Goal: Task Accomplishment & Management: Use online tool/utility

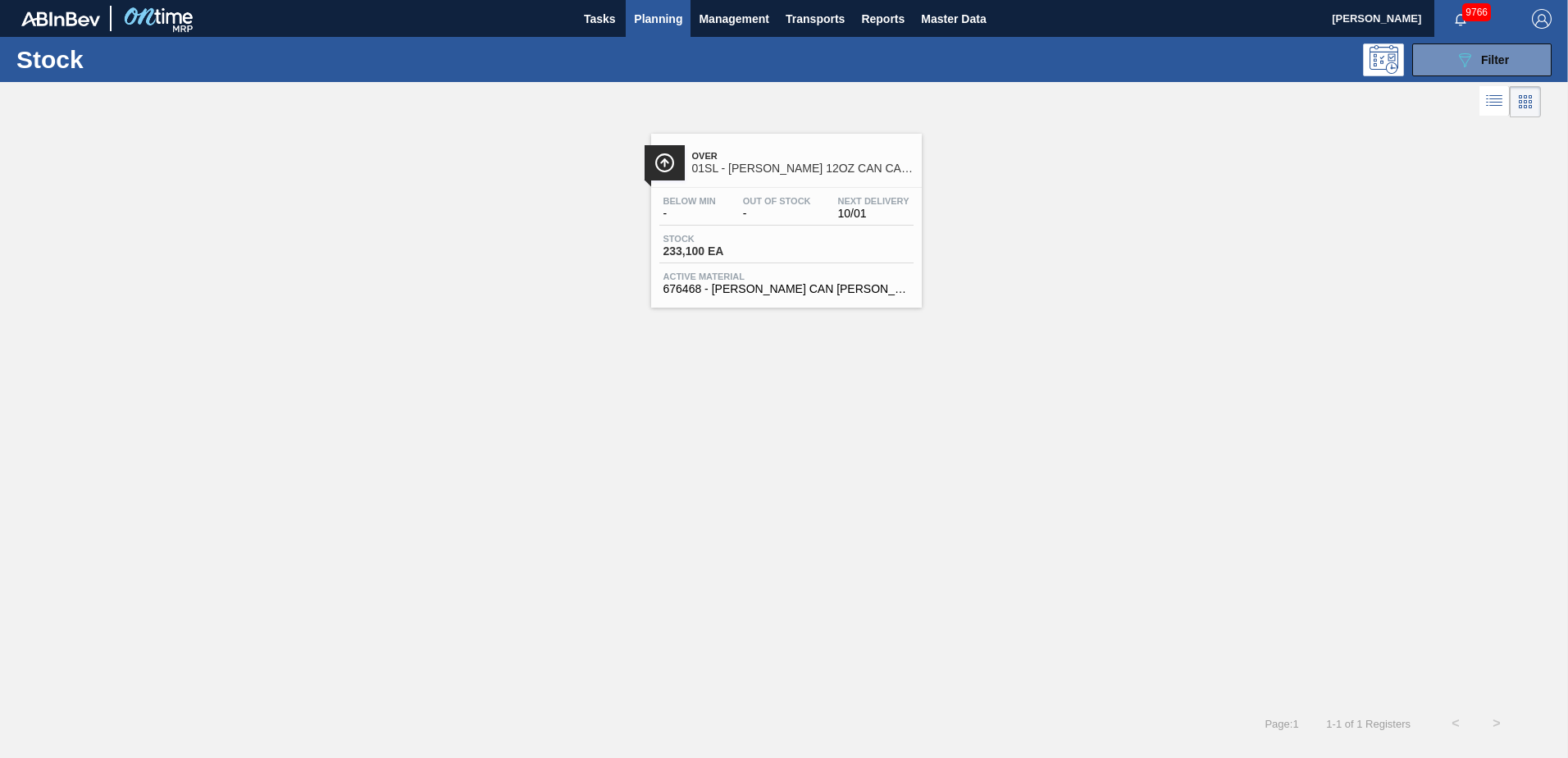
click at [655, 15] on span "Planning" at bounding box center [658, 19] width 48 height 20
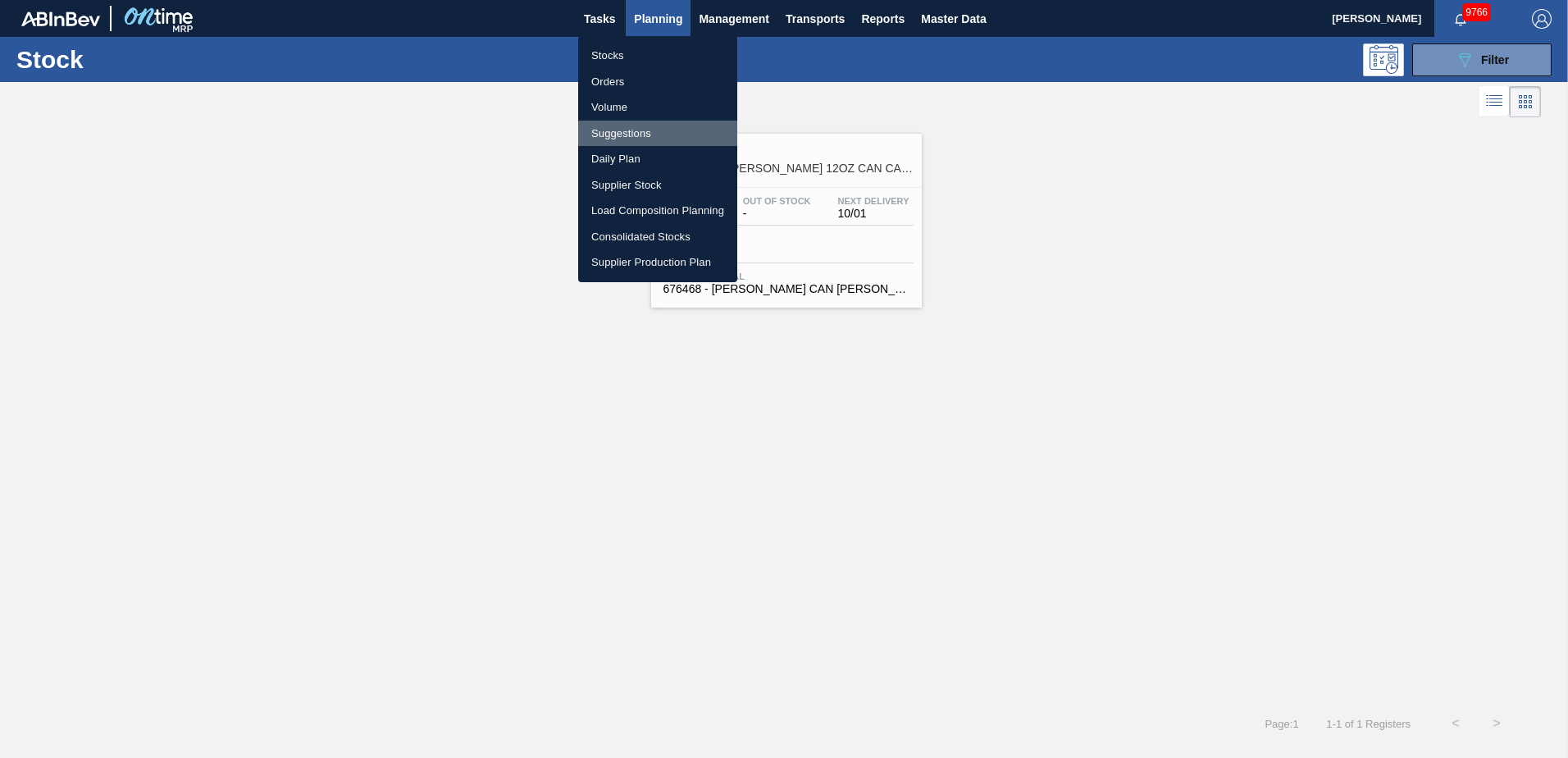
click at [656, 128] on li "Suggestions" at bounding box center [657, 133] width 159 height 26
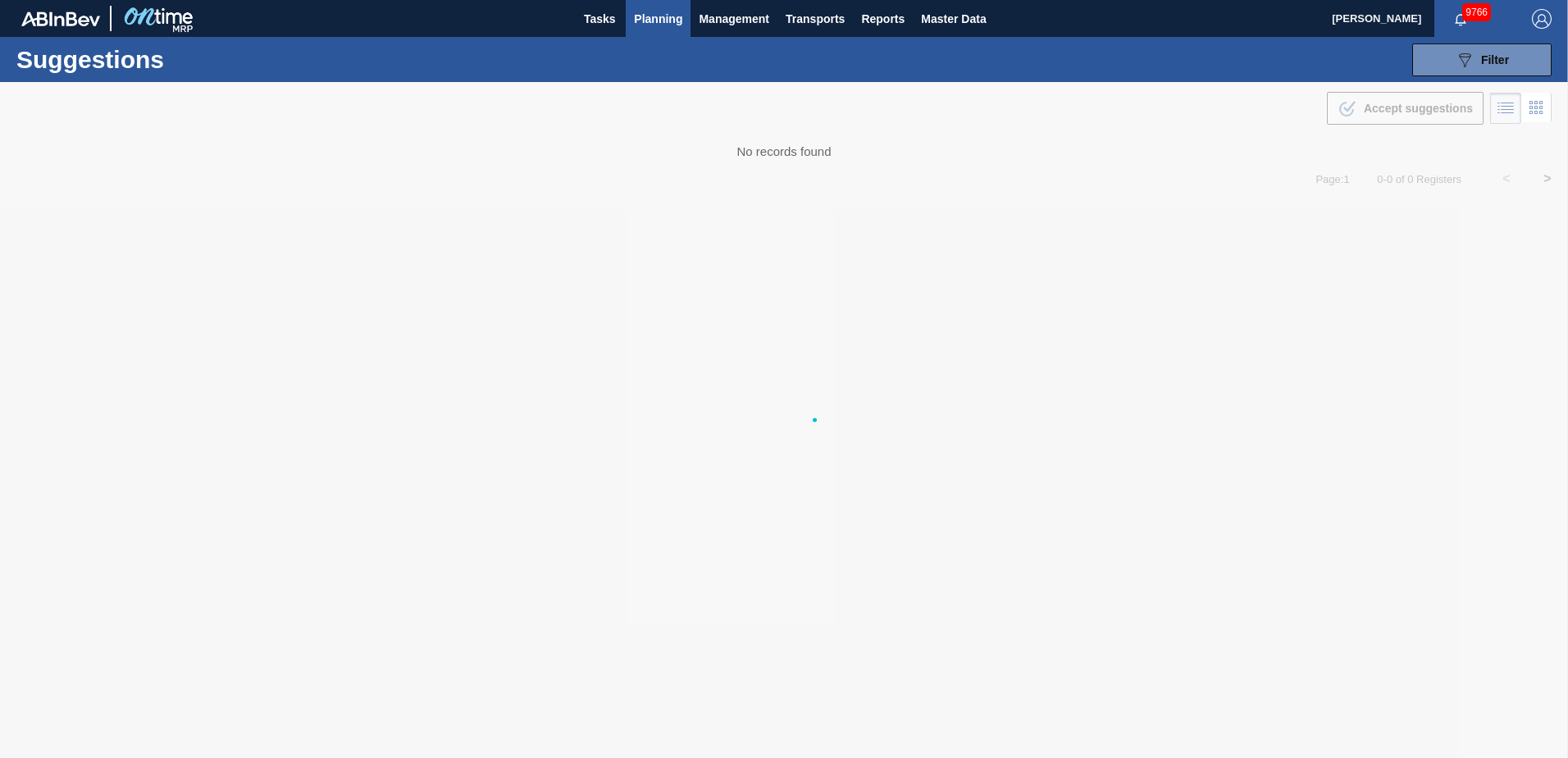
type from "[DATE]"
type to "[DATE]"
click at [1522, 71] on button "089F7B8B-B2A5-4AFE-B5C0-19BA573D28AC Filter" at bounding box center [1482, 60] width 139 height 33
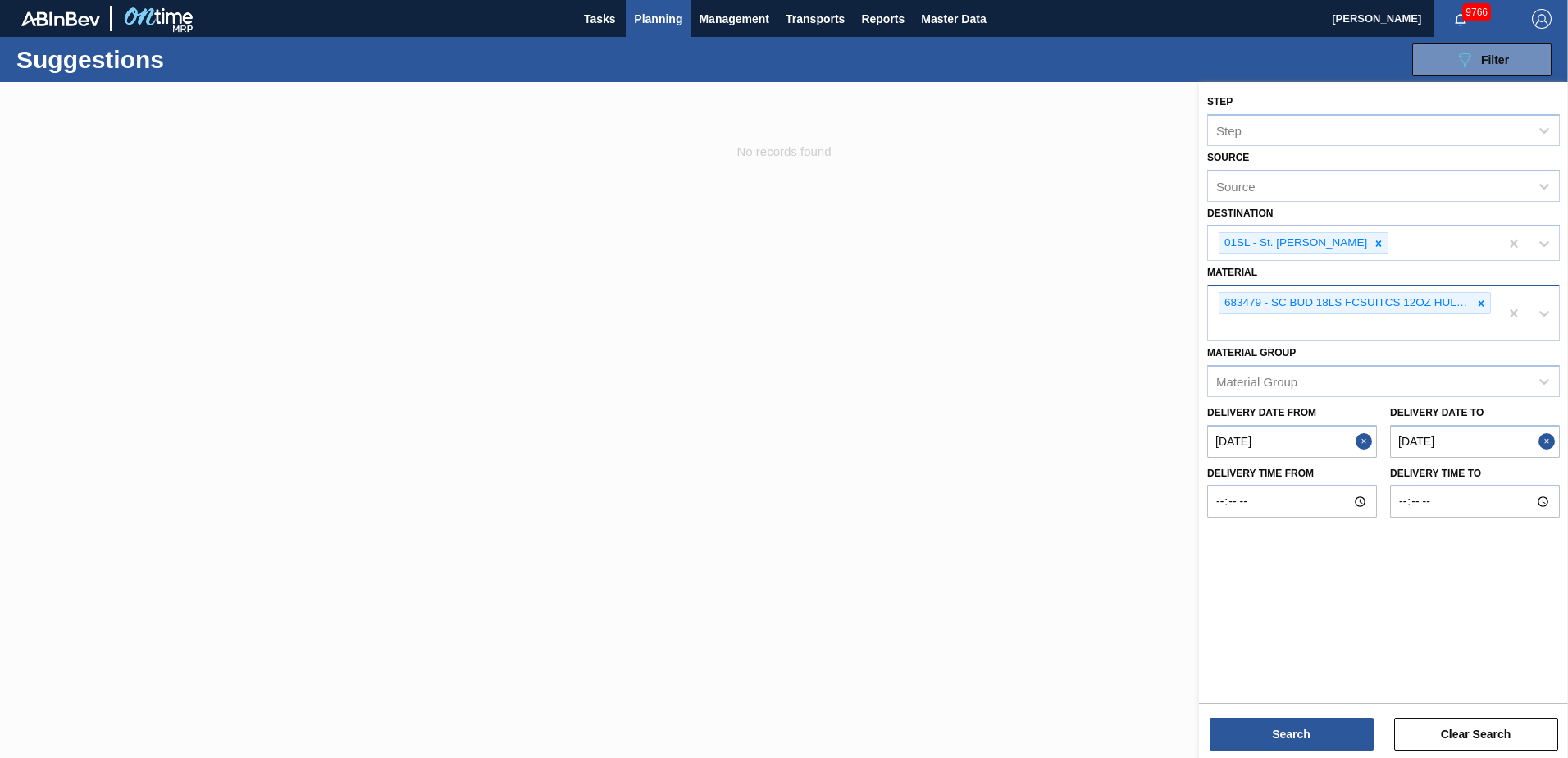
click at [1482, 305] on icon at bounding box center [1481, 303] width 12 height 12
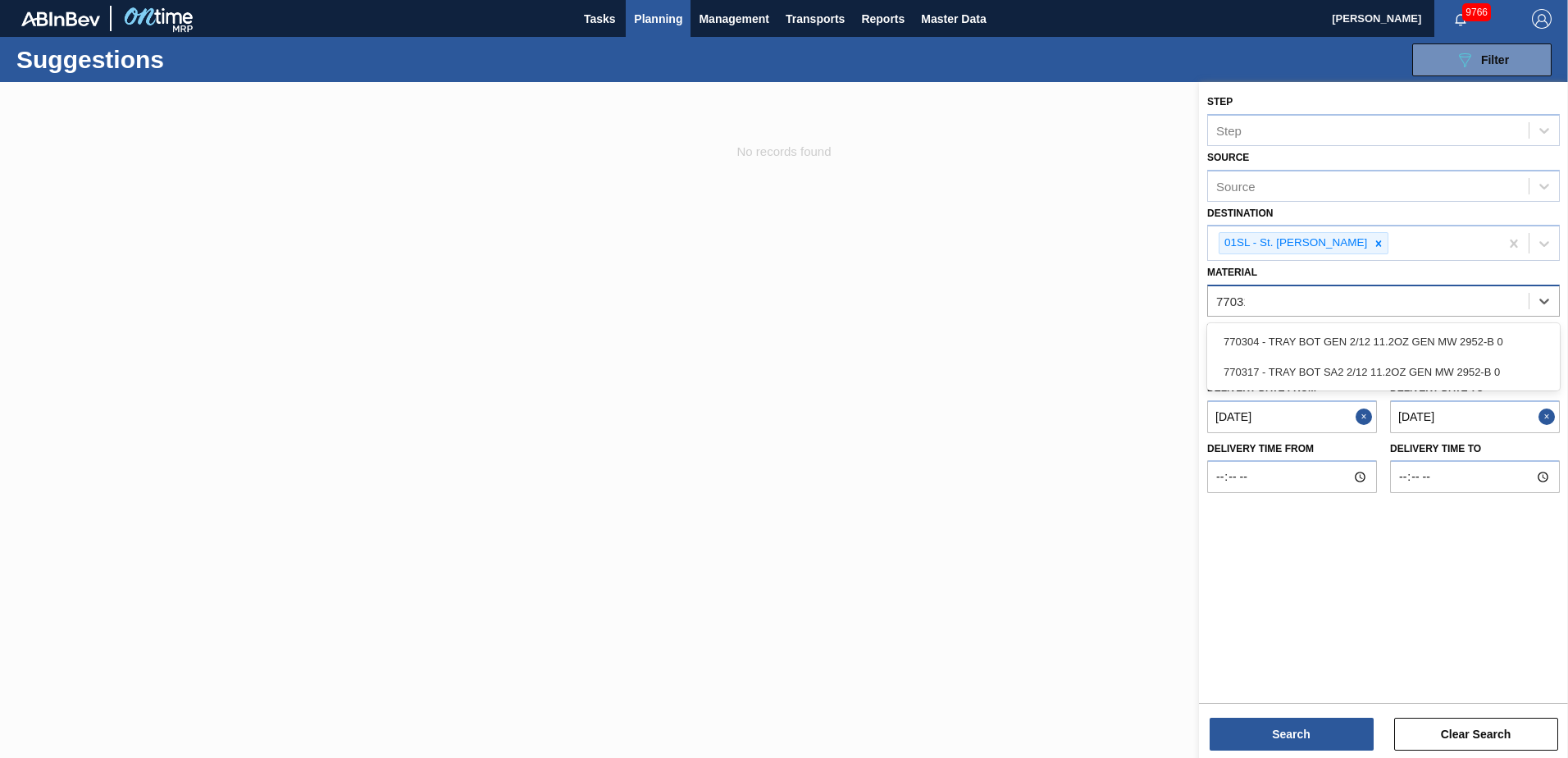
type input "770317"
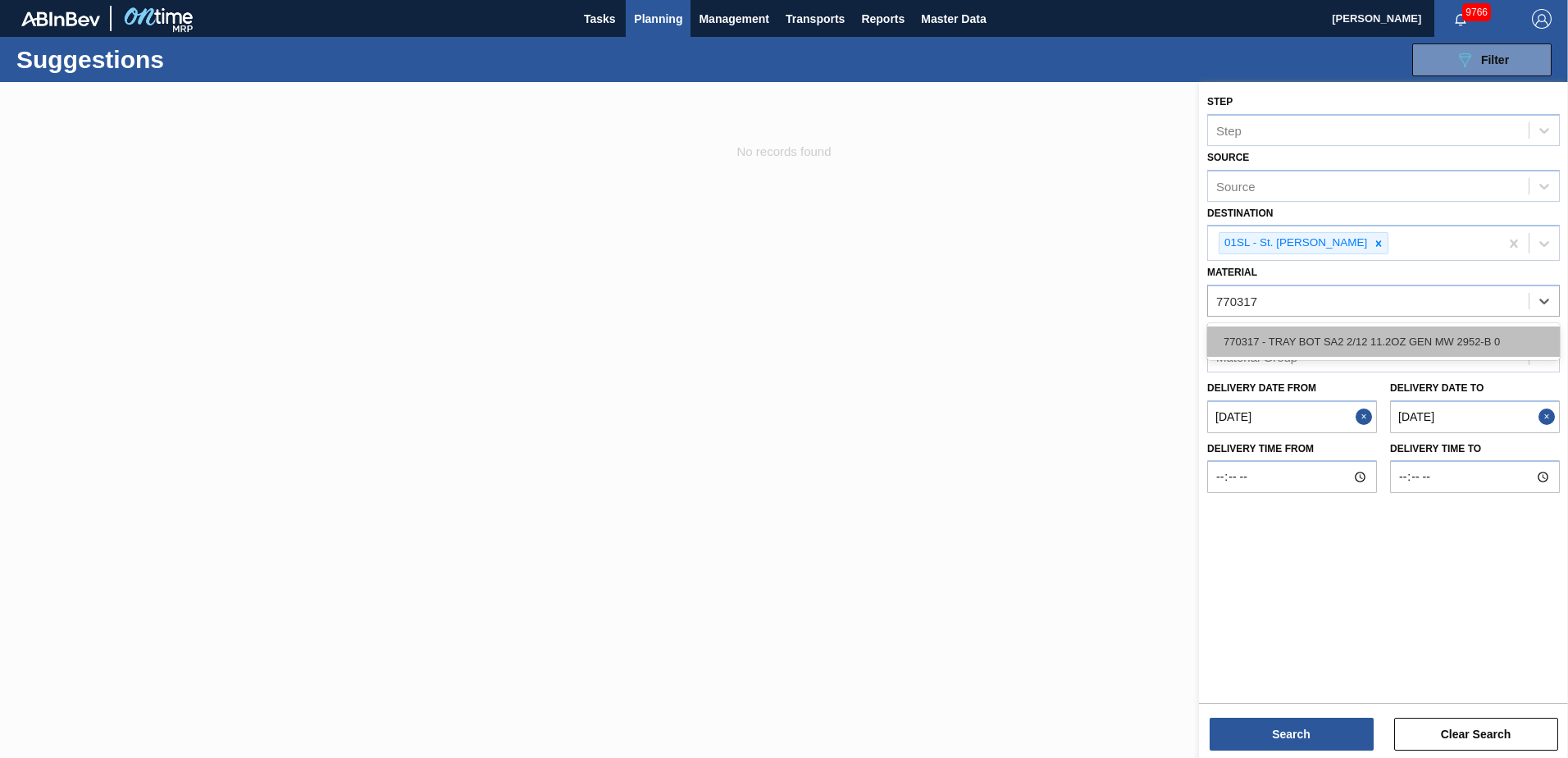
click at [1455, 331] on div "770317 - TRAY BOT SA2 2/12 11.2OZ GEN MW 2952-B 0" at bounding box center [1382, 341] width 352 height 30
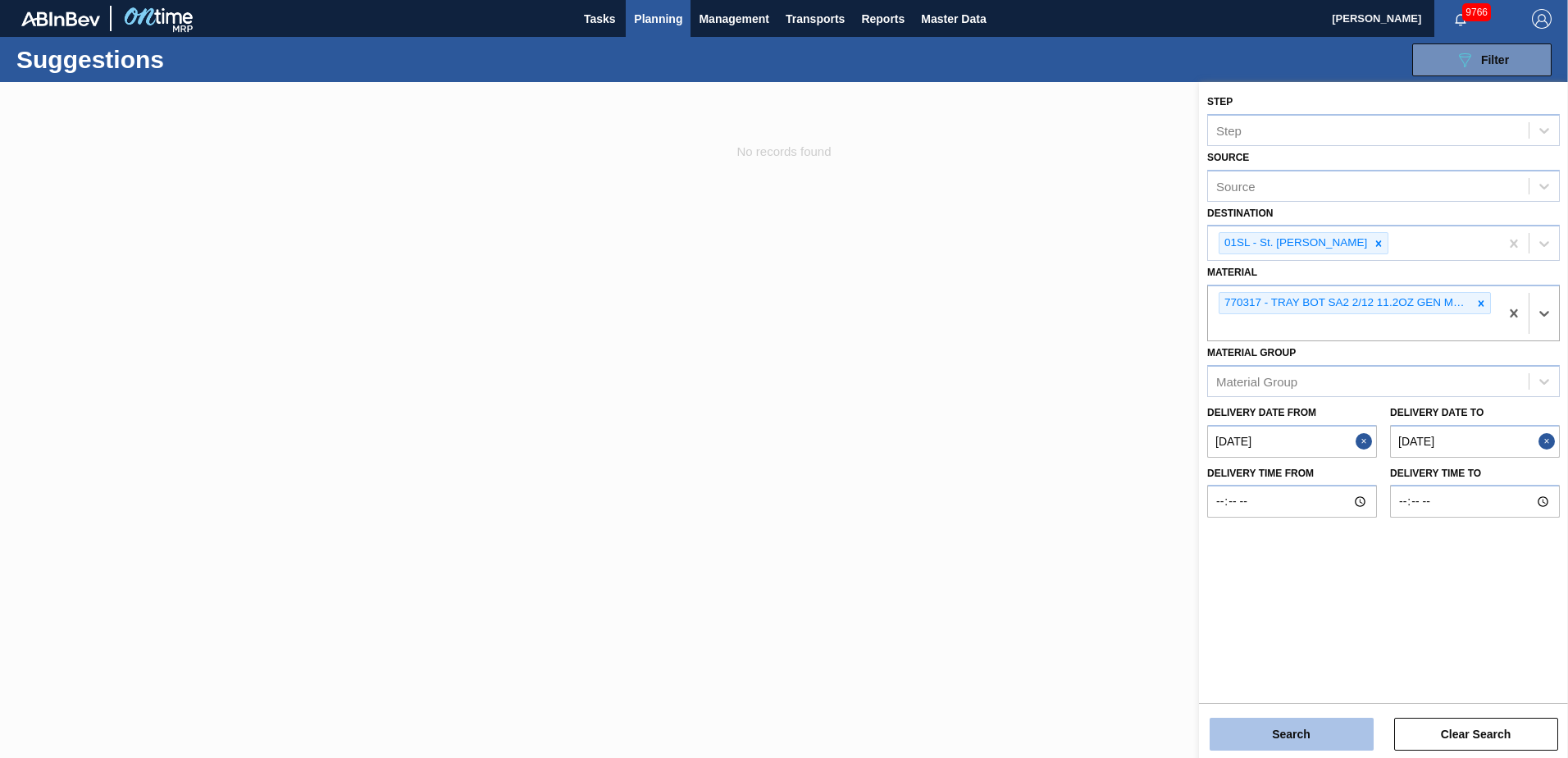
click at [1290, 723] on button "Search" at bounding box center [1291, 733] width 164 height 33
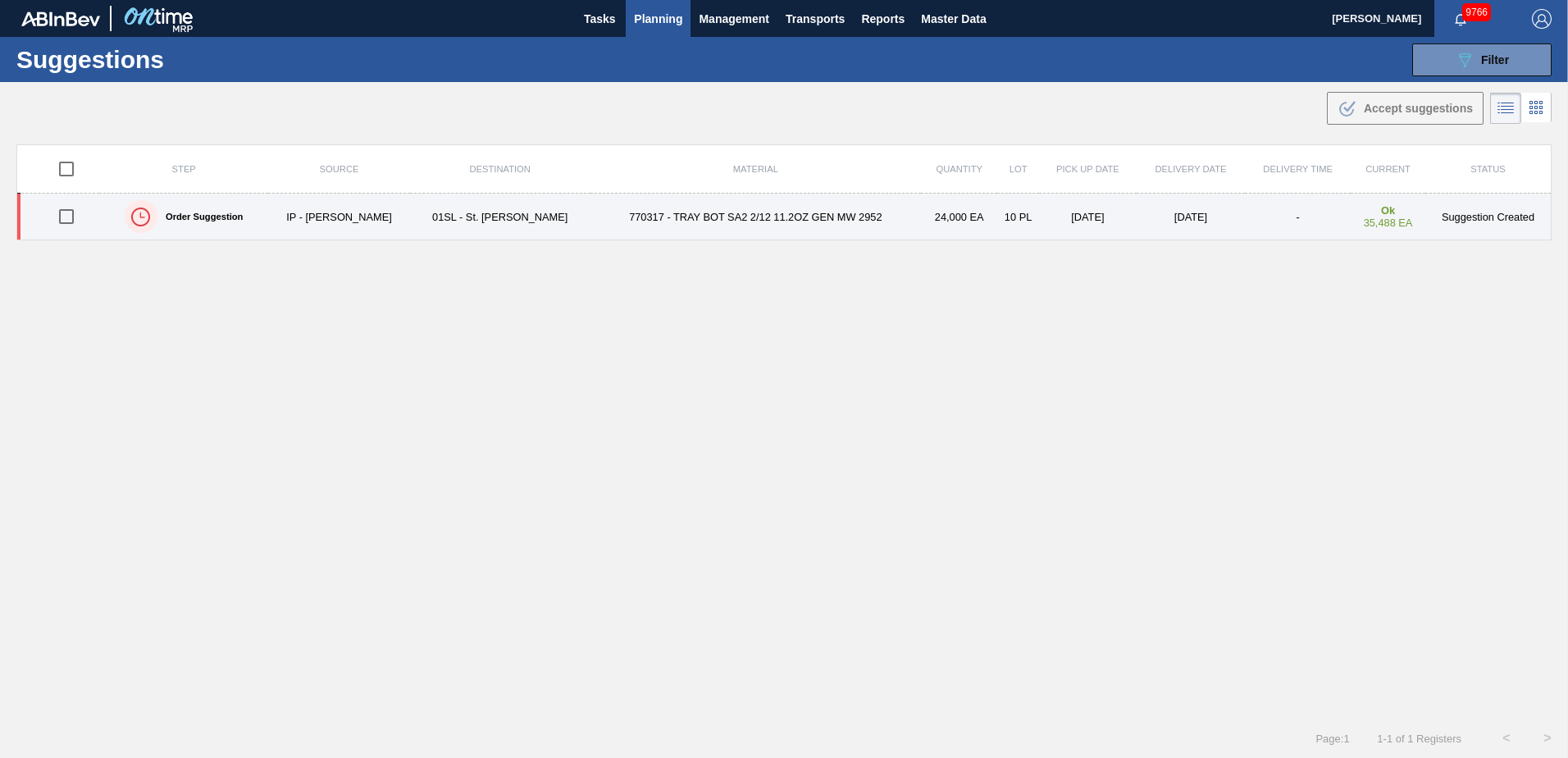
click at [66, 219] on input "checkbox" at bounding box center [66, 217] width 35 height 35
checkbox input "true"
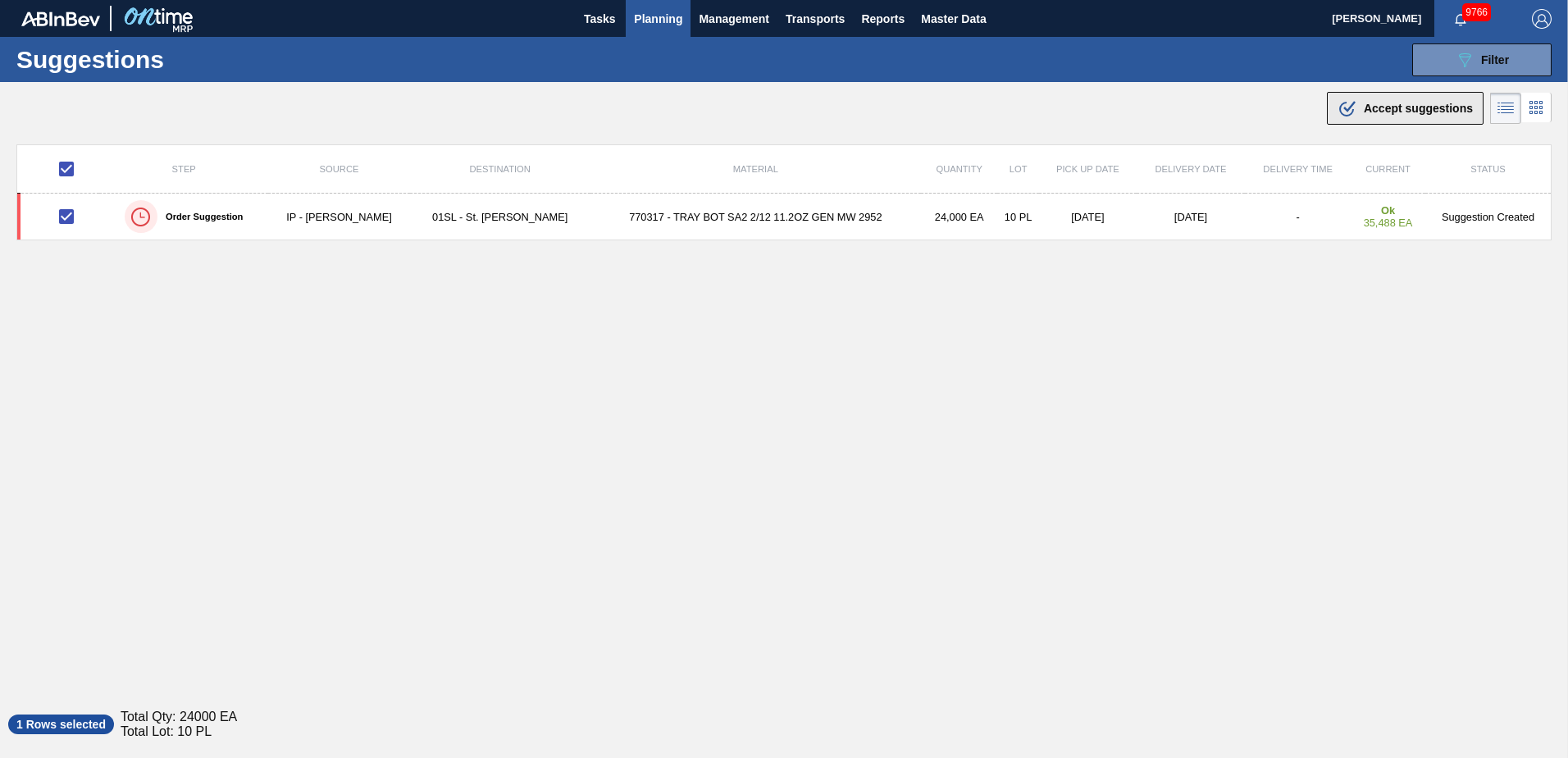
click at [1384, 112] on span "Accept suggestions" at bounding box center [1418, 108] width 109 height 13
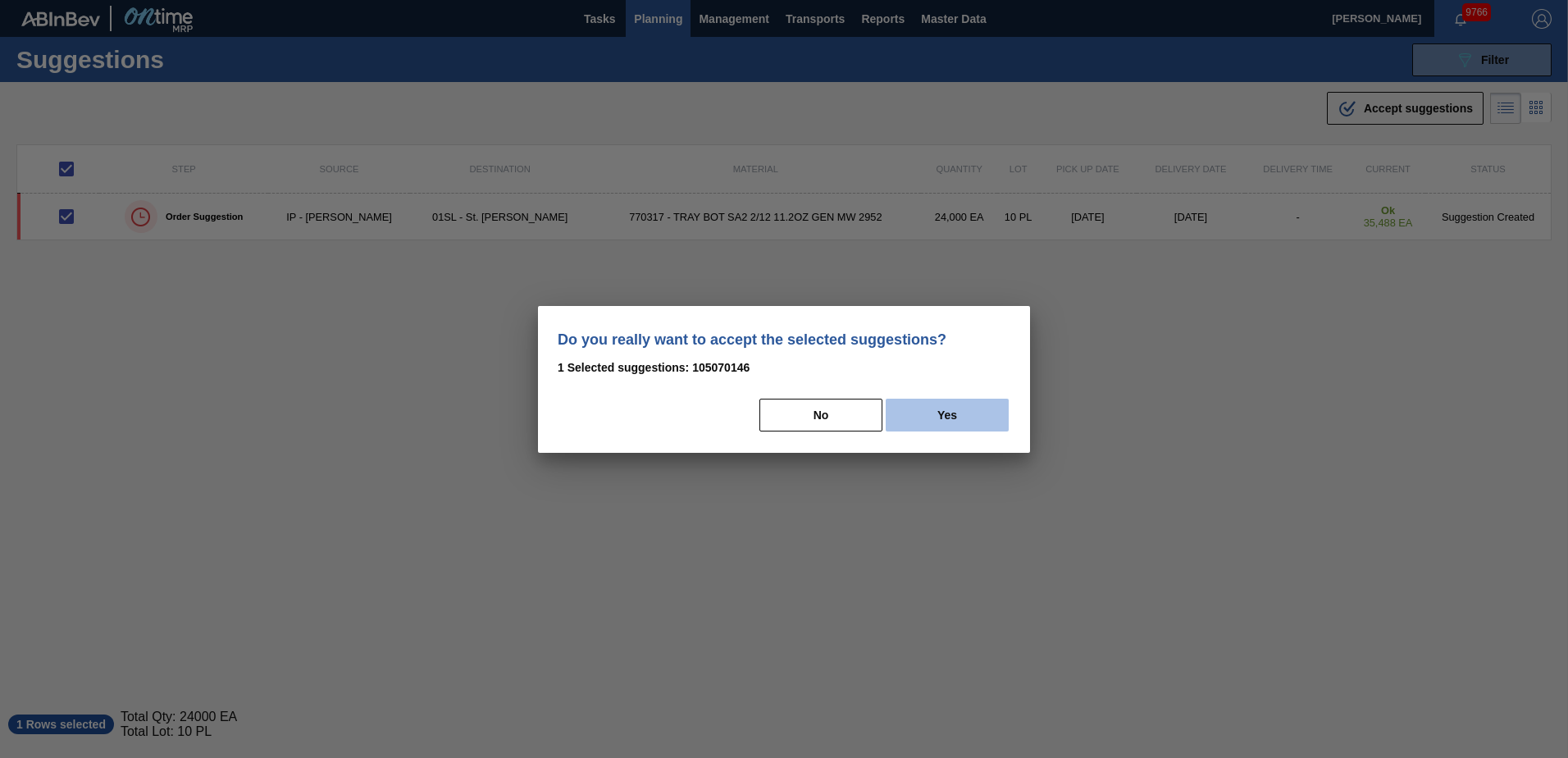
click at [936, 419] on button "Yes" at bounding box center [946, 415] width 123 height 33
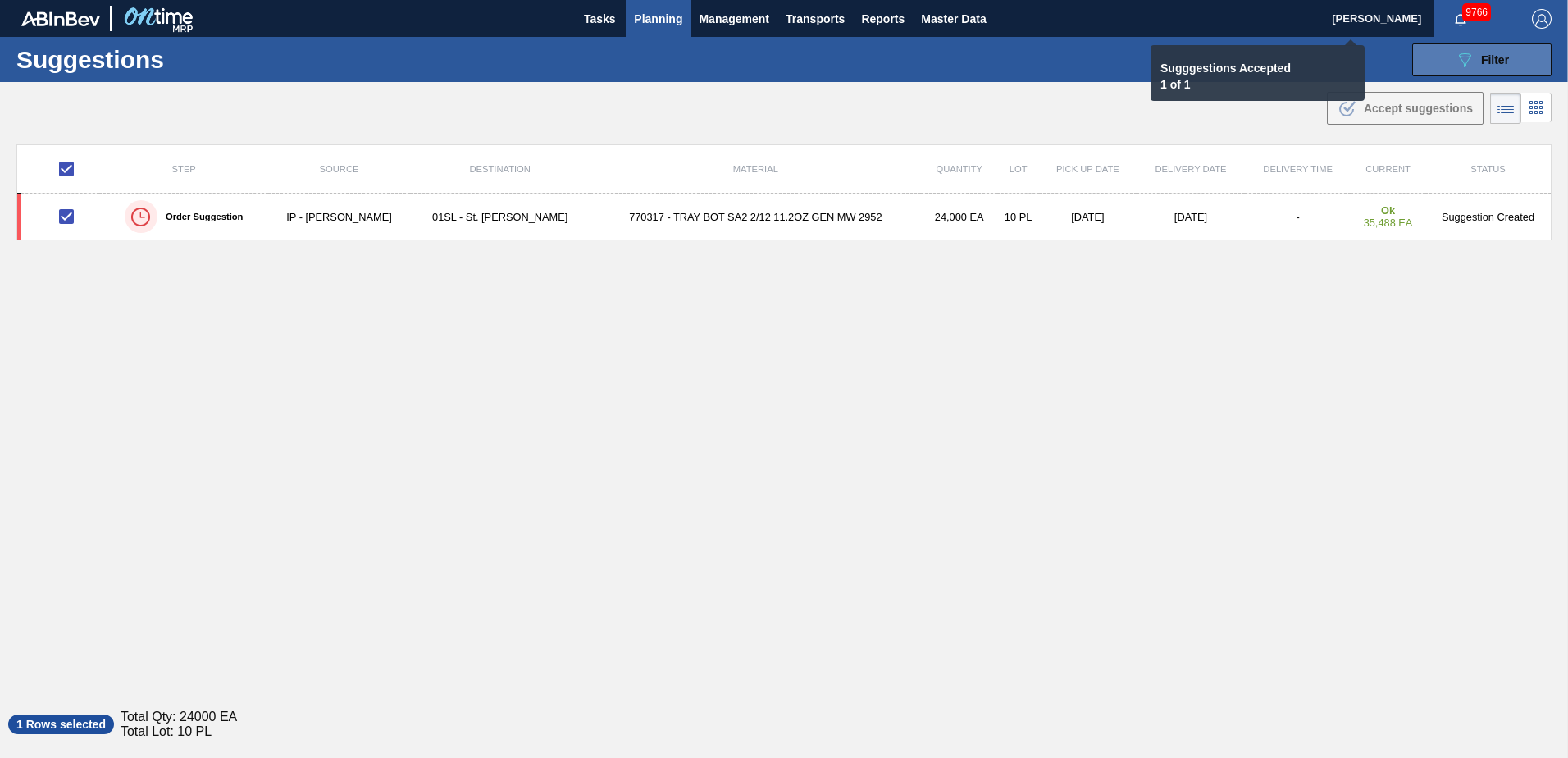
checkbox input "false"
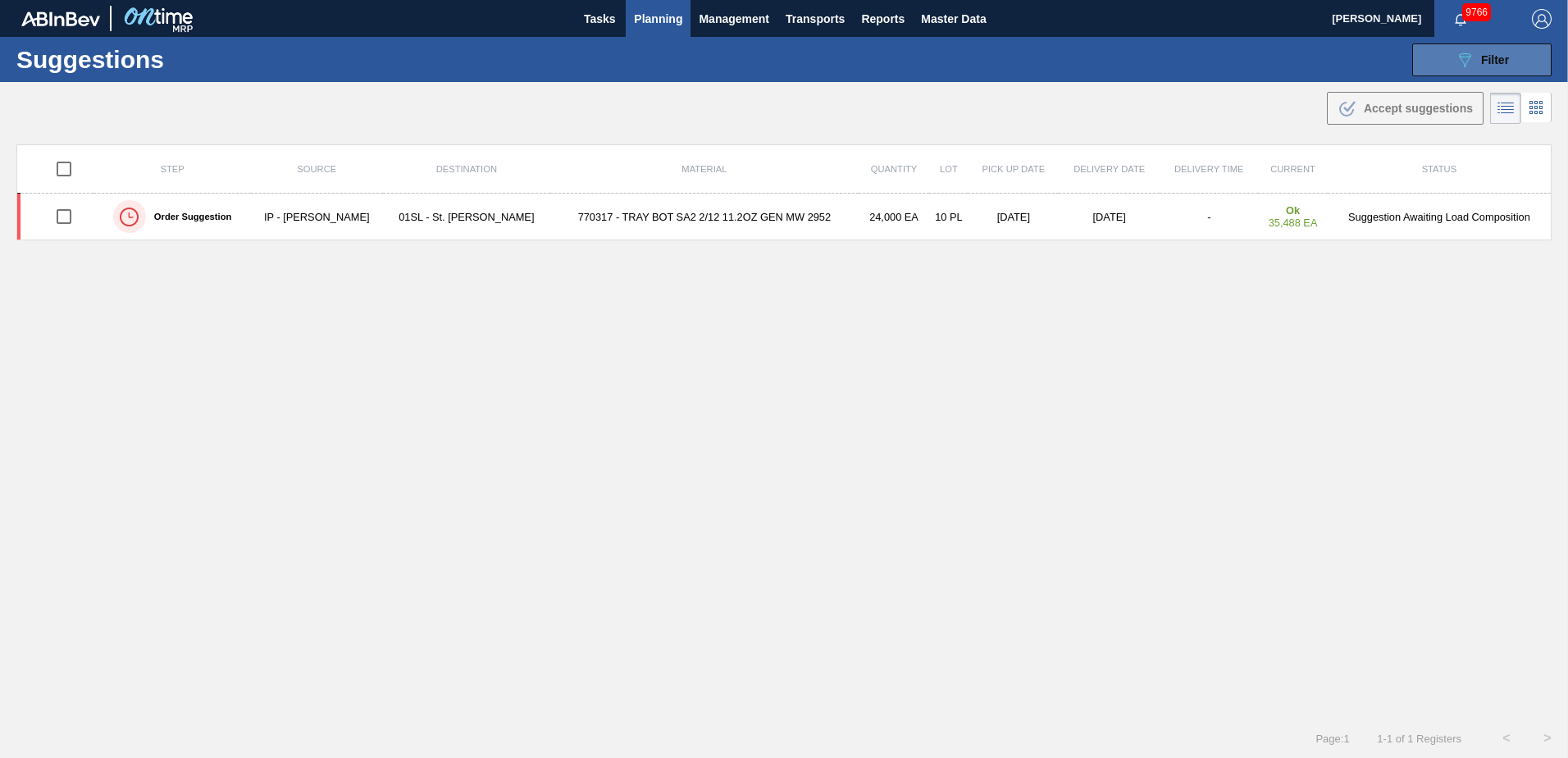
click at [1467, 66] on icon "089F7B8B-B2A5-4AFE-B5C0-19BA573D28AC" at bounding box center [1465, 60] width 20 height 20
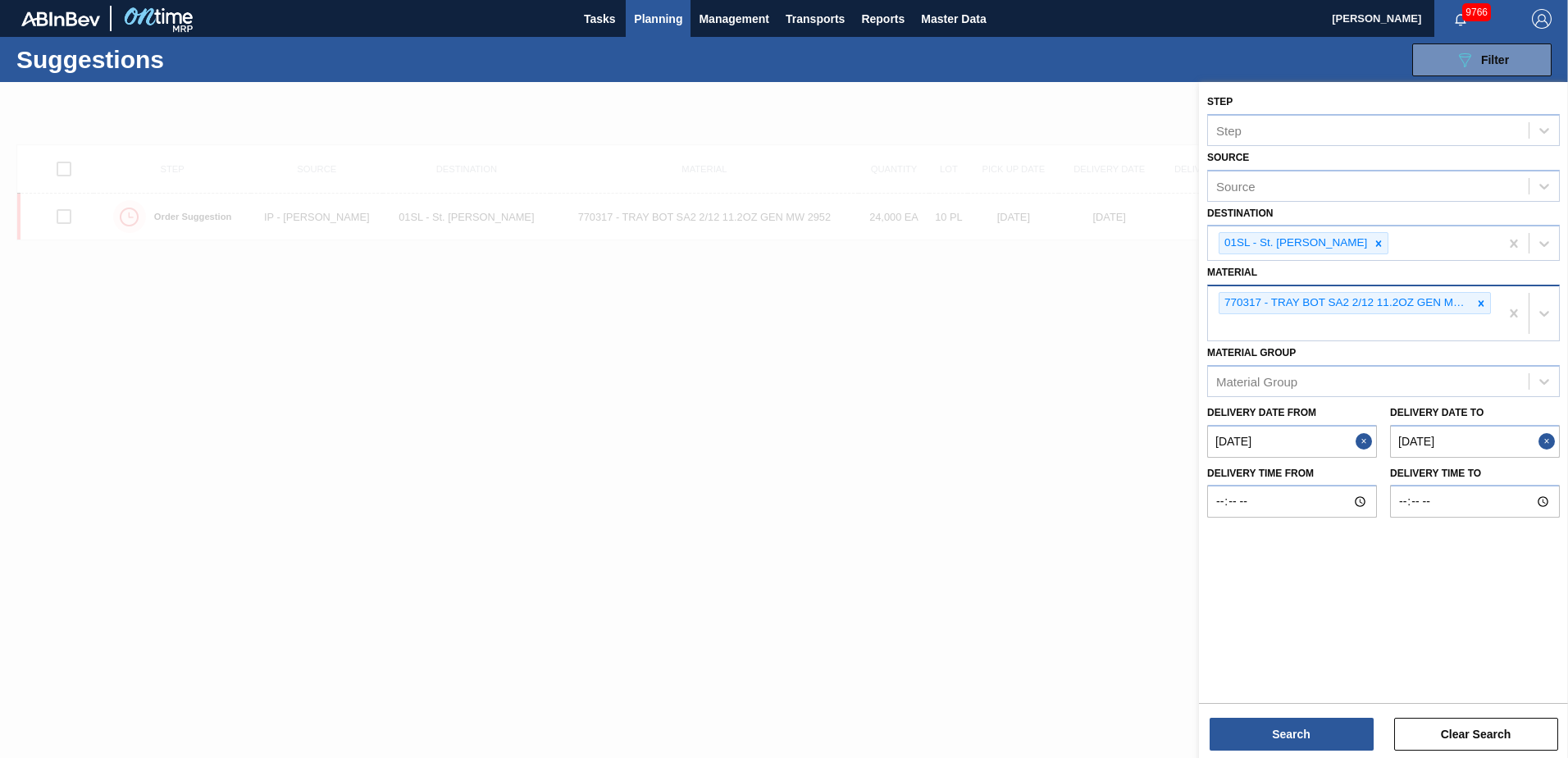
click at [1482, 300] on icon at bounding box center [1481, 303] width 12 height 12
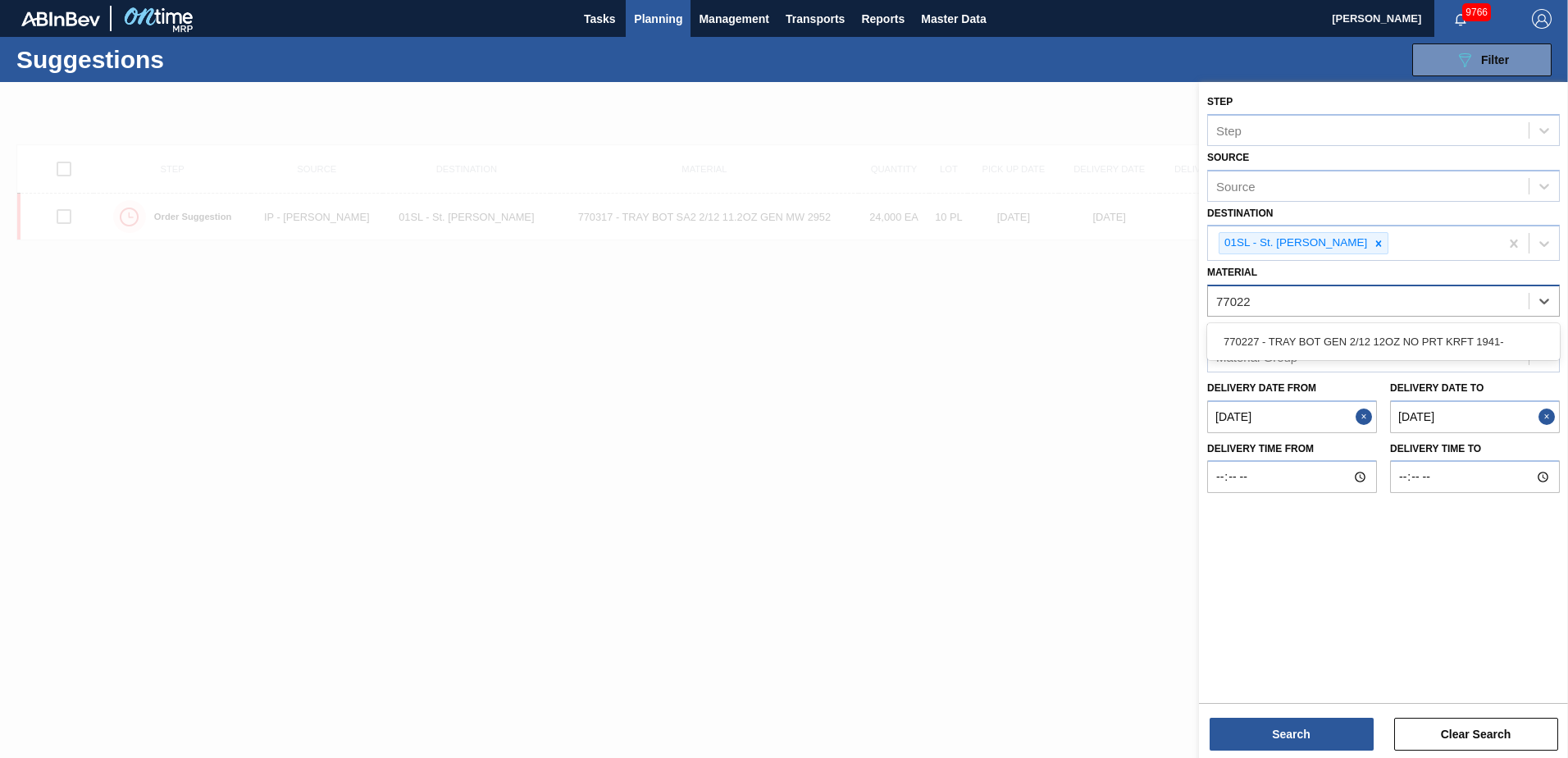
type input "770227"
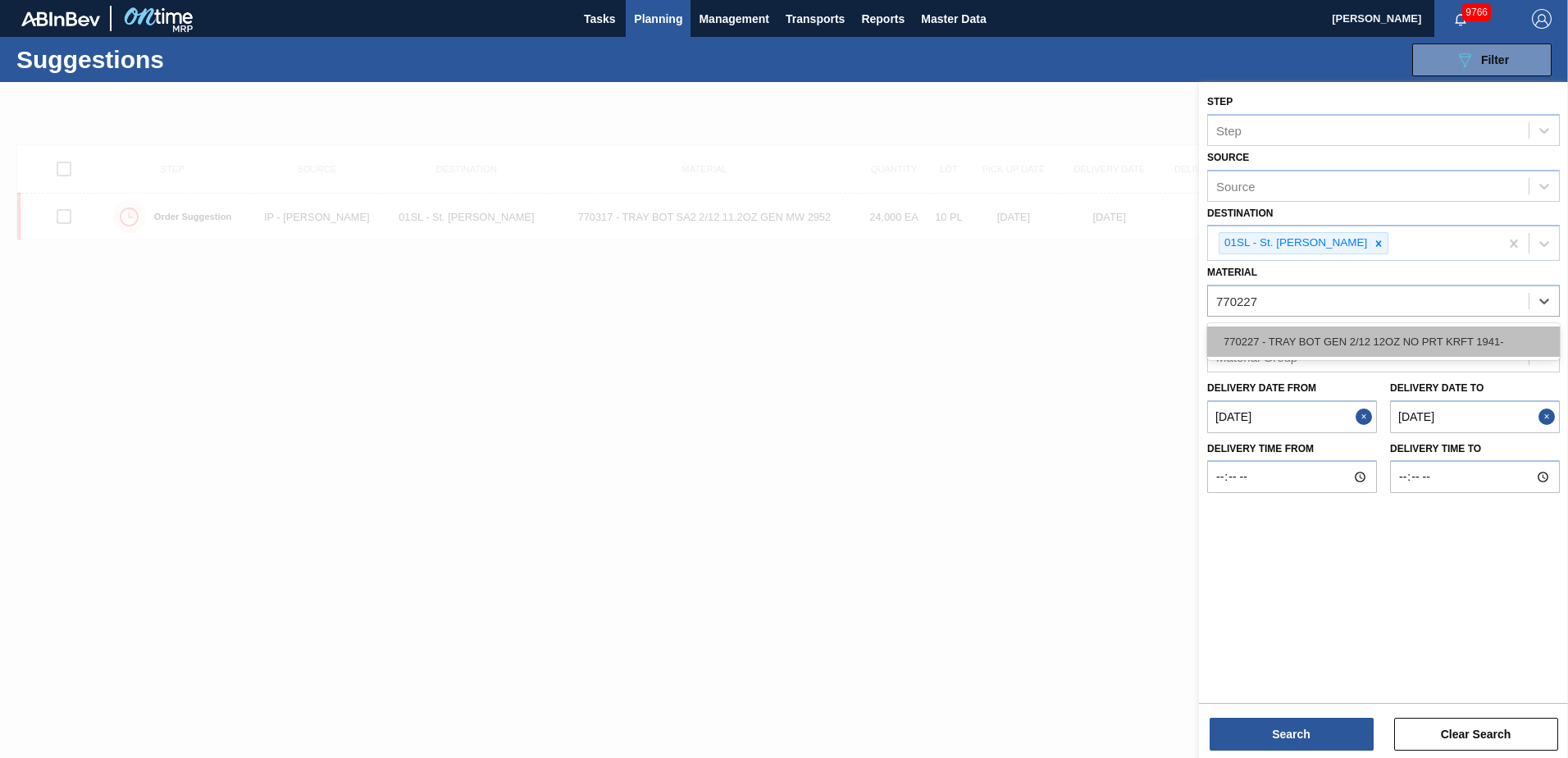
click at [1467, 332] on div "770227 - TRAY BOT GEN 2/12 12OZ NO PRT KRFT 1941-" at bounding box center [1382, 341] width 352 height 30
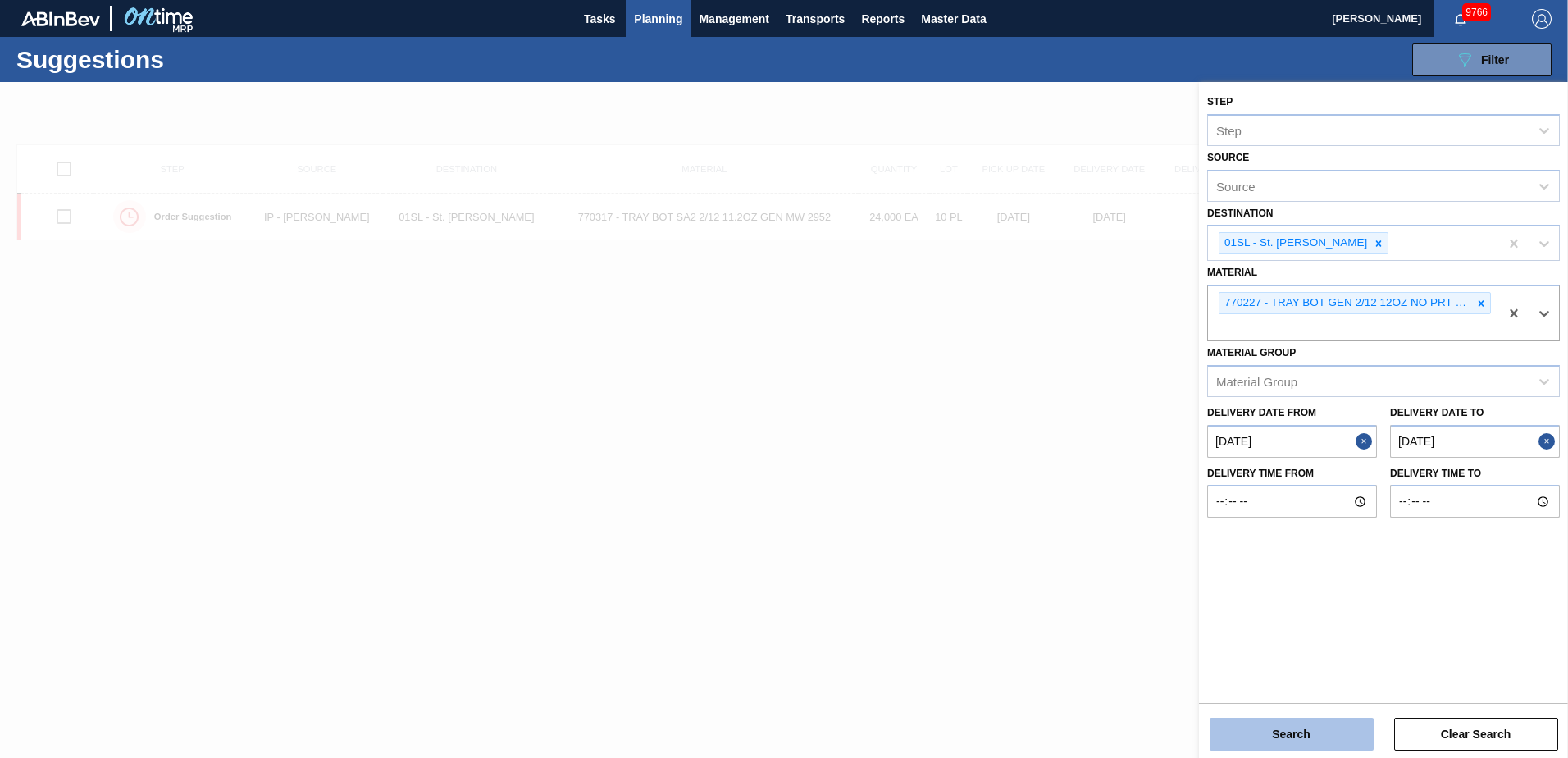
click at [1328, 726] on button "Search" at bounding box center [1291, 733] width 164 height 33
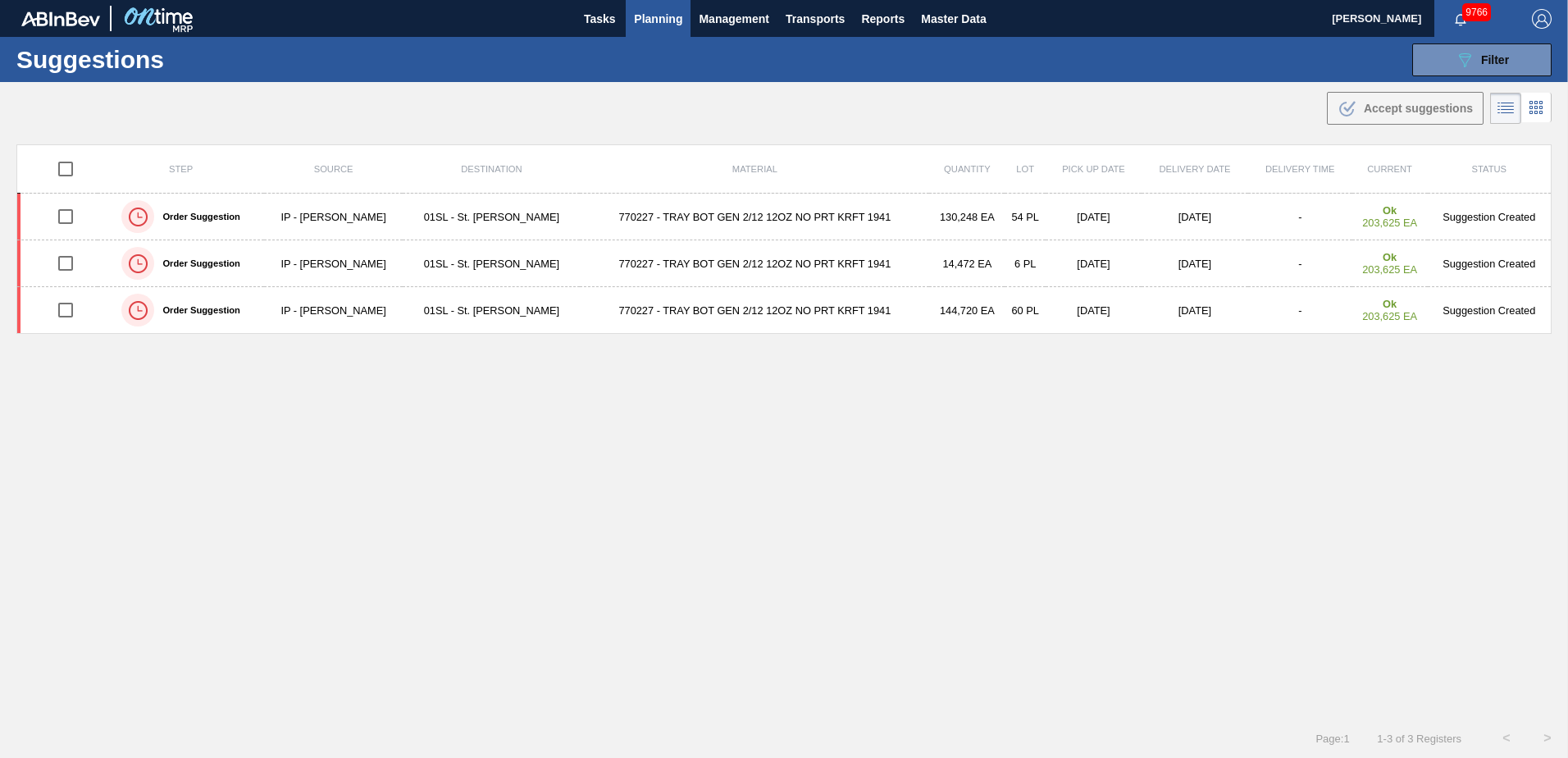
click at [634, 14] on span "Planning" at bounding box center [658, 19] width 48 height 20
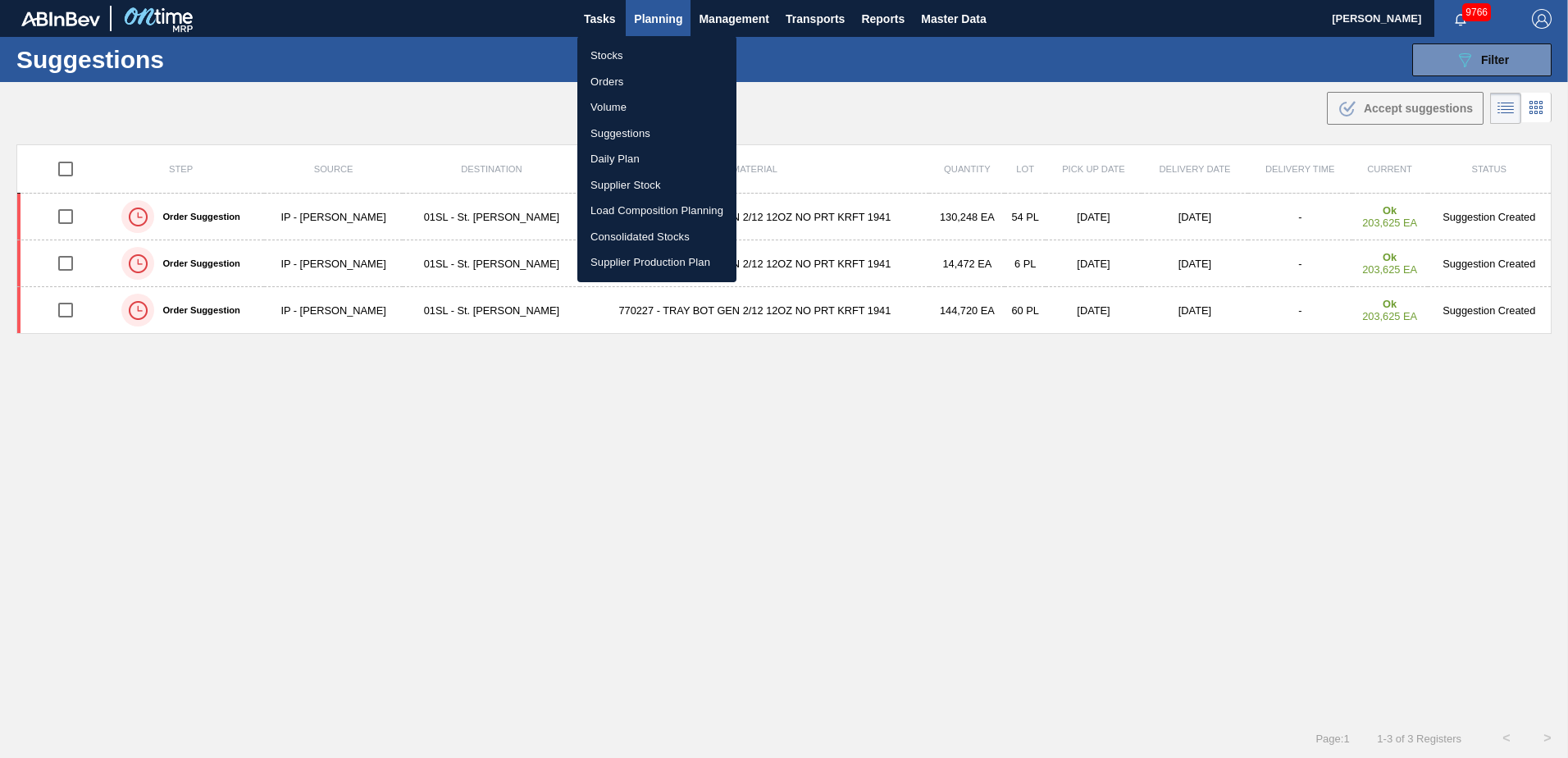
click at [618, 213] on li "Load Composition Planning" at bounding box center [656, 210] width 159 height 26
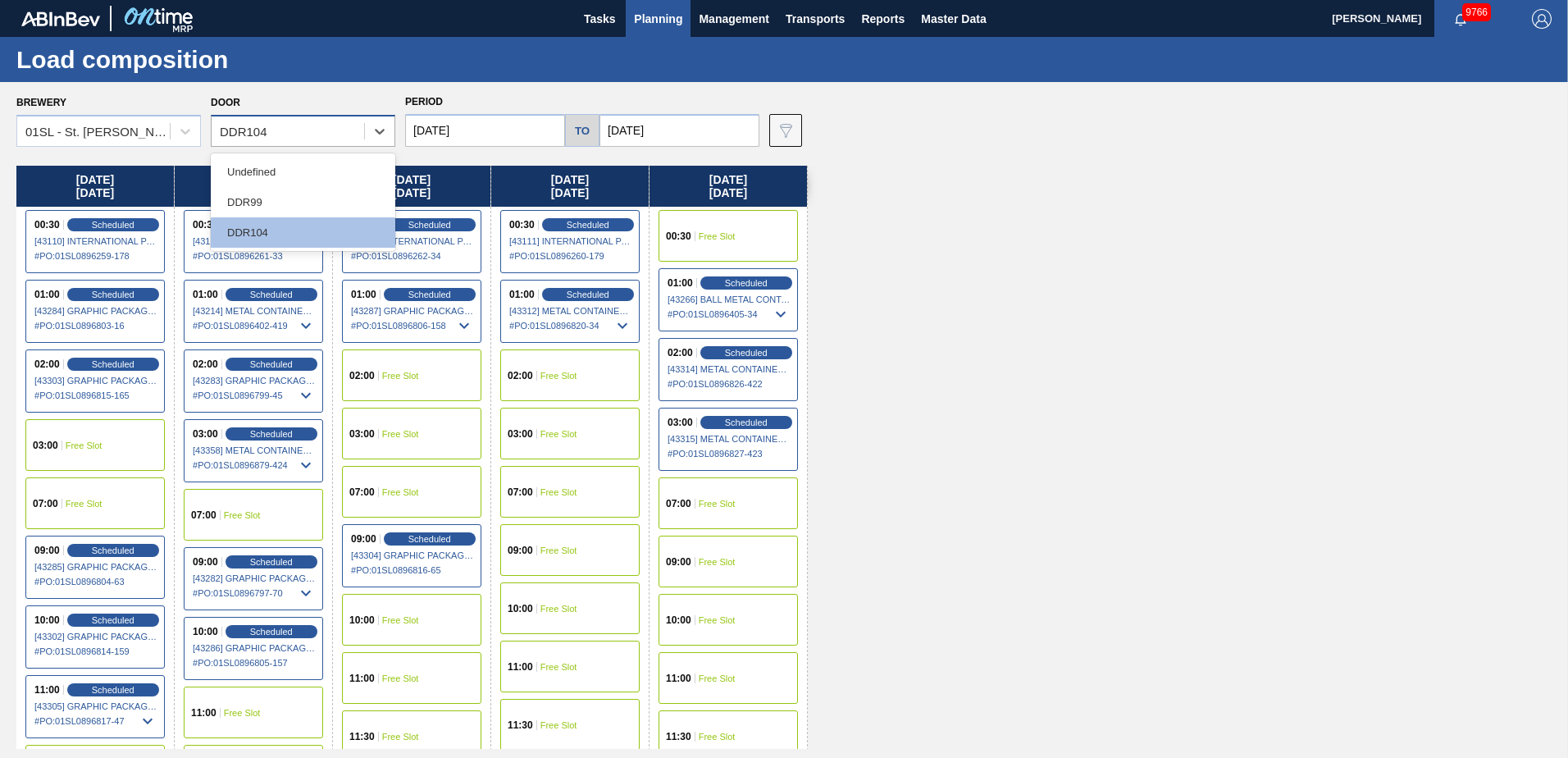
drag, startPoint x: 322, startPoint y: 137, endPoint x: 302, endPoint y: 146, distance: 21.9
click at [321, 137] on div "DDR104" at bounding box center [288, 132] width 153 height 24
click at [257, 197] on div "DDR99" at bounding box center [303, 201] width 185 height 30
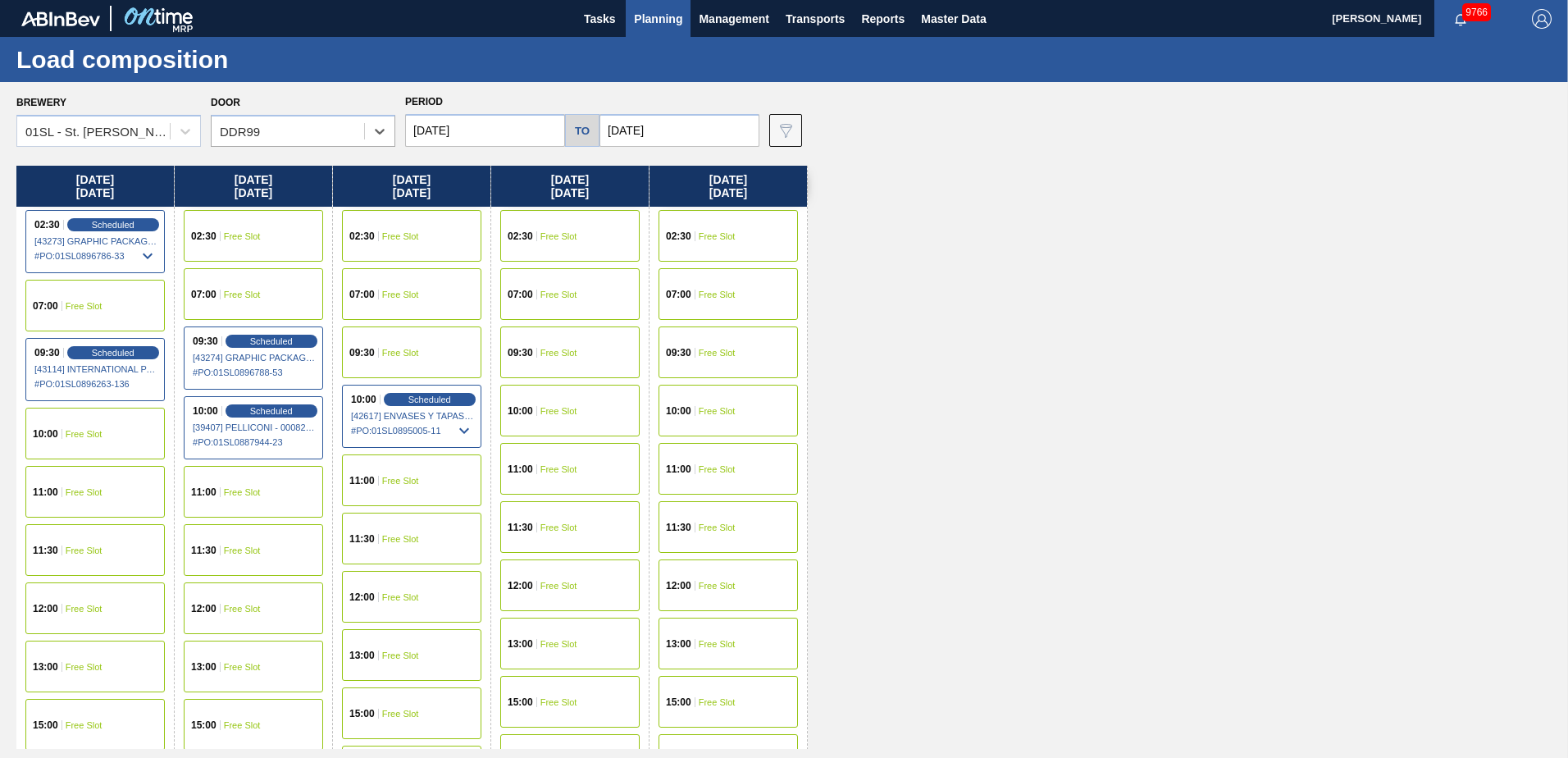
click at [701, 240] on span "Free Slot" at bounding box center [717, 236] width 37 height 10
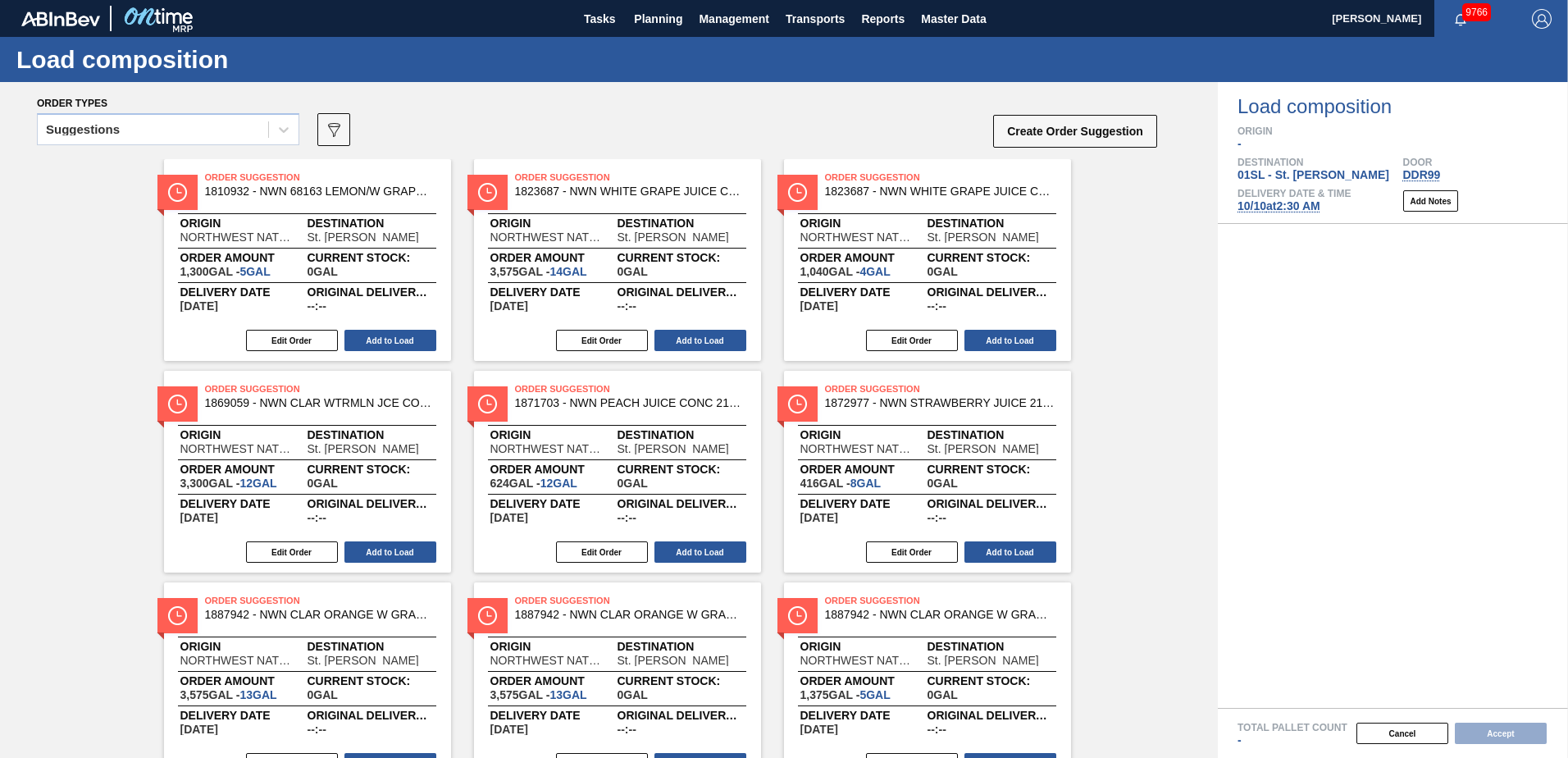
click at [295, 126] on div at bounding box center [284, 129] width 29 height 29
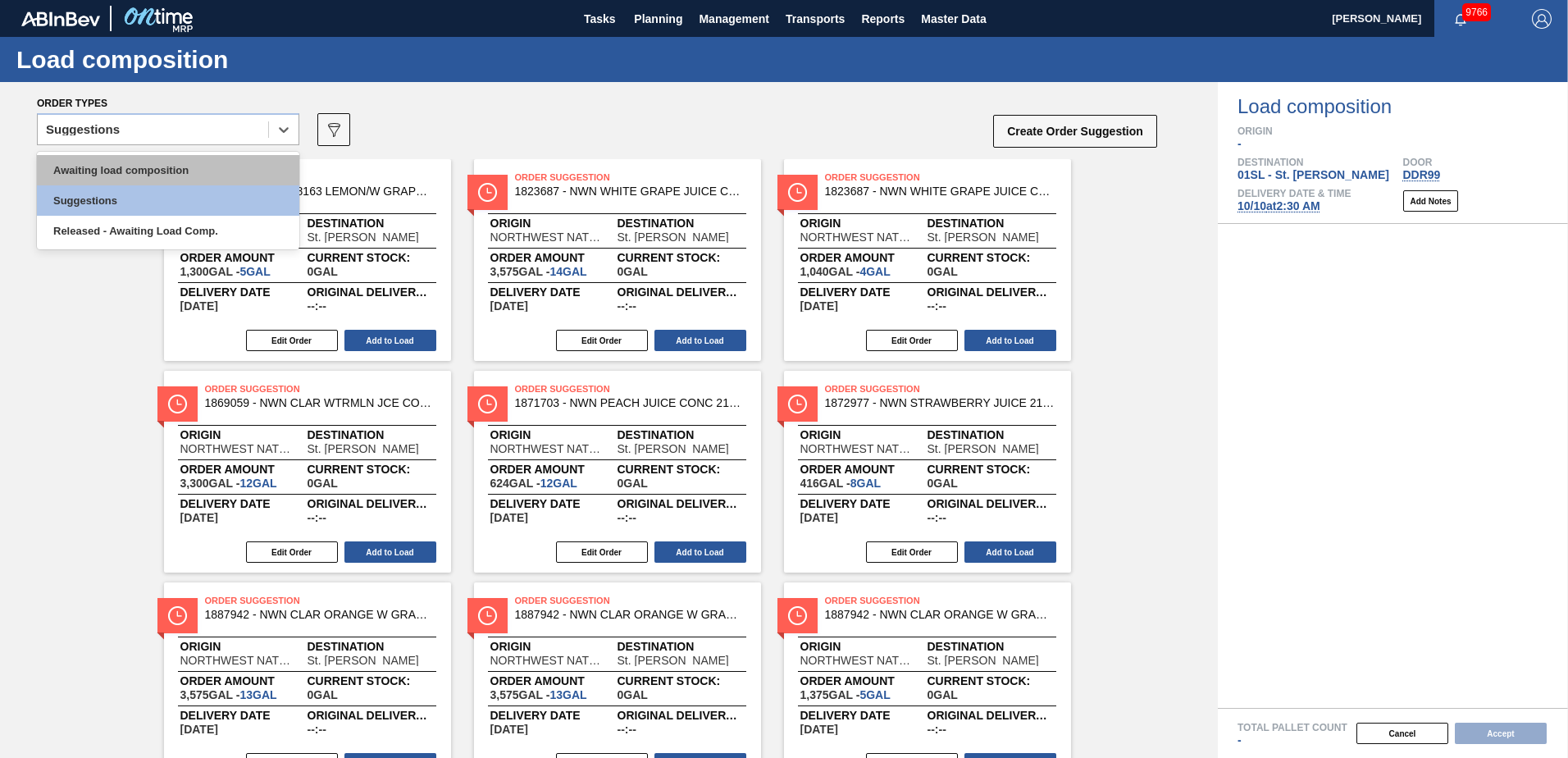
click at [187, 158] on div "Awaiting load composition" at bounding box center [168, 169] width 262 height 30
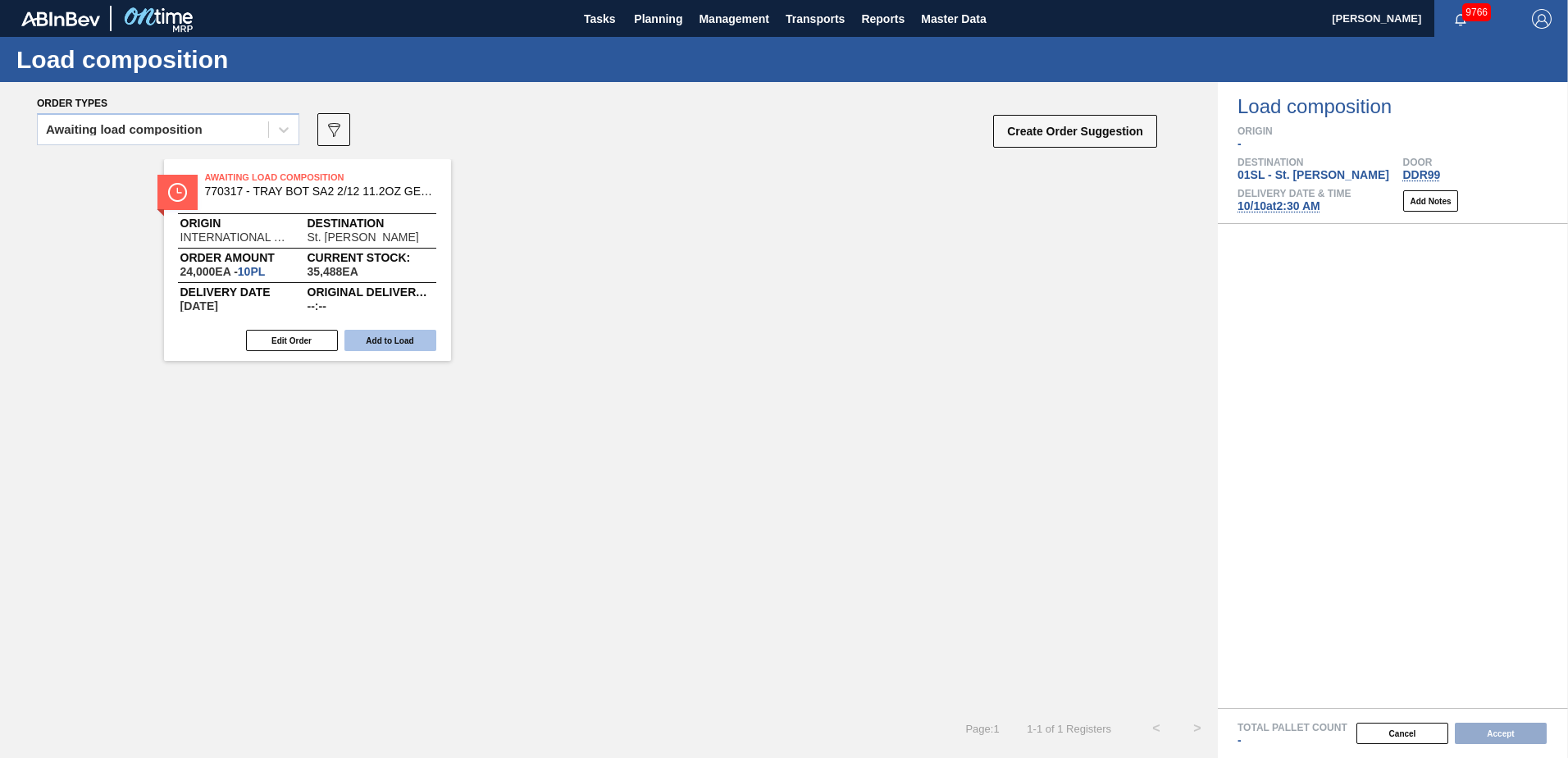
click at [400, 343] on button "Add to Load" at bounding box center [389, 339] width 92 height 21
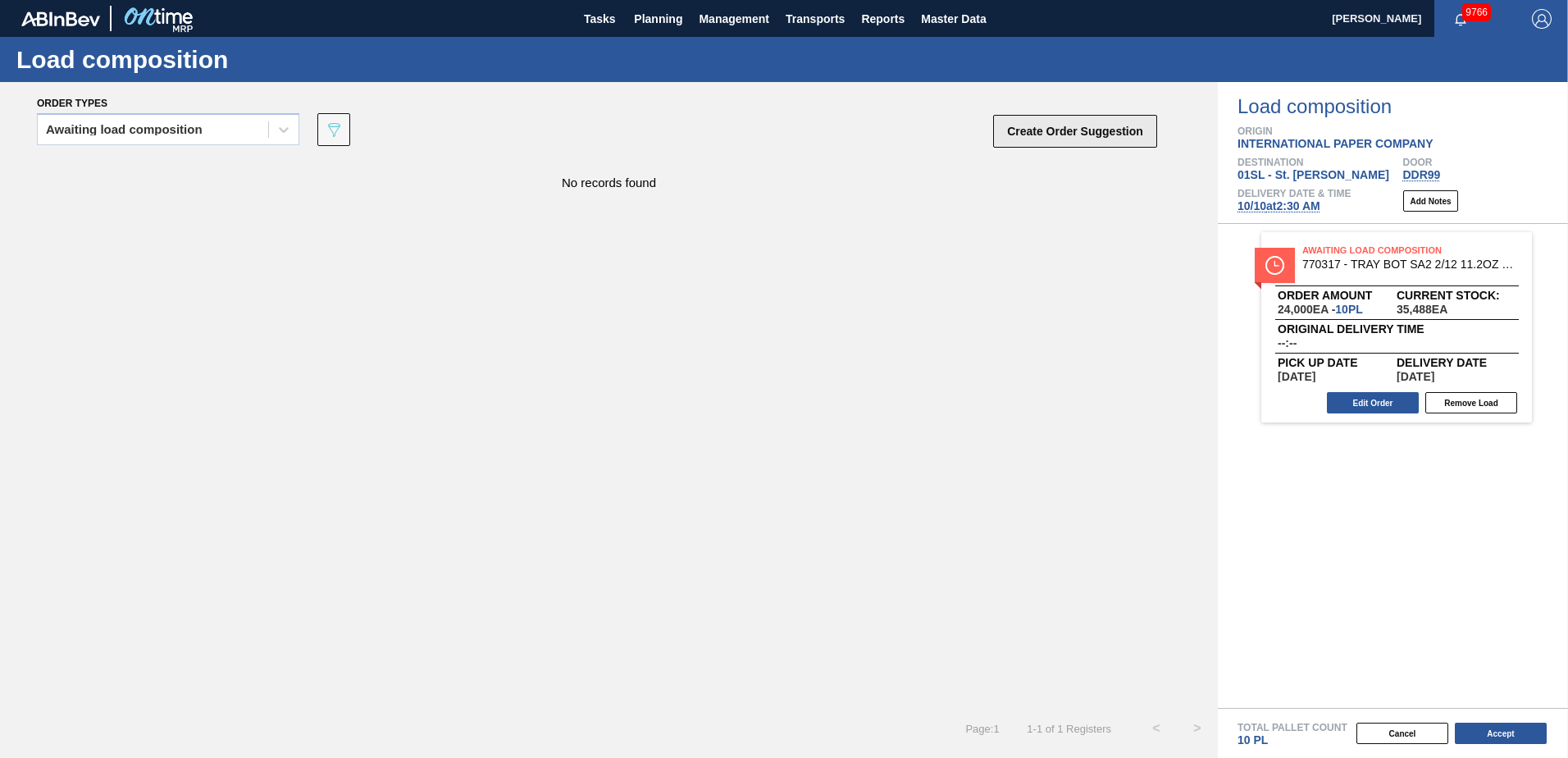
click at [1074, 136] on button "Create Order Suggestion" at bounding box center [1075, 131] width 164 height 33
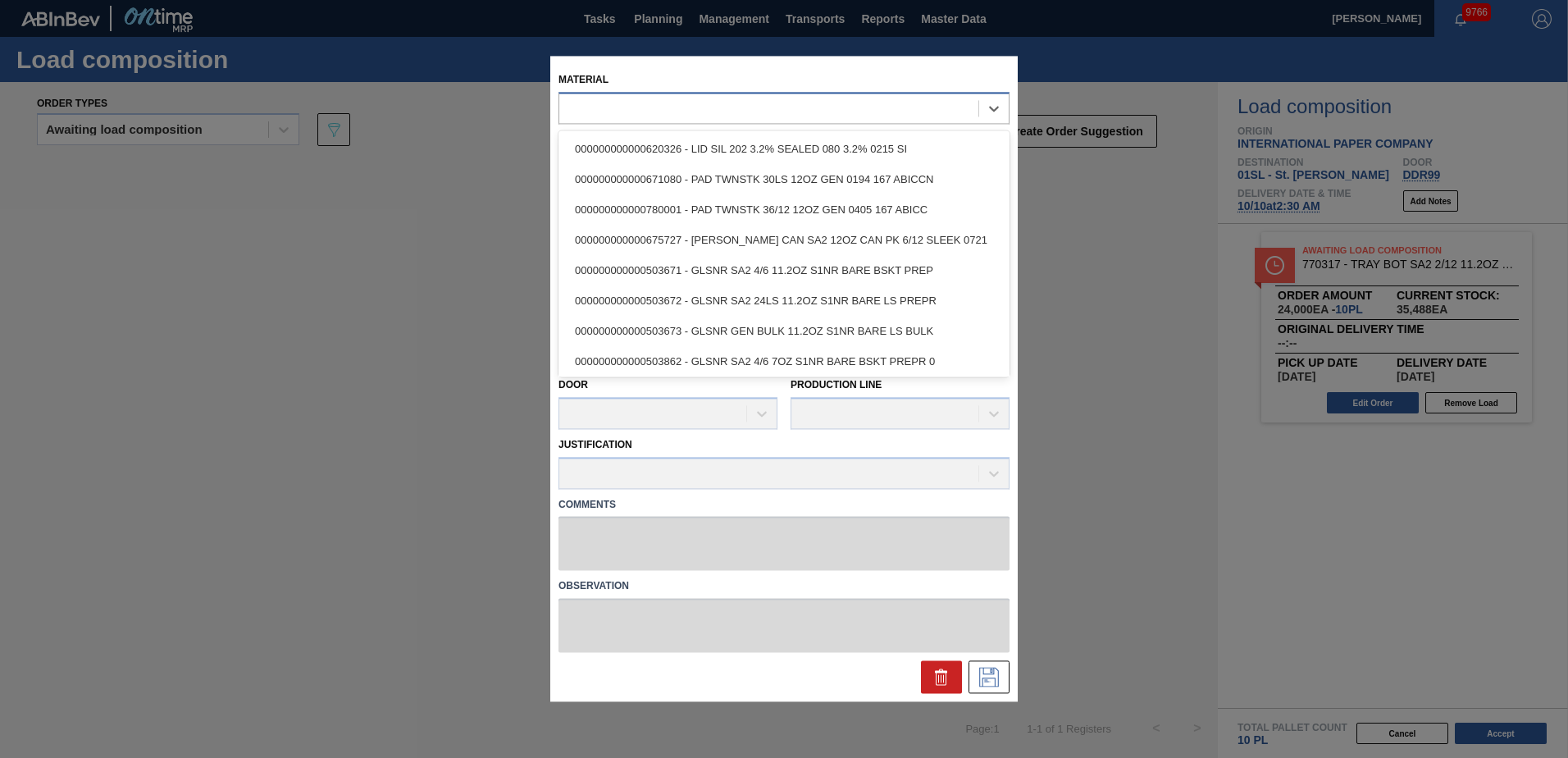
click at [861, 112] on div at bounding box center [769, 108] width 419 height 24
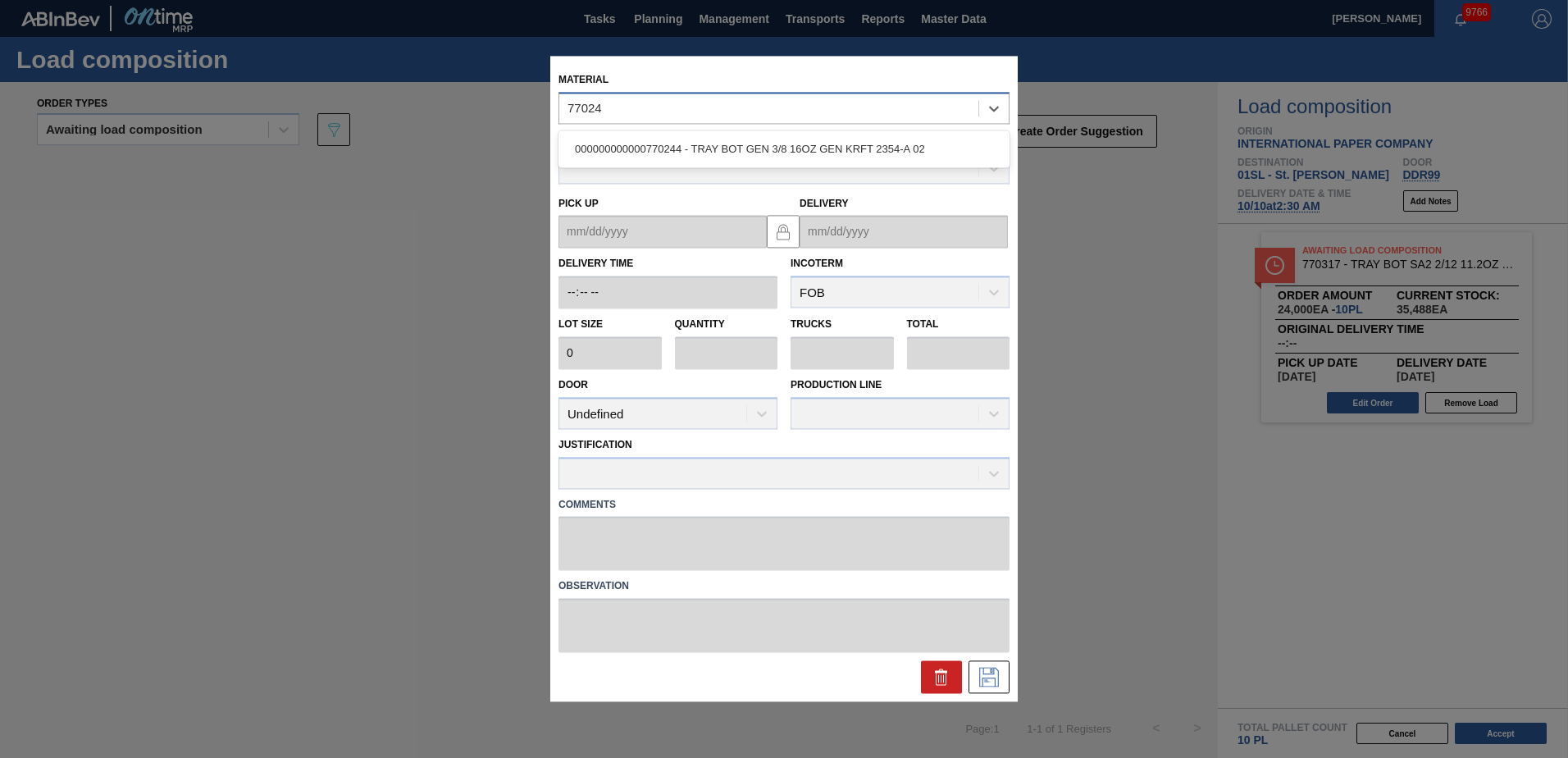
type input "770244"
click at [842, 166] on div "000000000000770244 - TRAY BOT GEN 3/8 16OZ GEN KRFT 2354-A 02" at bounding box center [784, 148] width 451 height 37
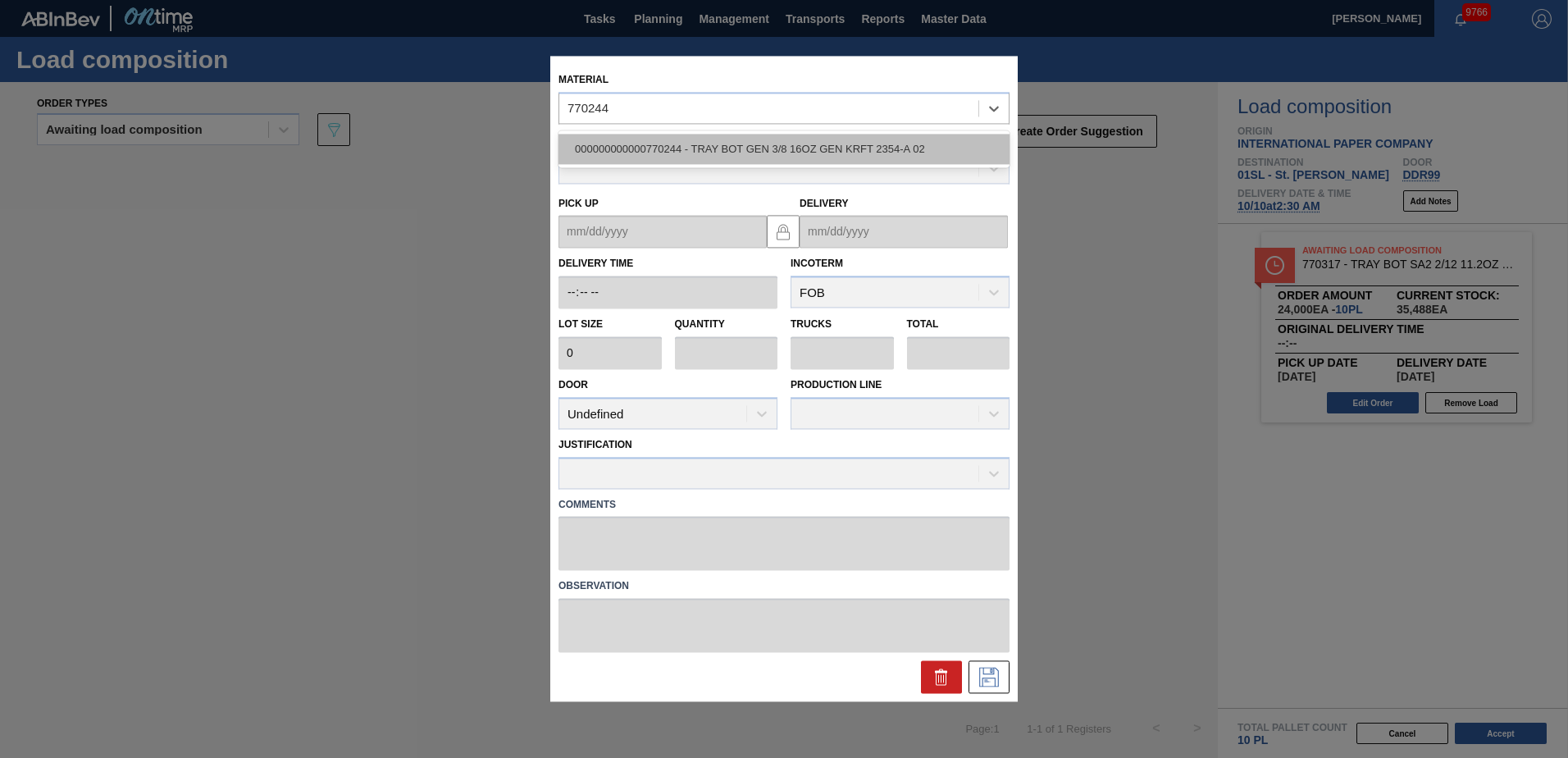
click at [835, 146] on div "000000000000770244 - TRAY BOT GEN 3/8 16OZ GEN KRFT 2354-A 02" at bounding box center [784, 148] width 451 height 30
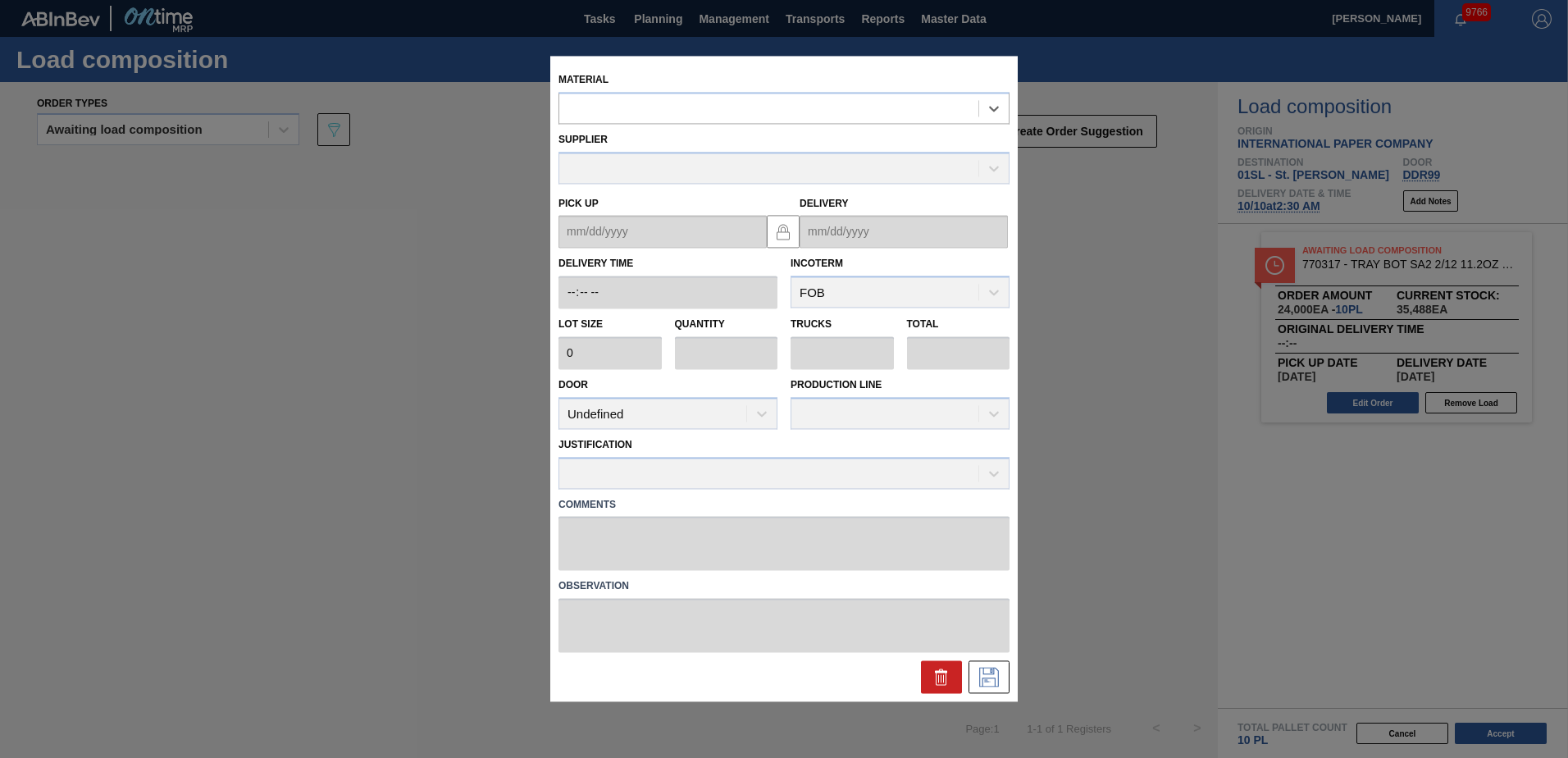
type input "2,400"
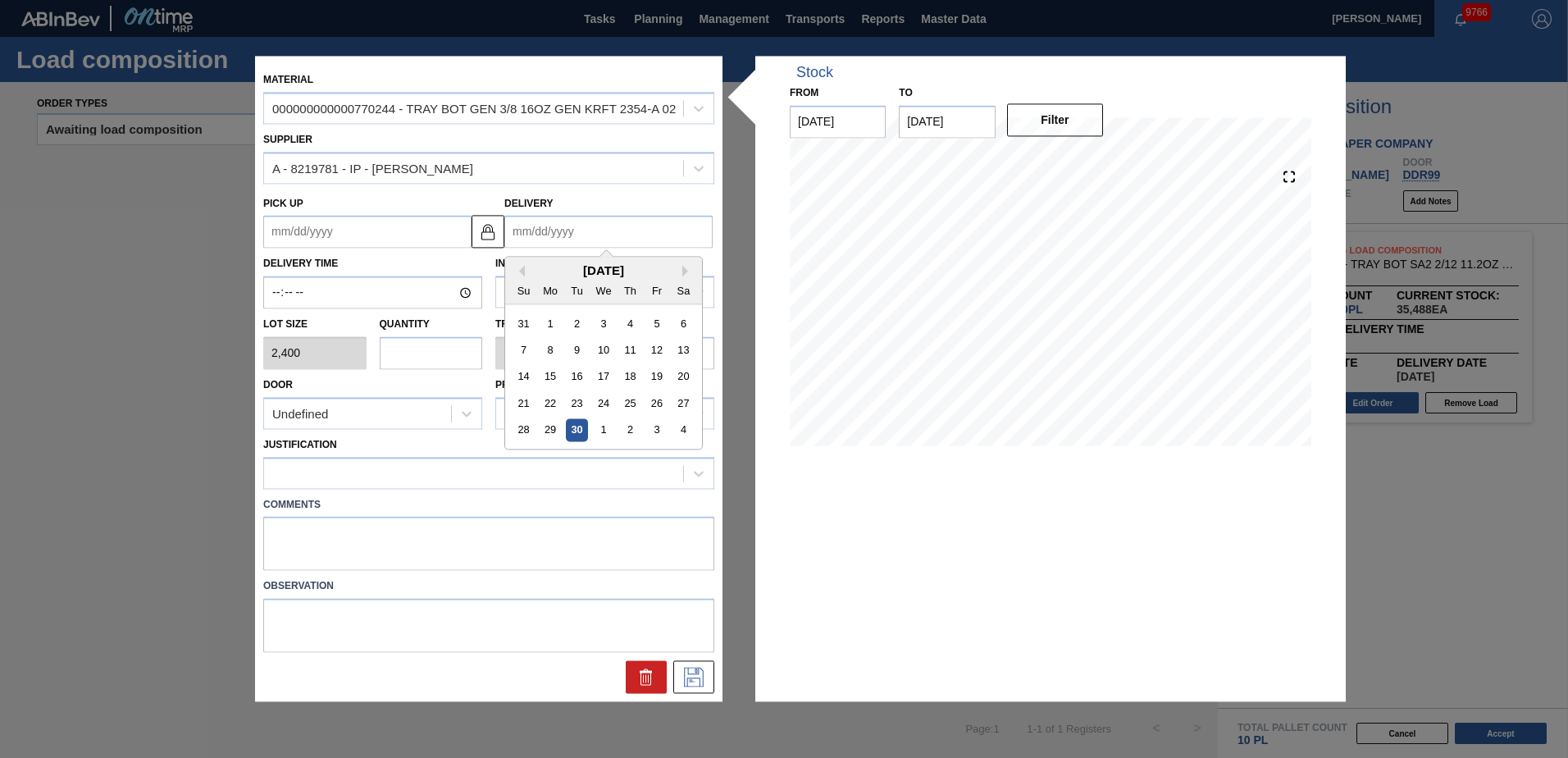
click at [576, 228] on input "Delivery" at bounding box center [608, 232] width 208 height 33
click at [691, 268] on button "Next Month" at bounding box center [688, 271] width 12 height 12
click at [646, 360] on div "10" at bounding box center [656, 350] width 22 height 22
type up "[DATE]"
type input "[DATE]"
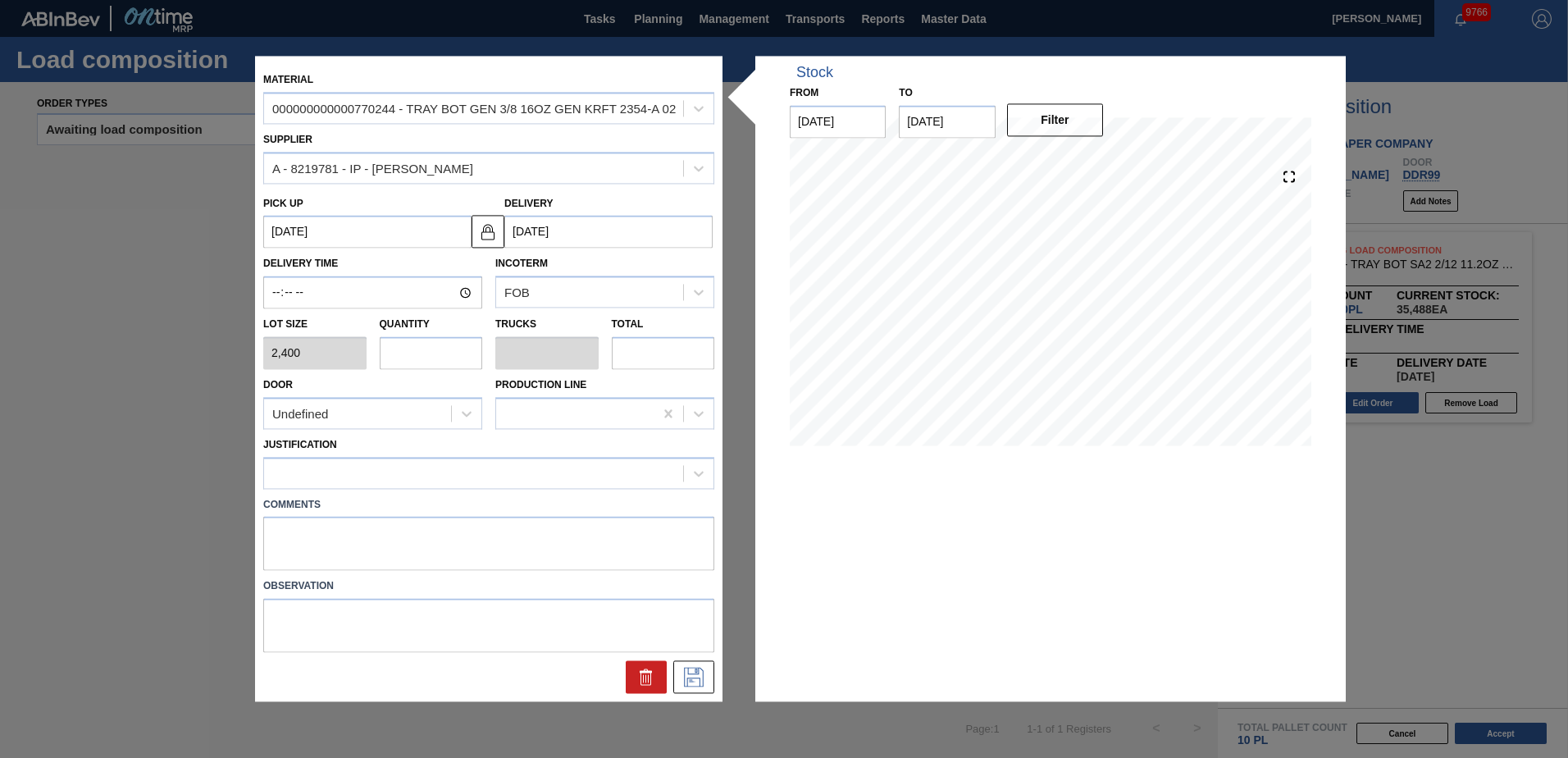
click at [434, 354] on input "text" at bounding box center [431, 352] width 104 height 33
type input "5"
type input "0.083"
type input "12,000"
type input "50"
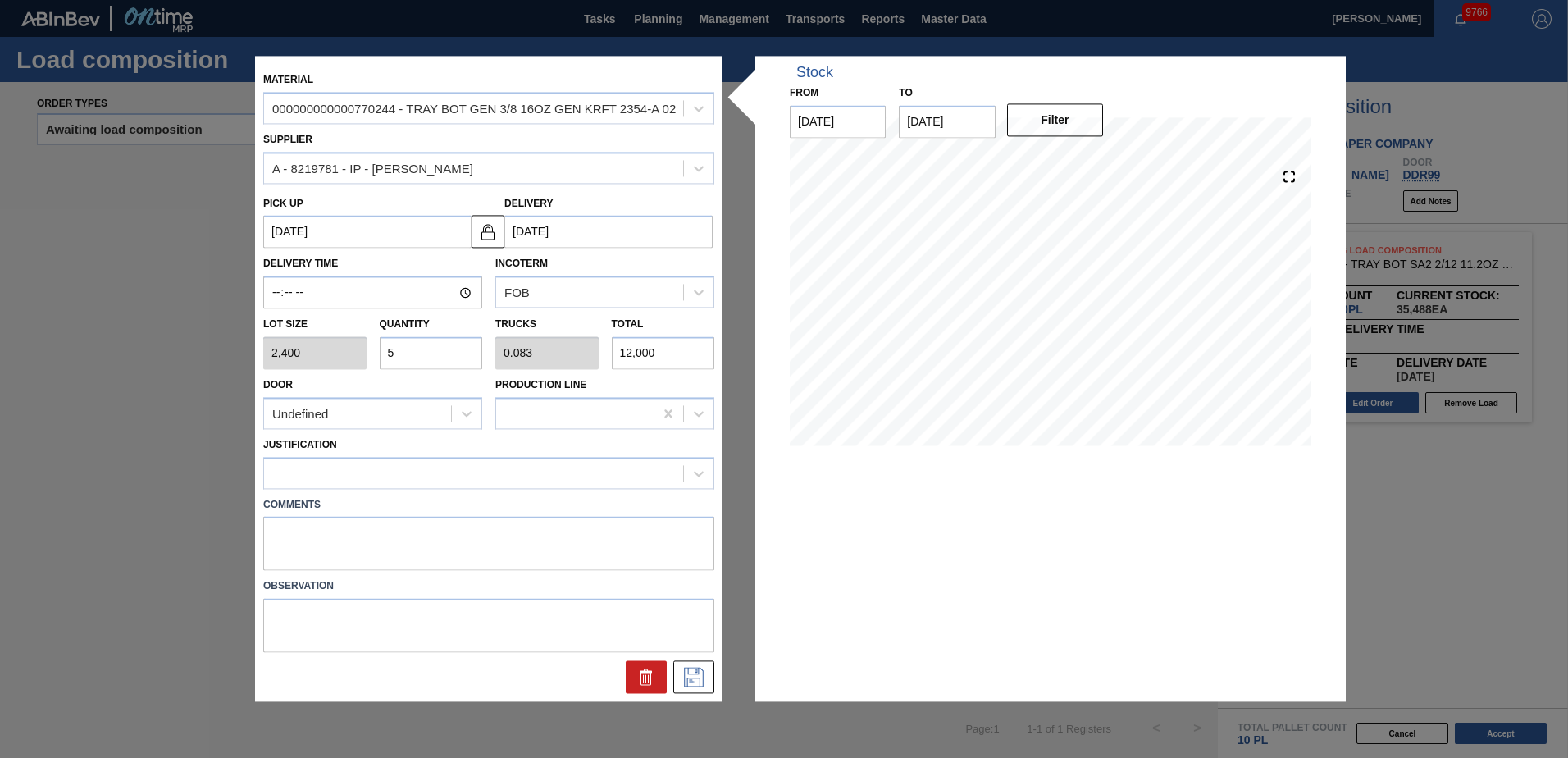
type input "0.833"
type input "120,000"
type input "50"
click at [405, 420] on div "Undefined" at bounding box center [357, 414] width 187 height 24
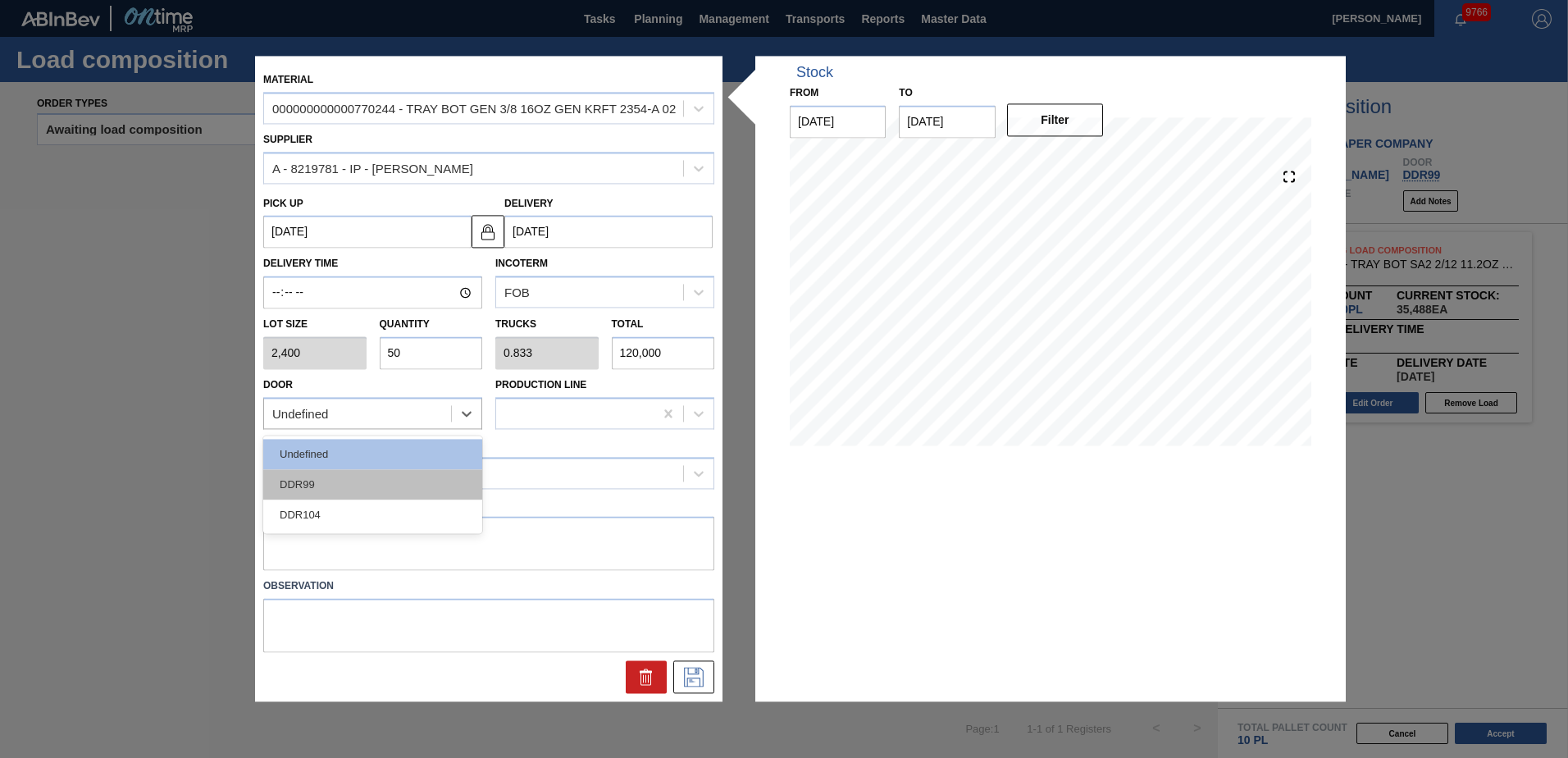
click at [379, 493] on div "DDR99" at bounding box center [372, 483] width 219 height 30
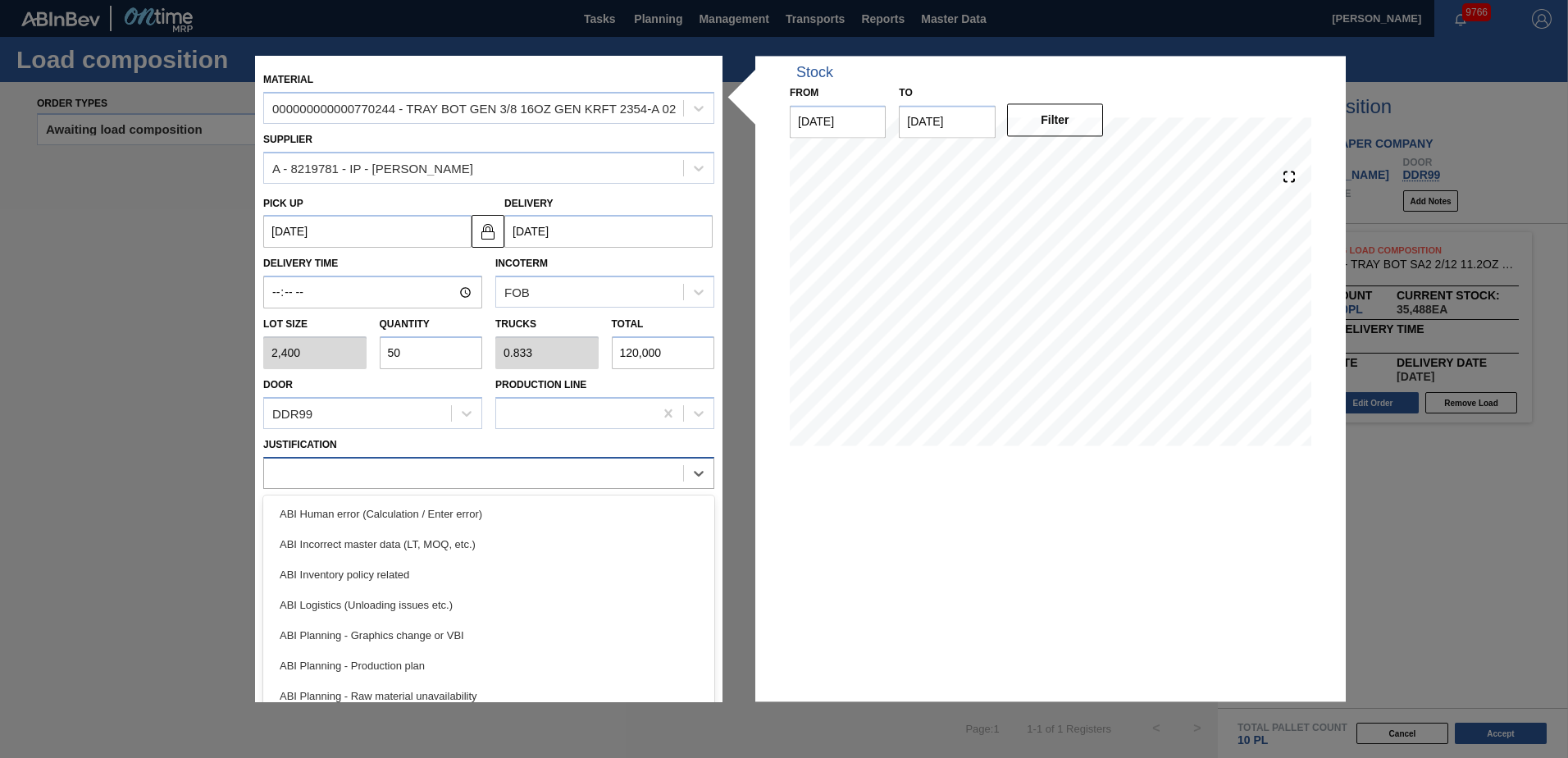
click at [402, 472] on div at bounding box center [473, 472] width 419 height 24
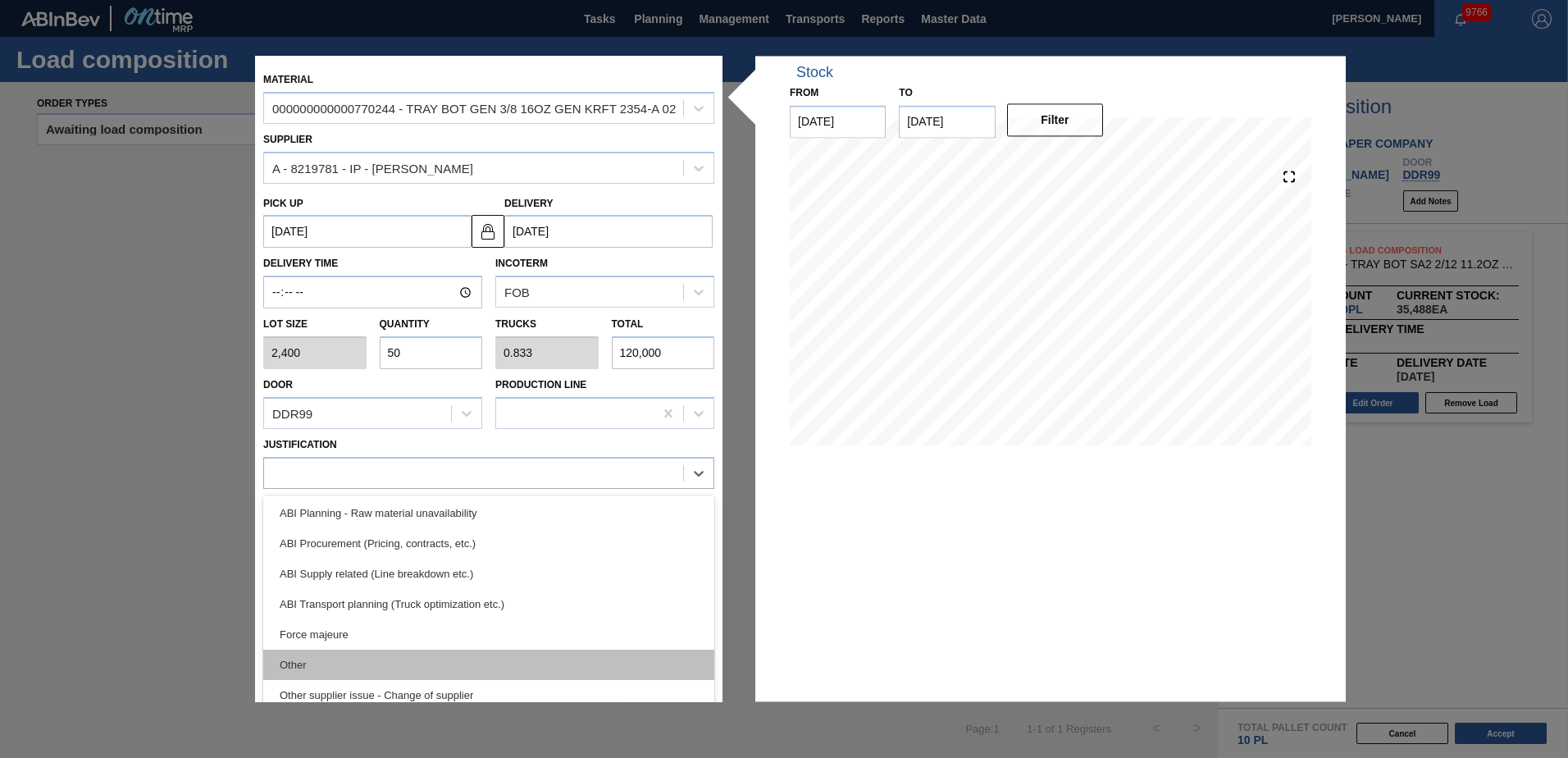
scroll to position [246, 0]
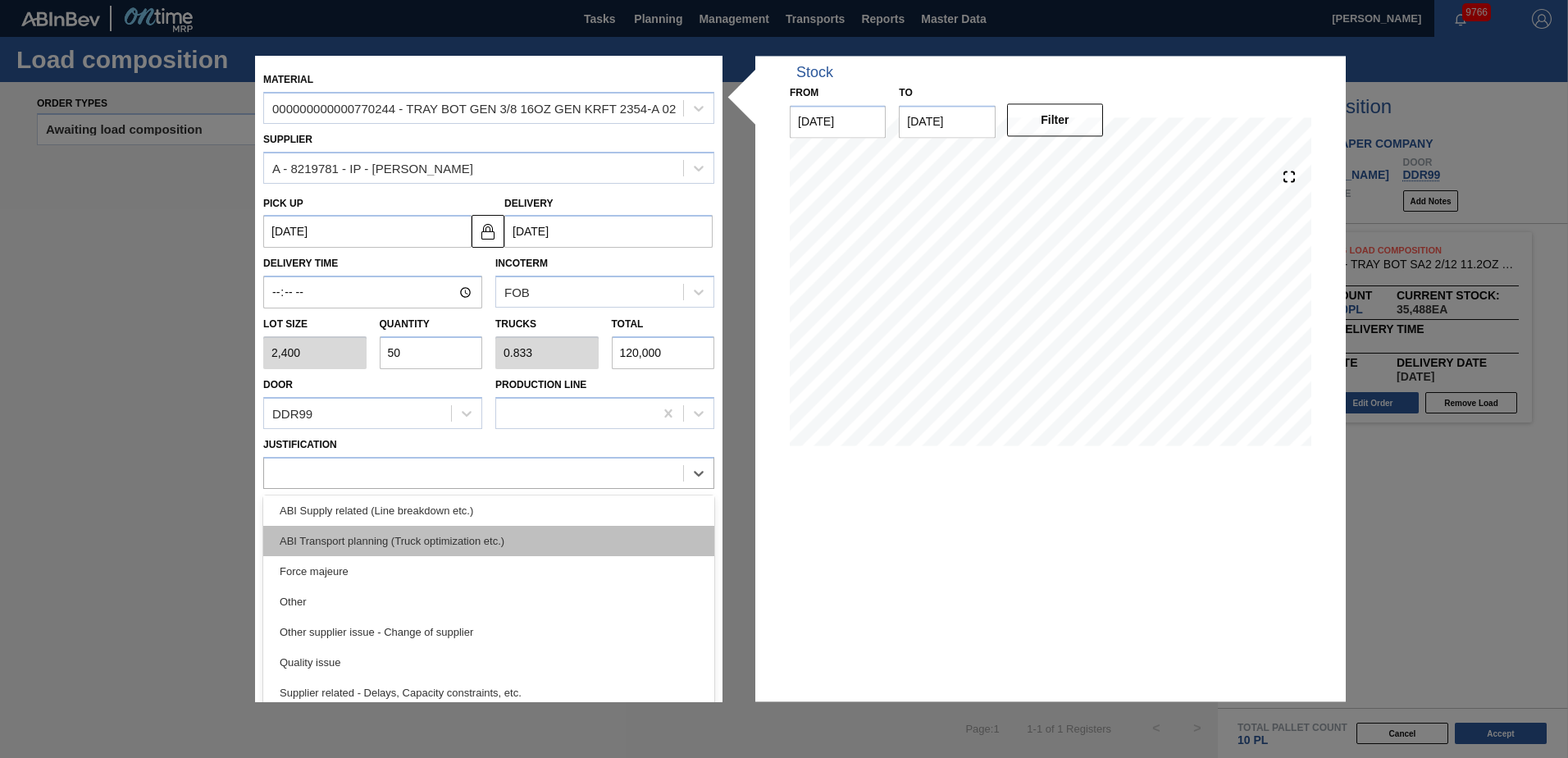
click at [446, 536] on div "ABI Transport planning (Truck optimization etc.)" at bounding box center [489, 541] width 451 height 30
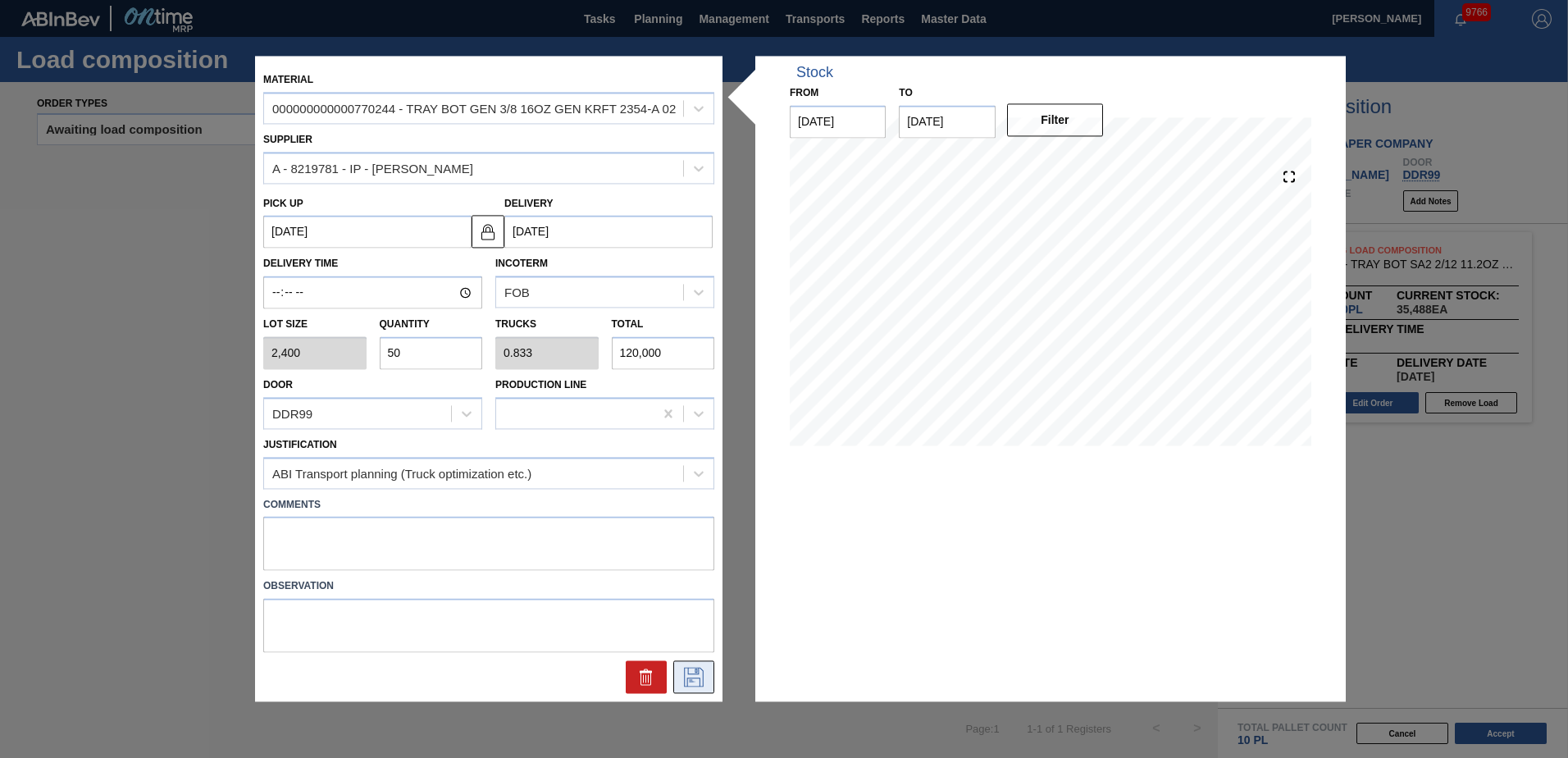
click at [691, 677] on icon at bounding box center [693, 677] width 26 height 20
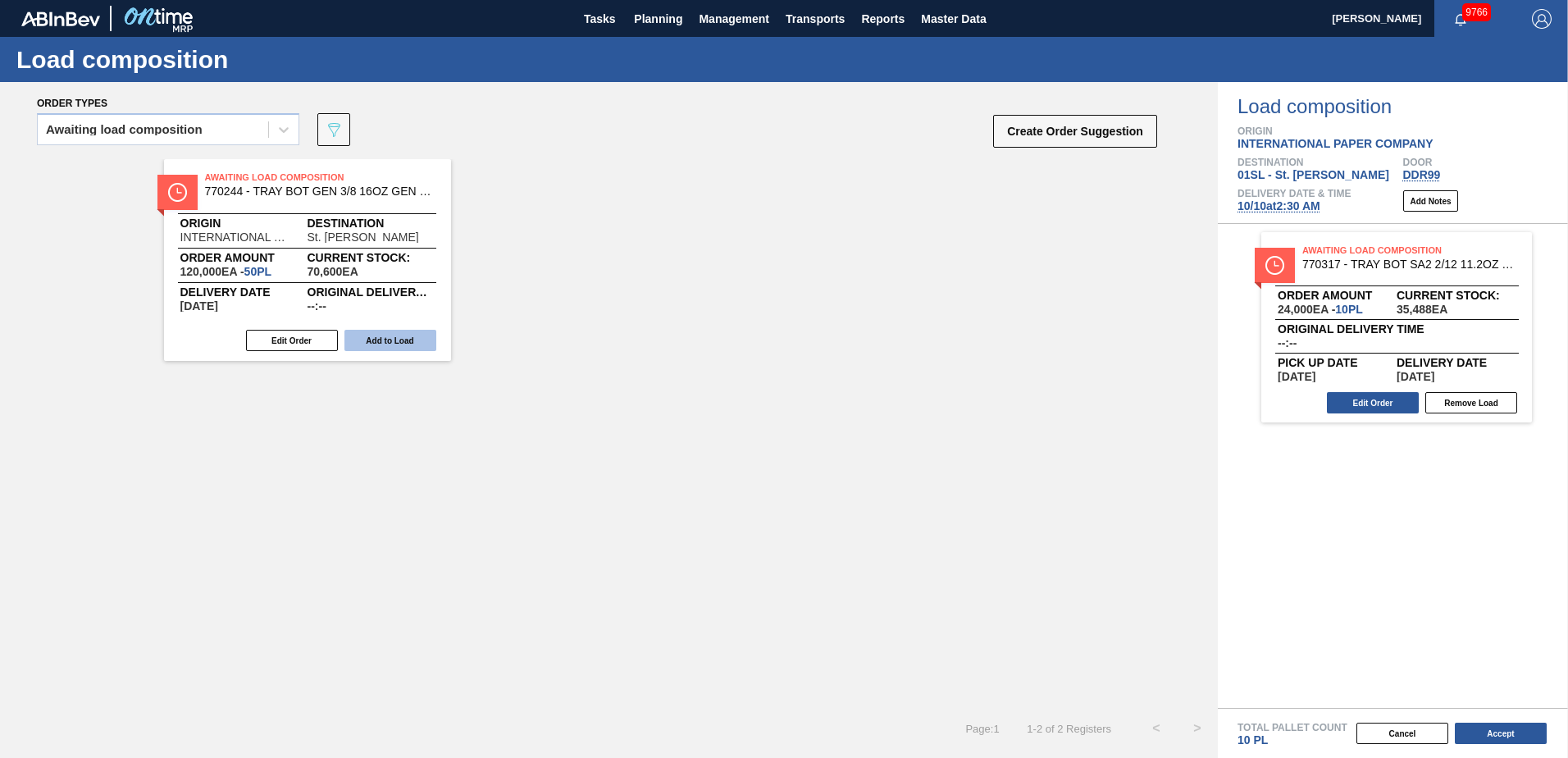
click at [395, 339] on button "Add to Load" at bounding box center [389, 339] width 92 height 21
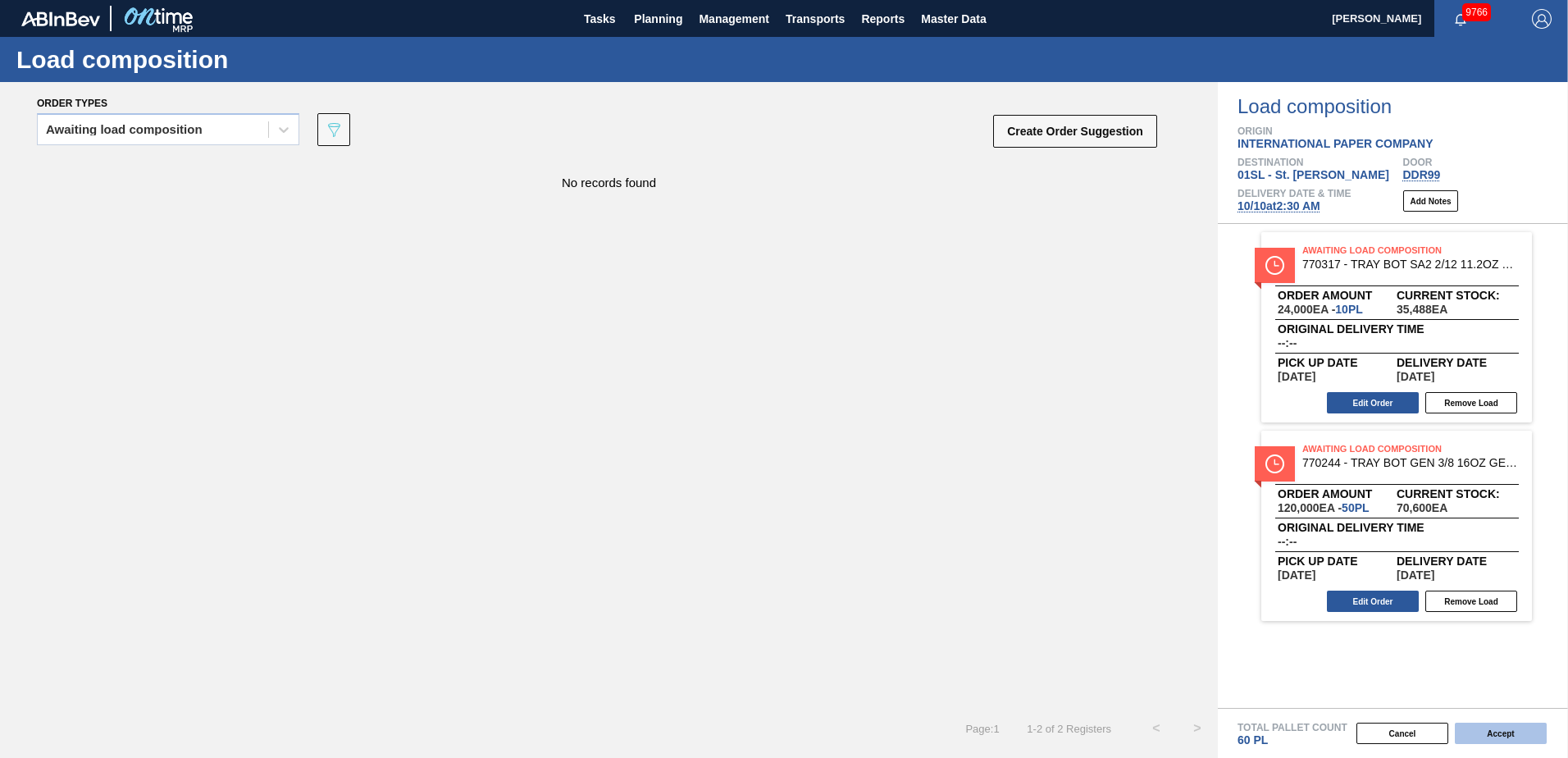
click at [1496, 743] on button "Accept" at bounding box center [1501, 733] width 92 height 21
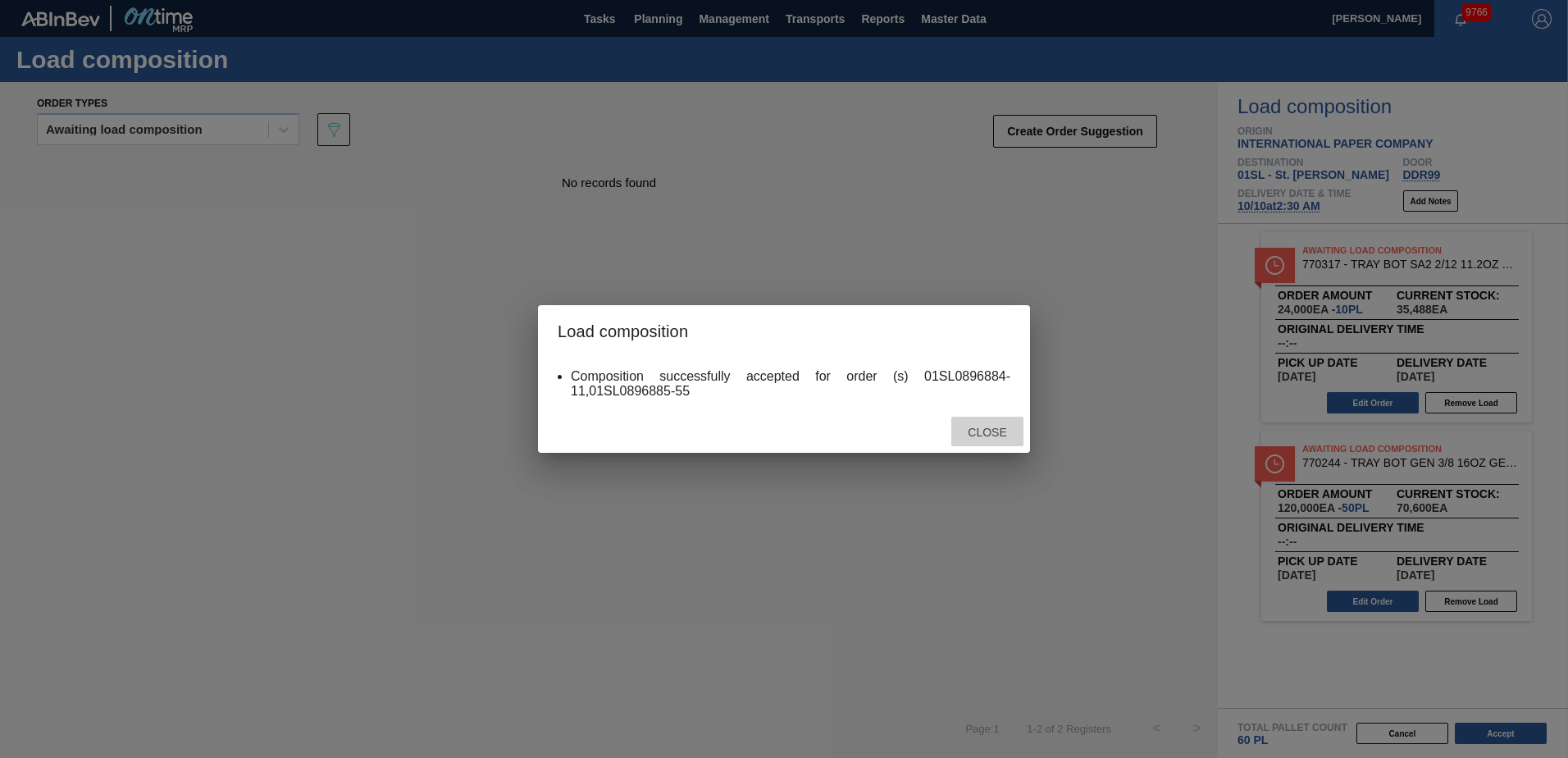
click at [995, 435] on span "Close" at bounding box center [986, 432] width 65 height 13
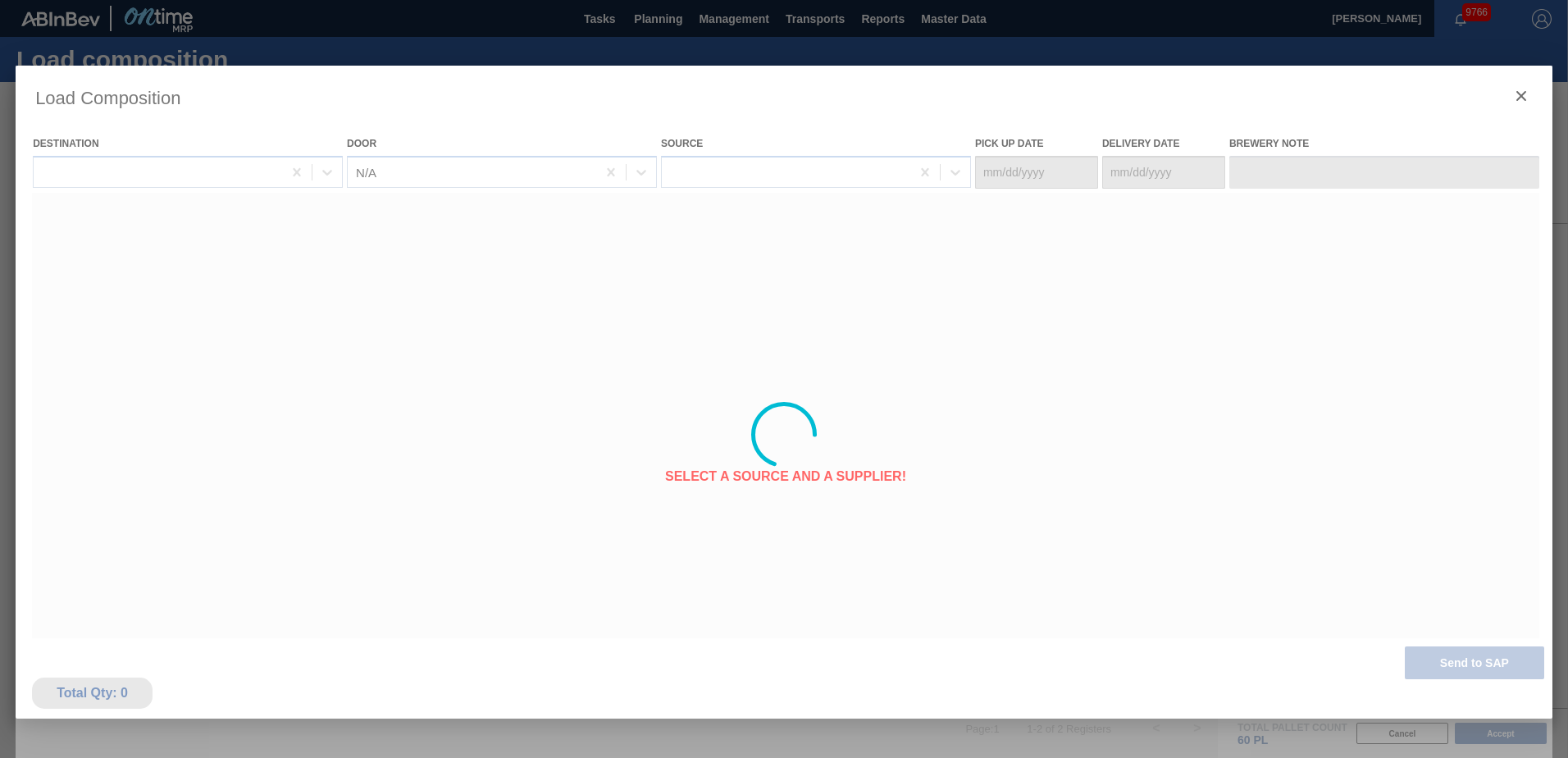
type Date "[DATE]"
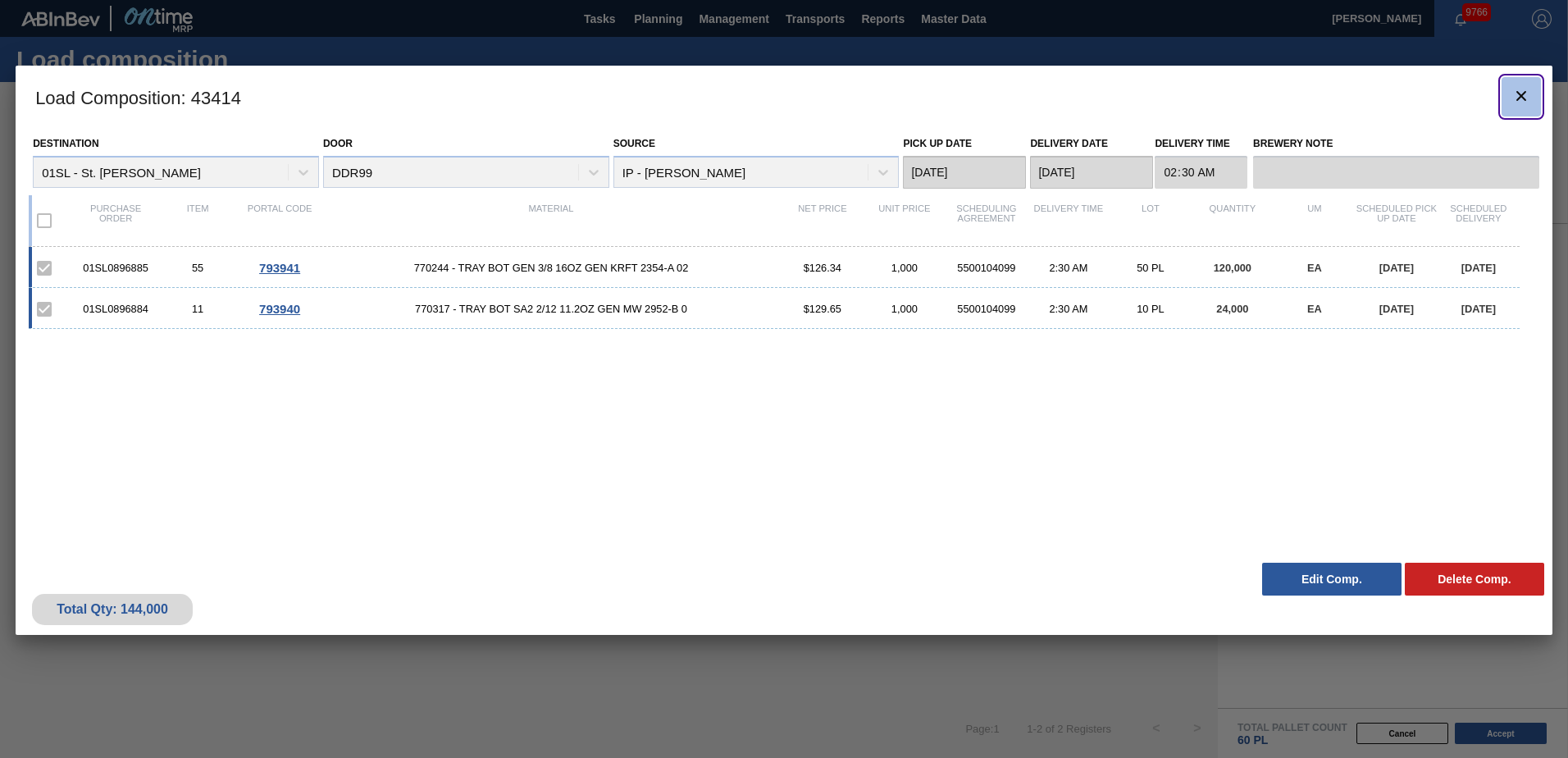
click at [1521, 96] on icon "botão de ícone" at bounding box center [1521, 96] width 10 height 10
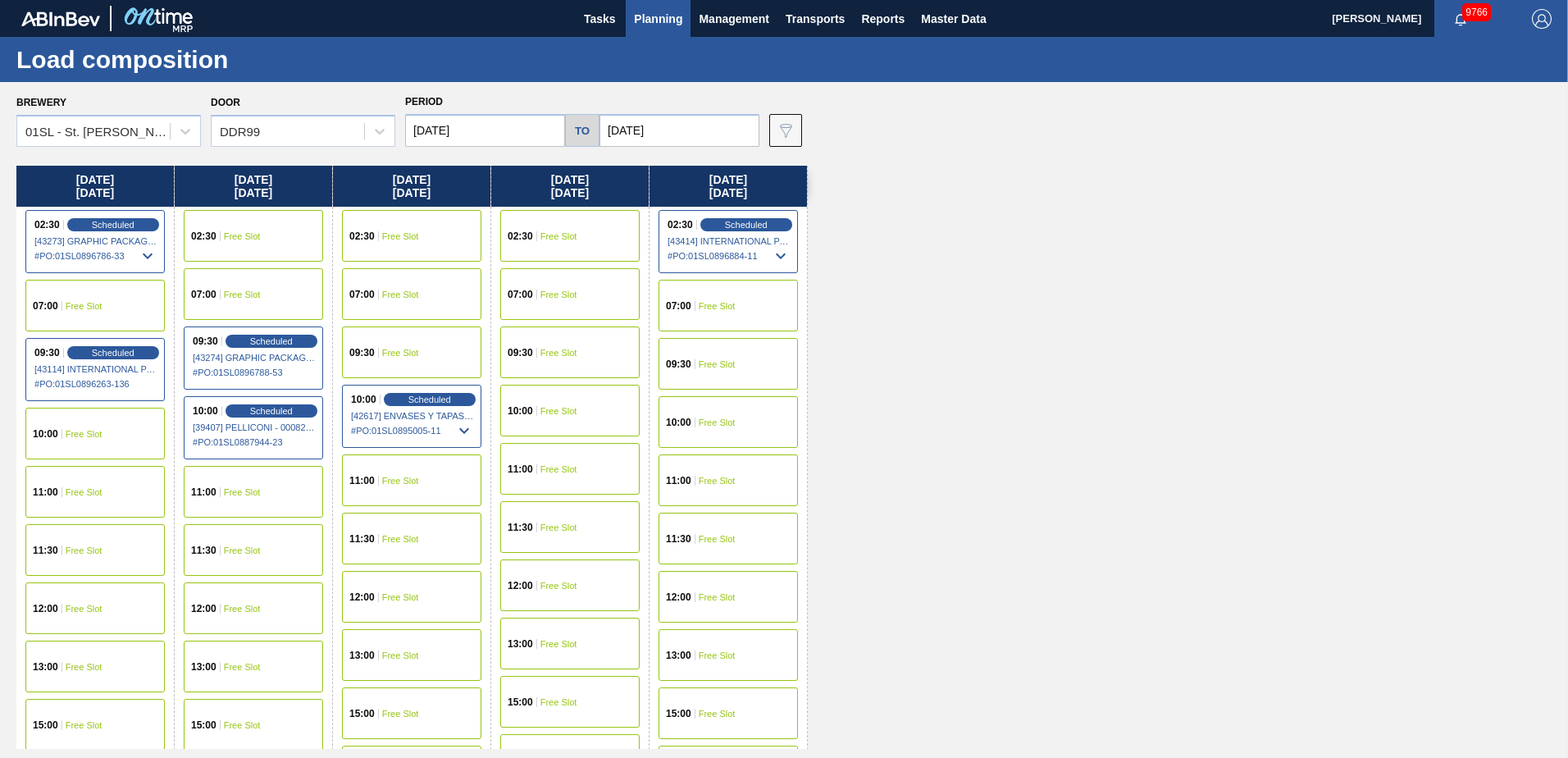
click at [629, 15] on button "Planning" at bounding box center [658, 18] width 65 height 37
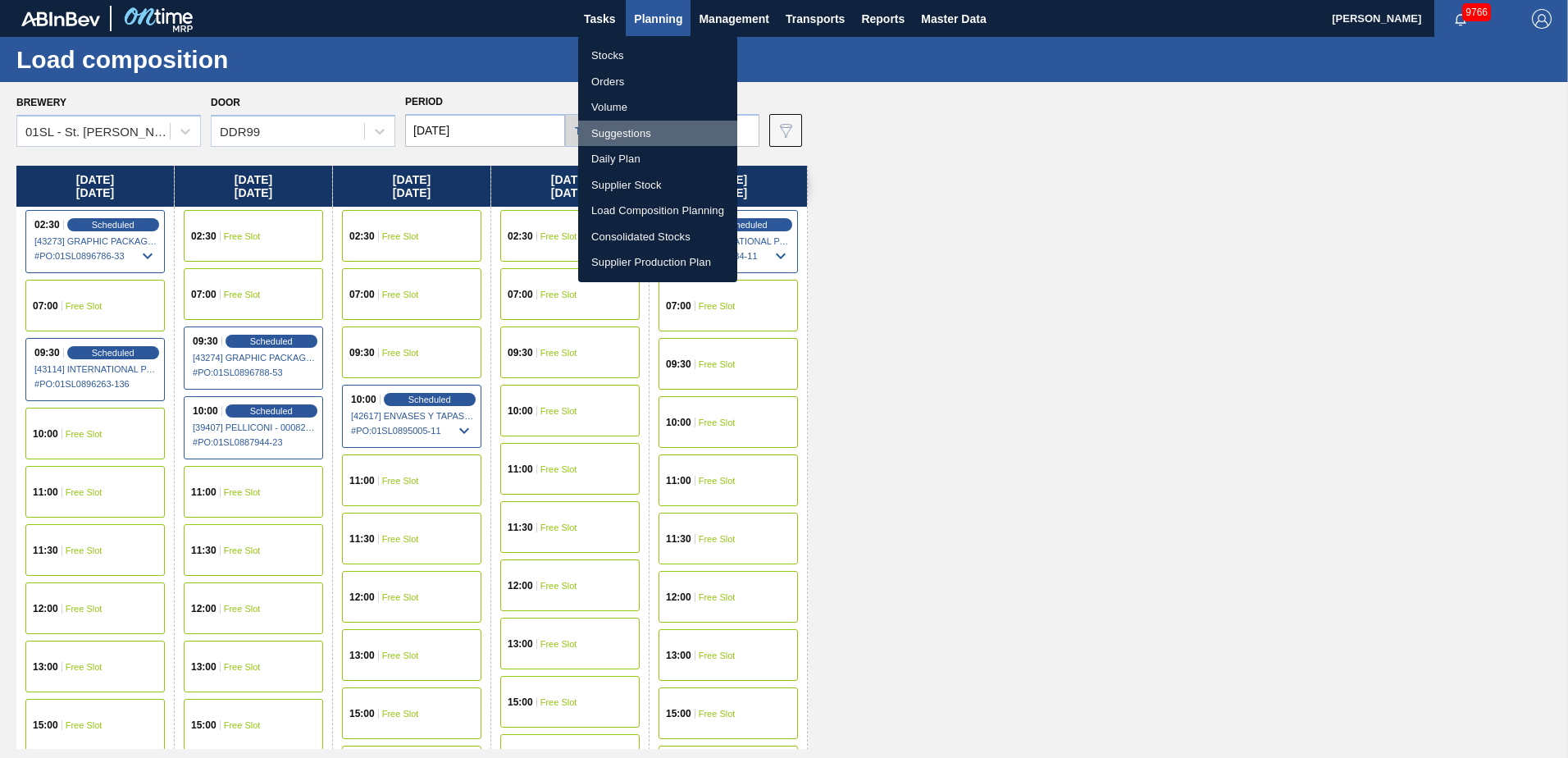
click at [640, 133] on li "Suggestions" at bounding box center [657, 133] width 159 height 26
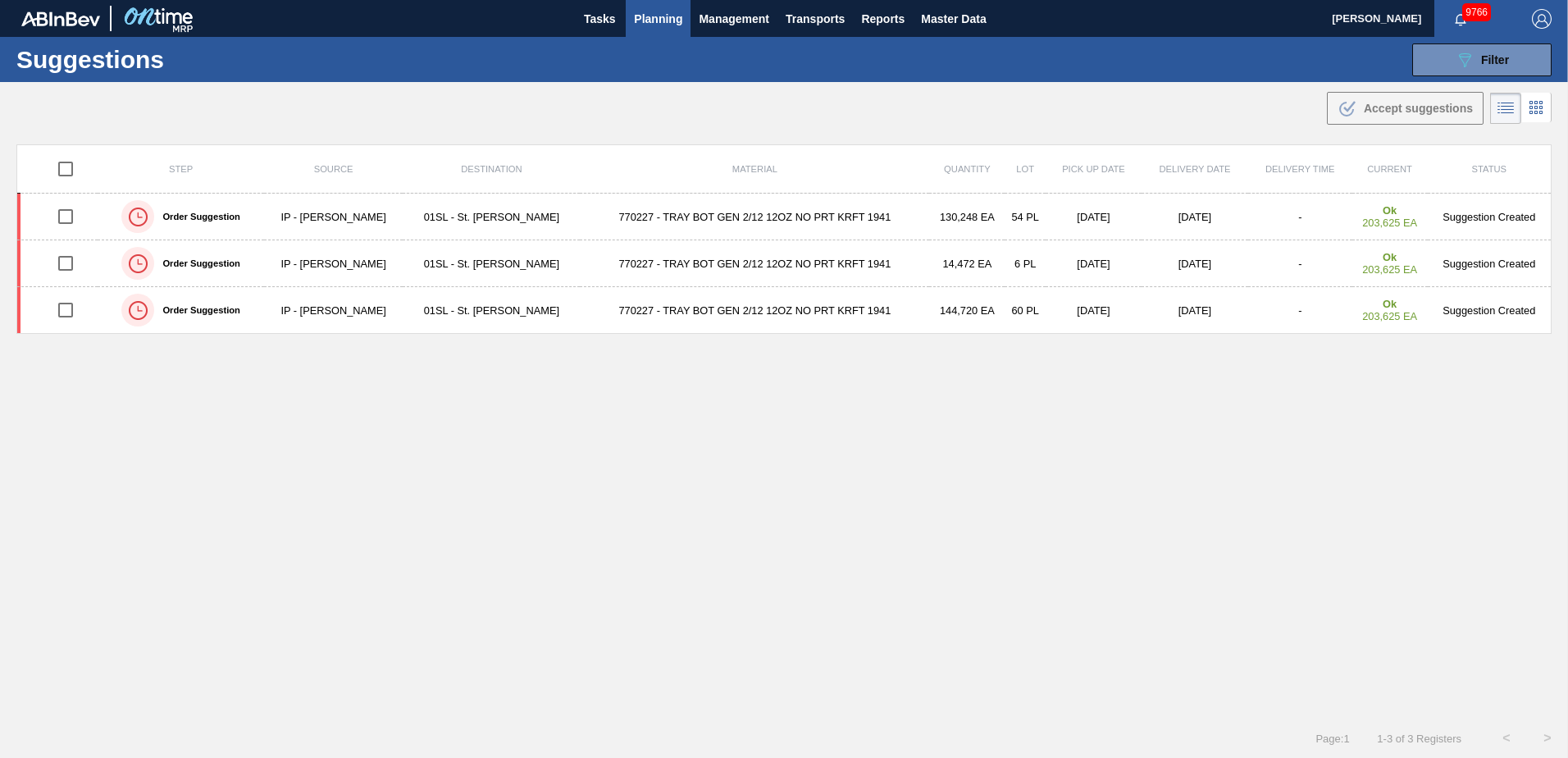
type from "[DATE]"
type to "[DATE]"
click at [1473, 46] on button "089F7B8B-B2A5-4AFE-B5C0-19BA573D28AC Filter" at bounding box center [1482, 60] width 139 height 33
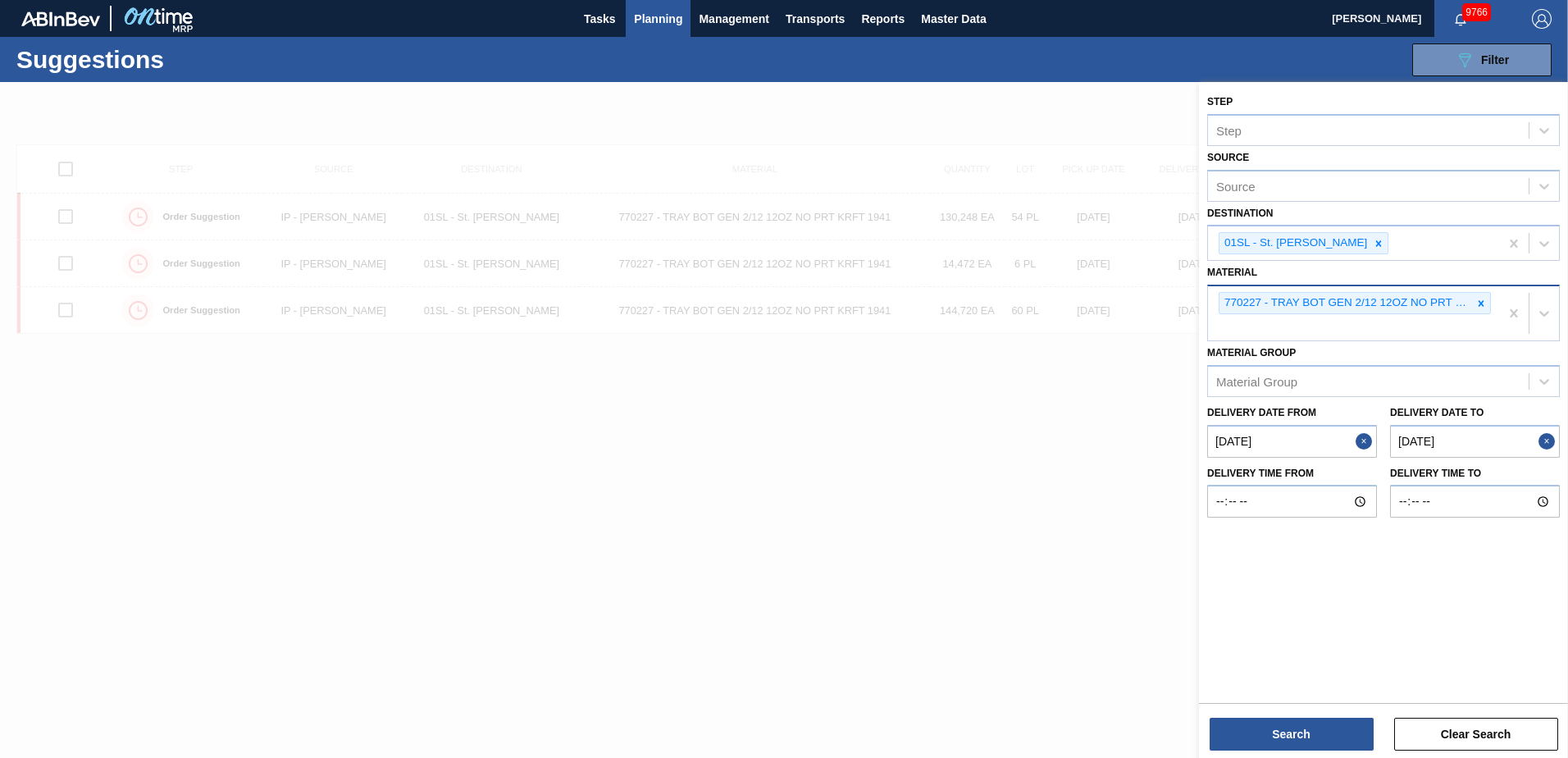
click at [1481, 307] on icon at bounding box center [1481, 303] width 12 height 12
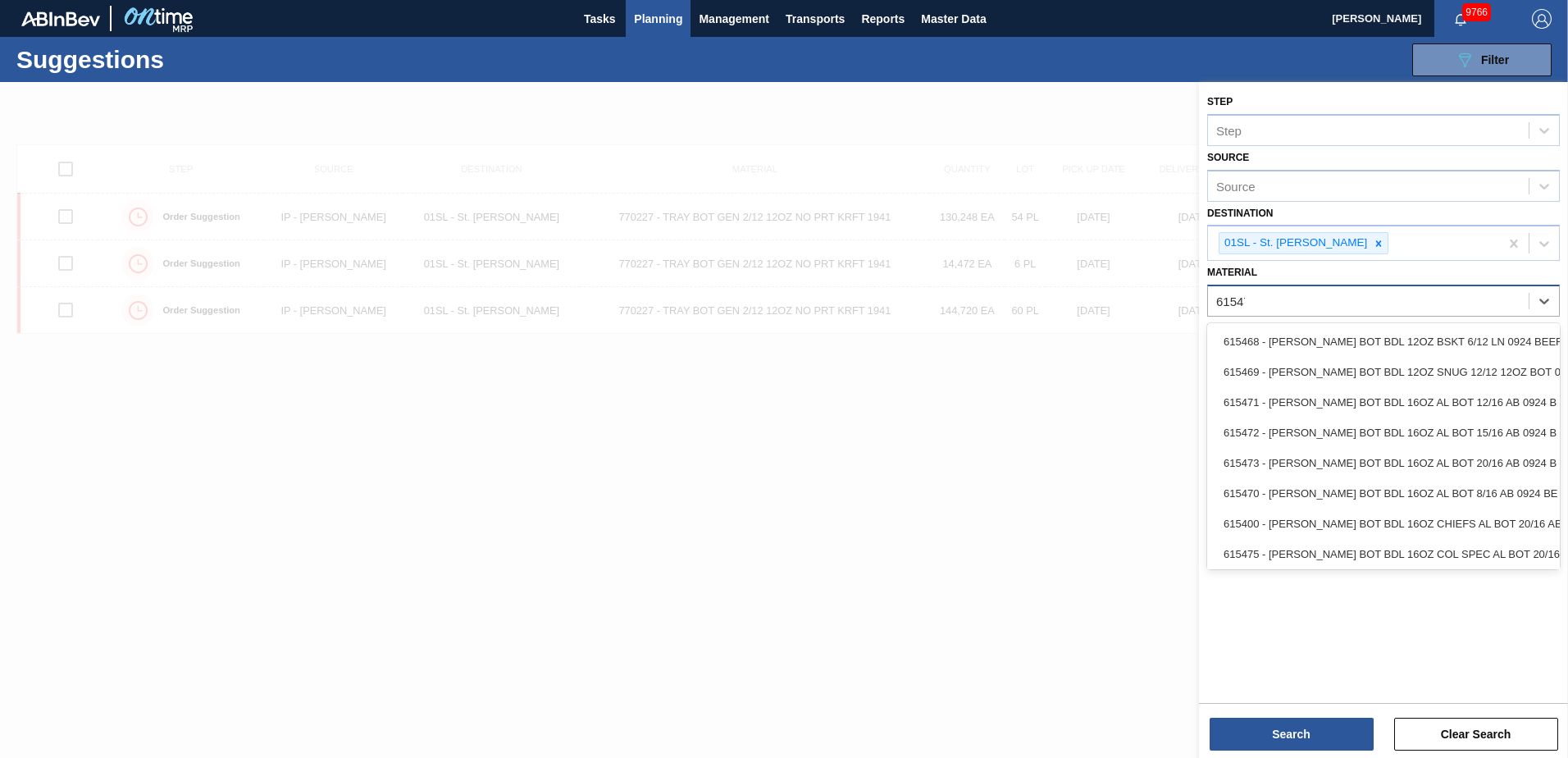
type input "615471"
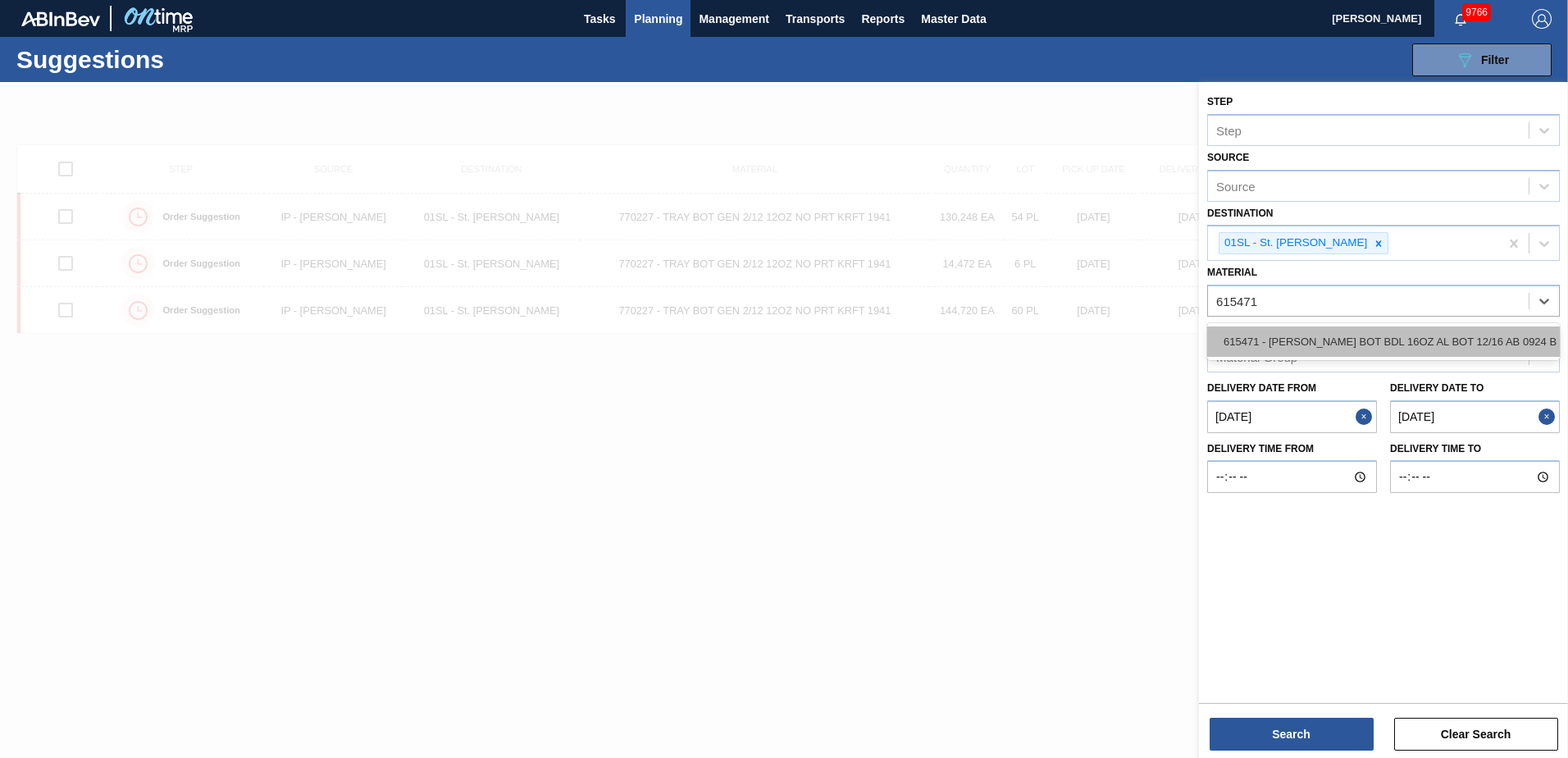
click at [1476, 328] on div "615471 - [PERSON_NAME] BOT BDL 16OZ AL BOT 12/16 AB 0924 B" at bounding box center [1382, 341] width 352 height 30
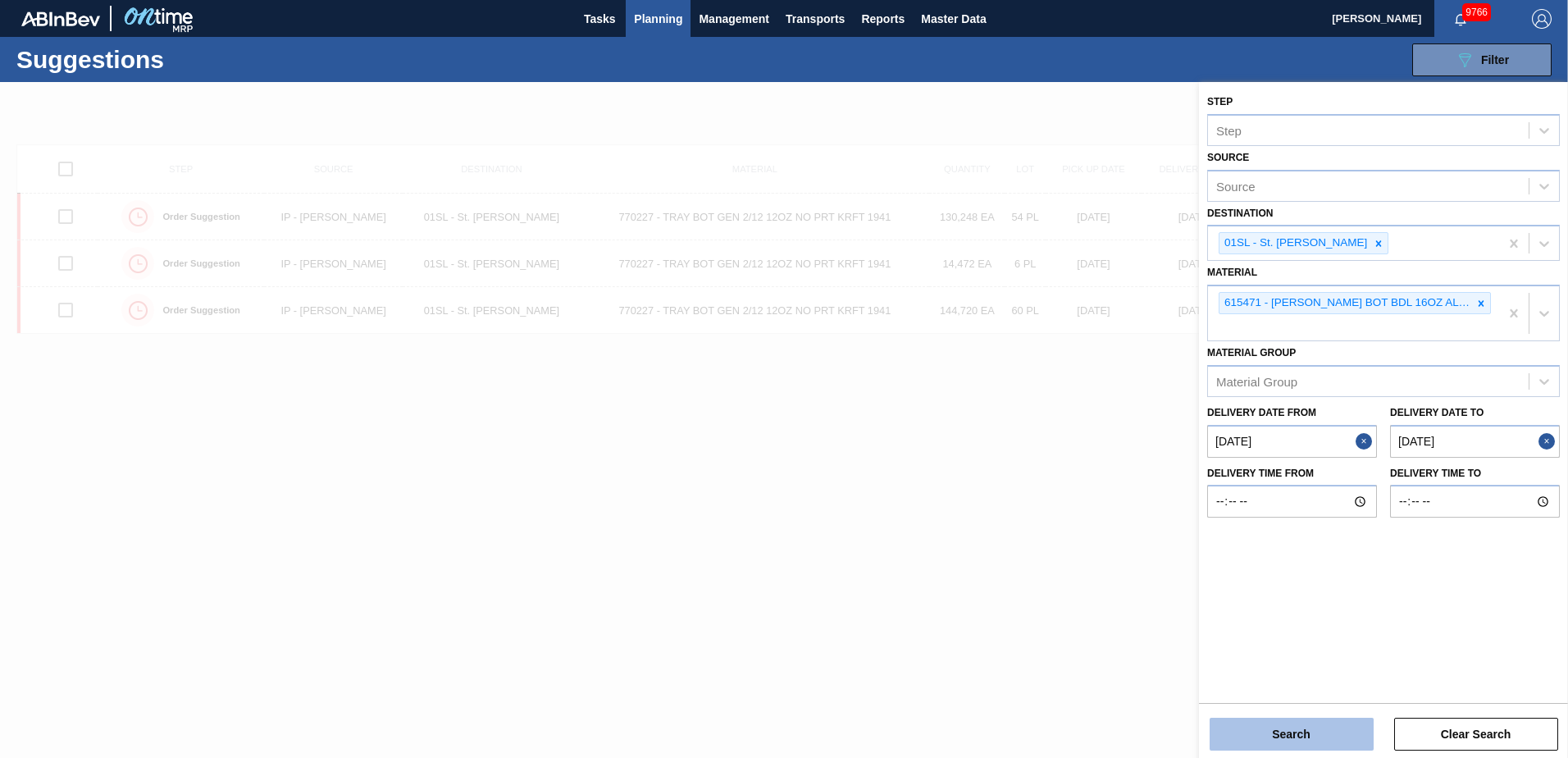
click at [1345, 726] on button "Search" at bounding box center [1291, 733] width 164 height 33
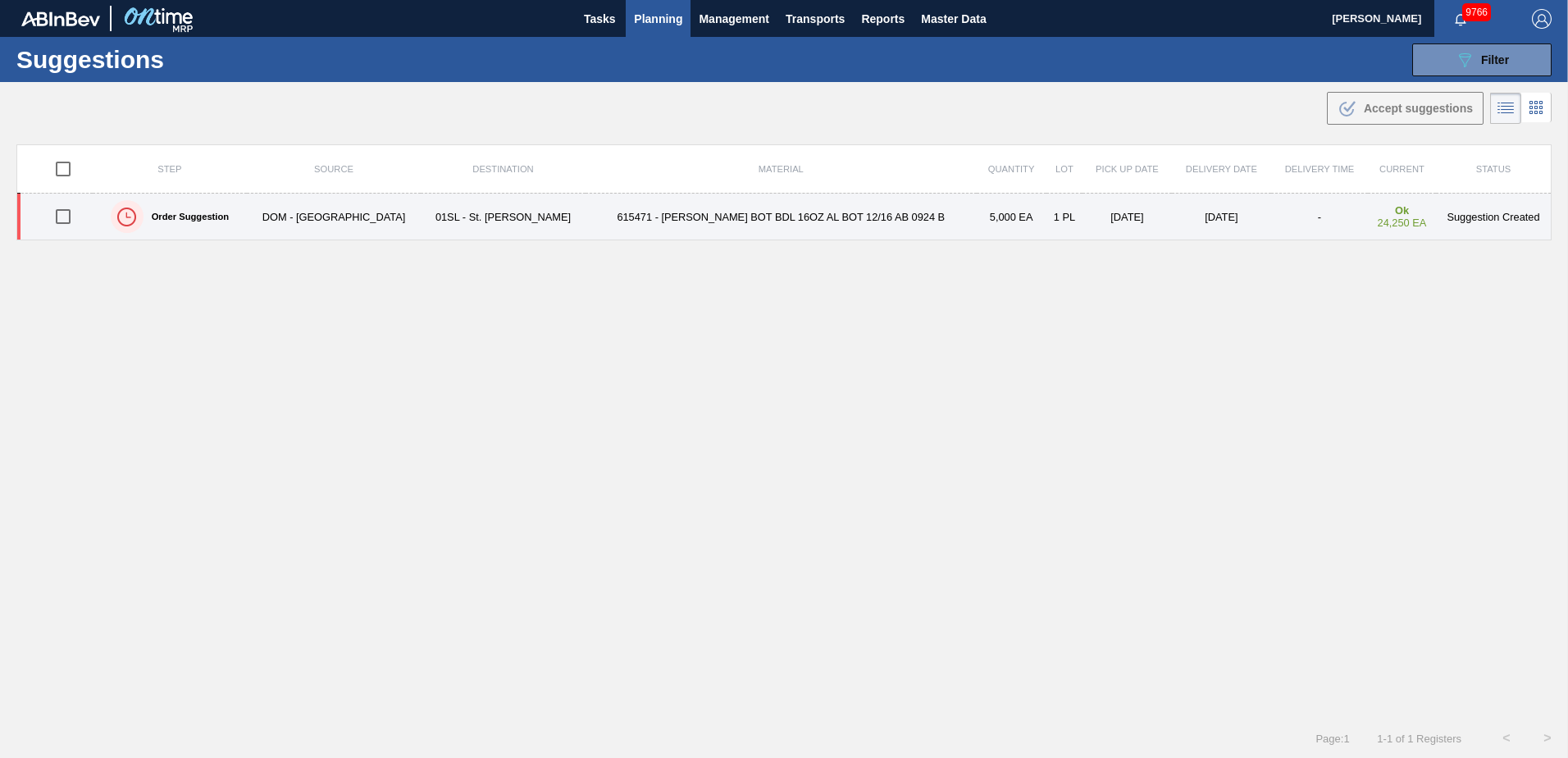
click at [61, 216] on input "checkbox" at bounding box center [63, 217] width 35 height 35
checkbox input "true"
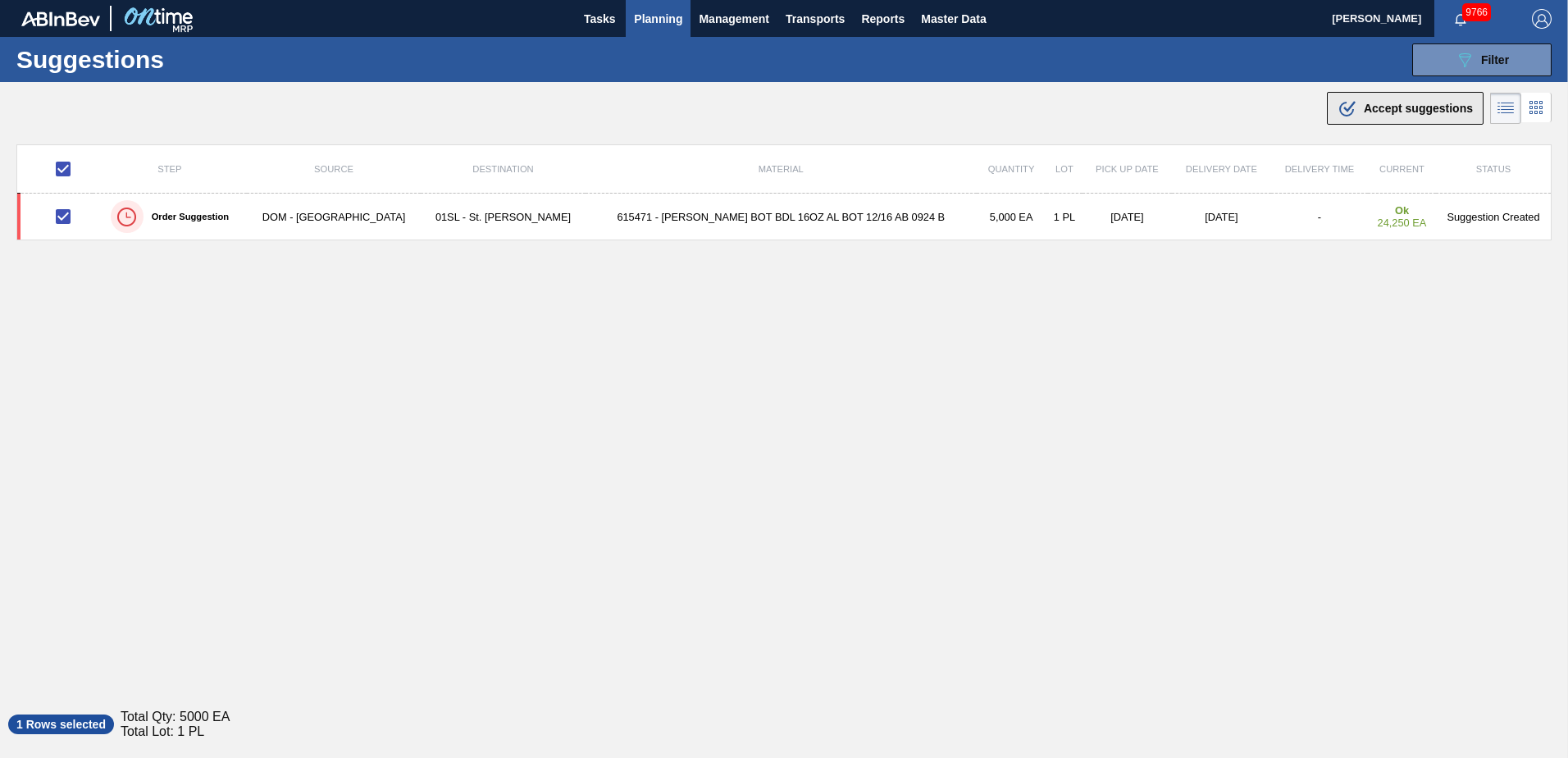
click at [1339, 106] on icon at bounding box center [1346, 109] width 15 height 15
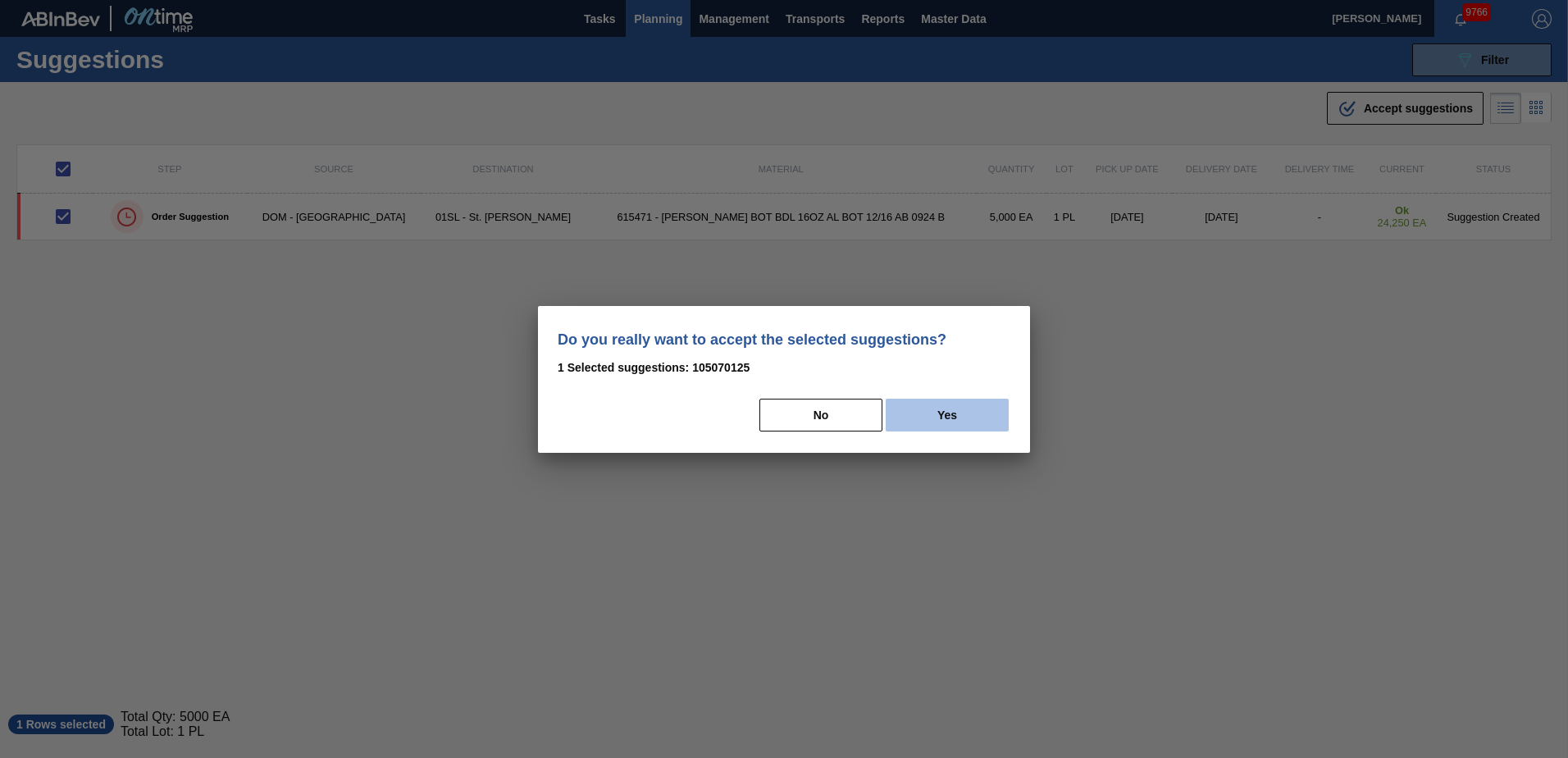
drag, startPoint x: 982, startPoint y: 414, endPoint x: 1007, endPoint y: 418, distance: 25.3
click at [982, 415] on button "Yes" at bounding box center [946, 415] width 123 height 33
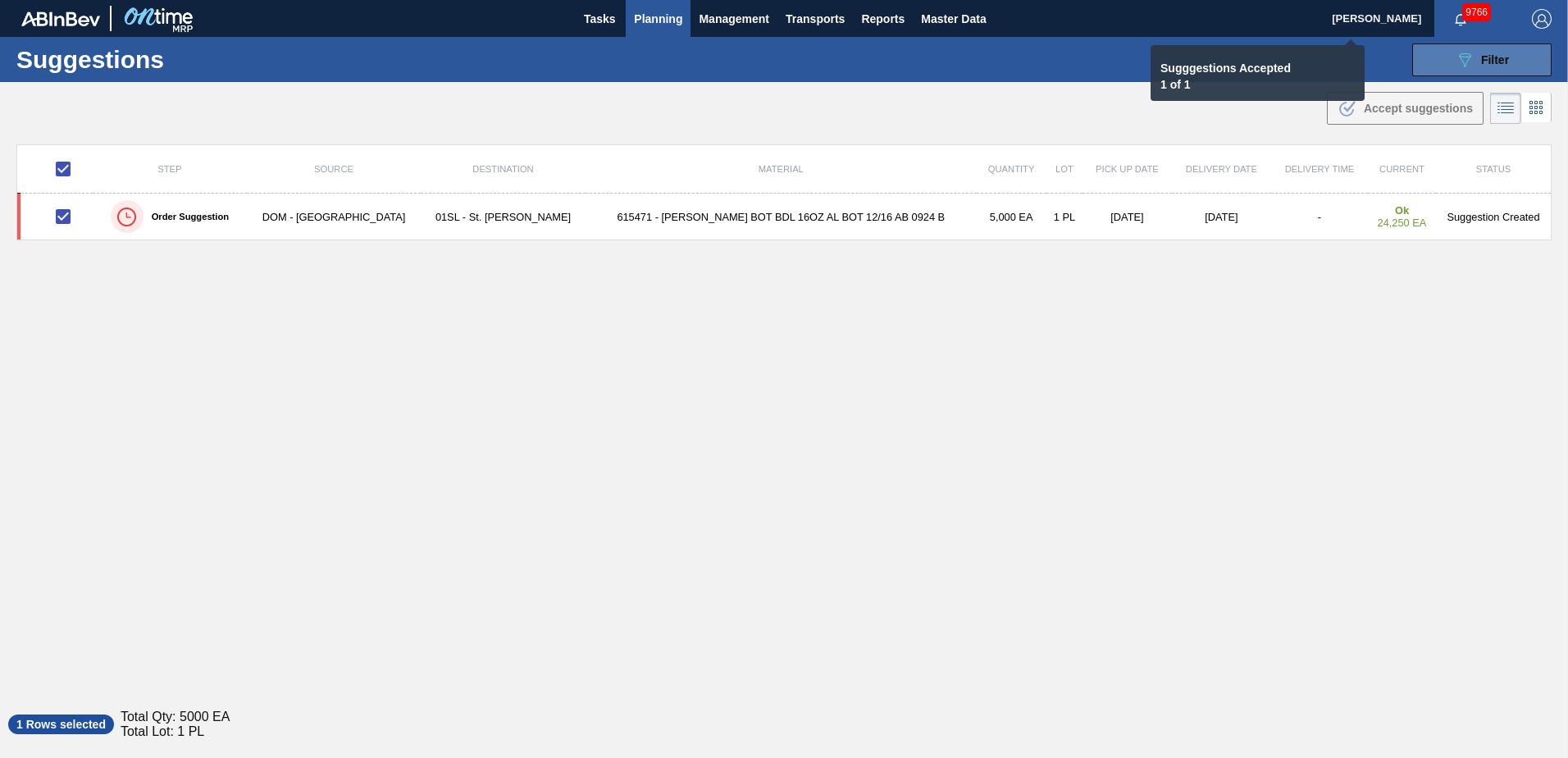
click at [1460, 53] on icon "089F7B8B-B2A5-4AFE-B5C0-19BA573D28AC" at bounding box center [1465, 60] width 20 height 20
checkbox input "false"
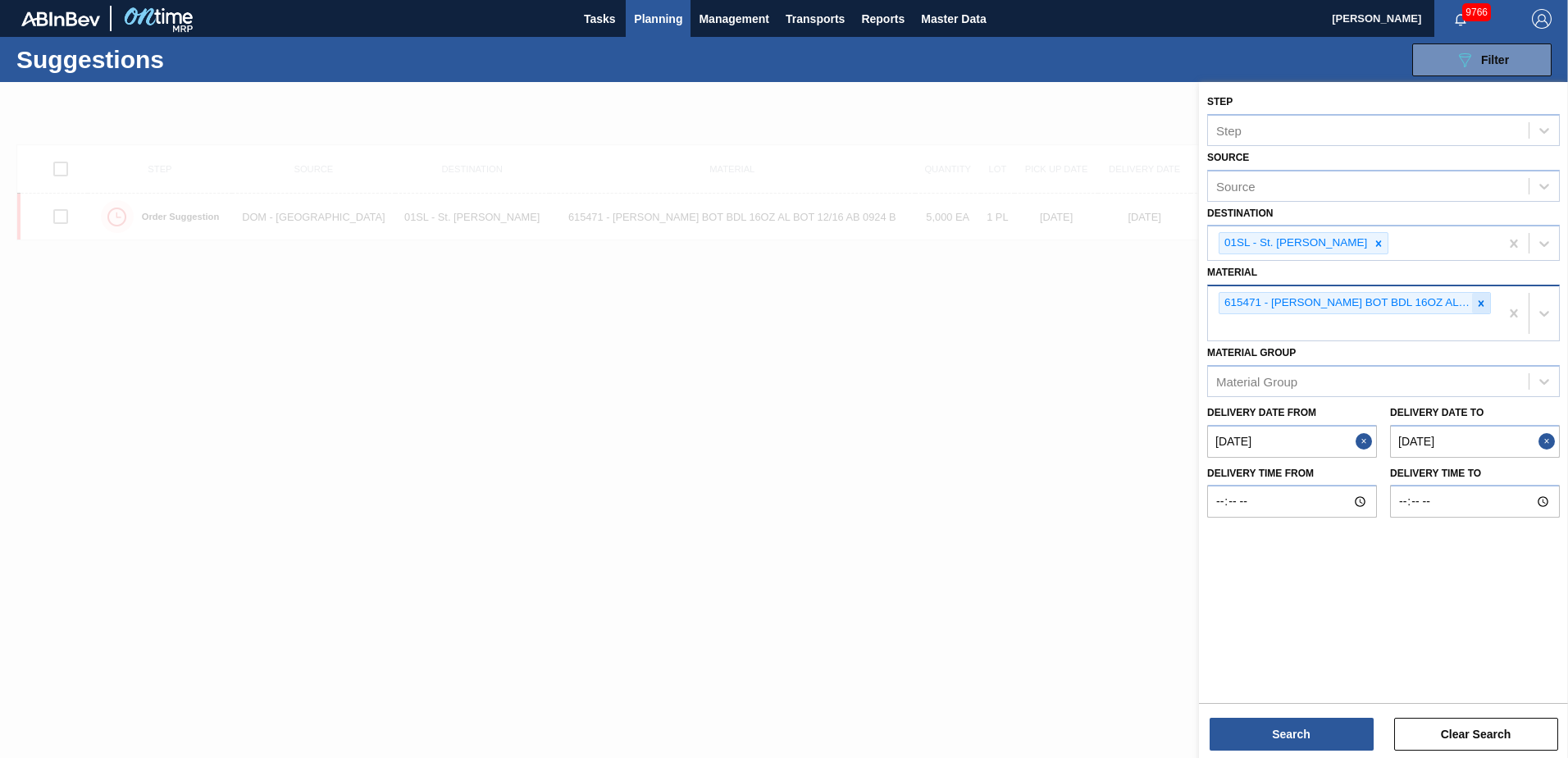
click at [1481, 308] on icon at bounding box center [1481, 303] width 12 height 12
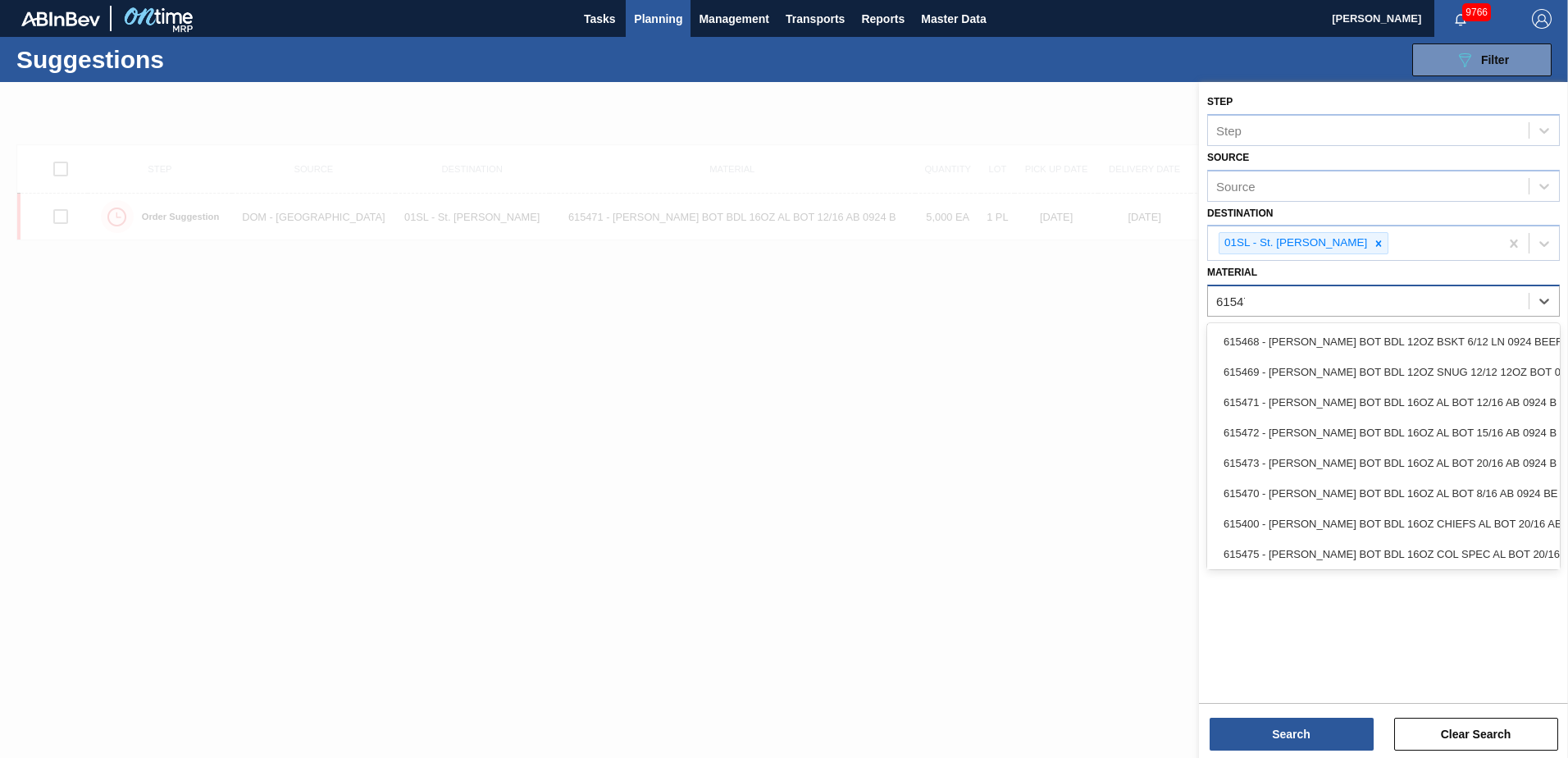
type input "615470"
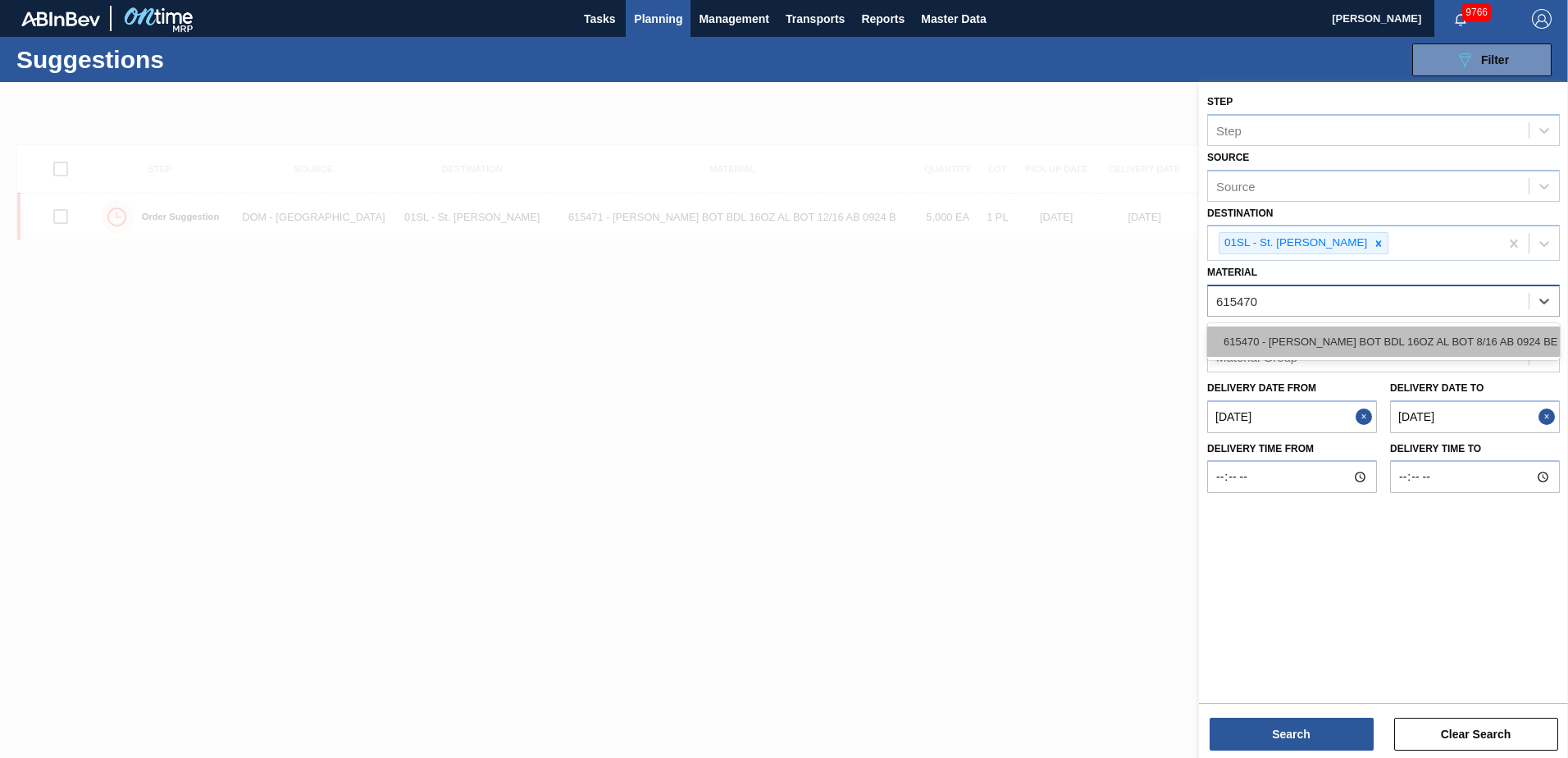
click at [1442, 330] on div "615470 - [PERSON_NAME] BOT BDL 16OZ AL BOT 8/16 AB 0924 BE" at bounding box center [1382, 341] width 352 height 30
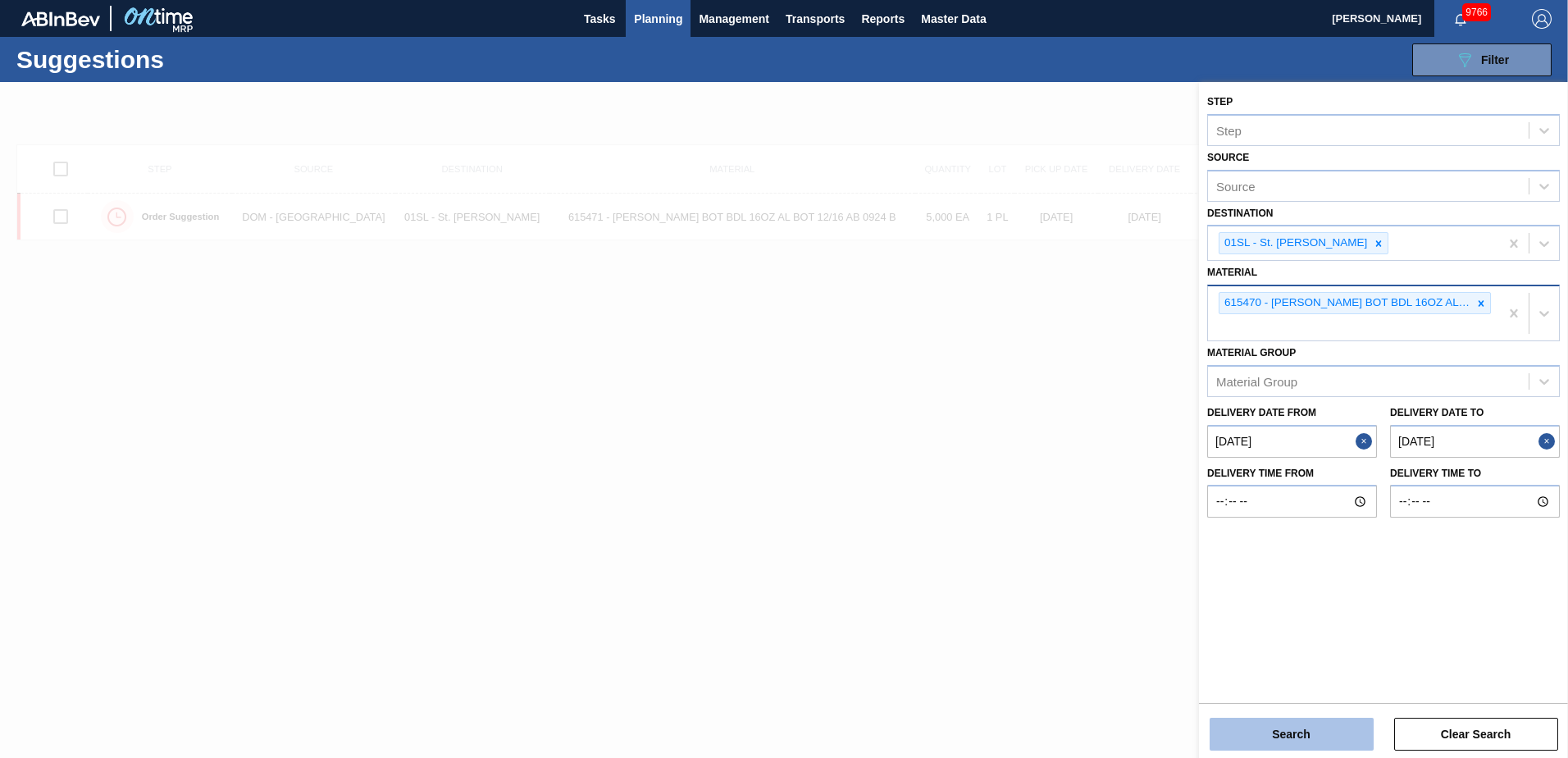
click at [1290, 733] on button "Search" at bounding box center [1291, 733] width 164 height 33
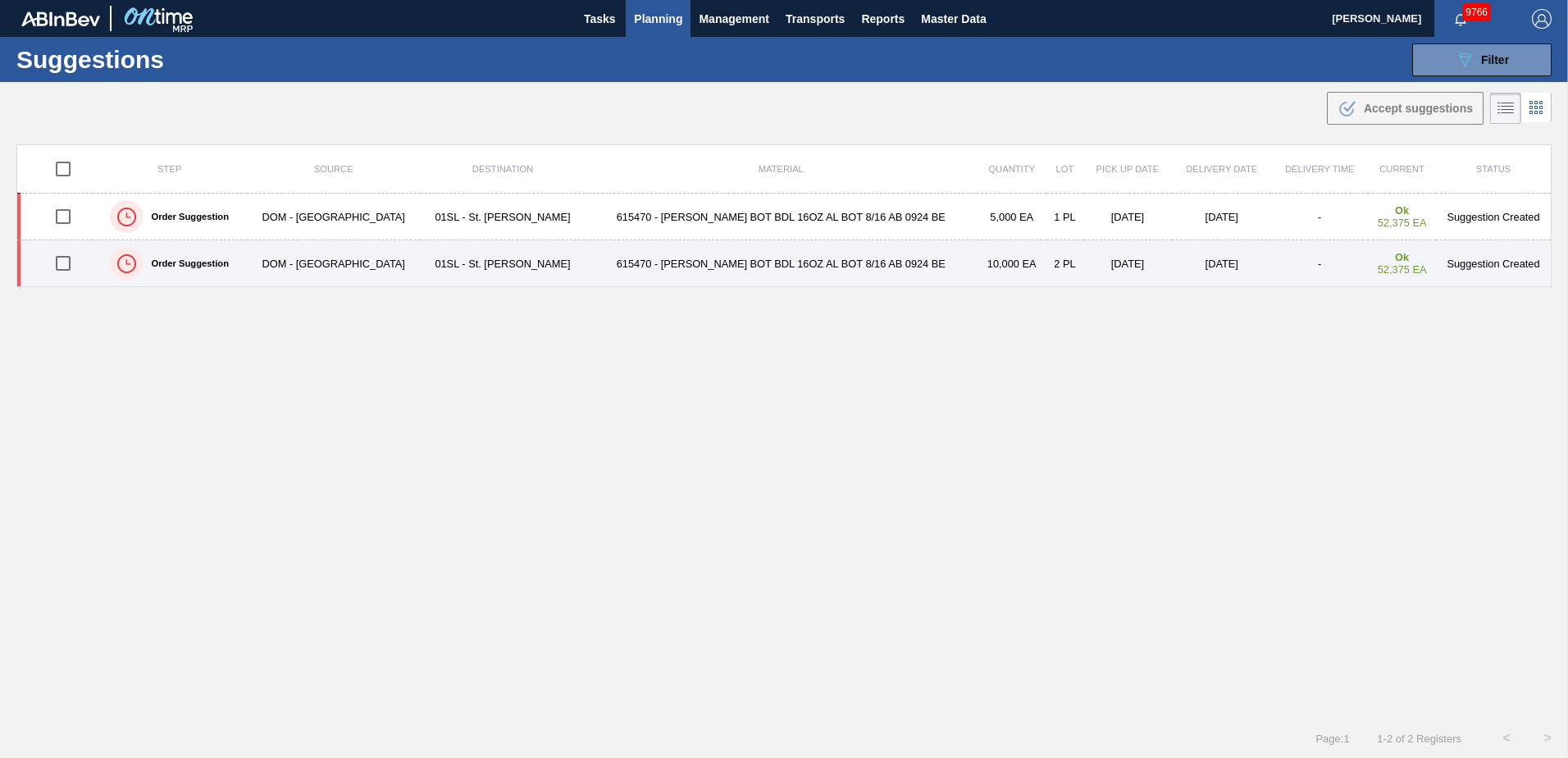
click at [67, 263] on input "checkbox" at bounding box center [63, 263] width 35 height 35
checkbox input "true"
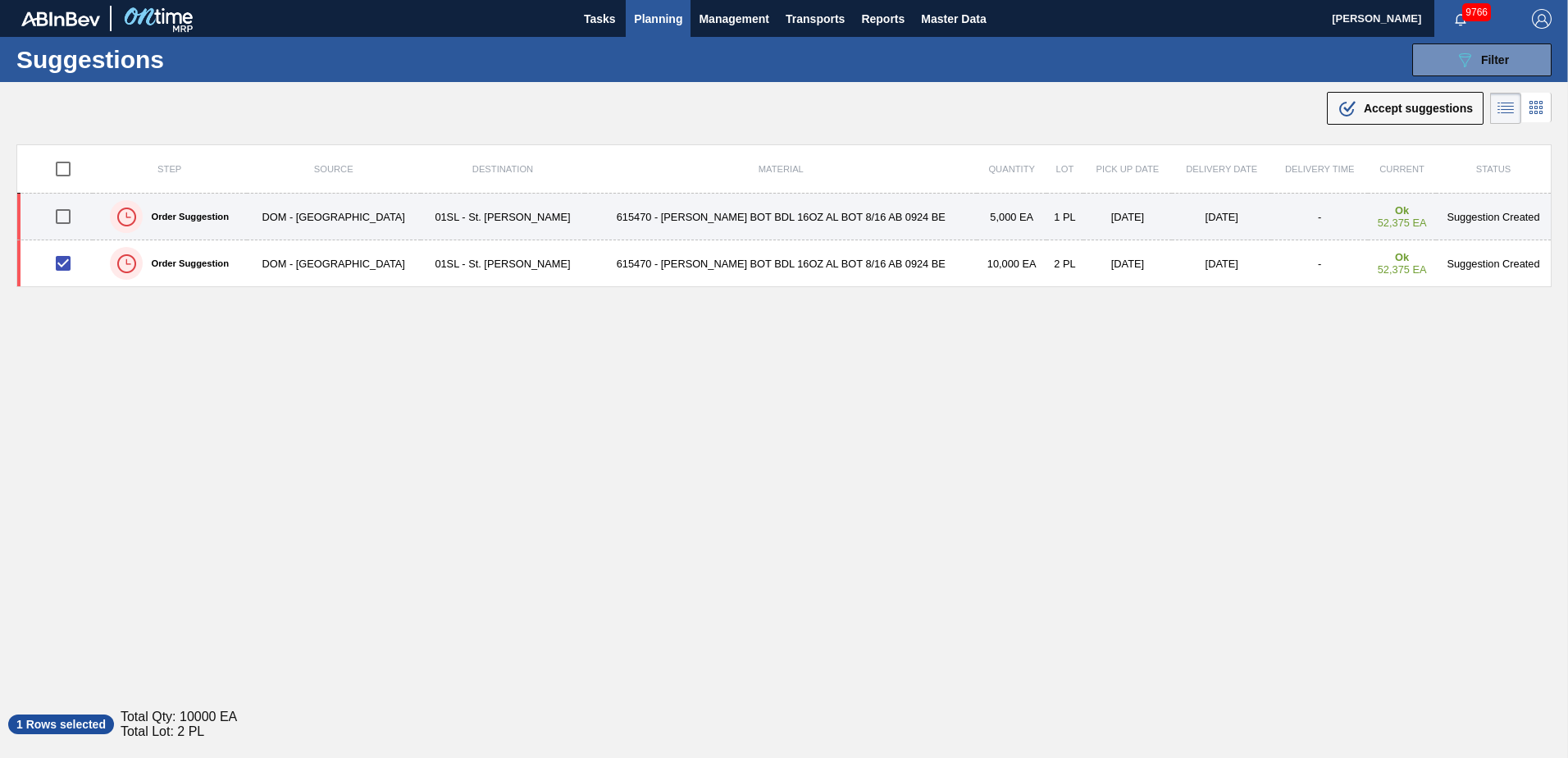
click at [63, 228] on input "checkbox" at bounding box center [63, 217] width 35 height 35
checkbox input "true"
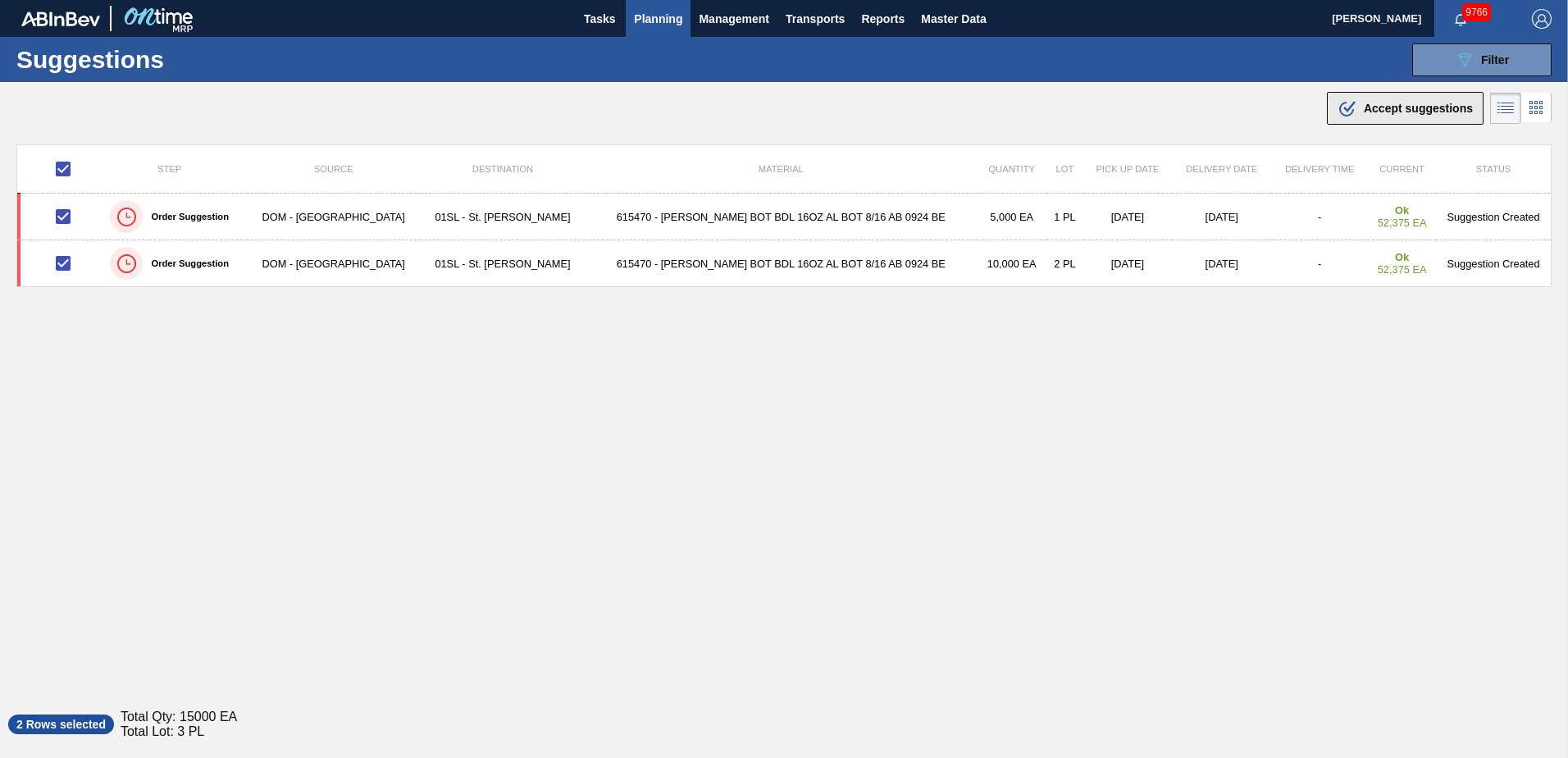
click at [1355, 121] on button ".b{fill:var(--color-action-default)} Accept suggestions" at bounding box center [1405, 108] width 157 height 33
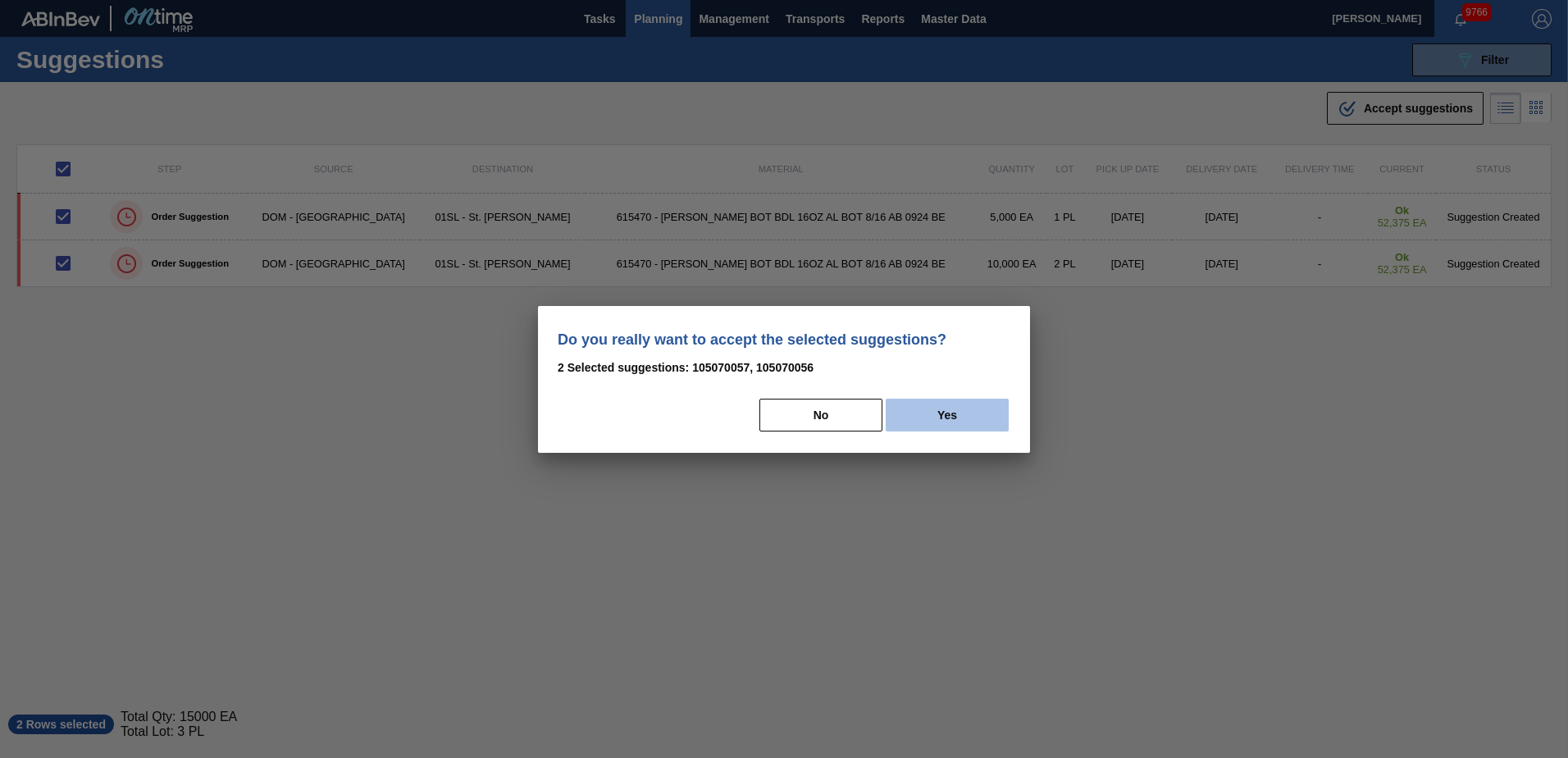
click at [927, 425] on button "Yes" at bounding box center [946, 415] width 123 height 33
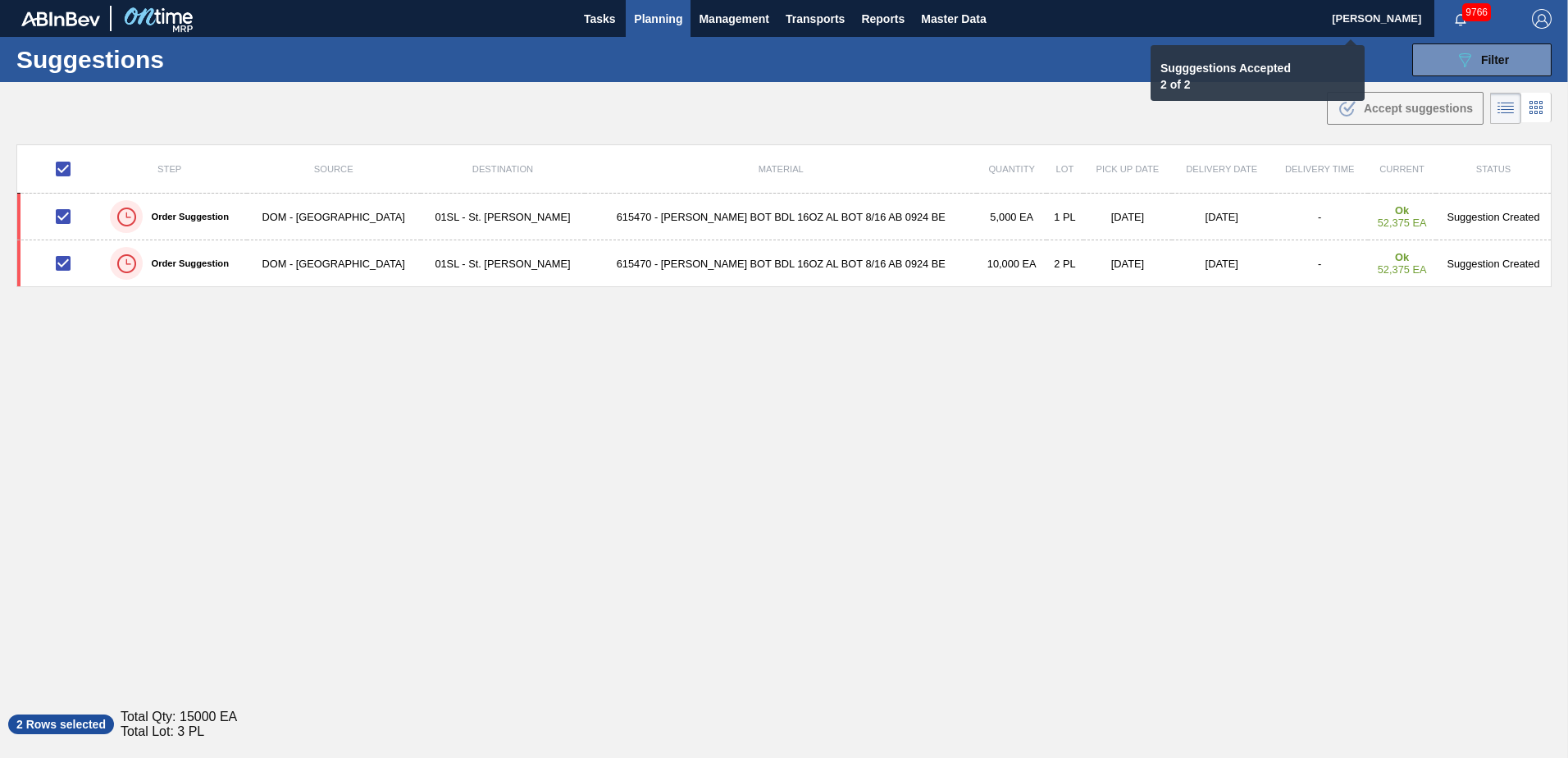
checkbox input "false"
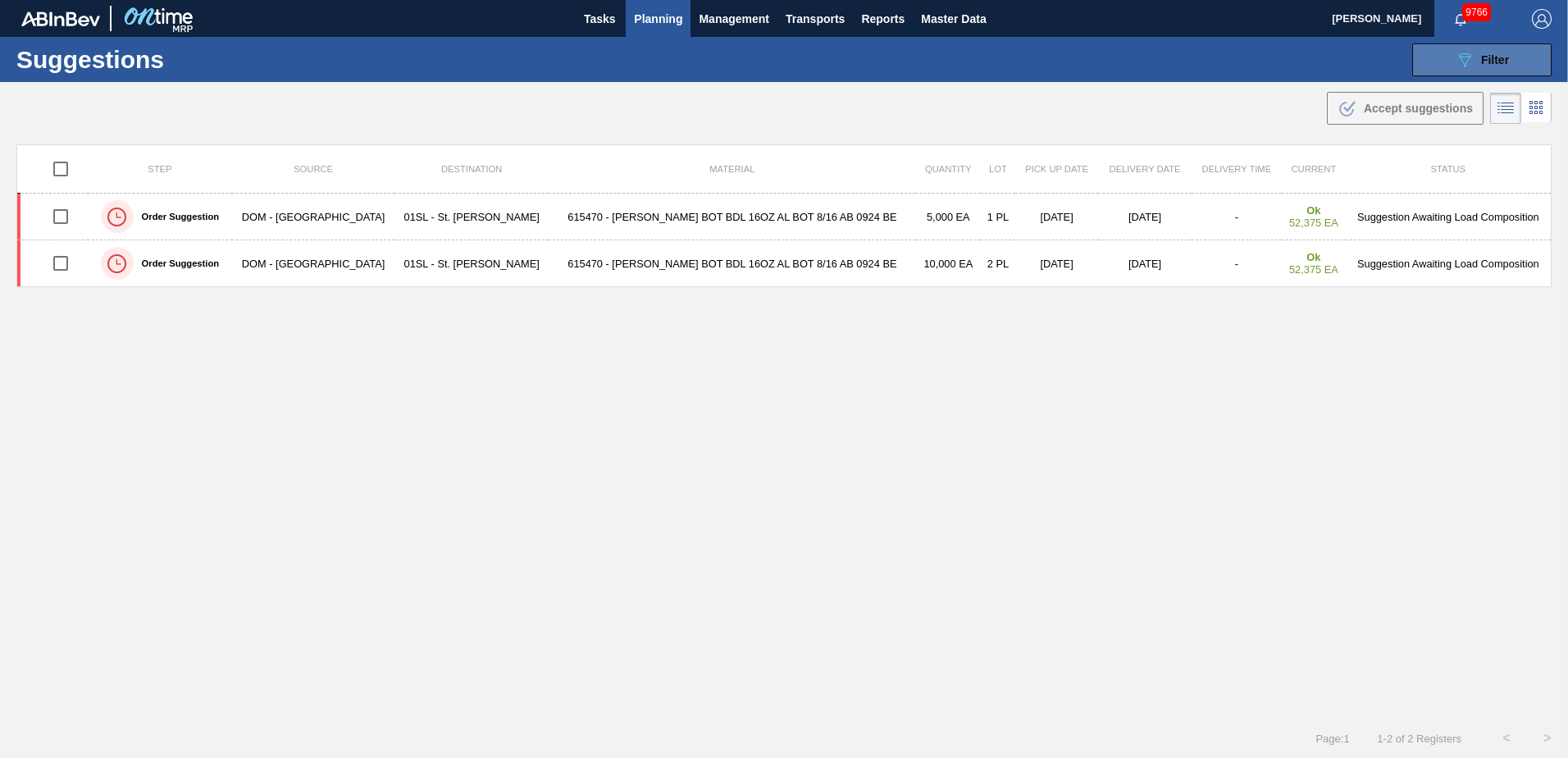
click at [1453, 70] on button "089F7B8B-B2A5-4AFE-B5C0-19BA573D28AC Filter" at bounding box center [1482, 60] width 139 height 33
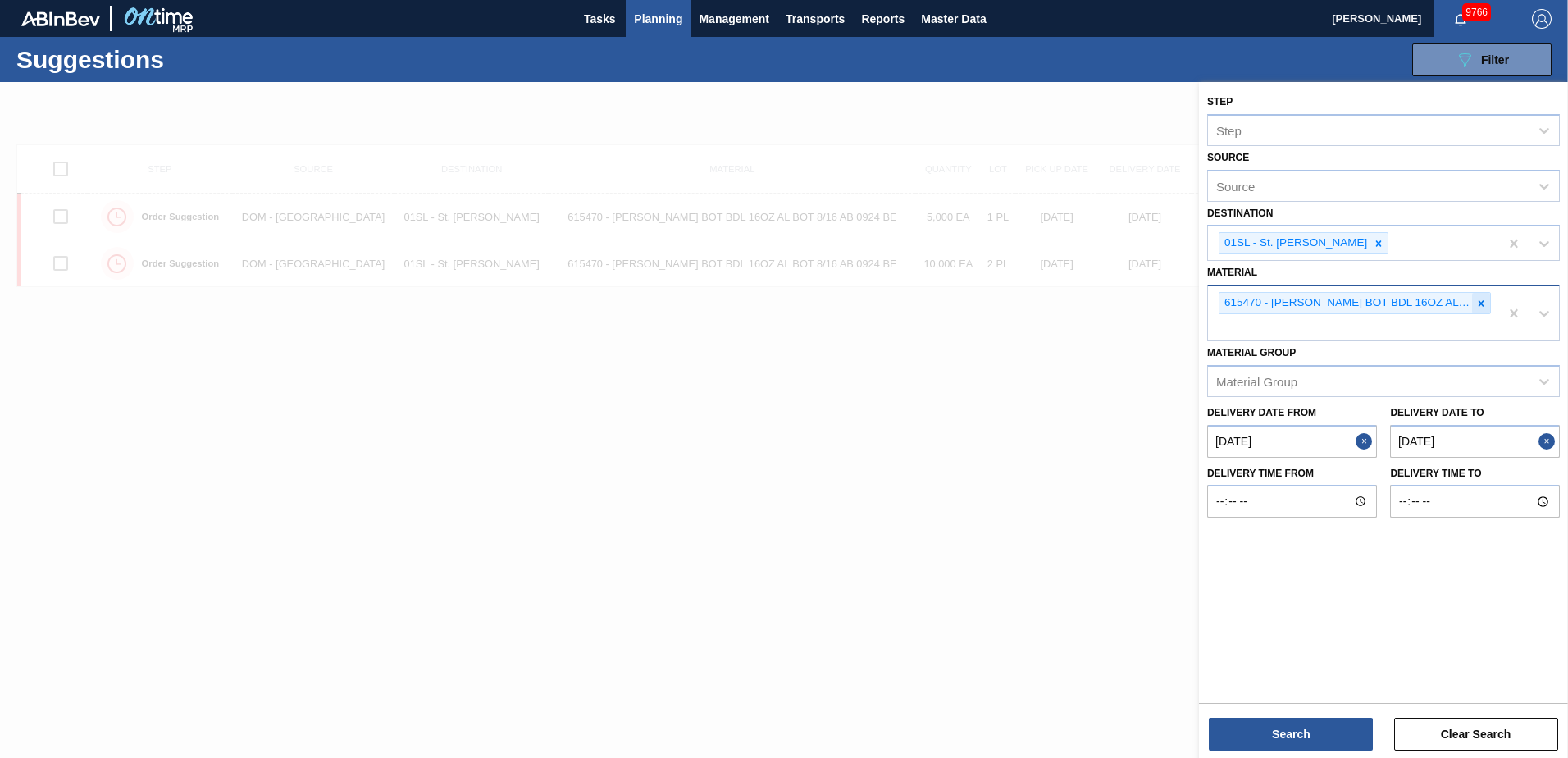
click at [1483, 302] on icon at bounding box center [1481, 303] width 12 height 12
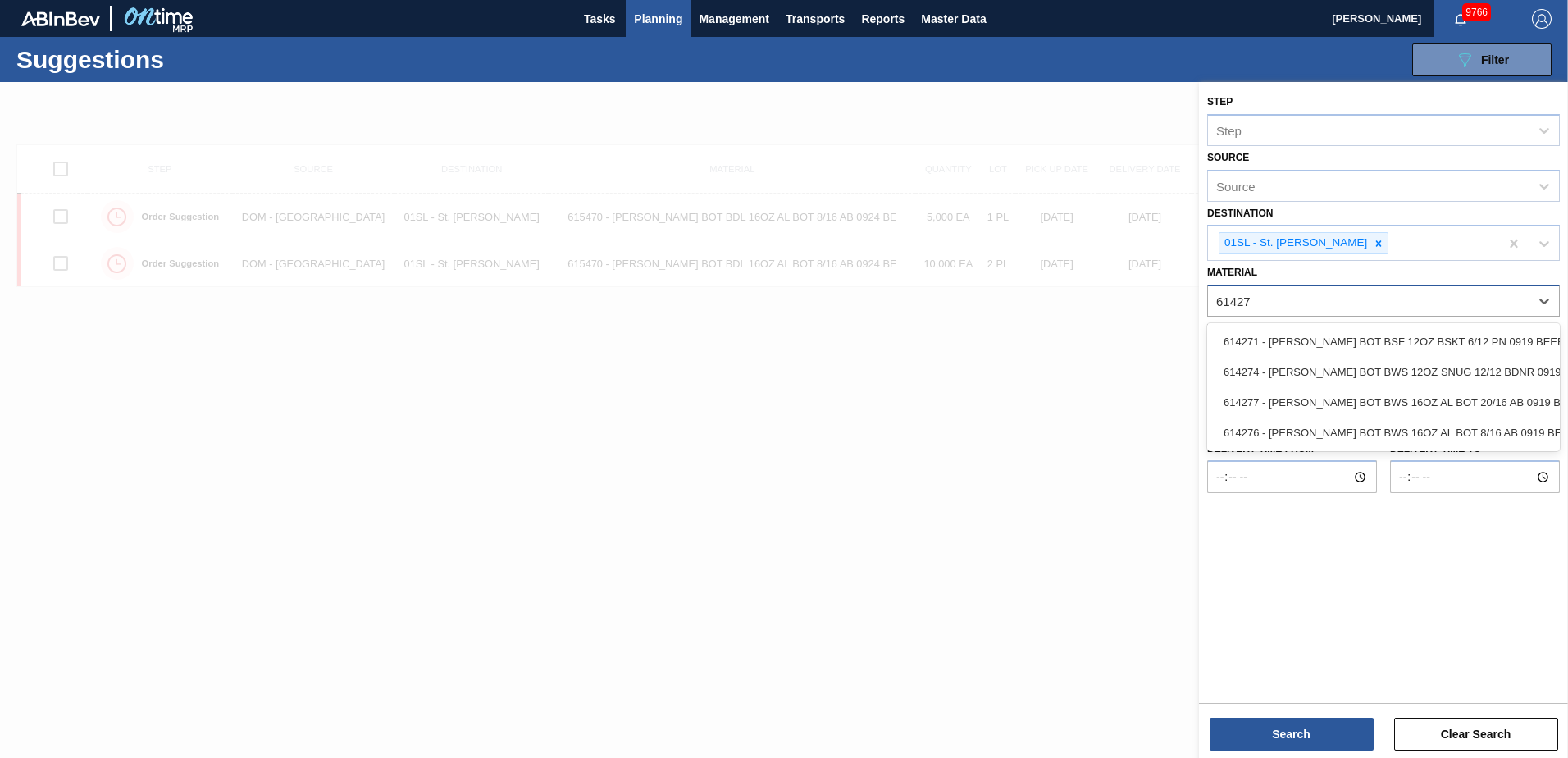
type input "614276"
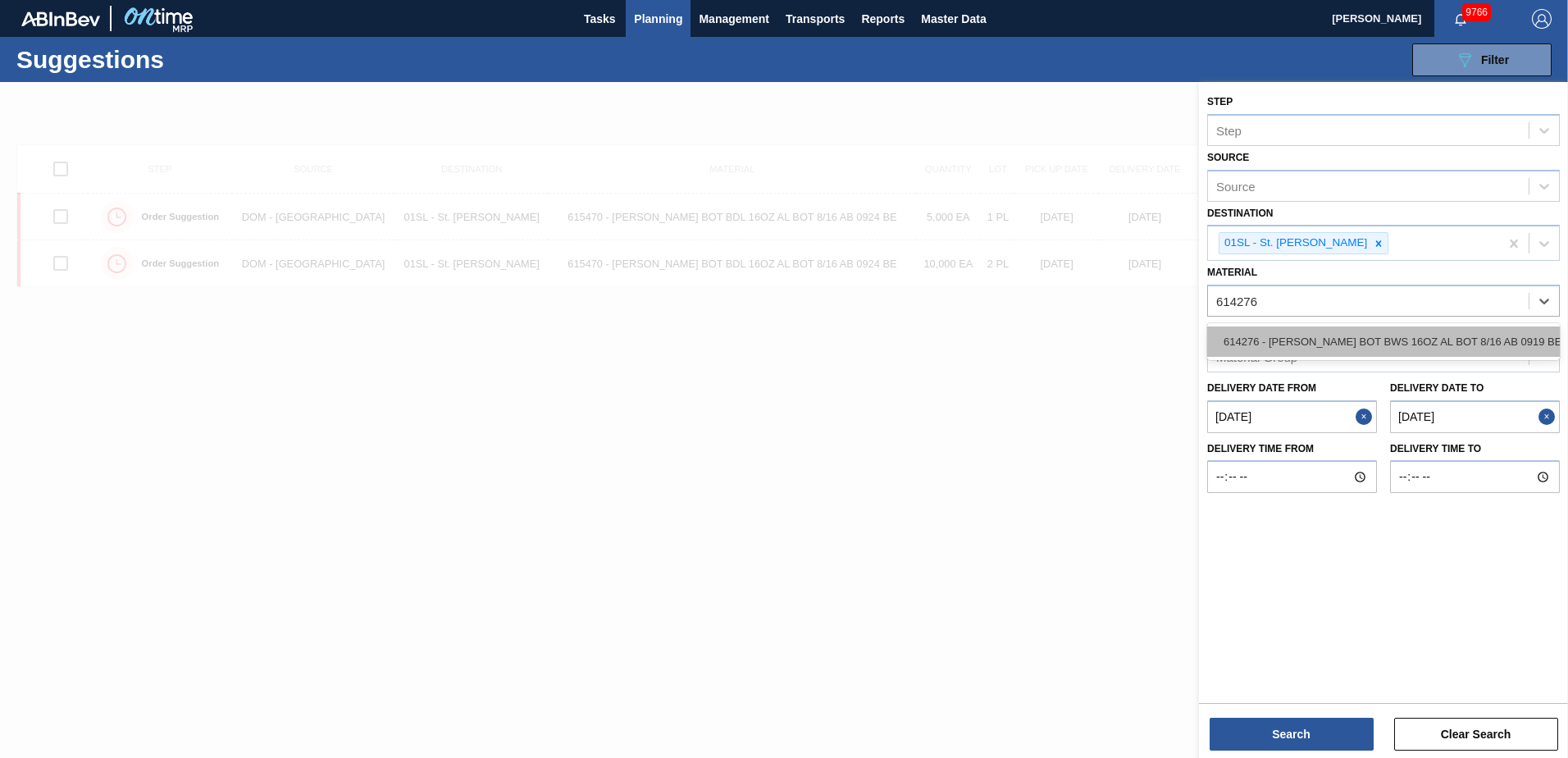
click at [1446, 336] on div "614276 - [PERSON_NAME] BOT BWS 16OZ AL BOT 8/16 AB 0919 BE" at bounding box center [1382, 341] width 352 height 30
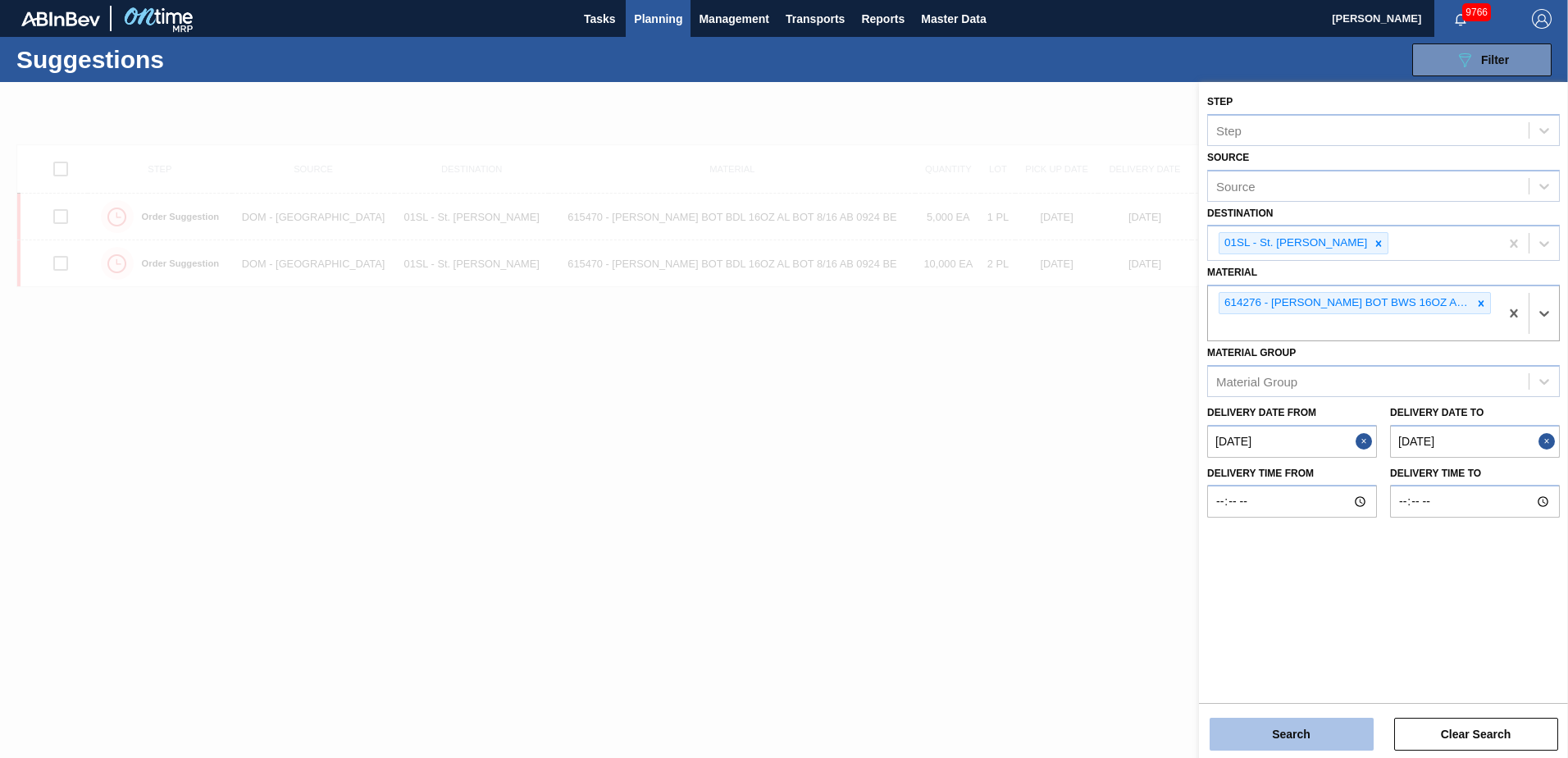
click at [1271, 725] on button "Search" at bounding box center [1291, 733] width 164 height 33
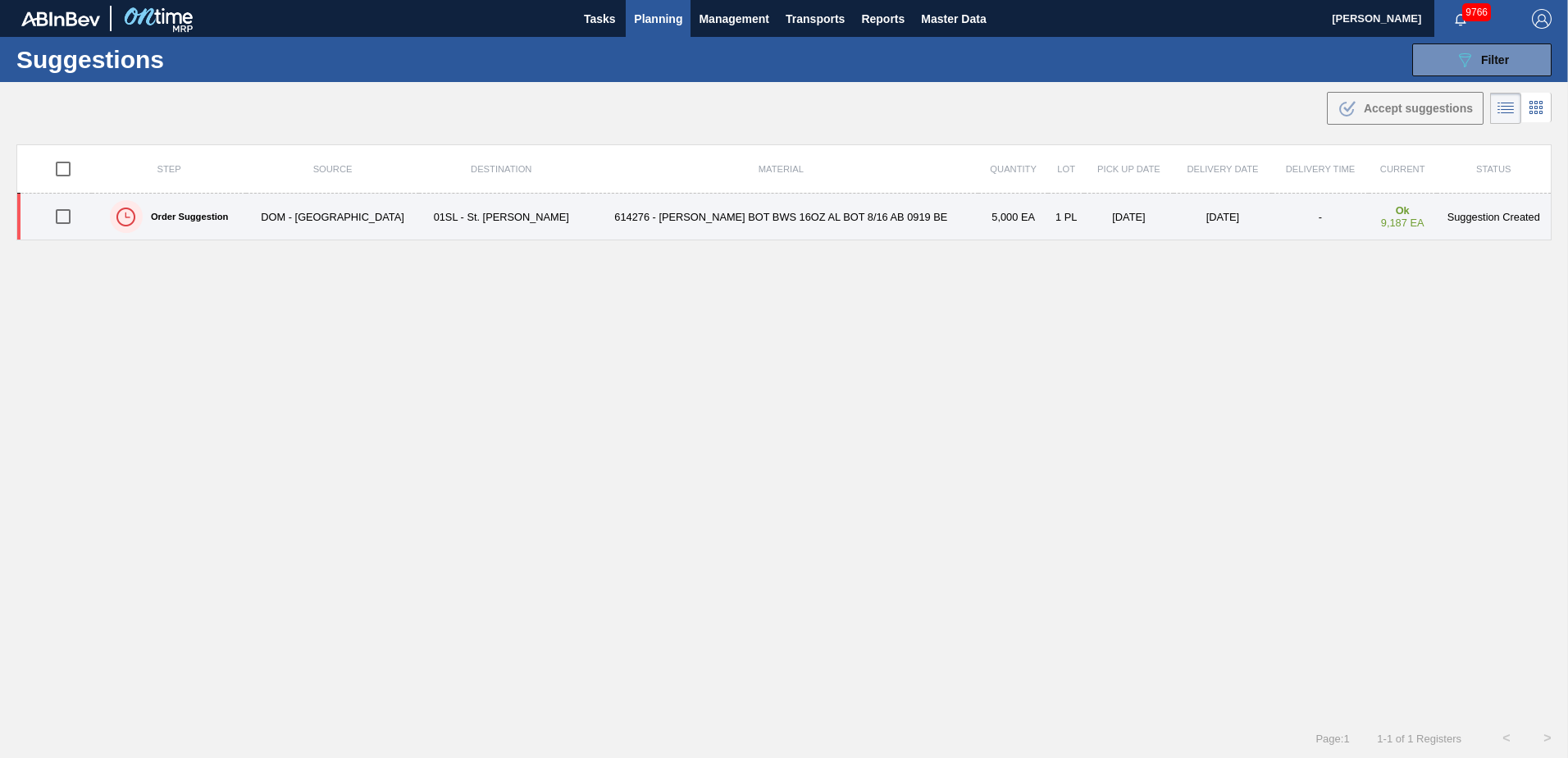
click at [67, 221] on input "checkbox" at bounding box center [63, 217] width 35 height 35
checkbox input "true"
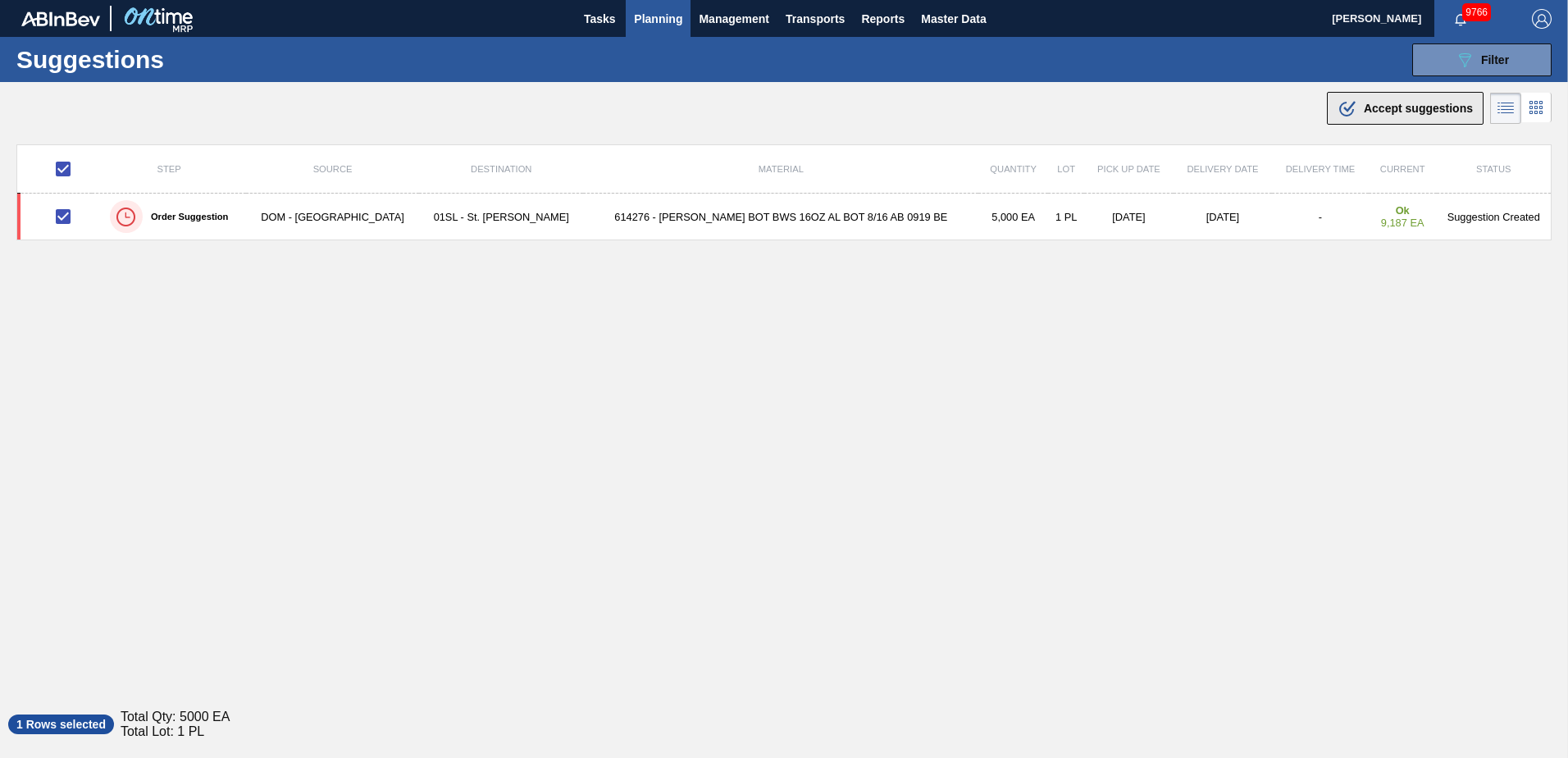
click at [1413, 100] on div ".b{fill:var(--color-action-default)} Accept suggestions" at bounding box center [1405, 108] width 136 height 20
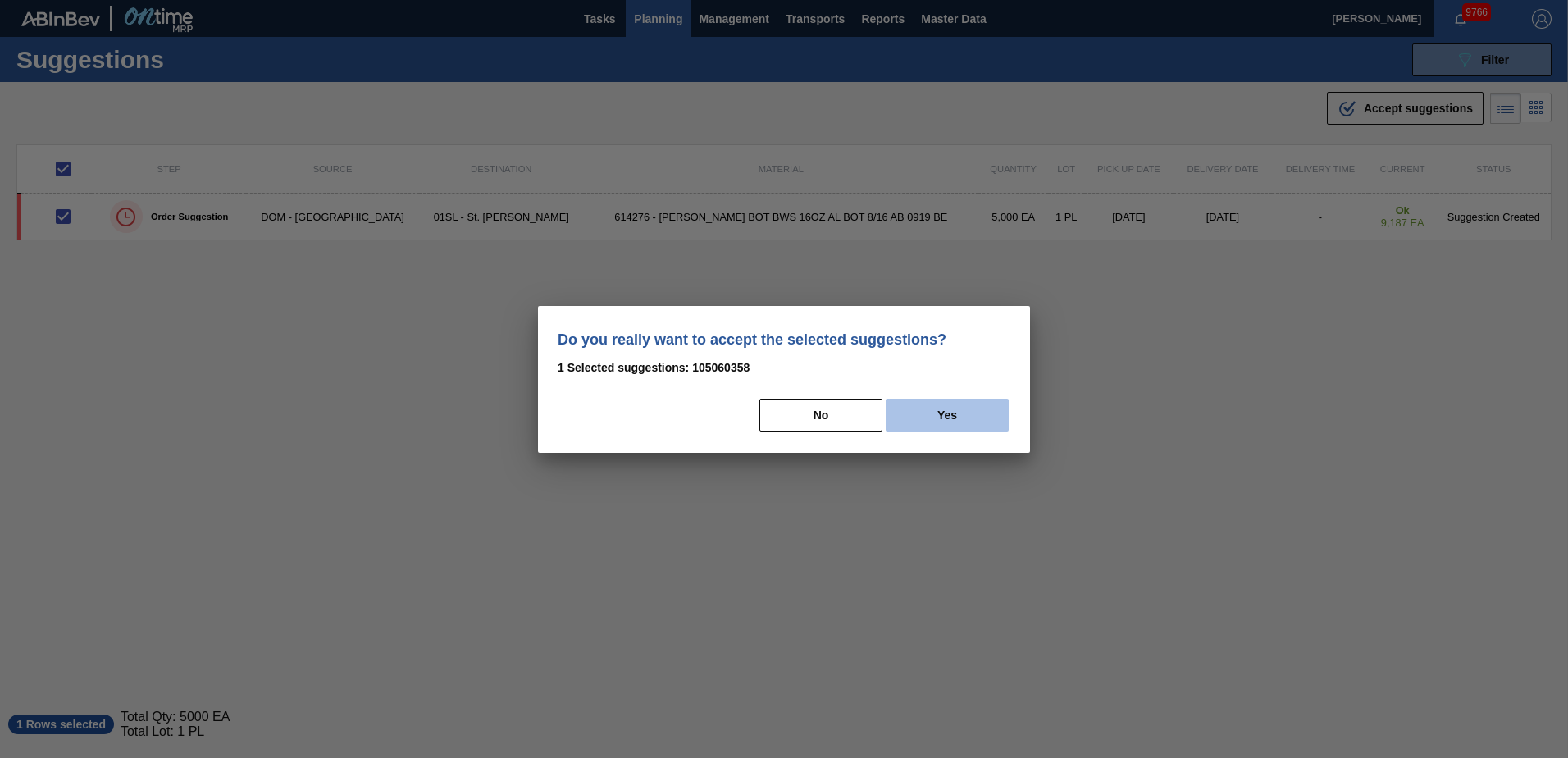
click at [952, 426] on button "Yes" at bounding box center [946, 415] width 123 height 33
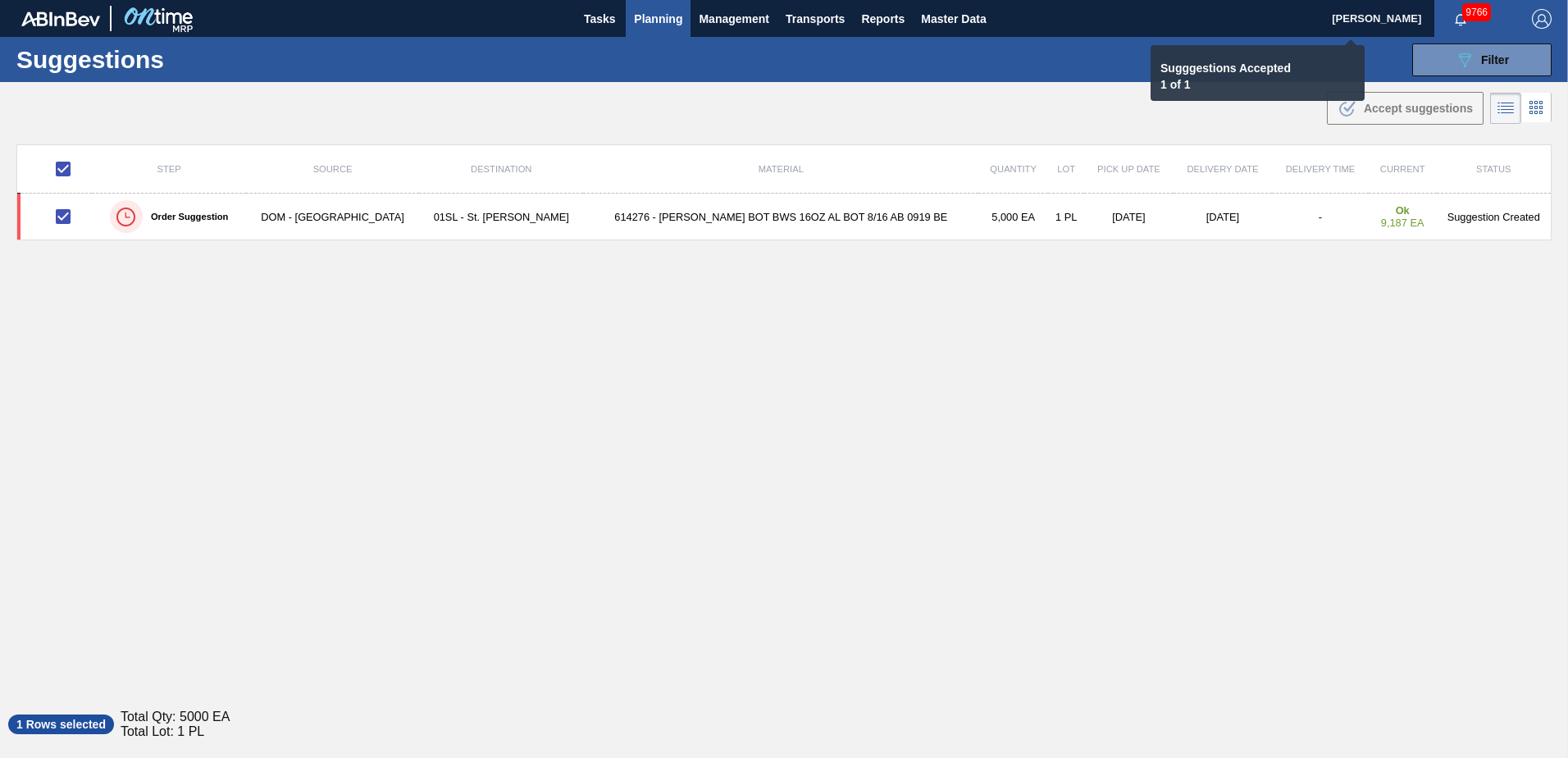
checkbox input "false"
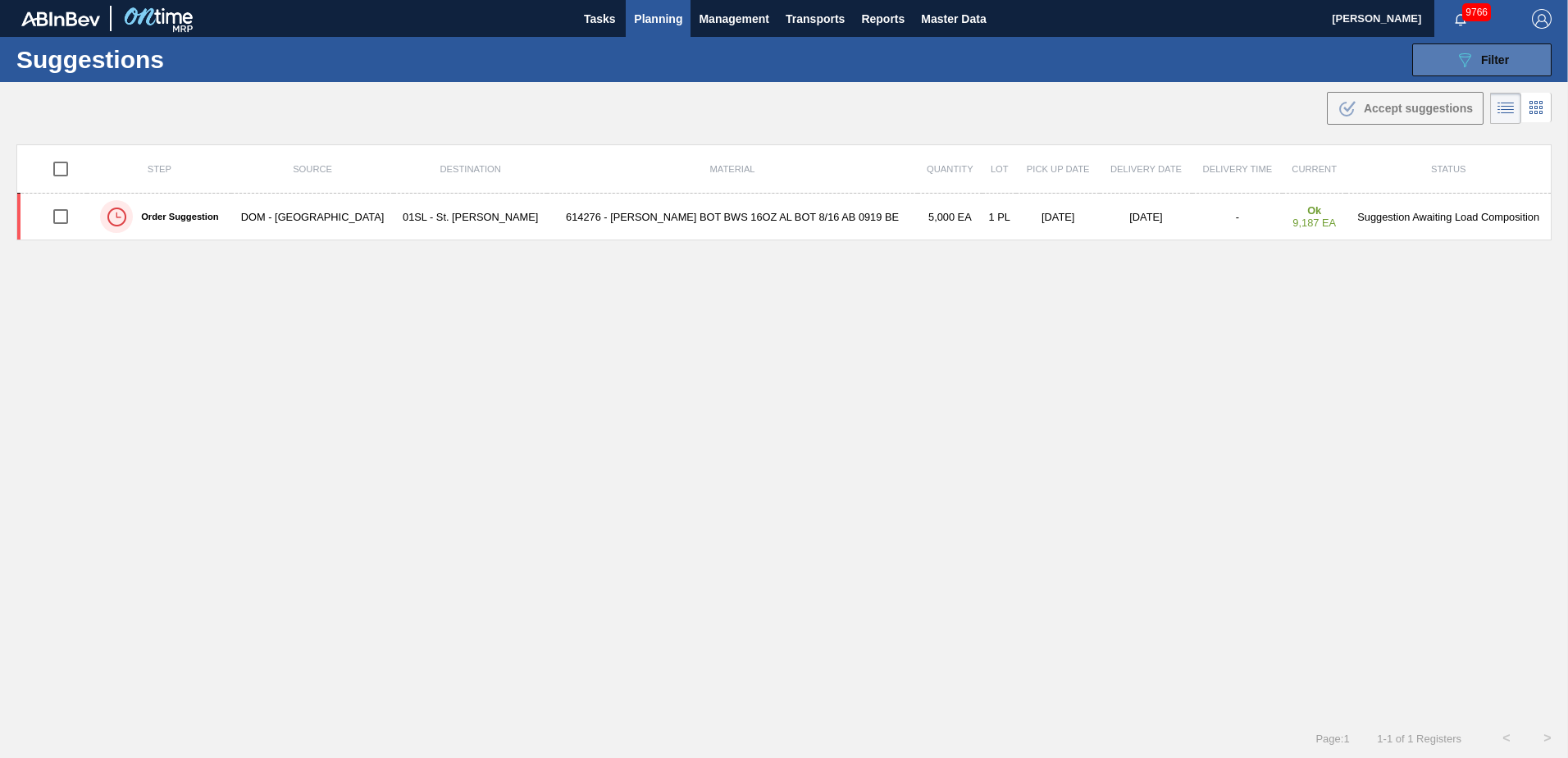
click at [1449, 61] on button "089F7B8B-B2A5-4AFE-B5C0-19BA573D28AC Filter" at bounding box center [1482, 60] width 139 height 33
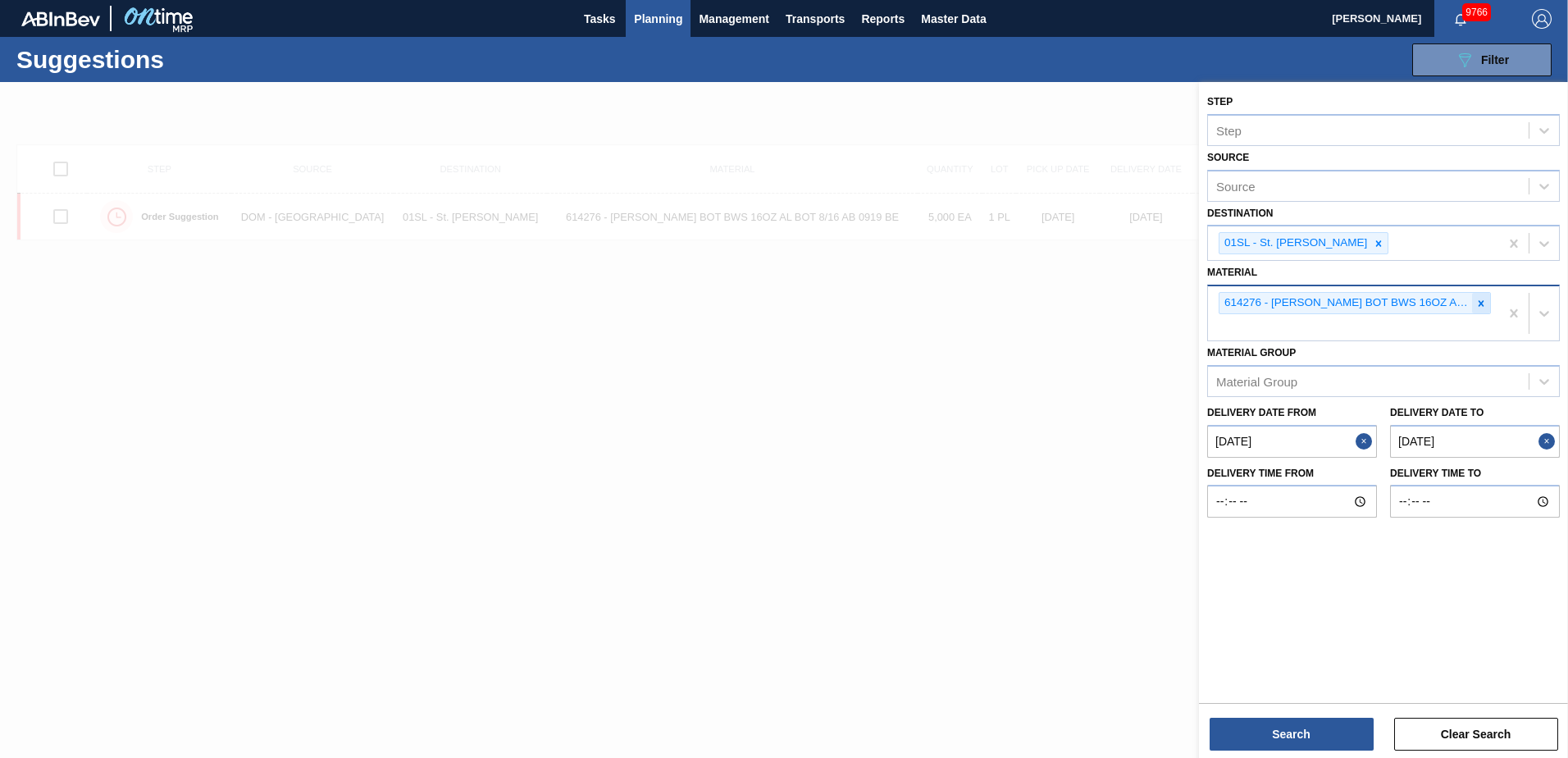
click at [1482, 303] on icon at bounding box center [1481, 303] width 12 height 12
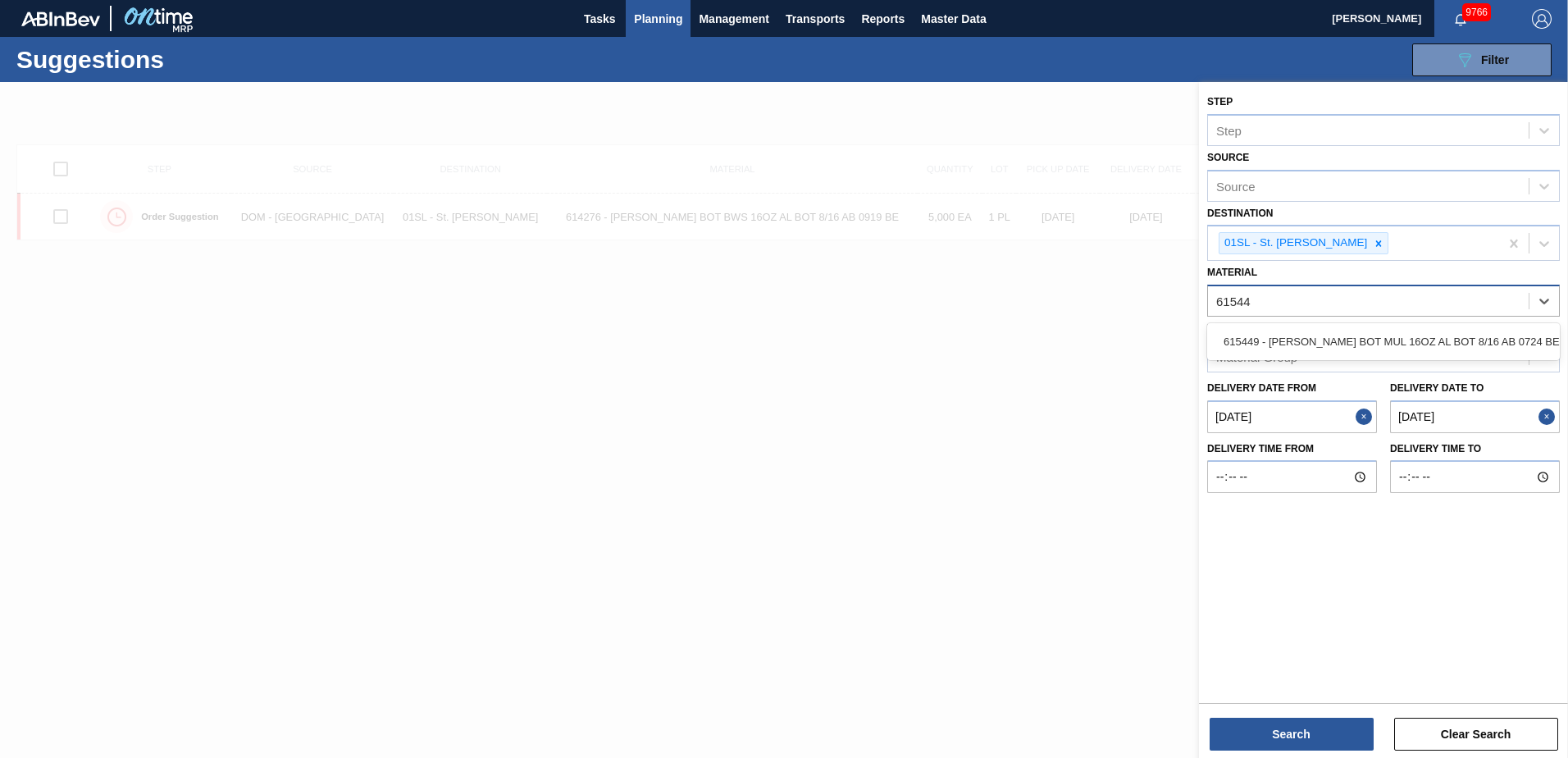
type input "615449"
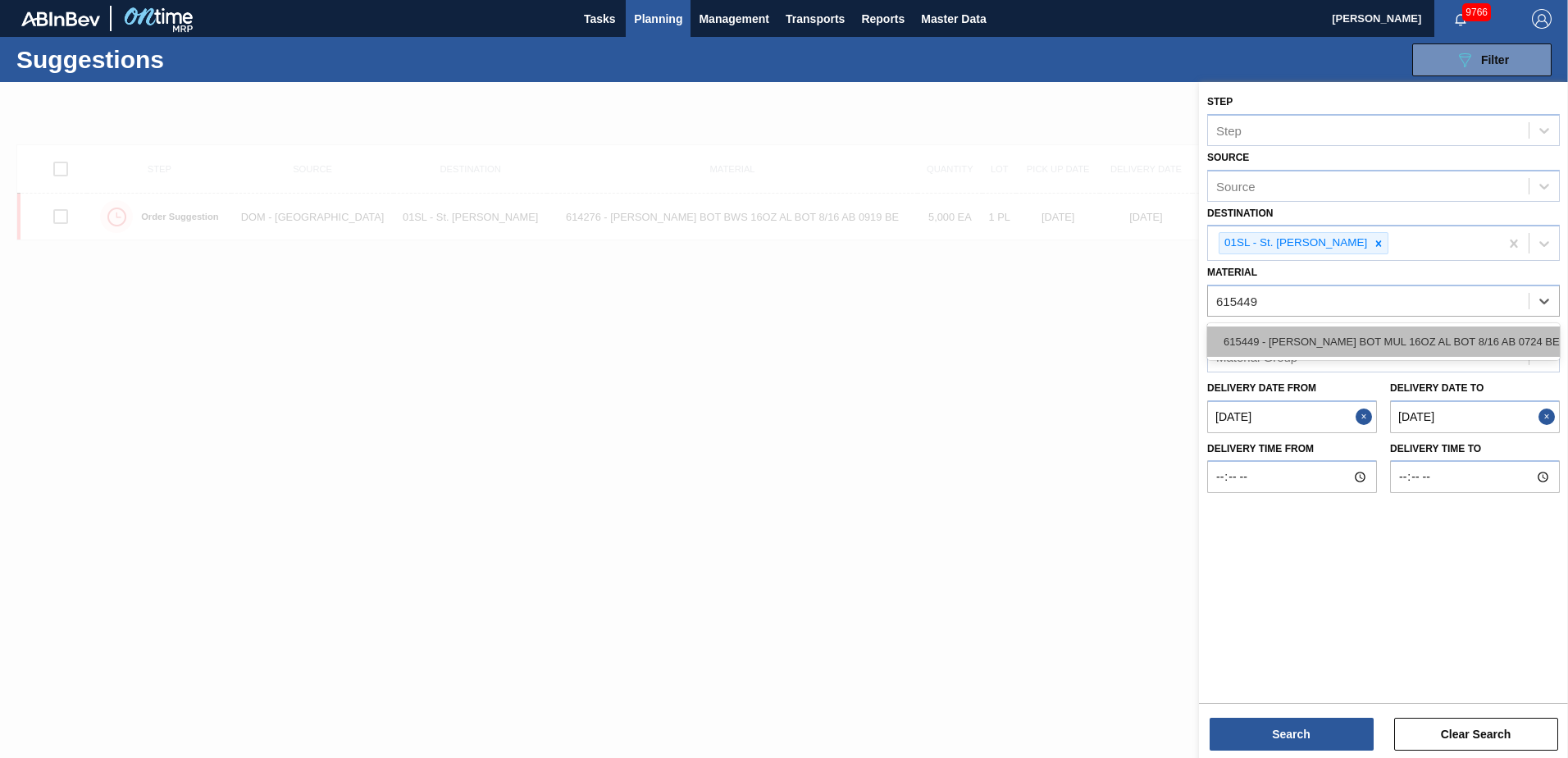
click at [1423, 330] on div "615449 - [PERSON_NAME] BOT MUL 16OZ AL BOT 8/16 AB 0724 BE" at bounding box center [1382, 341] width 352 height 30
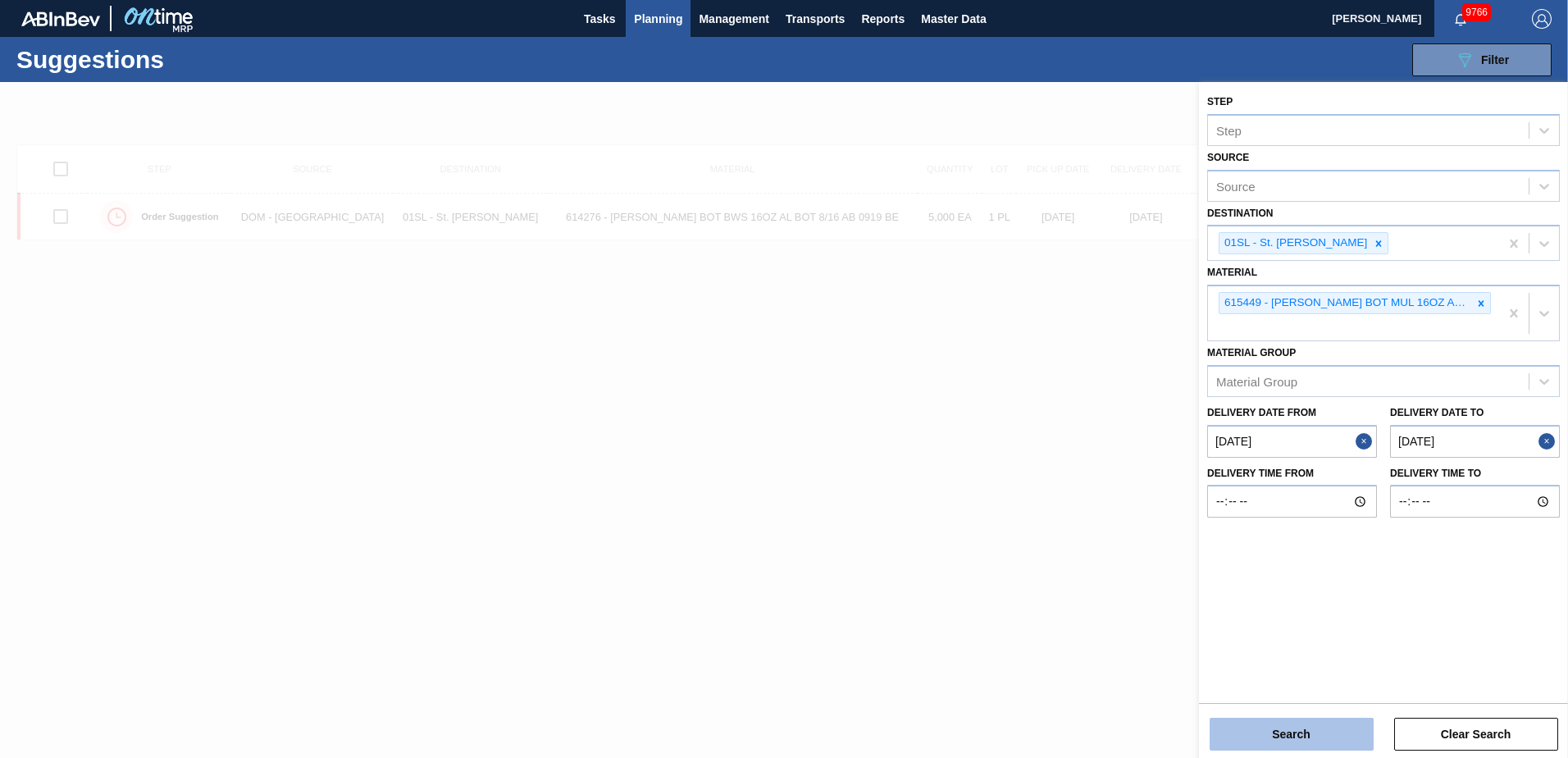
click at [1301, 725] on button "Search" at bounding box center [1291, 733] width 164 height 33
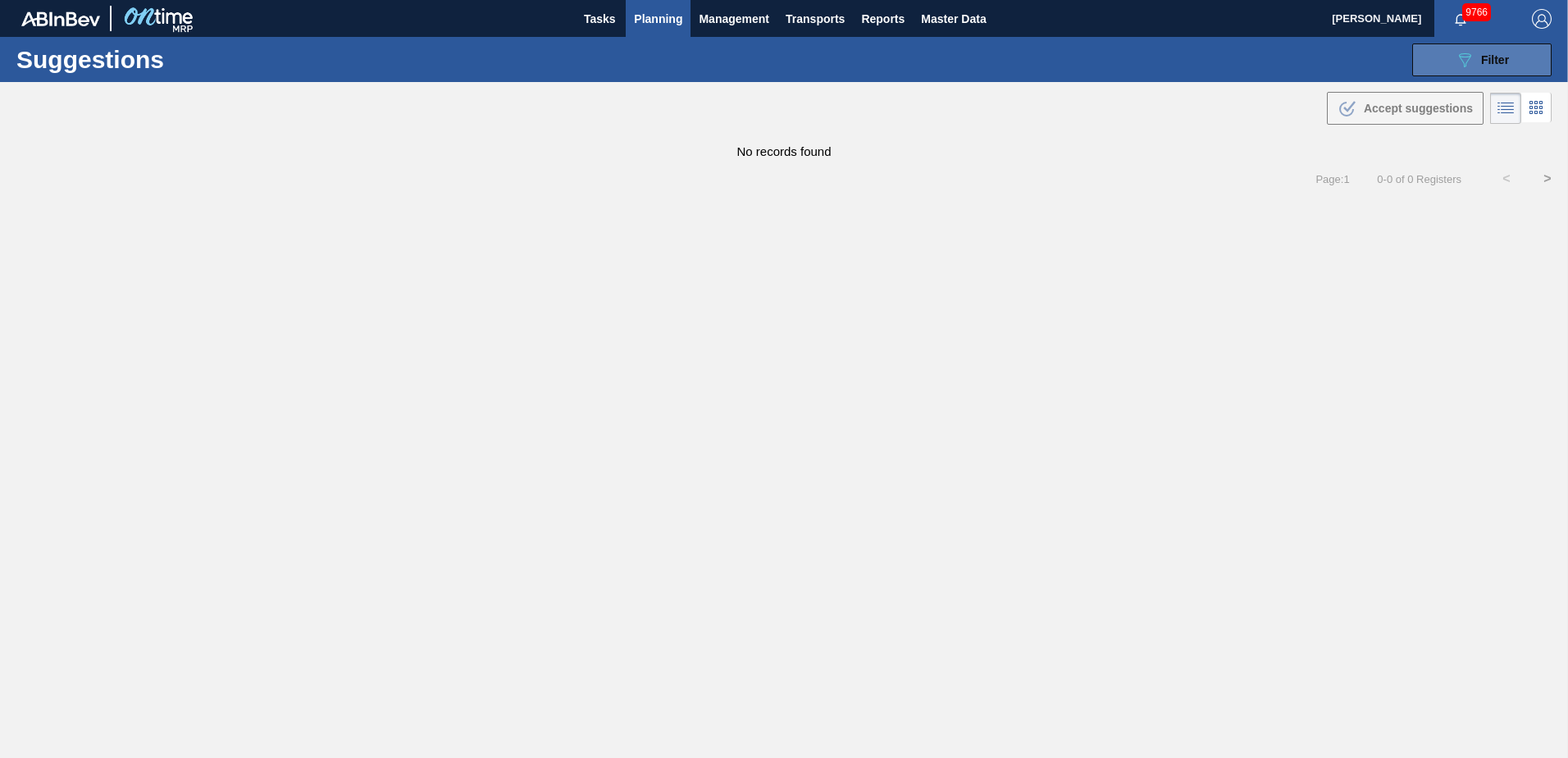
click at [1481, 58] on span "Filter" at bounding box center [1494, 60] width 28 height 13
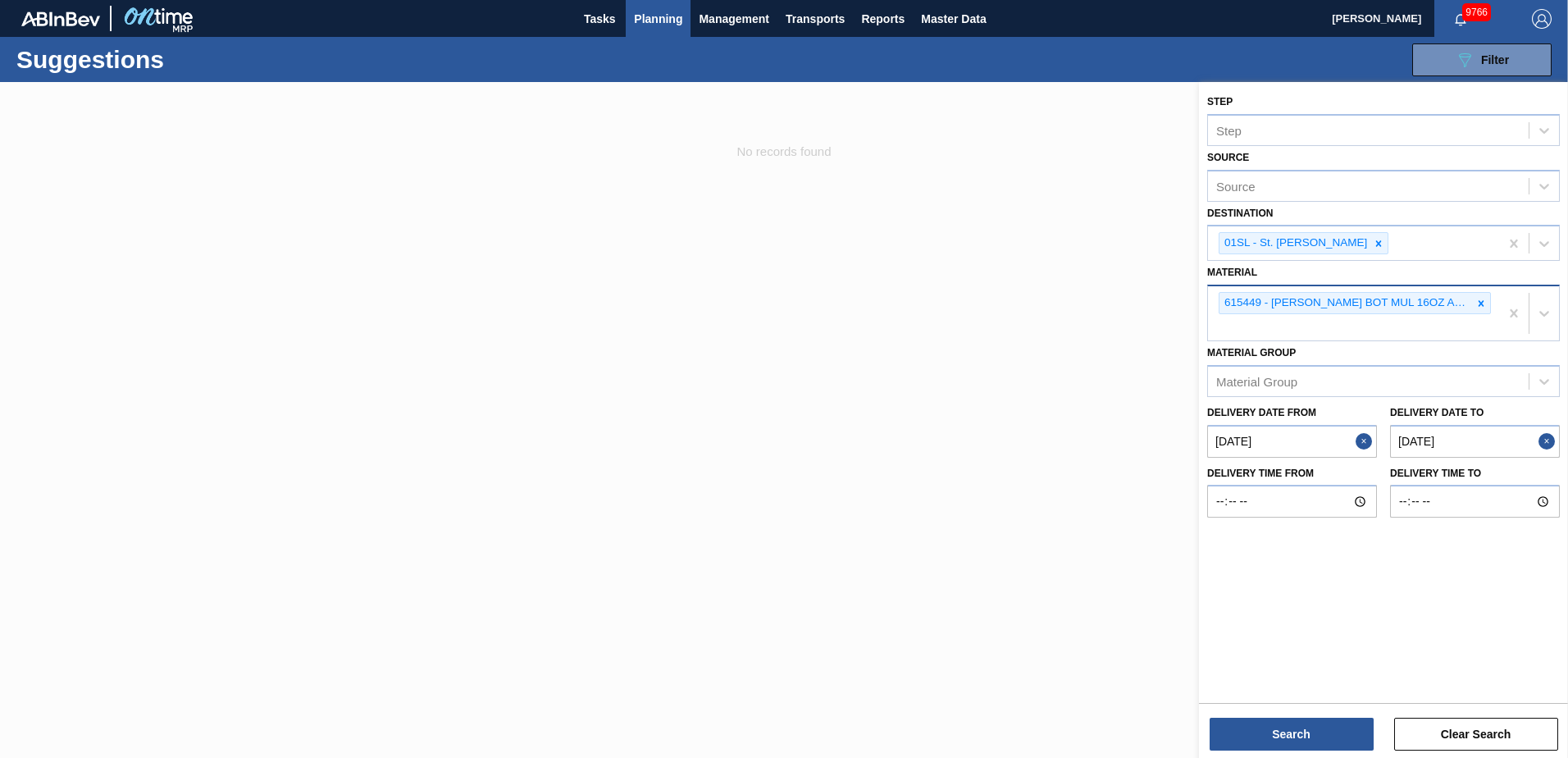
click at [1480, 302] on icon at bounding box center [1481, 303] width 12 height 12
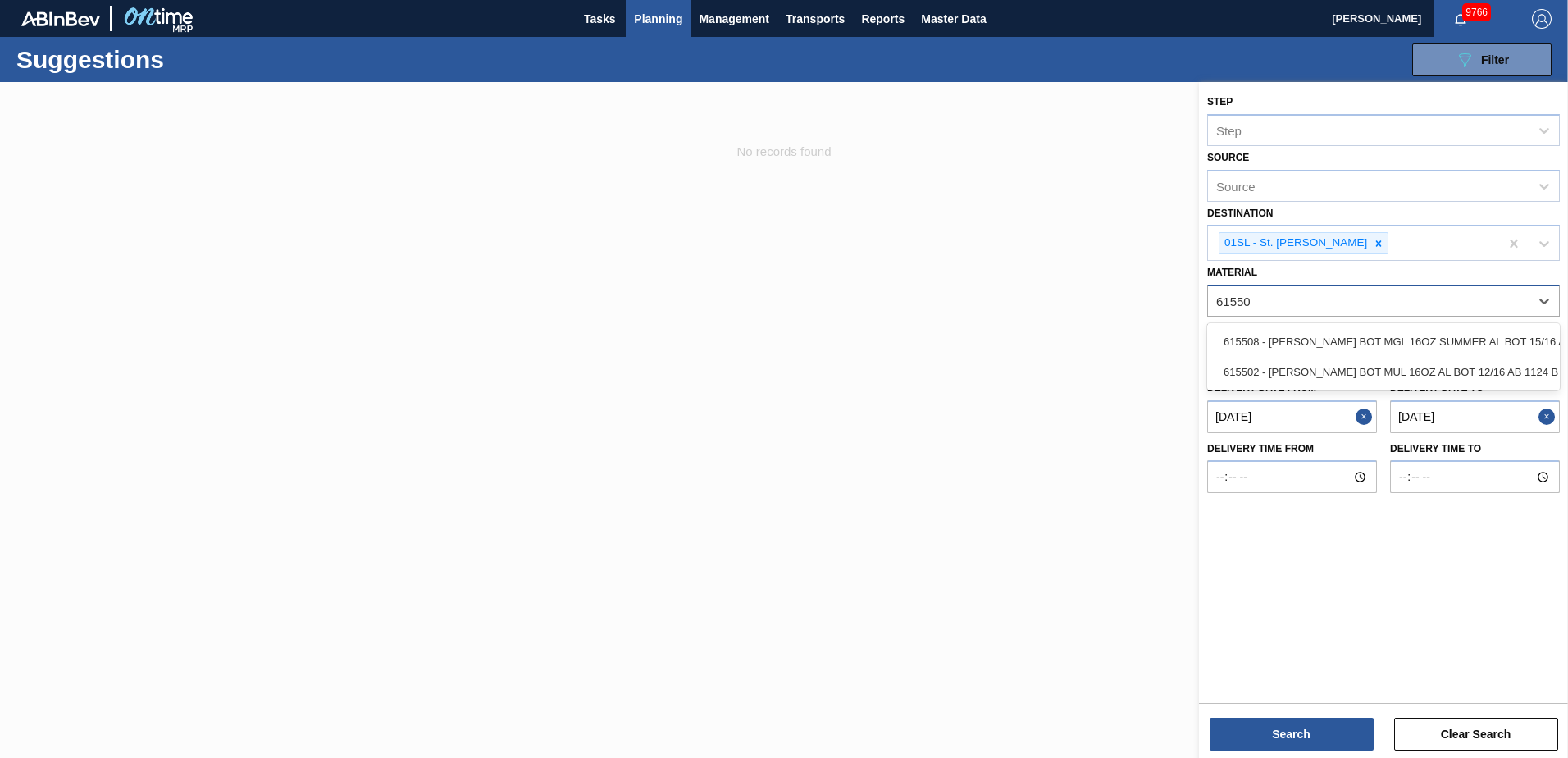
type input "615502"
click at [1376, 341] on div "615502 - [PERSON_NAME] BOT MUL 16OZ AL BOT 12/16 AB 1124 B" at bounding box center [1382, 341] width 352 height 30
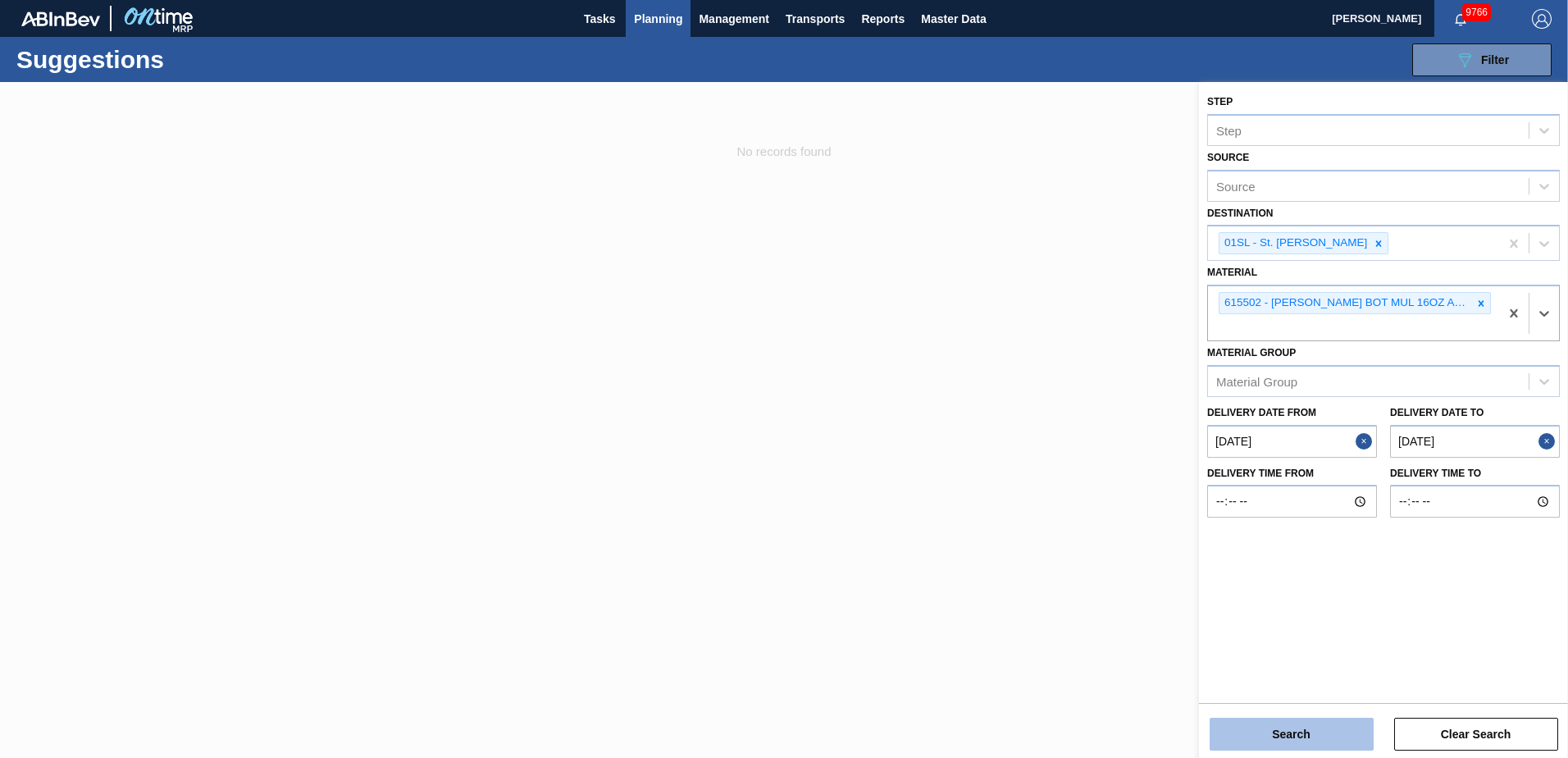
click at [1264, 728] on button "Search" at bounding box center [1291, 733] width 164 height 33
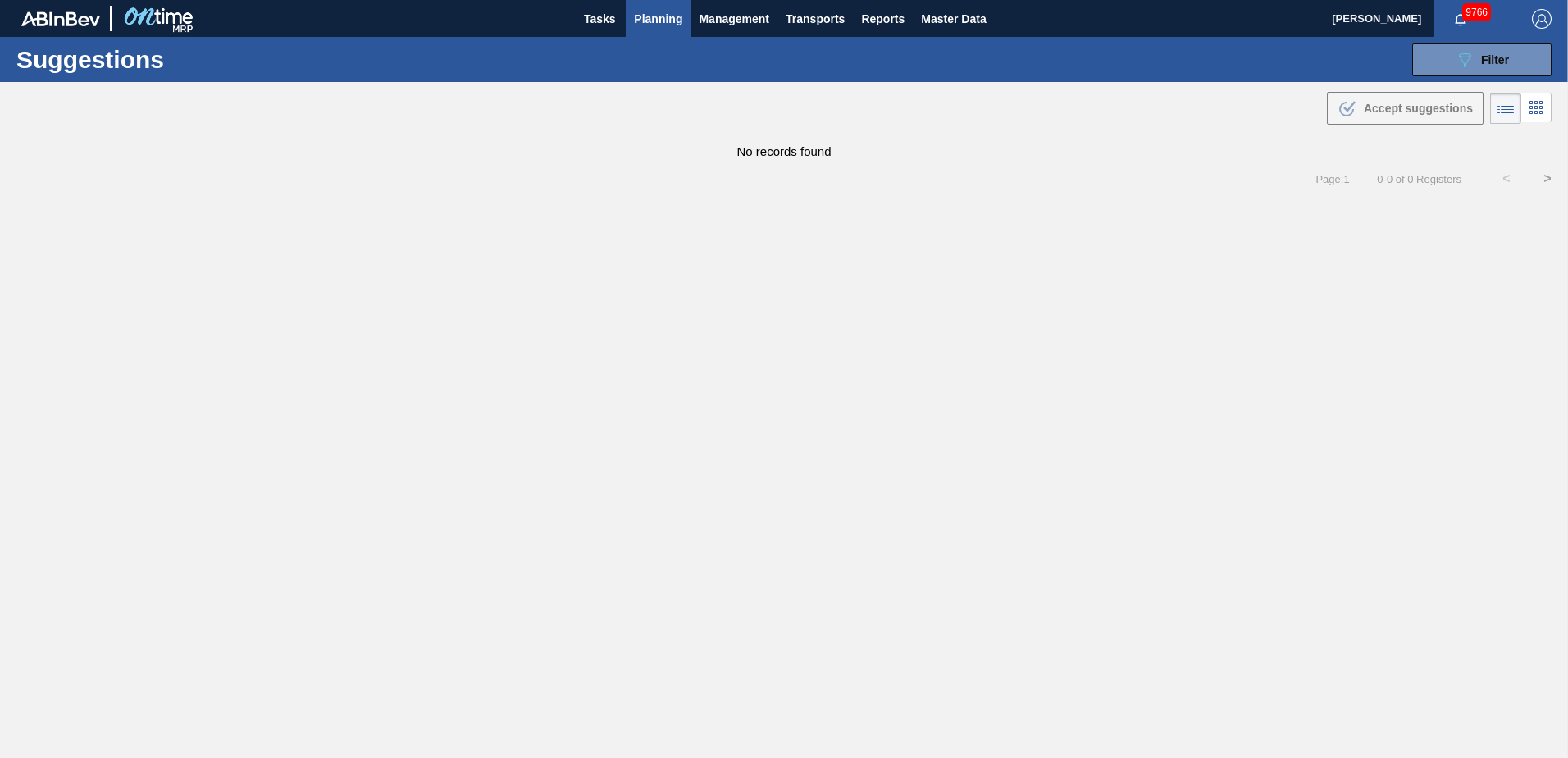
click at [651, 14] on span "Planning" at bounding box center [658, 19] width 48 height 20
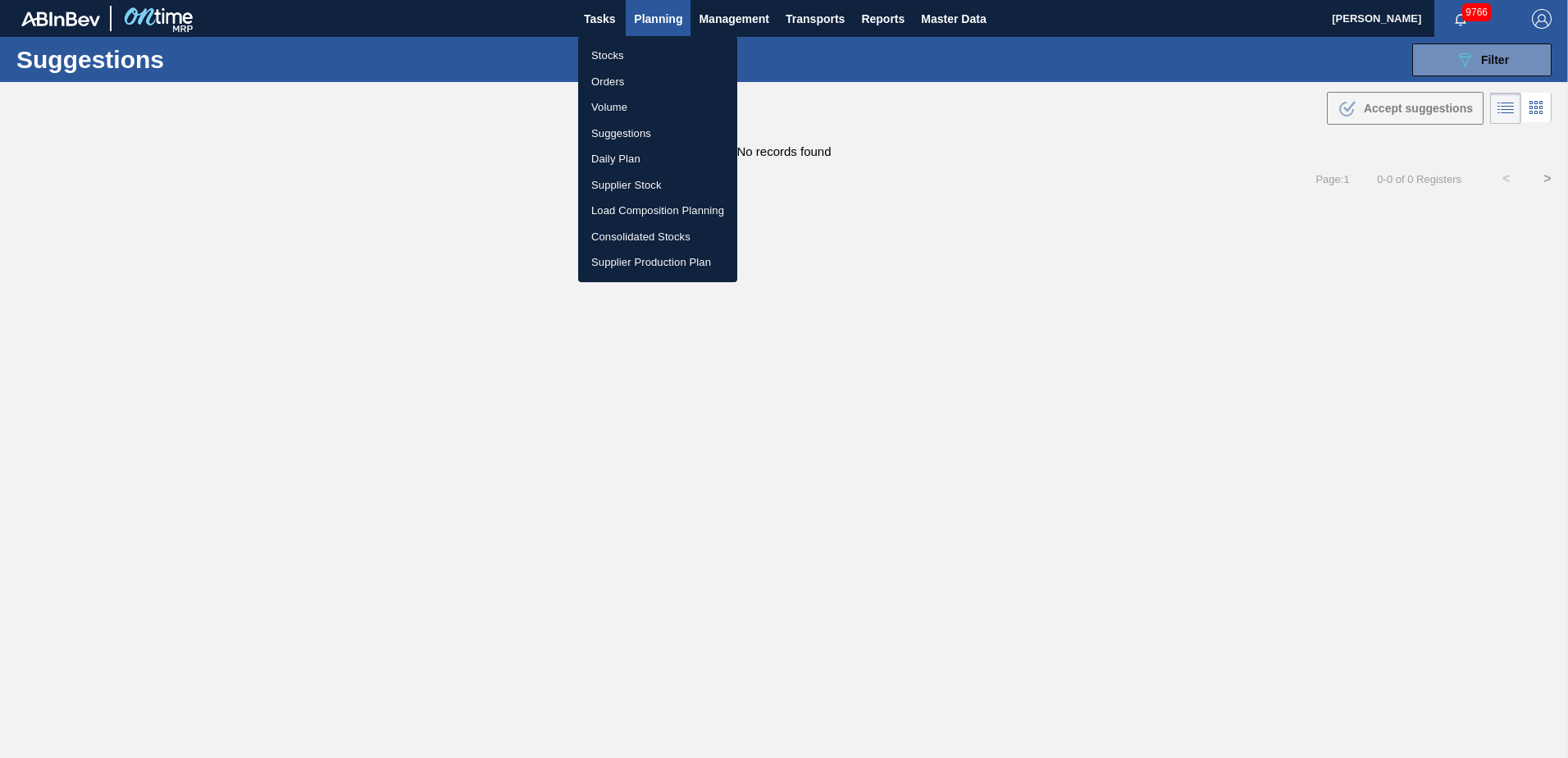
click at [634, 210] on li "Load Composition Planning" at bounding box center [657, 210] width 159 height 26
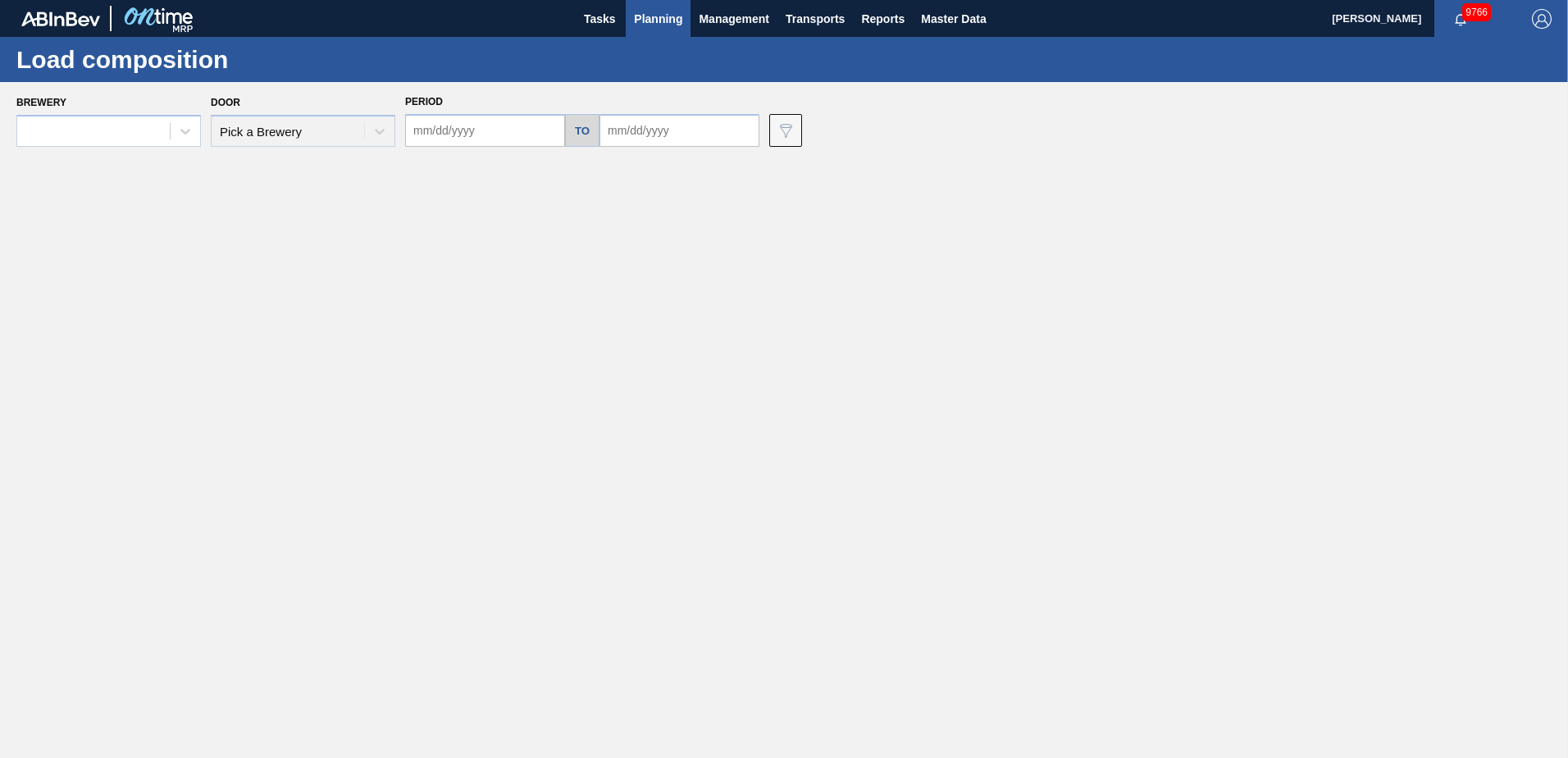
type input "[DATE]"
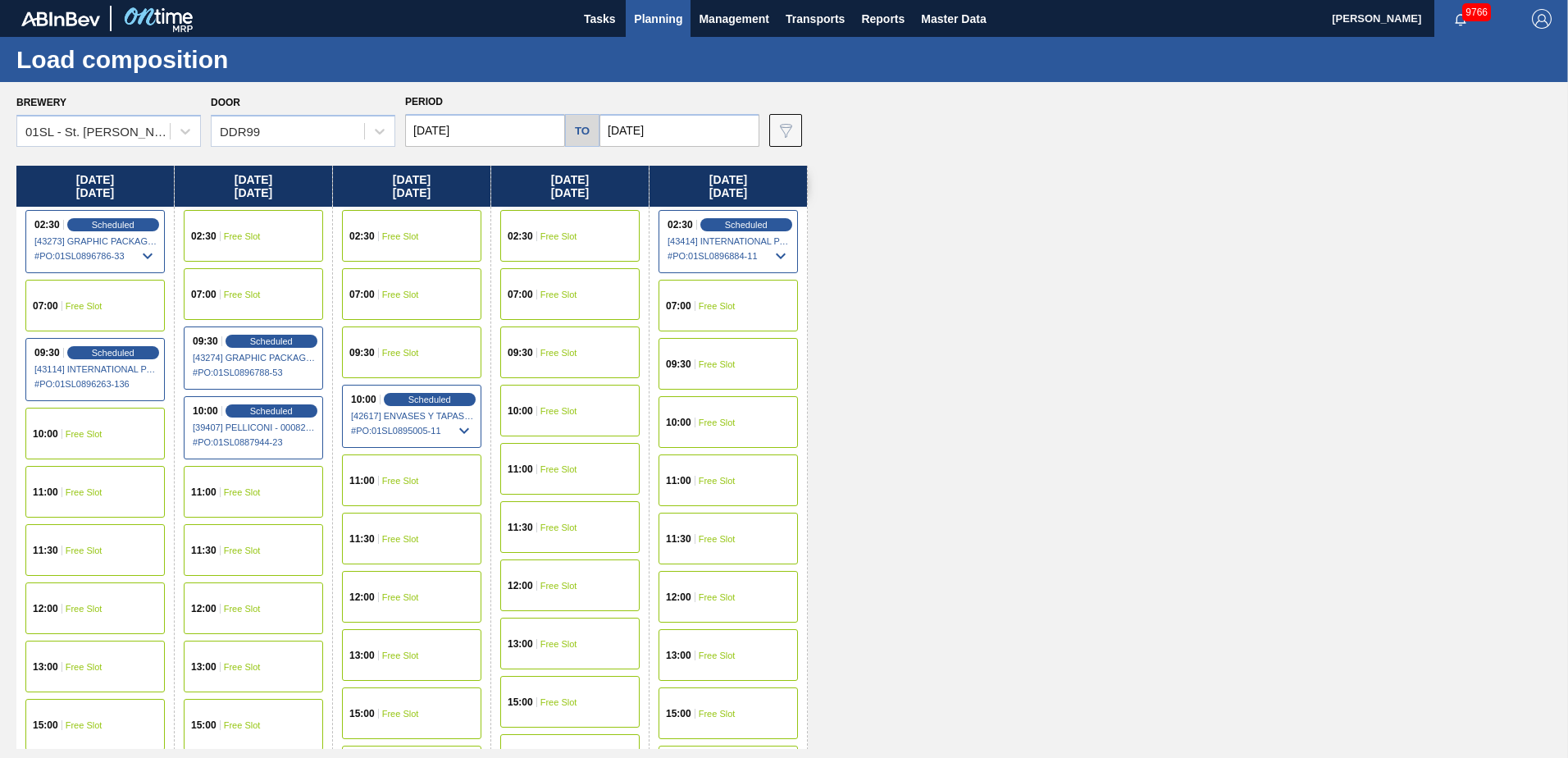
scroll to position [75, 0]
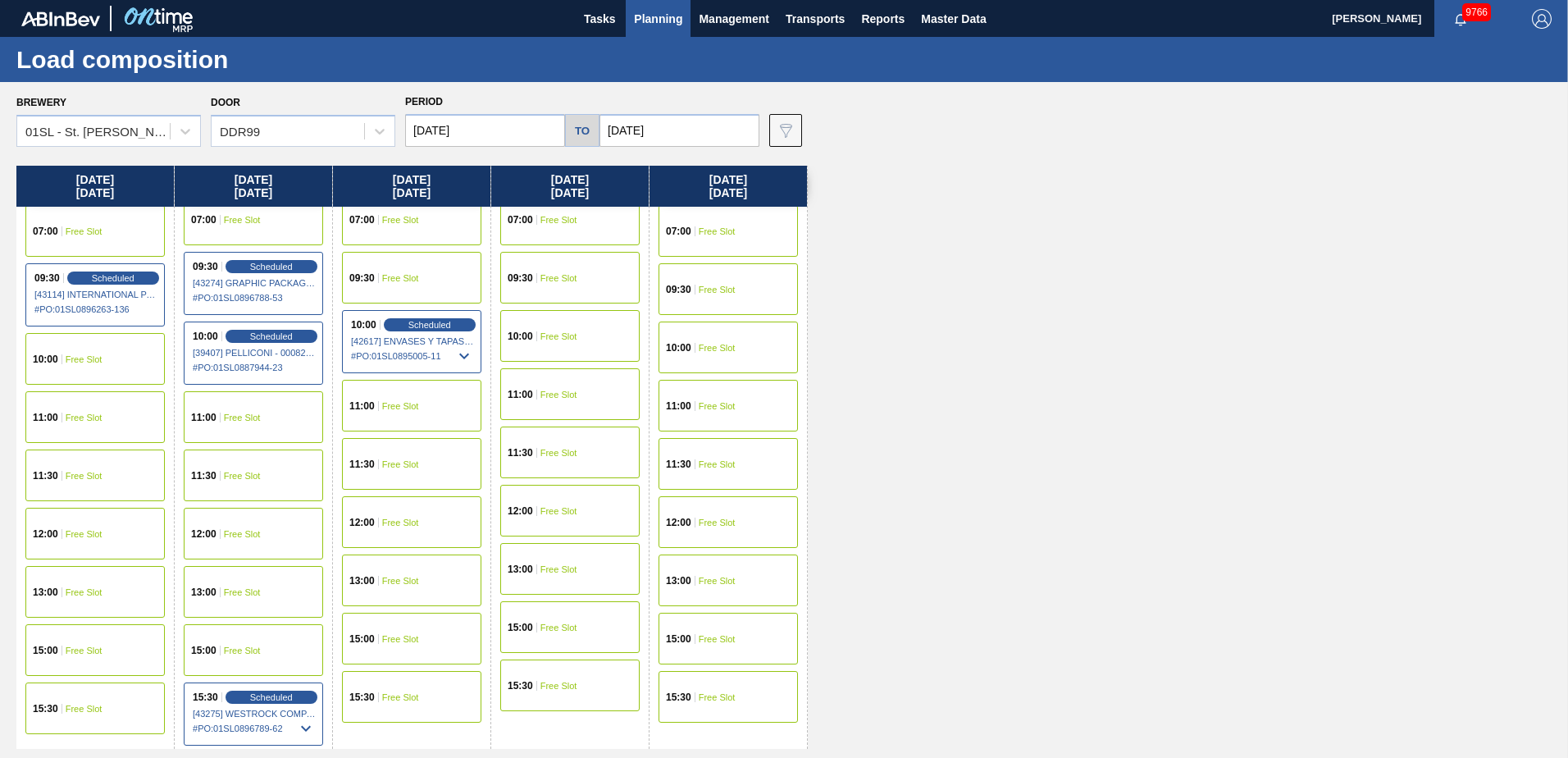
click at [560, 688] on span "Free Slot" at bounding box center [559, 685] width 37 height 10
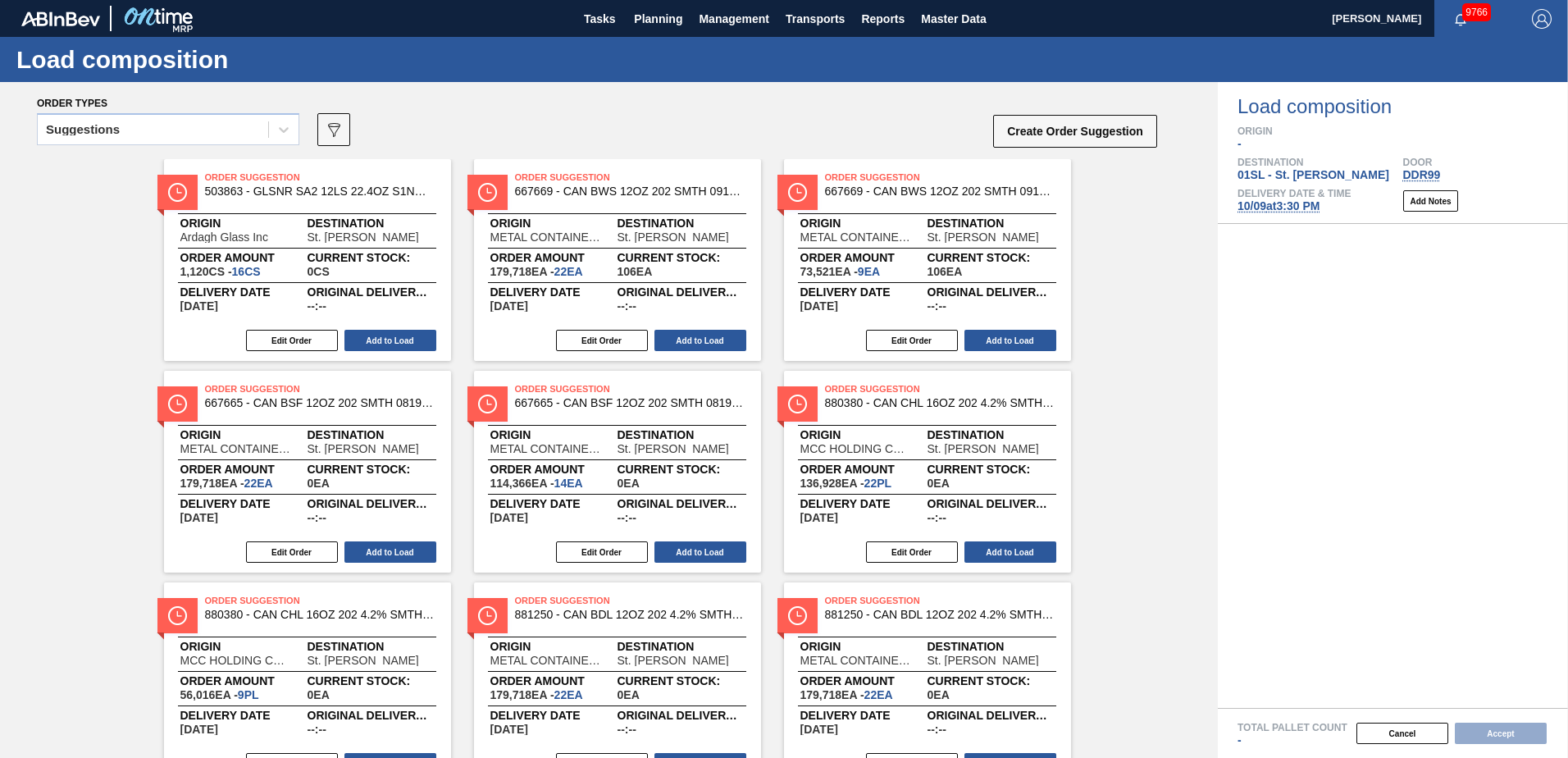
click at [277, 128] on icon at bounding box center [284, 129] width 16 height 16
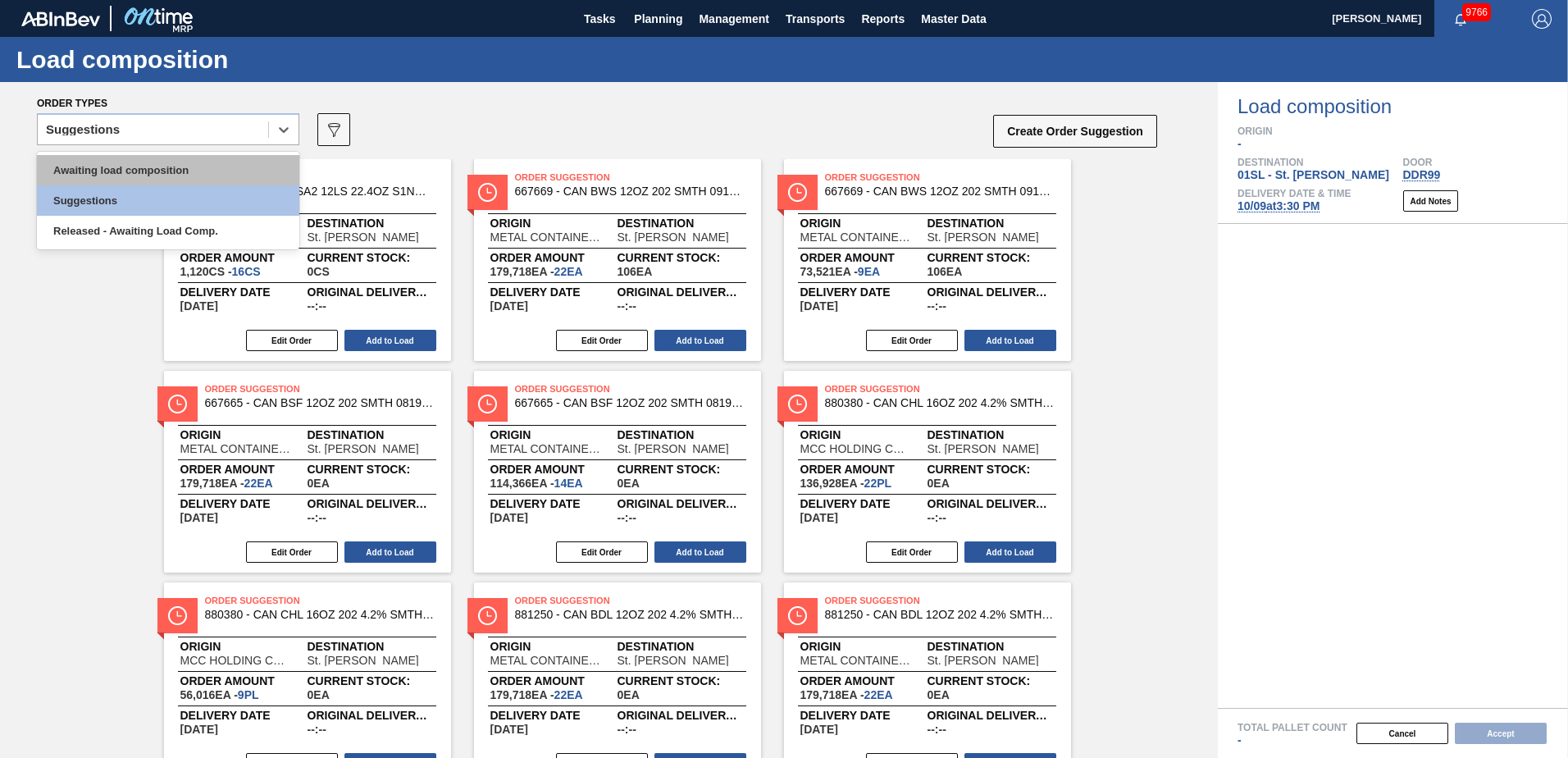
click at [200, 162] on div "Awaiting load composition" at bounding box center [168, 169] width 262 height 30
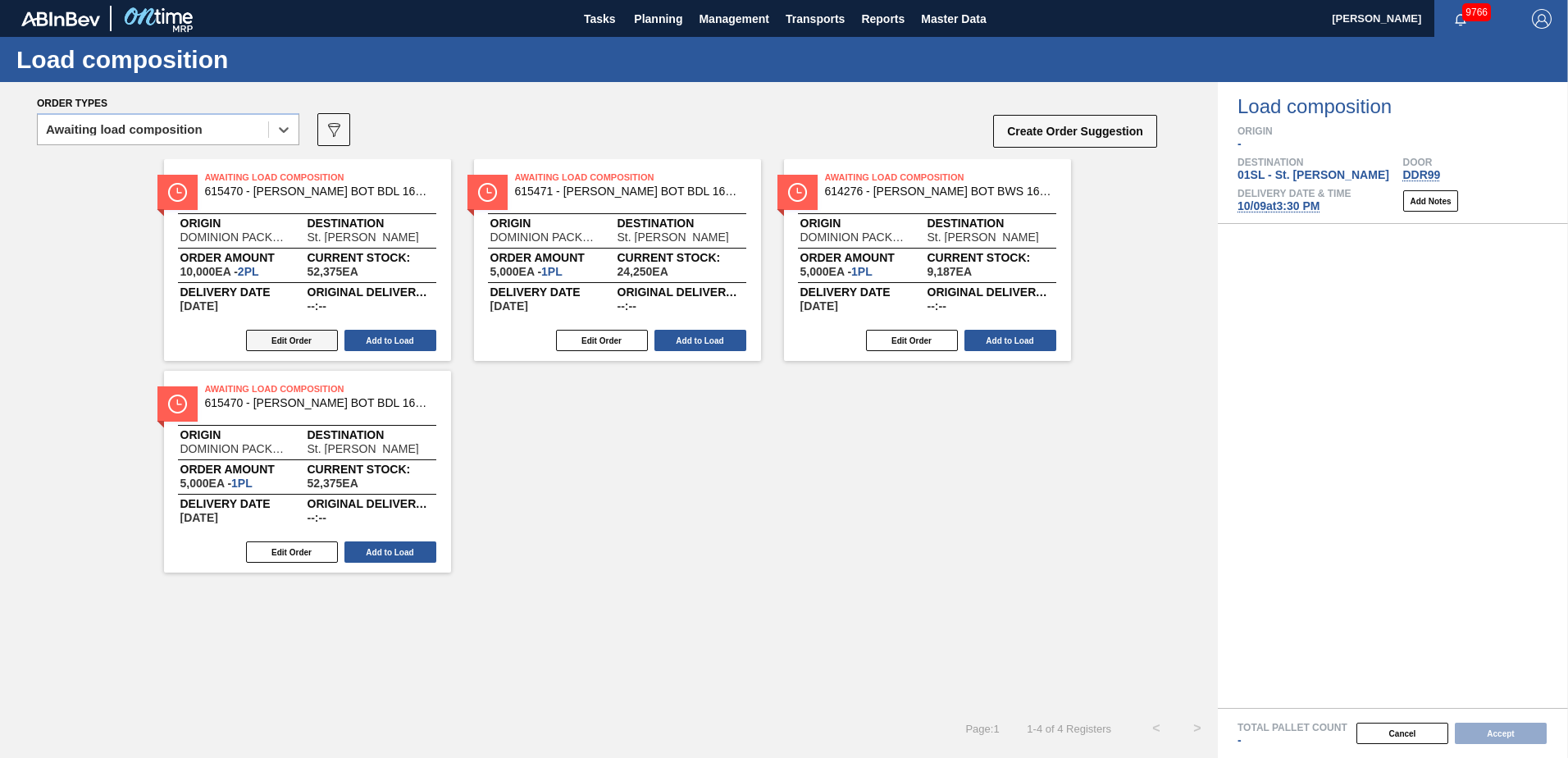
click at [288, 337] on button "Edit Order" at bounding box center [291, 339] width 92 height 21
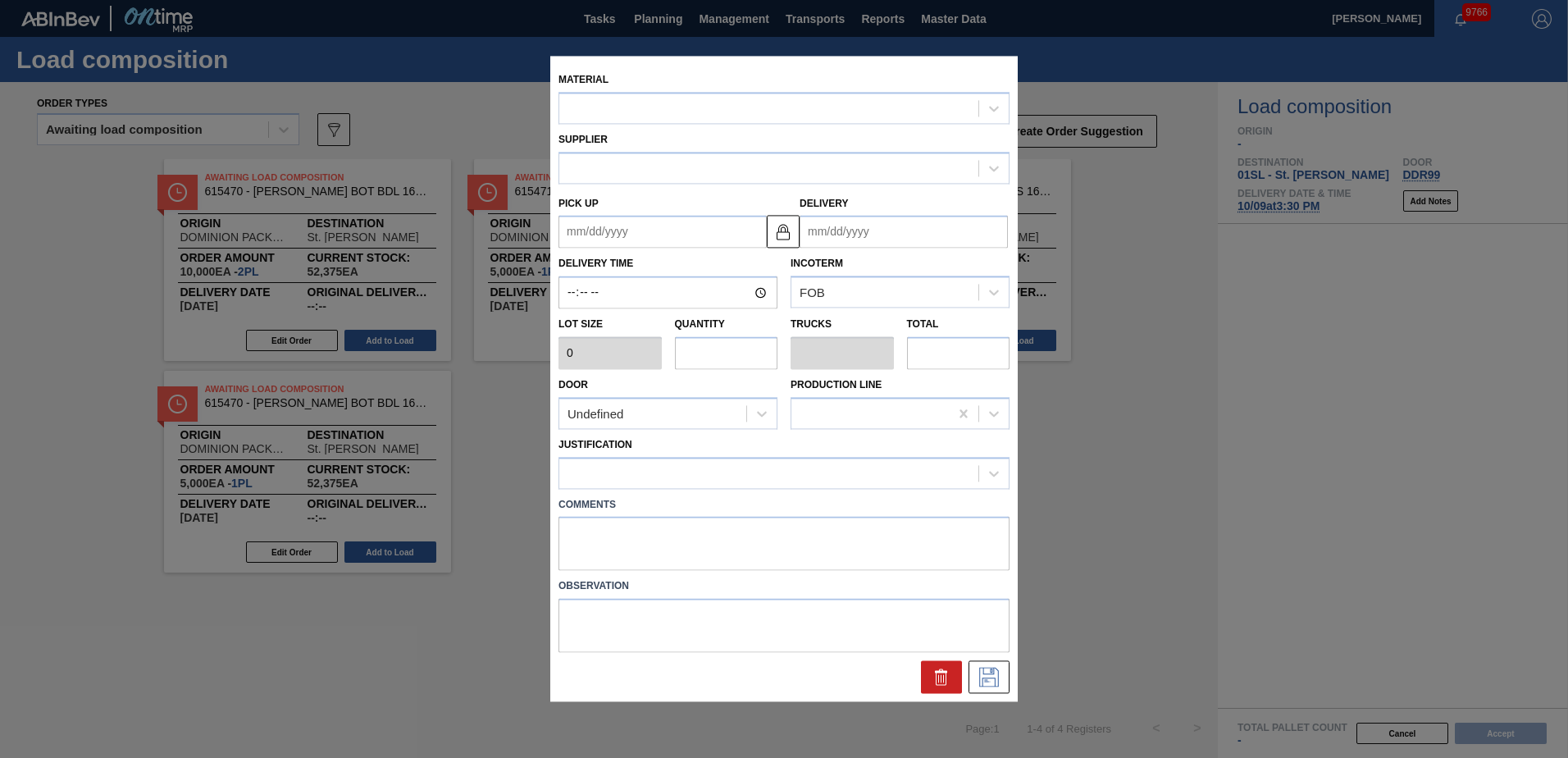
type input "5,000"
type input "2"
type input "0.077"
type input "10,000"
type up "[DATE]"
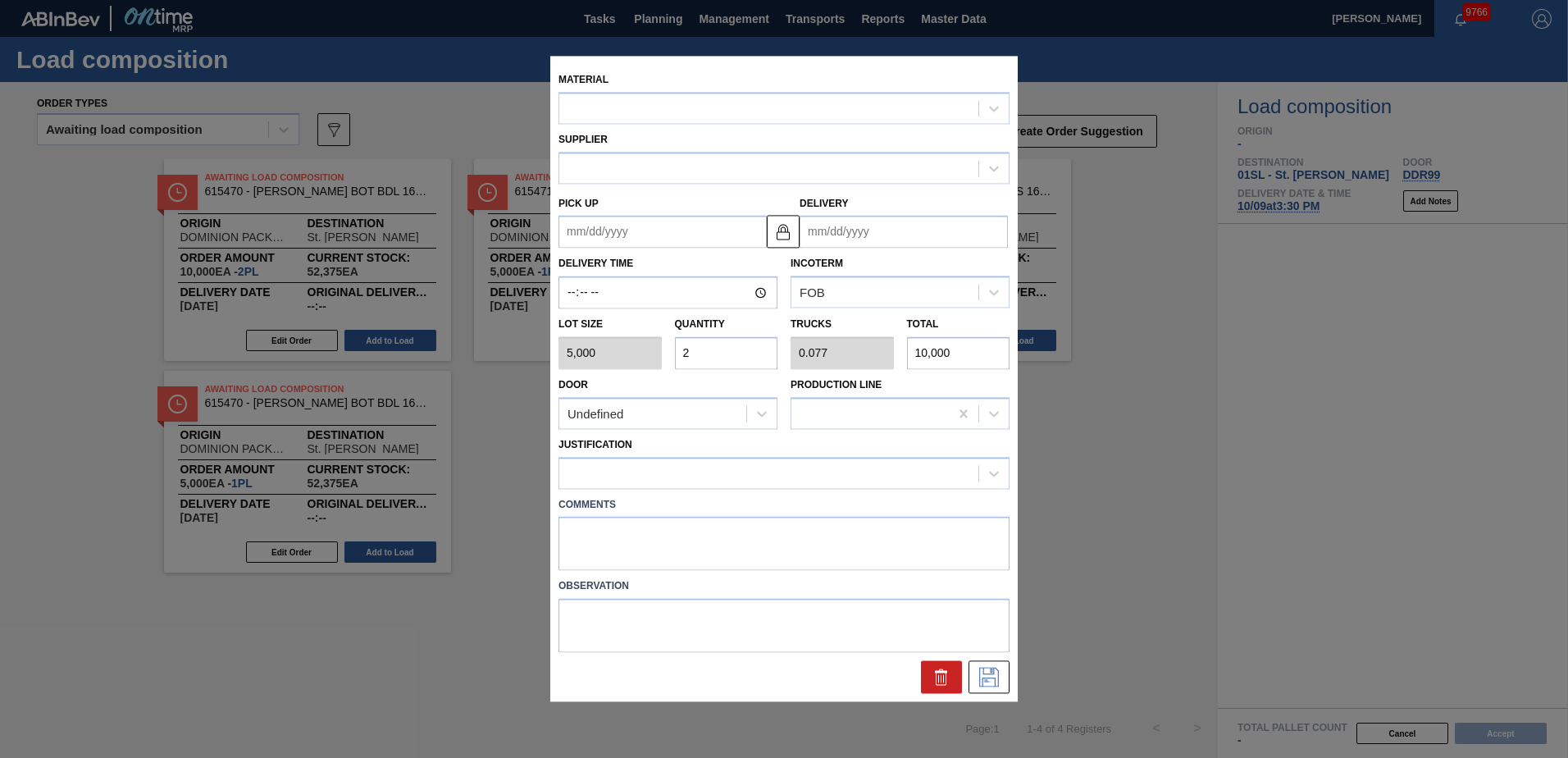
type input "[DATE]"
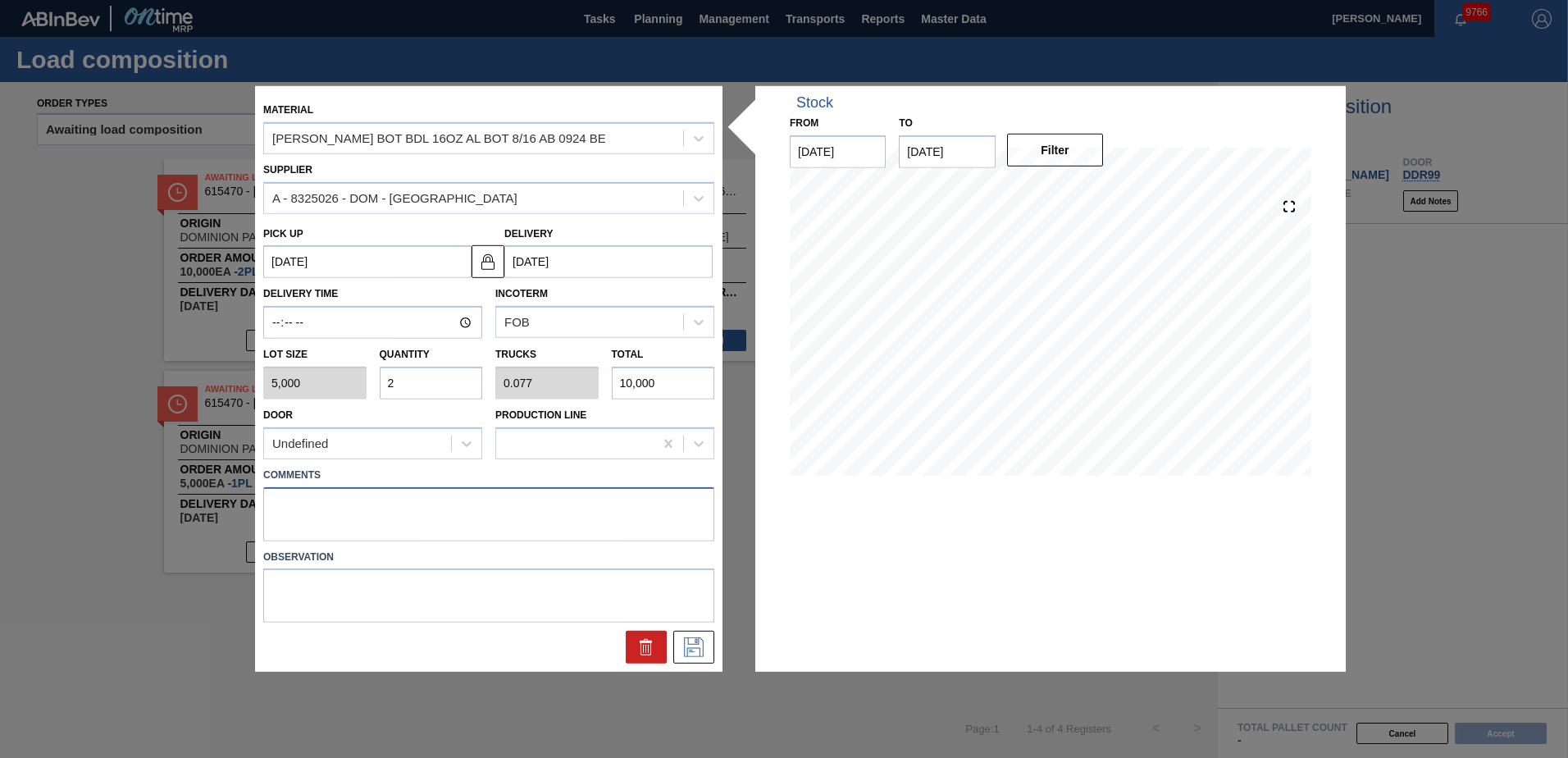
click at [318, 511] on textarea at bounding box center [489, 512] width 451 height 54
type textarea "Live unload"
click at [705, 652] on icon at bounding box center [693, 647] width 26 height 20
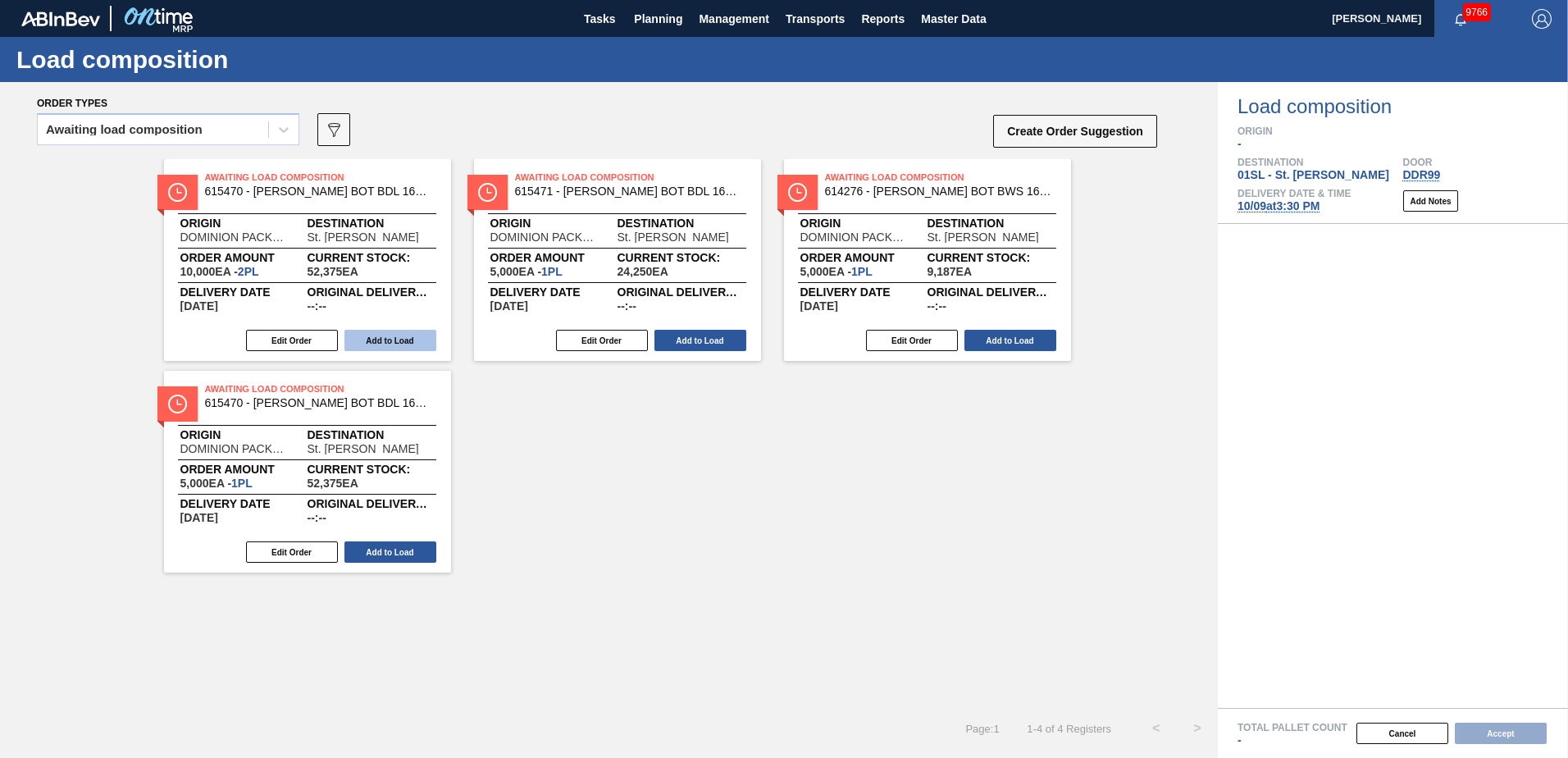
click at [370, 336] on button "Add to Load" at bounding box center [389, 339] width 92 height 21
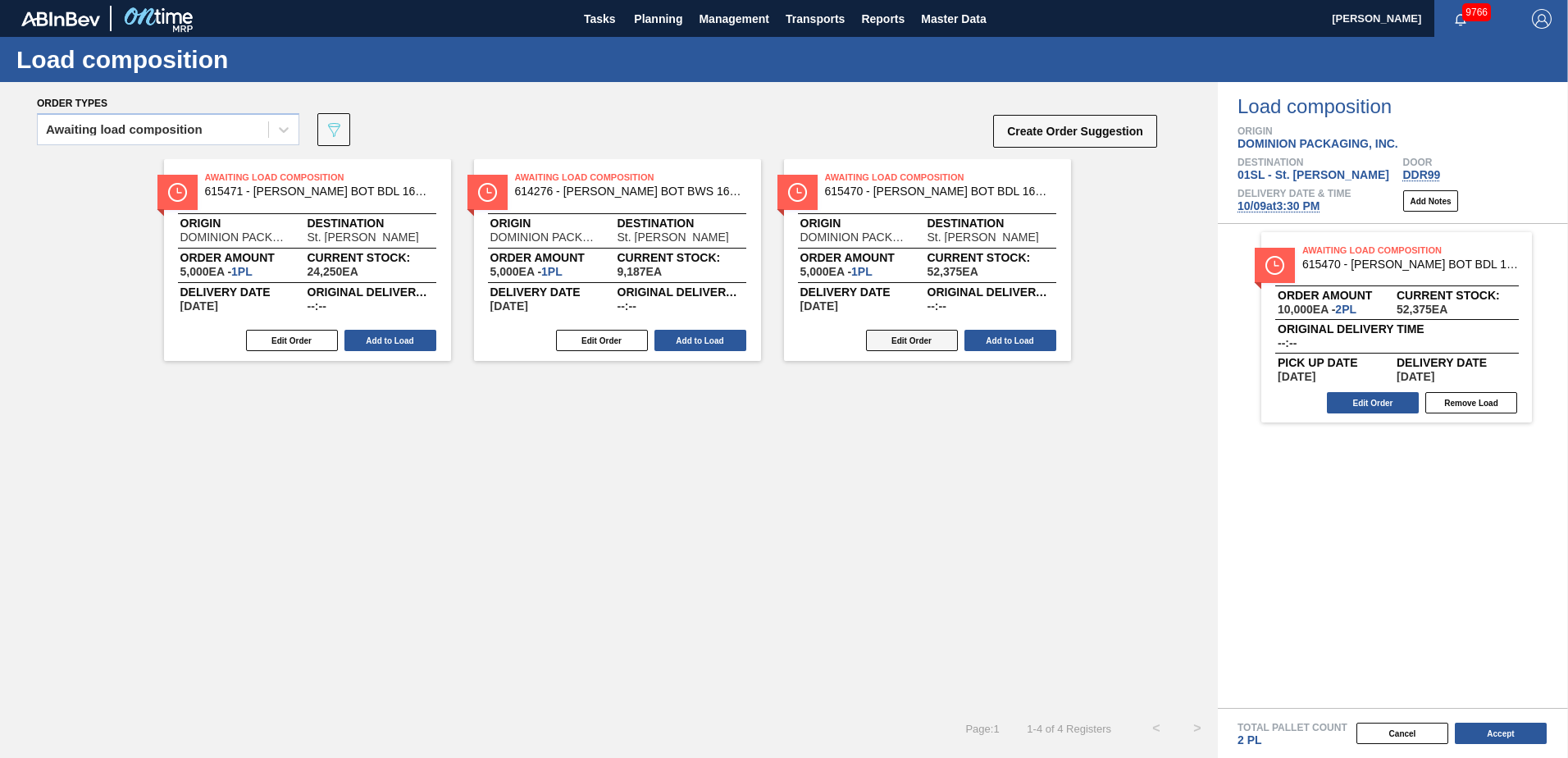
click at [908, 342] on button "Edit Order" at bounding box center [912, 339] width 92 height 21
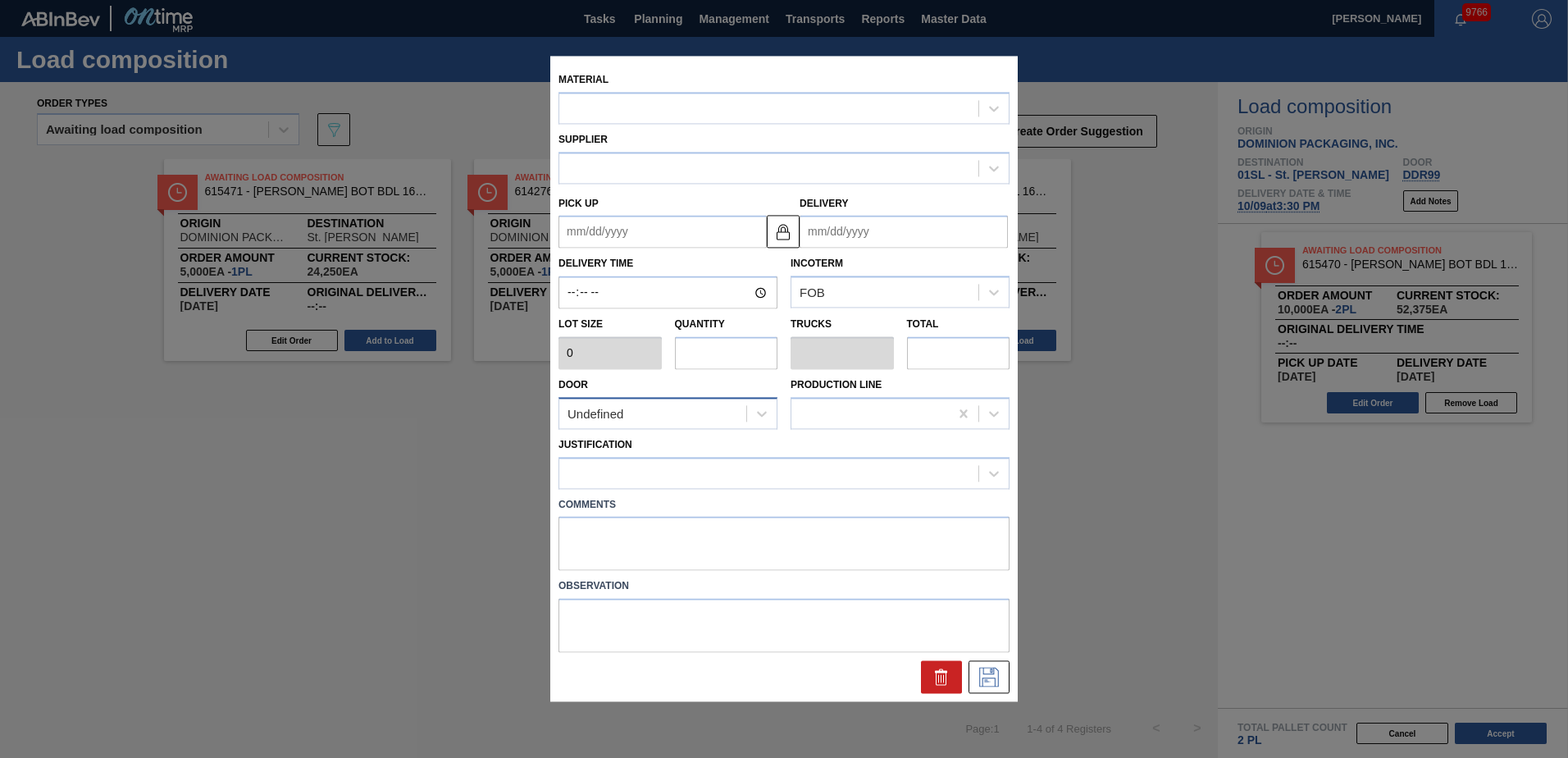
type input "5,000"
type input "1"
type input "0.038"
type input "5,000"
type up "[DATE]"
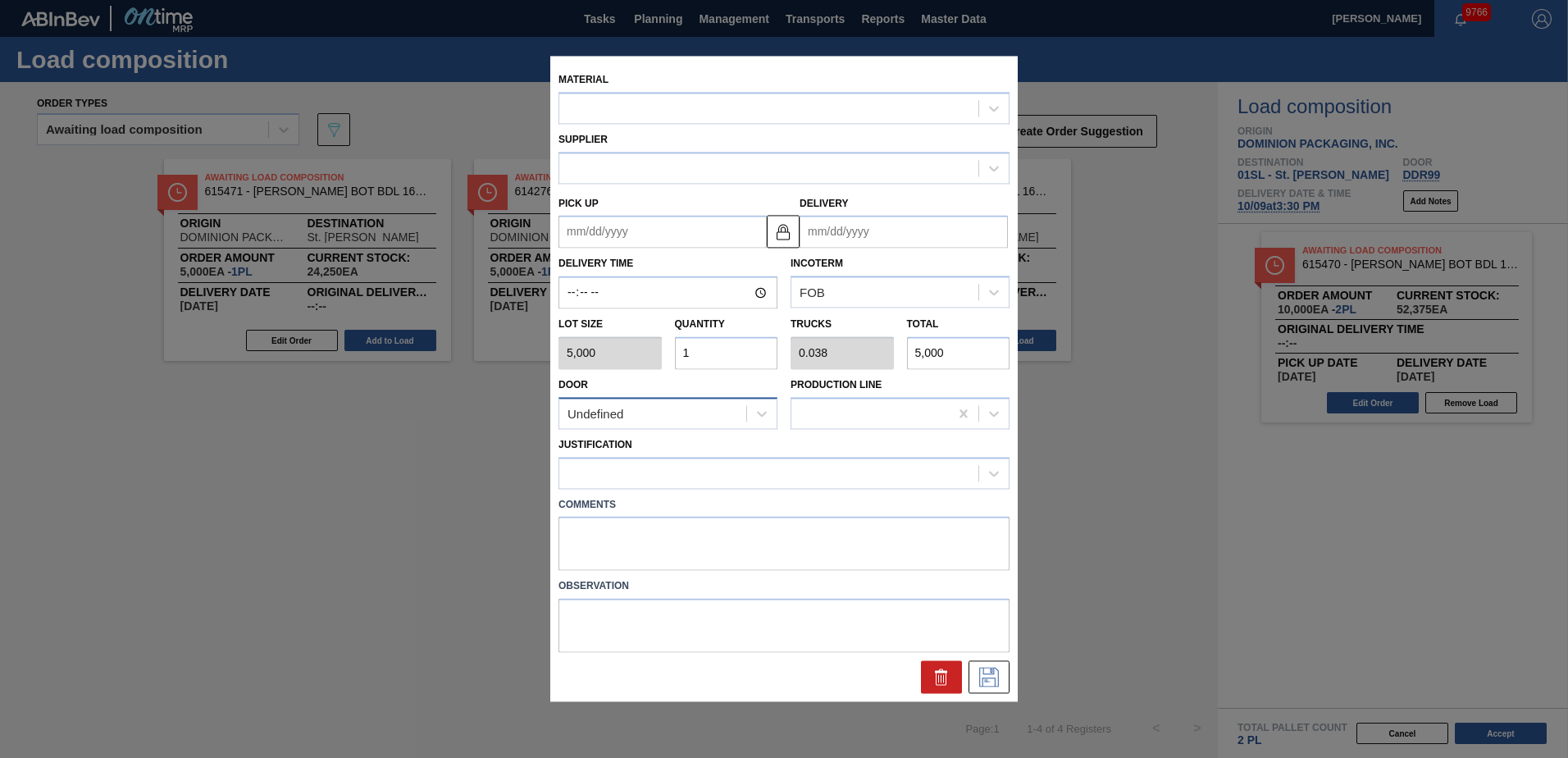
type input "[DATE]"
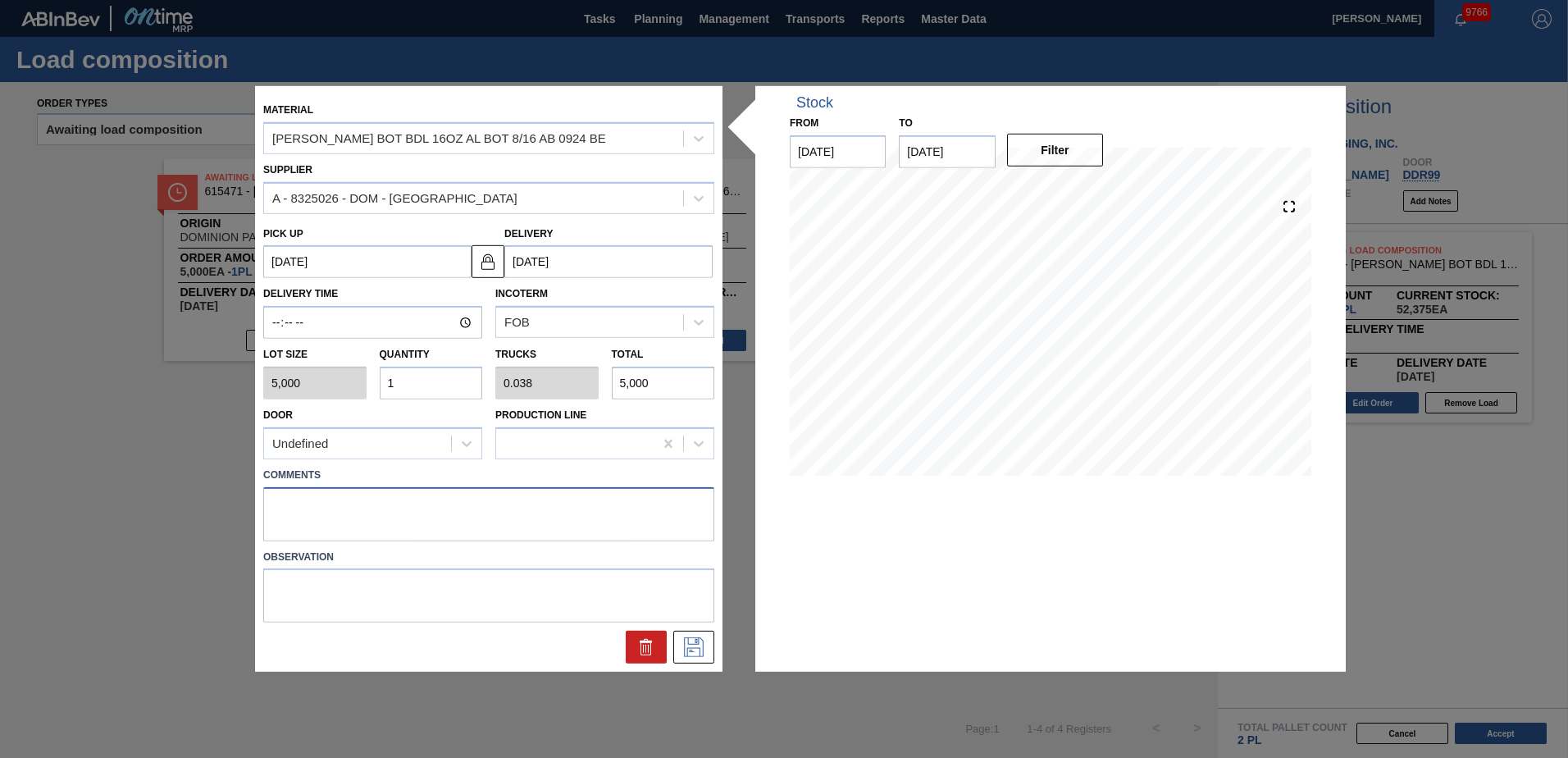
click at [332, 498] on textarea at bounding box center [489, 512] width 451 height 54
type textarea "Live unload"
click at [683, 650] on icon at bounding box center [693, 647] width 26 height 20
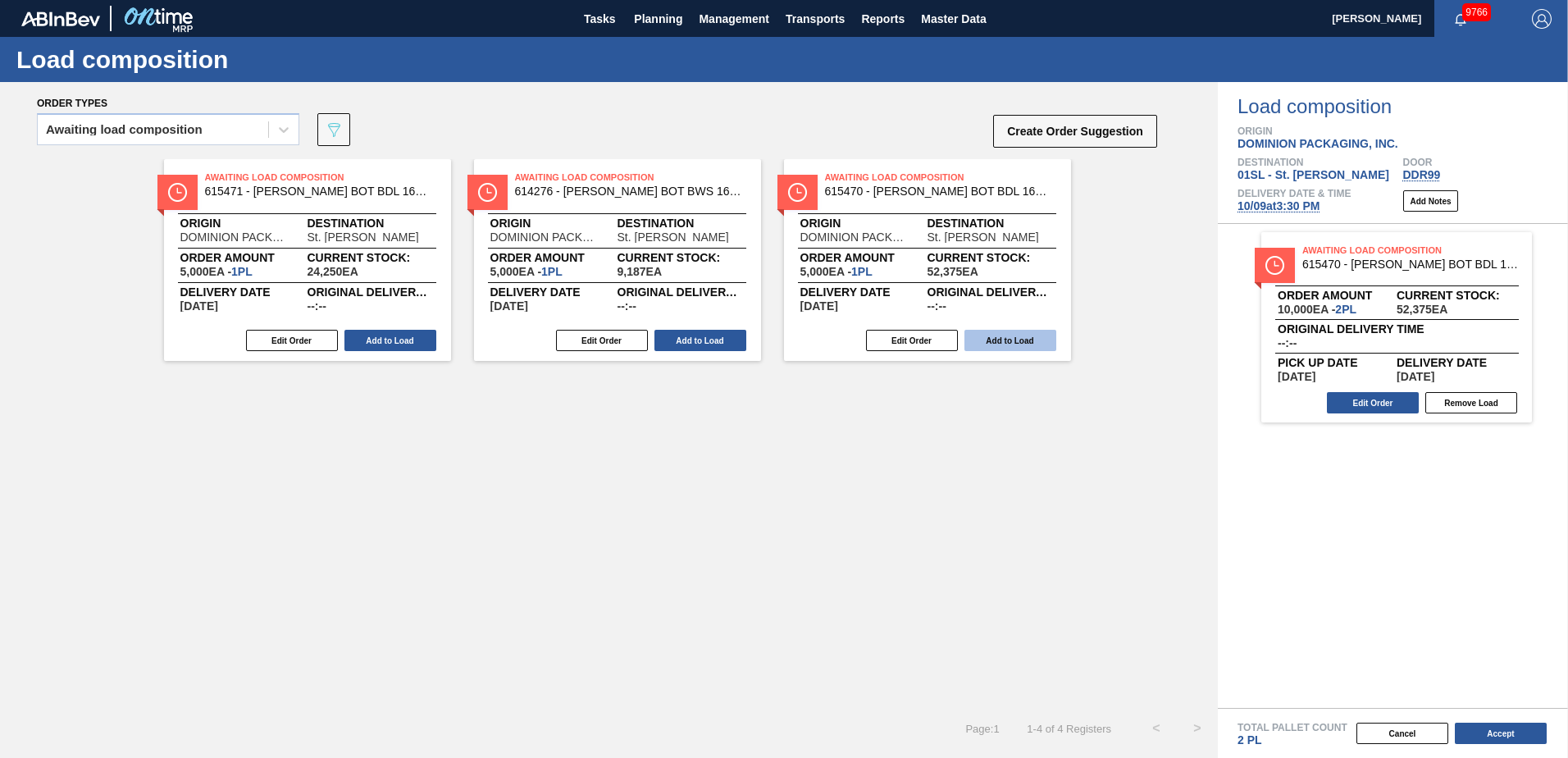
click at [1009, 336] on button "Add to Load" at bounding box center [1010, 339] width 92 height 21
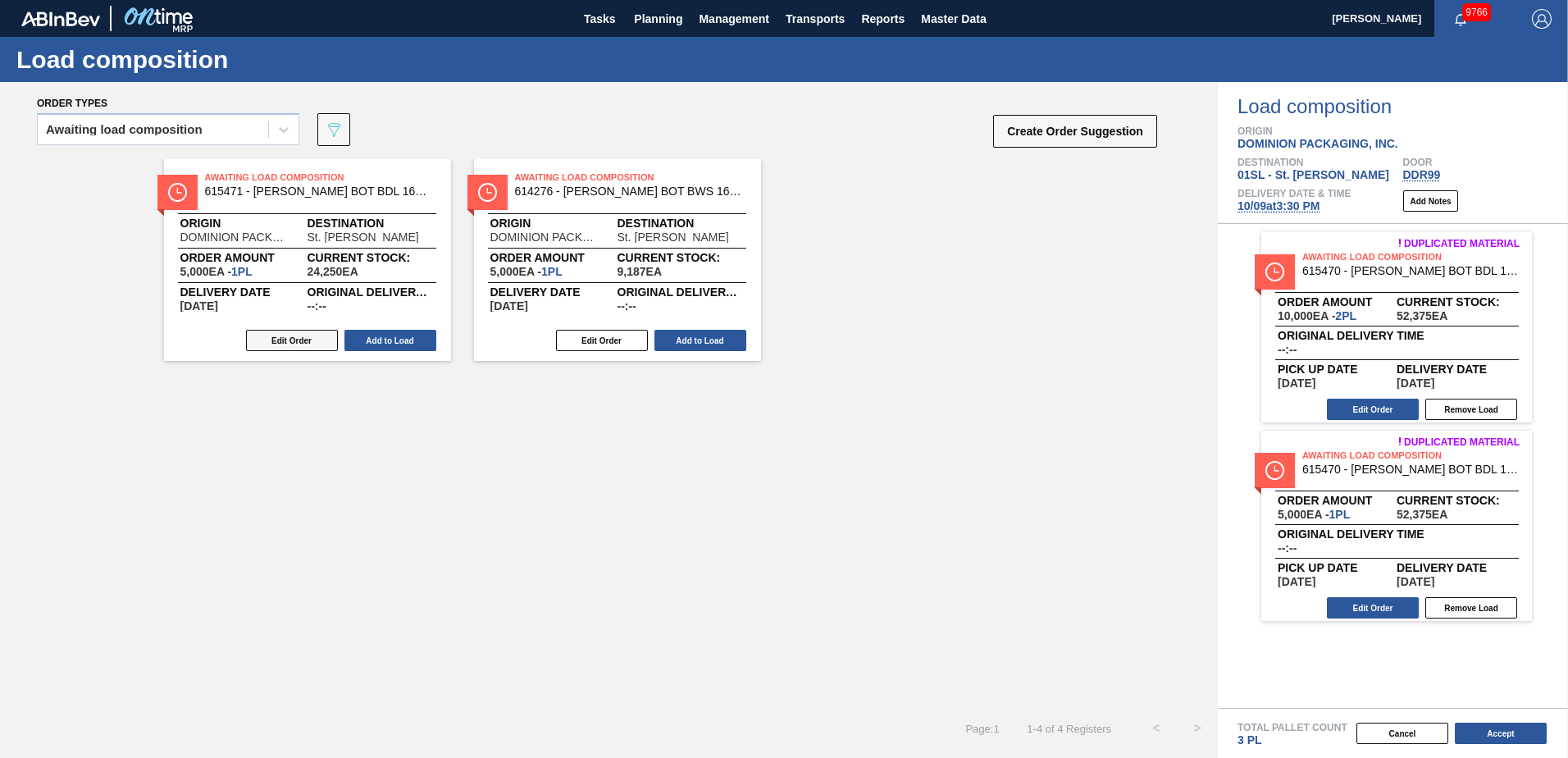
click at [282, 334] on button "Edit Order" at bounding box center [291, 339] width 92 height 21
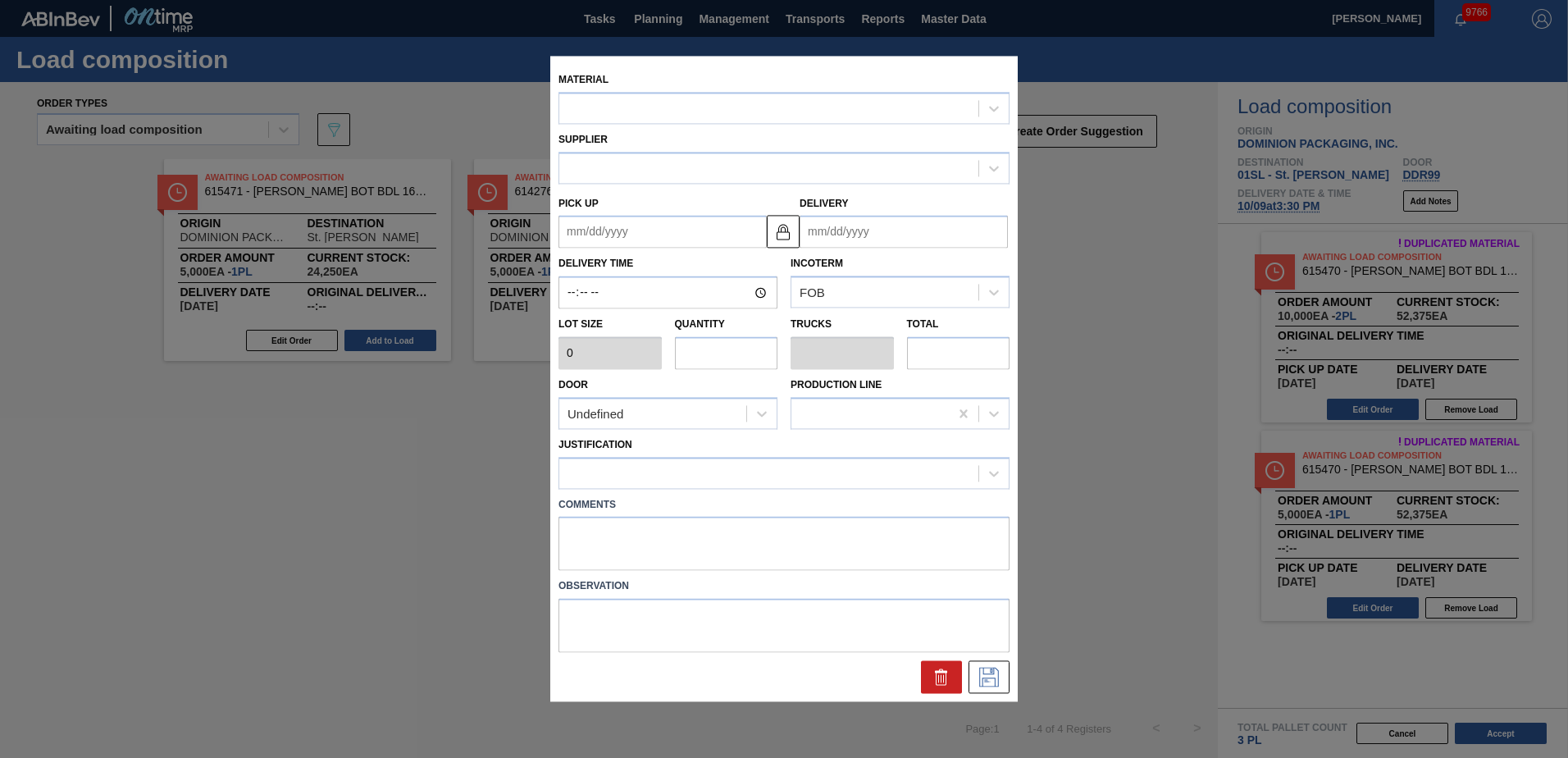
type input "5,000"
type input "1"
type input "0.038"
type input "5,000"
type up "[DATE]"
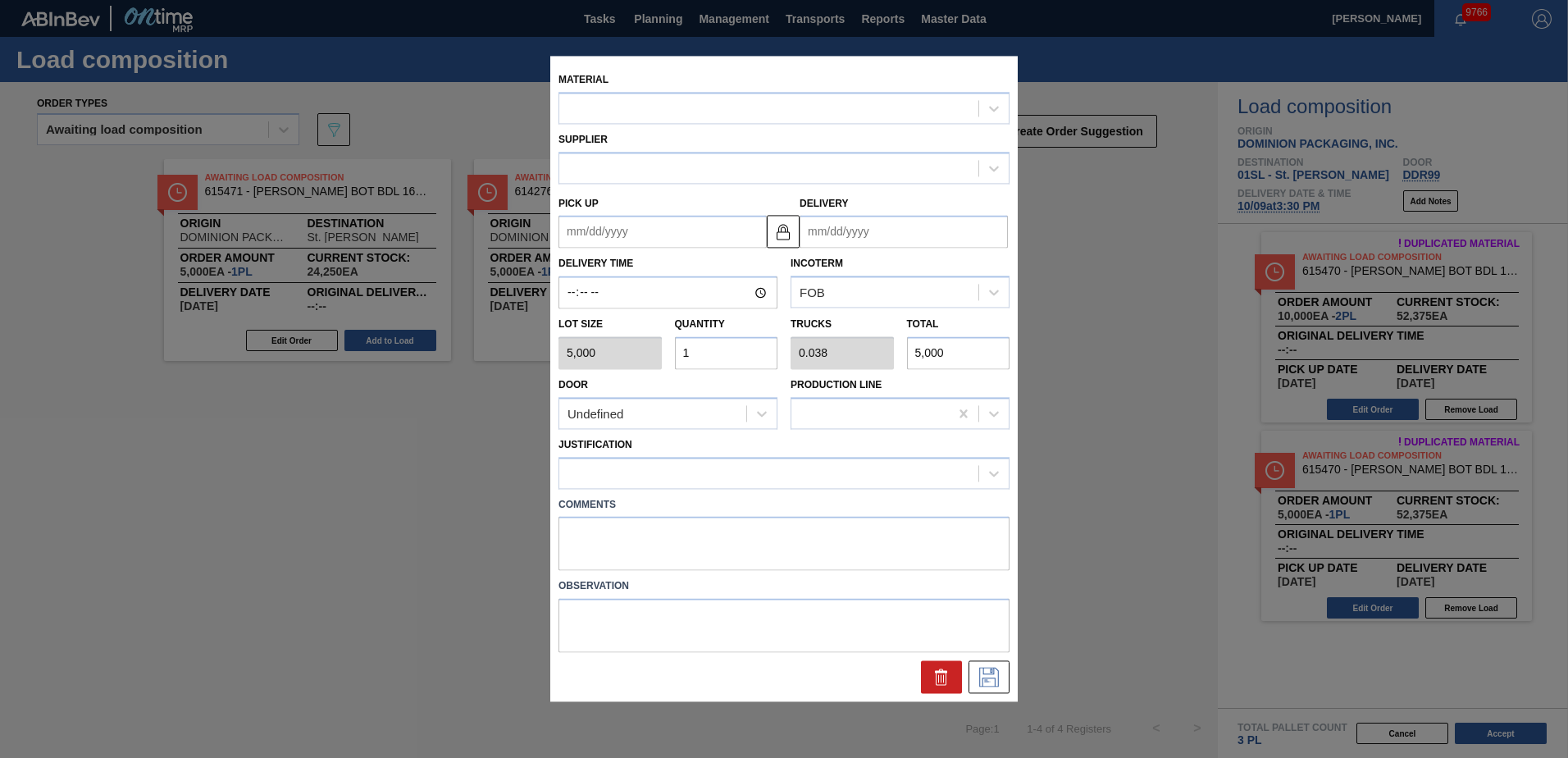
type input "[DATE]"
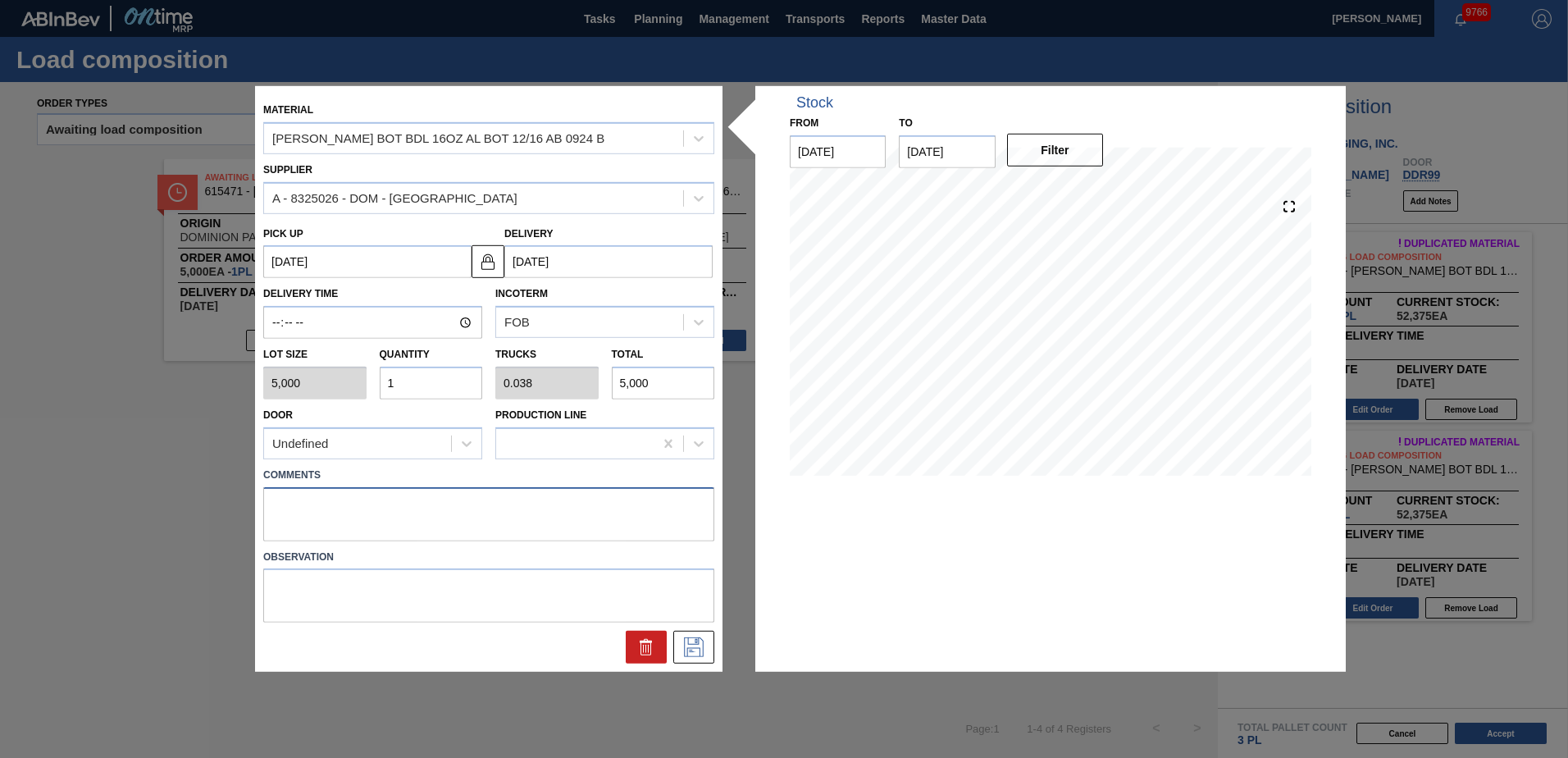
click at [289, 504] on textarea at bounding box center [489, 512] width 451 height 54
type textarea "Live unload"
click at [690, 641] on icon at bounding box center [693, 647] width 26 height 20
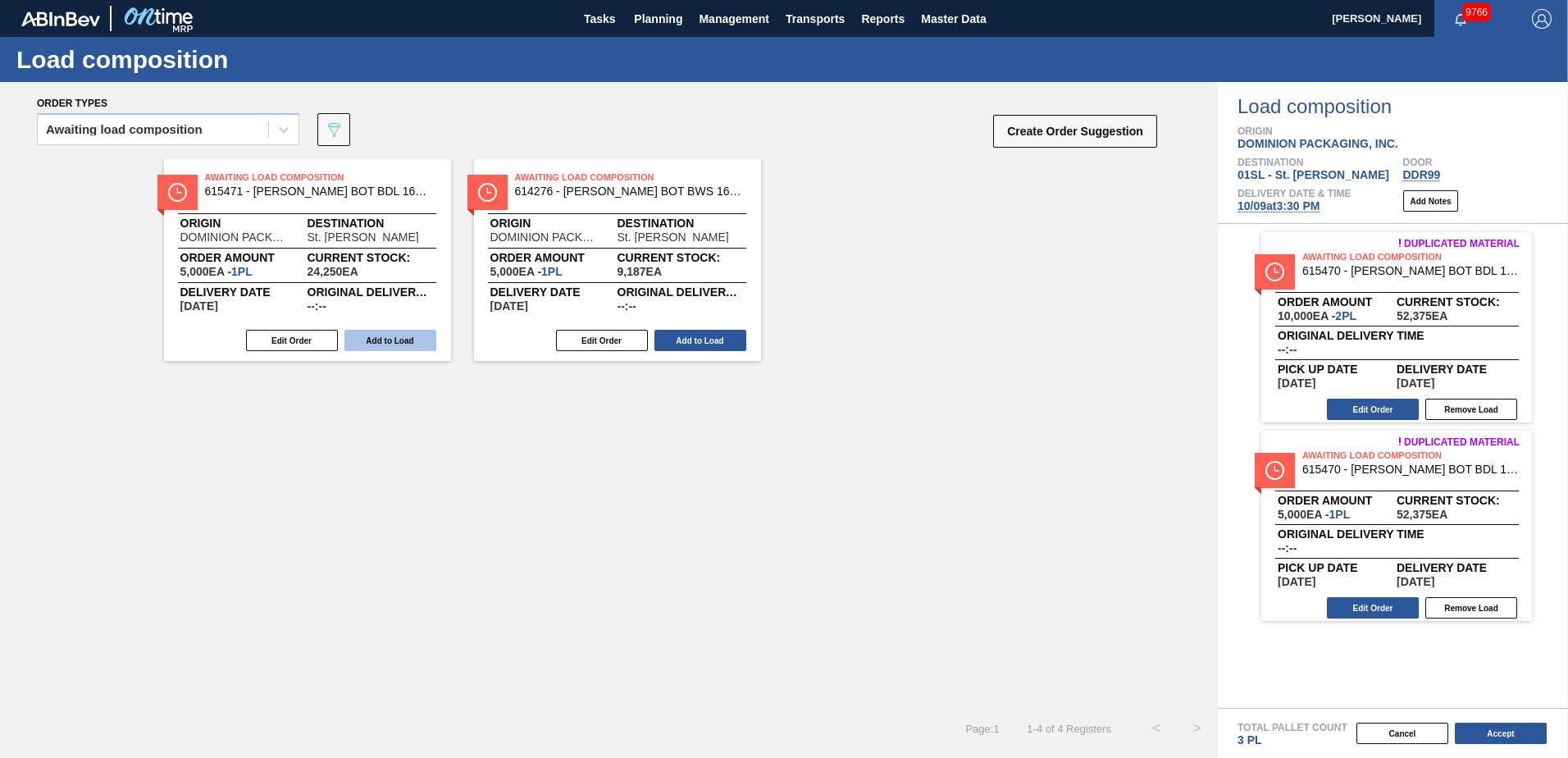
click at [397, 344] on button "Add to Load" at bounding box center [389, 339] width 92 height 21
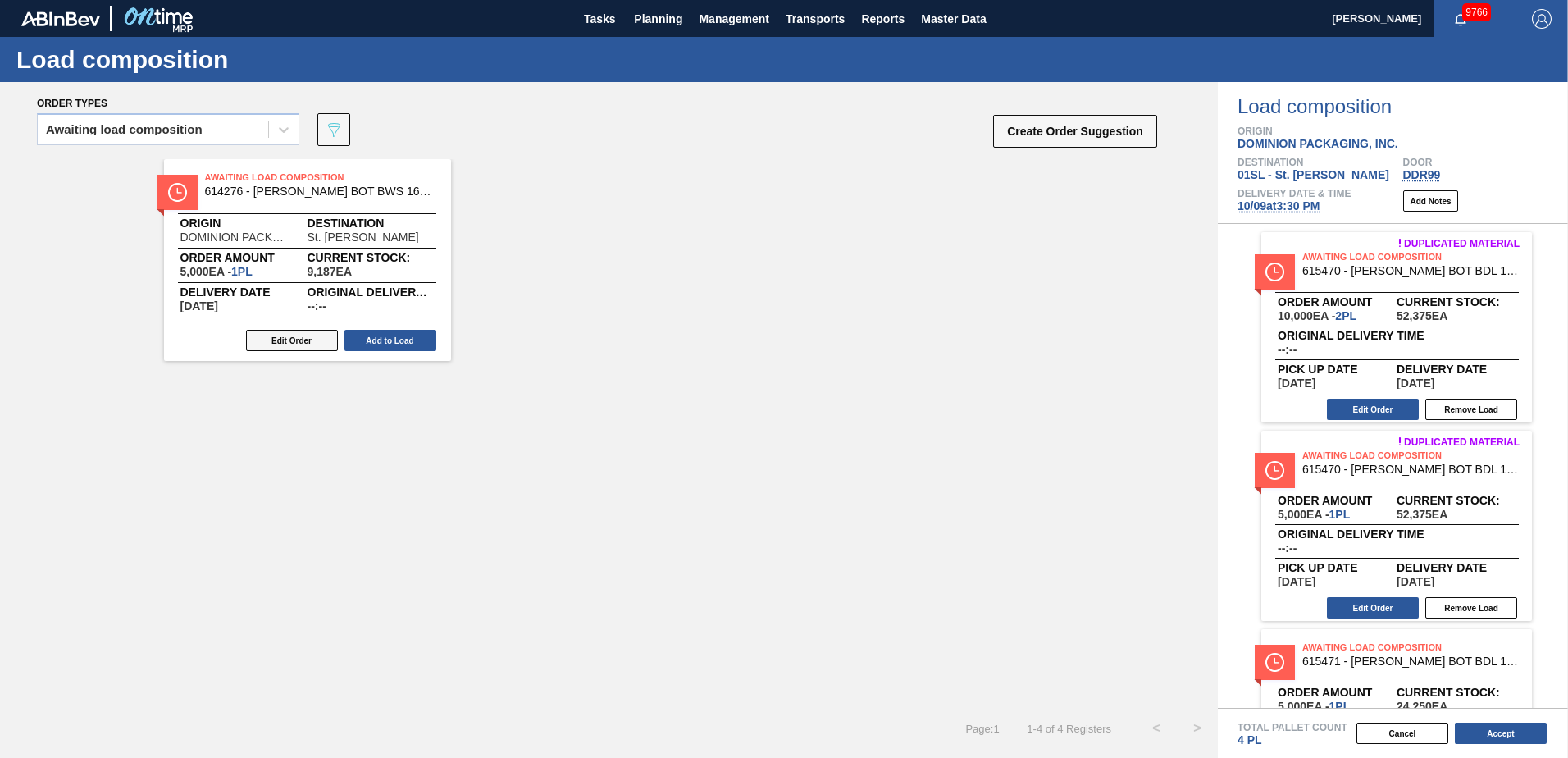
click at [278, 344] on button "Edit Order" at bounding box center [291, 339] width 92 height 21
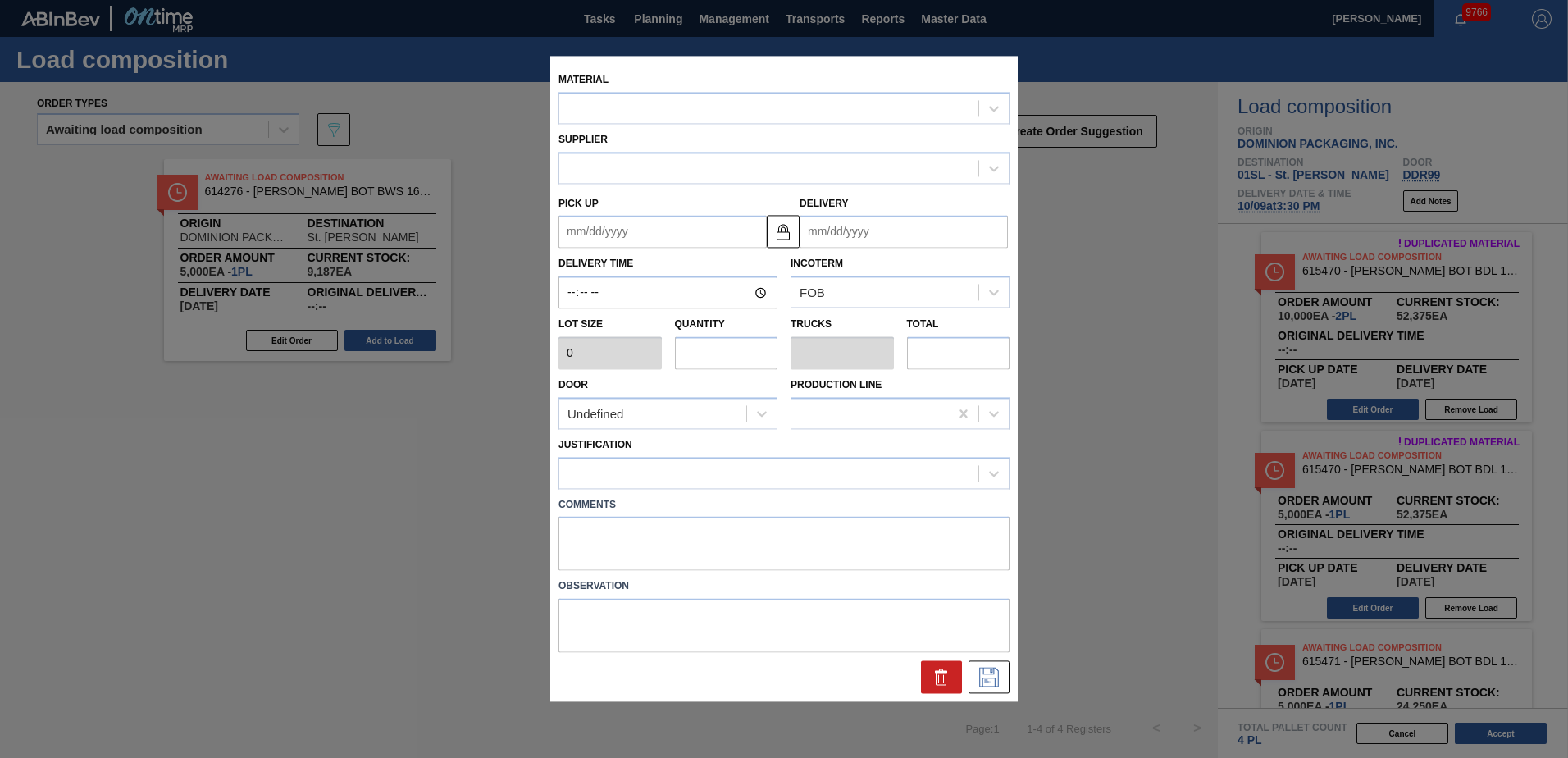
type input "5,000"
type input "1"
type input "0.038"
type input "5,000"
type up "[DATE]"
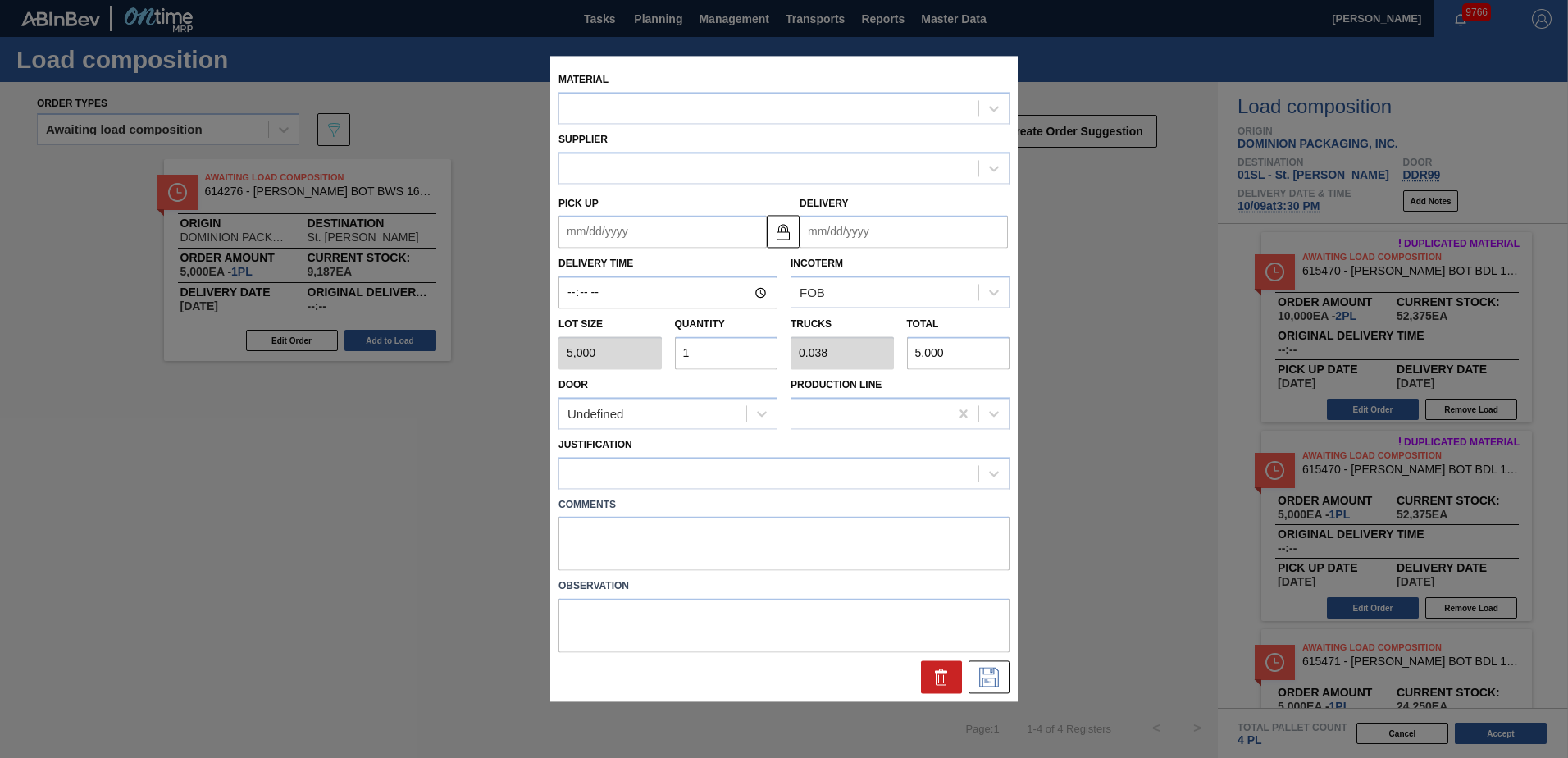
type input "[DATE]"
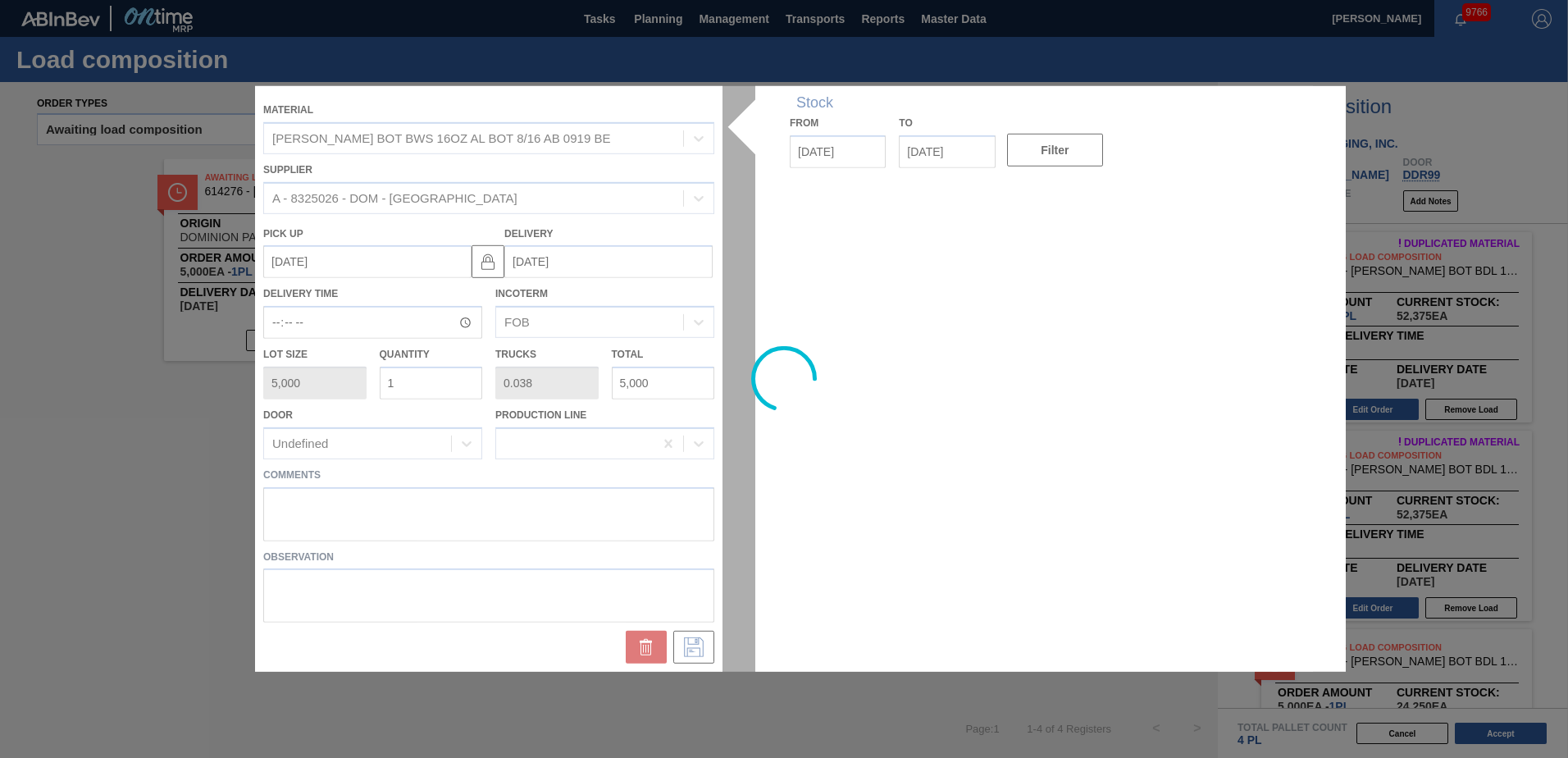
click at [343, 497] on div at bounding box center [784, 379] width 1057 height 585
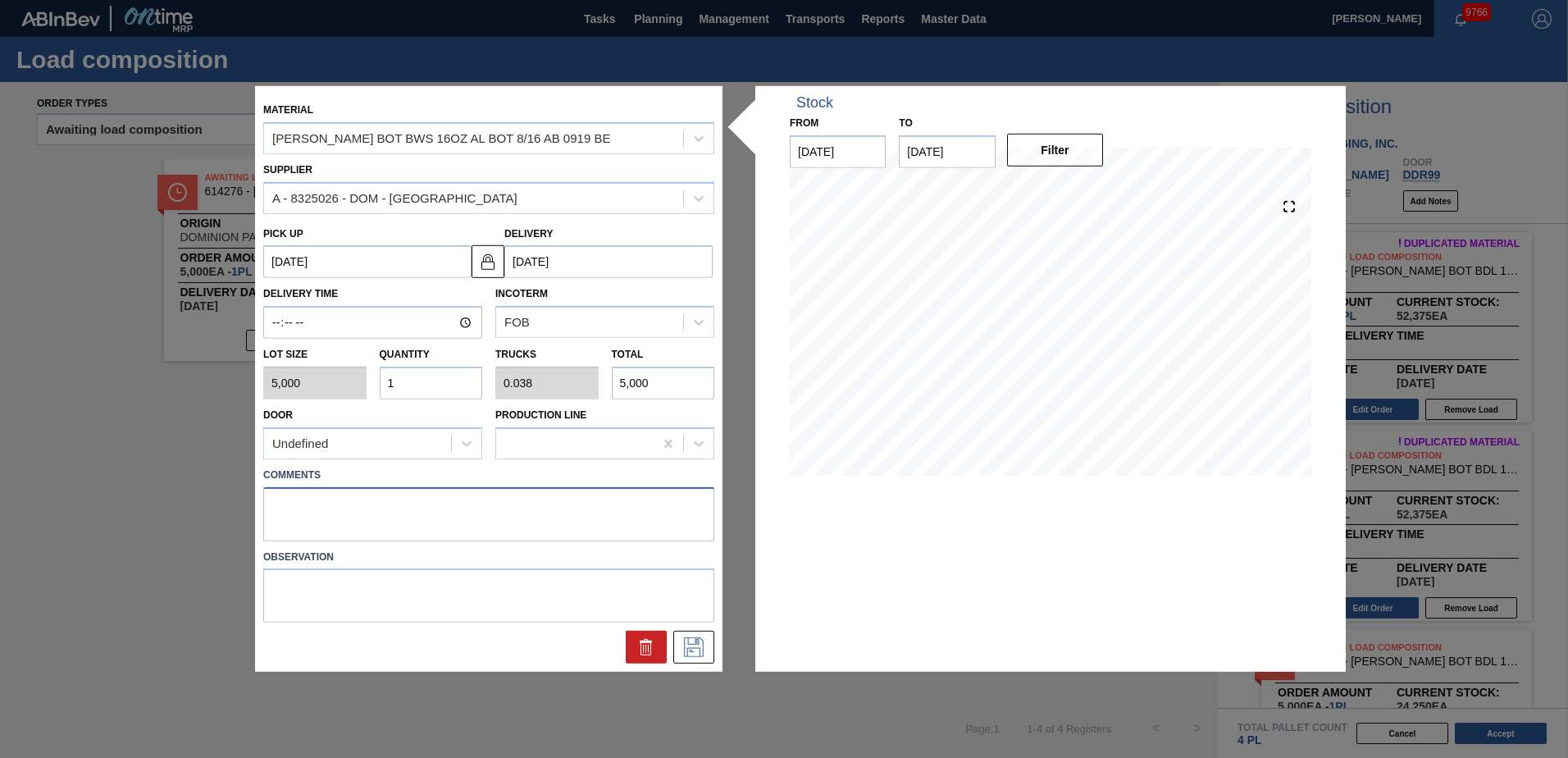
click at [319, 498] on textarea at bounding box center [489, 512] width 451 height 54
type textarea "Live unload"
click at [693, 649] on icon at bounding box center [693, 647] width 26 height 20
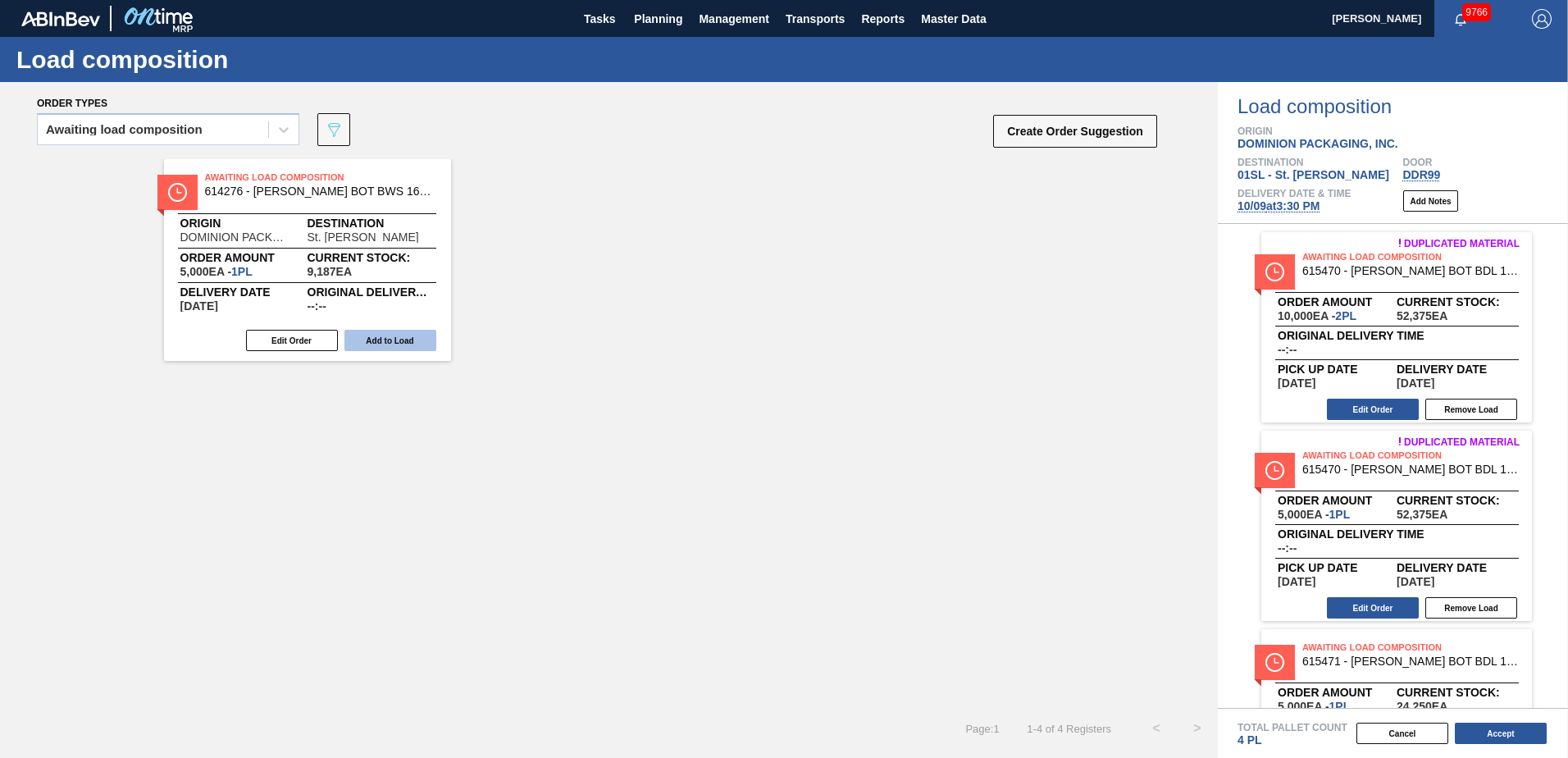
click at [395, 338] on button "Add to Load" at bounding box center [389, 339] width 92 height 21
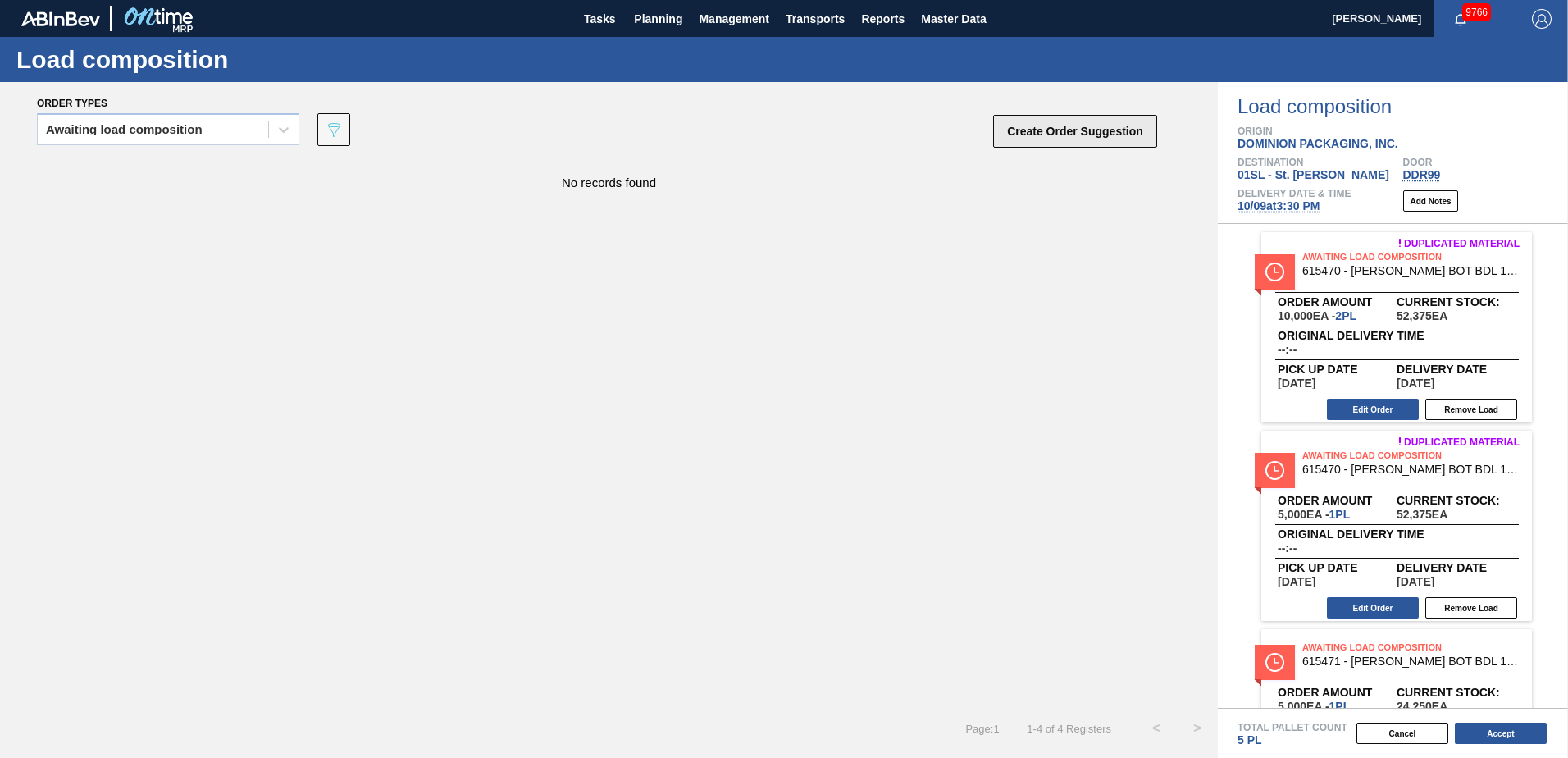
click at [1115, 129] on button "Create Order Suggestion" at bounding box center [1075, 131] width 164 height 33
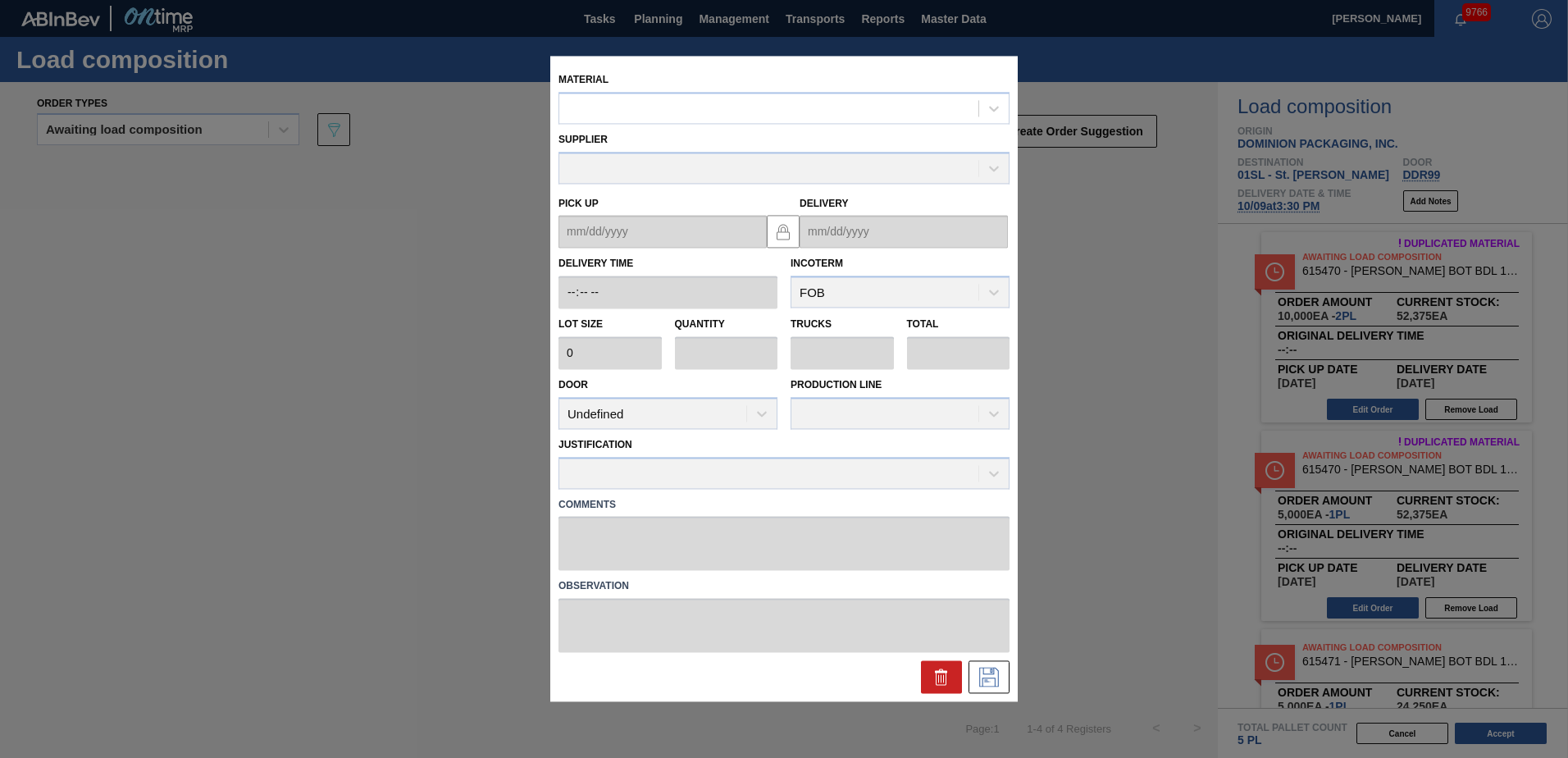
drag, startPoint x: 792, startPoint y: 108, endPoint x: 847, endPoint y: 89, distance: 58.2
click at [790, 105] on div at bounding box center [769, 108] width 419 height 24
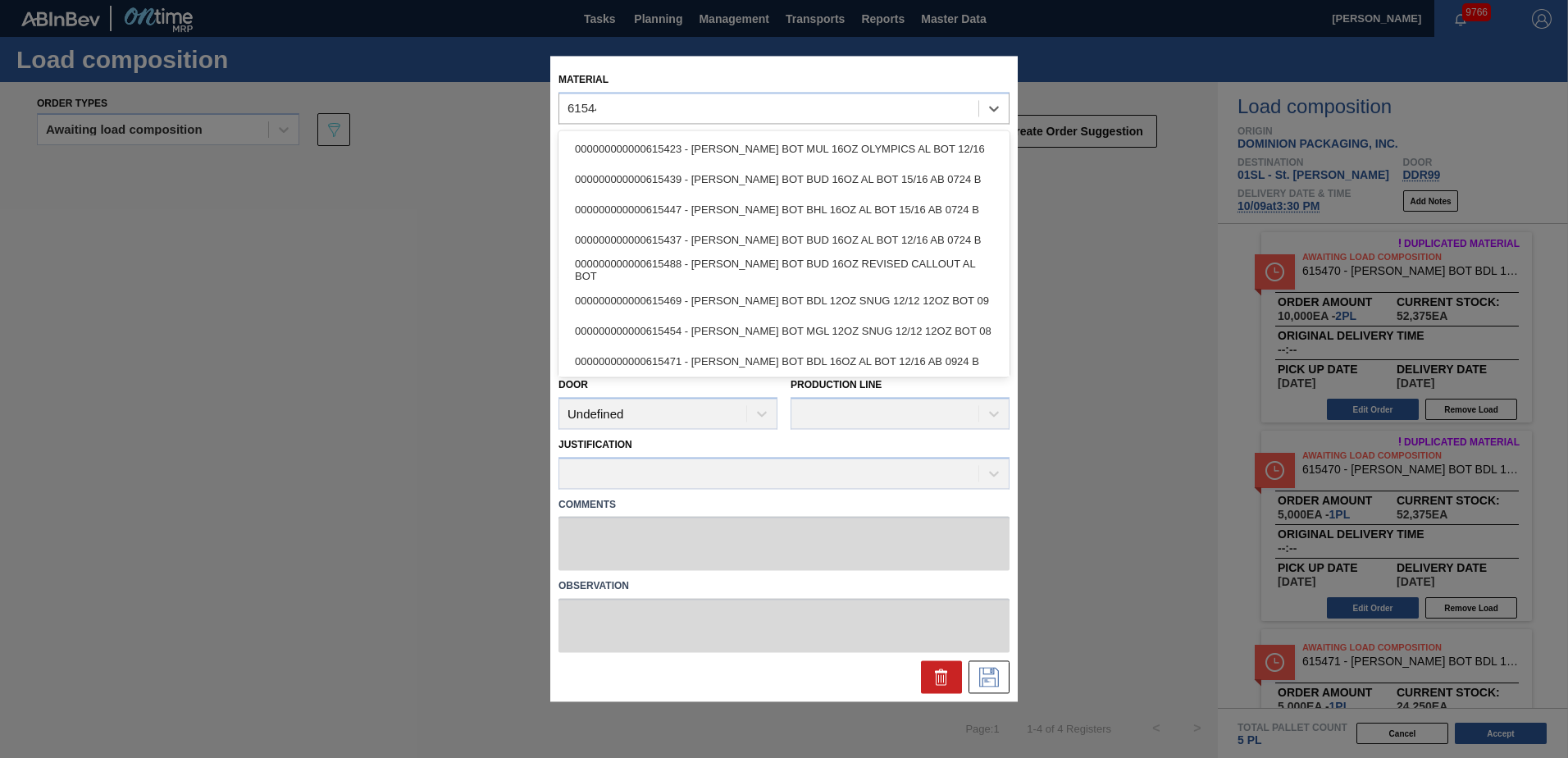
type input "615449"
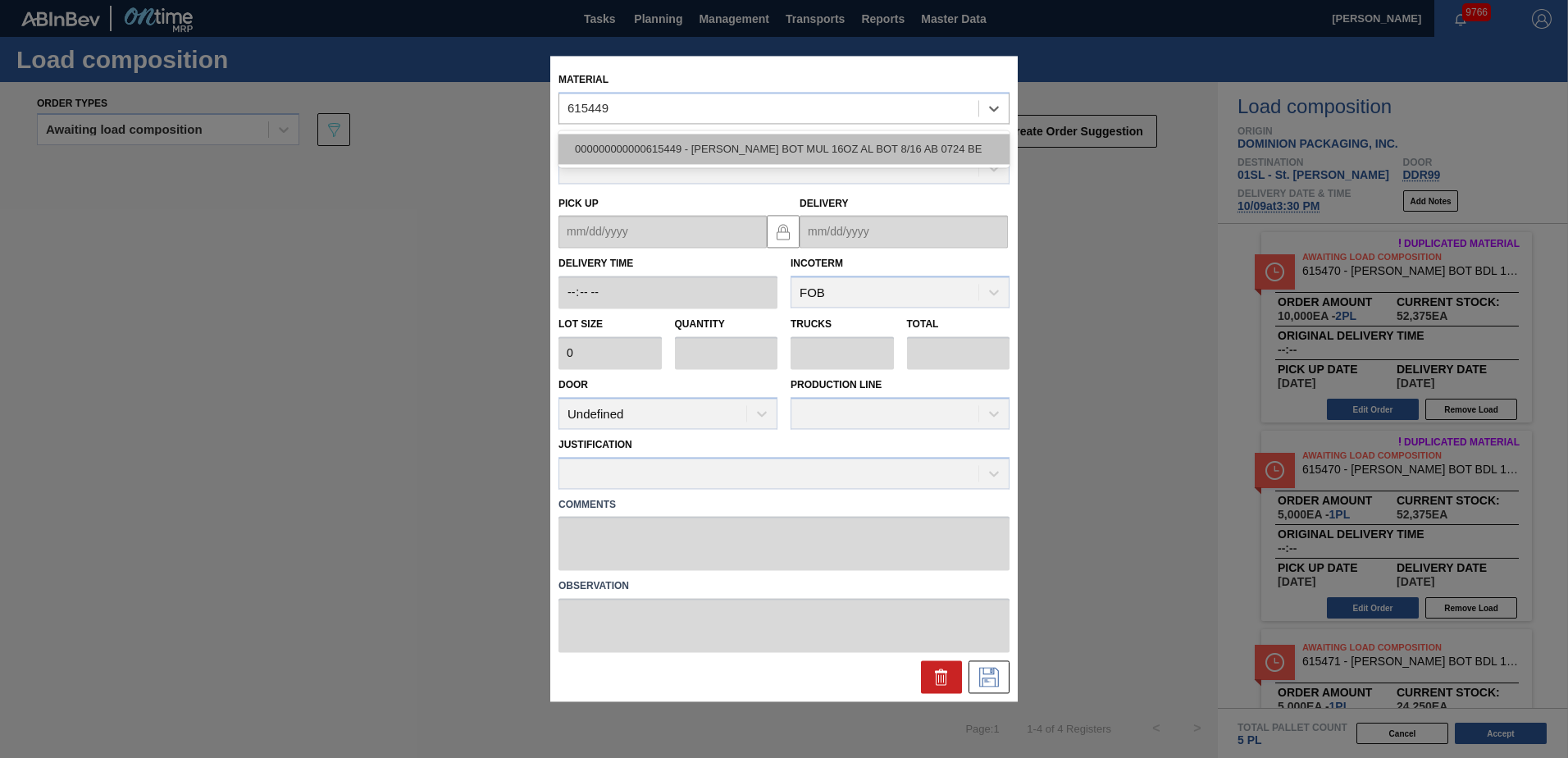
click at [872, 138] on div "000000000000615449 - [PERSON_NAME] BOT MUL 16OZ AL BOT 8/16 AB 0724 BE" at bounding box center [784, 148] width 451 height 30
type input "5,000"
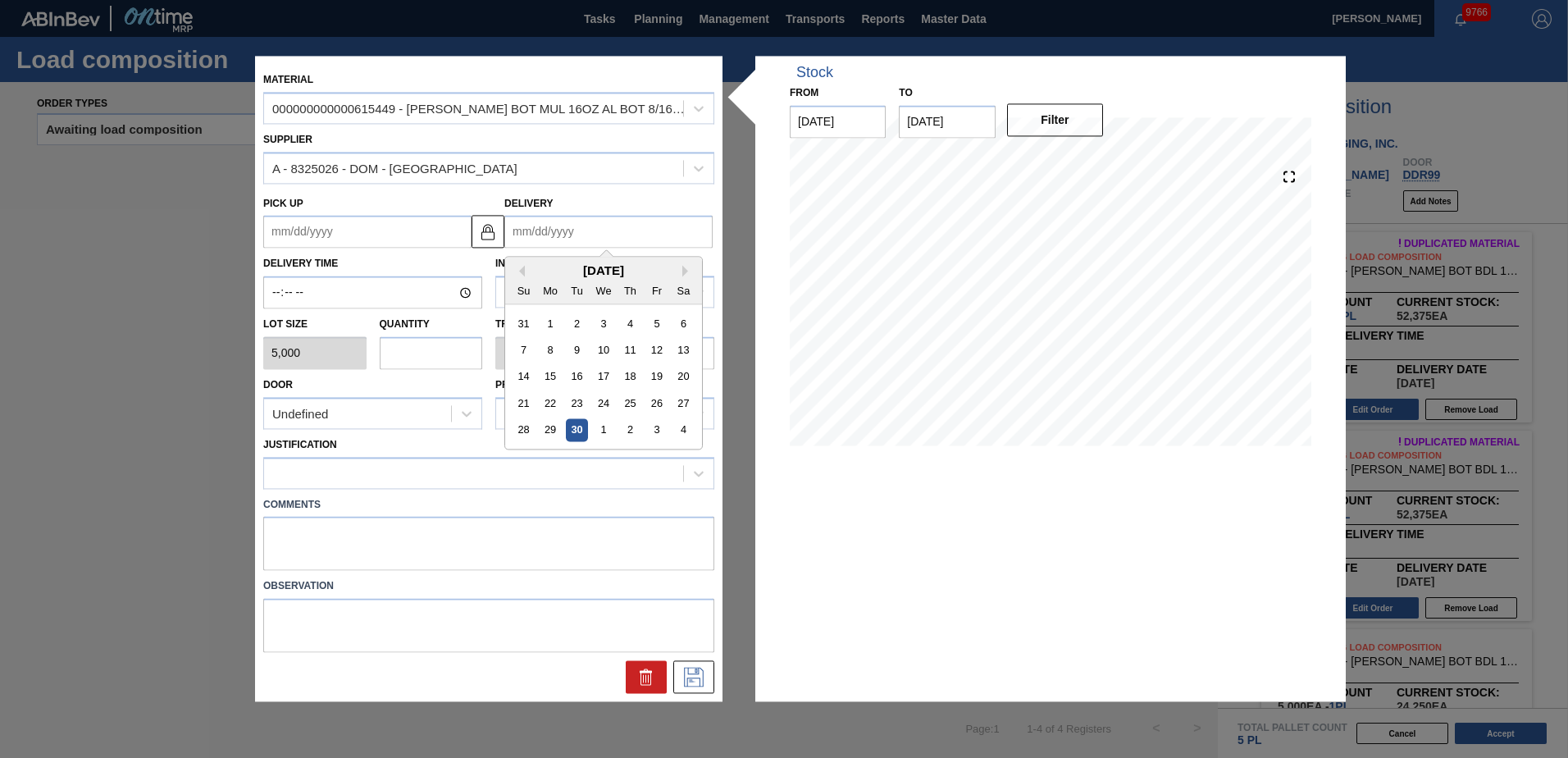
drag, startPoint x: 572, startPoint y: 234, endPoint x: 582, endPoint y: 240, distance: 11.7
click at [572, 234] on input "Delivery" at bounding box center [608, 232] width 208 height 33
click at [686, 271] on button "Next Month" at bounding box center [688, 271] width 12 height 12
click at [631, 353] on div "9" at bounding box center [630, 350] width 22 height 22
type up "[DATE]"
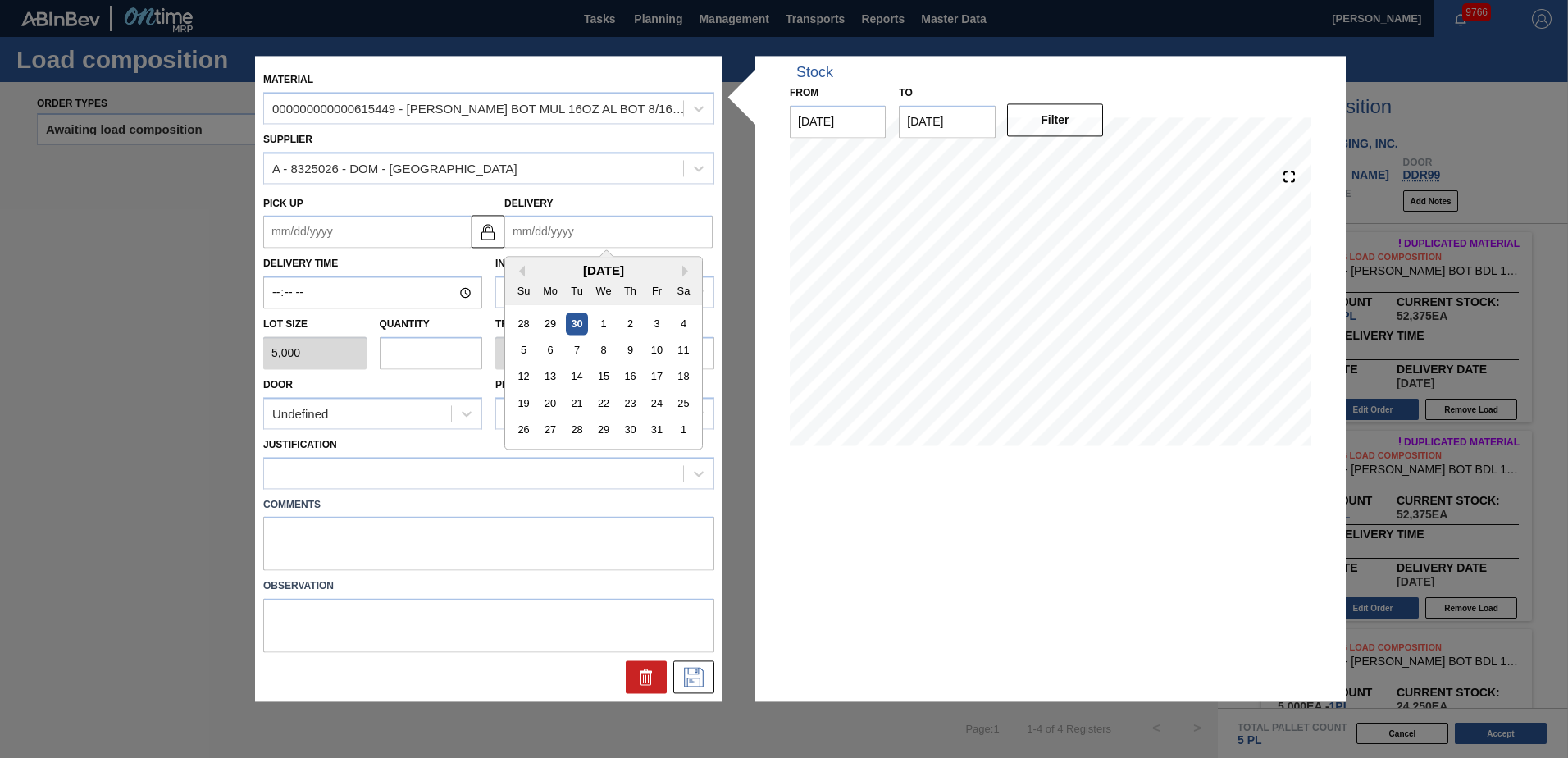
type input "[DATE]"
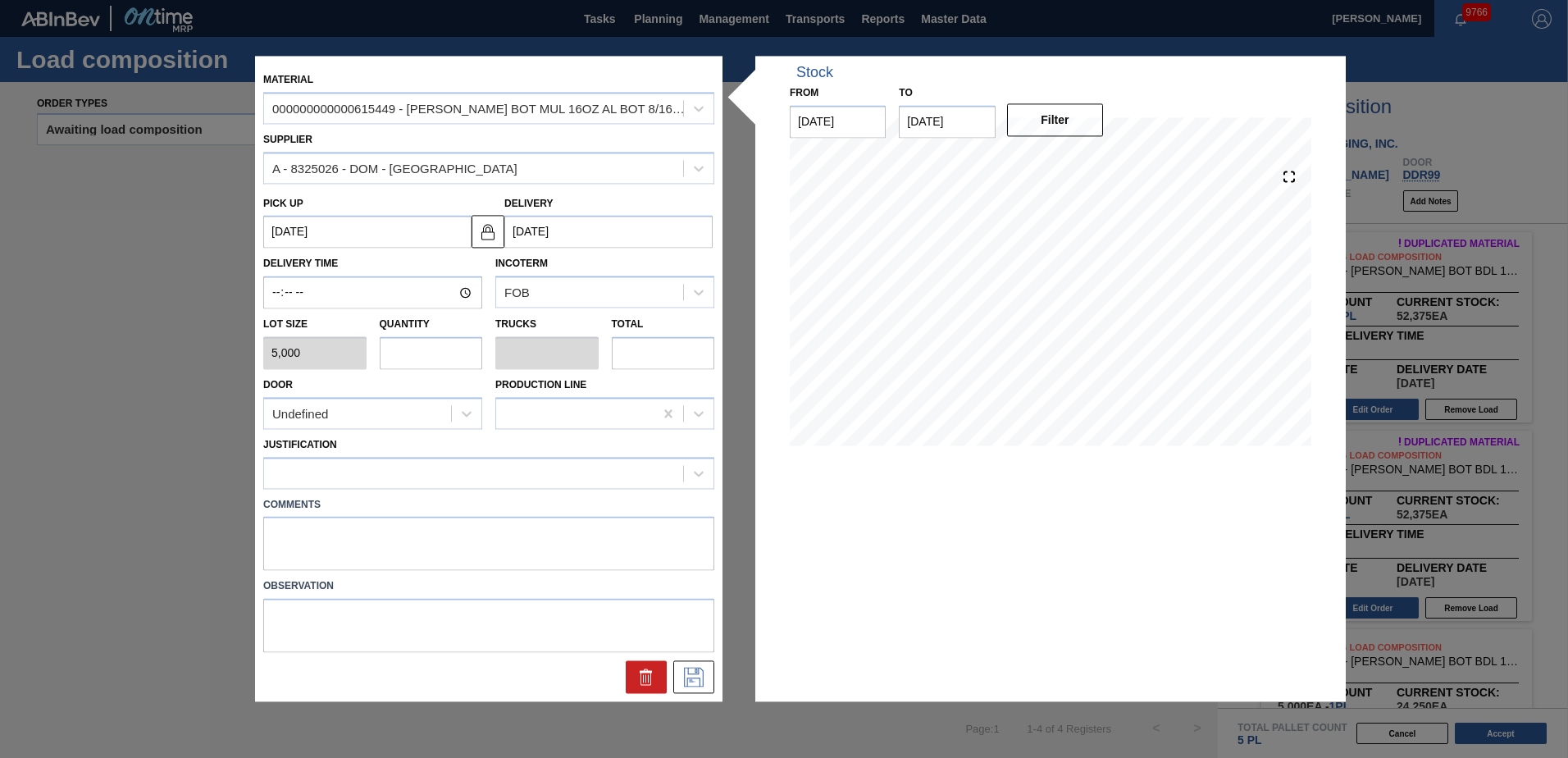
click at [433, 360] on input "text" at bounding box center [431, 352] width 104 height 33
type input "1"
type input "0.038"
type input "5,000"
type input "10"
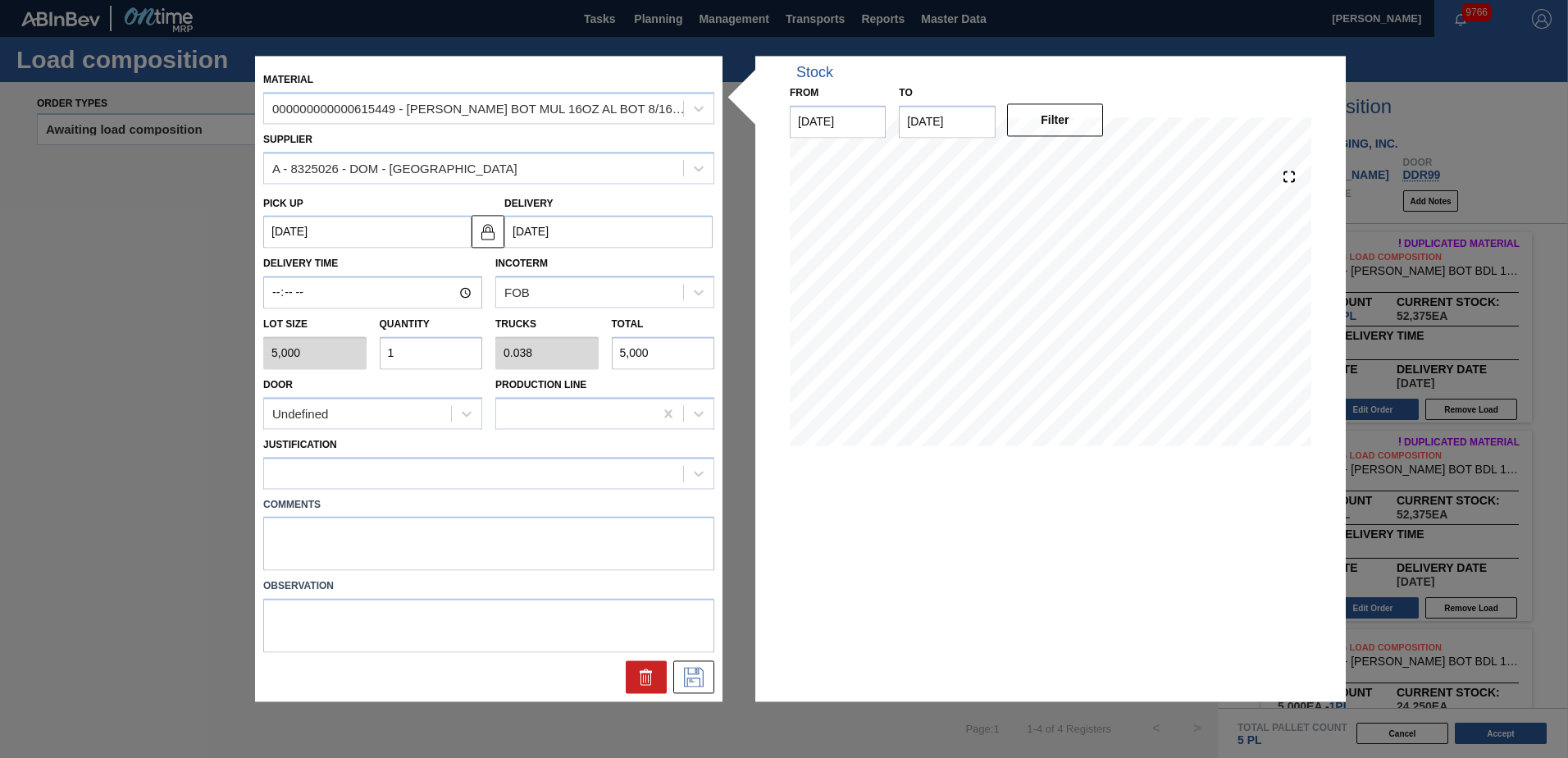
type input "0.385"
type input "50,000"
type input "10"
click at [333, 414] on div "Undefined" at bounding box center [357, 414] width 187 height 24
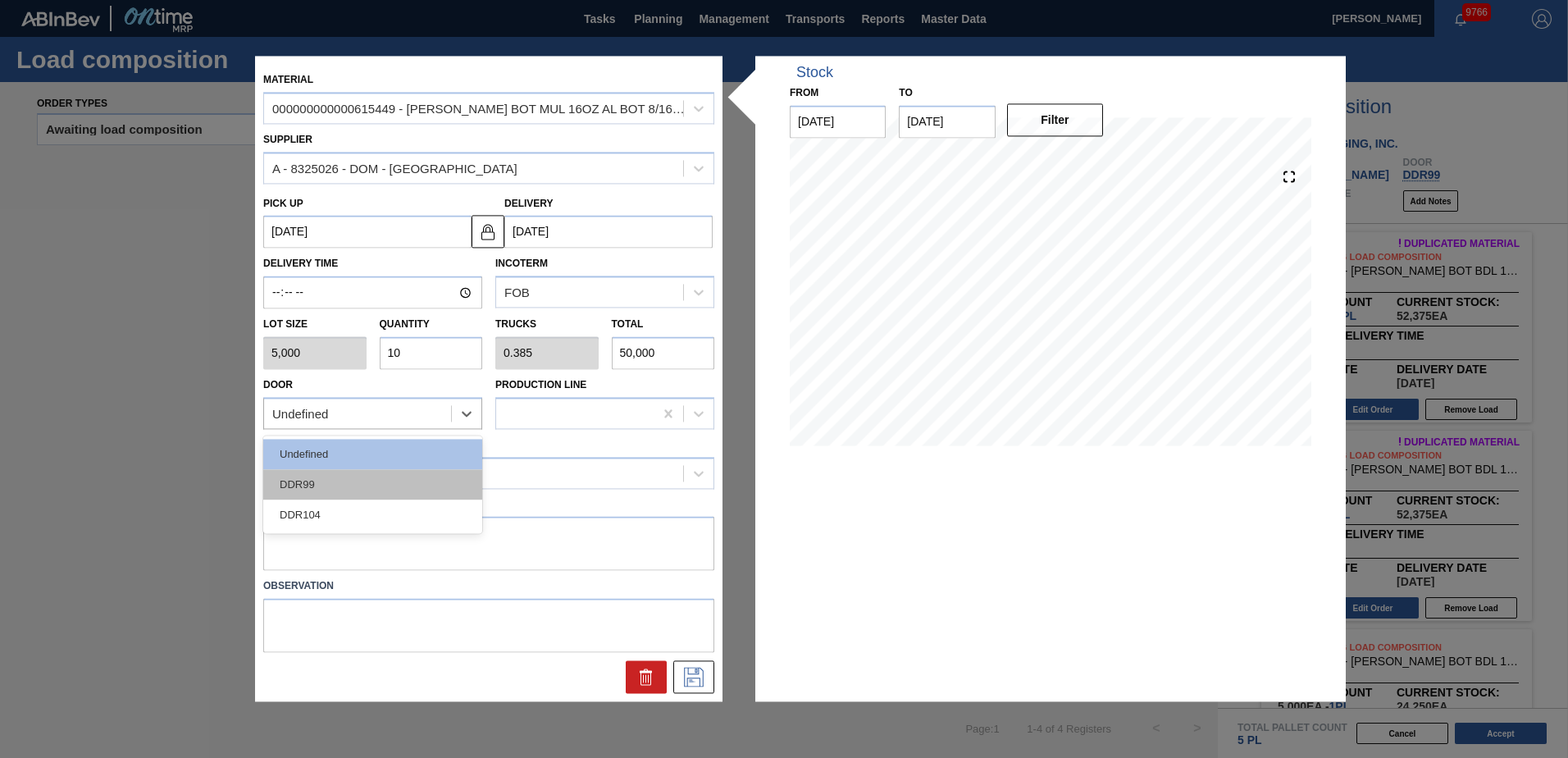
click at [330, 487] on div "DDR99" at bounding box center [372, 483] width 219 height 30
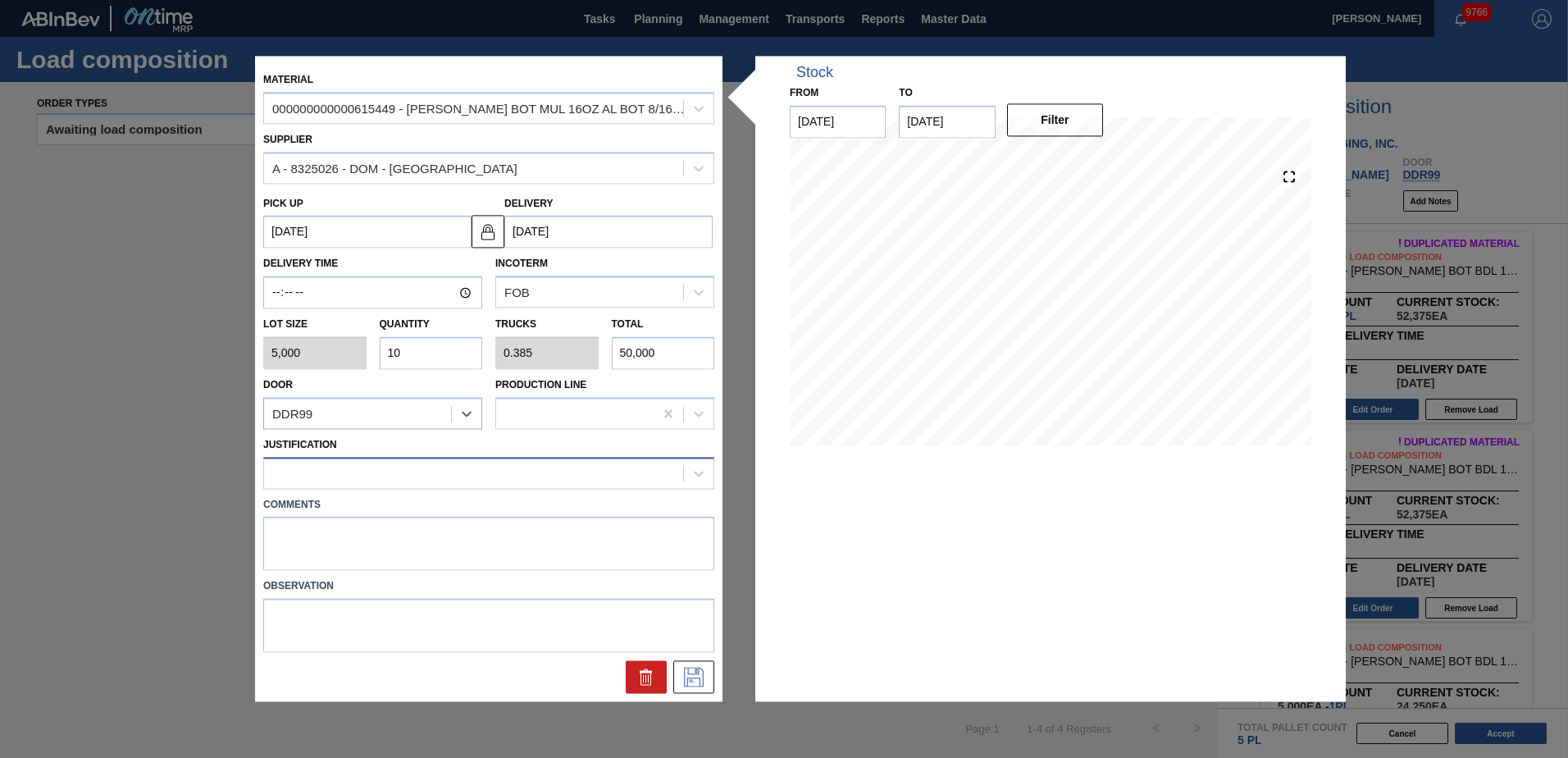
click at [371, 463] on div at bounding box center [473, 472] width 419 height 24
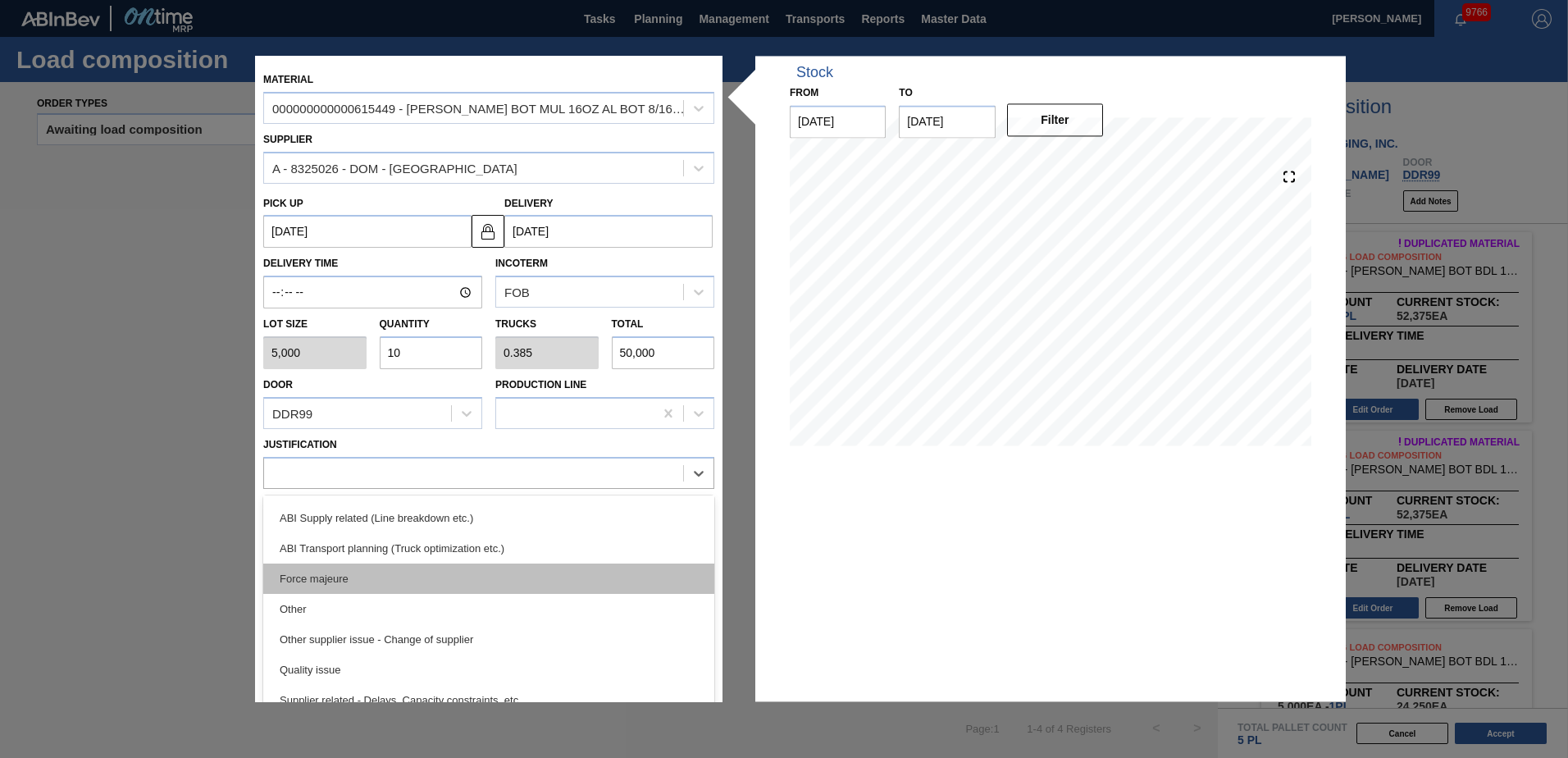
scroll to position [246, 0]
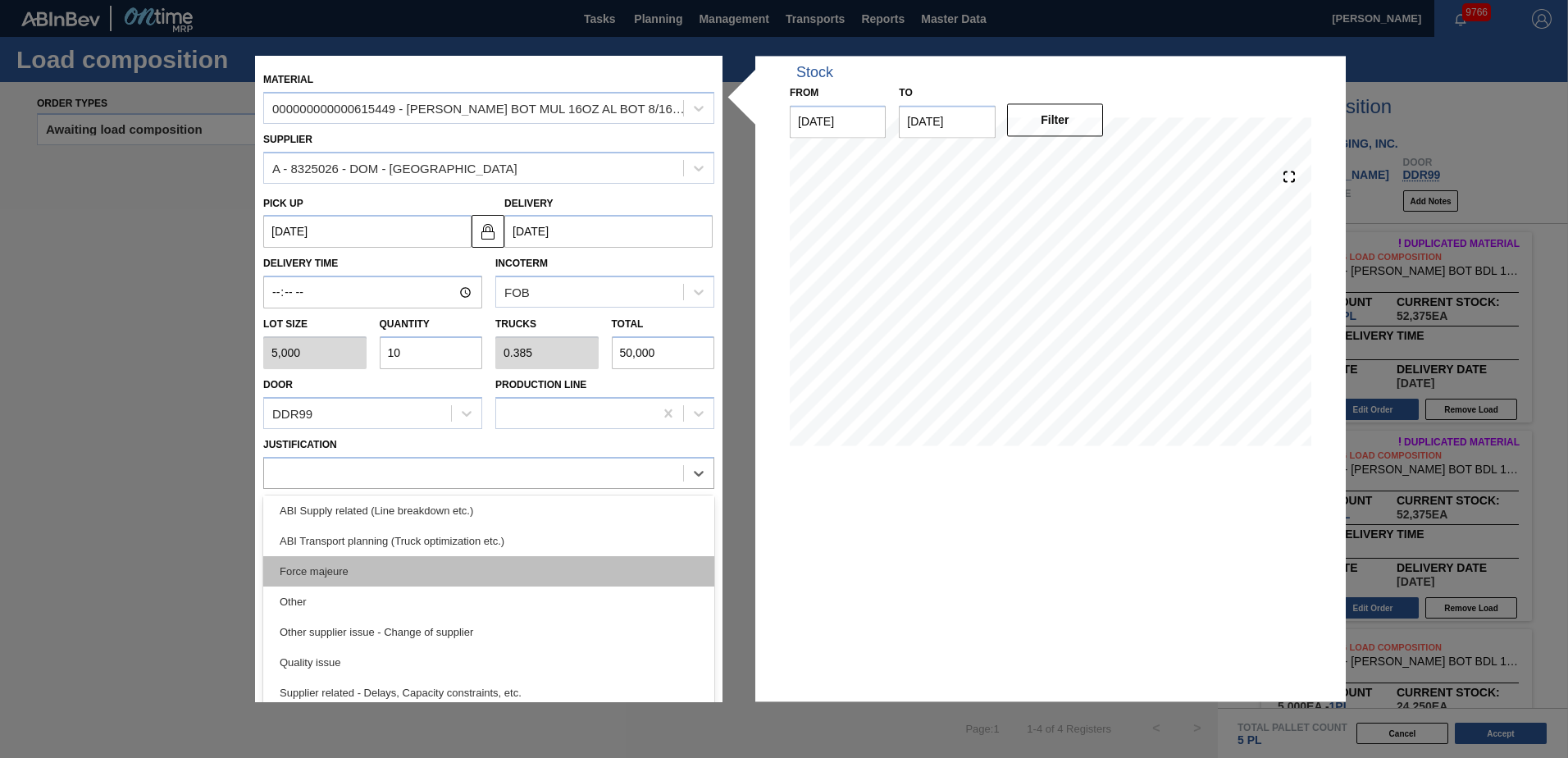
click at [426, 556] on div "Force majeure" at bounding box center [489, 571] width 451 height 30
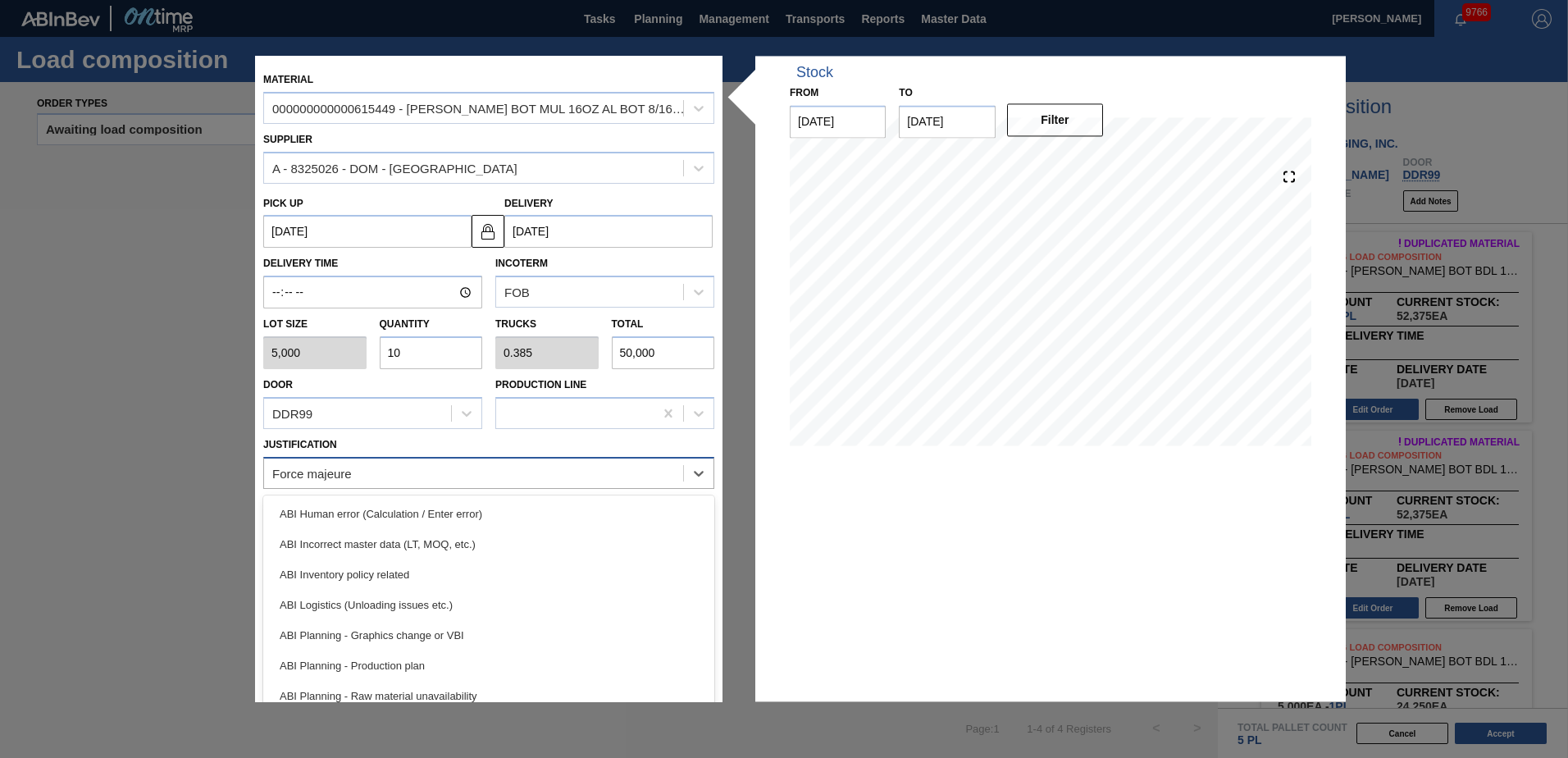
click at [402, 473] on div "Force majeure" at bounding box center [473, 472] width 419 height 24
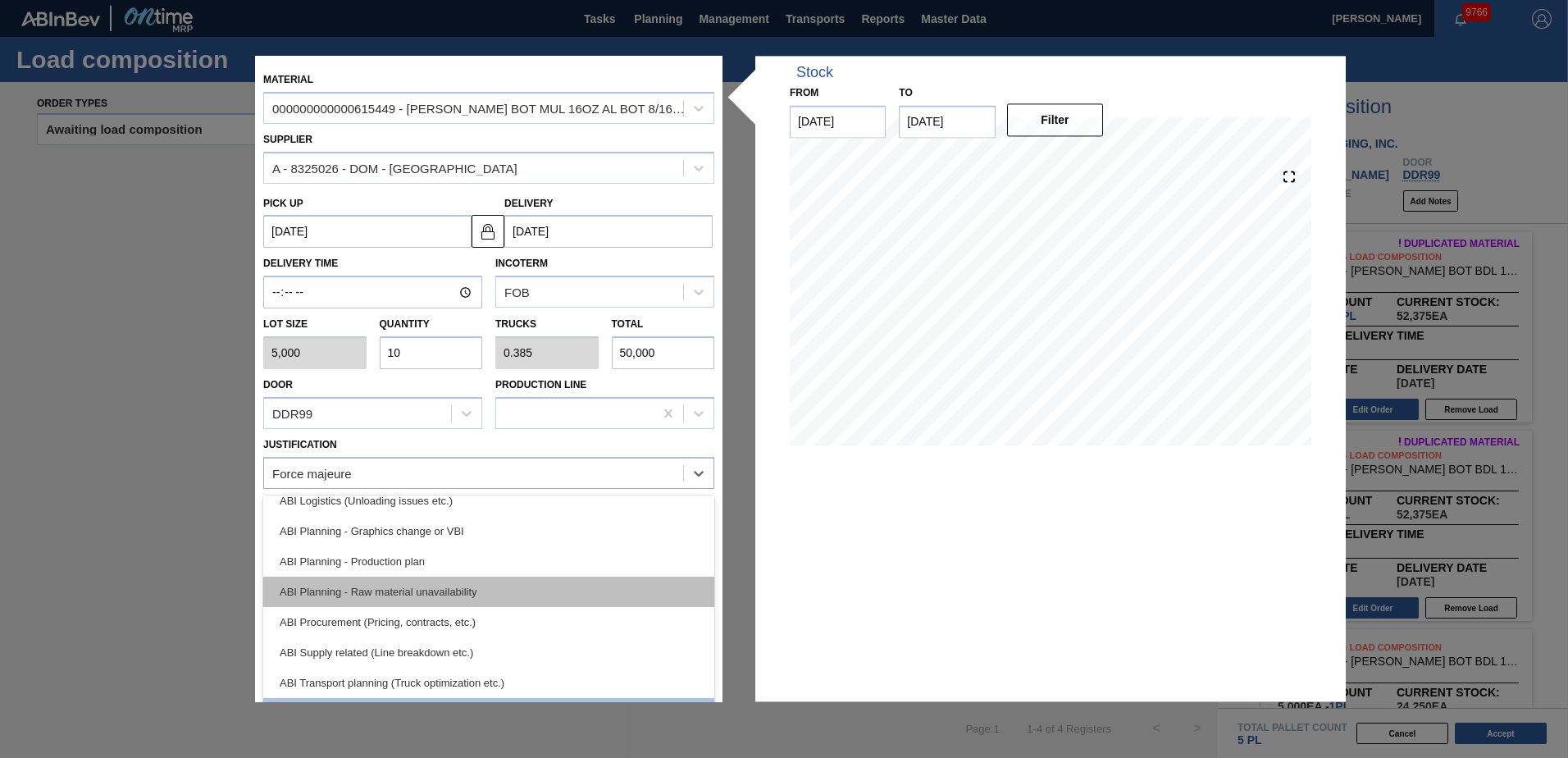
scroll to position [164, 0]
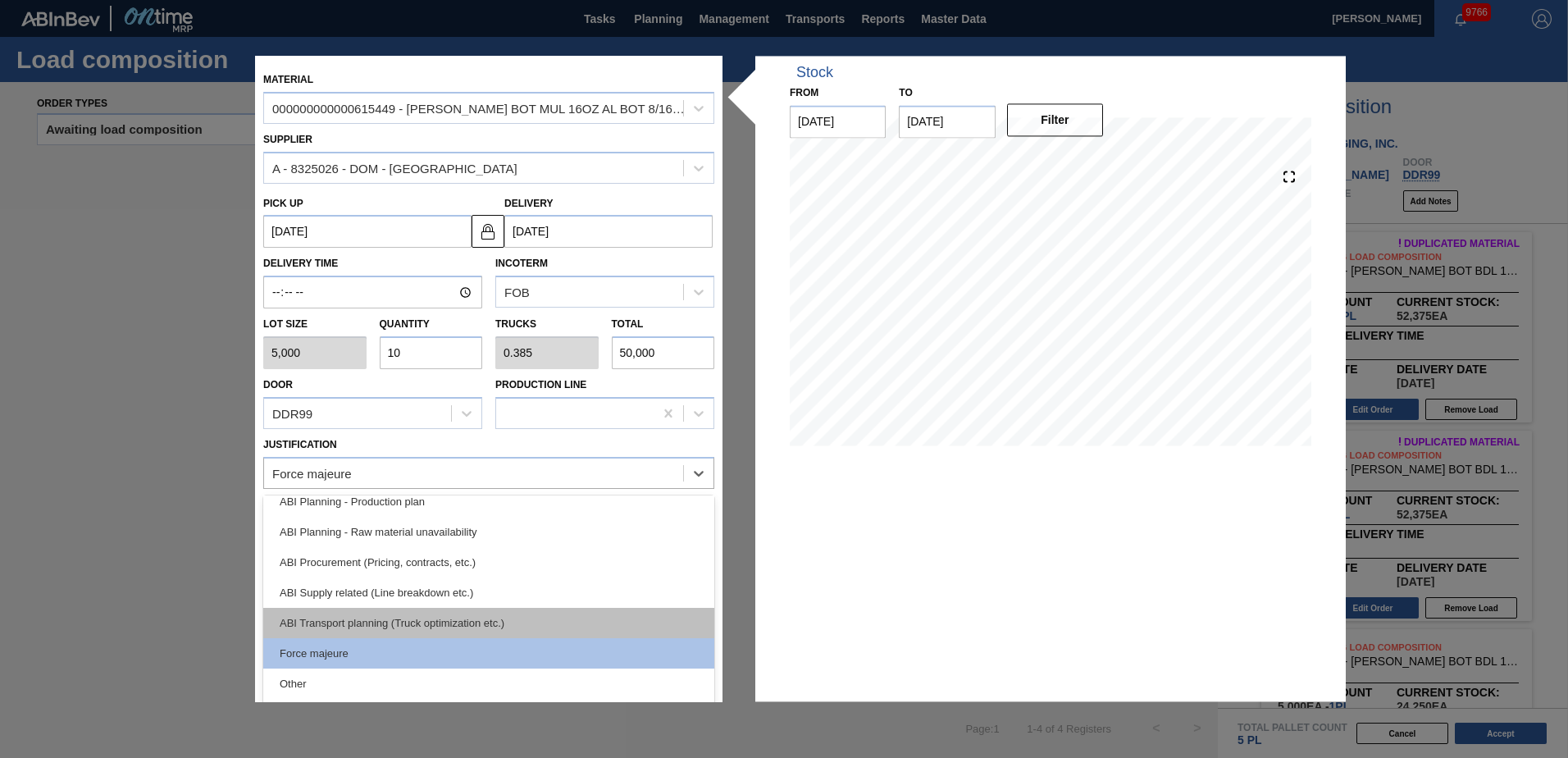
click at [439, 625] on div "ABI Transport planning (Truck optimization etc.)" at bounding box center [489, 622] width 451 height 30
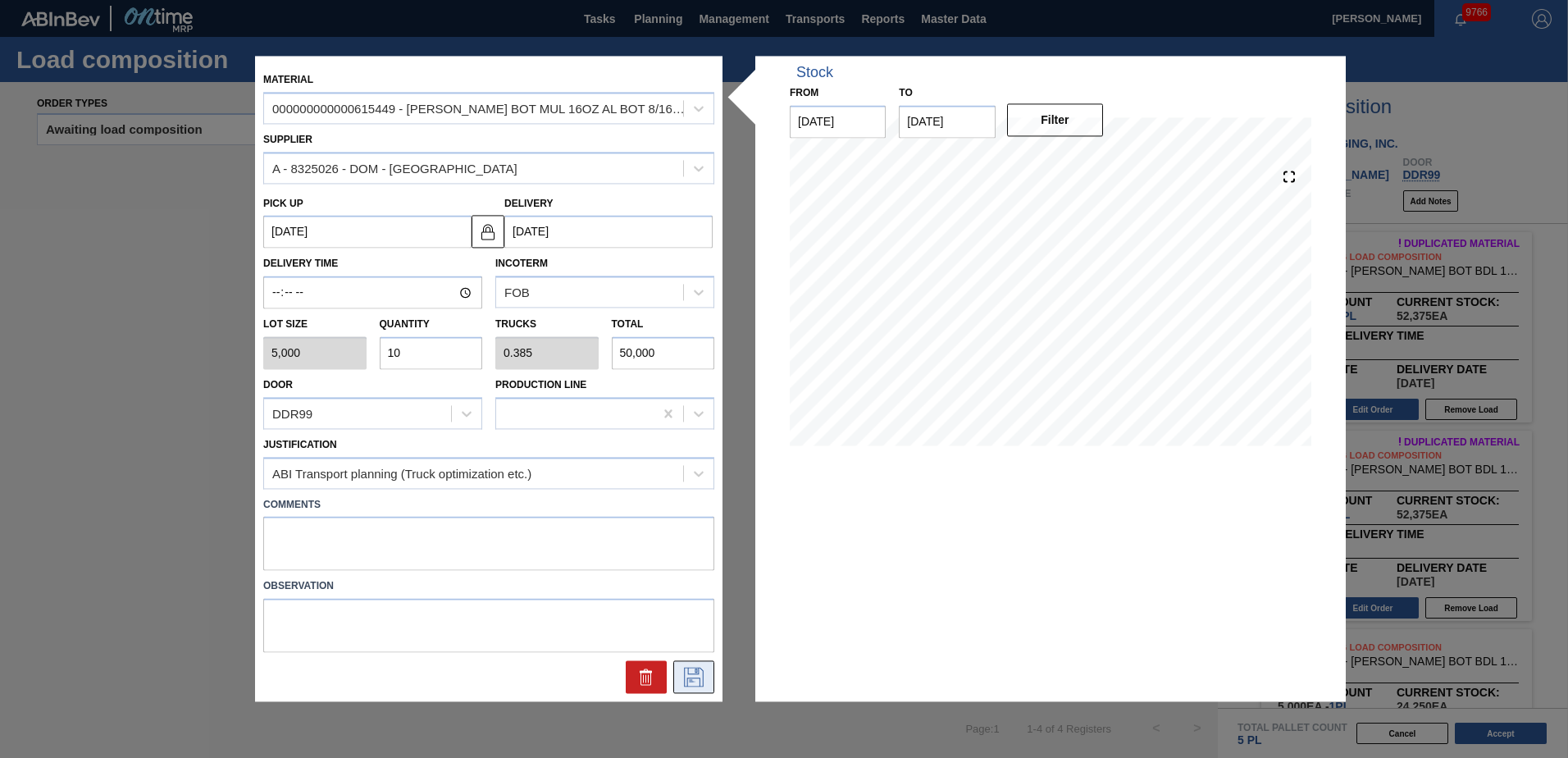
click at [693, 680] on icon at bounding box center [693, 675] width 8 height 13
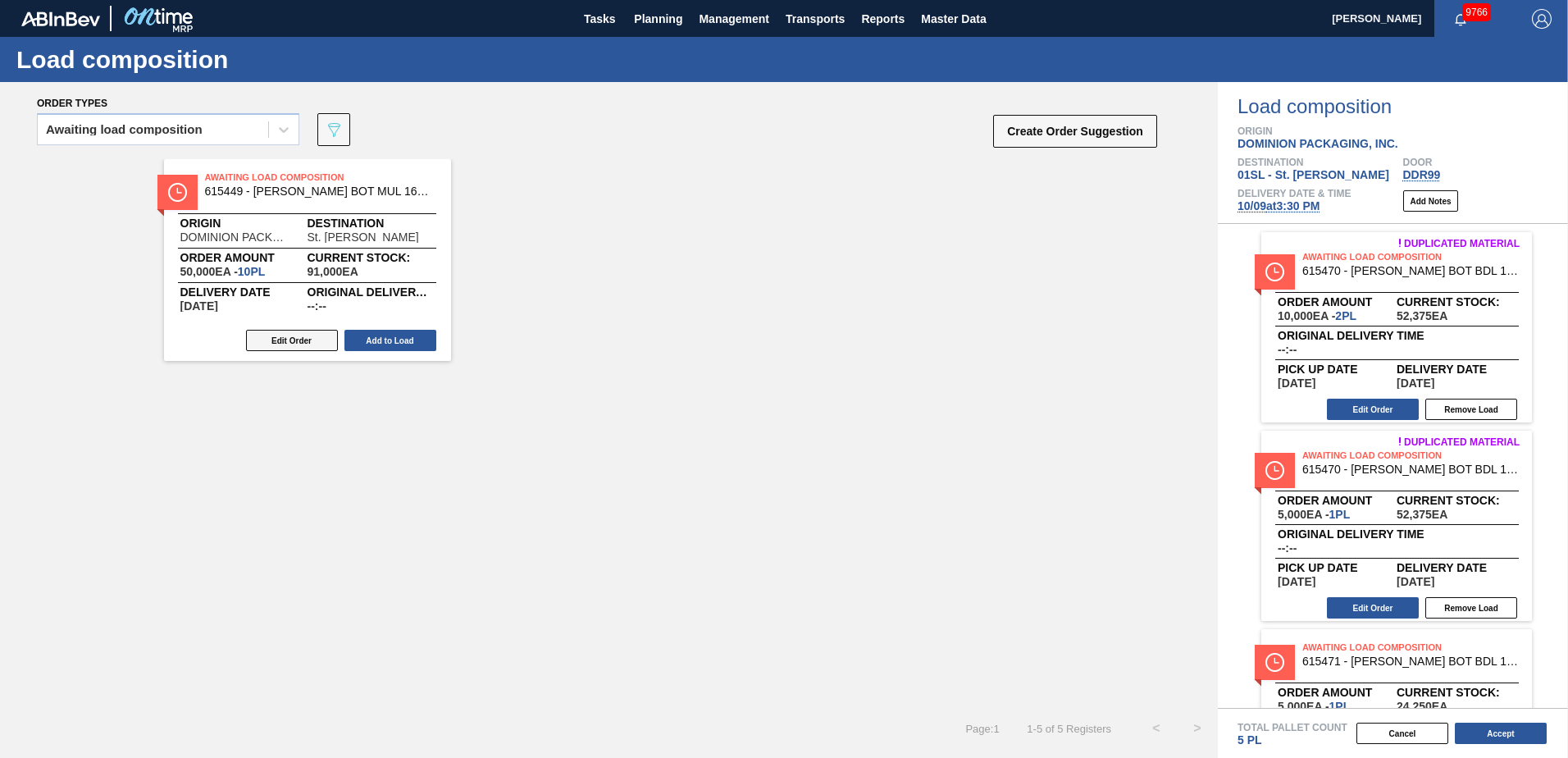
click at [298, 336] on button "Edit Order" at bounding box center [291, 339] width 92 height 21
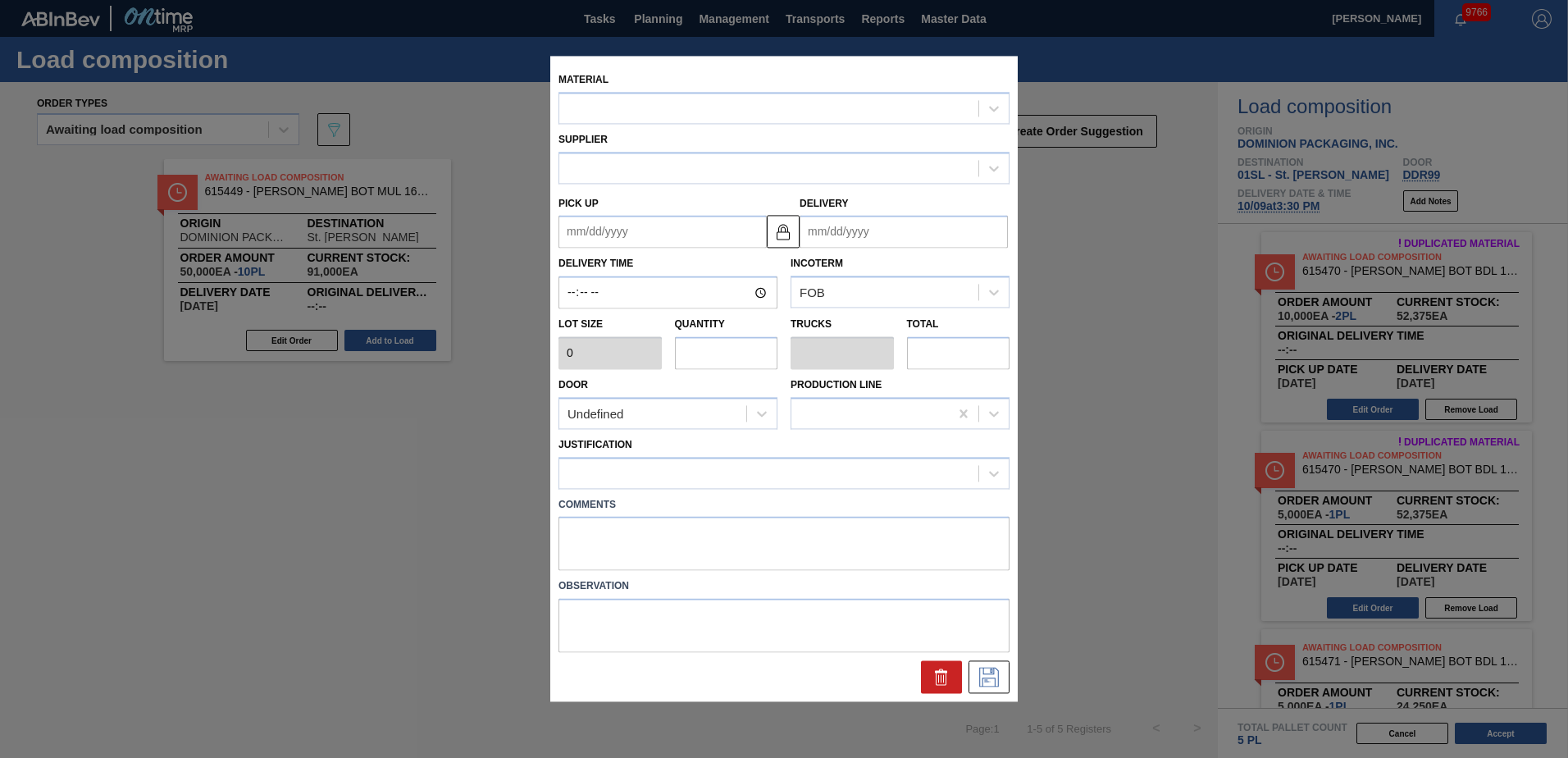
type input "5,000"
type input "10"
type input "0.385"
type input "50,000"
type up "[DATE]"
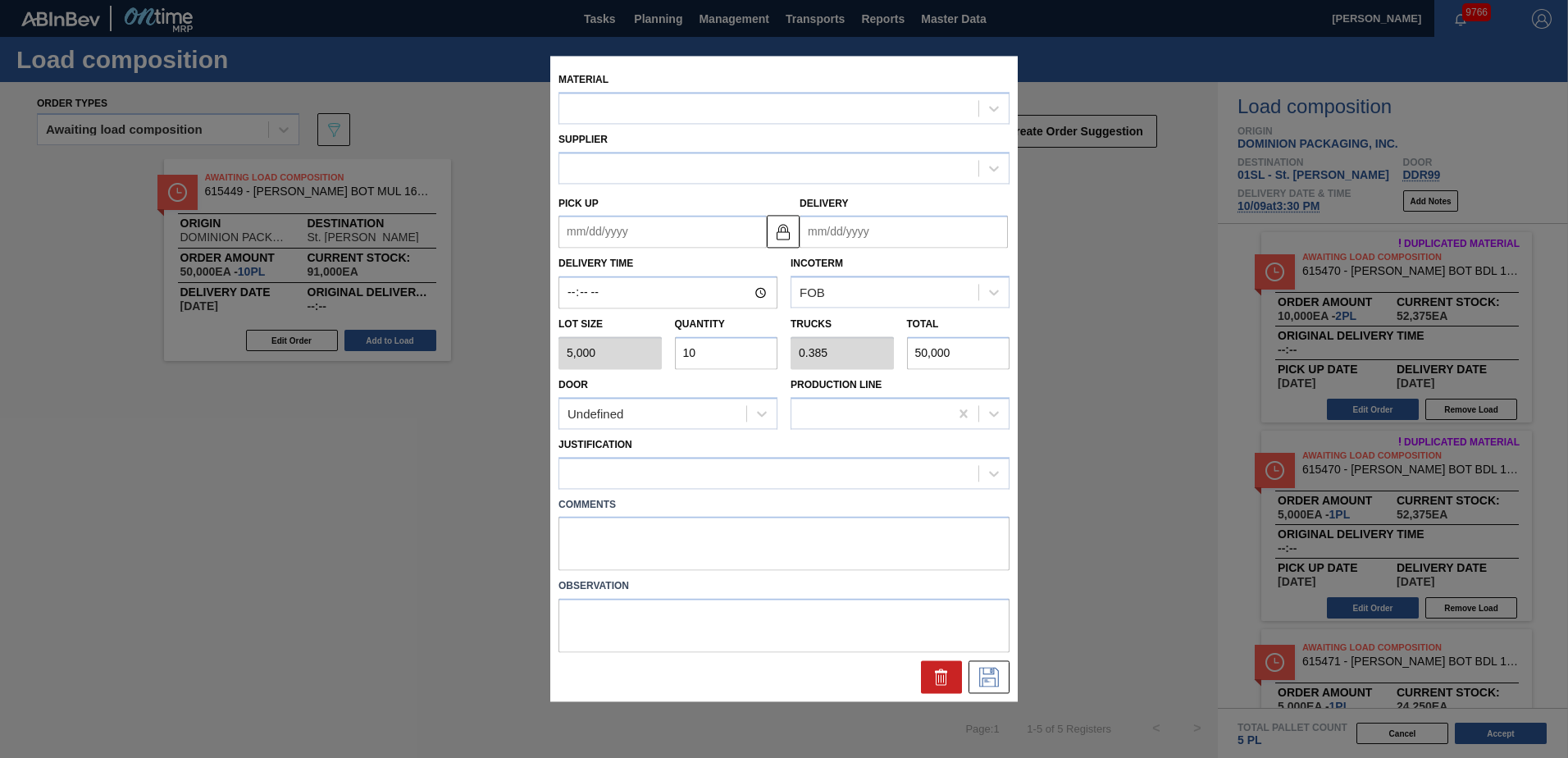
type input "[DATE]"
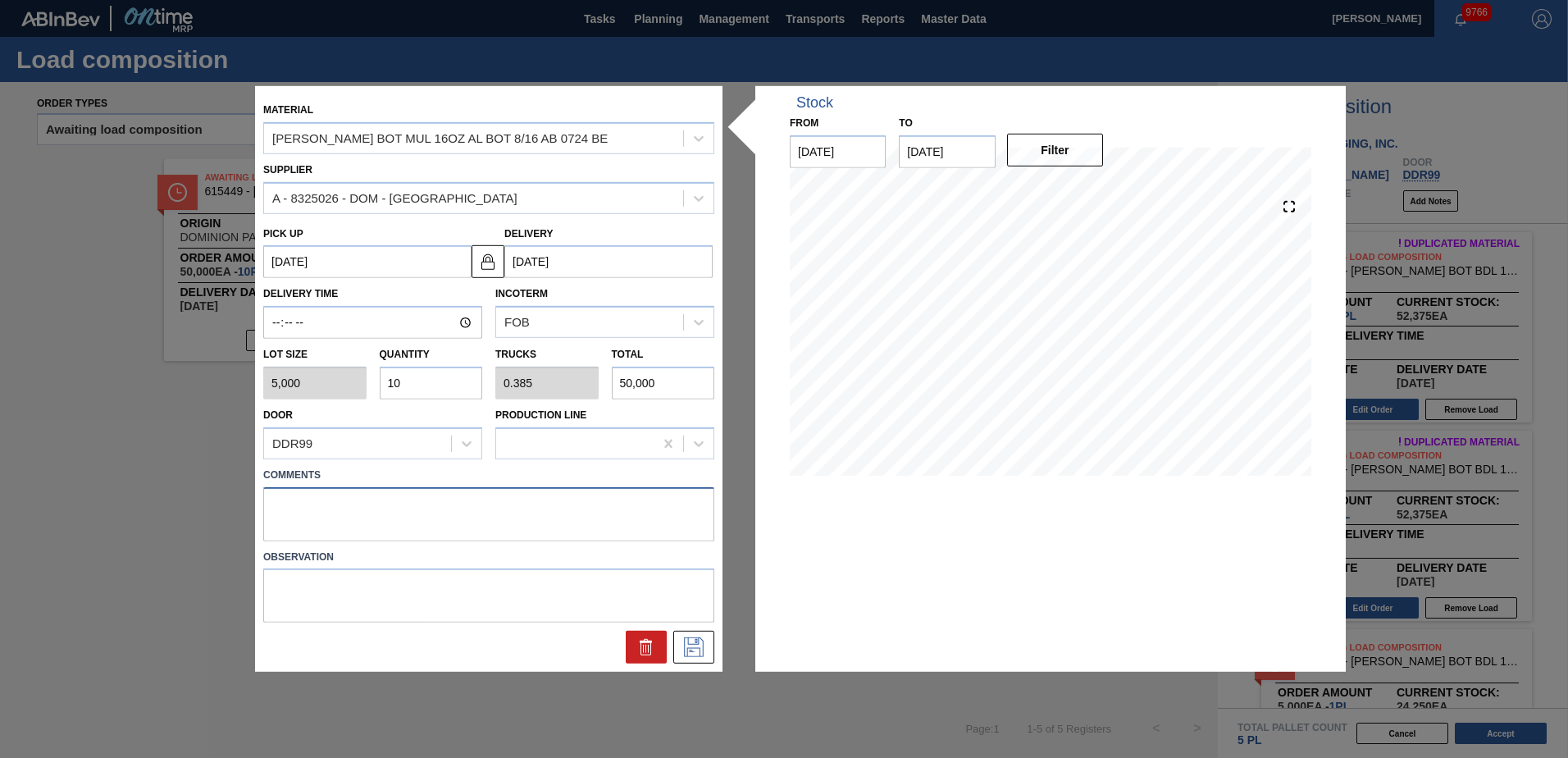
click at [284, 513] on textarea at bounding box center [489, 512] width 451 height 54
type textarea "Live unload"
click at [698, 644] on icon at bounding box center [694, 647] width 20 height 20
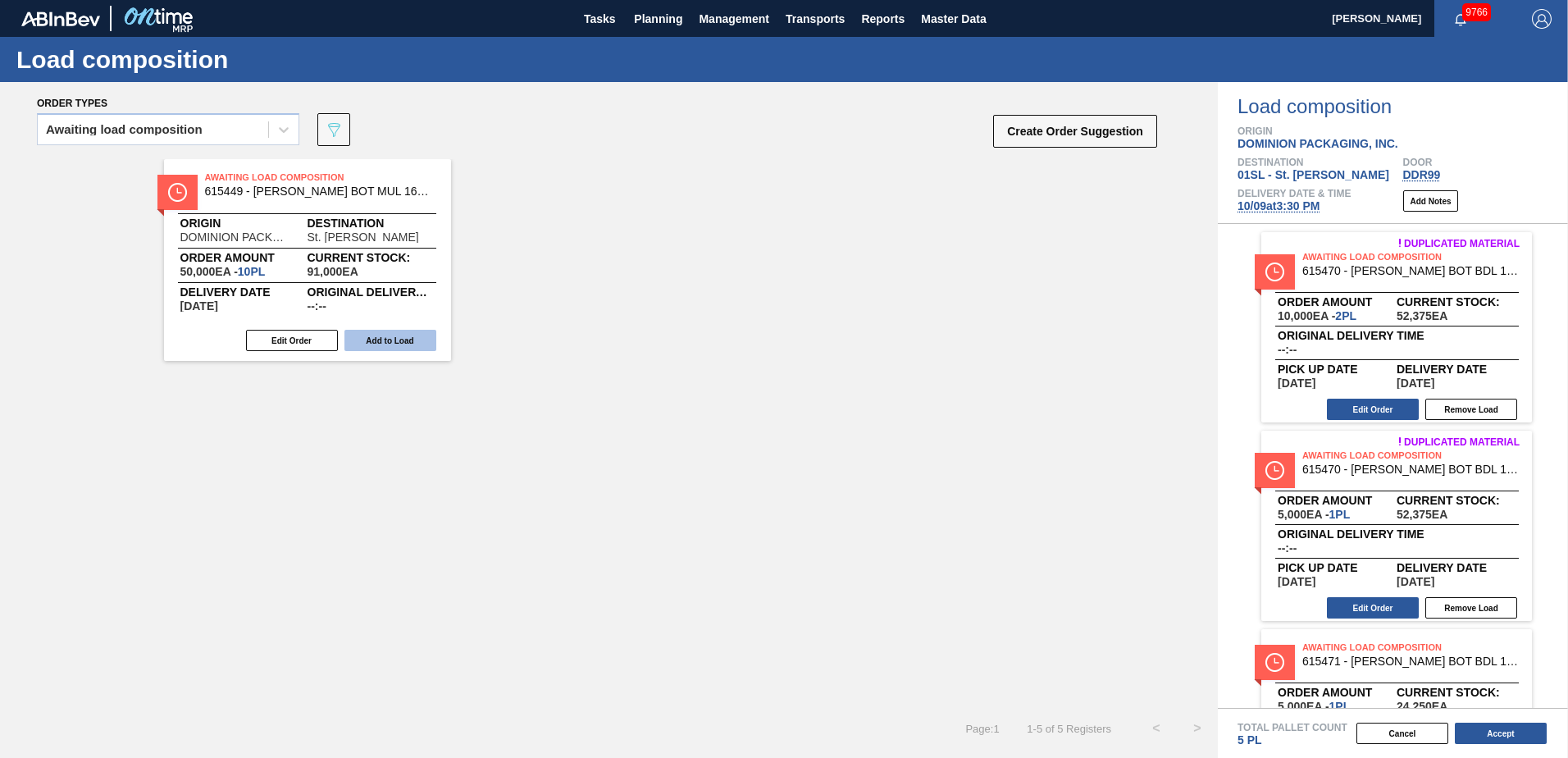
click at [427, 336] on button "Add to Load" at bounding box center [389, 339] width 92 height 21
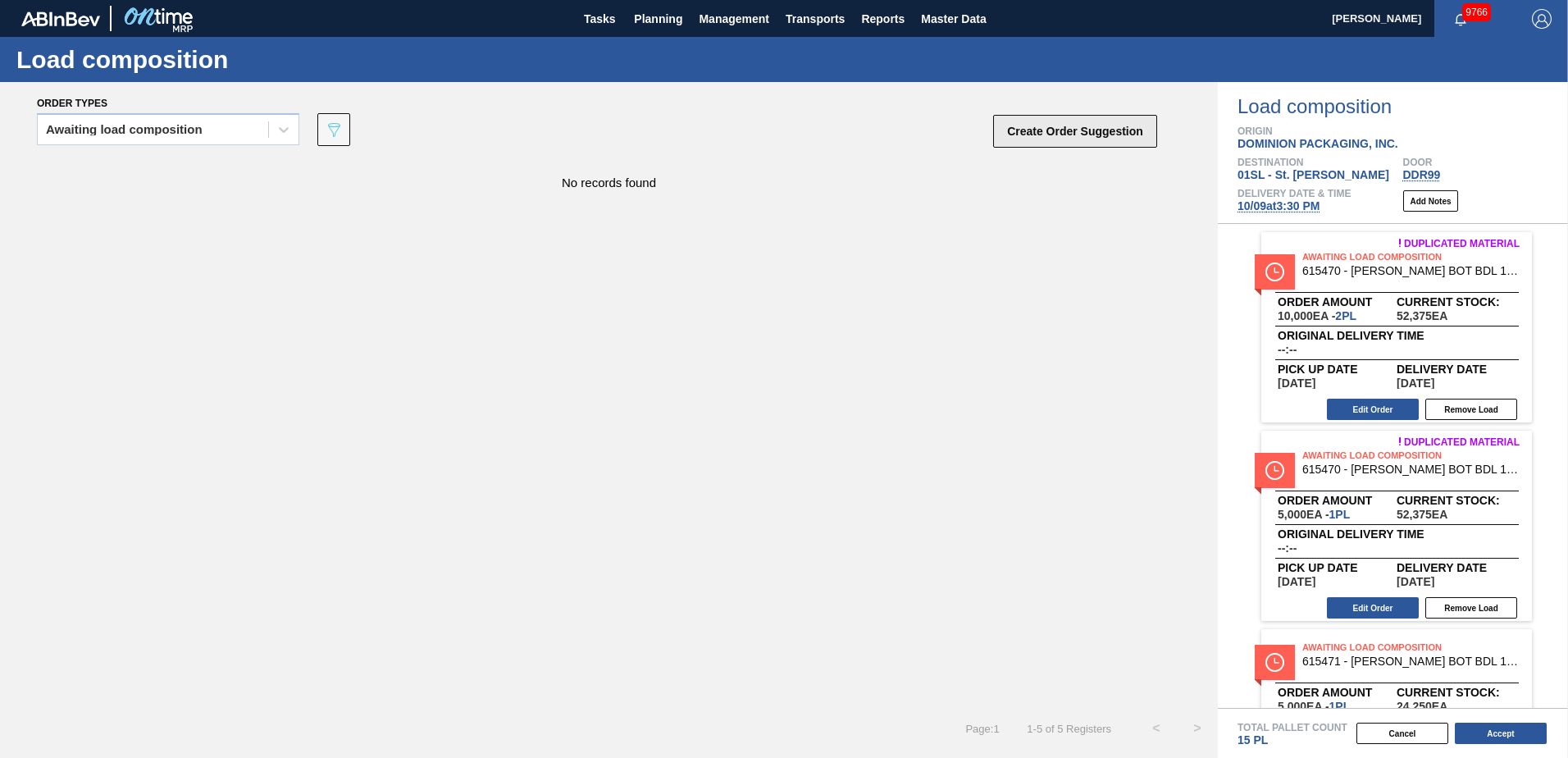
click at [1138, 138] on button "Create Order Suggestion" at bounding box center [1075, 131] width 164 height 33
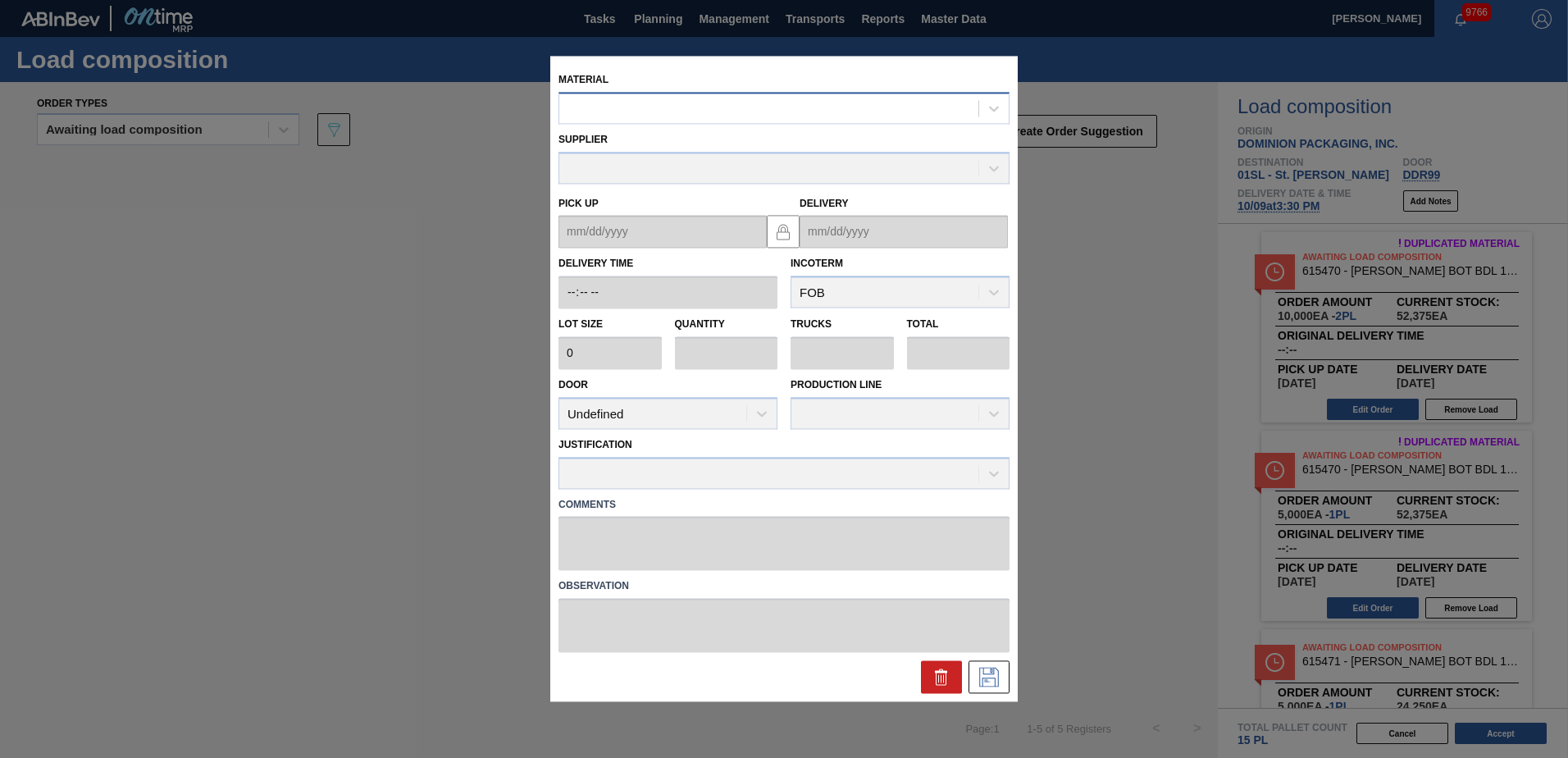
drag, startPoint x: 700, startPoint y: 103, endPoint x: 757, endPoint y: 87, distance: 59.2
click at [702, 102] on div at bounding box center [769, 108] width 419 height 24
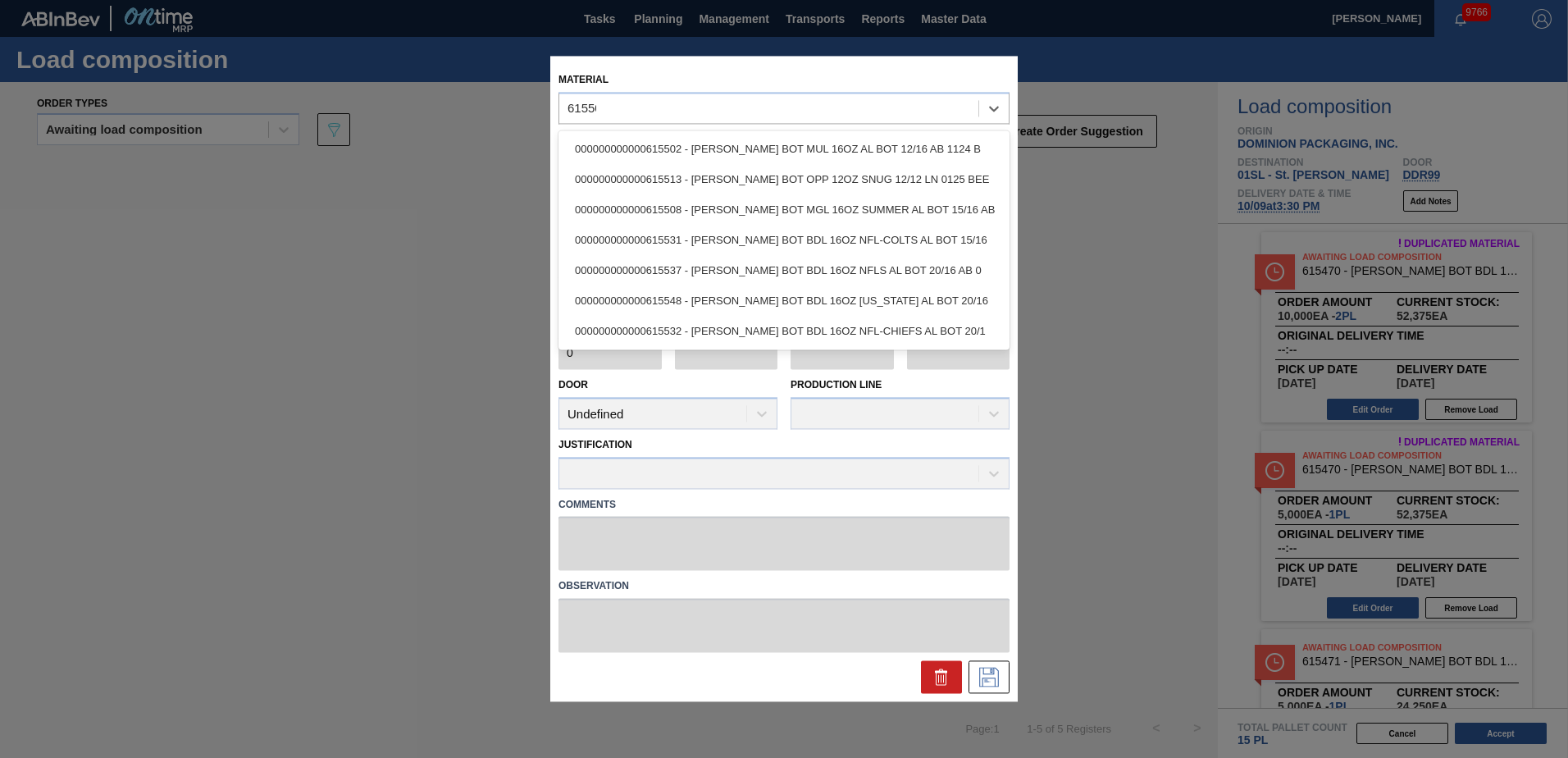
type input "615502"
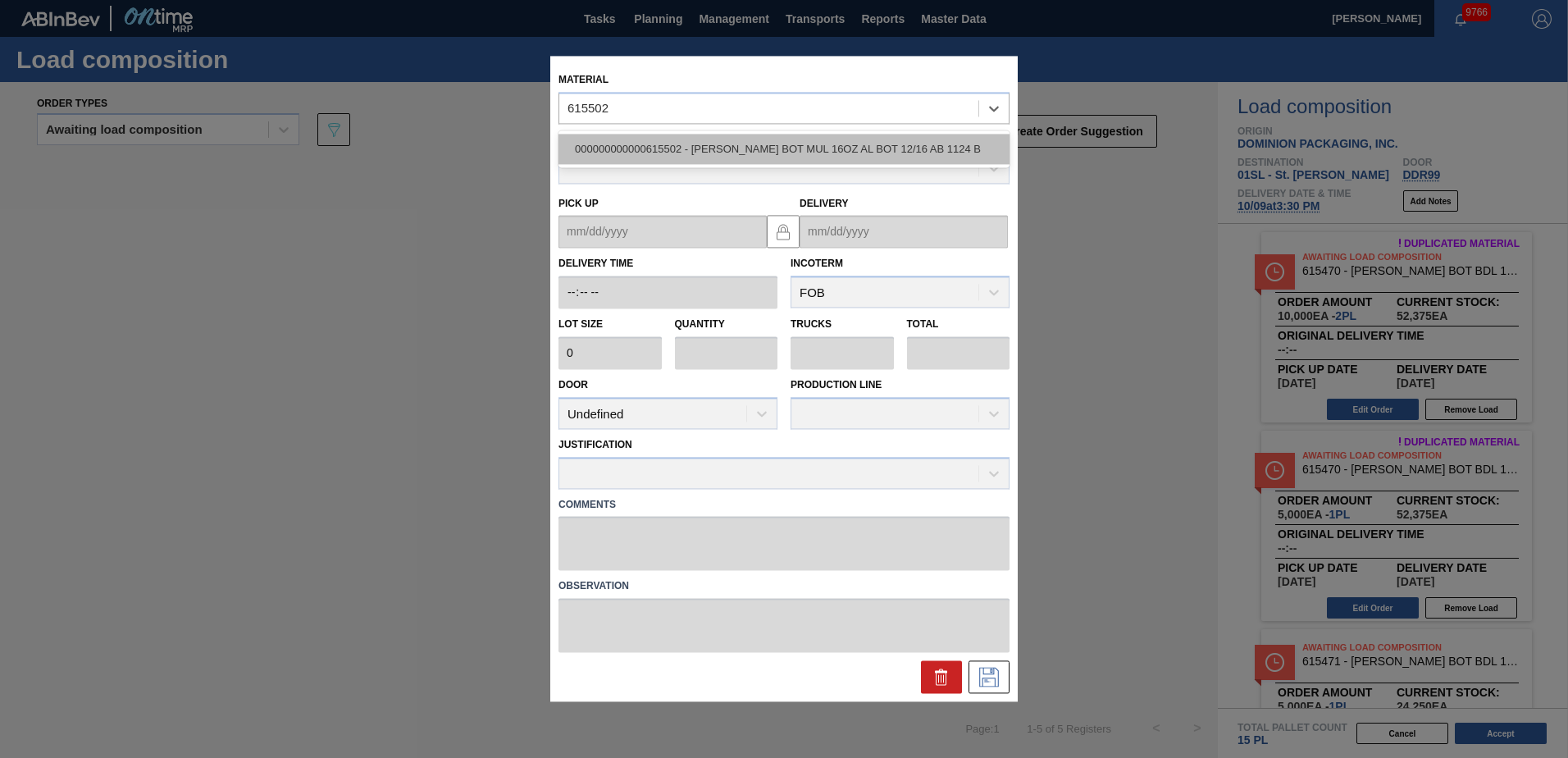
click at [816, 157] on div "000000000000615502 - [PERSON_NAME] BOT MUL 16OZ AL BOT 12/16 AB 1124 B" at bounding box center [784, 148] width 451 height 30
type input "5,000"
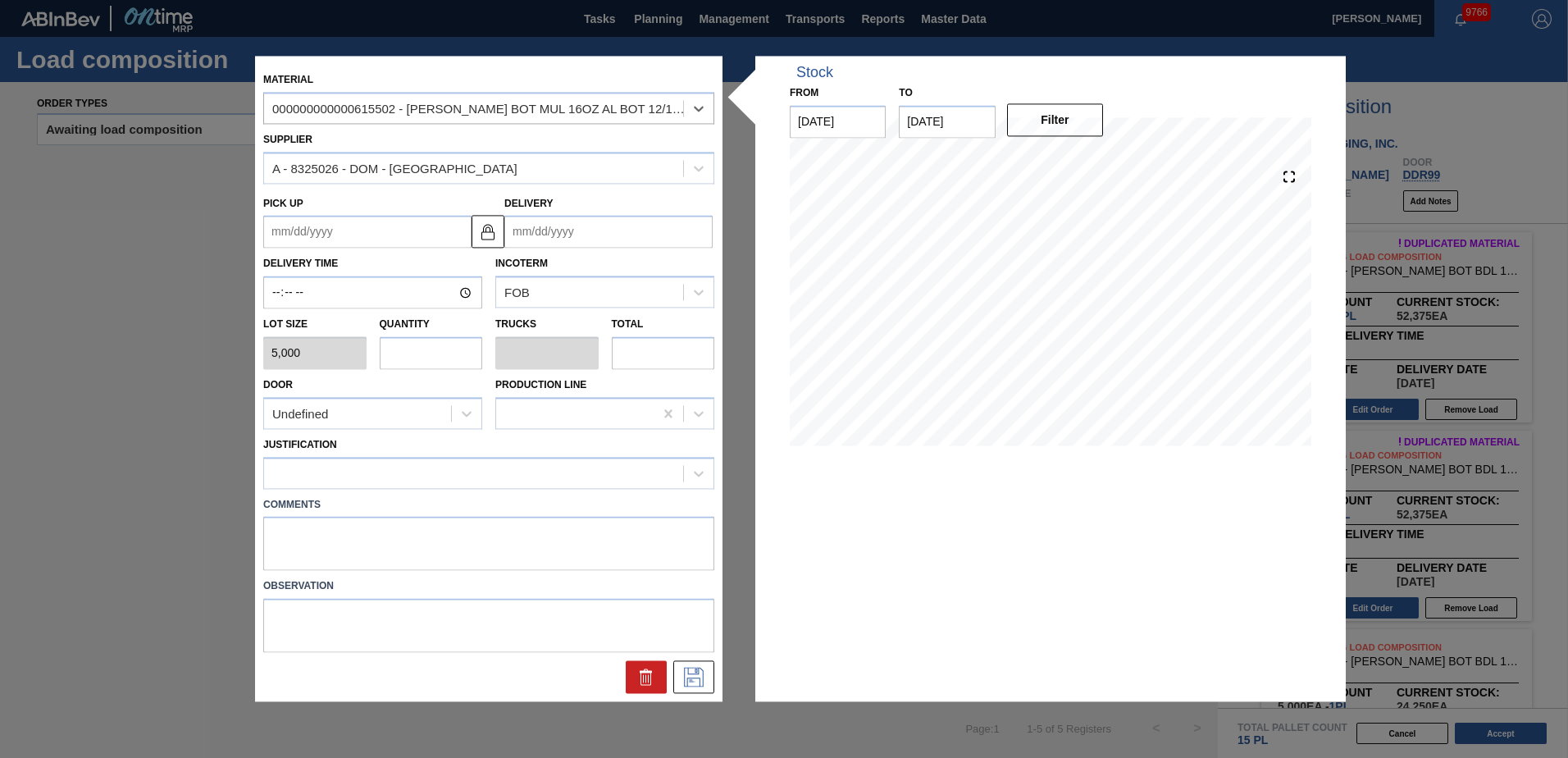
click at [595, 243] on input "Delivery" at bounding box center [608, 232] width 208 height 33
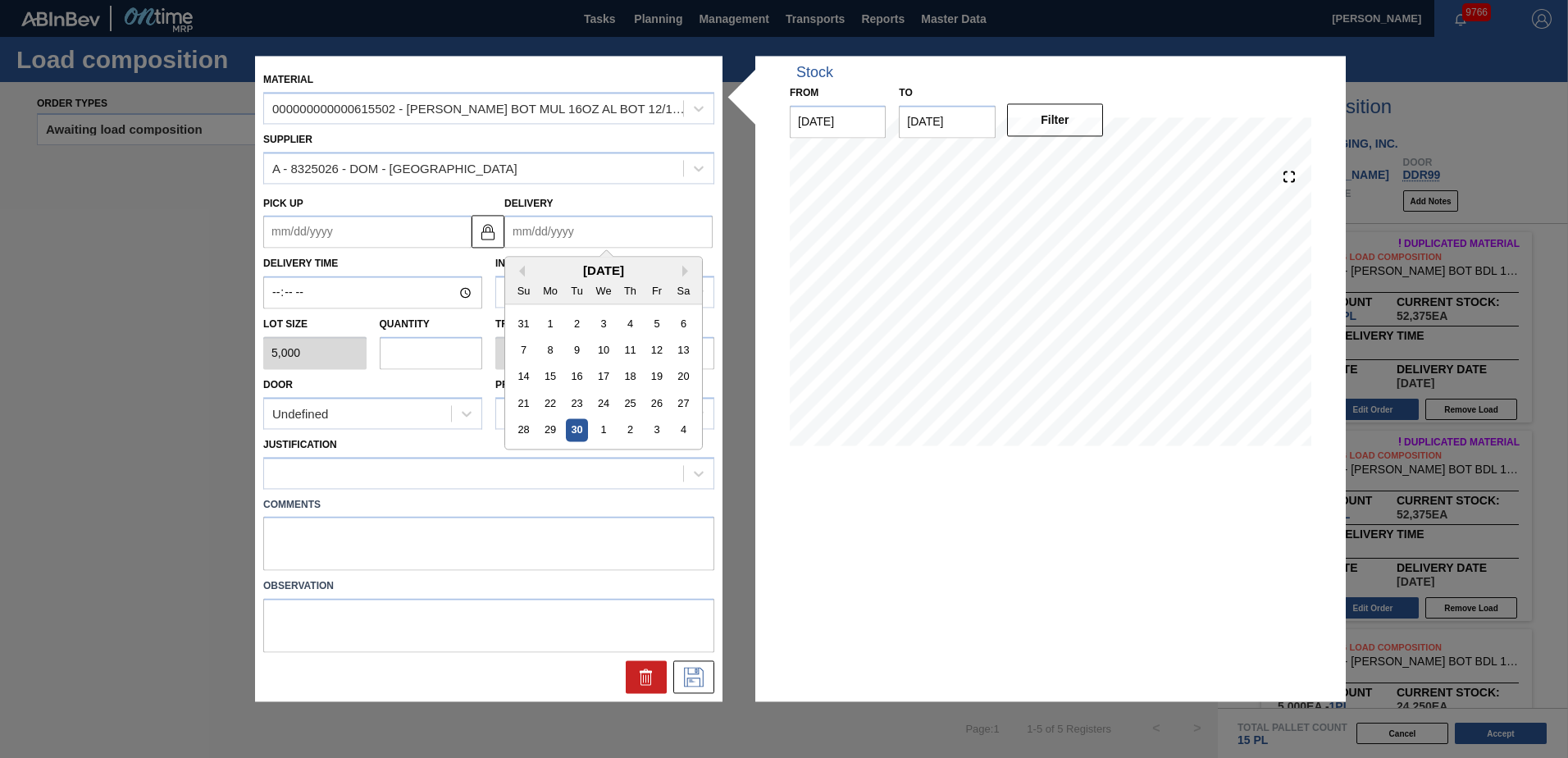
drag, startPoint x: 684, startPoint y: 269, endPoint x: 705, endPoint y: 274, distance: 21.6
click at [685, 268] on button "Next Month" at bounding box center [688, 271] width 12 height 12
click at [659, 343] on div "10" at bounding box center [656, 350] width 22 height 22
type up "[DATE]"
type input "[DATE]"
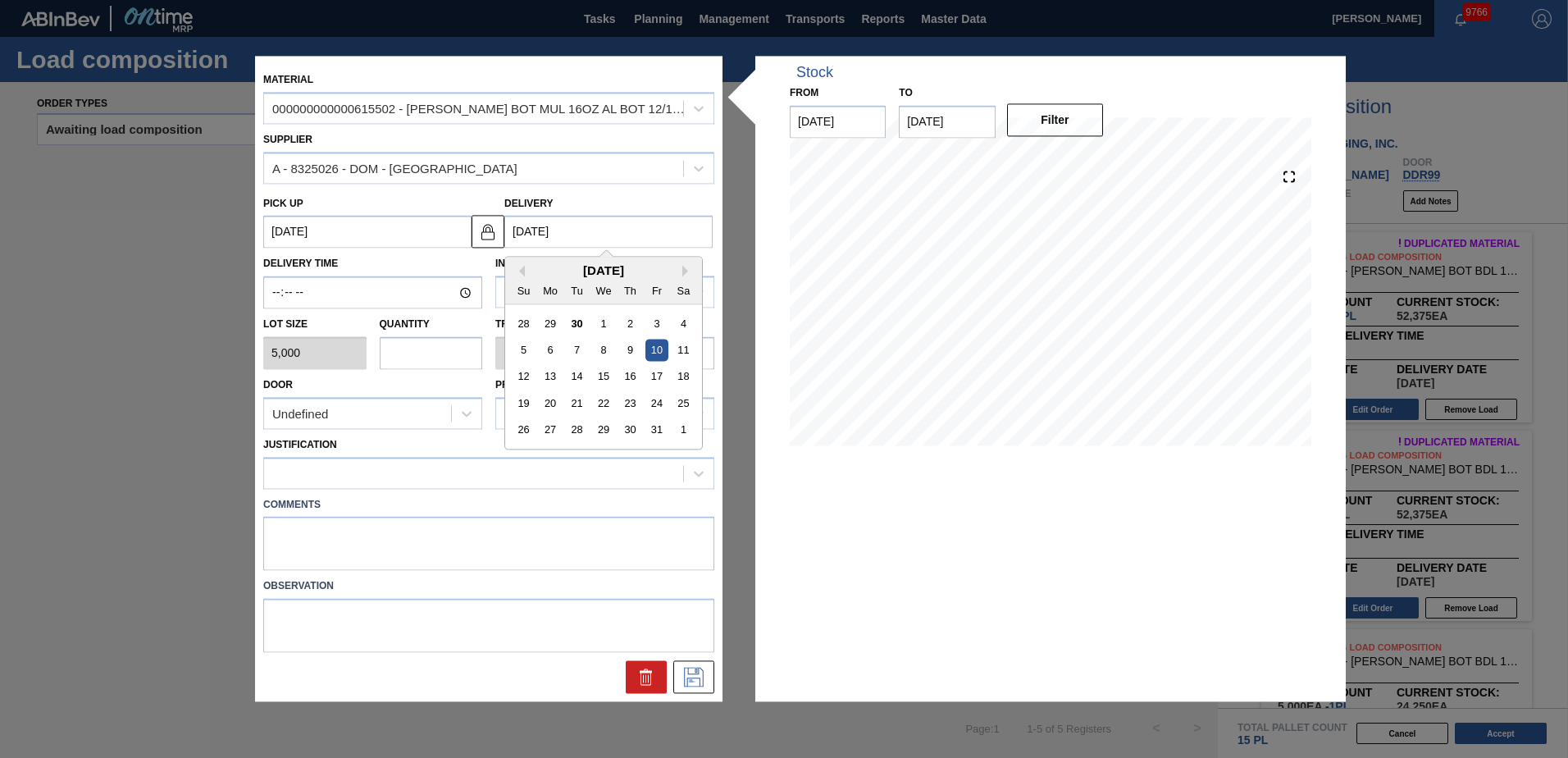
click at [576, 227] on input "[DATE]" at bounding box center [608, 232] width 208 height 33
click at [627, 351] on div "9" at bounding box center [630, 350] width 22 height 22
type up "[DATE]"
type input "[DATE]"
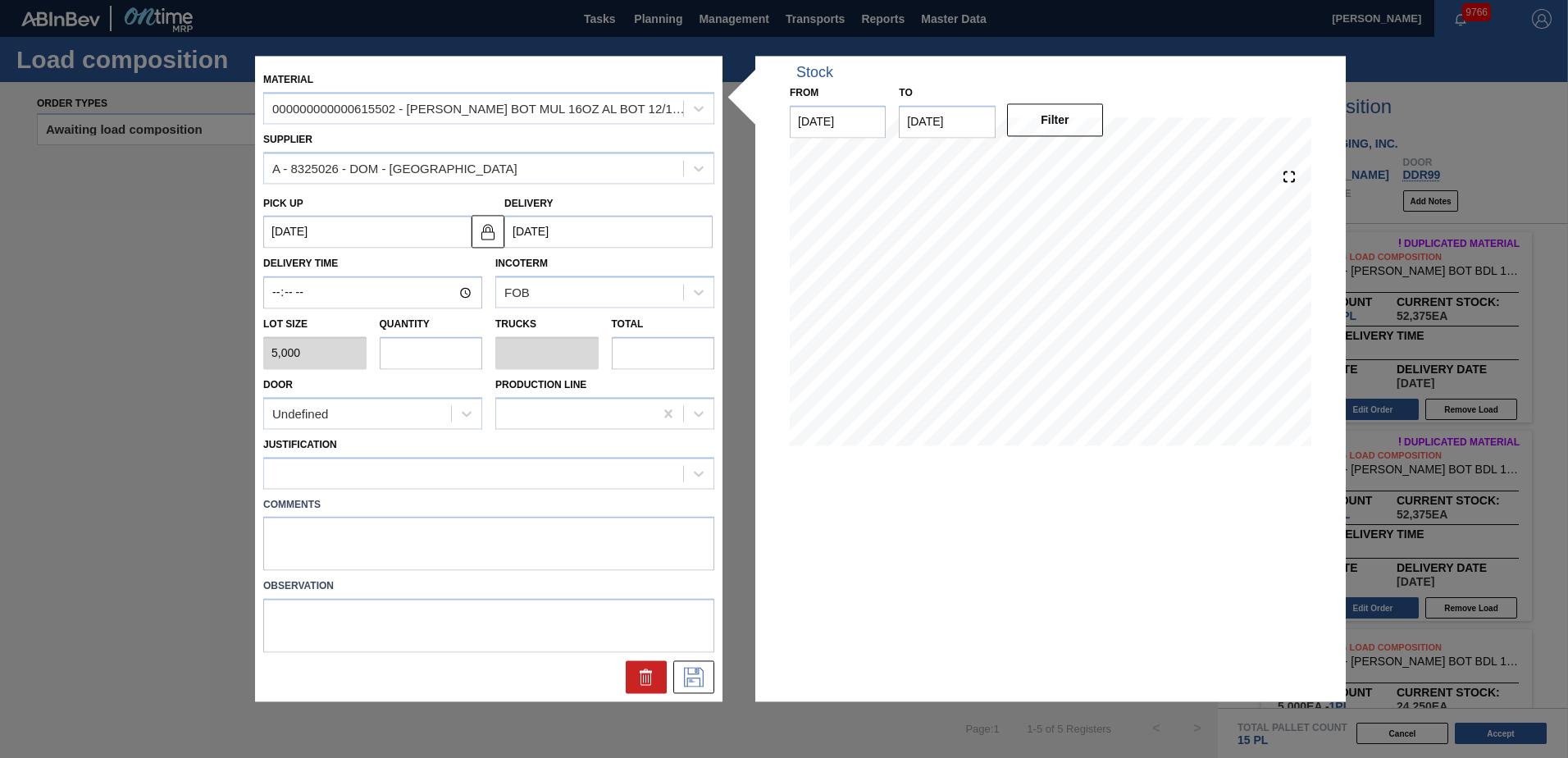
click at [390, 358] on input "text" at bounding box center [431, 352] width 104 height 33
type input "1"
type input "0.038"
type input "5,000"
type input "10"
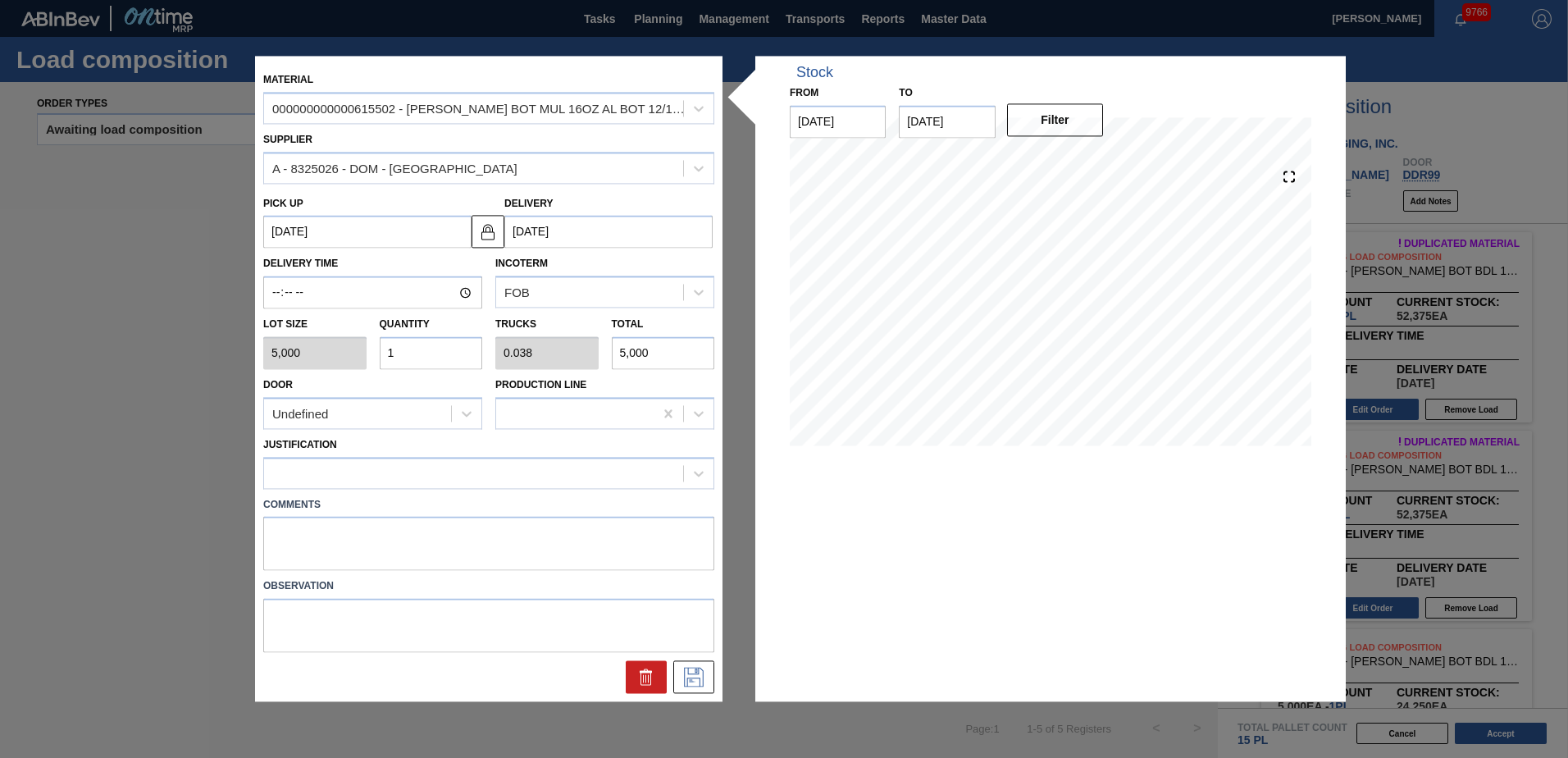
type input "0.385"
type input "50,000"
type input "10"
click at [405, 411] on div "Undefined" at bounding box center [357, 414] width 187 height 24
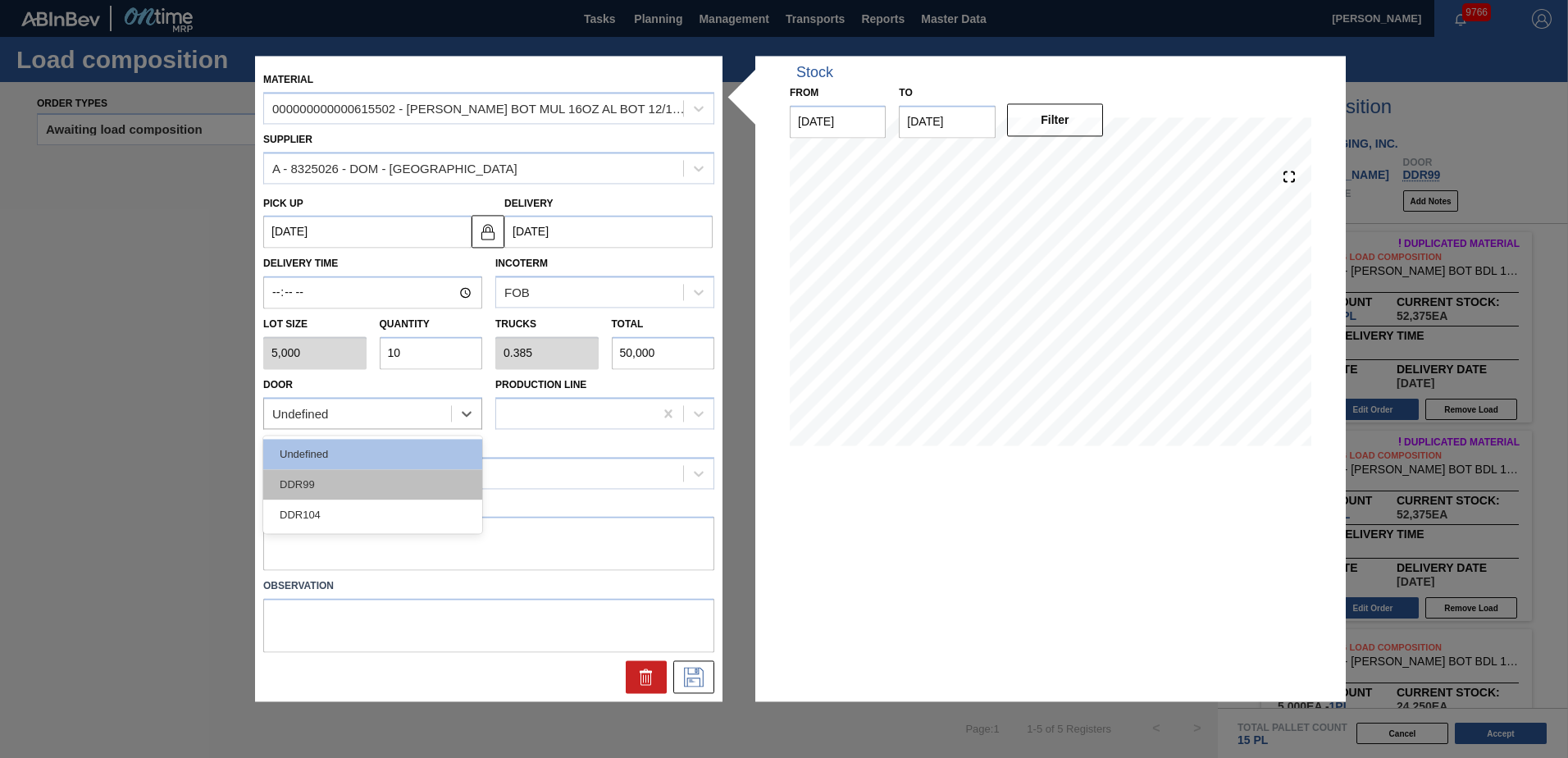
click at [375, 485] on div "DDR99" at bounding box center [372, 483] width 219 height 30
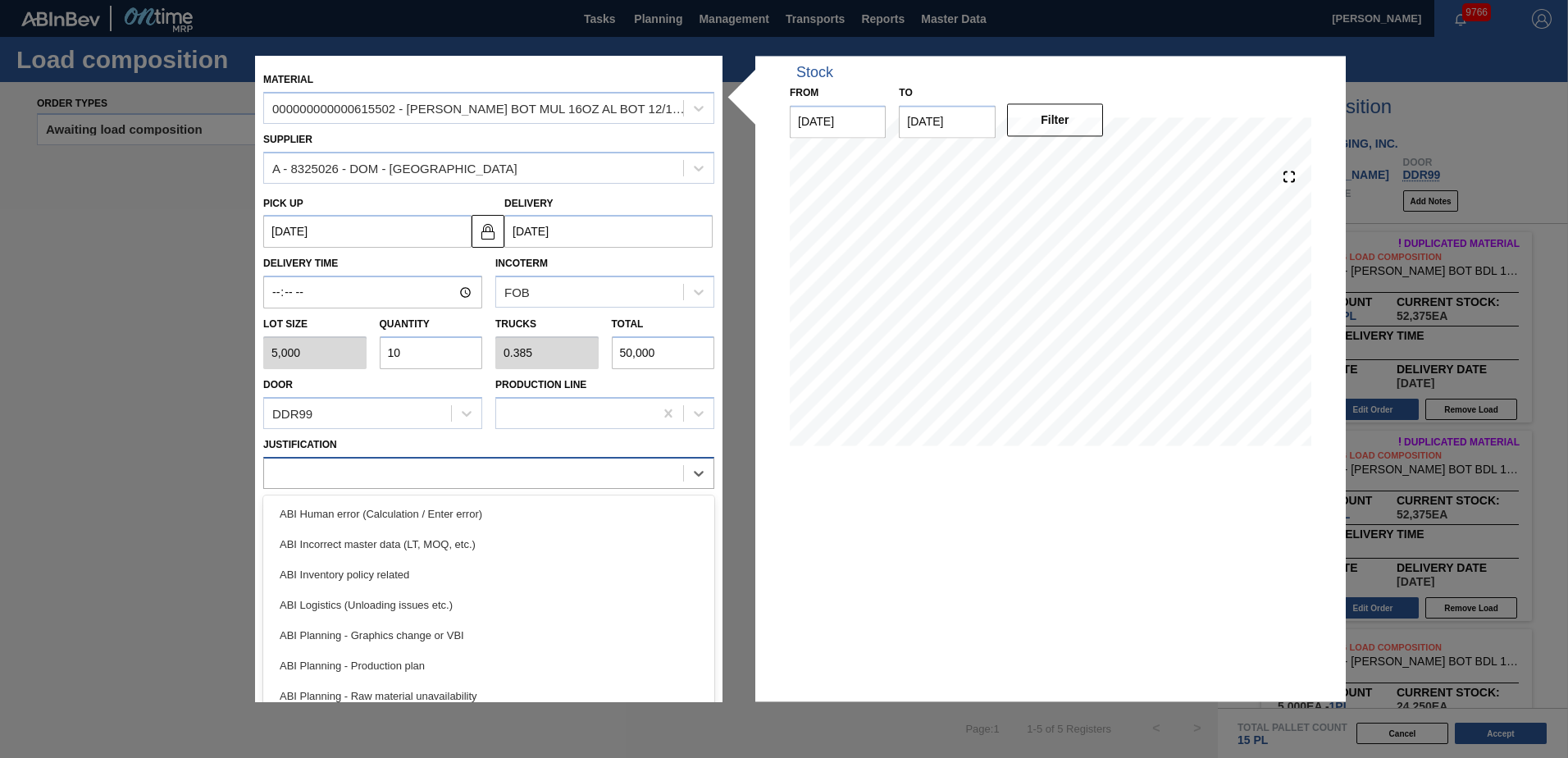
click at [375, 484] on div at bounding box center [473, 472] width 419 height 24
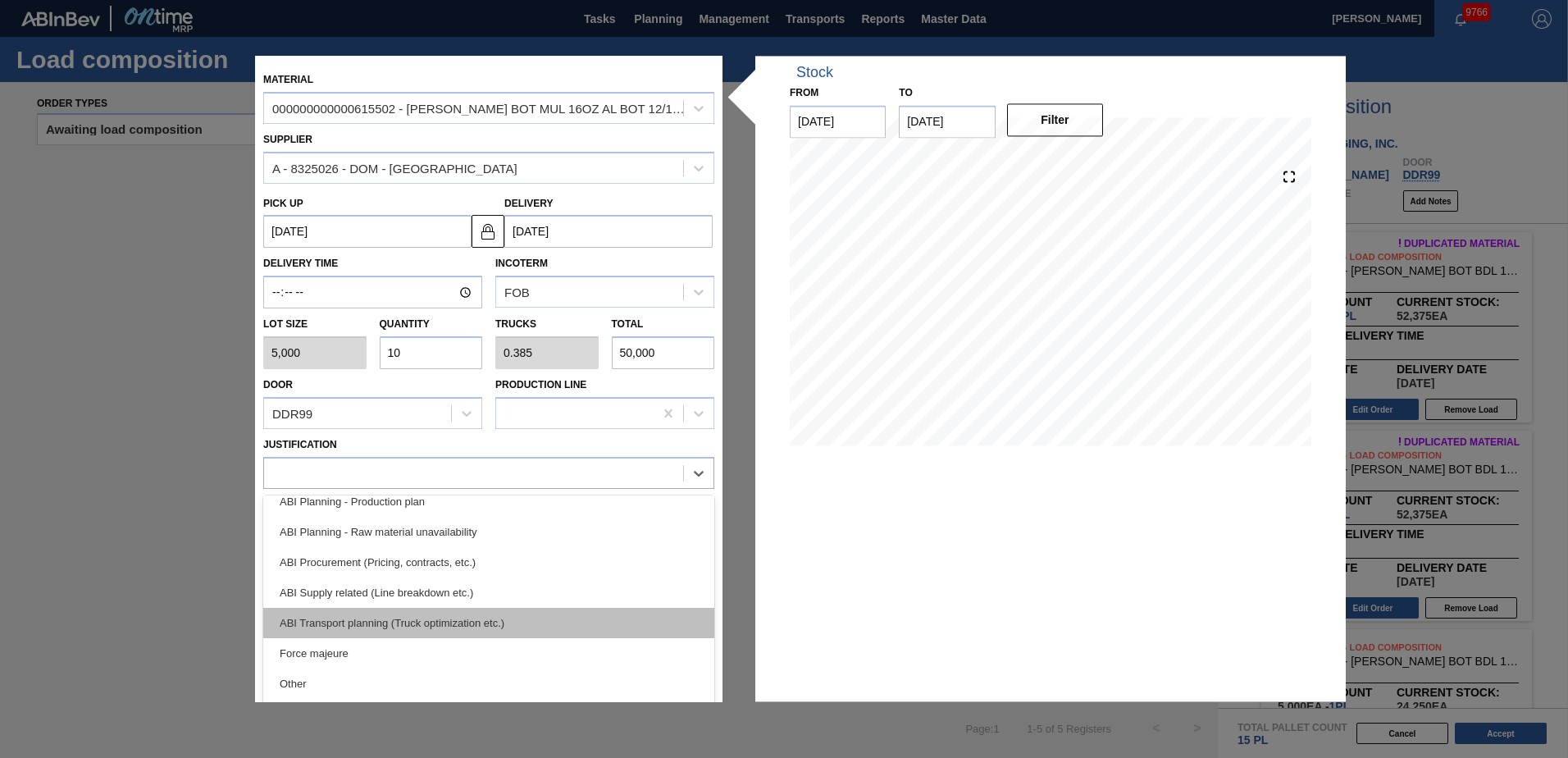
click at [421, 620] on div "ABI Transport planning (Truck optimization etc.)" at bounding box center [489, 622] width 451 height 30
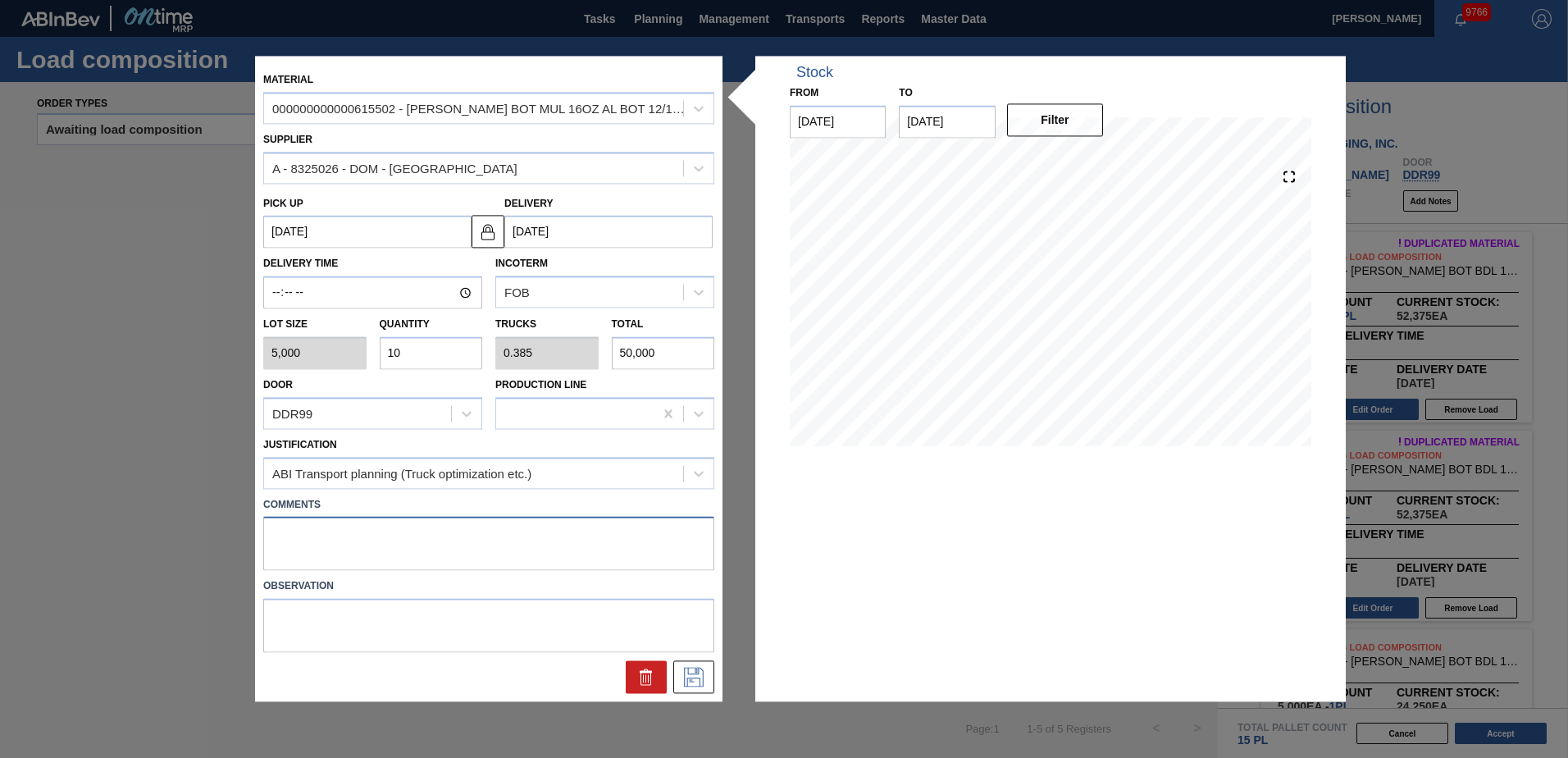
click at [361, 540] on textarea at bounding box center [489, 543] width 451 height 54
type textarea "Live unload"
click at [693, 683] on icon at bounding box center [693, 677] width 26 height 20
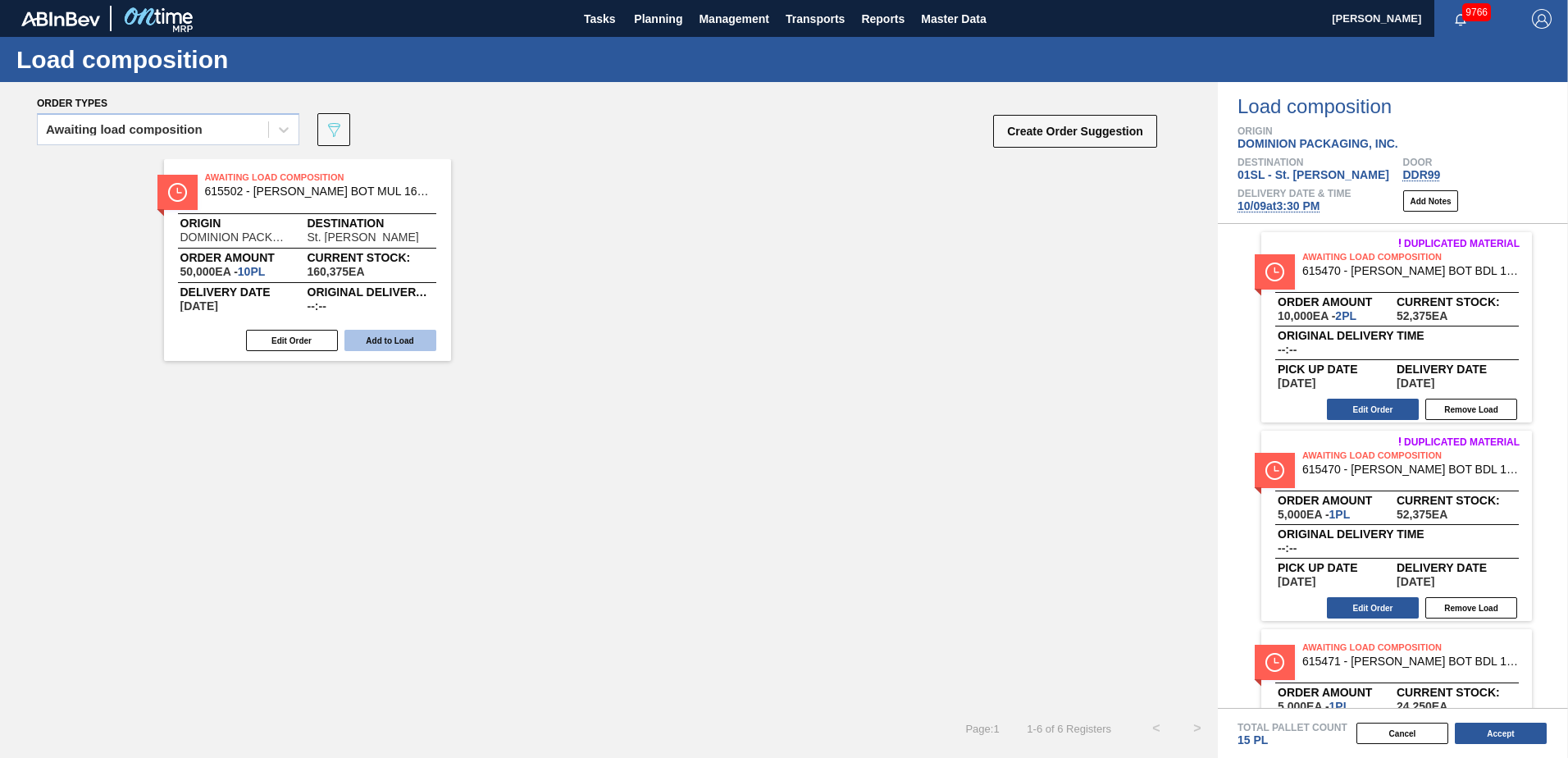
click at [397, 343] on button "Add to Load" at bounding box center [389, 339] width 92 height 21
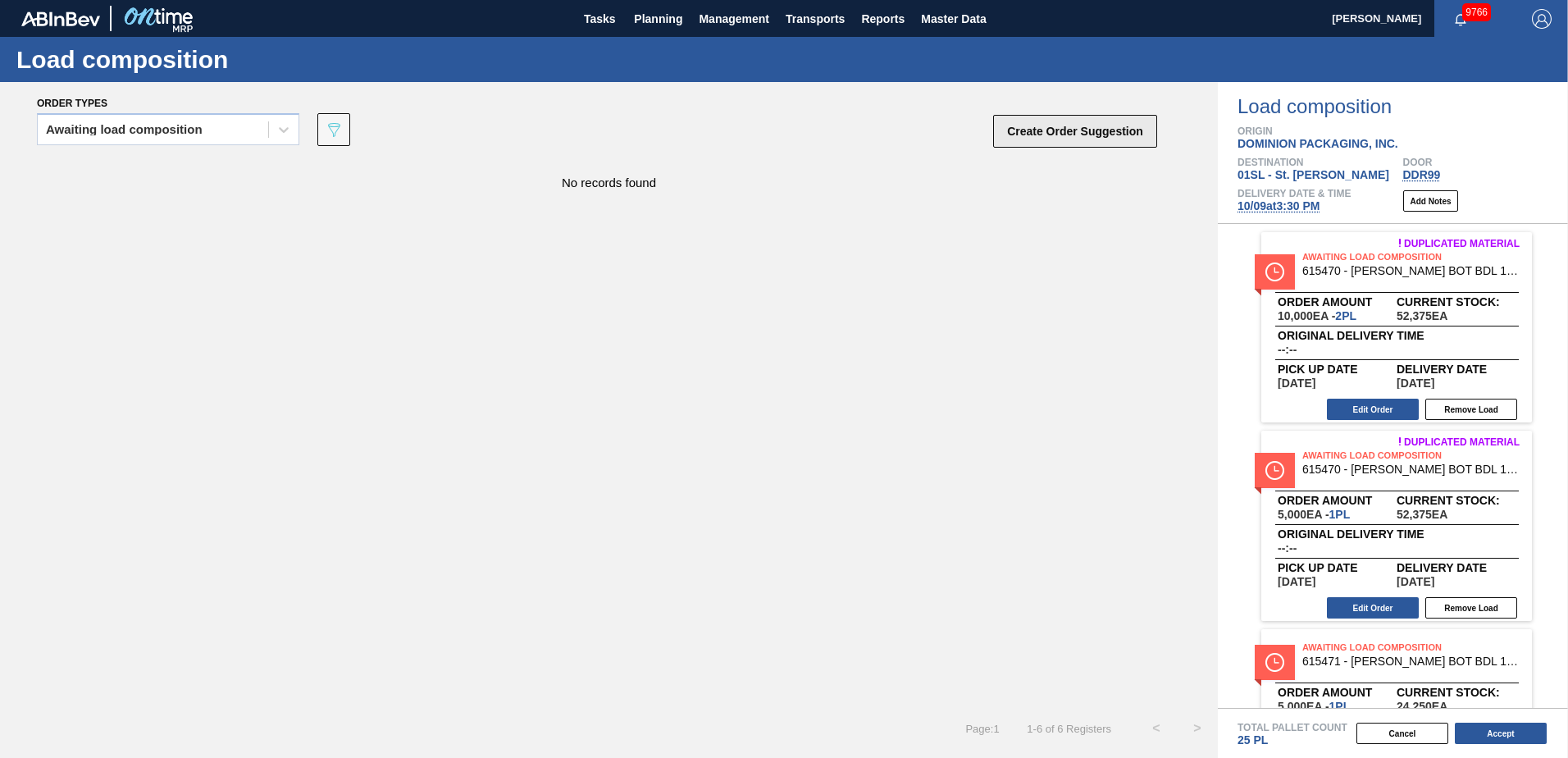
click at [1100, 128] on button "Create Order Suggestion" at bounding box center [1075, 131] width 164 height 33
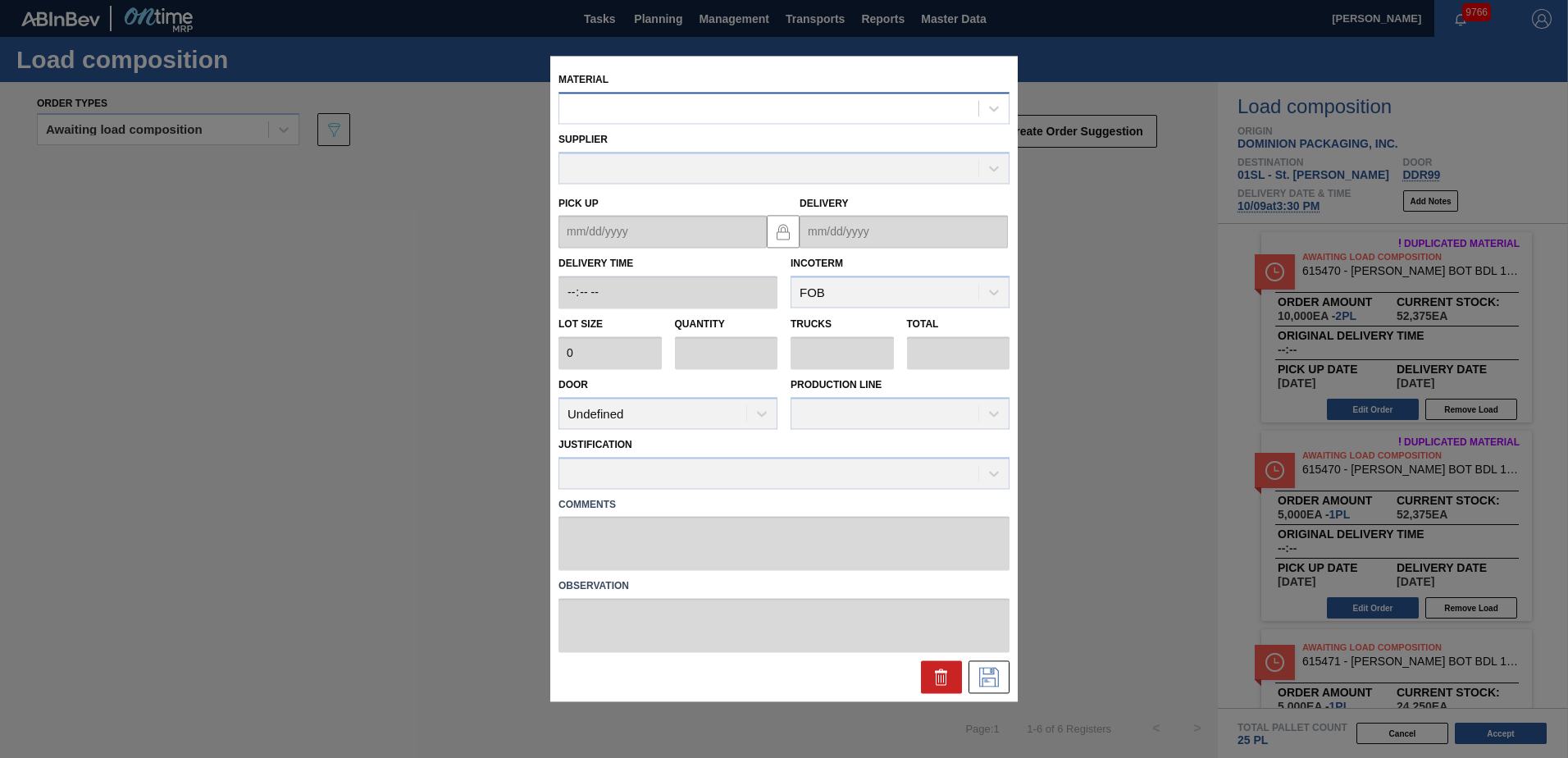
click at [613, 99] on div at bounding box center [769, 108] width 419 height 24
type input "615488"
click at [709, 159] on div "000000000000615488 - [PERSON_NAME] BOT BUD 16OZ REVISED CALLOUT AL BOT" at bounding box center [784, 148] width 451 height 30
type input "5,000"
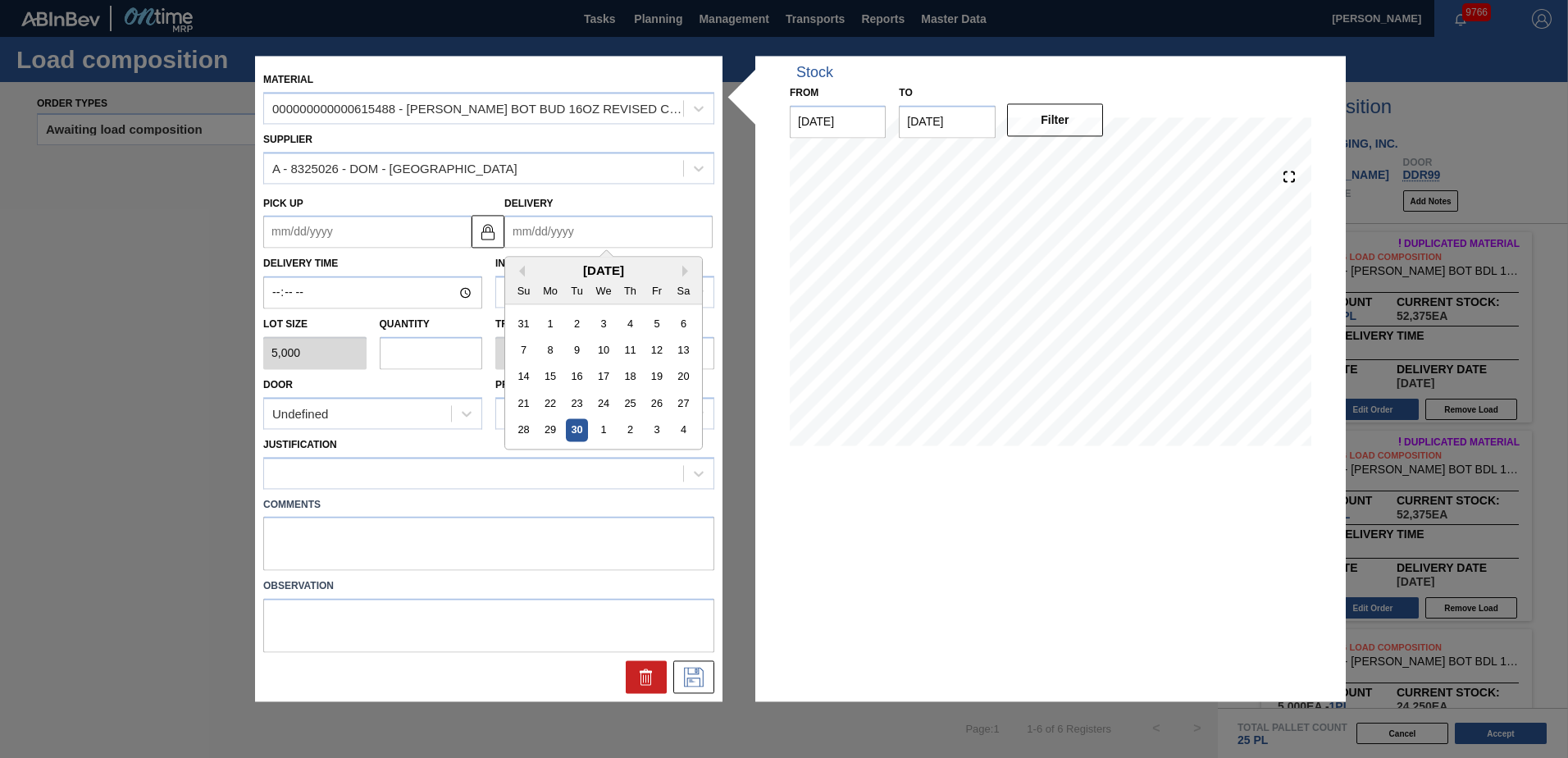
click at [604, 236] on input "Delivery" at bounding box center [608, 232] width 208 height 33
click at [683, 274] on button "Next Month" at bounding box center [688, 271] width 12 height 12
click at [629, 348] on div "9" at bounding box center [630, 350] width 22 height 22
type up "[DATE]"
type input "[DATE]"
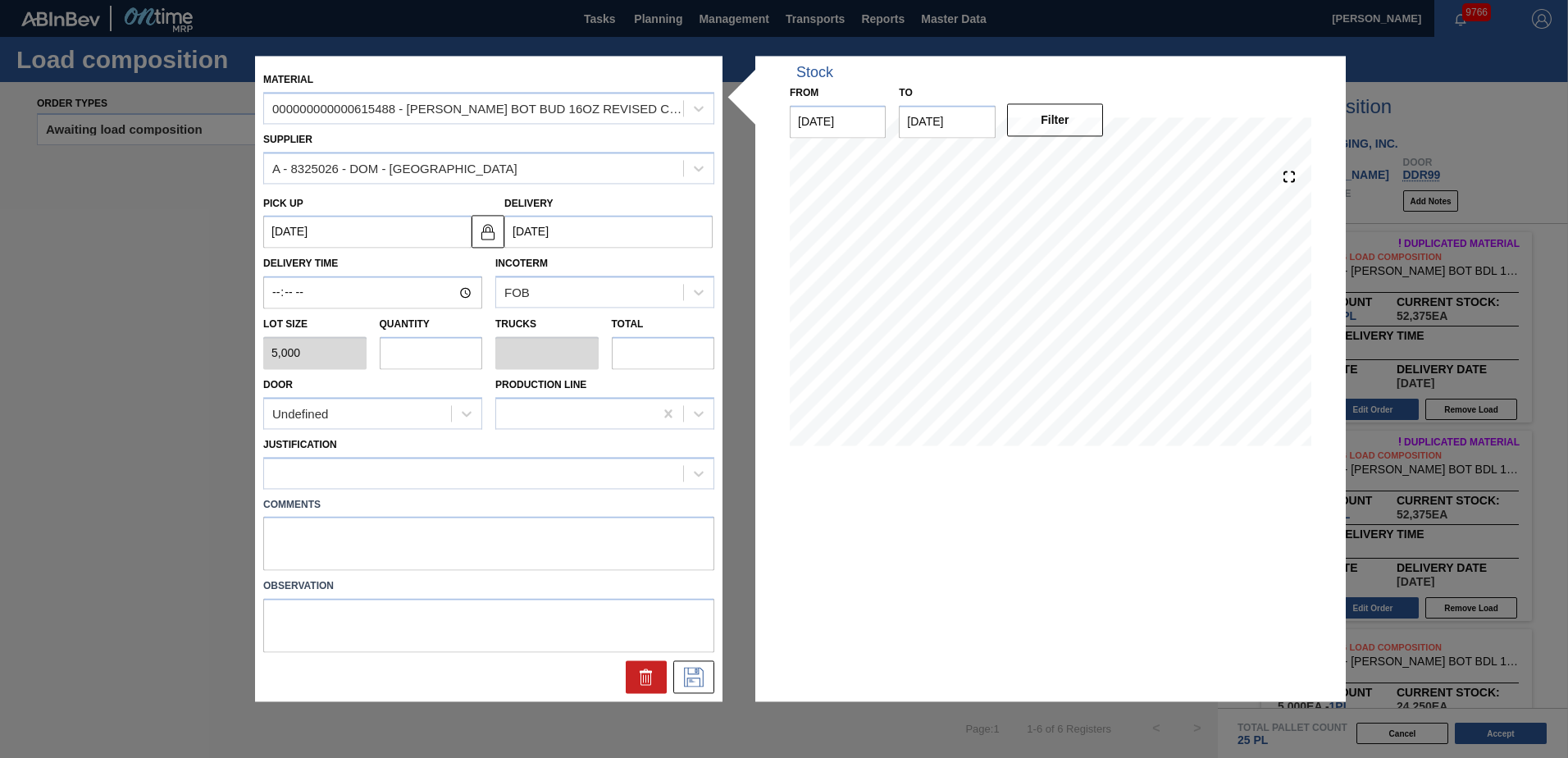
drag, startPoint x: 462, startPoint y: 357, endPoint x: 502, endPoint y: 355, distance: 40.0
click at [462, 357] on input "text" at bounding box center [431, 352] width 104 height 33
type input "1"
type input "0.038"
type input "5,000"
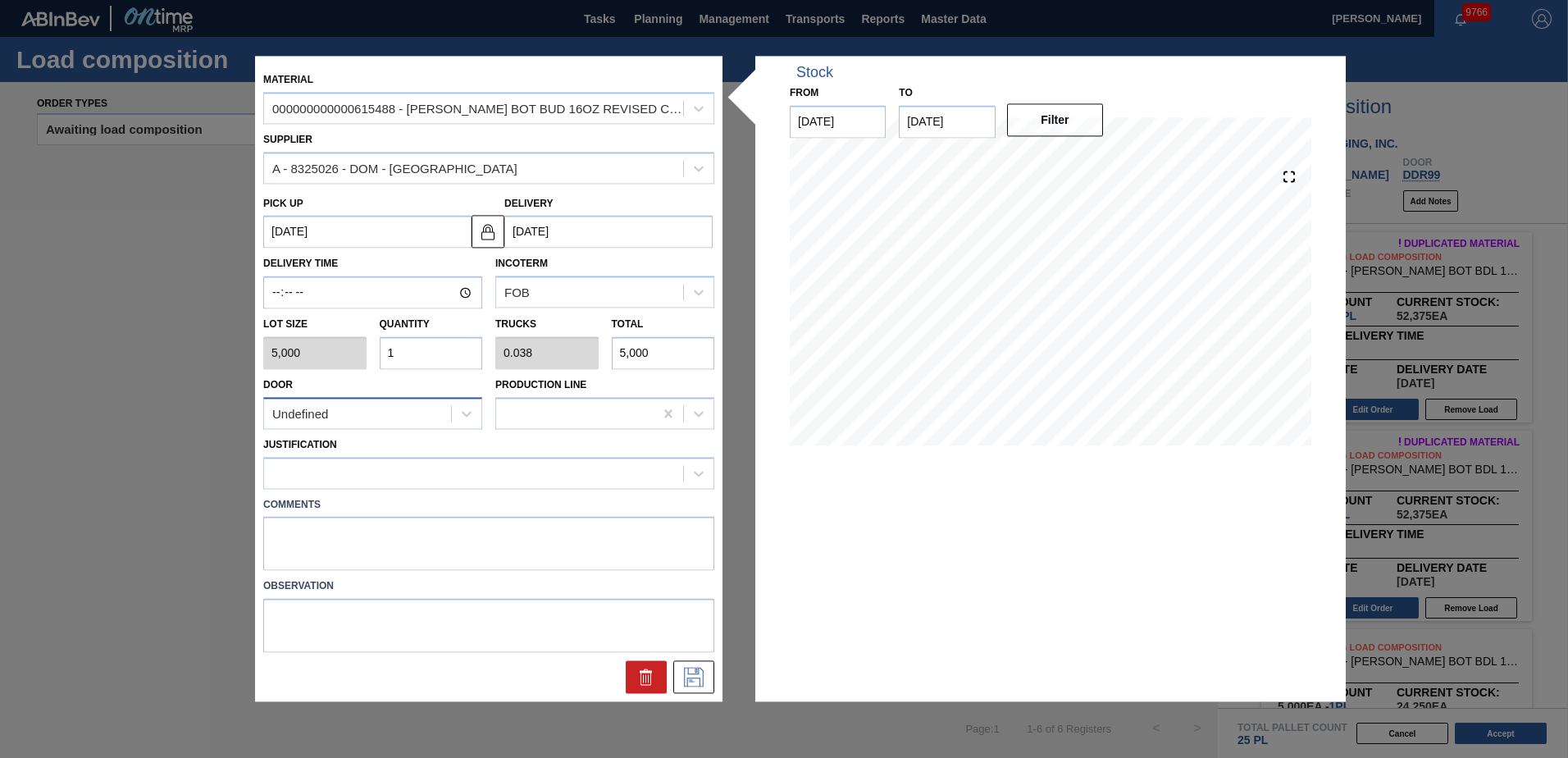
type input "1"
click at [367, 402] on div "Undefined" at bounding box center [357, 414] width 187 height 24
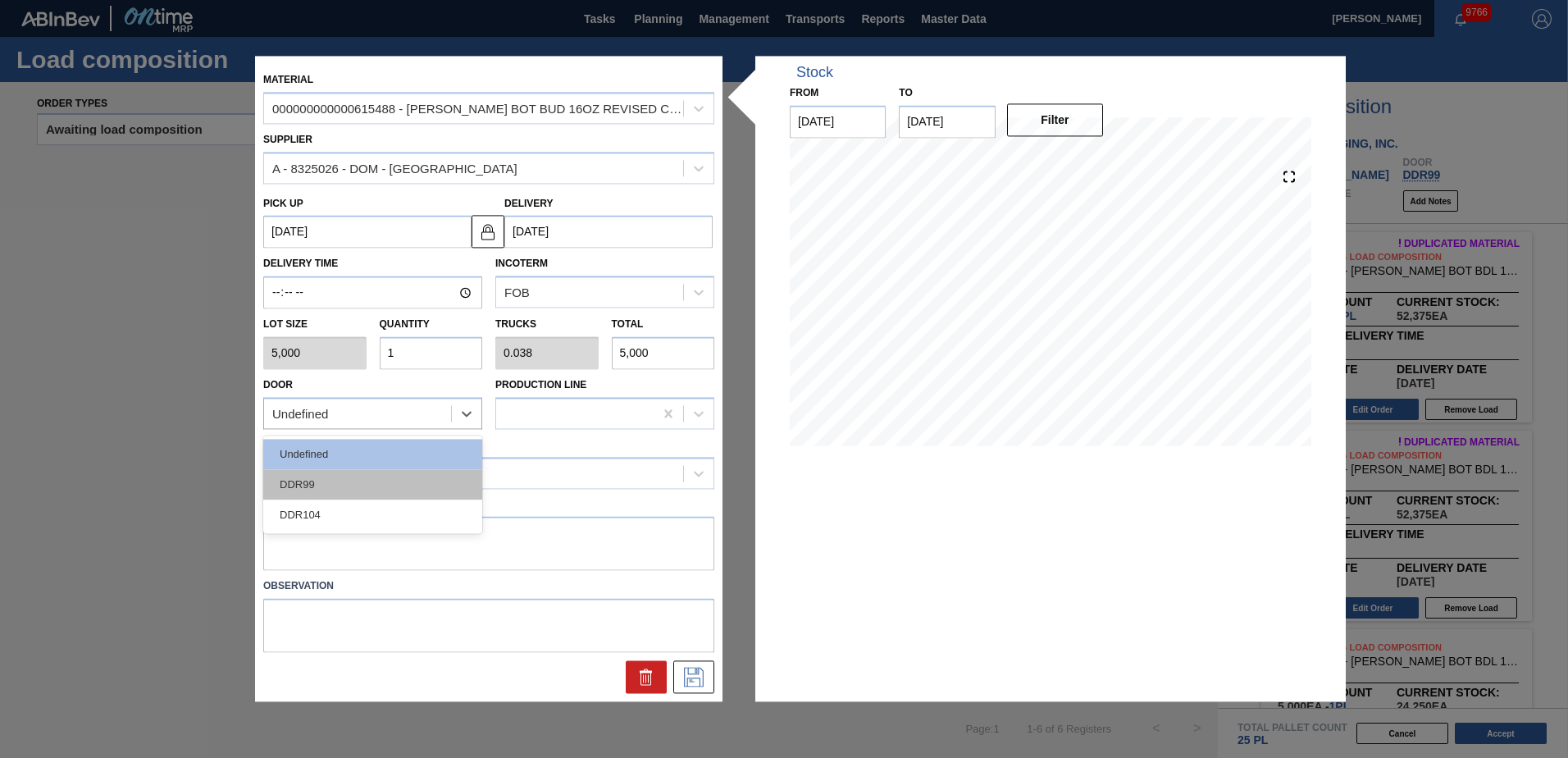
click at [336, 491] on div "DDR99" at bounding box center [372, 483] width 219 height 30
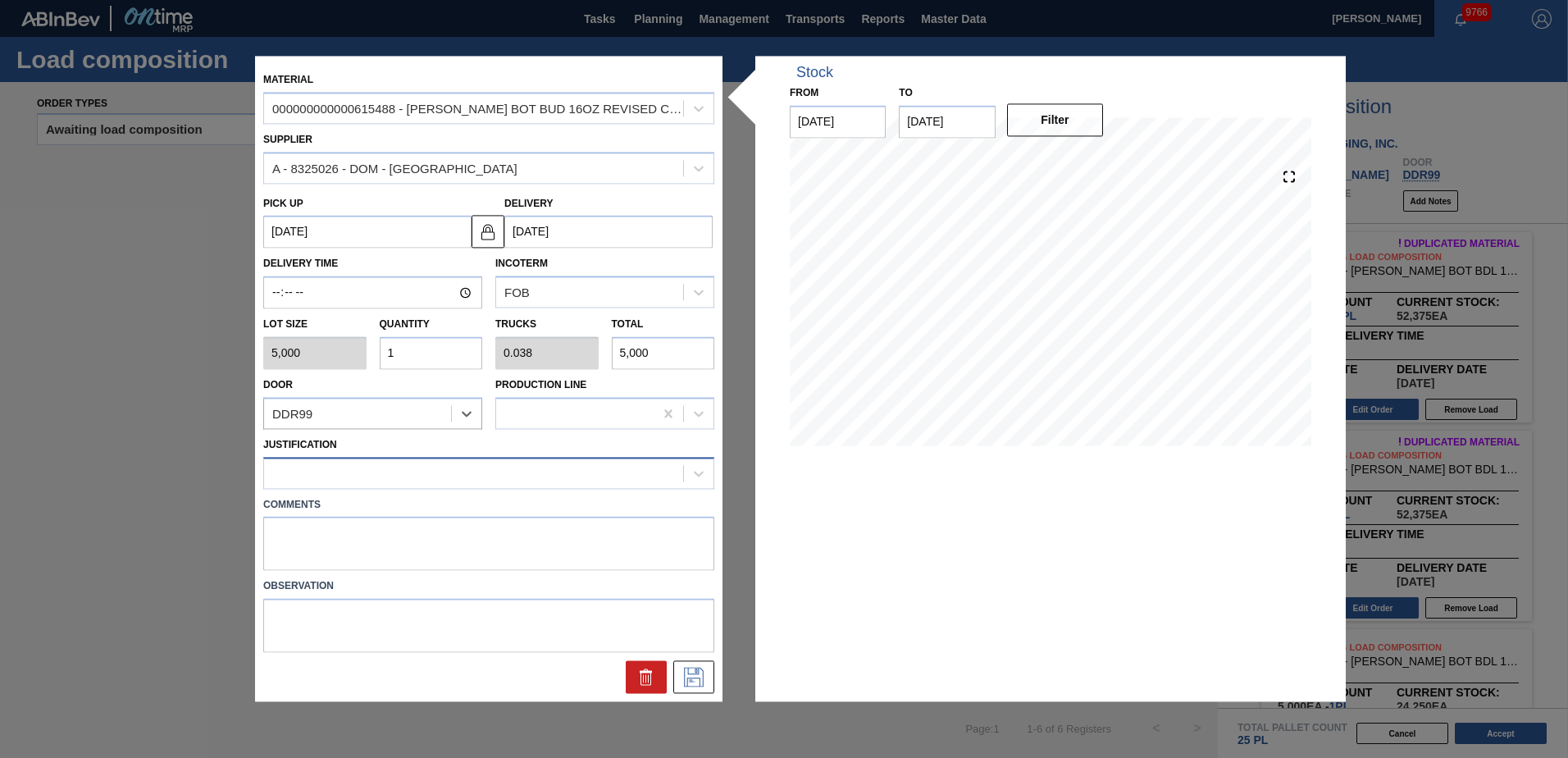
click at [359, 477] on div at bounding box center [473, 472] width 419 height 24
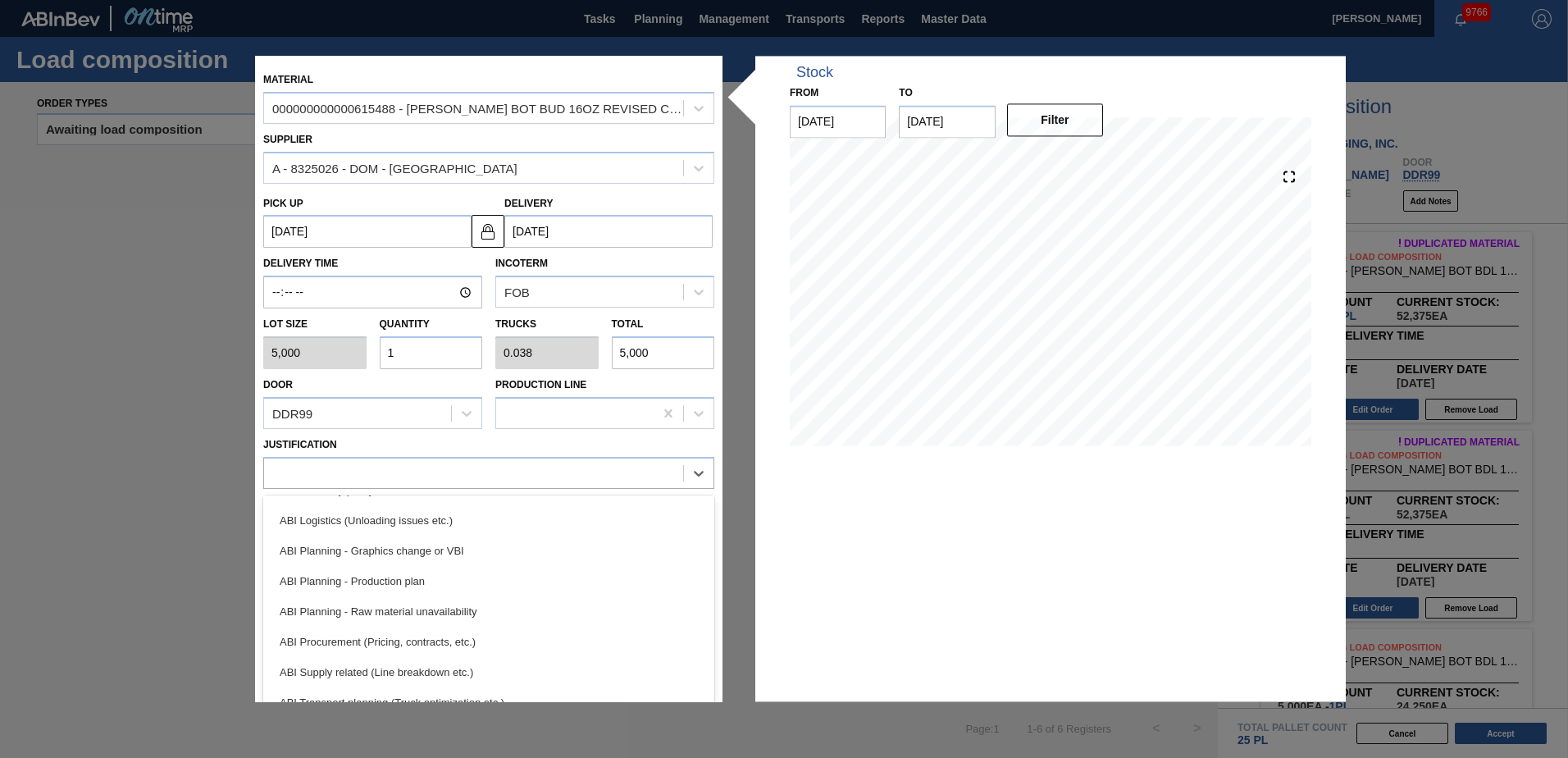
scroll to position [246, 0]
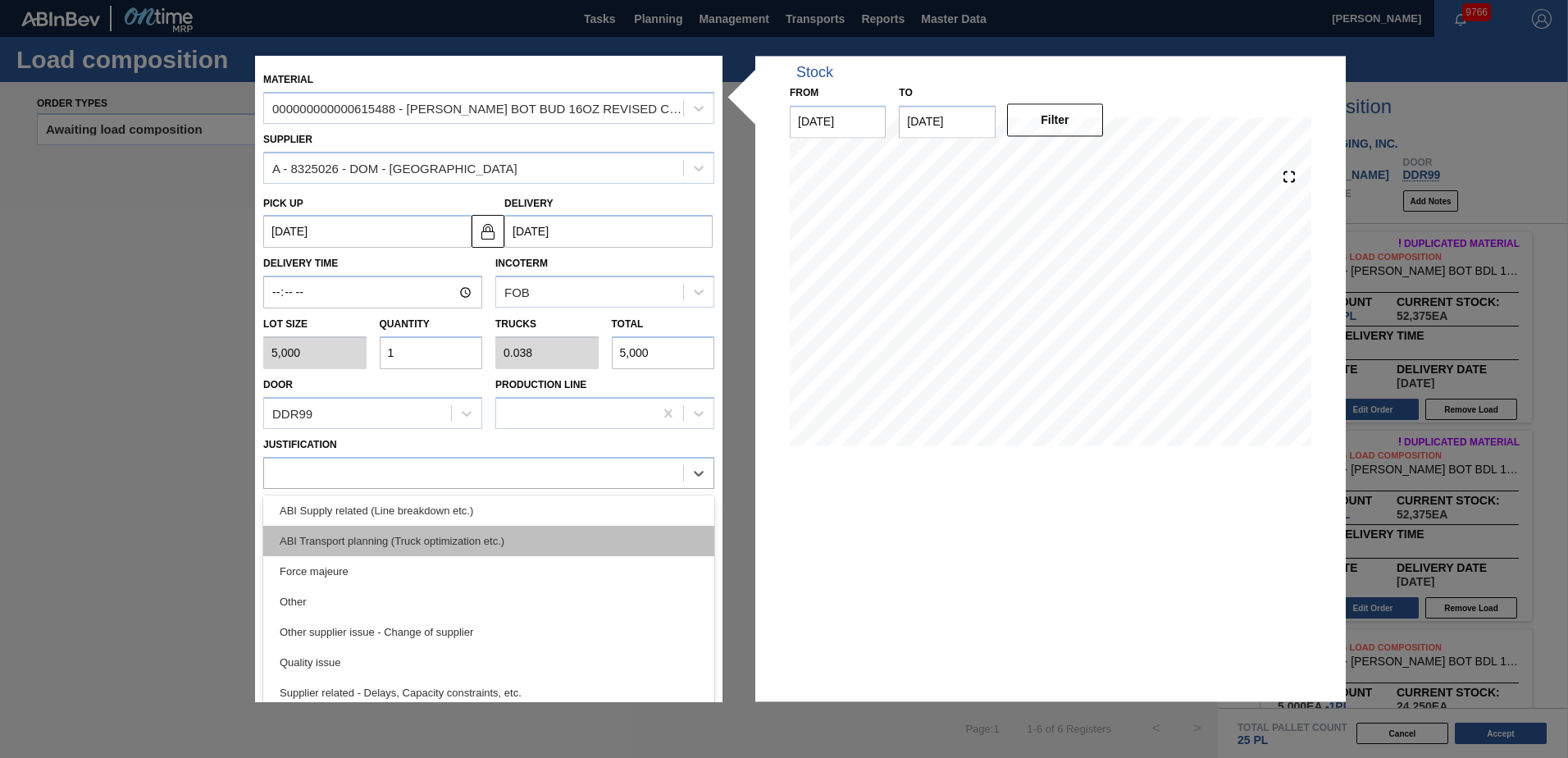
click at [459, 542] on div "ABI Transport planning (Truck optimization etc.)" at bounding box center [489, 541] width 451 height 30
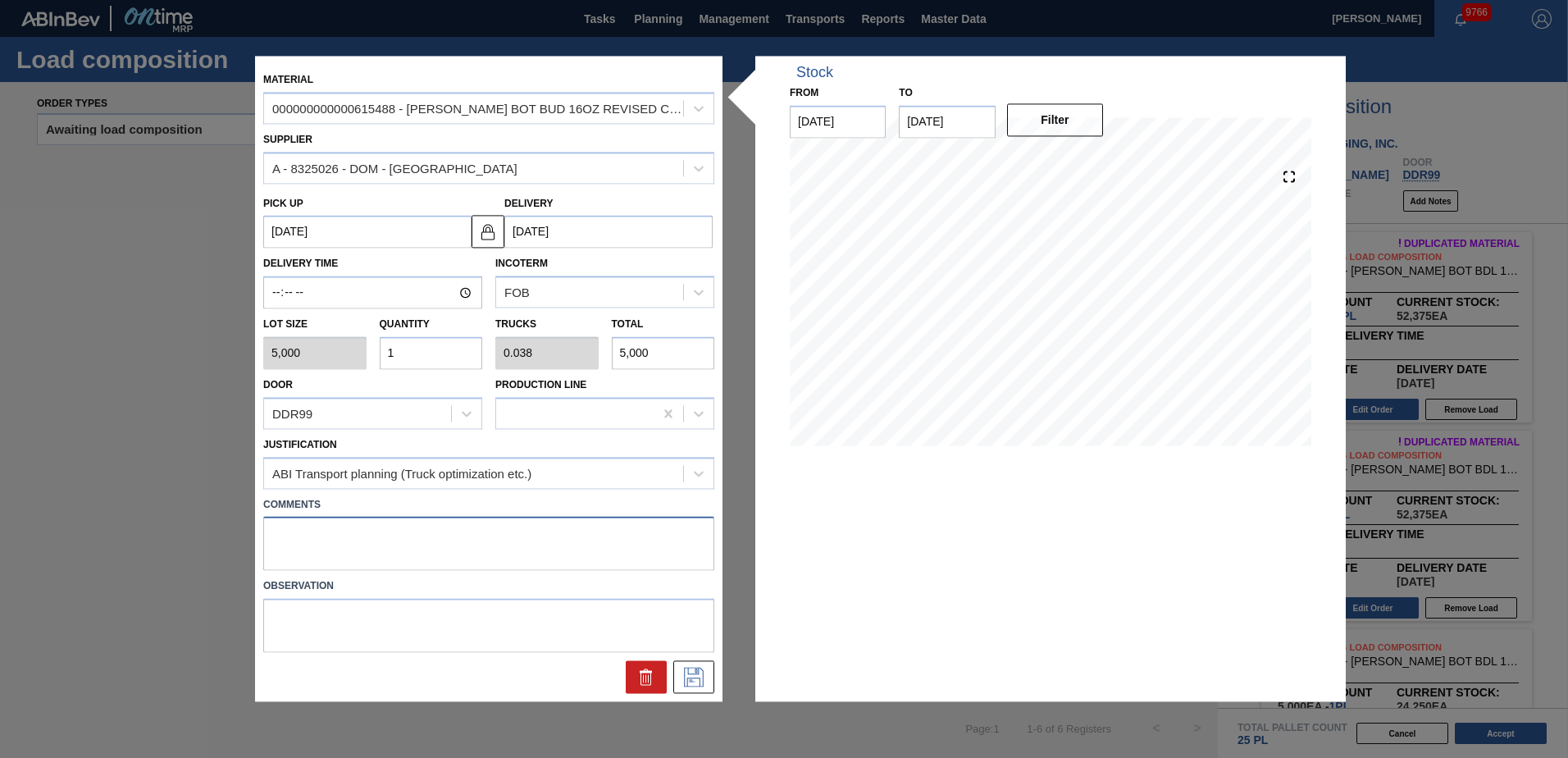
click at [360, 521] on textarea at bounding box center [489, 543] width 451 height 54
type textarea "Live unload"
click at [693, 675] on icon at bounding box center [693, 677] width 26 height 20
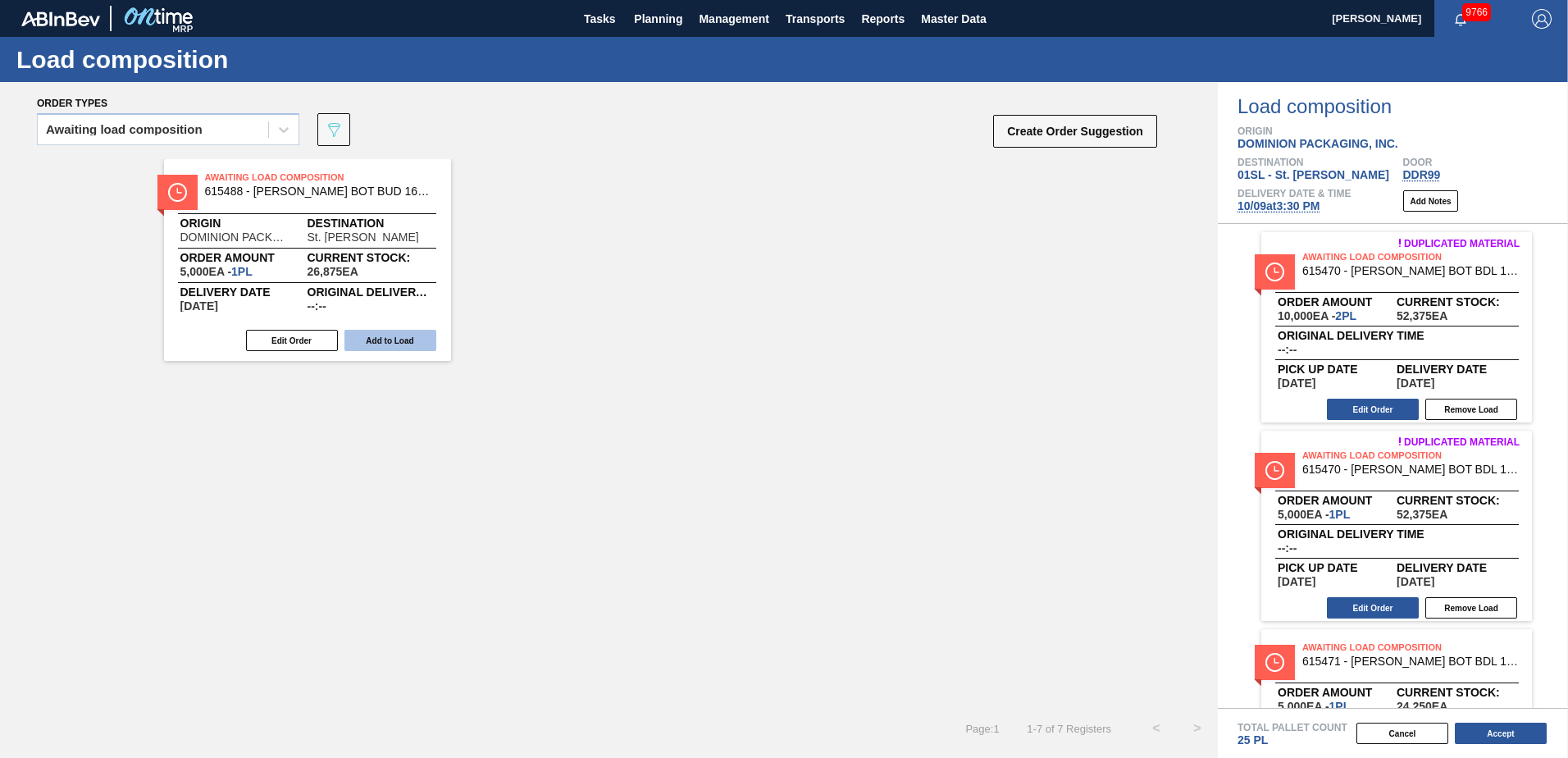
click at [400, 345] on button "Add to Load" at bounding box center [389, 339] width 92 height 21
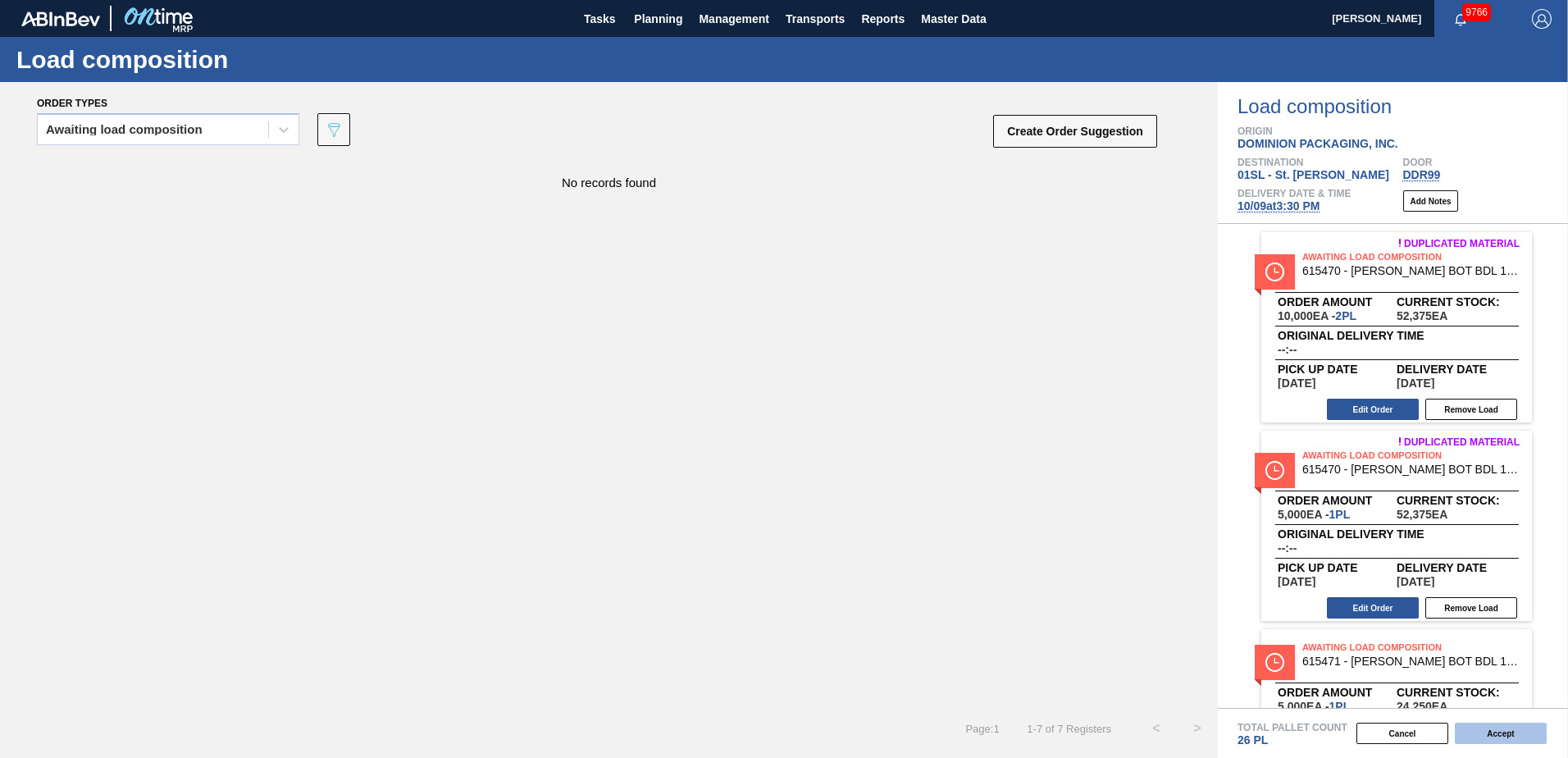
click at [1504, 725] on button "Accept" at bounding box center [1501, 733] width 92 height 21
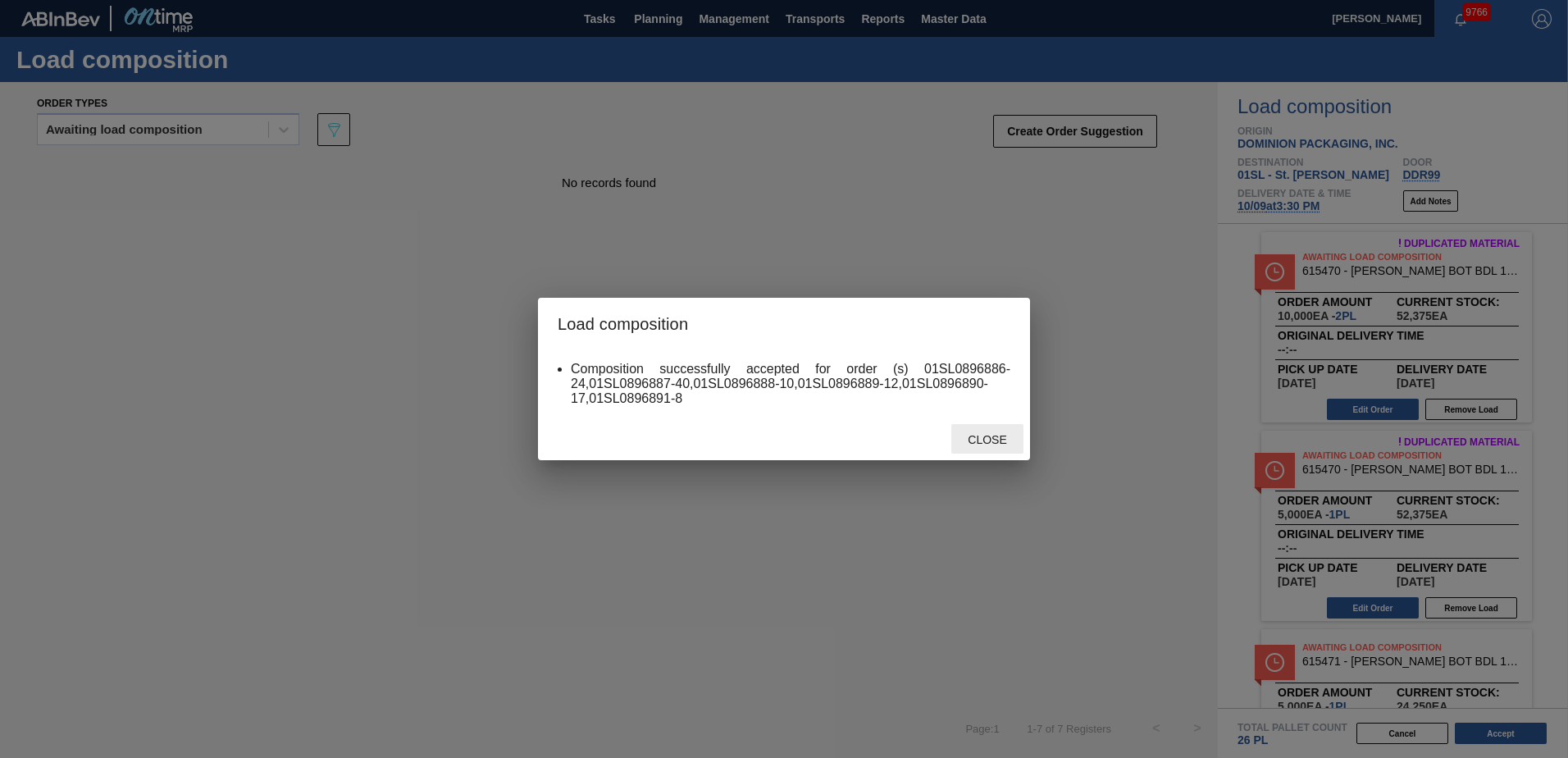
click at [1012, 443] on span "Close" at bounding box center [986, 440] width 65 height 13
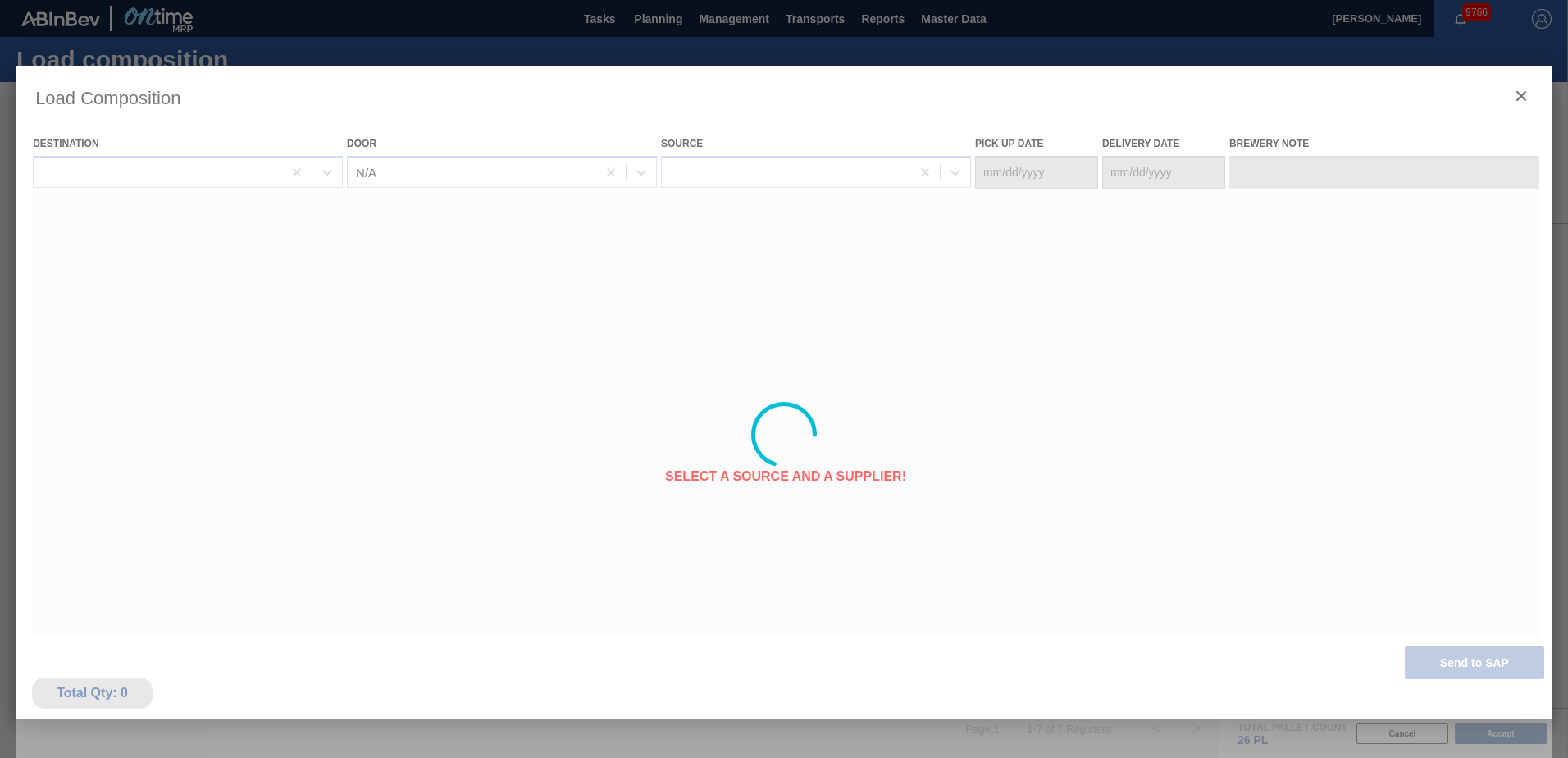
type Date "[DATE]"
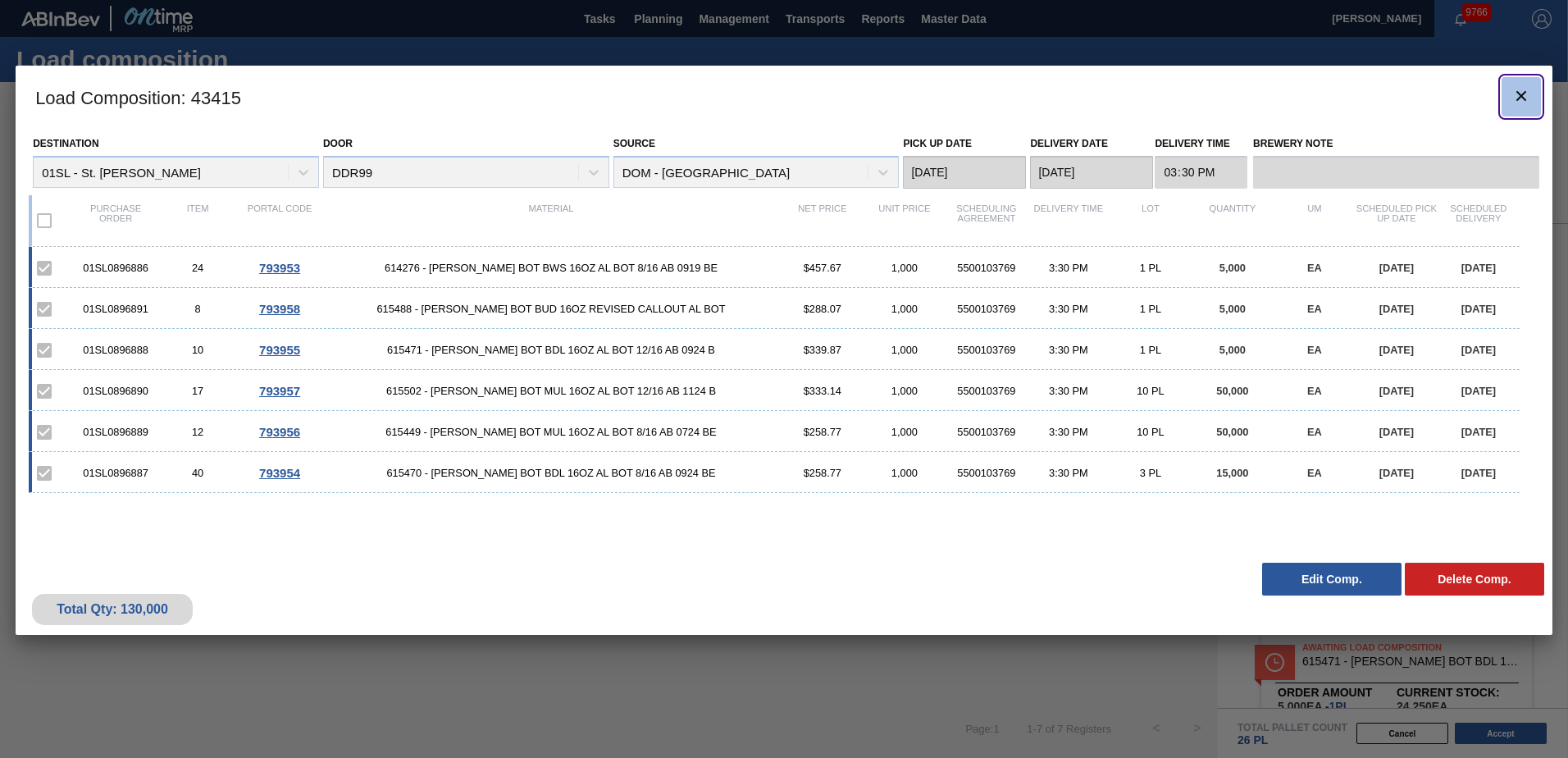
click at [1521, 94] on icon "botão de ícone" at bounding box center [1522, 96] width 20 height 20
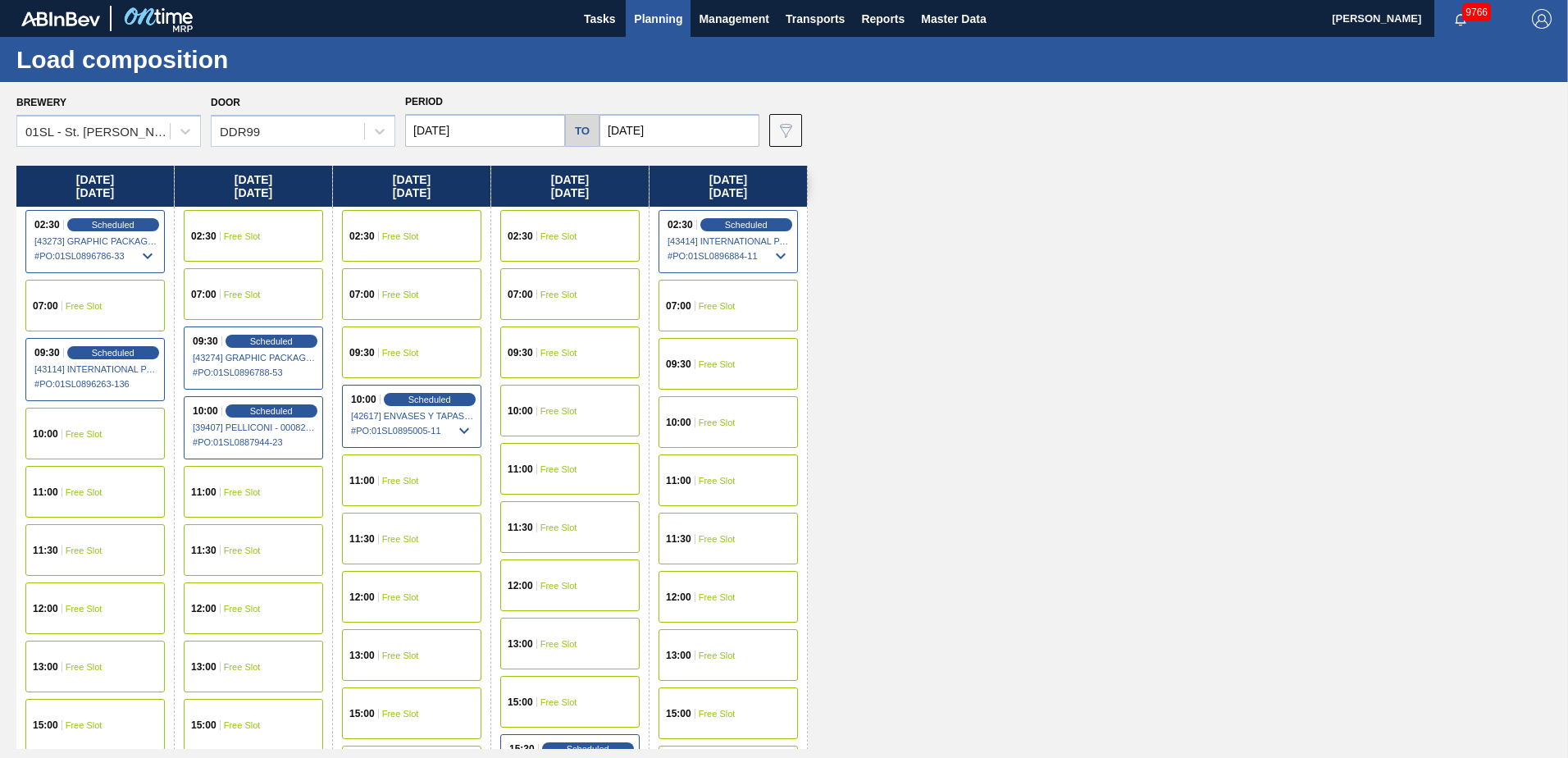
click at [684, 5] on button "Planning" at bounding box center [658, 18] width 65 height 37
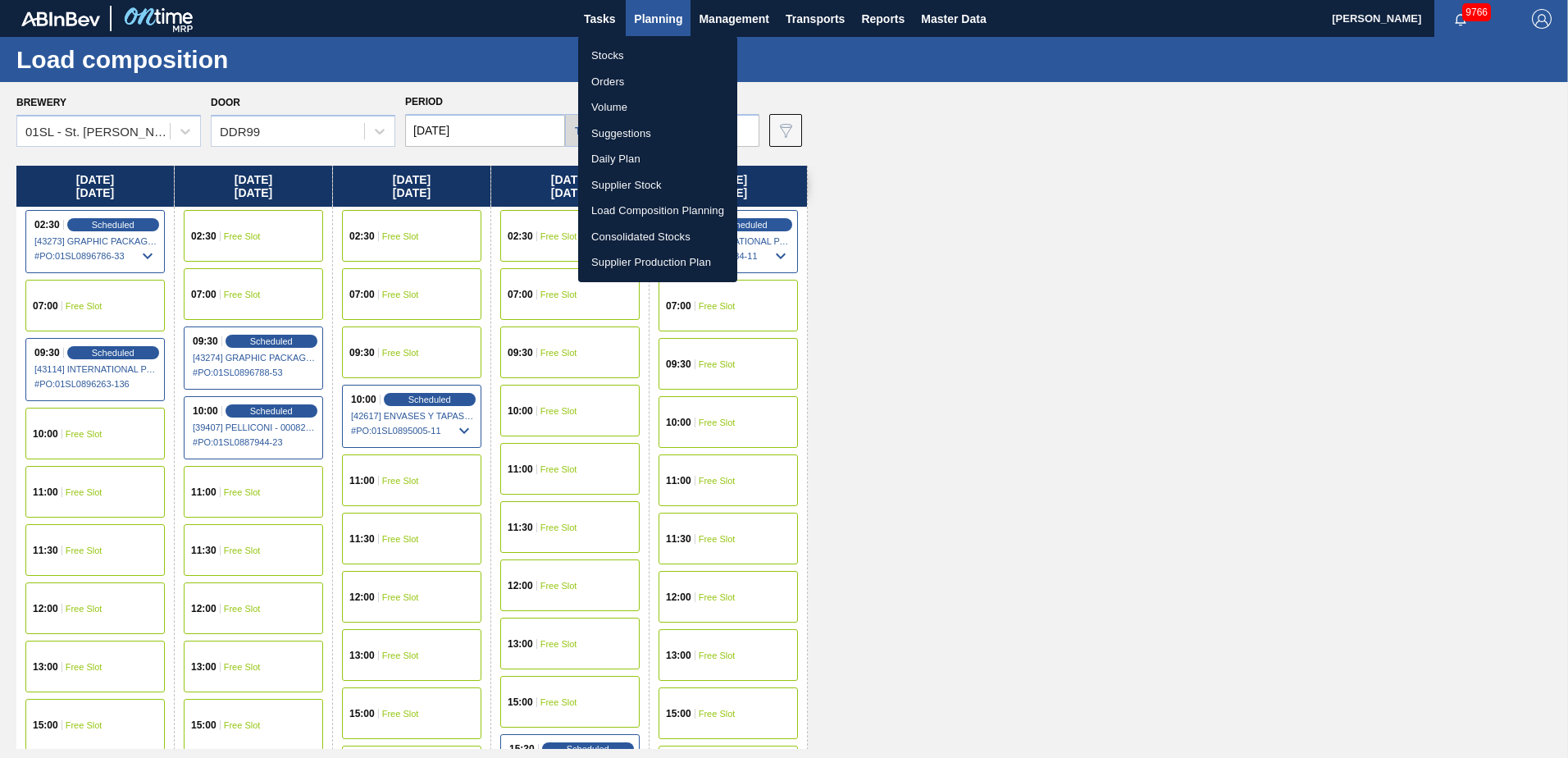
click at [636, 136] on li "Suggestions" at bounding box center [657, 133] width 159 height 26
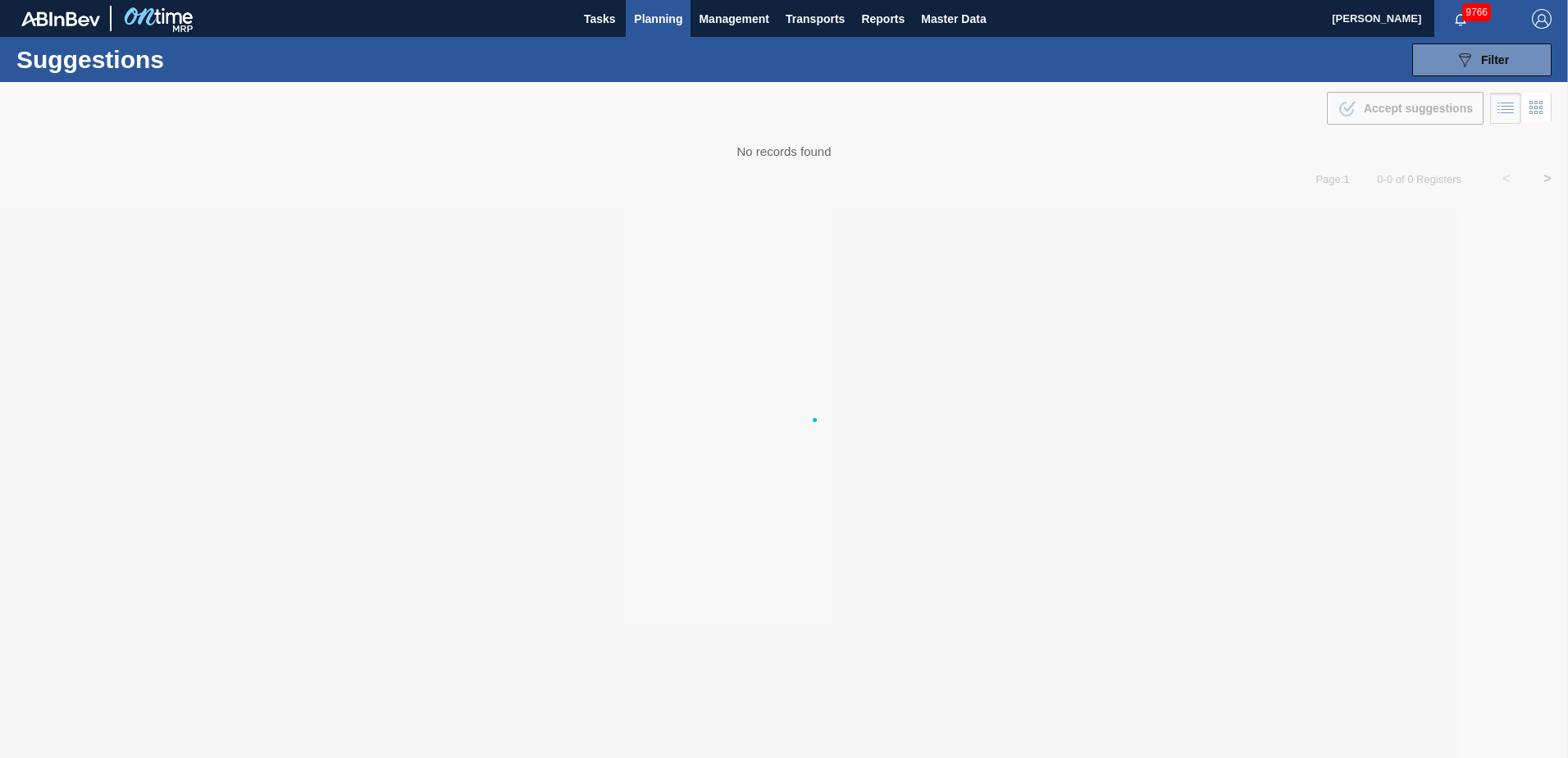
type from "[DATE]"
type to "[DATE]"
click at [1488, 69] on div "089F7B8B-B2A5-4AFE-B5C0-19BA573D28AC Filter" at bounding box center [1482, 60] width 54 height 20
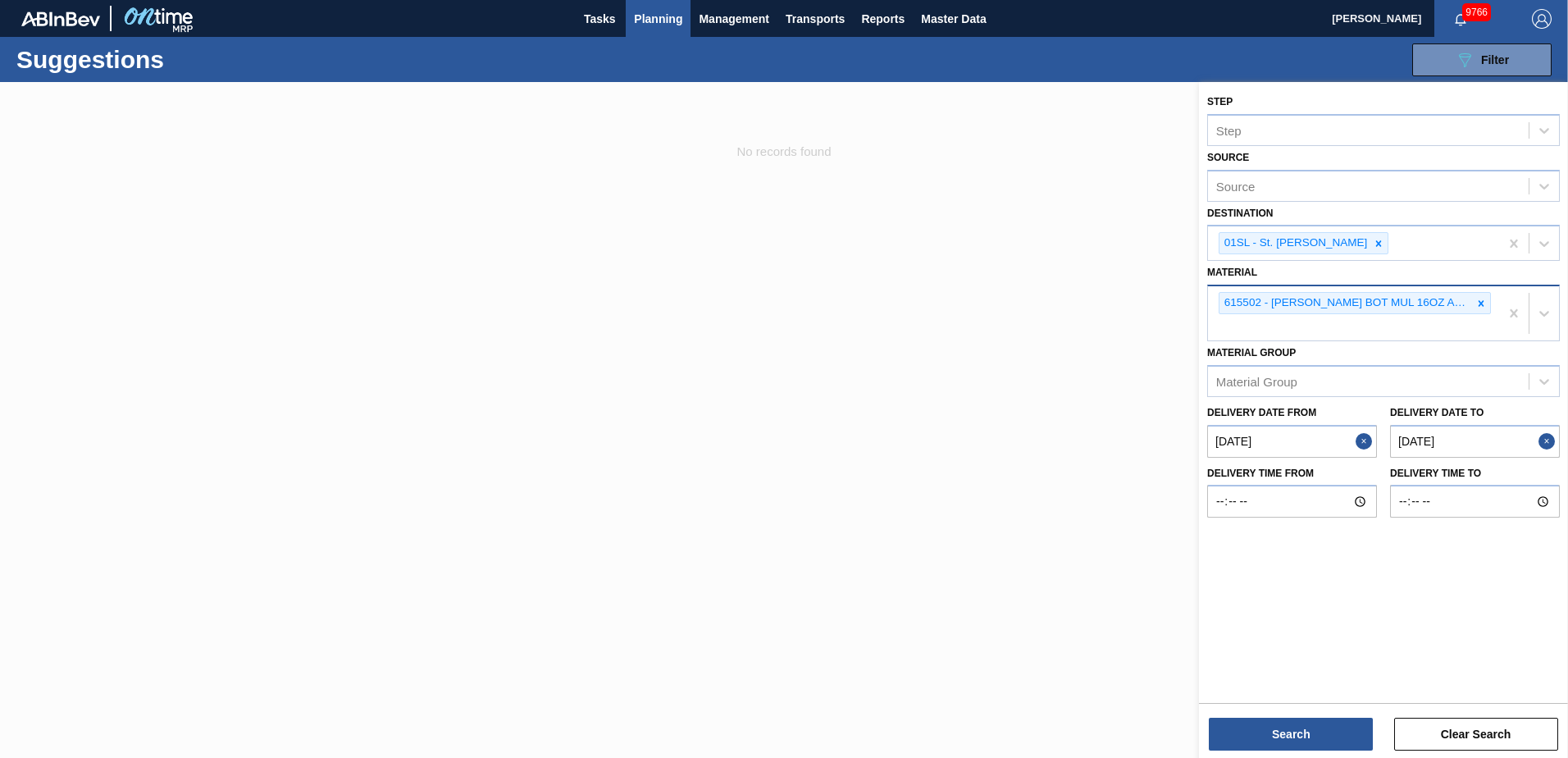
click at [1482, 302] on icon at bounding box center [1482, 303] width 5 height 5
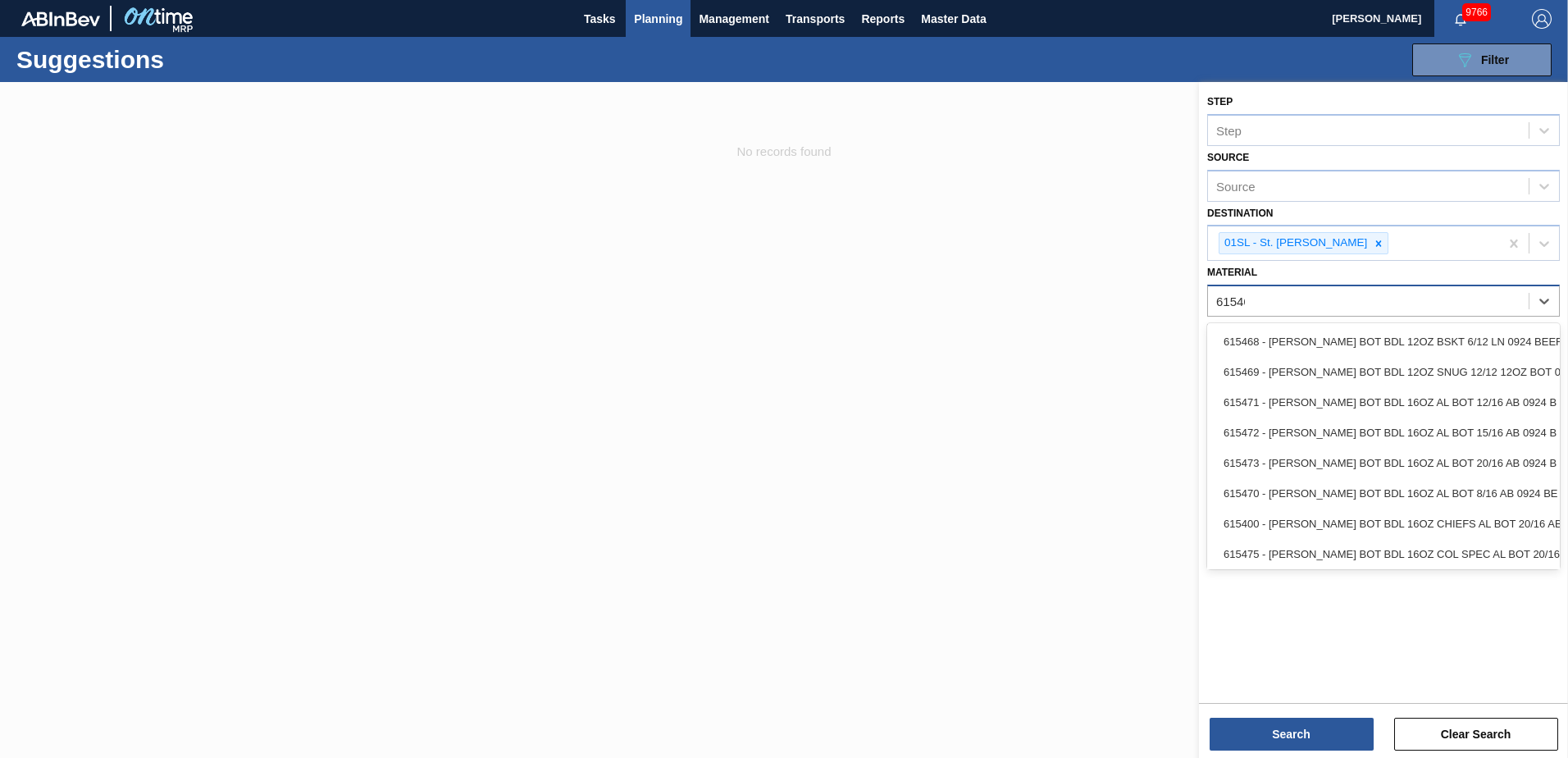
type input "615460"
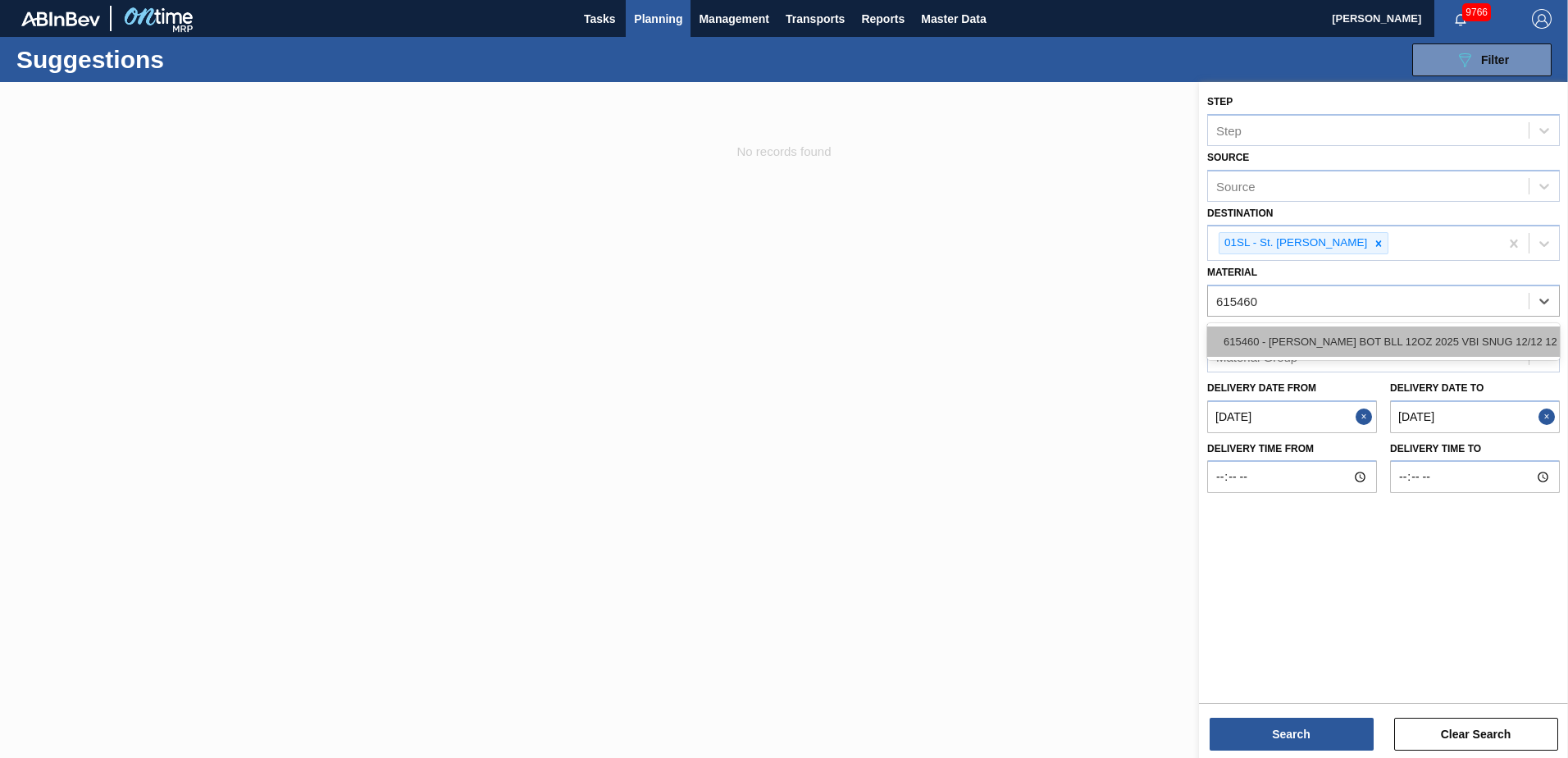
click at [1454, 332] on div "615460 - [PERSON_NAME] BOT BLL 12OZ 2025 VBI SNUG 12/12 12" at bounding box center [1382, 341] width 352 height 30
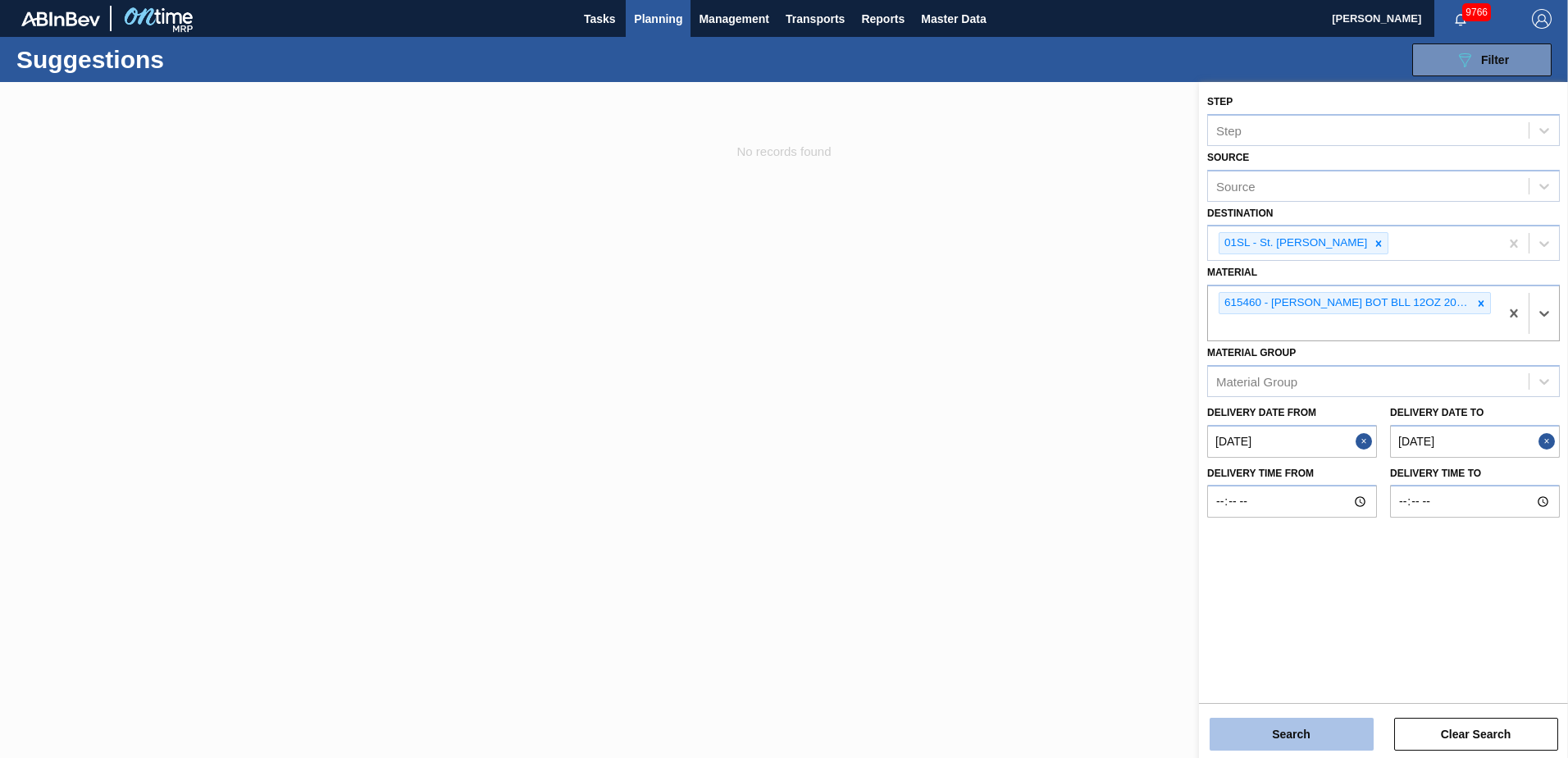
click at [1312, 748] on button "Search" at bounding box center [1291, 733] width 164 height 33
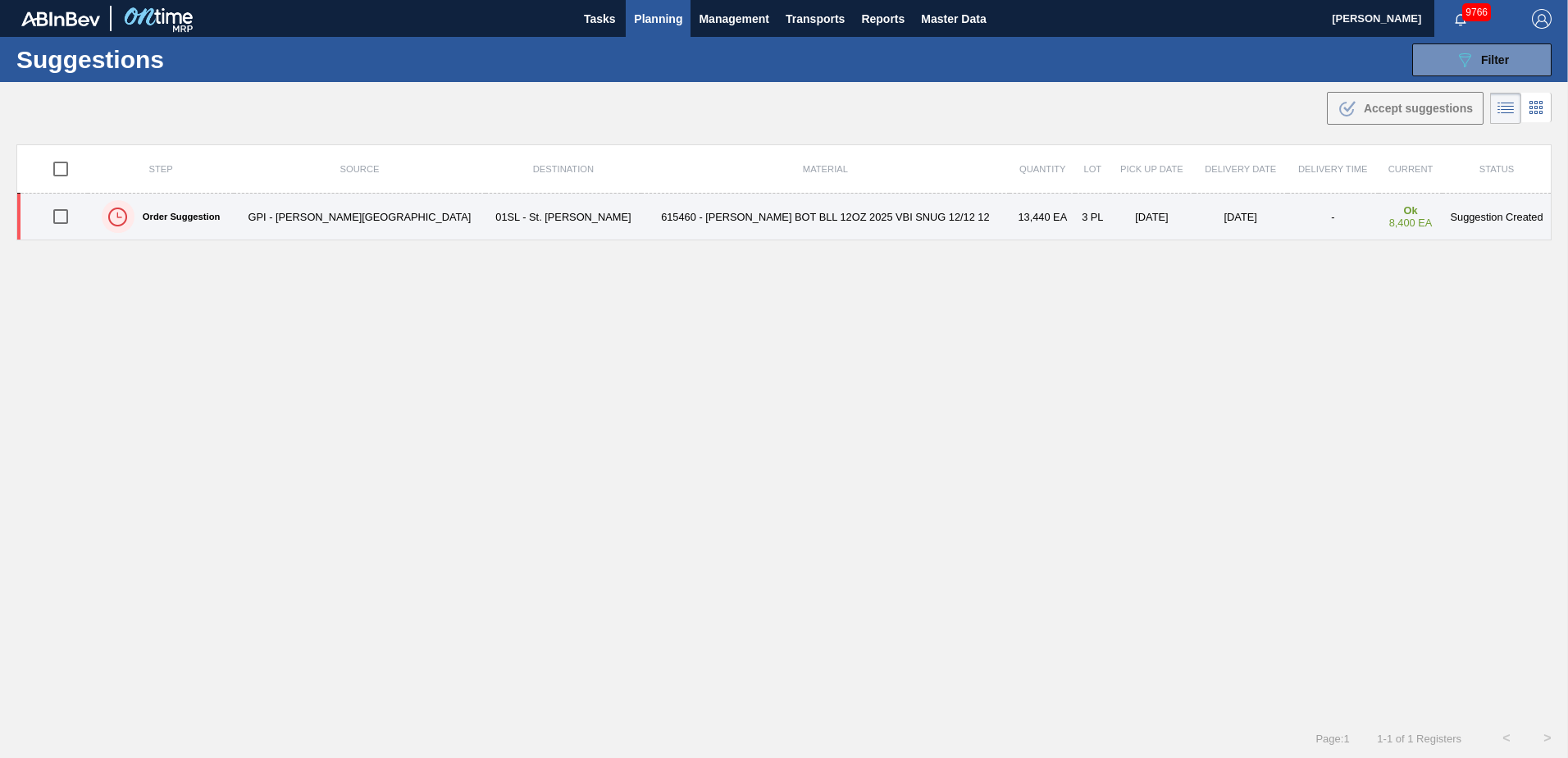
click at [64, 222] on input "checkbox" at bounding box center [61, 217] width 35 height 35
checkbox input "true"
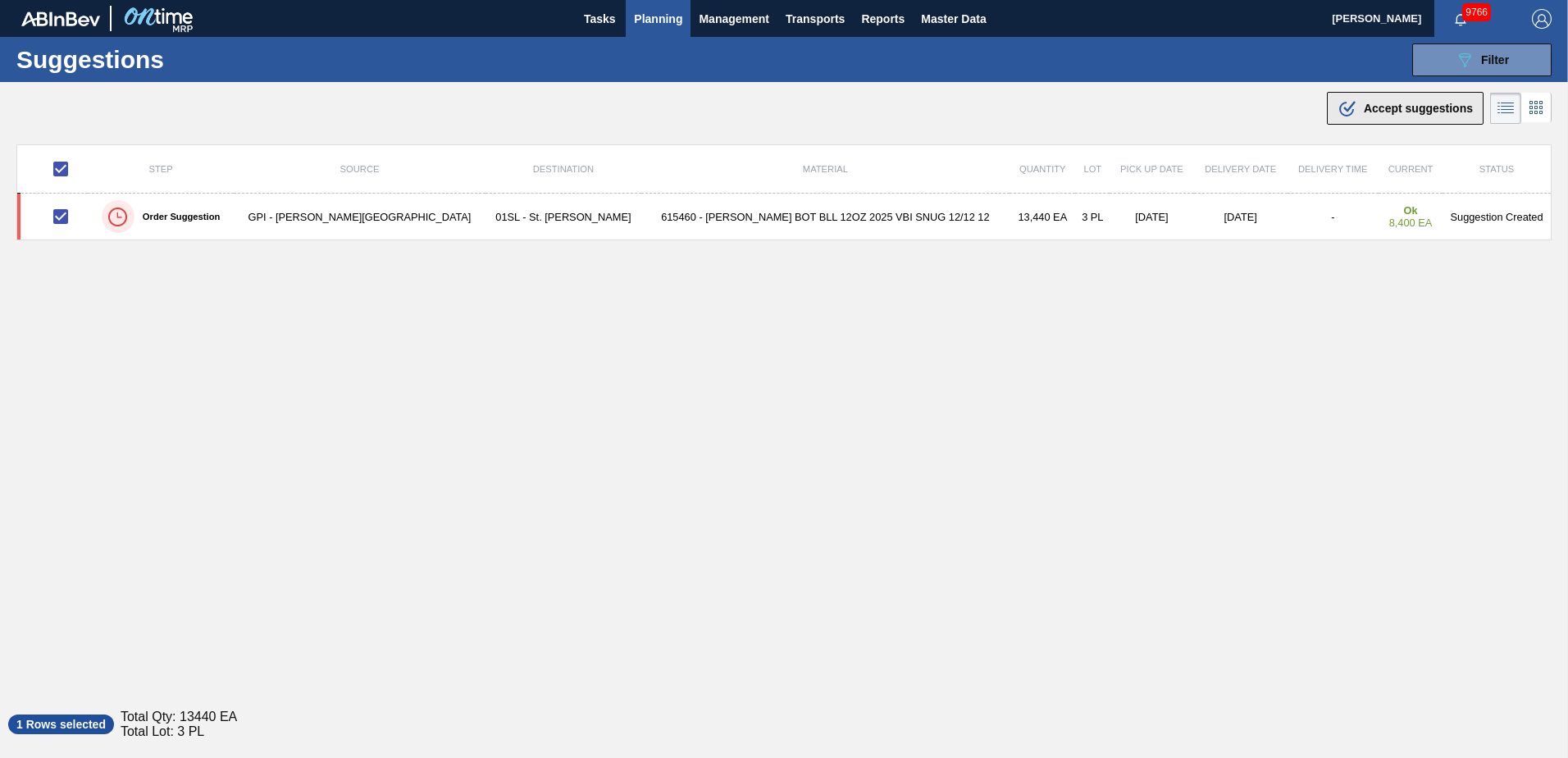
click at [1411, 113] on span "Accept suggestions" at bounding box center [1418, 108] width 109 height 13
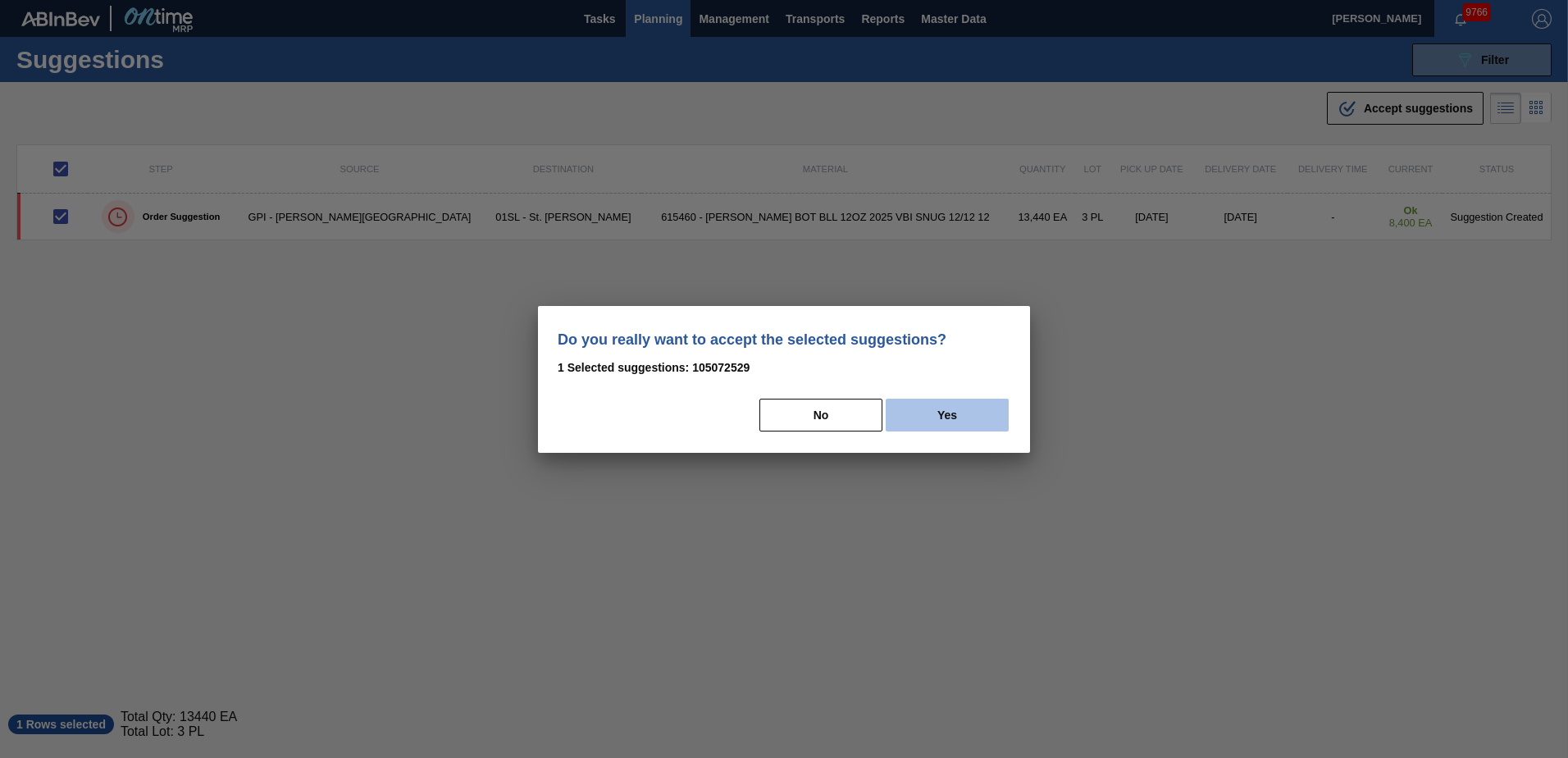
click at [971, 416] on button "Yes" at bounding box center [946, 415] width 123 height 33
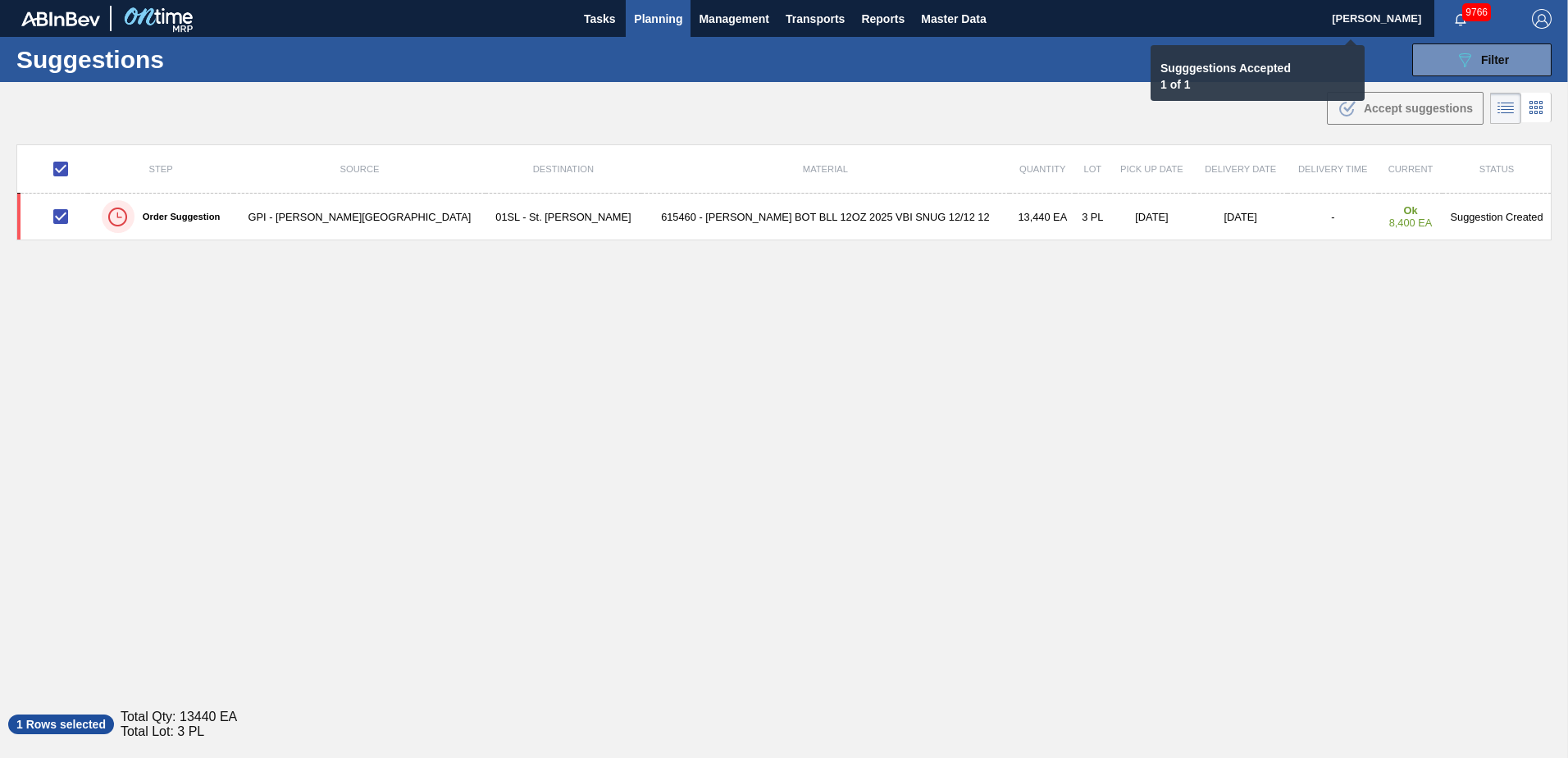
checkbox input "false"
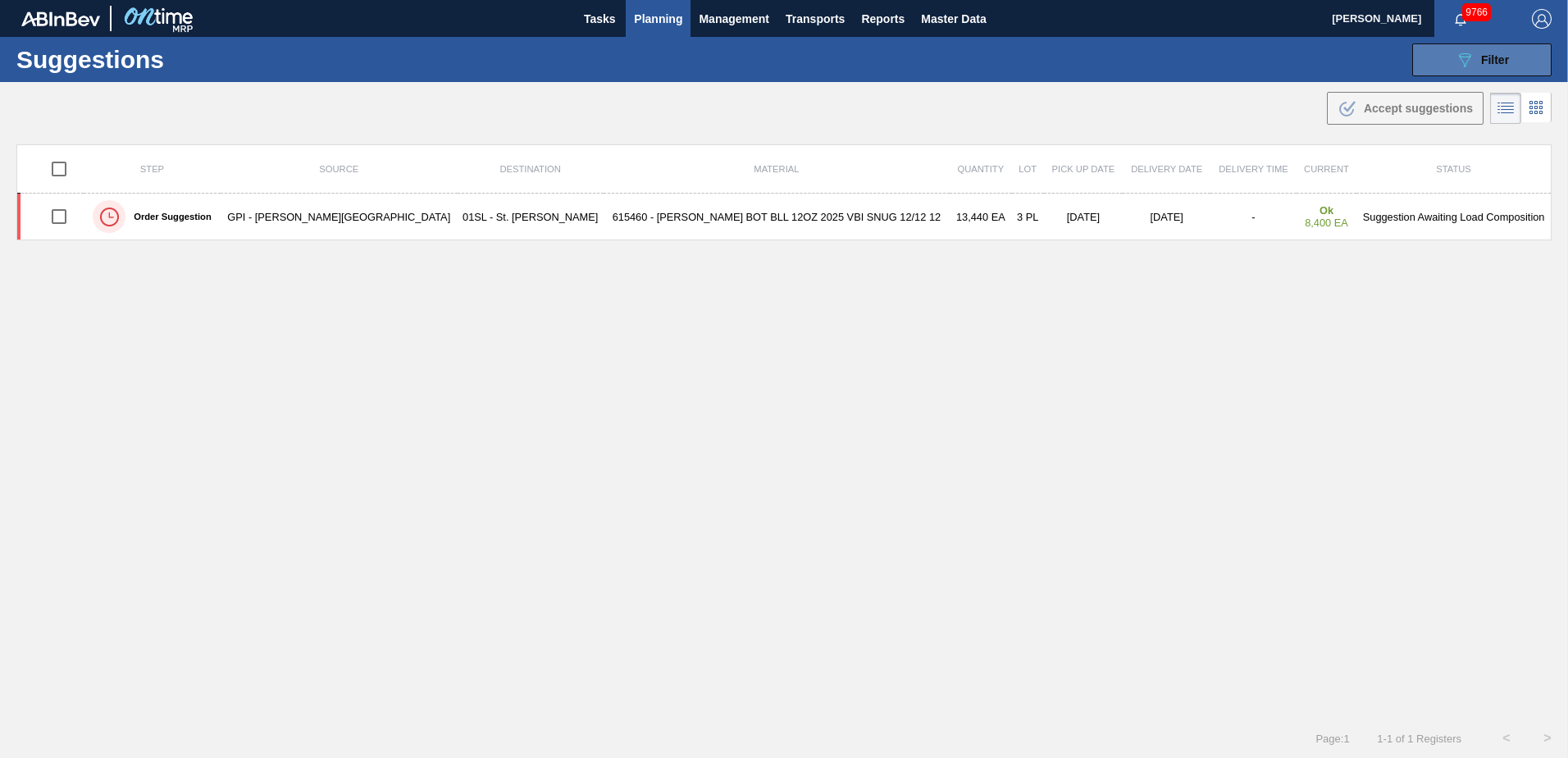
click at [1451, 59] on button "089F7B8B-B2A5-4AFE-B5C0-19BA573D28AC Filter" at bounding box center [1482, 60] width 139 height 33
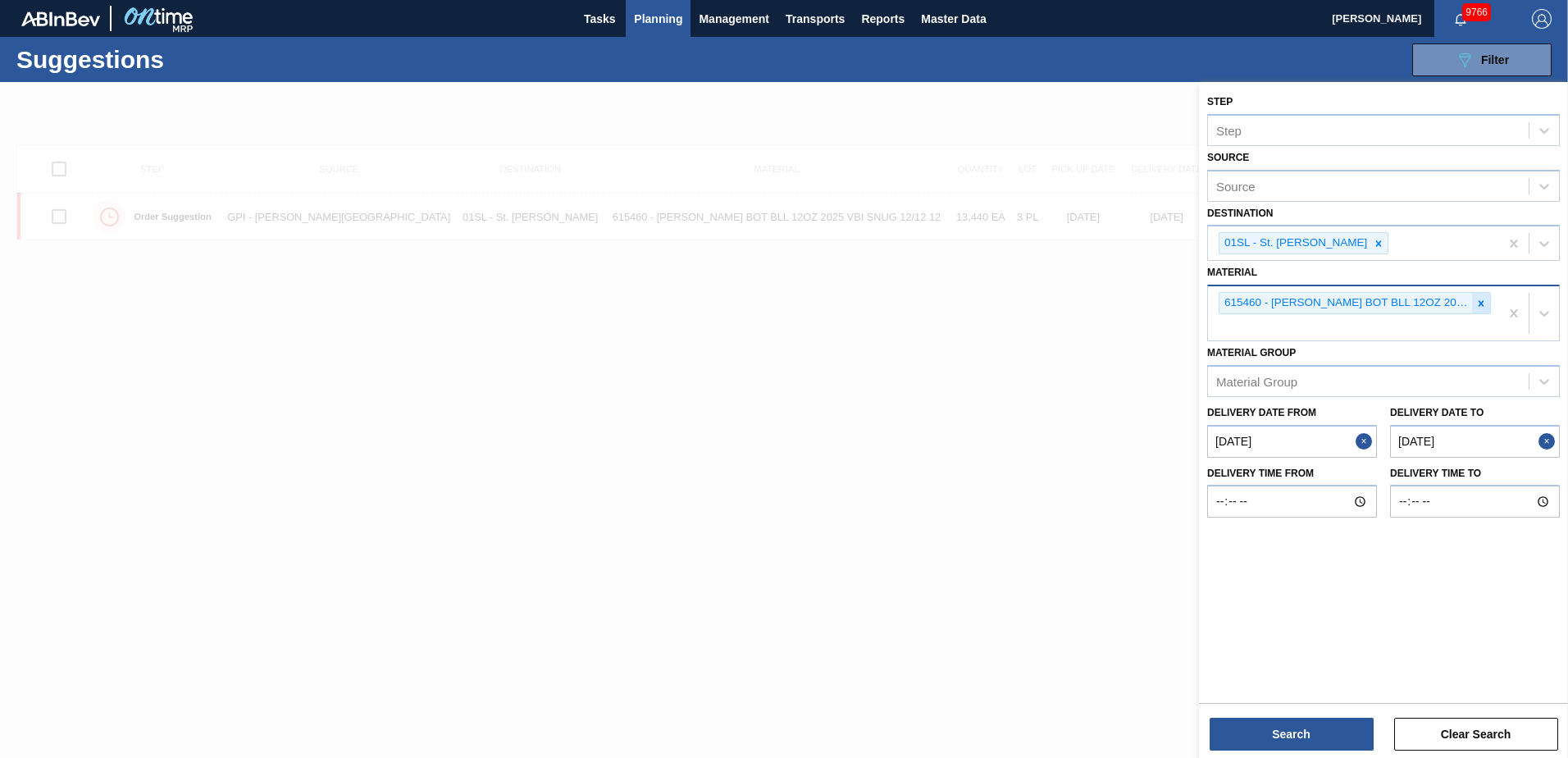
click at [1476, 306] on icon at bounding box center [1481, 303] width 12 height 12
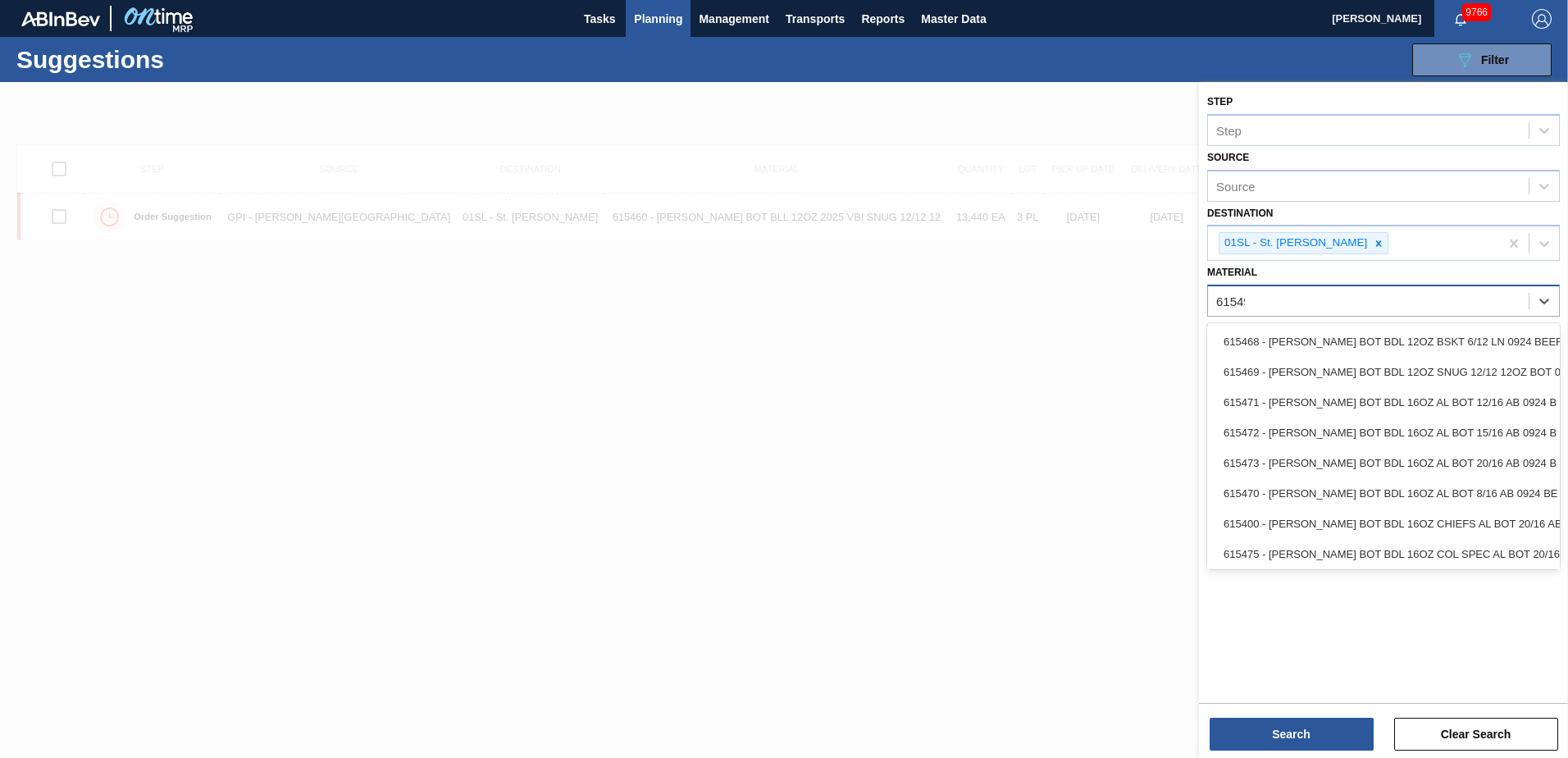
type input "615493"
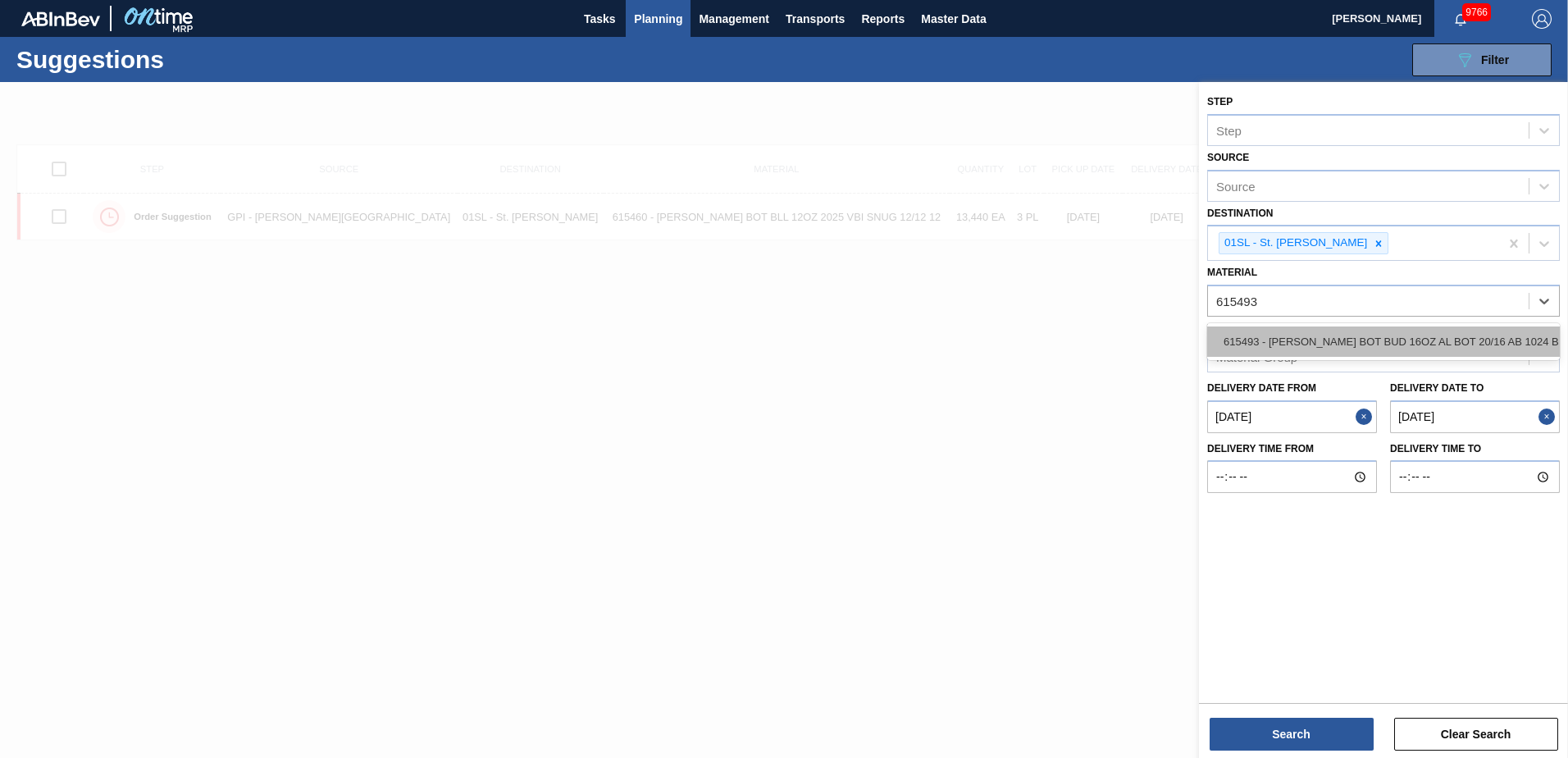
click at [1413, 332] on div "615493 - [PERSON_NAME] BOT BUD 16OZ AL BOT 20/16 AB 1024 B" at bounding box center [1382, 341] width 352 height 30
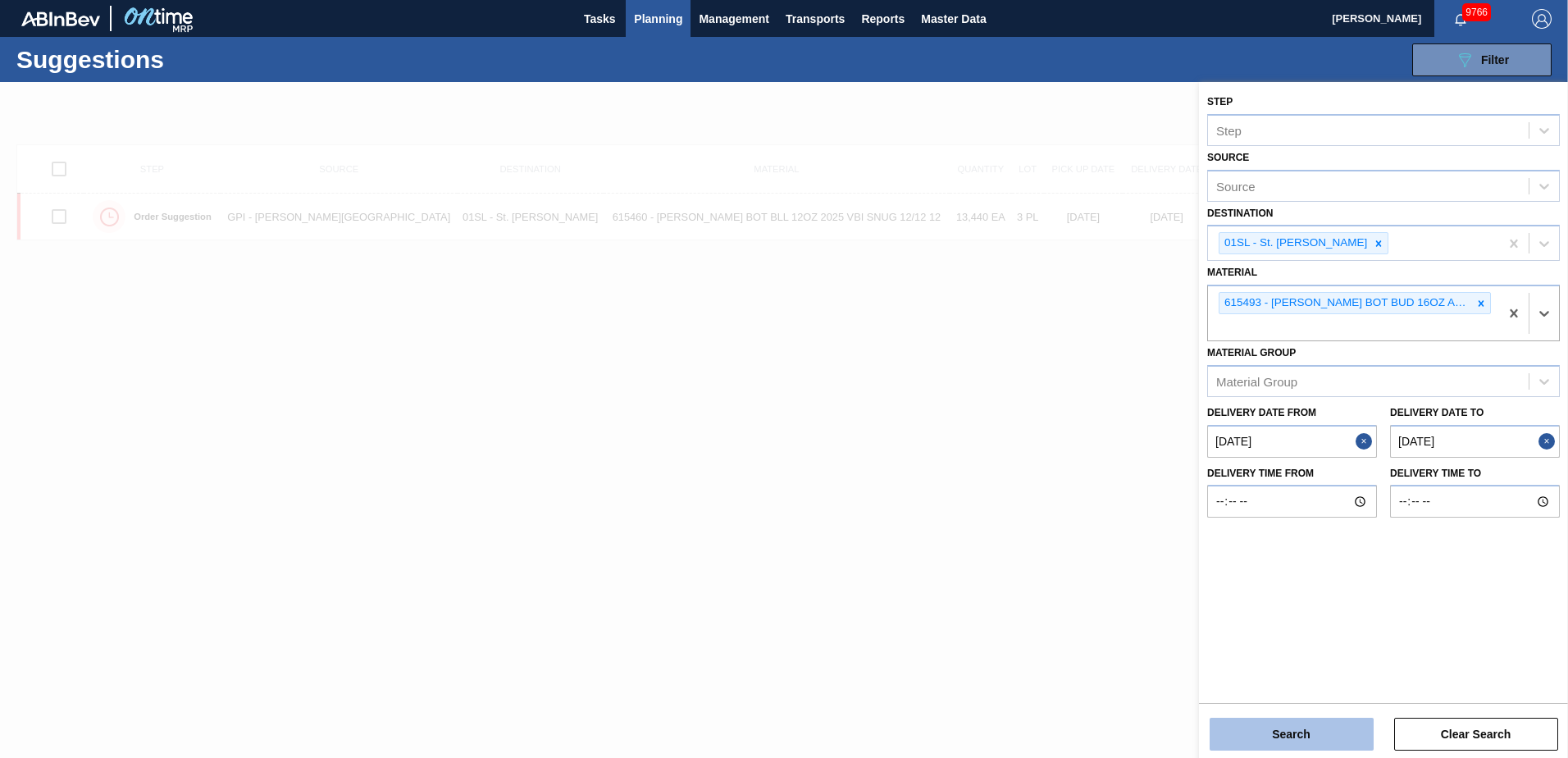
click at [1310, 736] on button "Search" at bounding box center [1291, 733] width 164 height 33
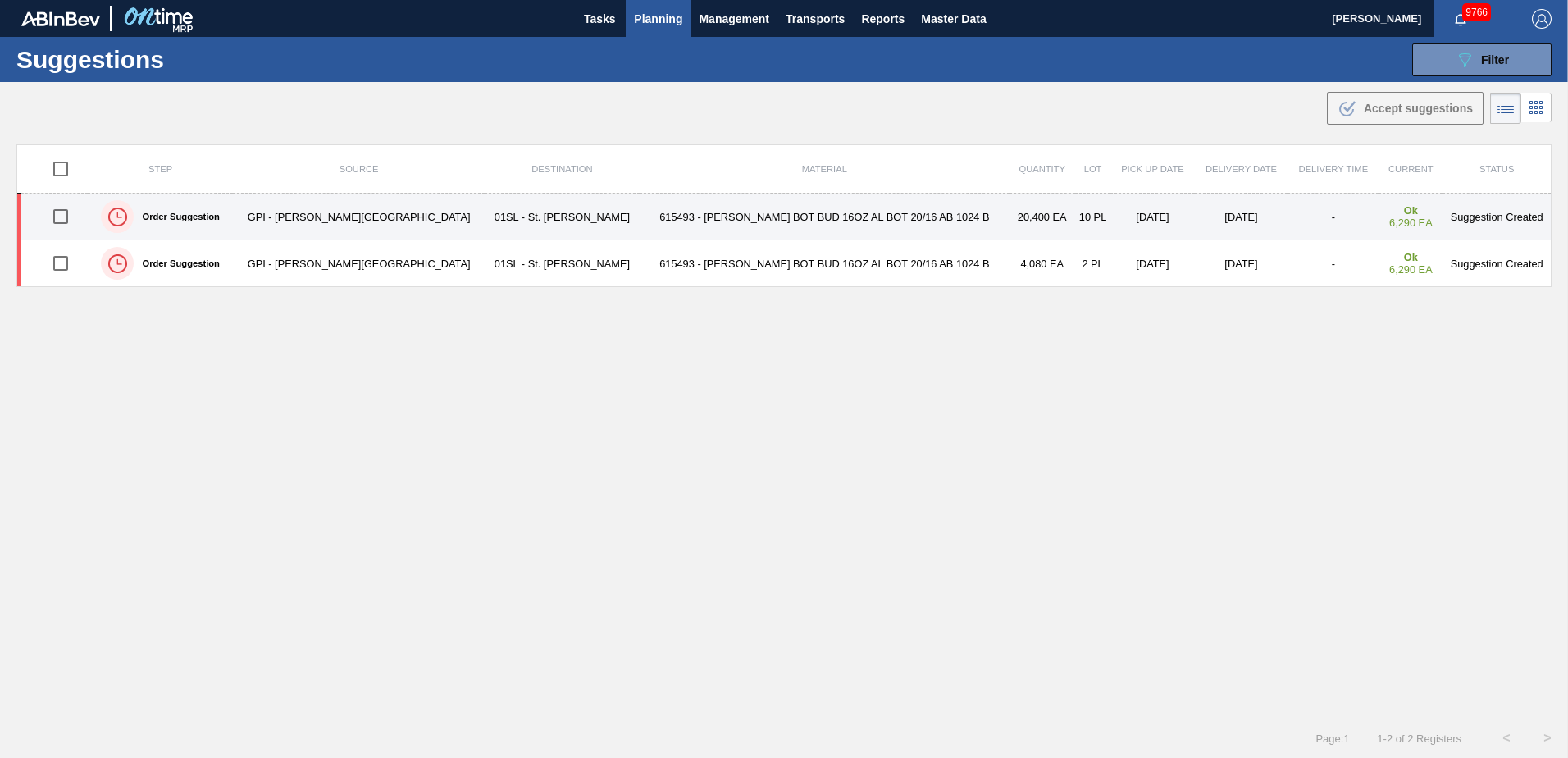
click at [73, 214] on input "checkbox" at bounding box center [61, 217] width 35 height 35
checkbox input "true"
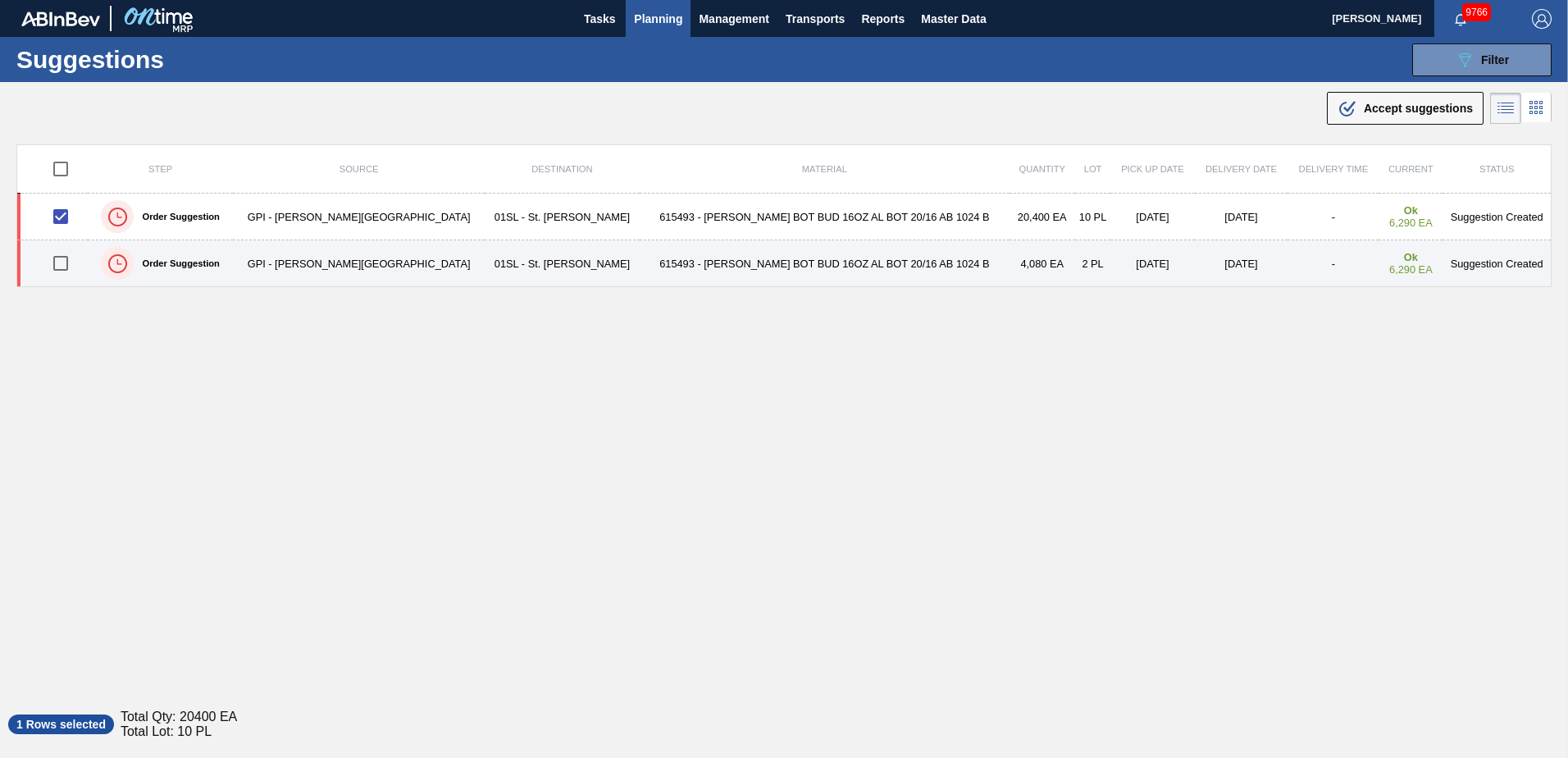
click at [70, 263] on input "checkbox" at bounding box center [61, 263] width 35 height 35
checkbox input "true"
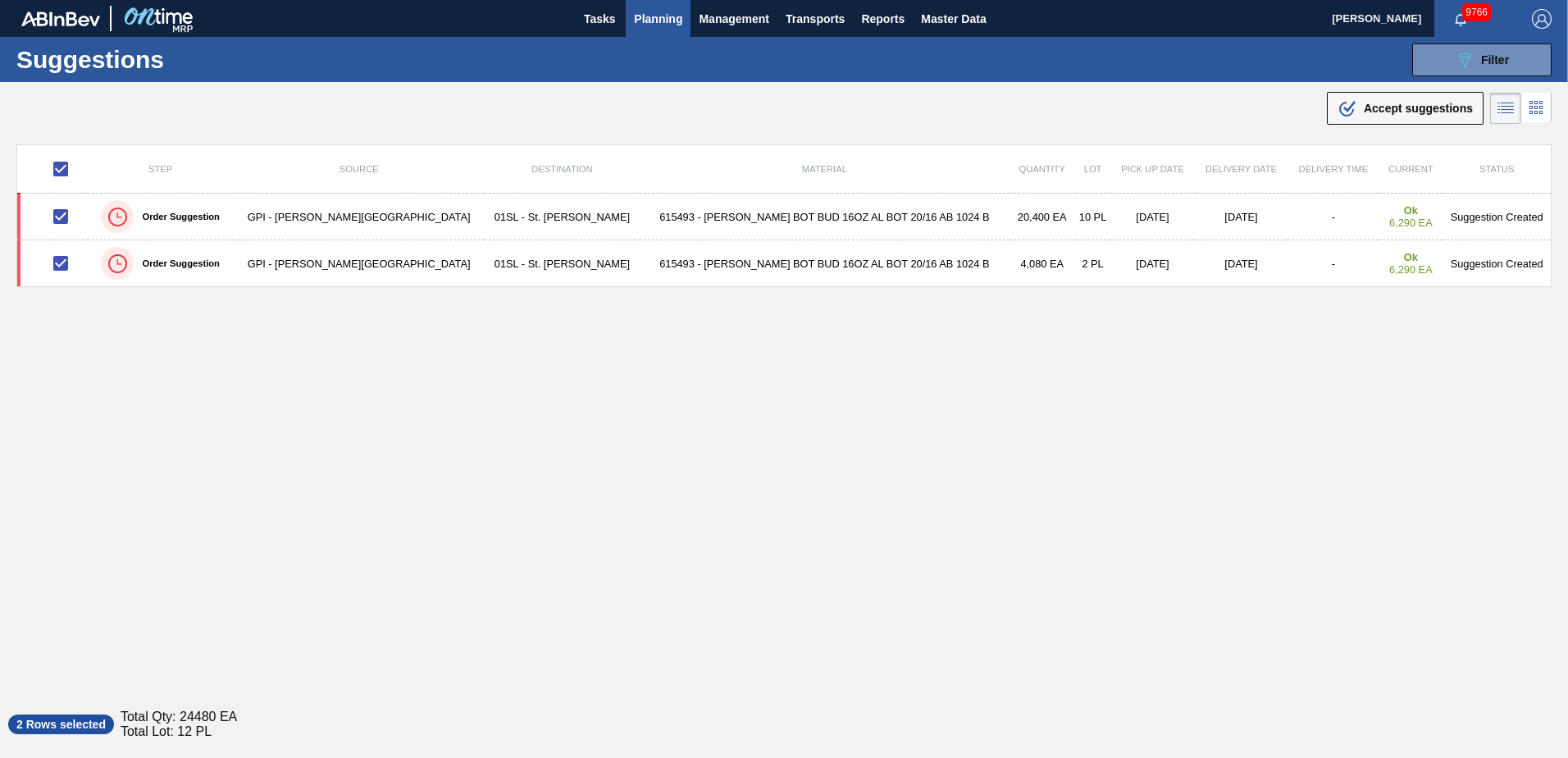
click at [1411, 126] on div ".b{fill:var(--color-action-default)} Accept suggestions" at bounding box center [784, 105] width 1568 height 45
click at [1407, 118] on button ".b{fill:var(--color-action-default)} Accept suggestions" at bounding box center [1405, 108] width 157 height 33
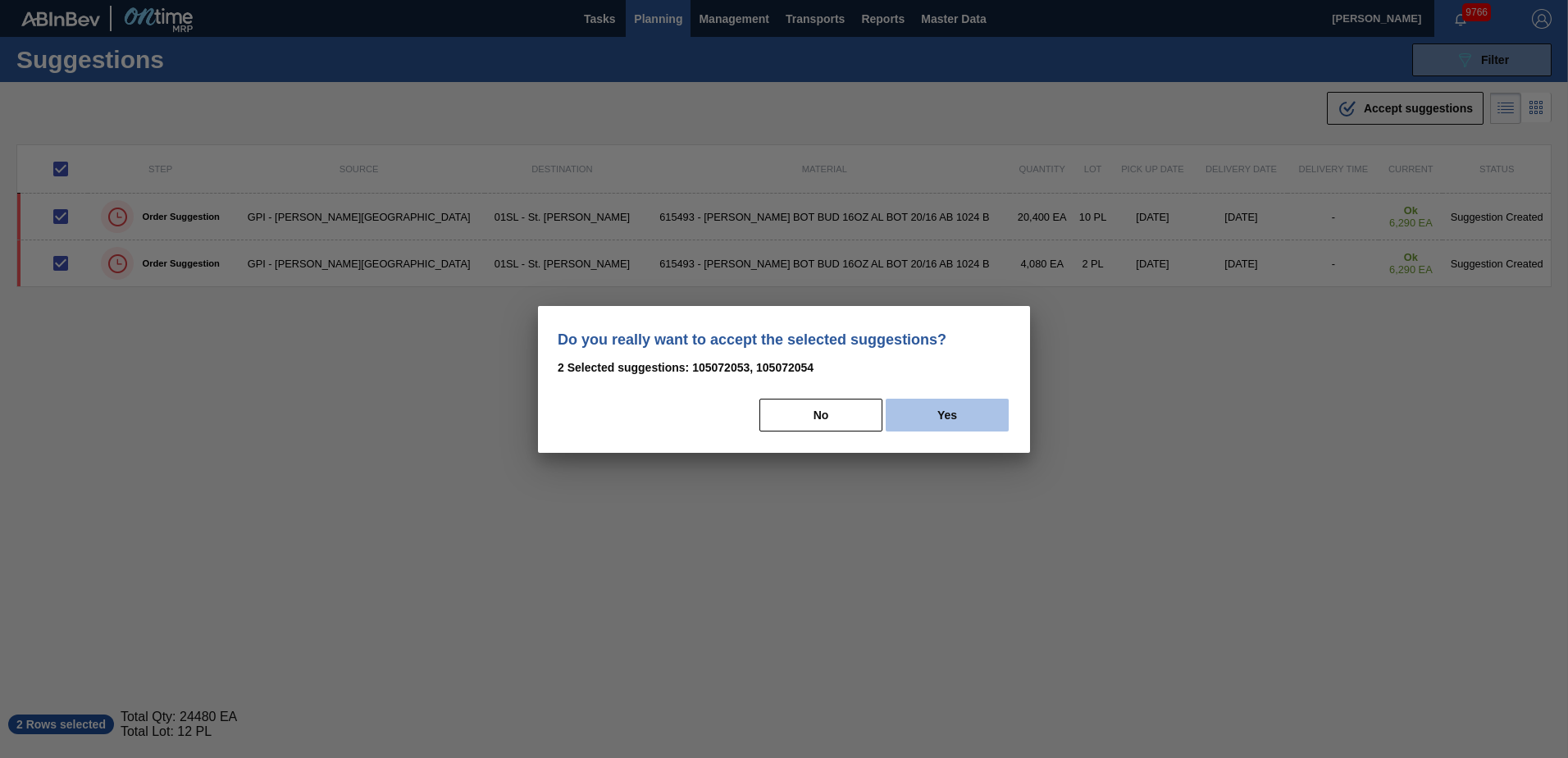
click at [954, 415] on button "Yes" at bounding box center [946, 415] width 123 height 33
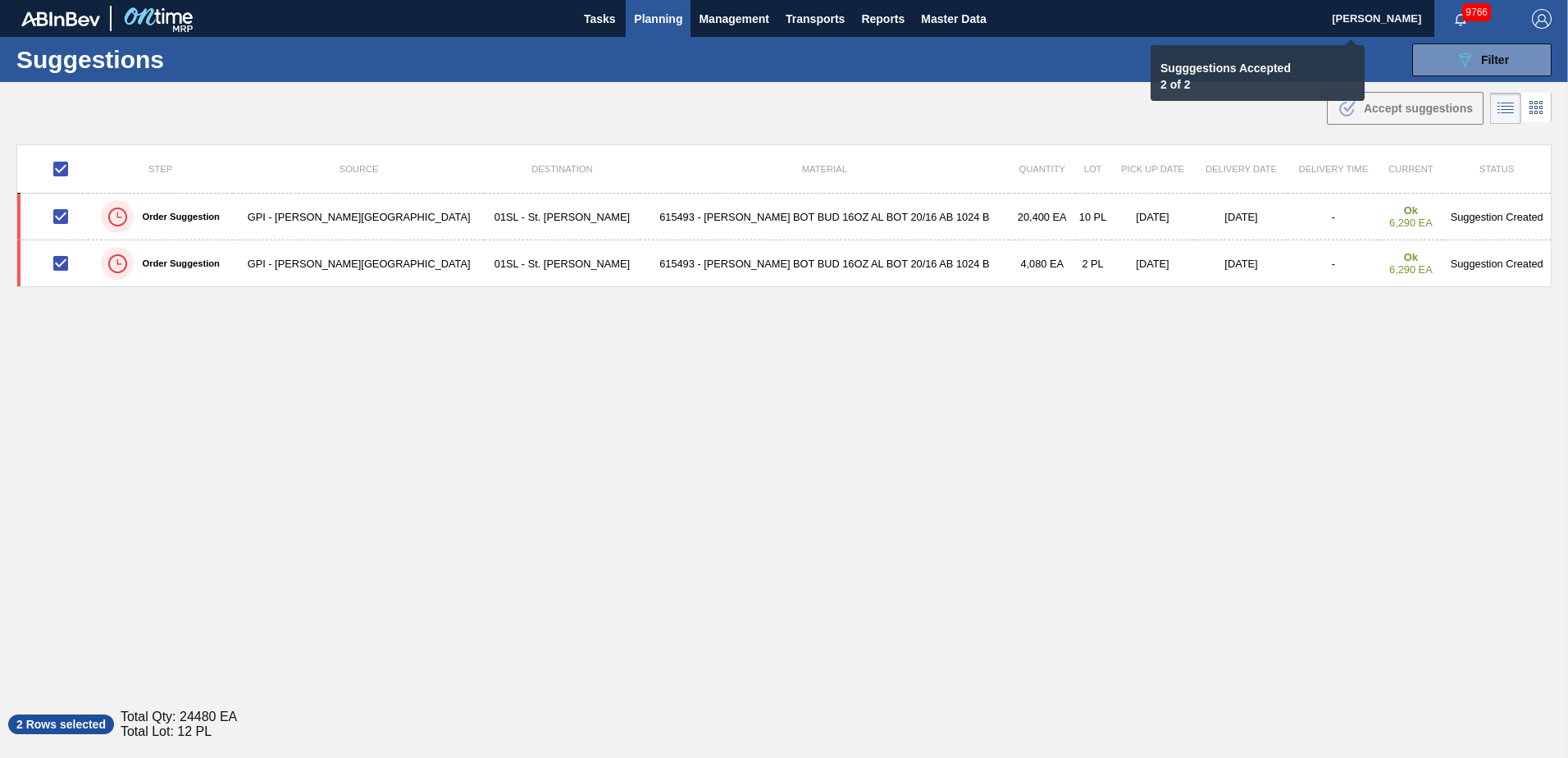
checkbox input "false"
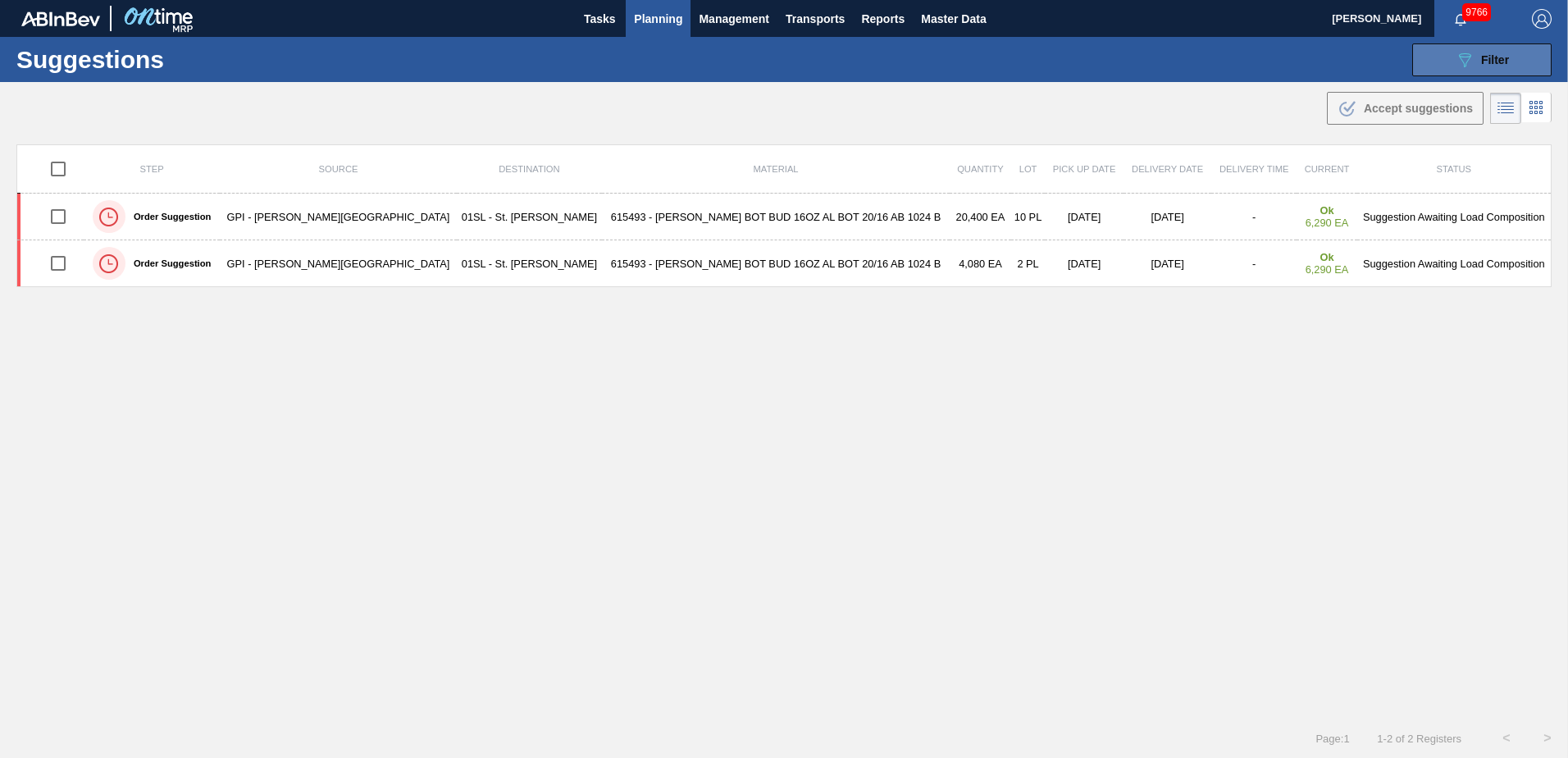
click at [1469, 66] on icon "089F7B8B-B2A5-4AFE-B5C0-19BA573D28AC" at bounding box center [1465, 60] width 20 height 20
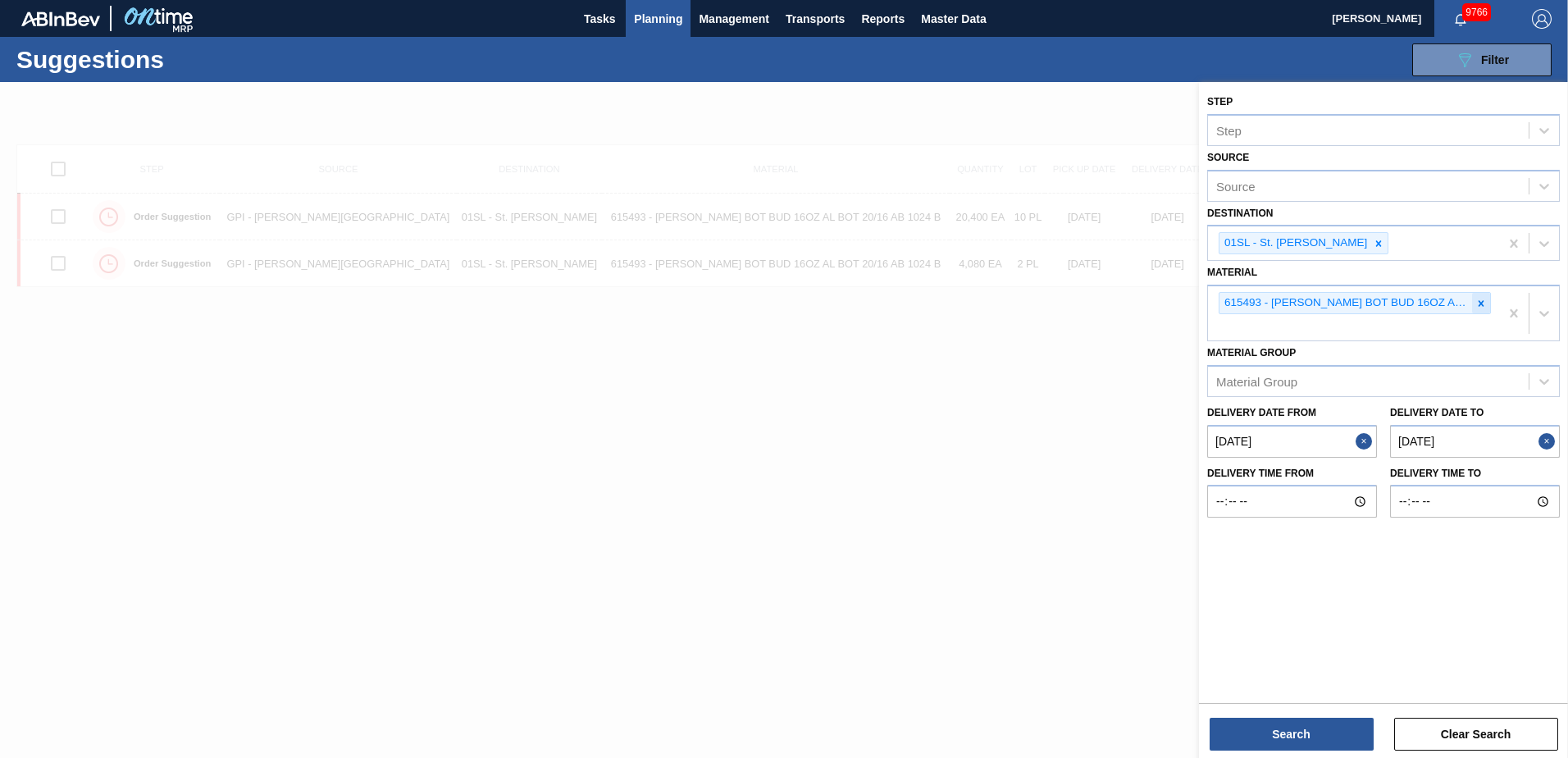
click at [1478, 311] on div at bounding box center [1481, 303] width 18 height 21
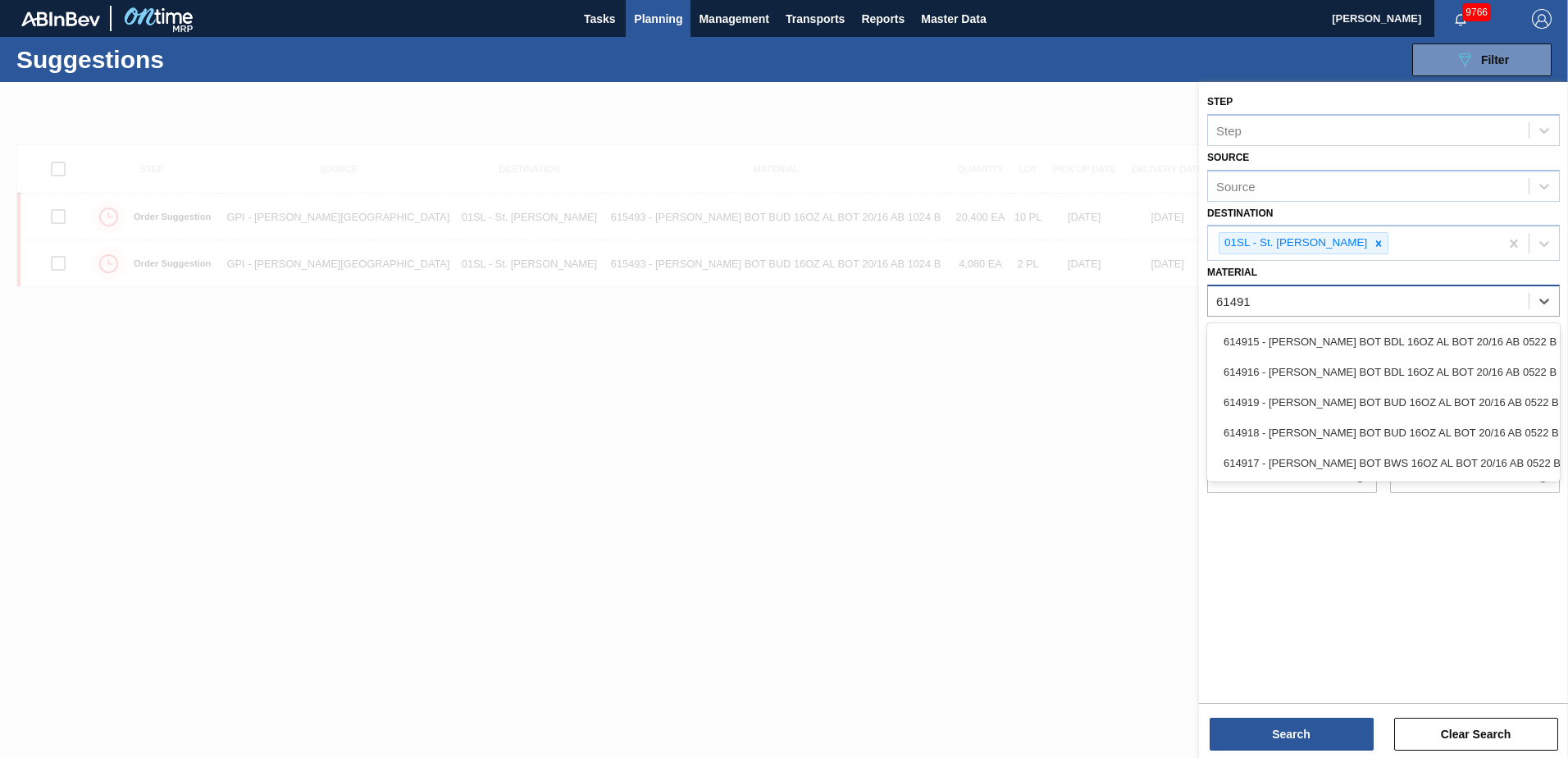
type input "614917"
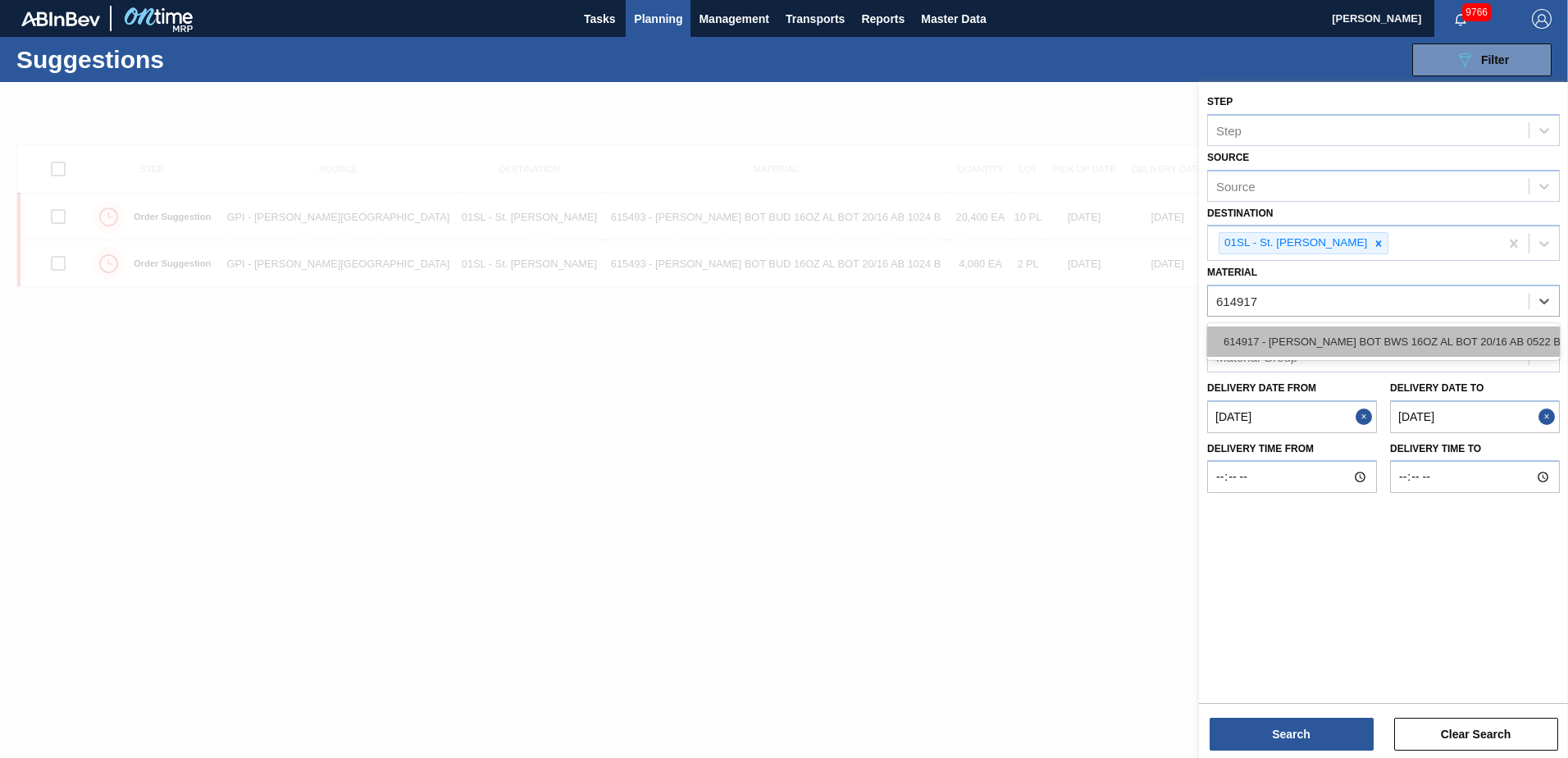
click at [1462, 344] on div "614917 - [PERSON_NAME] BOT BWS 16OZ AL BOT 20/16 AB 0522 B" at bounding box center [1382, 341] width 352 height 30
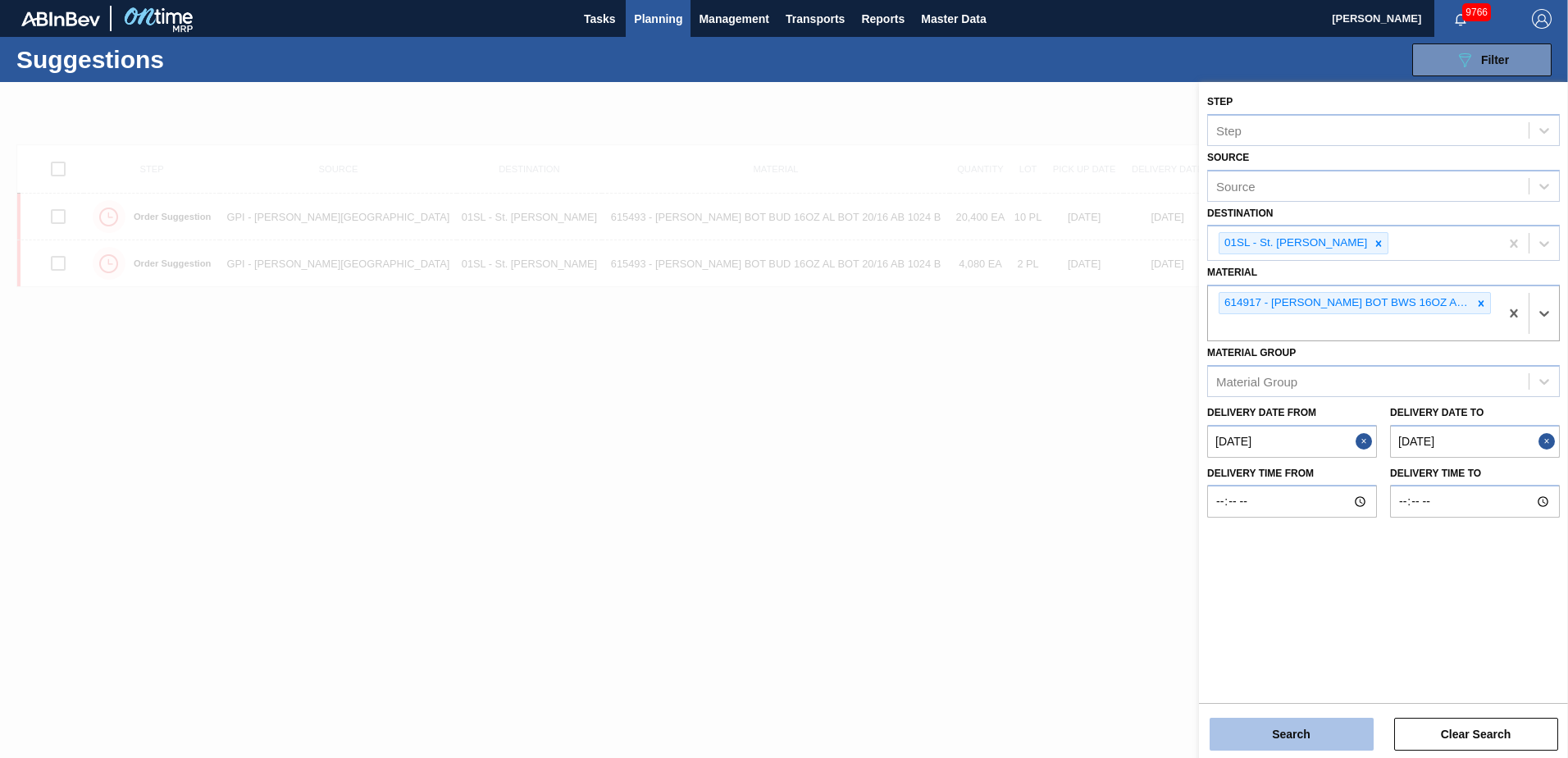
click at [1302, 724] on button "Search" at bounding box center [1291, 733] width 164 height 33
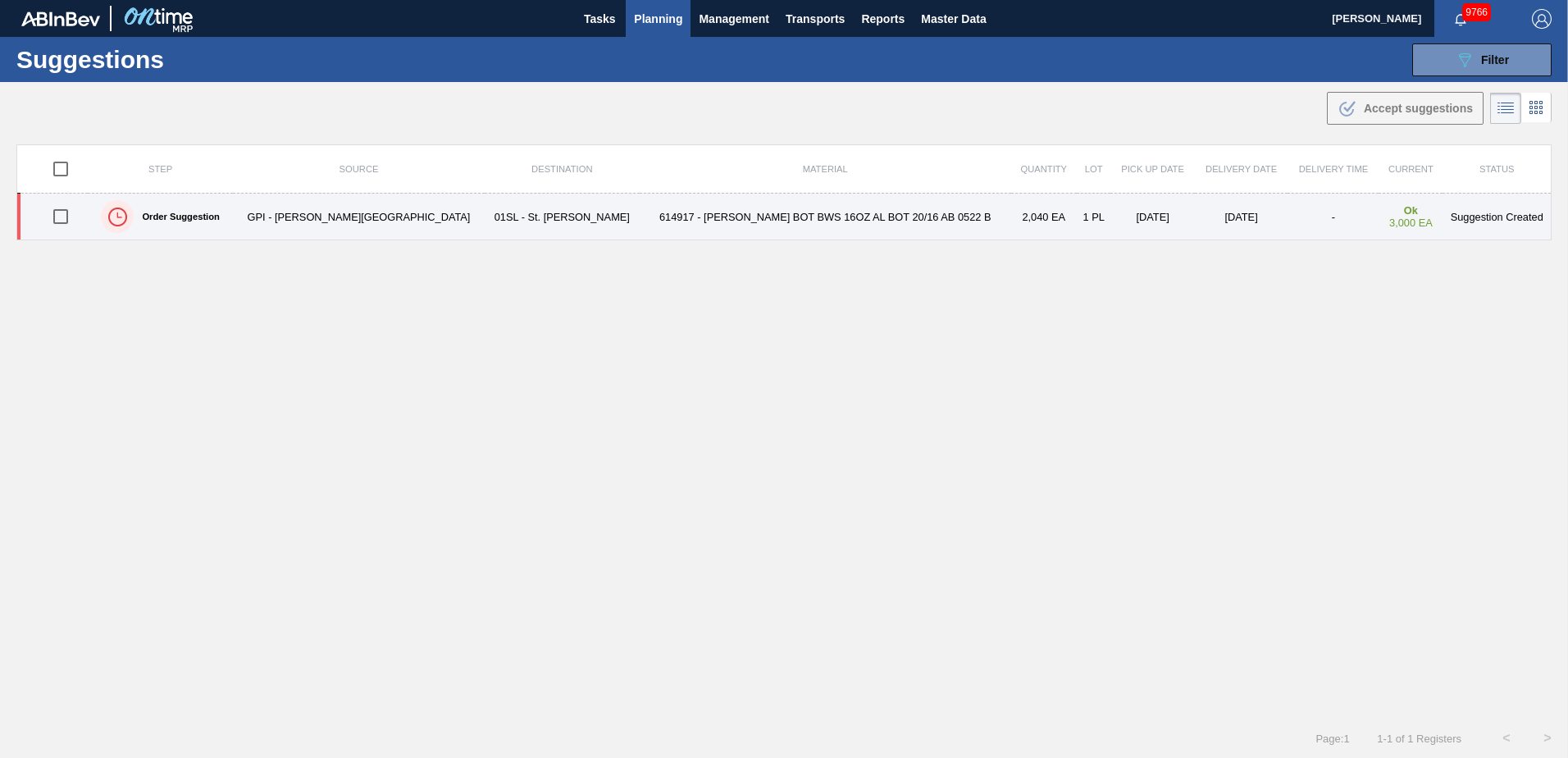
click at [63, 219] on input "checkbox" at bounding box center [61, 217] width 35 height 35
checkbox input "true"
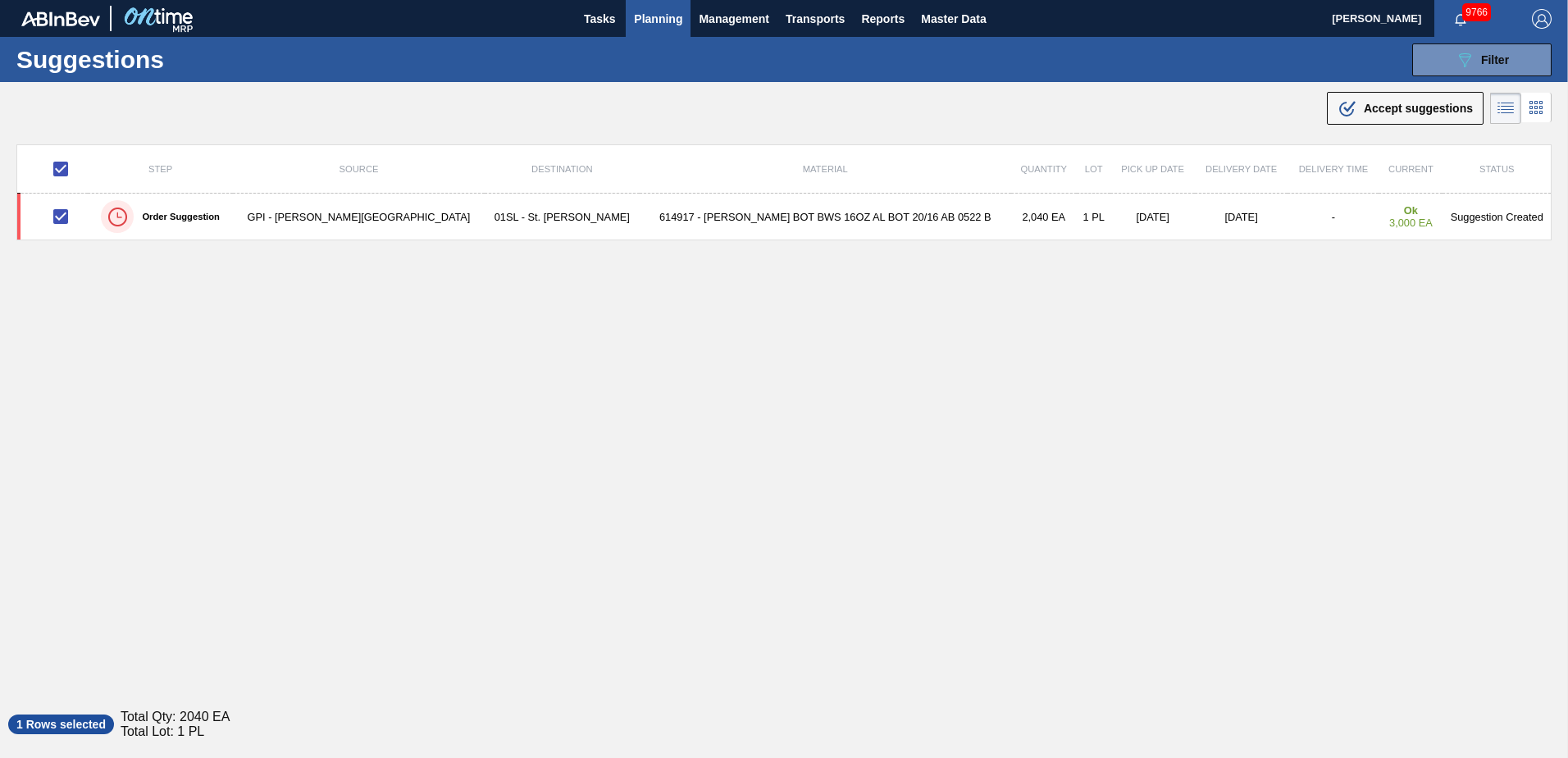
drag, startPoint x: 1412, startPoint y: 111, endPoint x: 1219, endPoint y: 237, distance: 230.5
click at [1412, 111] on span "Accept suggestions" at bounding box center [1418, 108] width 109 height 13
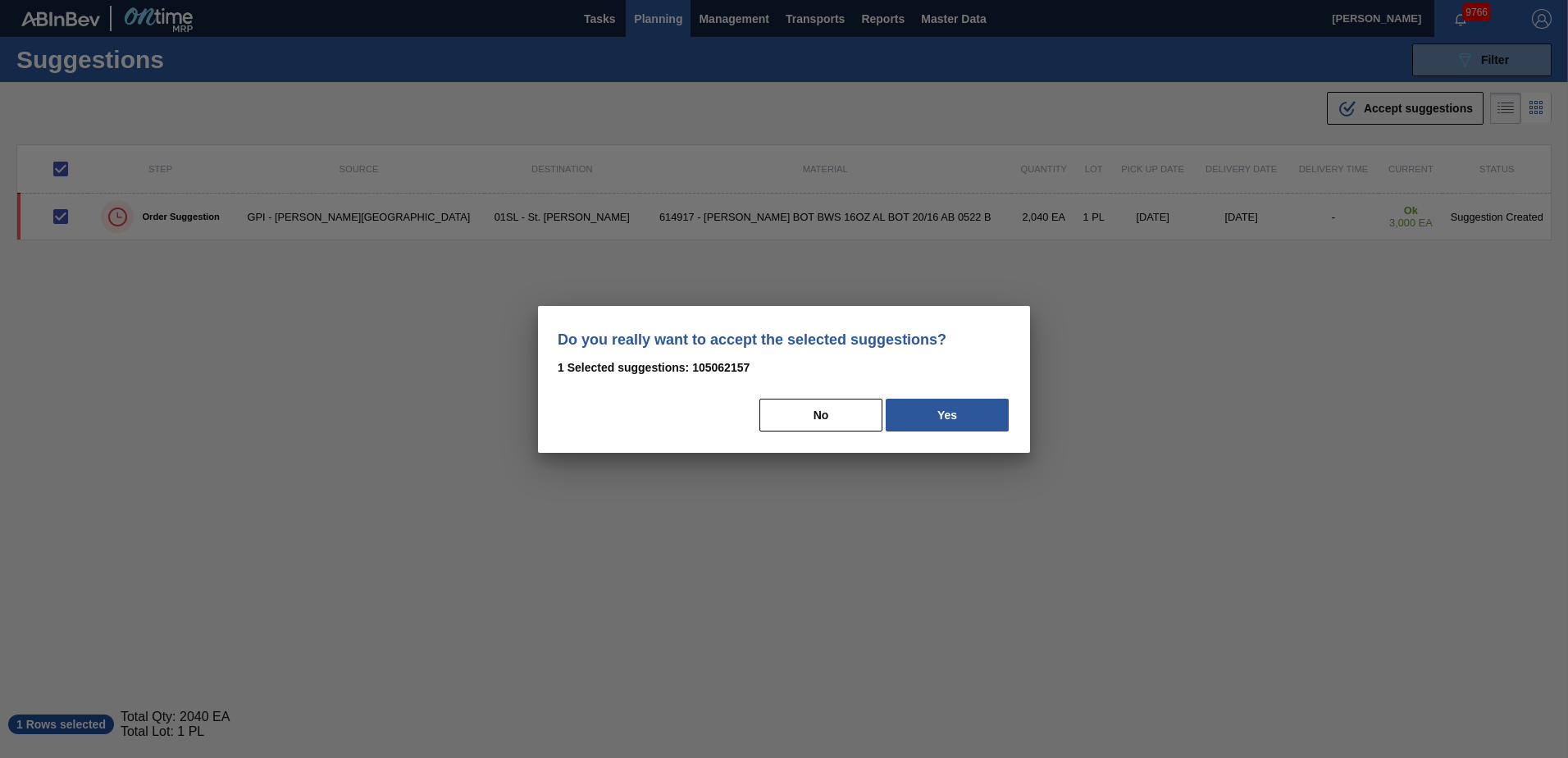
click at [974, 435] on div "Do you really want to accept the selected suggestions? 1 Selected suggestions: …" at bounding box center [784, 379] width 492 height 147
click at [957, 419] on button "Yes" at bounding box center [946, 415] width 123 height 33
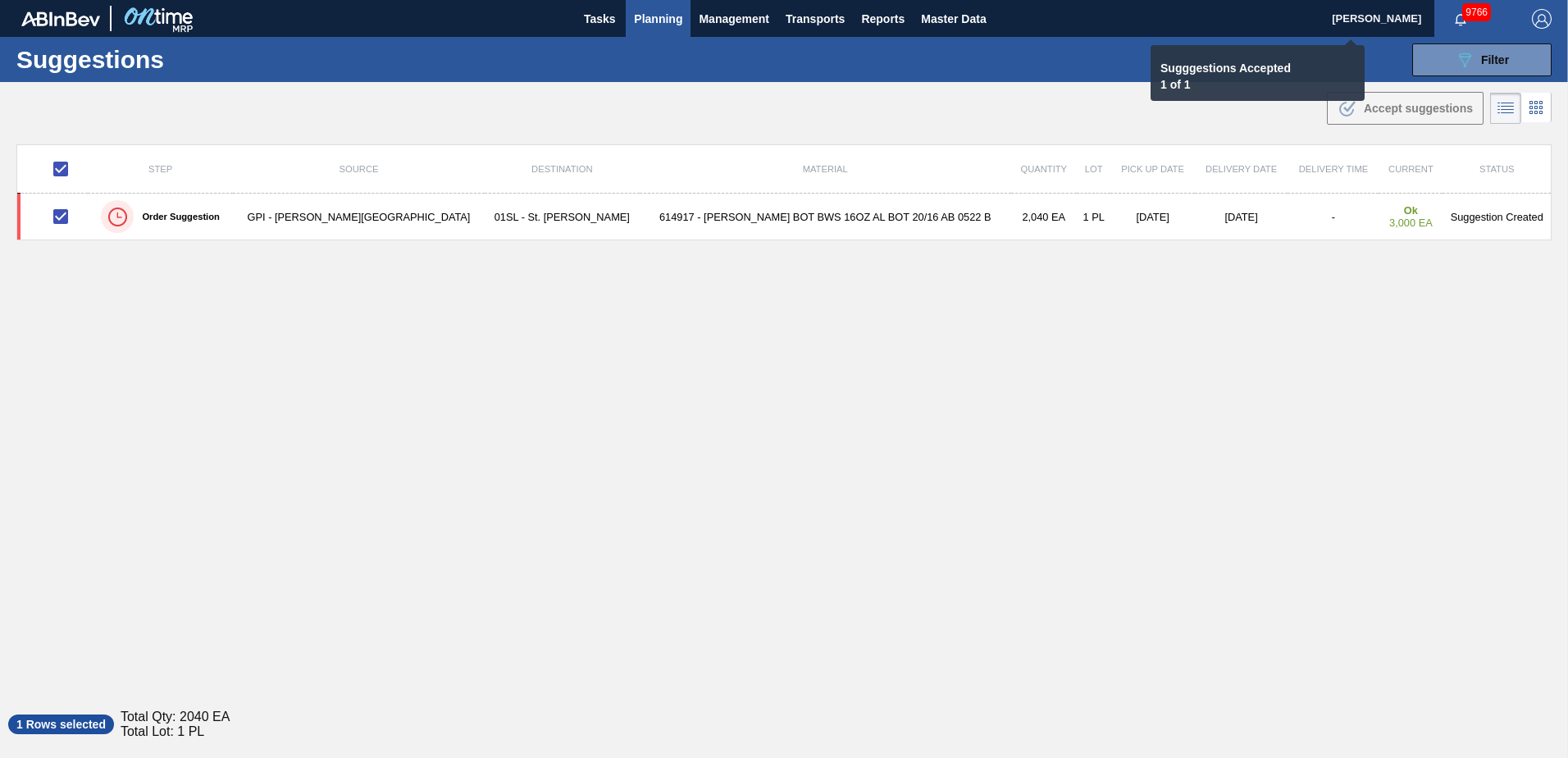
checkbox input "false"
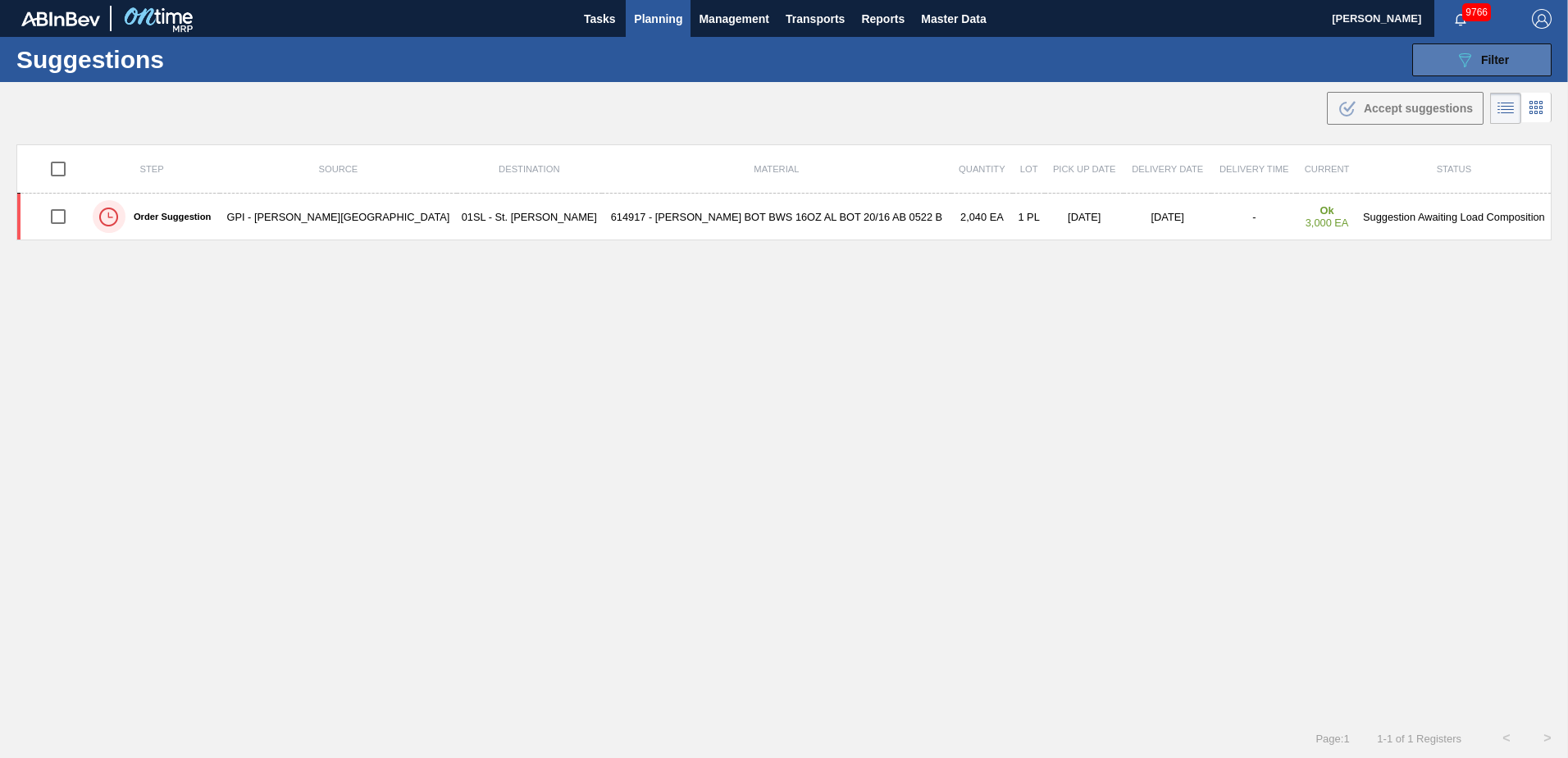
click at [1488, 55] on span "Filter" at bounding box center [1494, 60] width 28 height 13
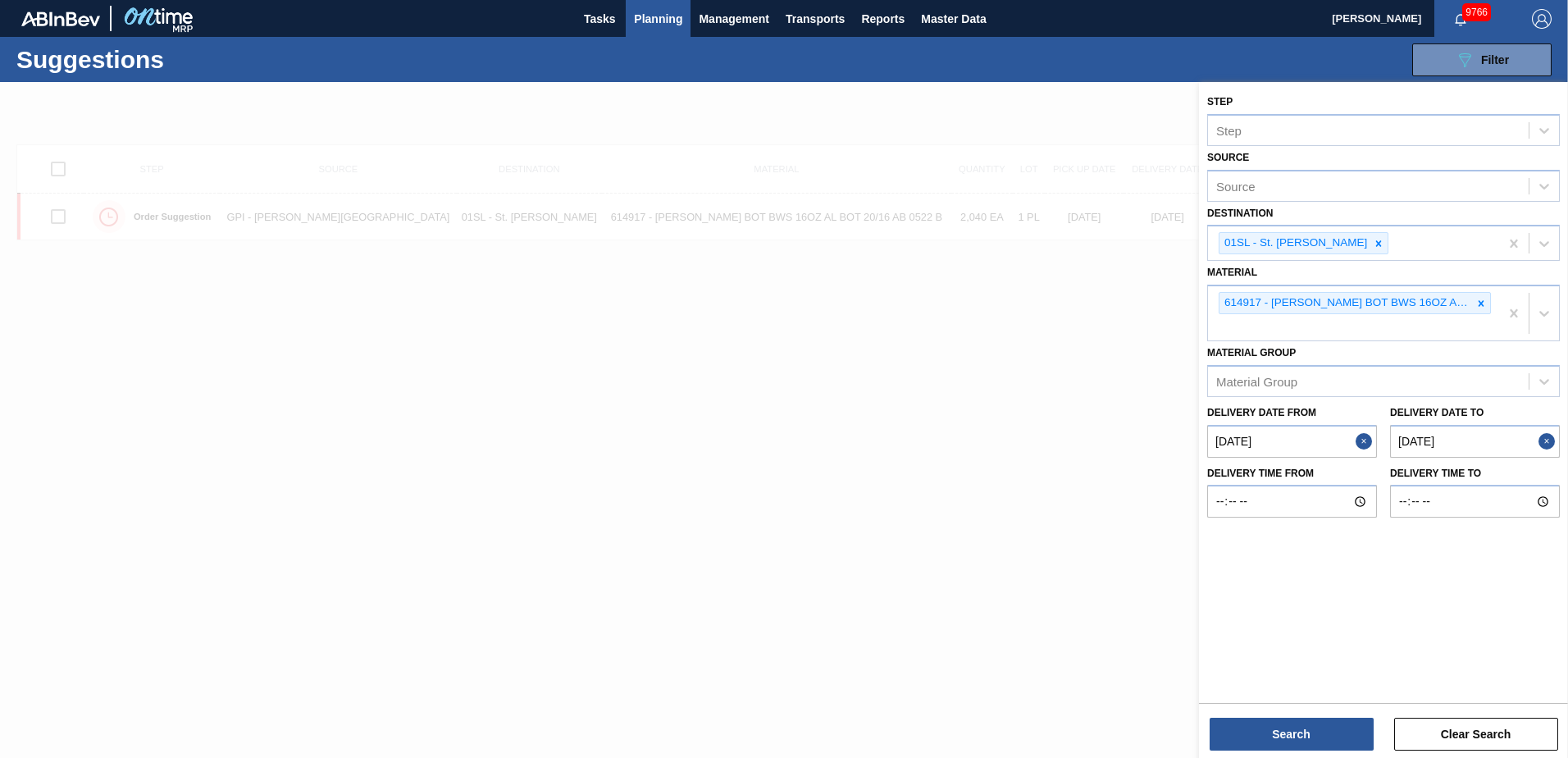
drag, startPoint x: 1480, startPoint y: 303, endPoint x: 1494, endPoint y: 303, distance: 14.0
click at [1480, 303] on icon at bounding box center [1481, 303] width 12 height 12
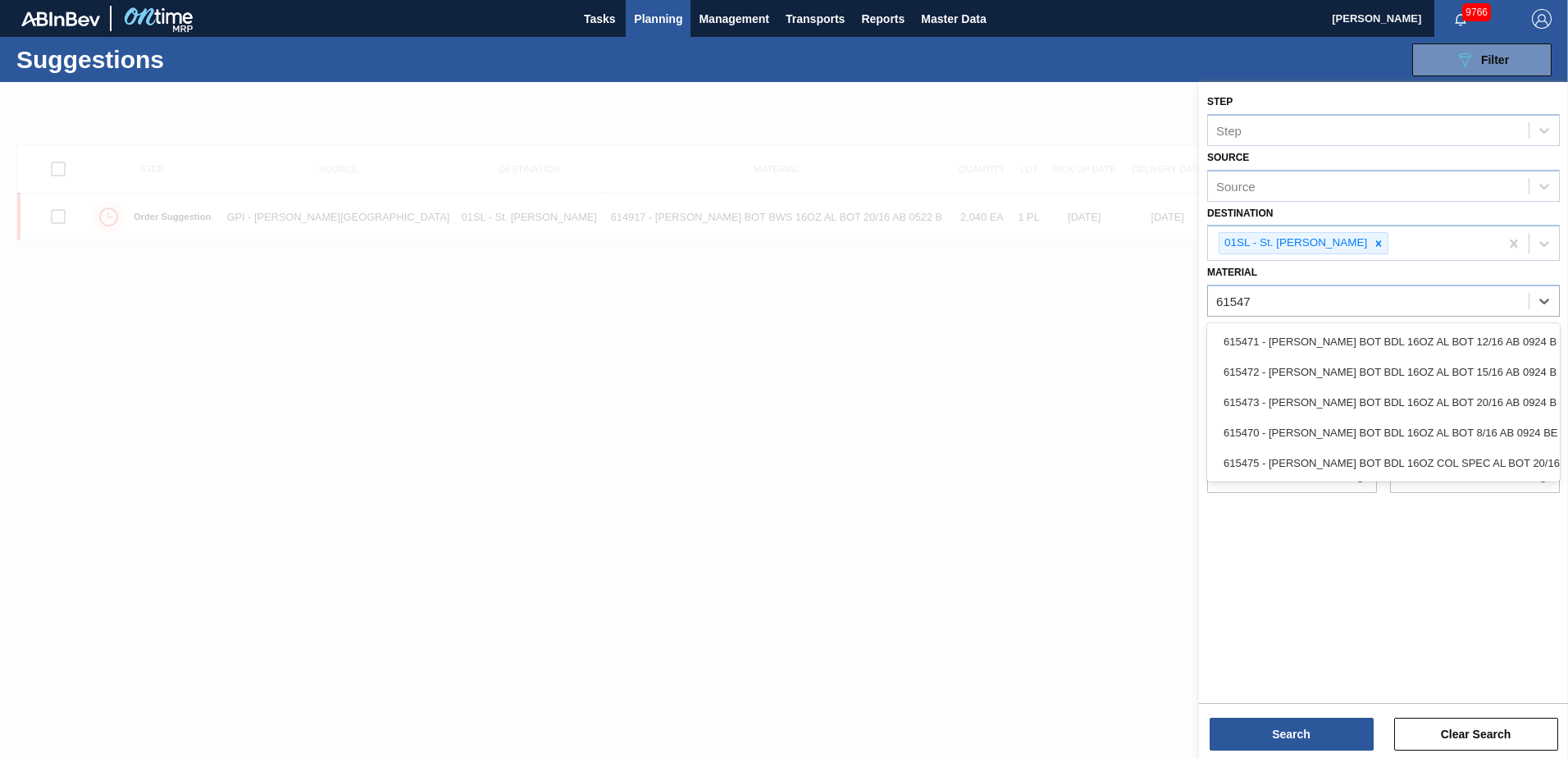
type input "615473"
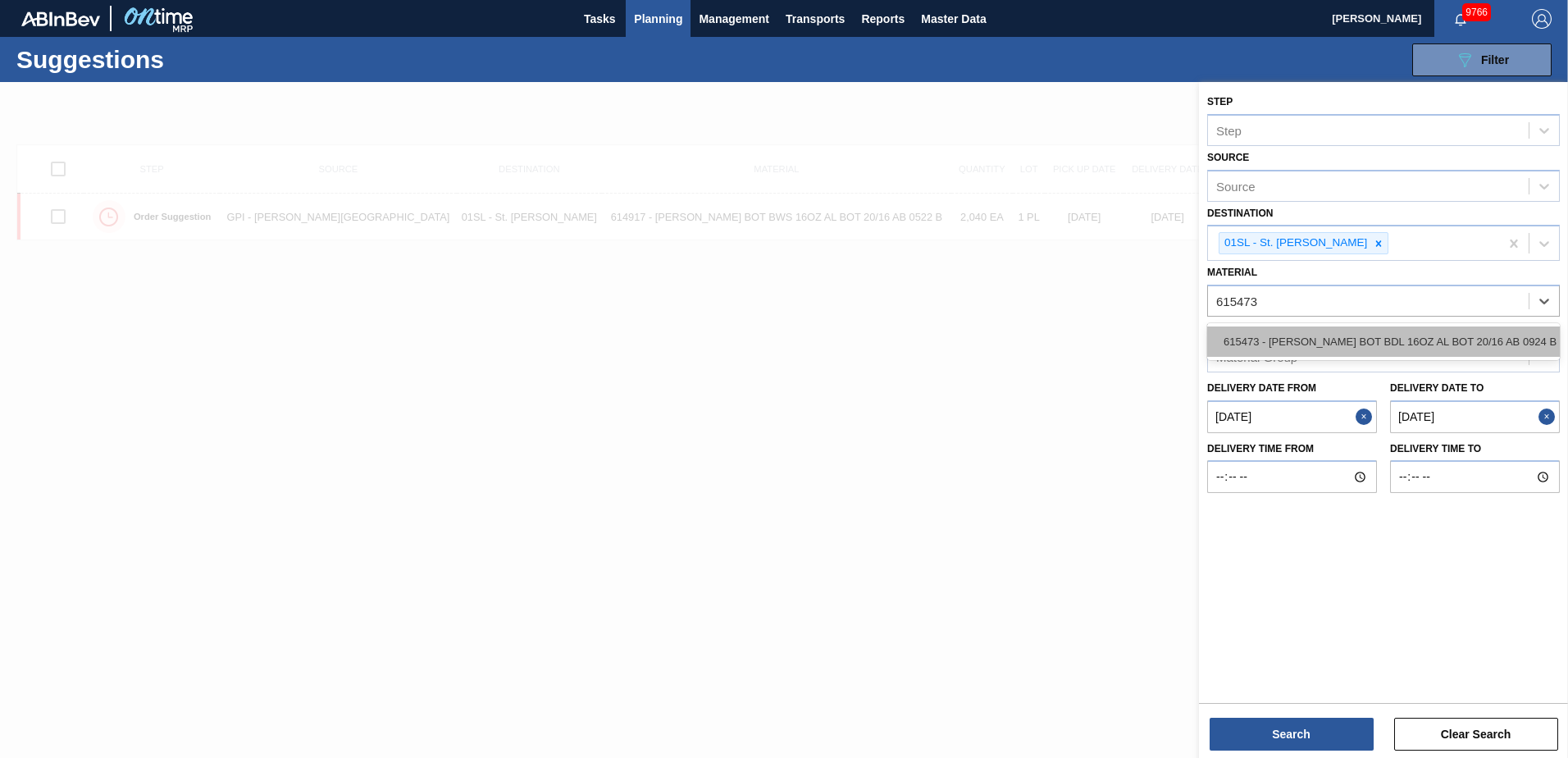
click at [1463, 336] on div "615473 - [PERSON_NAME] BOT BDL 16OZ AL BOT 20/16 AB 0924 B" at bounding box center [1382, 341] width 352 height 30
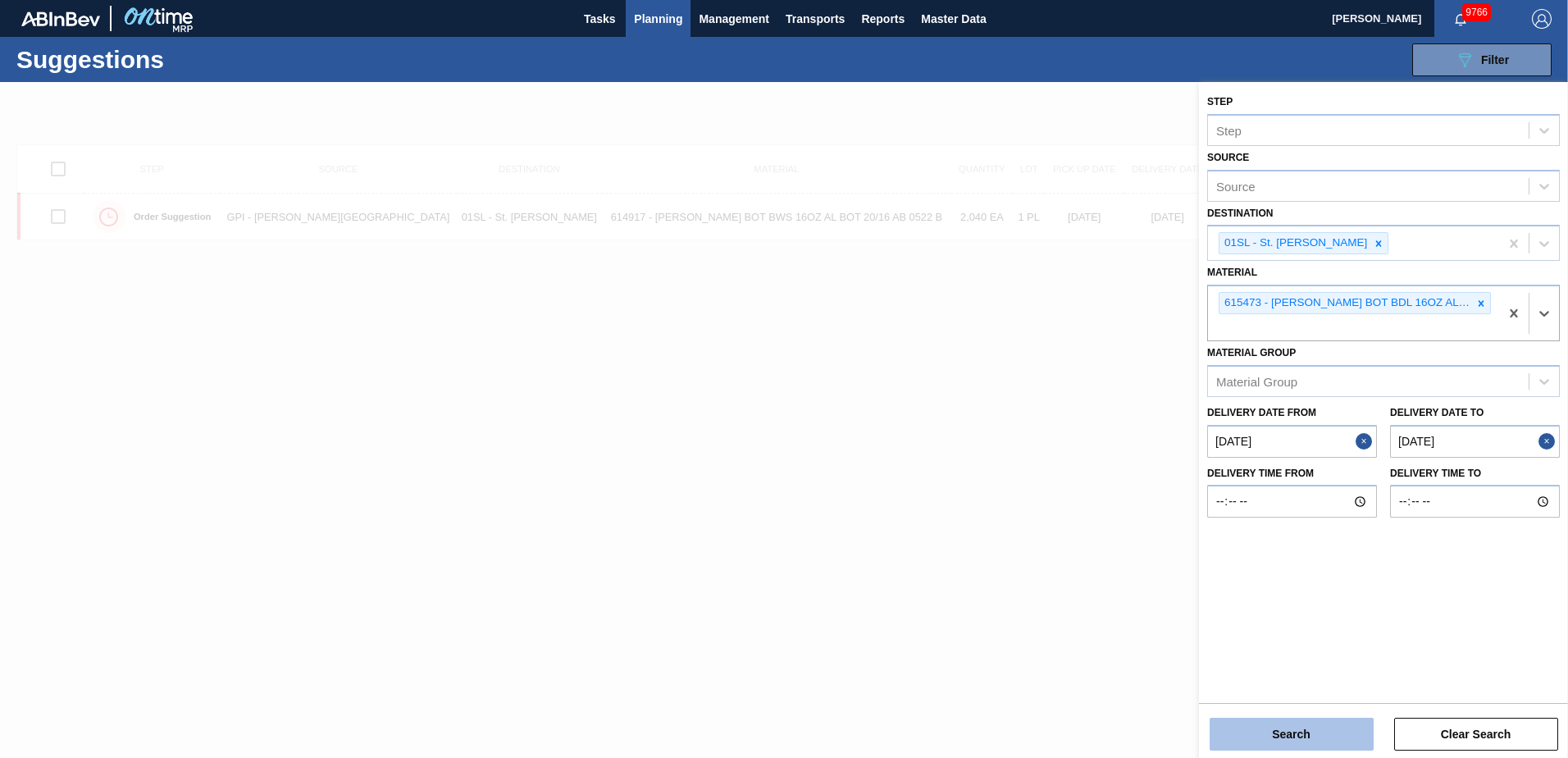
click at [1319, 722] on button "Search" at bounding box center [1291, 733] width 164 height 33
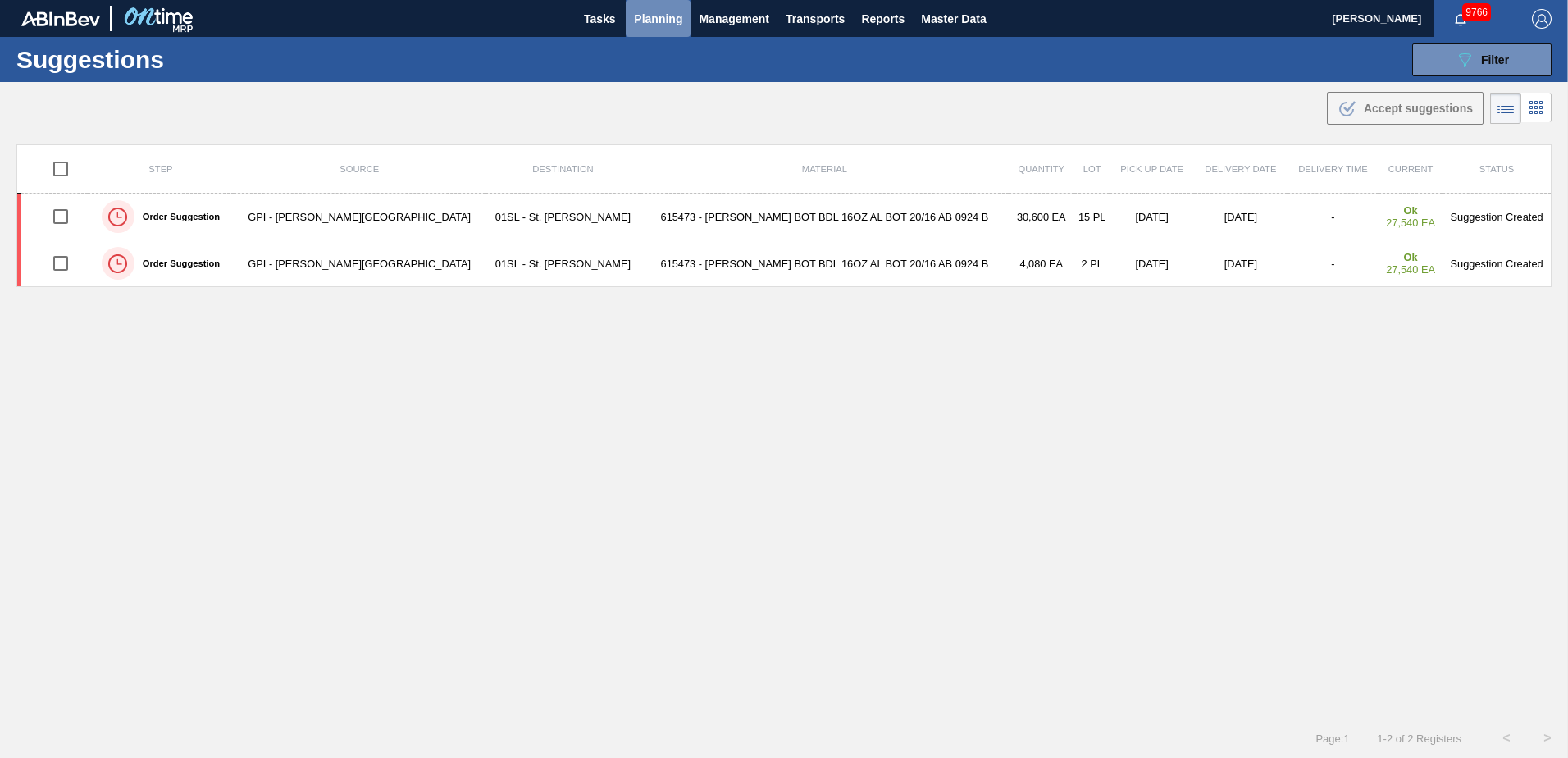
click at [650, 21] on span "Planning" at bounding box center [658, 19] width 48 height 20
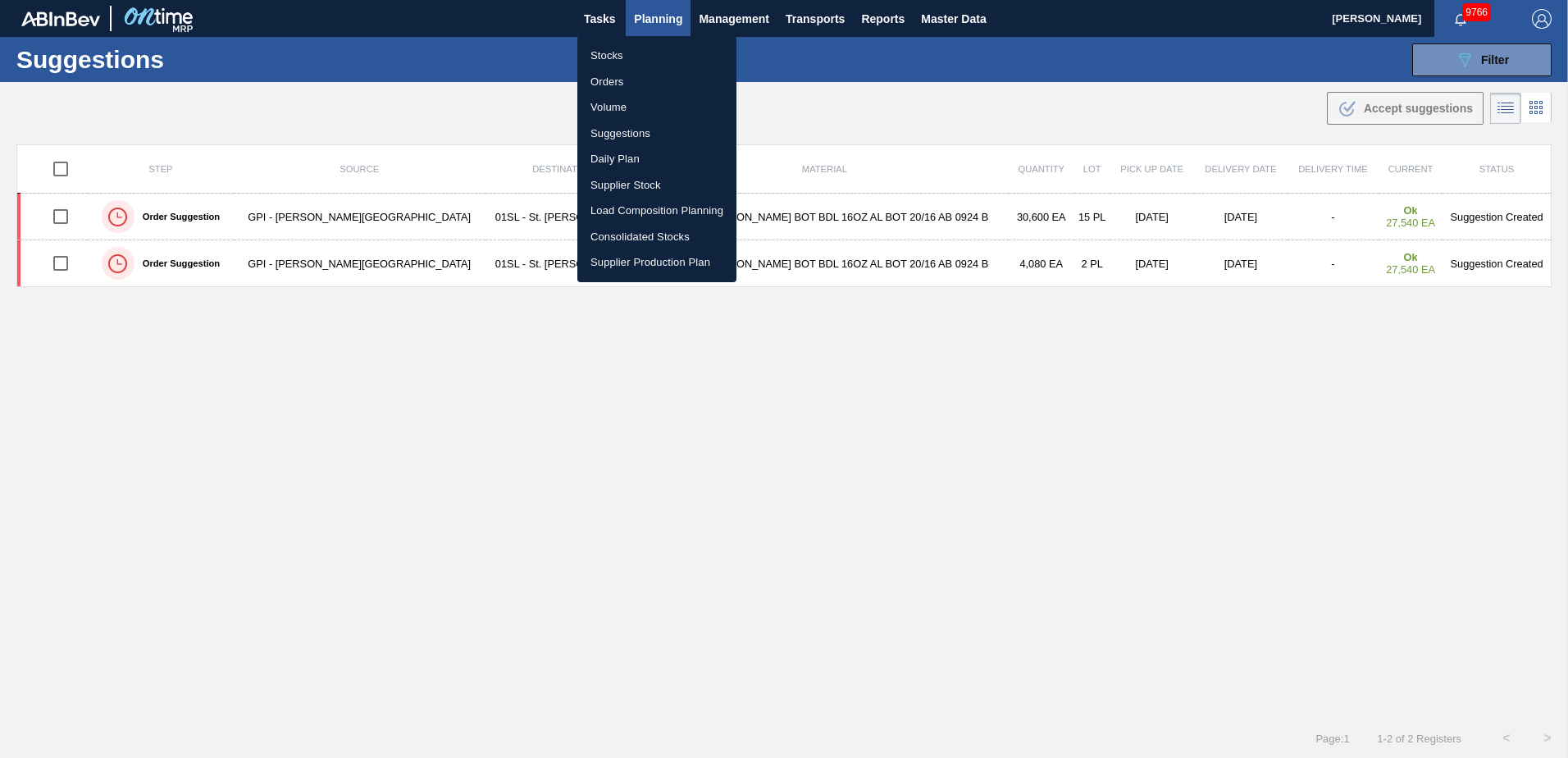
click at [632, 209] on li "Load Composition Planning" at bounding box center [656, 210] width 159 height 26
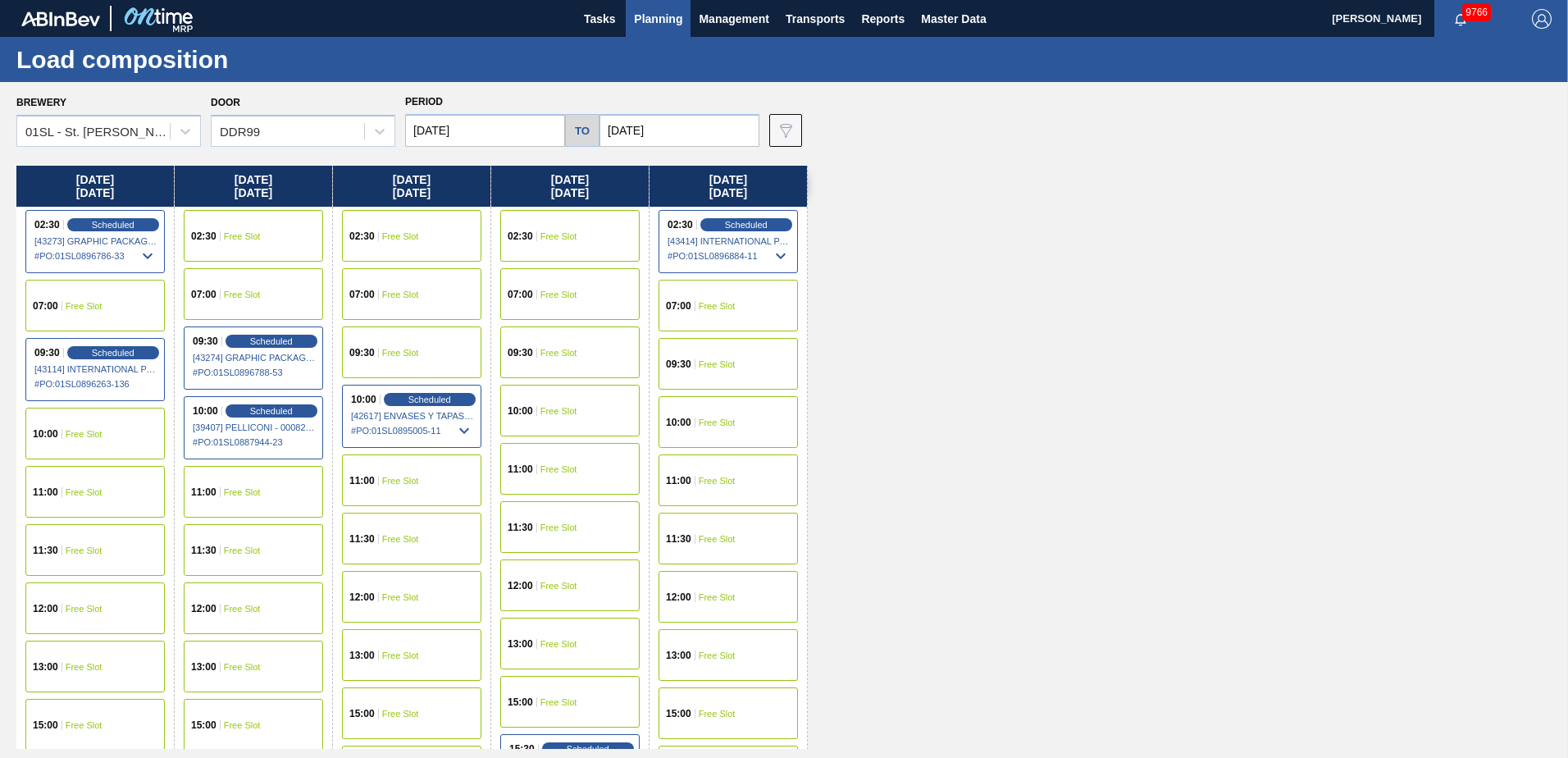
click at [543, 234] on span "Free Slot" at bounding box center [559, 236] width 37 height 10
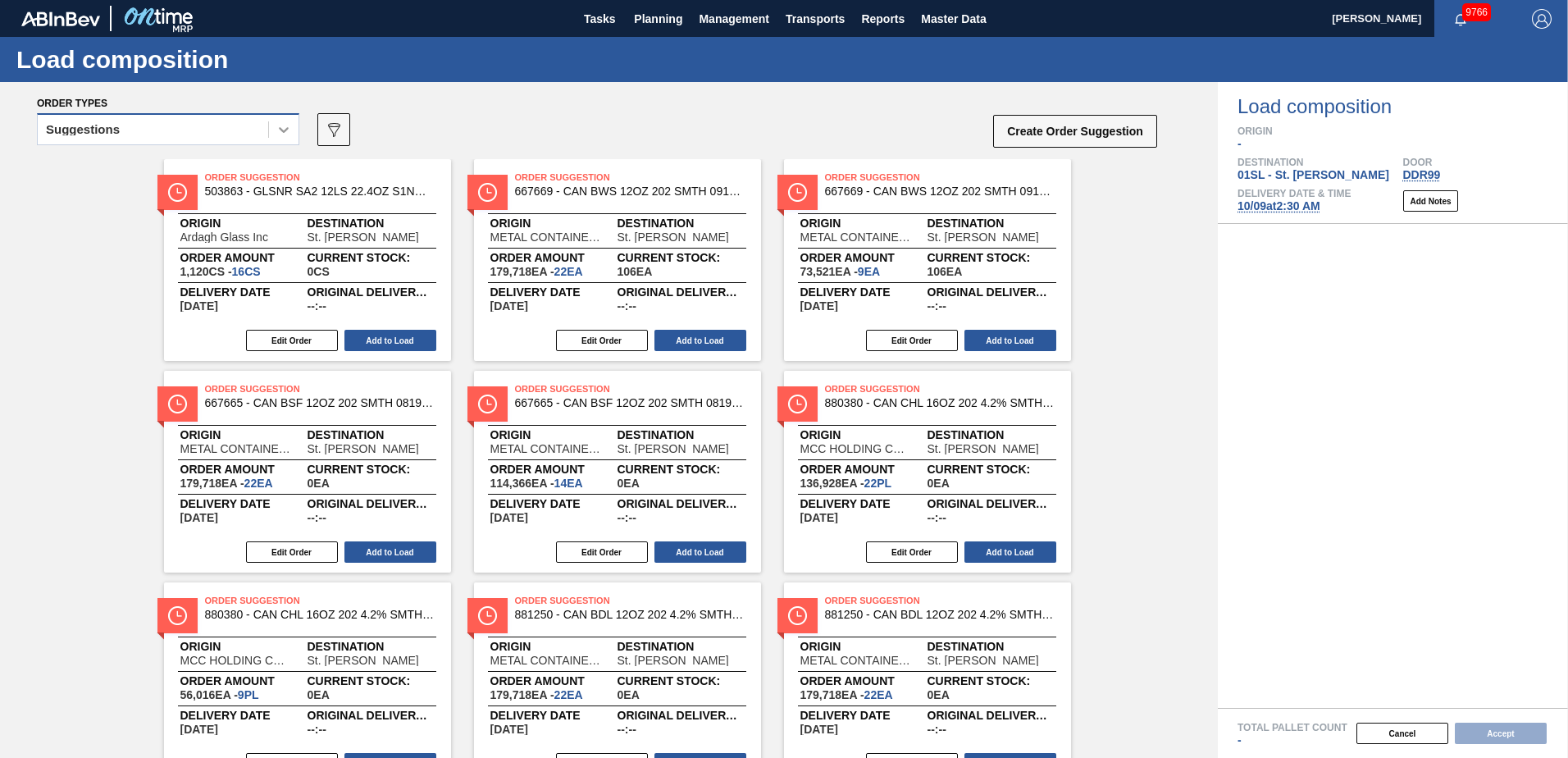
click at [288, 126] on icon at bounding box center [284, 129] width 16 height 16
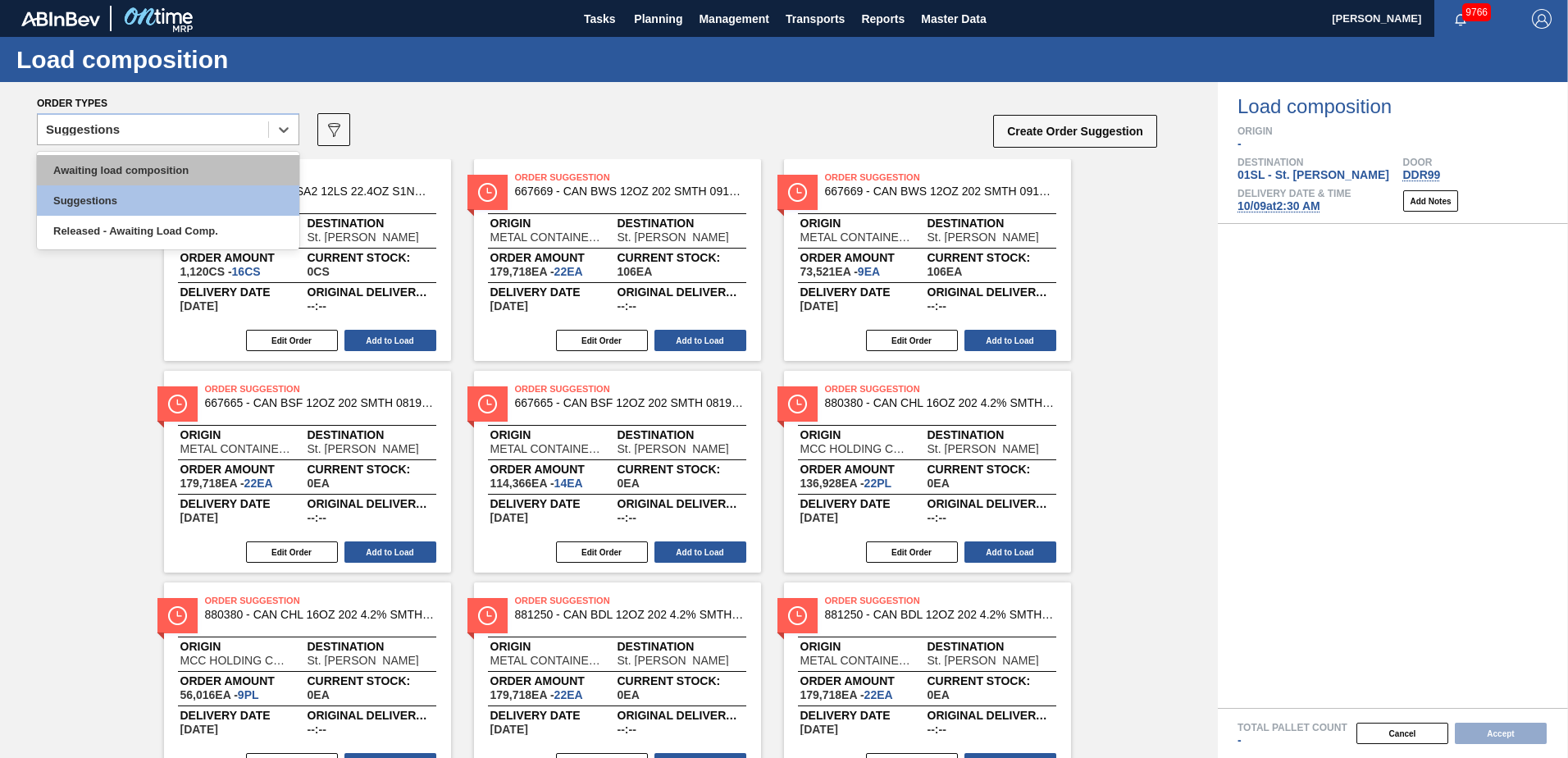
click at [193, 159] on div "Awaiting load composition" at bounding box center [168, 169] width 262 height 30
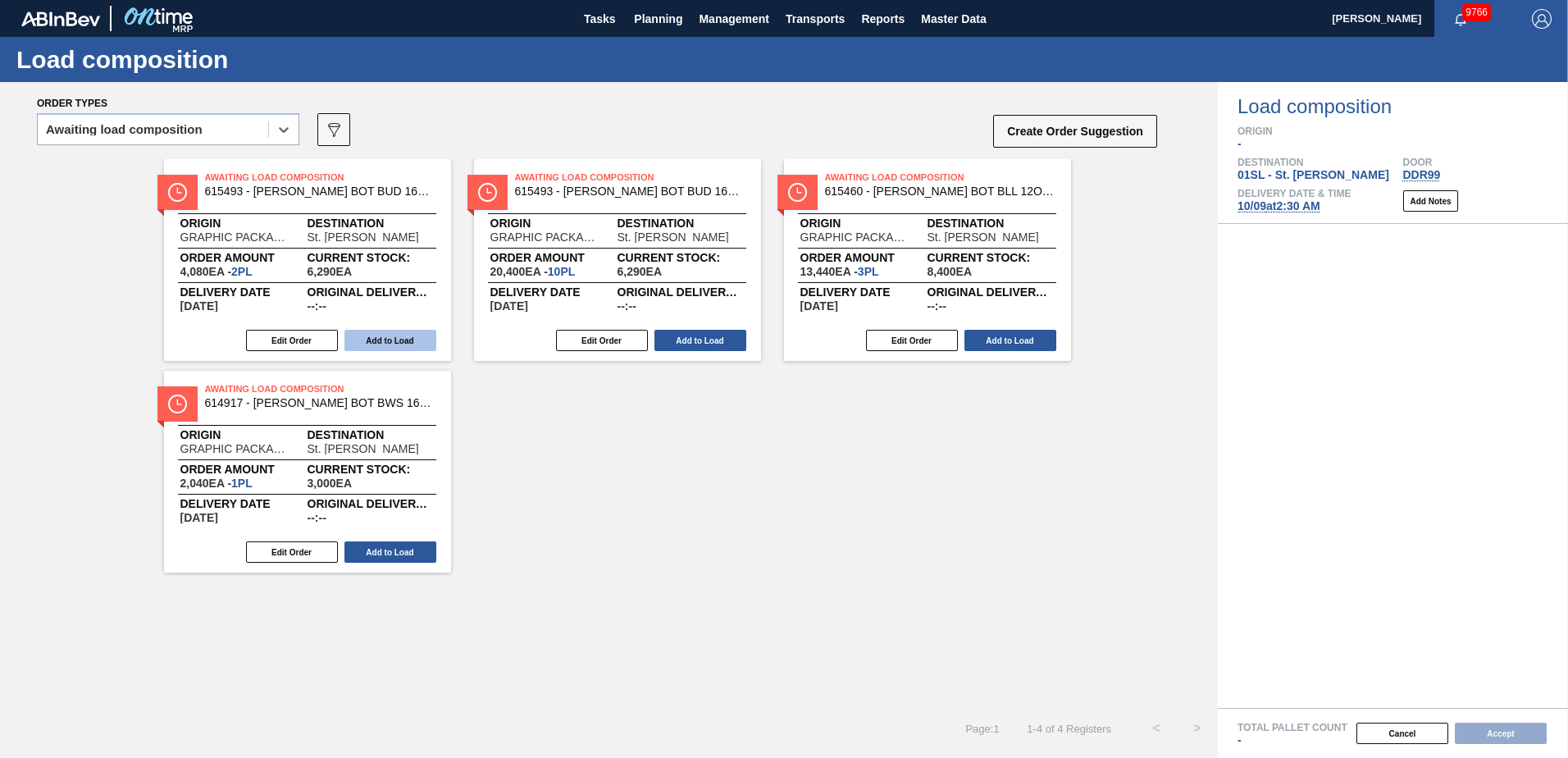
click at [389, 340] on button "Add to Load" at bounding box center [389, 339] width 92 height 21
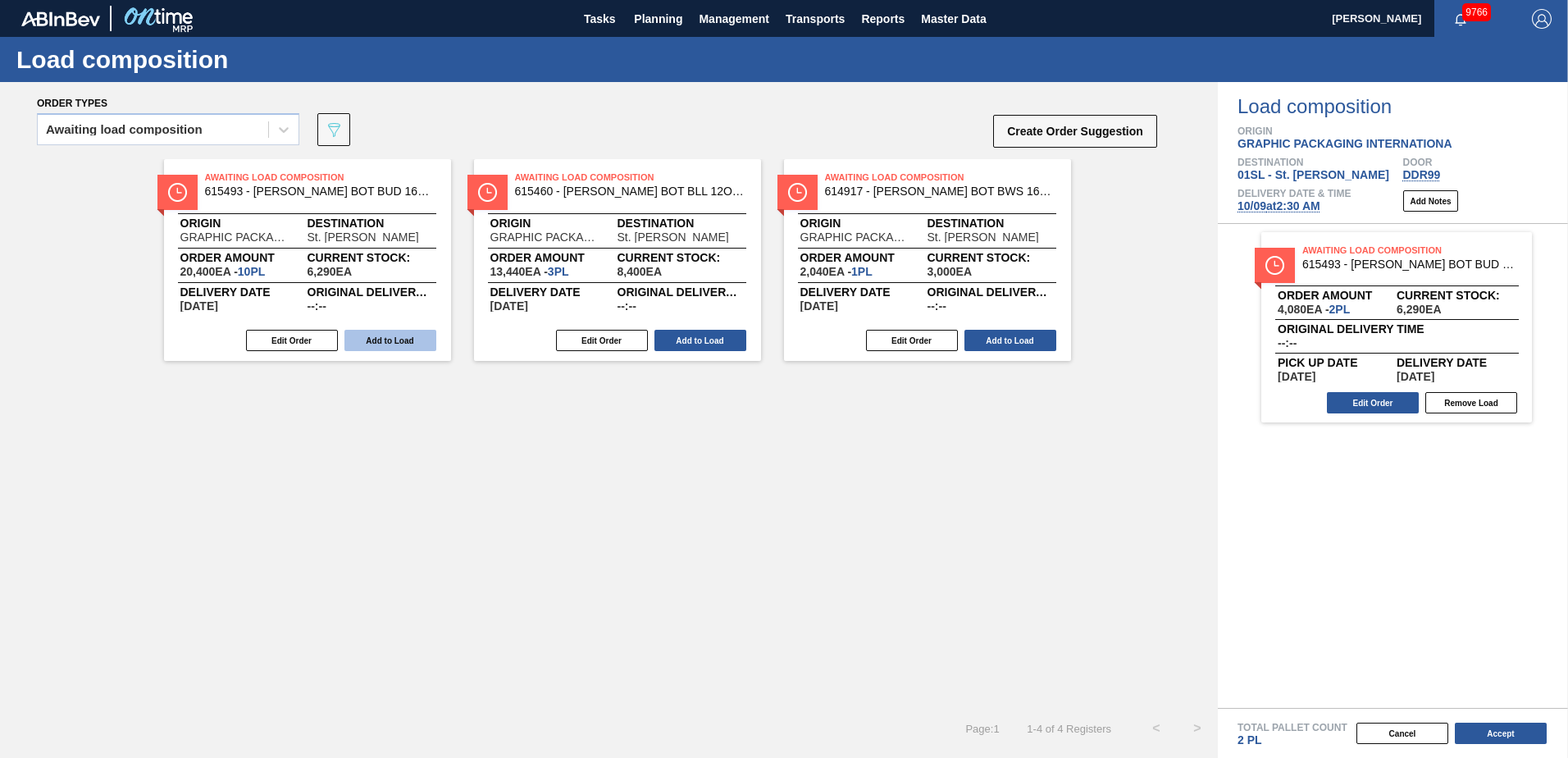
click at [369, 339] on button "Add to Load" at bounding box center [389, 339] width 92 height 21
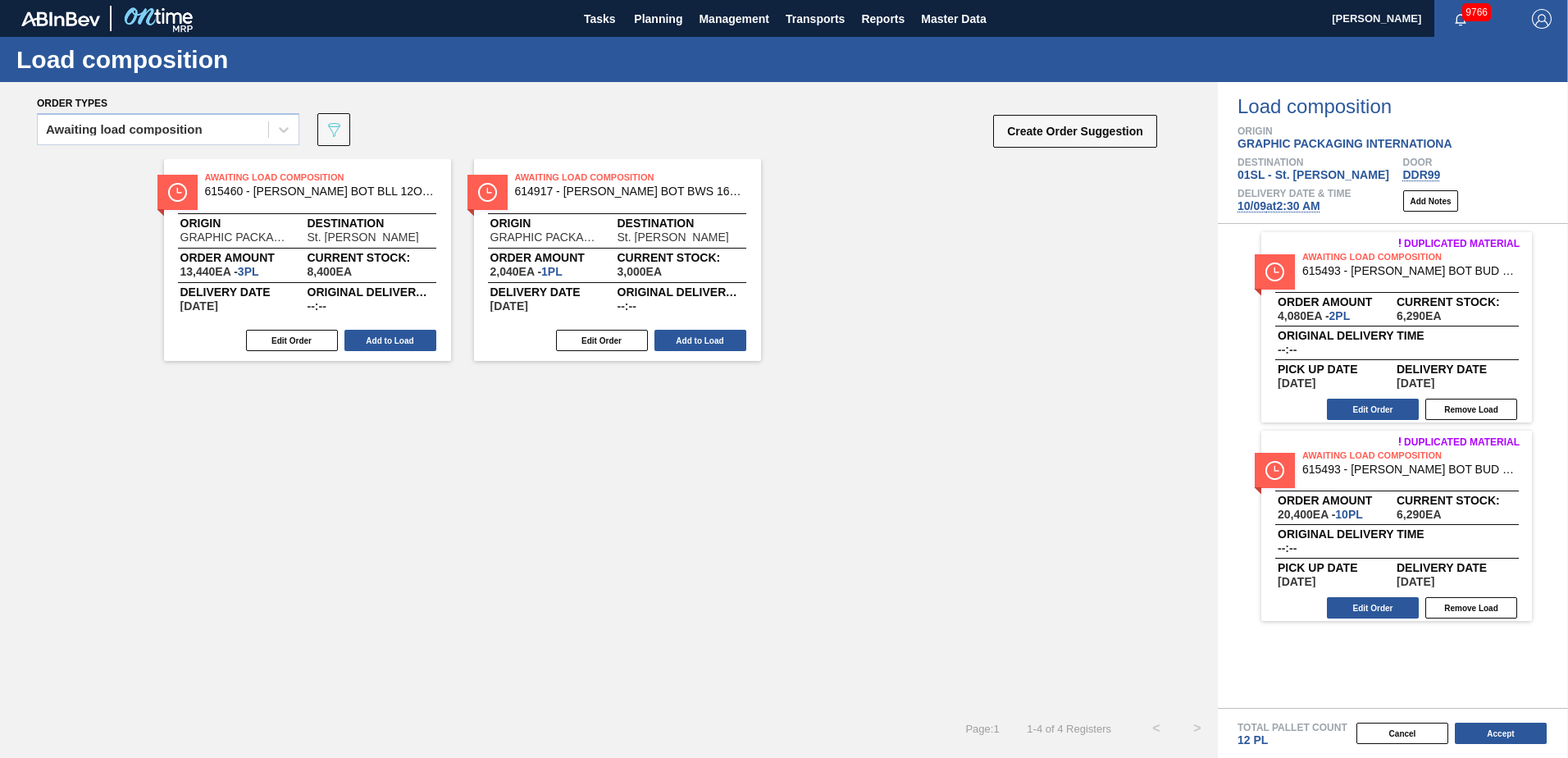
click at [369, 339] on button "Add to Load" at bounding box center [389, 339] width 92 height 21
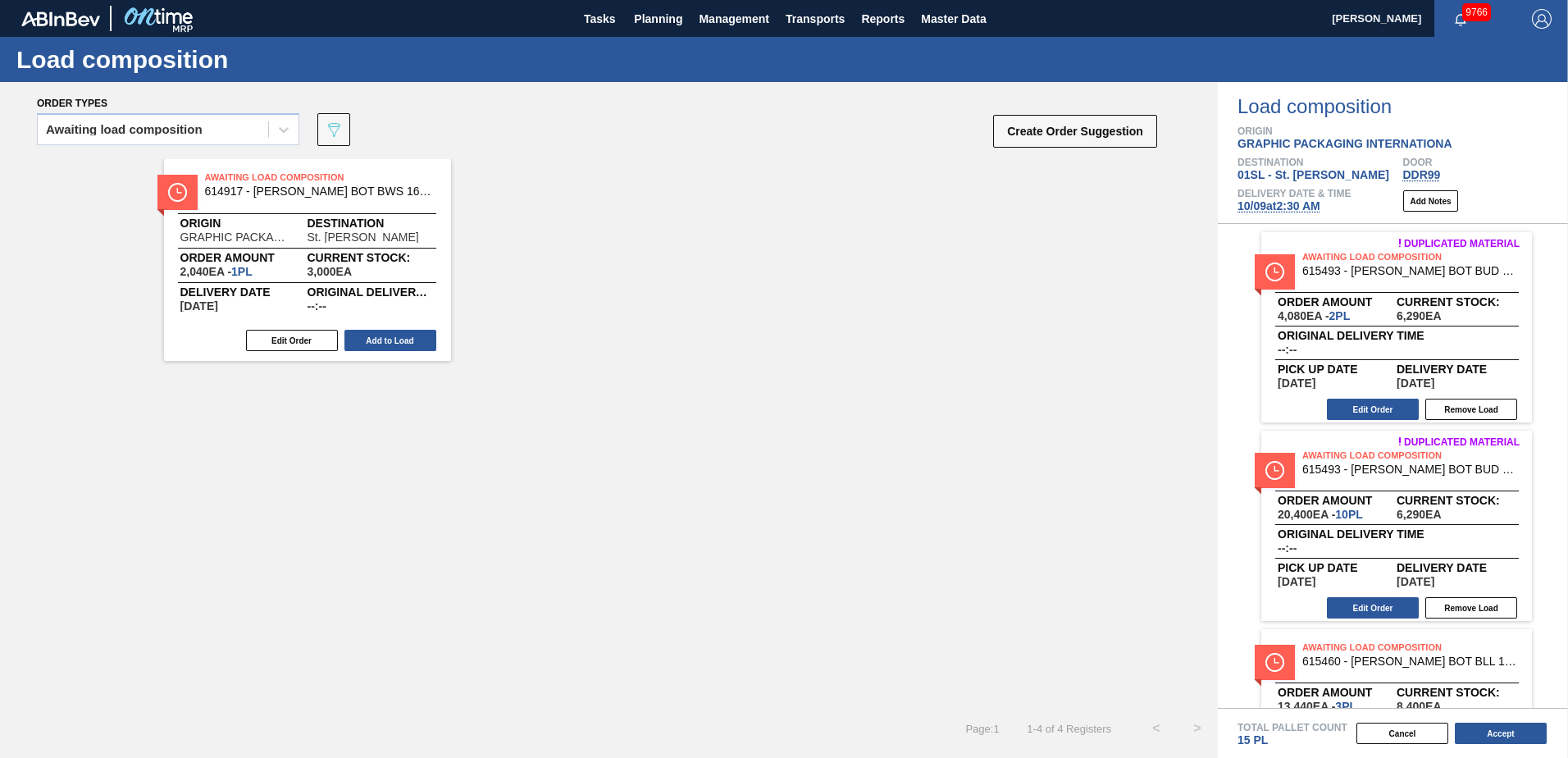
click at [369, 339] on button "Add to Load" at bounding box center [389, 339] width 92 height 21
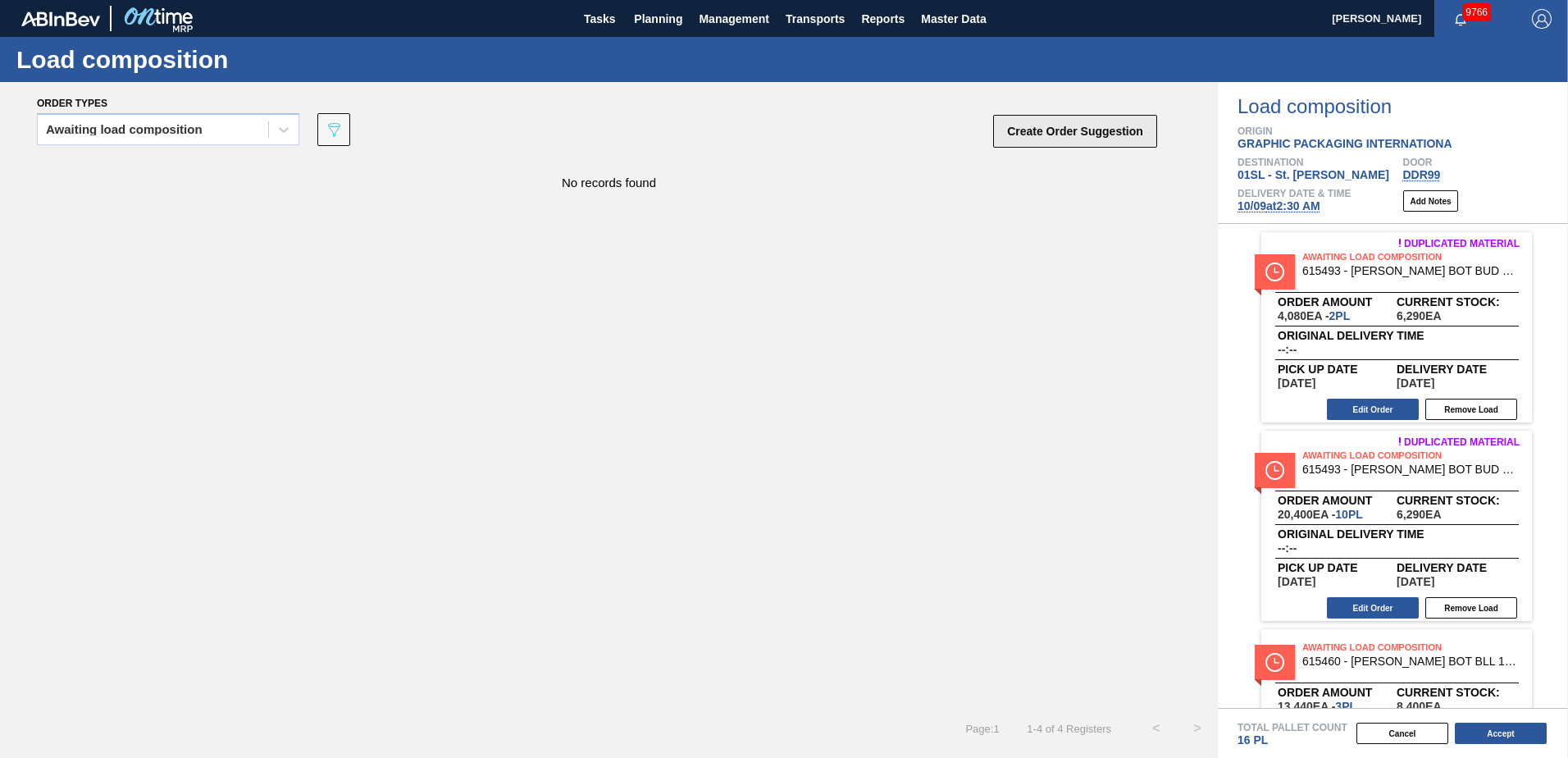
click at [1045, 136] on button "Create Order Suggestion" at bounding box center [1075, 131] width 164 height 33
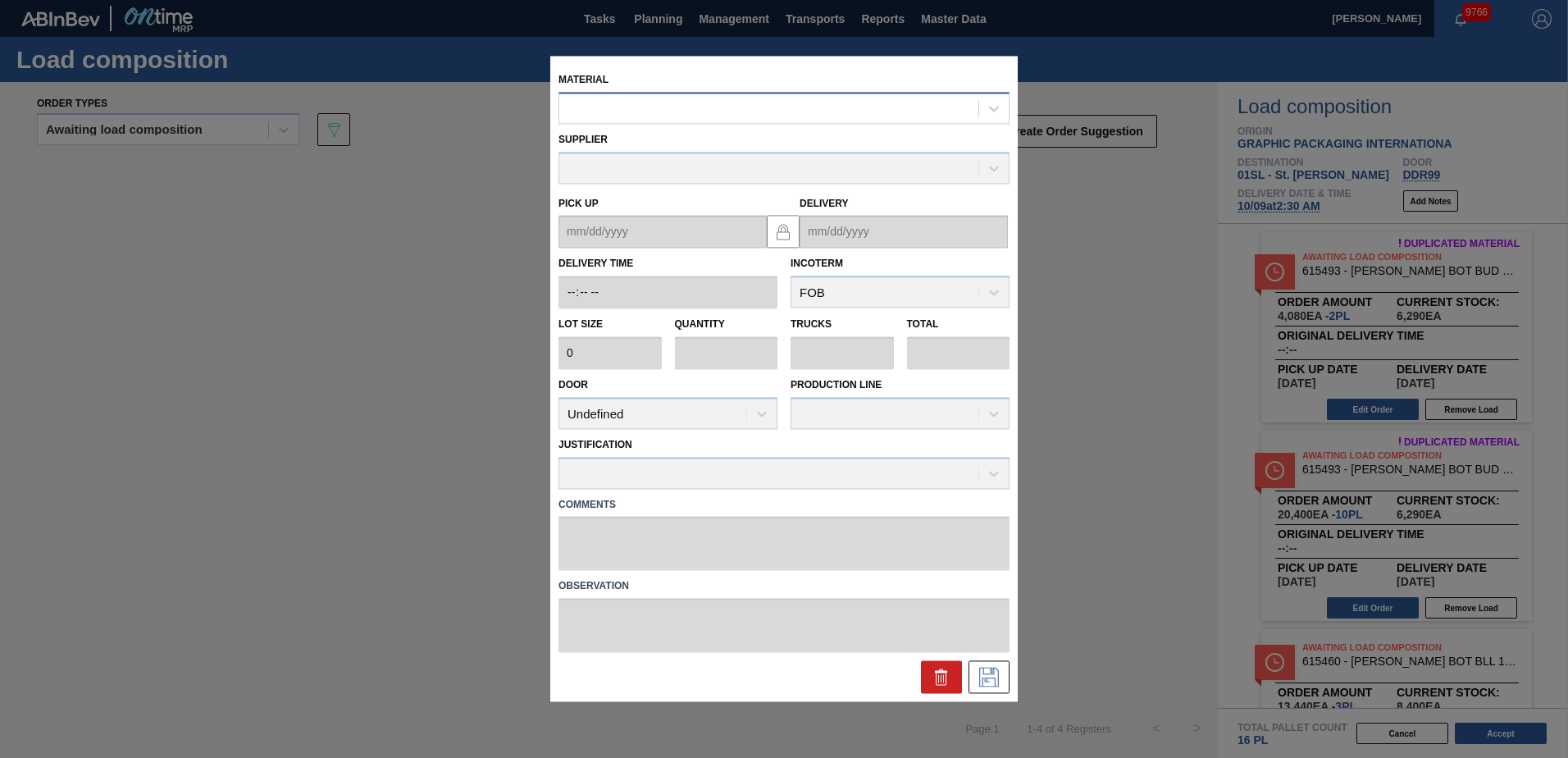
click at [764, 107] on div at bounding box center [769, 108] width 419 height 24
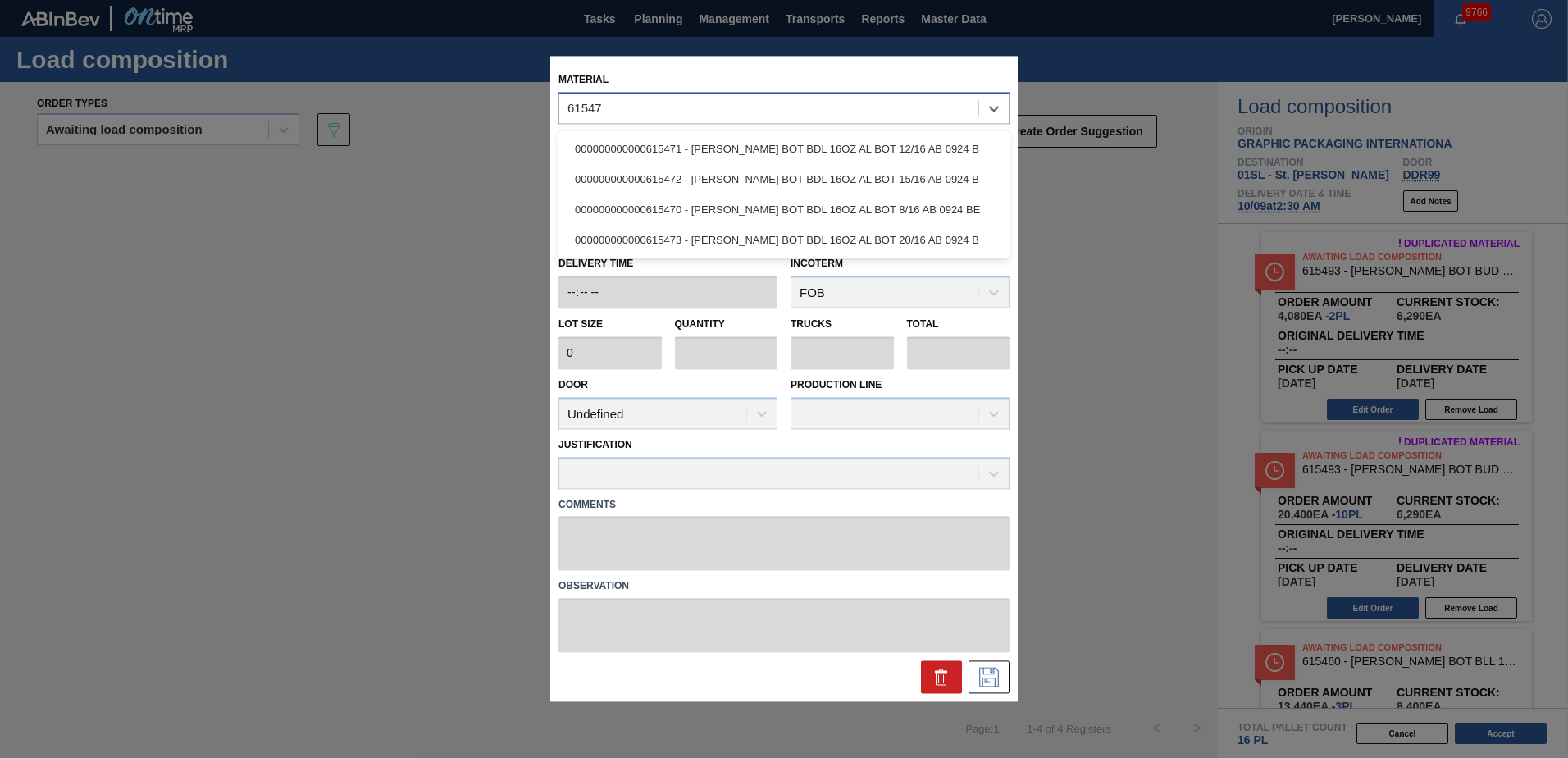
type input "615473"
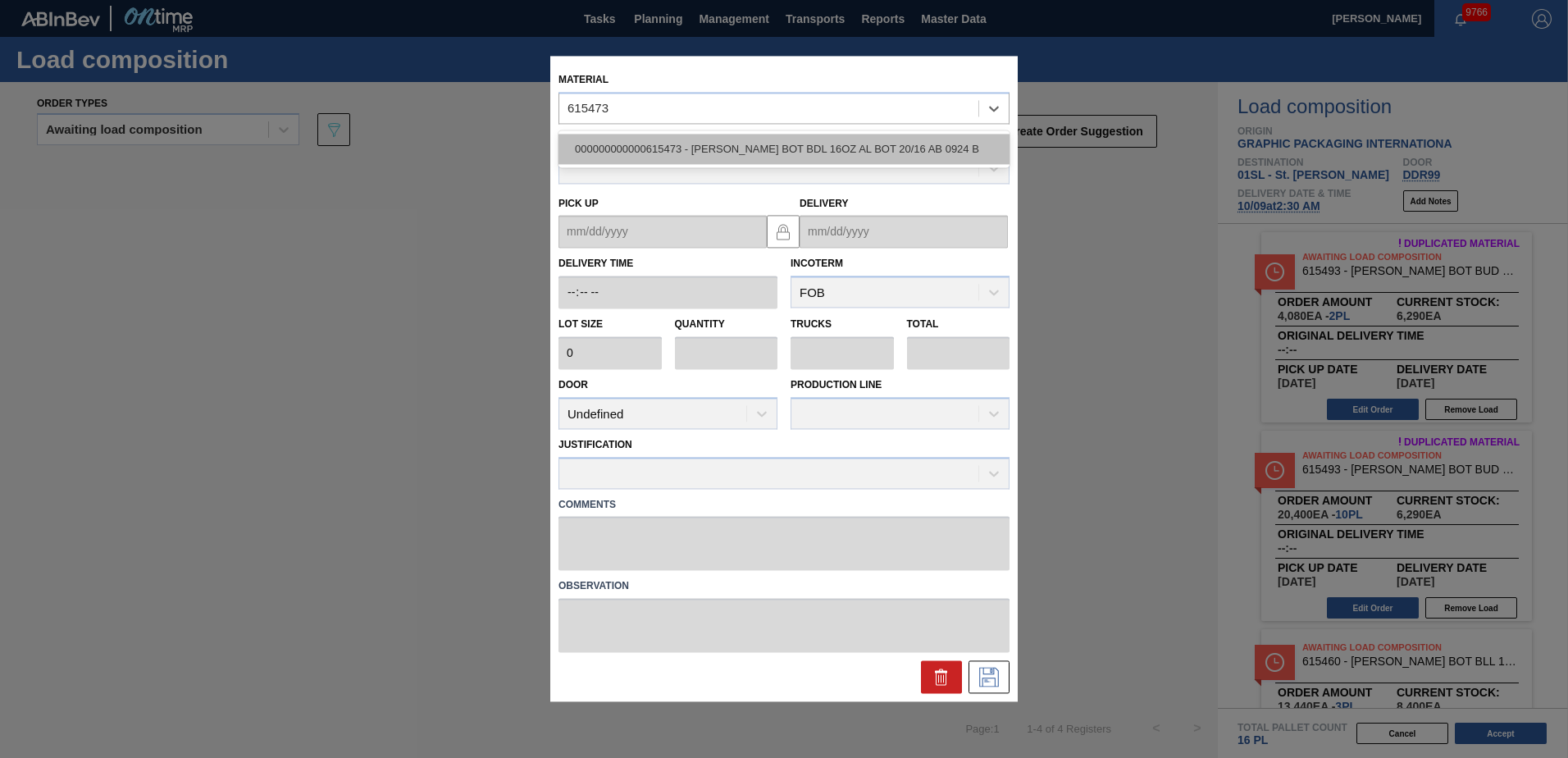
click at [748, 142] on div "000000000000615473 - [PERSON_NAME] BOT BDL 16OZ AL BOT 20/16 AB 0924 B" at bounding box center [784, 148] width 451 height 30
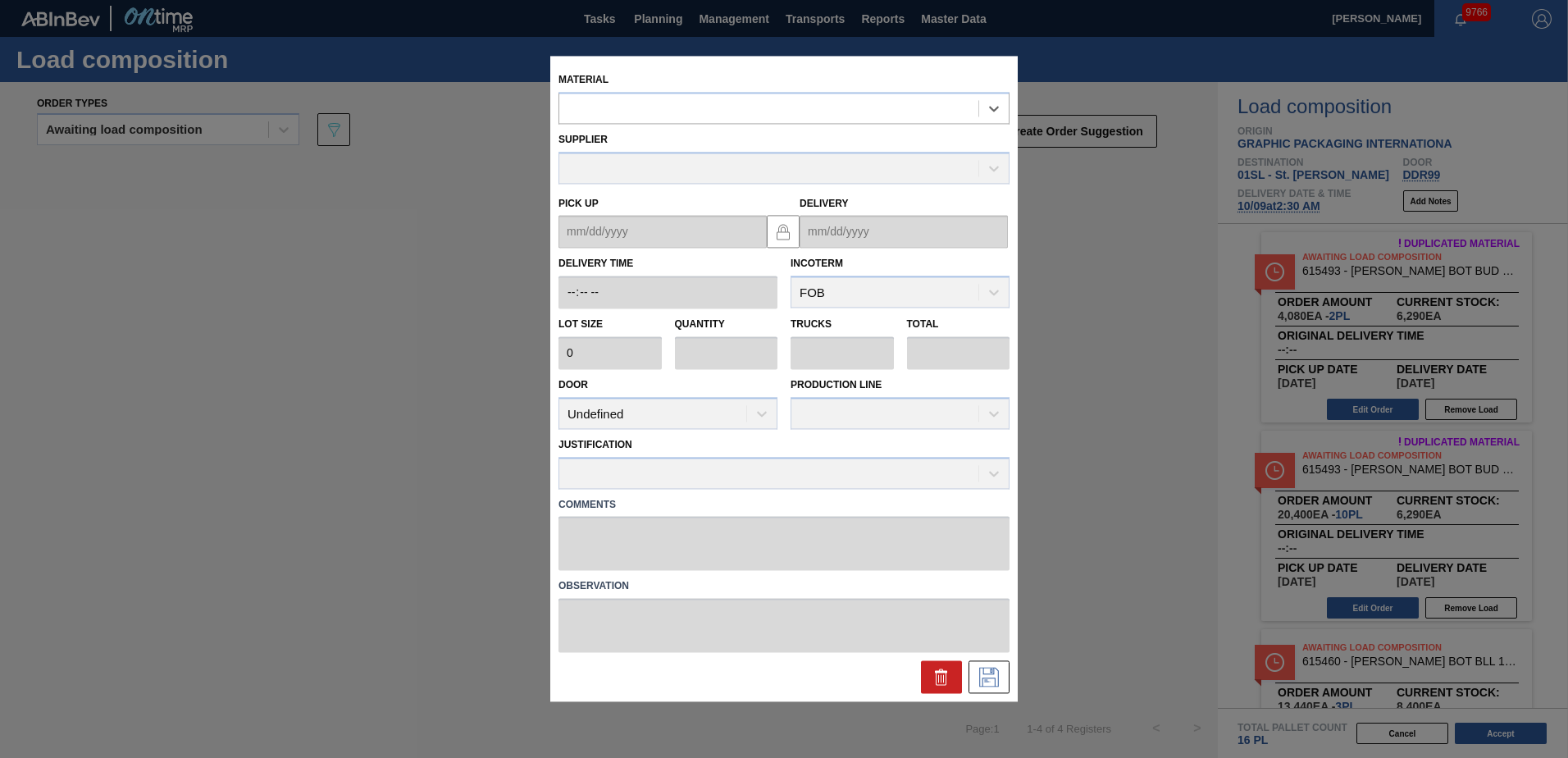
type input "2,040"
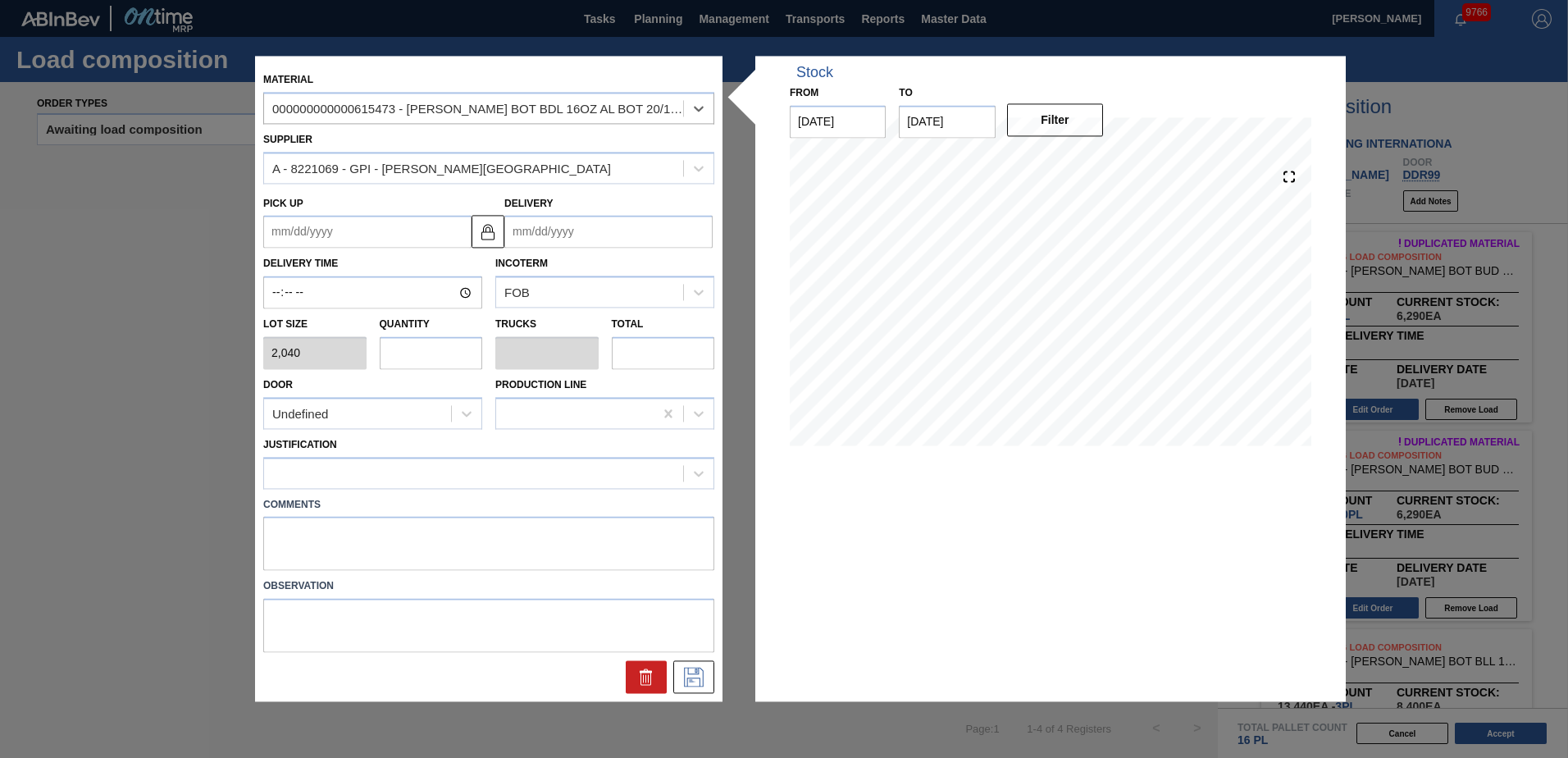
click at [559, 230] on input "Delivery" at bounding box center [608, 232] width 208 height 33
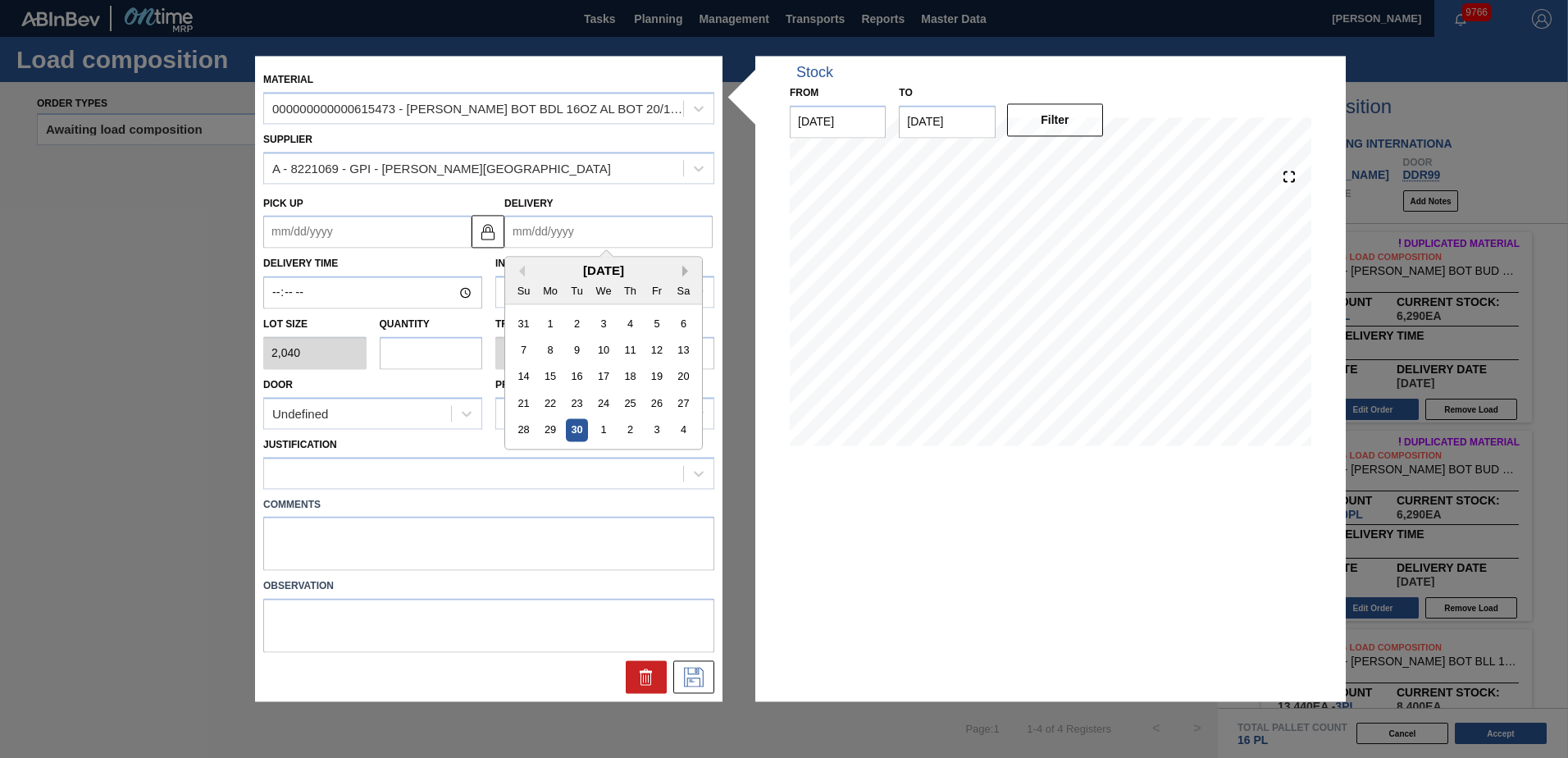
click at [685, 273] on button "Next Month" at bounding box center [688, 271] width 12 height 12
click at [632, 352] on div "9" at bounding box center [630, 350] width 22 height 22
type up "[DATE]"
type input "[DATE]"
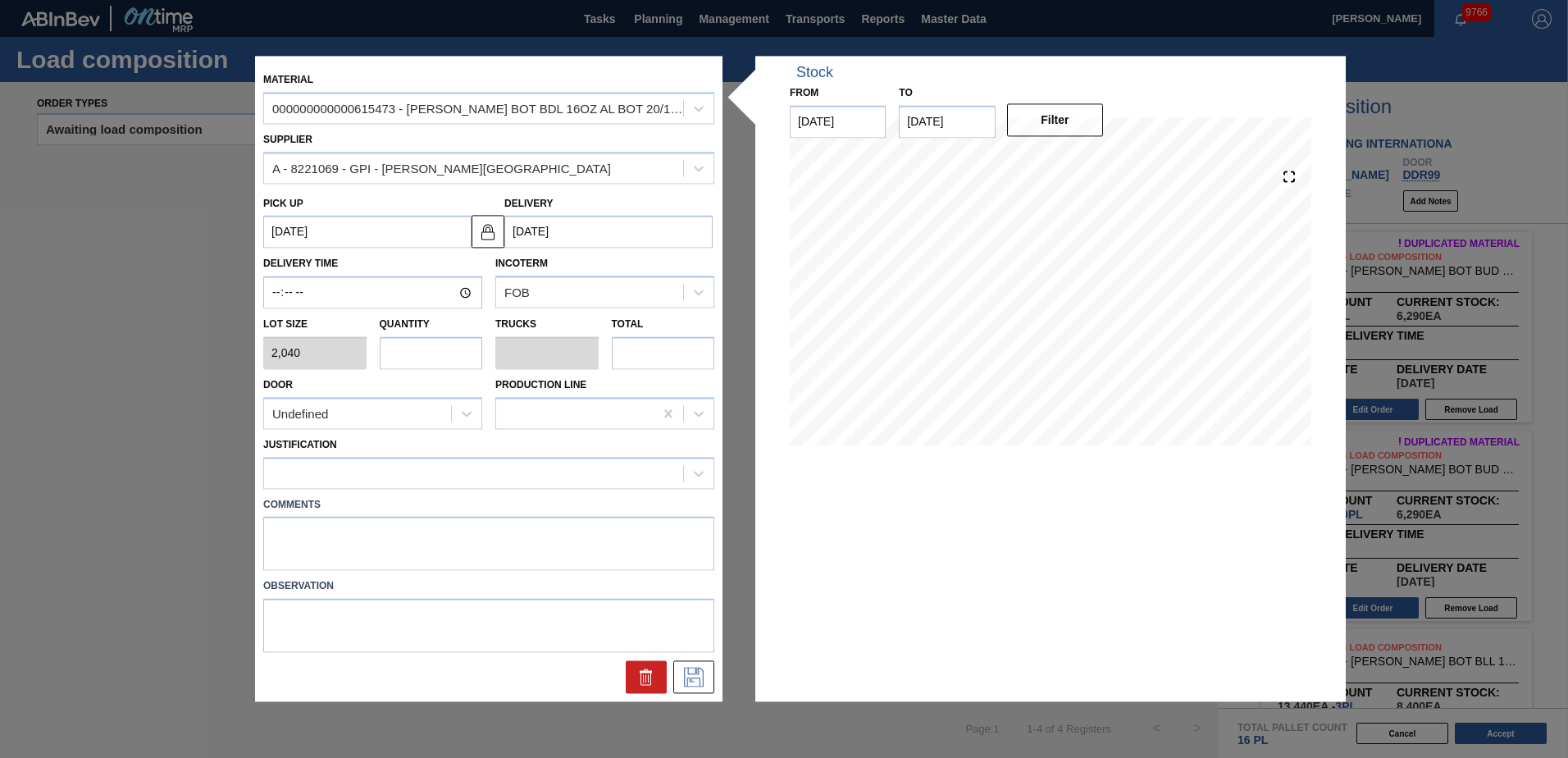
click at [394, 339] on input "text" at bounding box center [431, 352] width 104 height 33
type input "1"
type input "0.038"
type input "2,040"
type input "10"
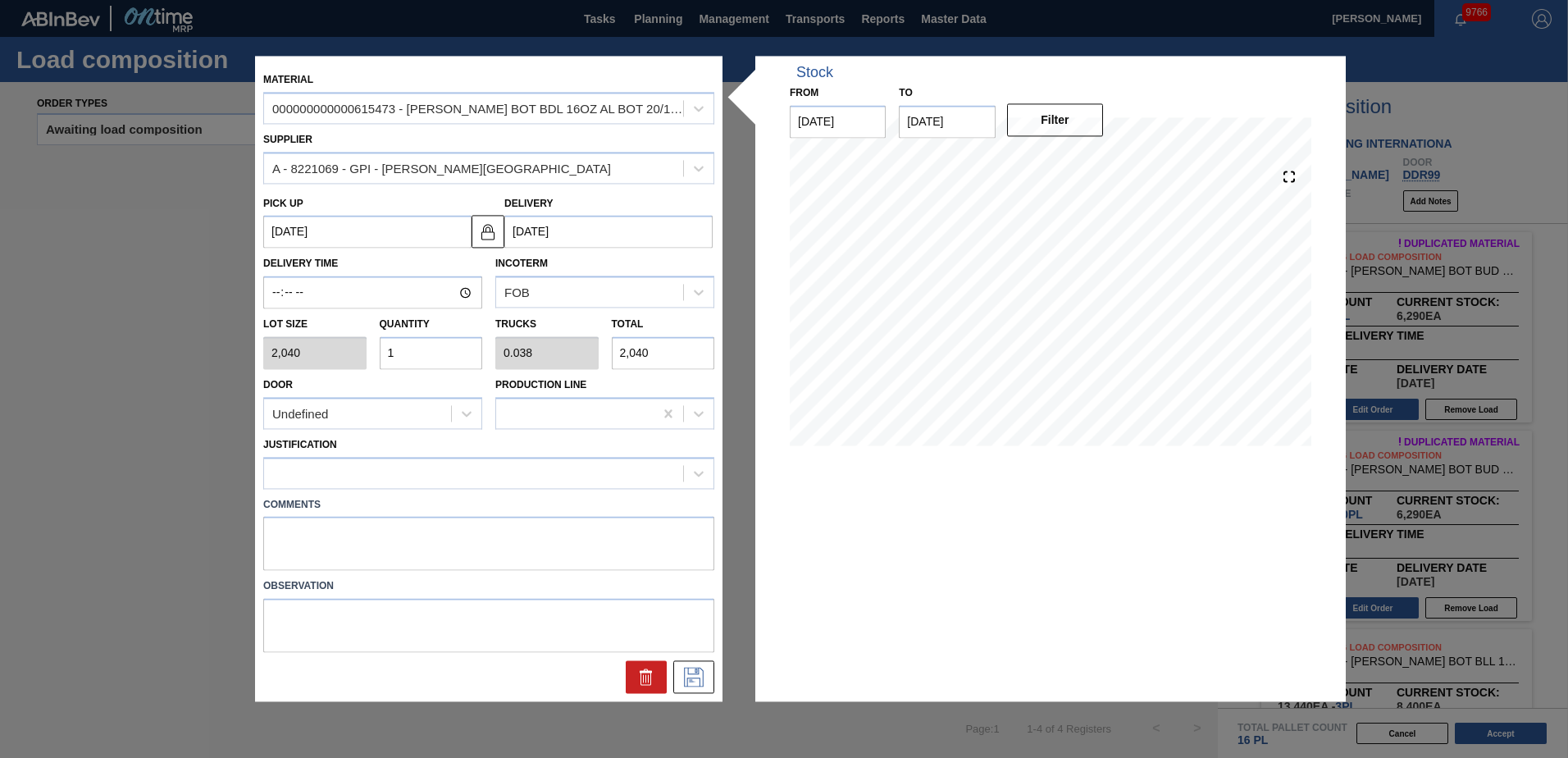
type input "0.385"
type input "20,400"
type input "10"
click at [377, 430] on div "Justification" at bounding box center [489, 459] width 464 height 60
click at [386, 421] on div "Undefined" at bounding box center [357, 414] width 187 height 24
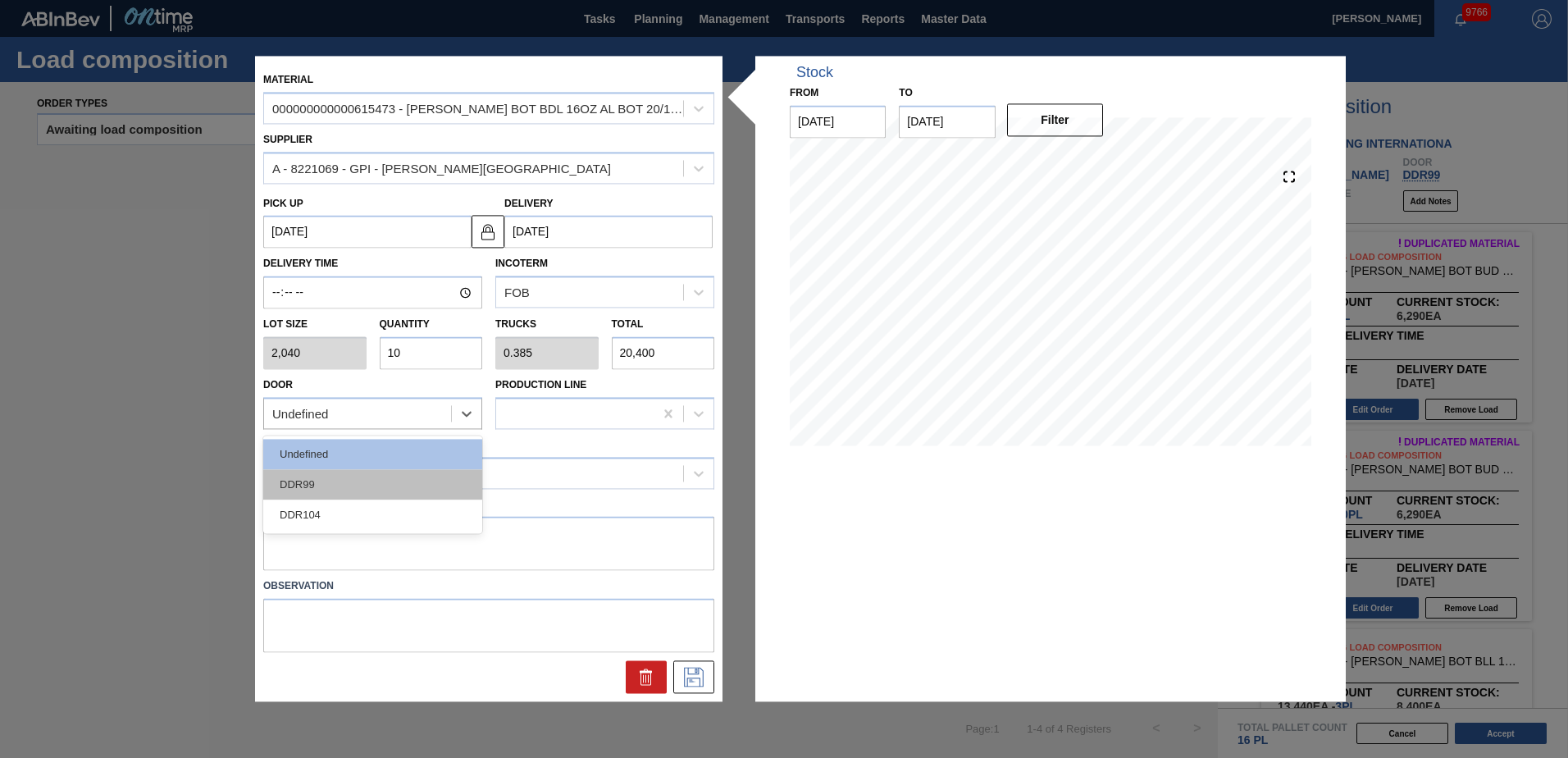
click at [334, 487] on div "DDR99" at bounding box center [372, 483] width 219 height 30
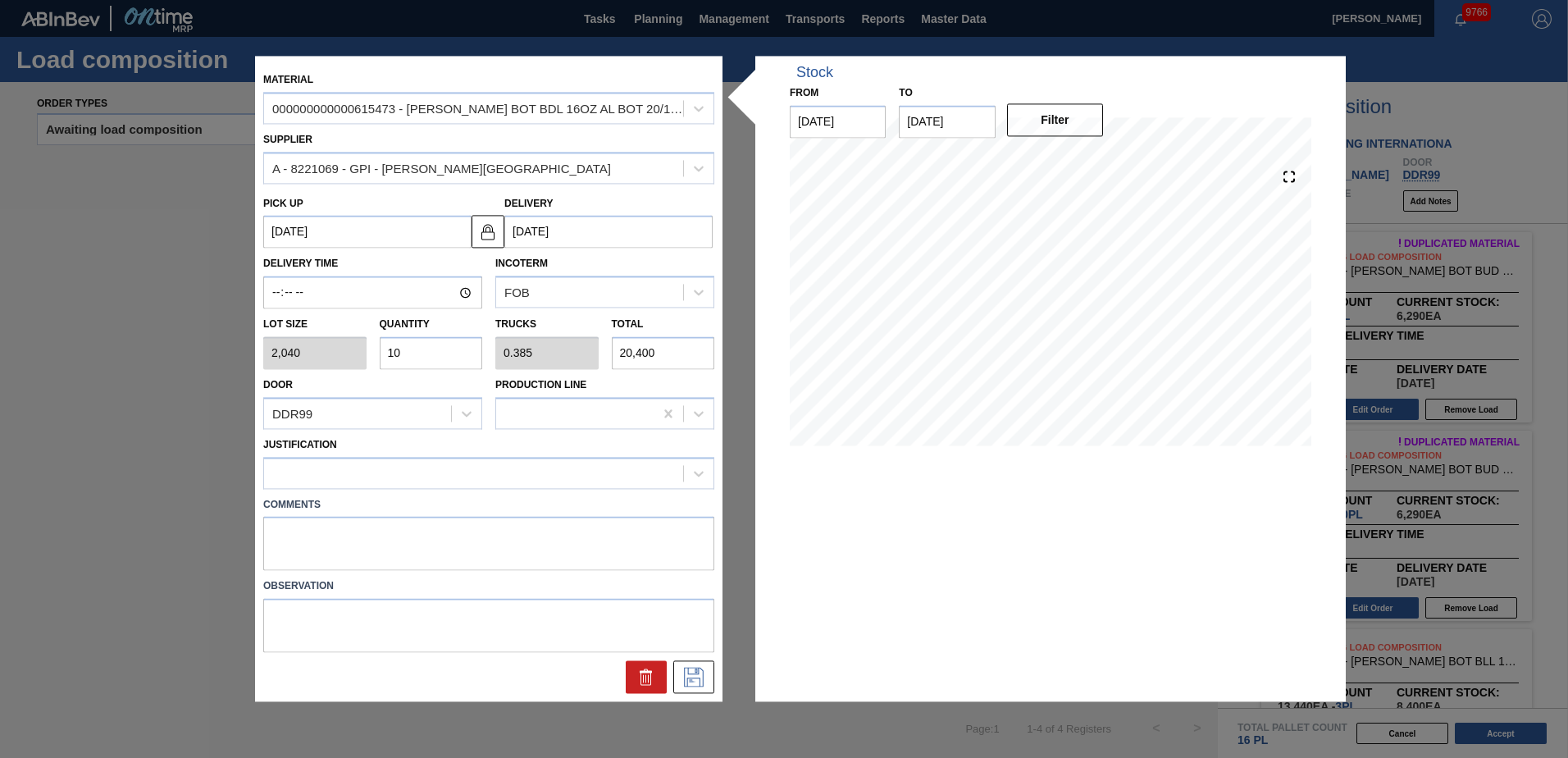
click at [399, 501] on label "Comments" at bounding box center [489, 505] width 451 height 24
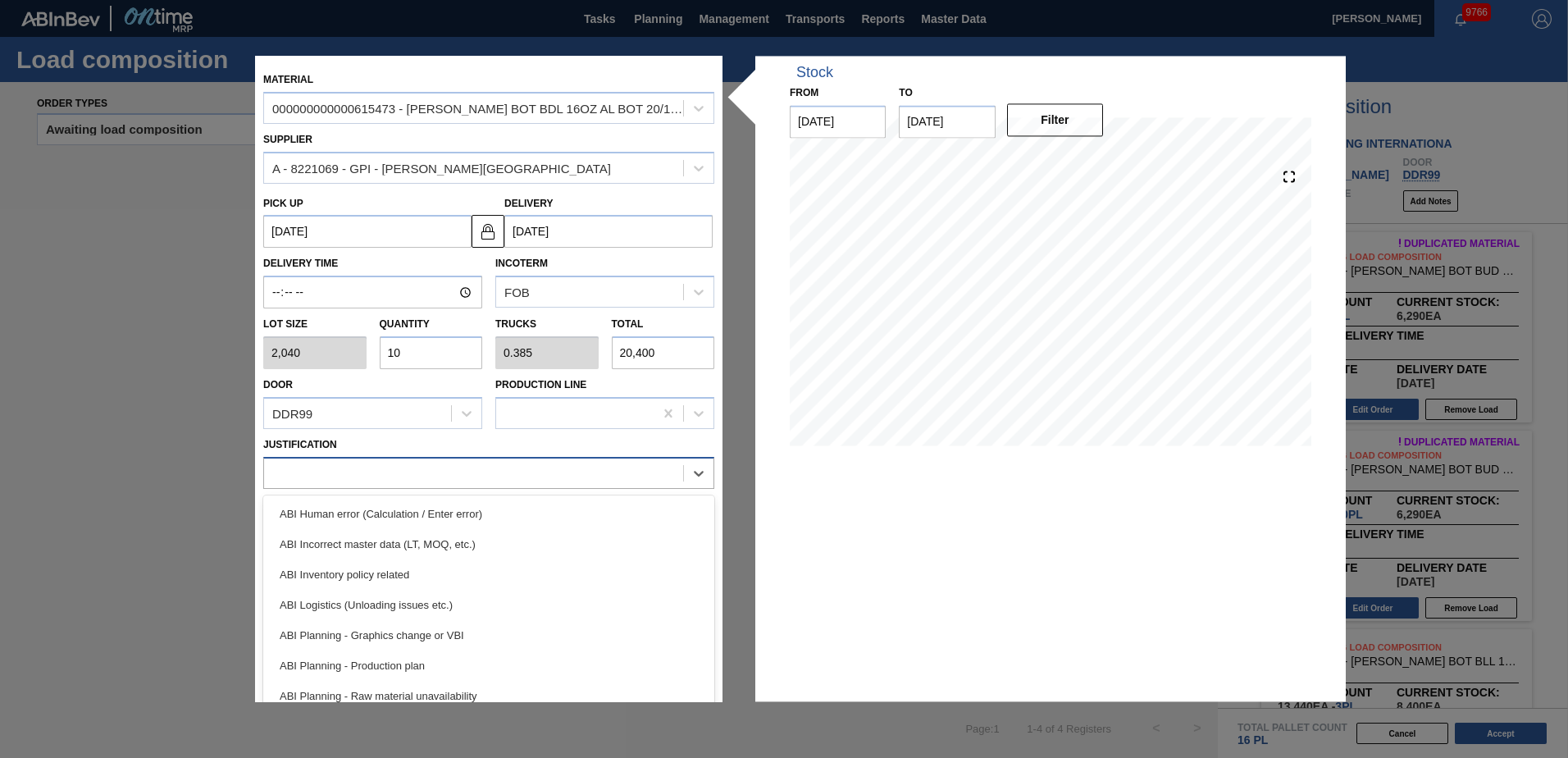
click at [433, 488] on div at bounding box center [489, 472] width 451 height 32
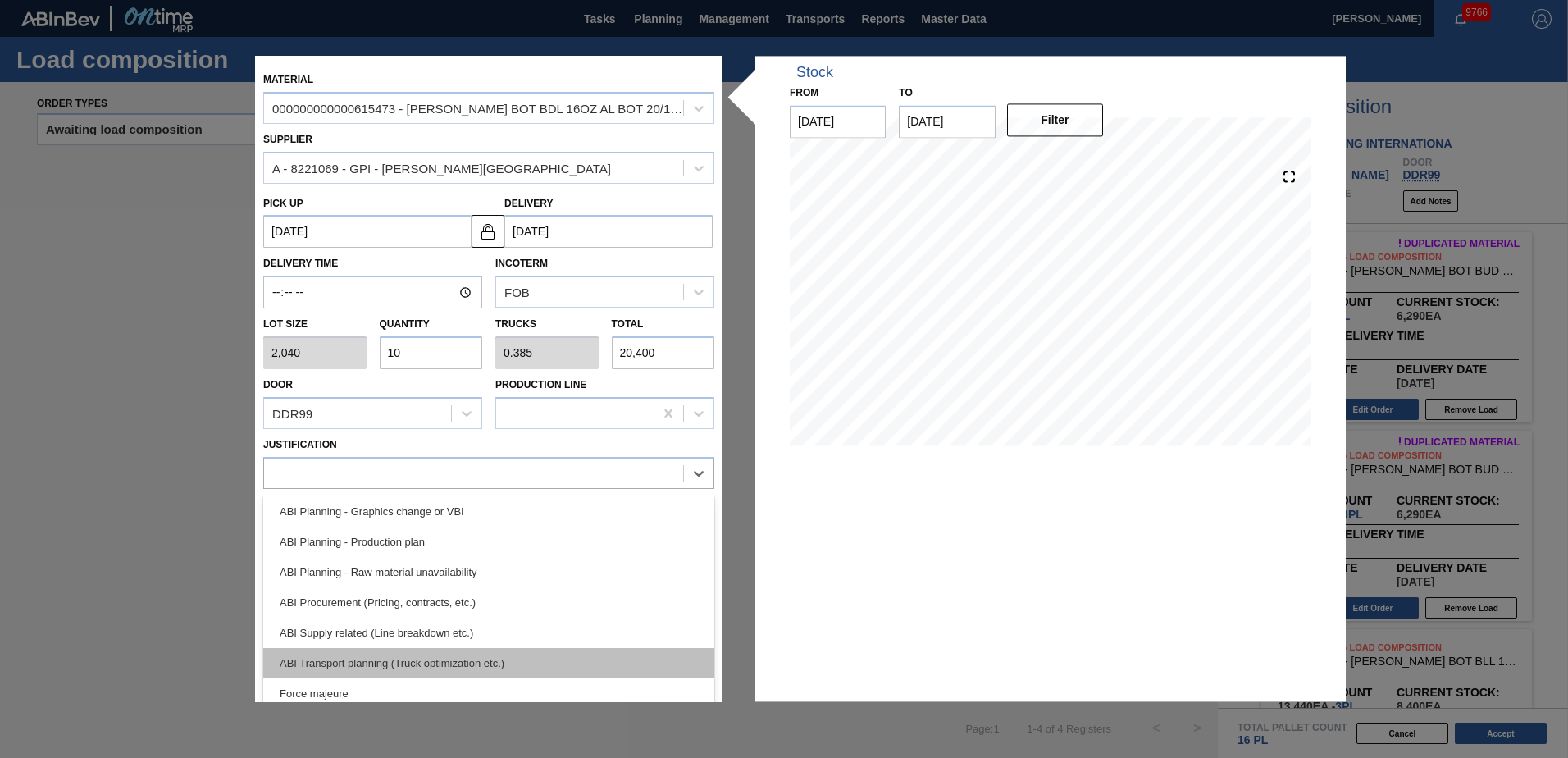
scroll to position [246, 0]
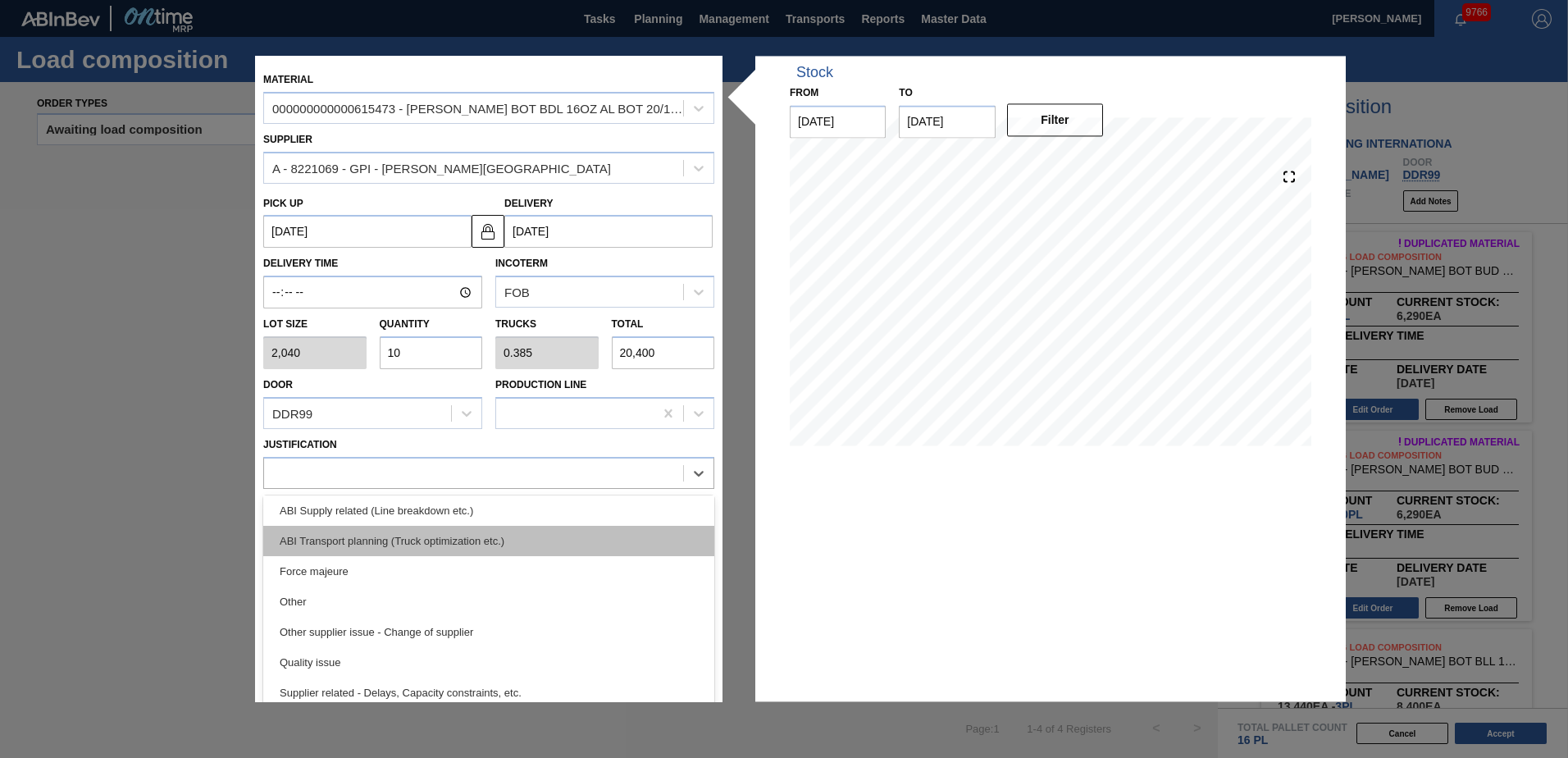
click at [434, 538] on div "ABI Transport planning (Truck optimization etc.)" at bounding box center [489, 541] width 451 height 30
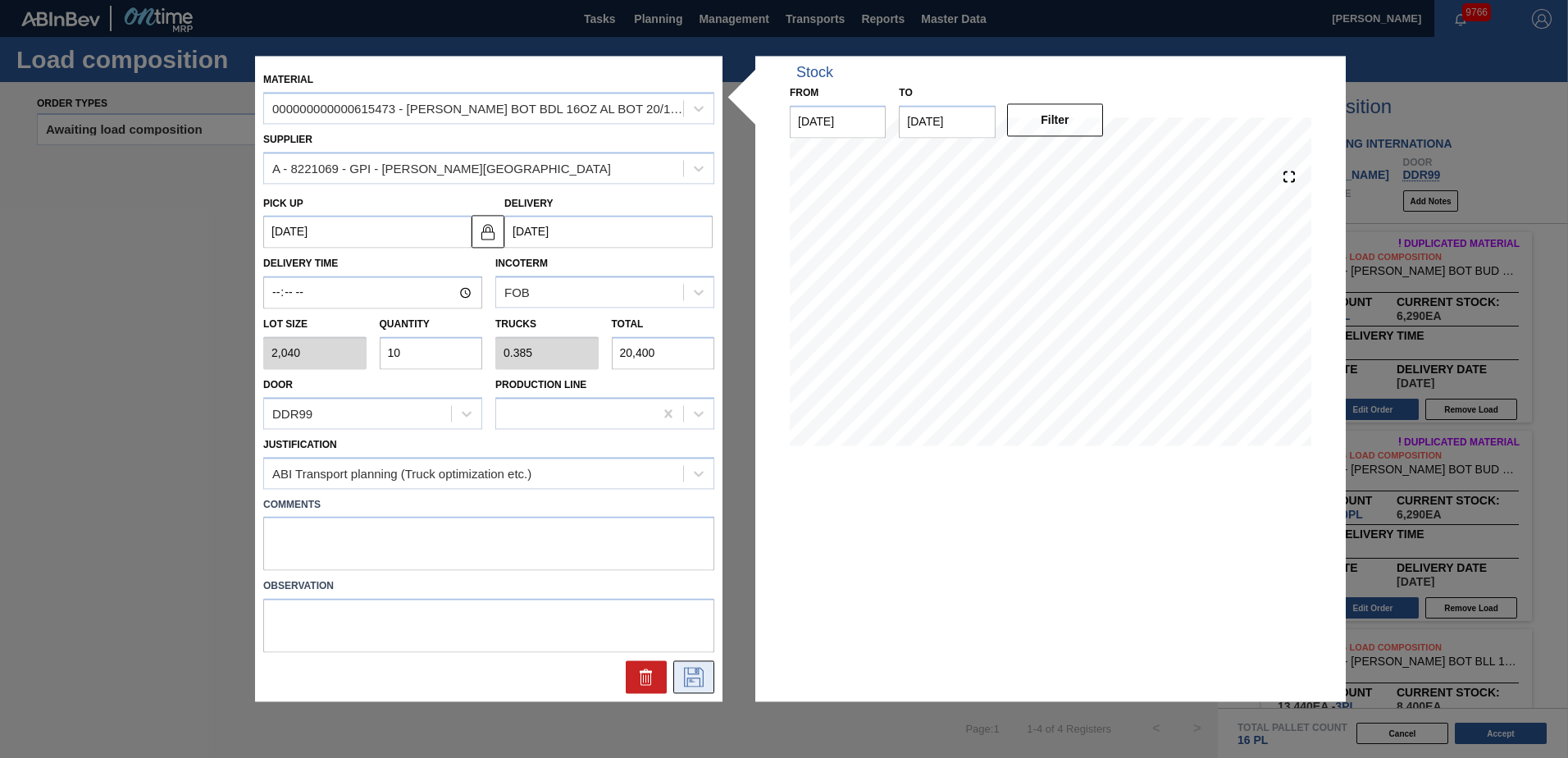
click at [703, 685] on icon at bounding box center [694, 677] width 20 height 20
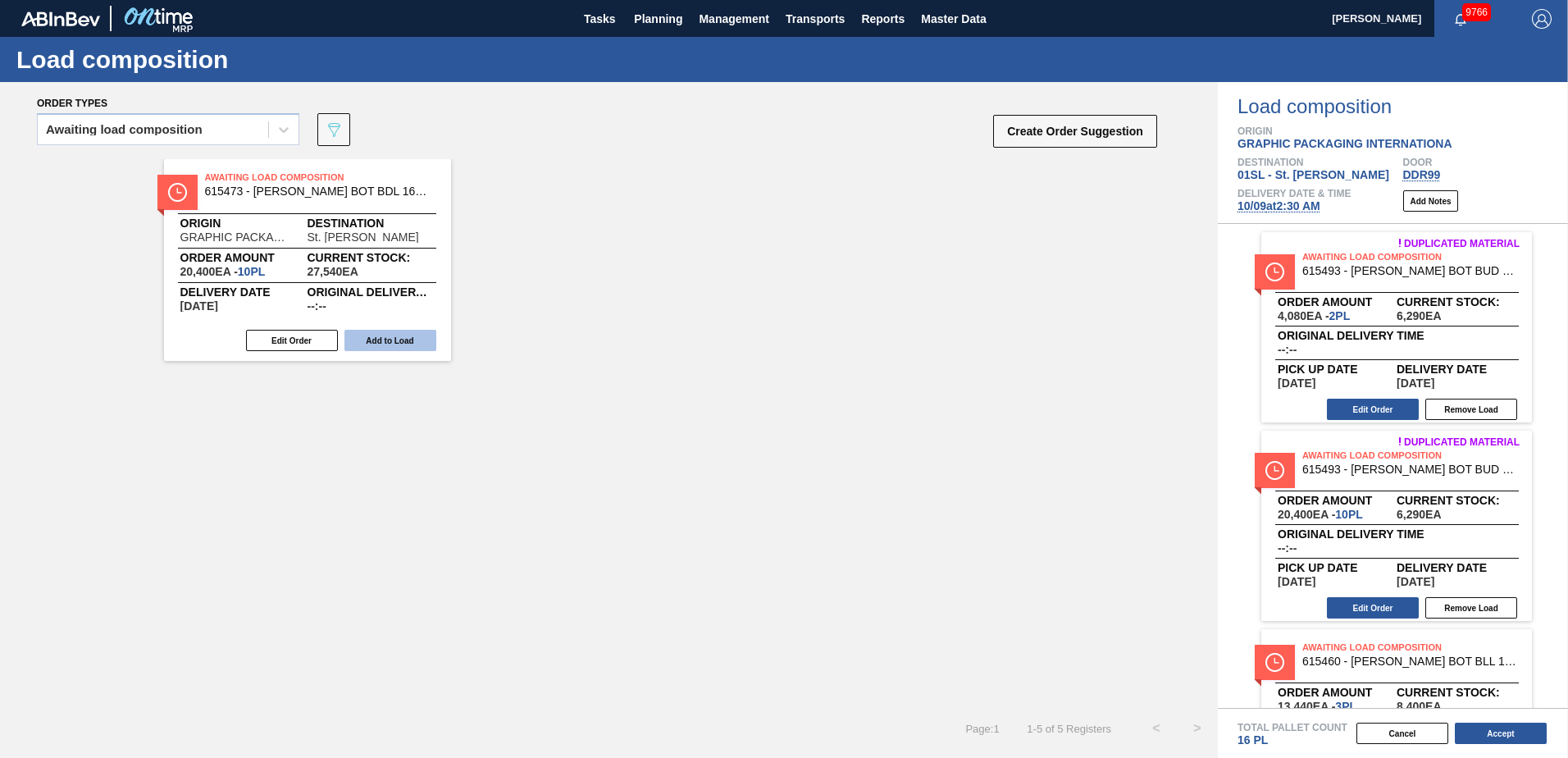
click at [397, 344] on button "Add to Load" at bounding box center [389, 339] width 92 height 21
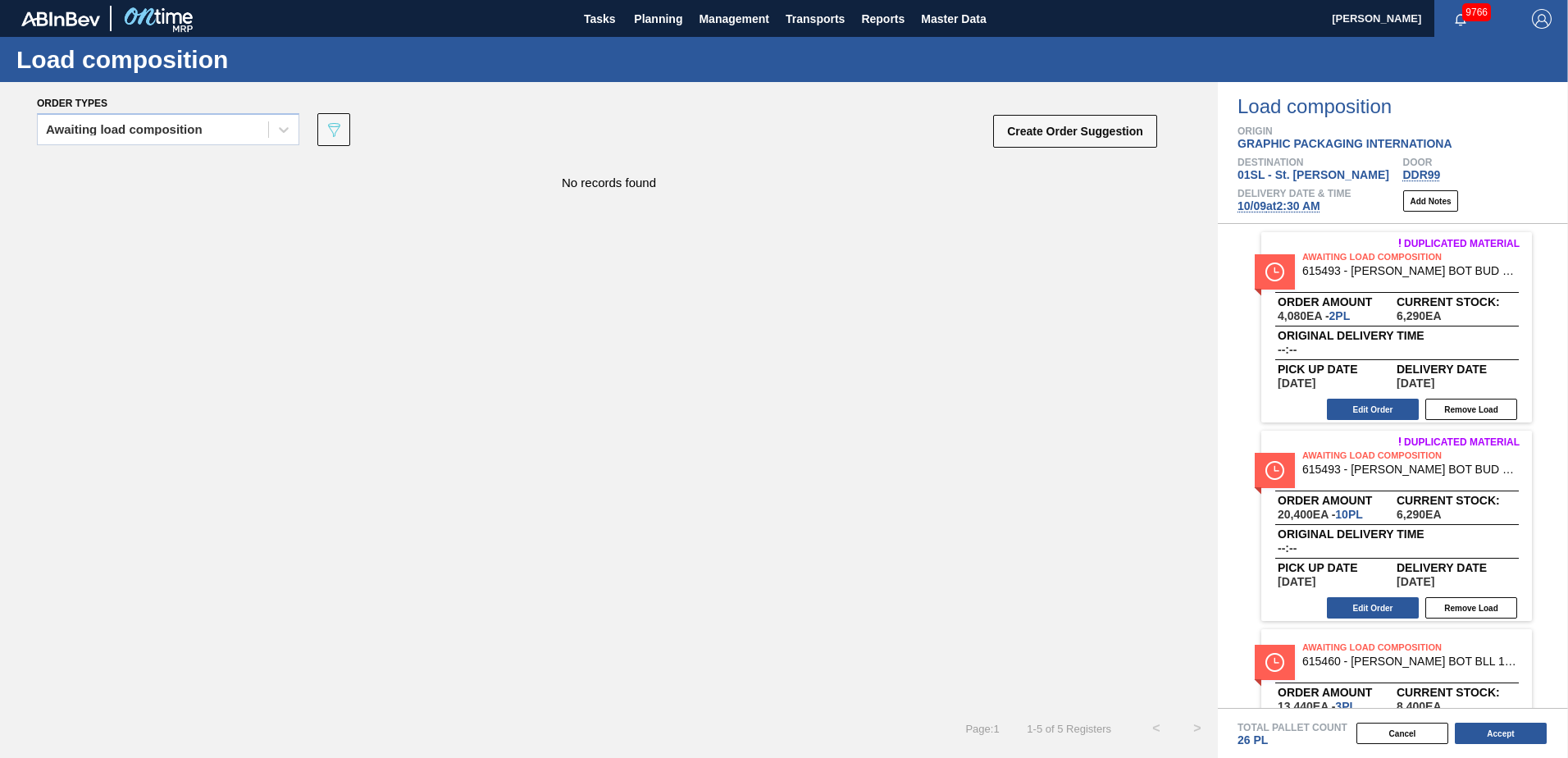
click at [1502, 747] on div "Total Pallet Count 26 PL Cancel Accept" at bounding box center [1392, 733] width 350 height 50
click at [1492, 733] on button "Accept" at bounding box center [1501, 733] width 92 height 21
click at [1502, 735] on button "Accept" at bounding box center [1501, 733] width 92 height 21
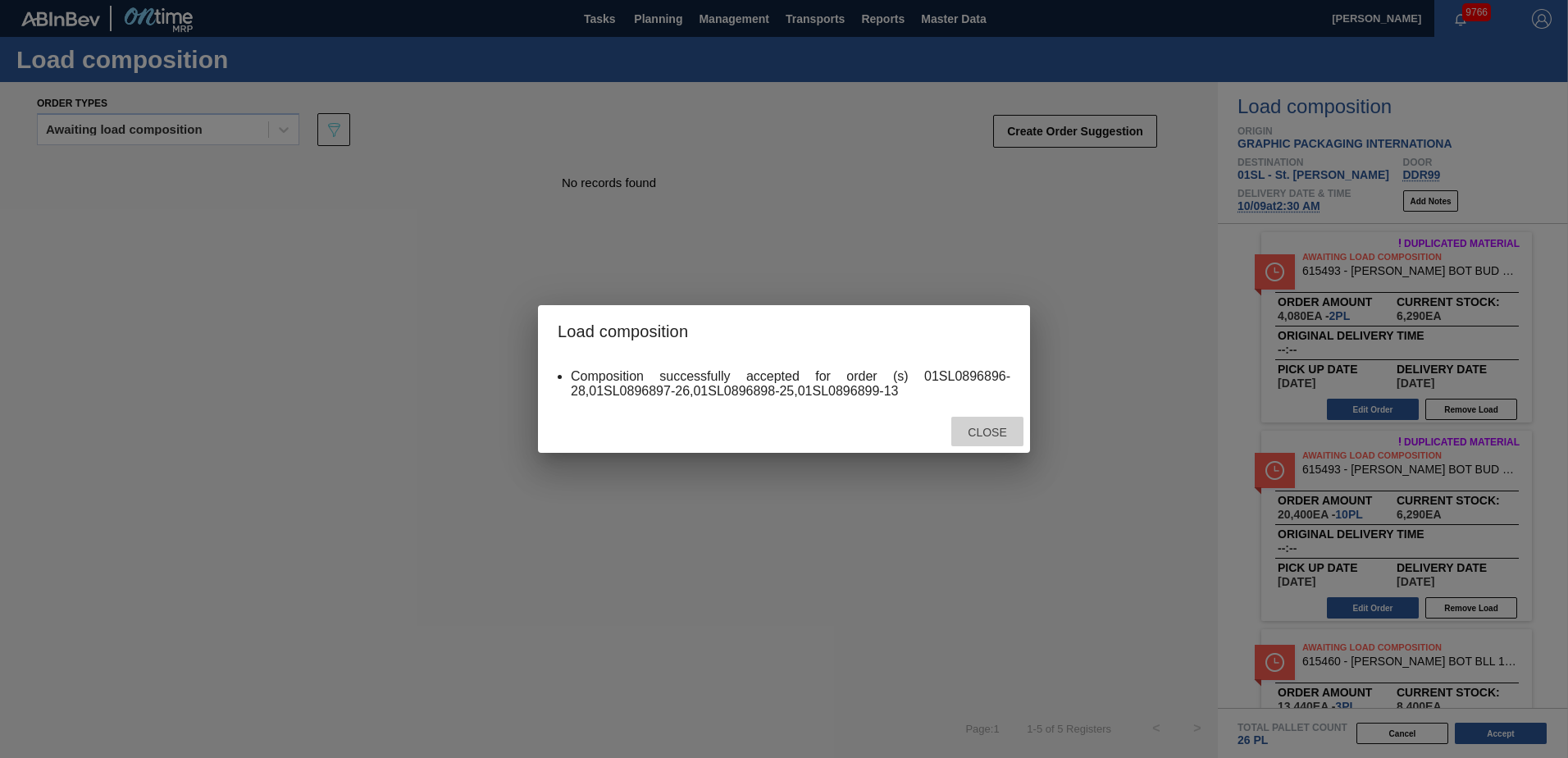
click at [986, 432] on span "Close" at bounding box center [986, 432] width 65 height 13
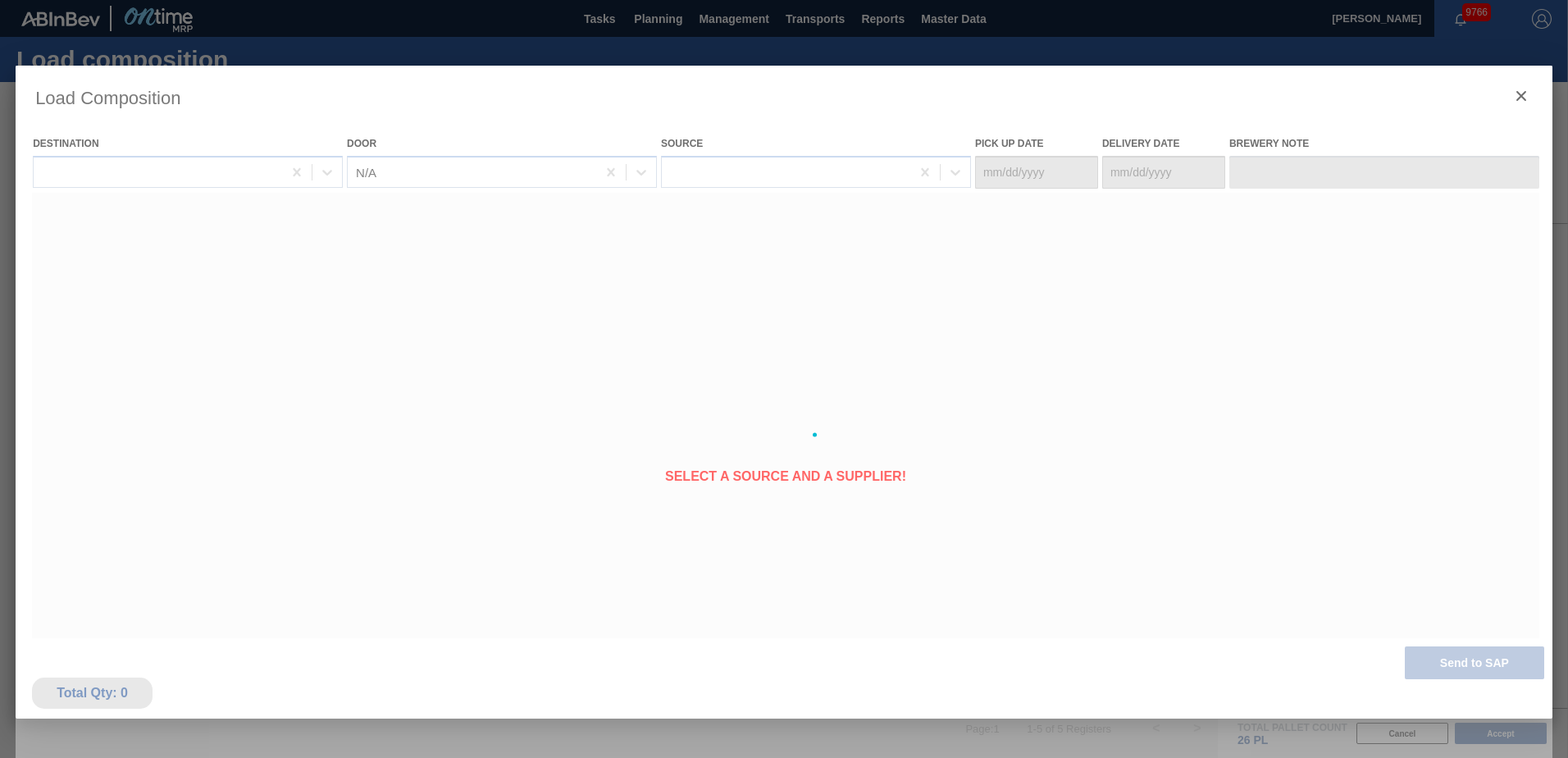
type Date "[DATE]"
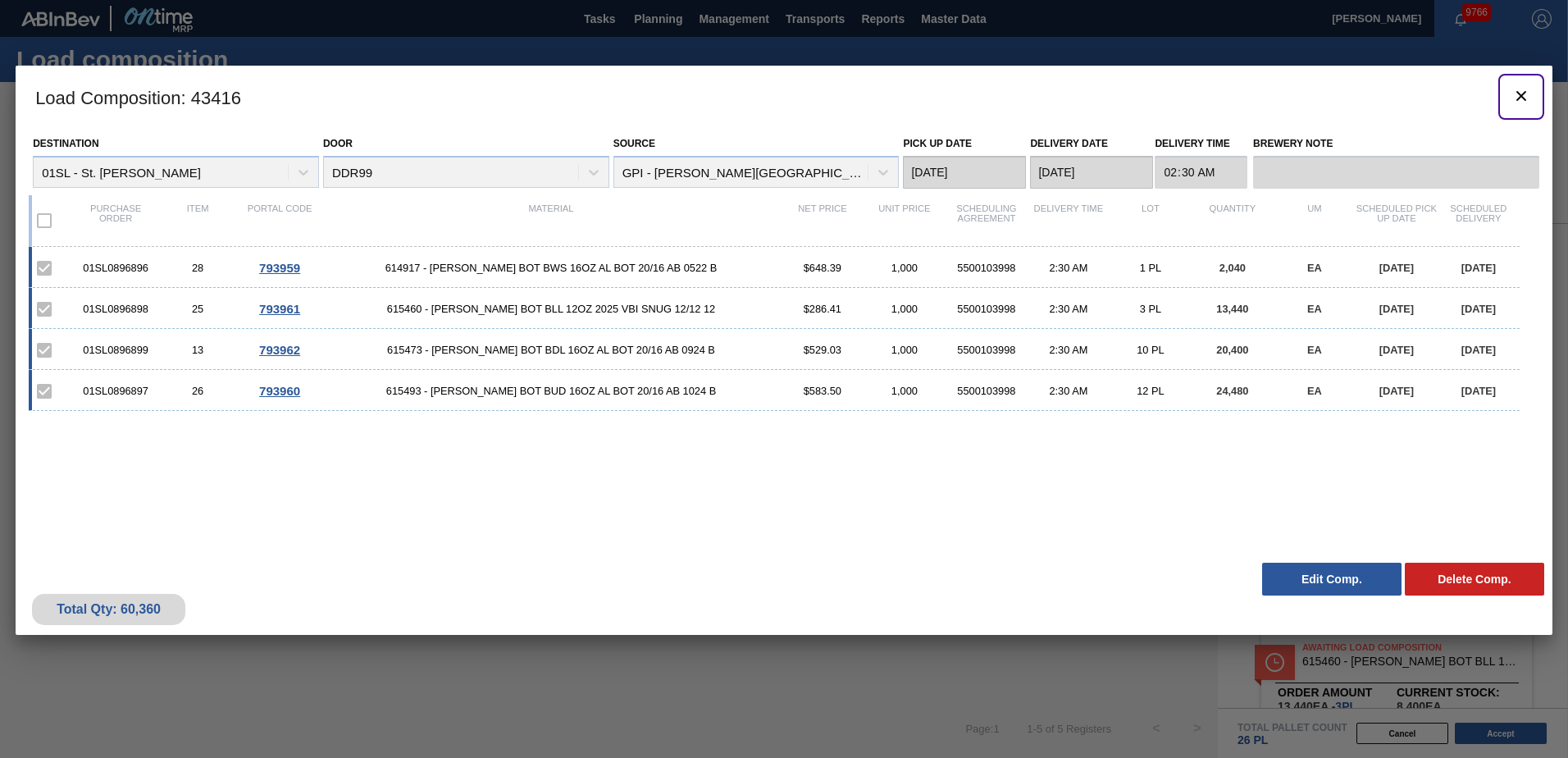
click at [1523, 97] on icon "botão de ícone" at bounding box center [1521, 96] width 10 height 10
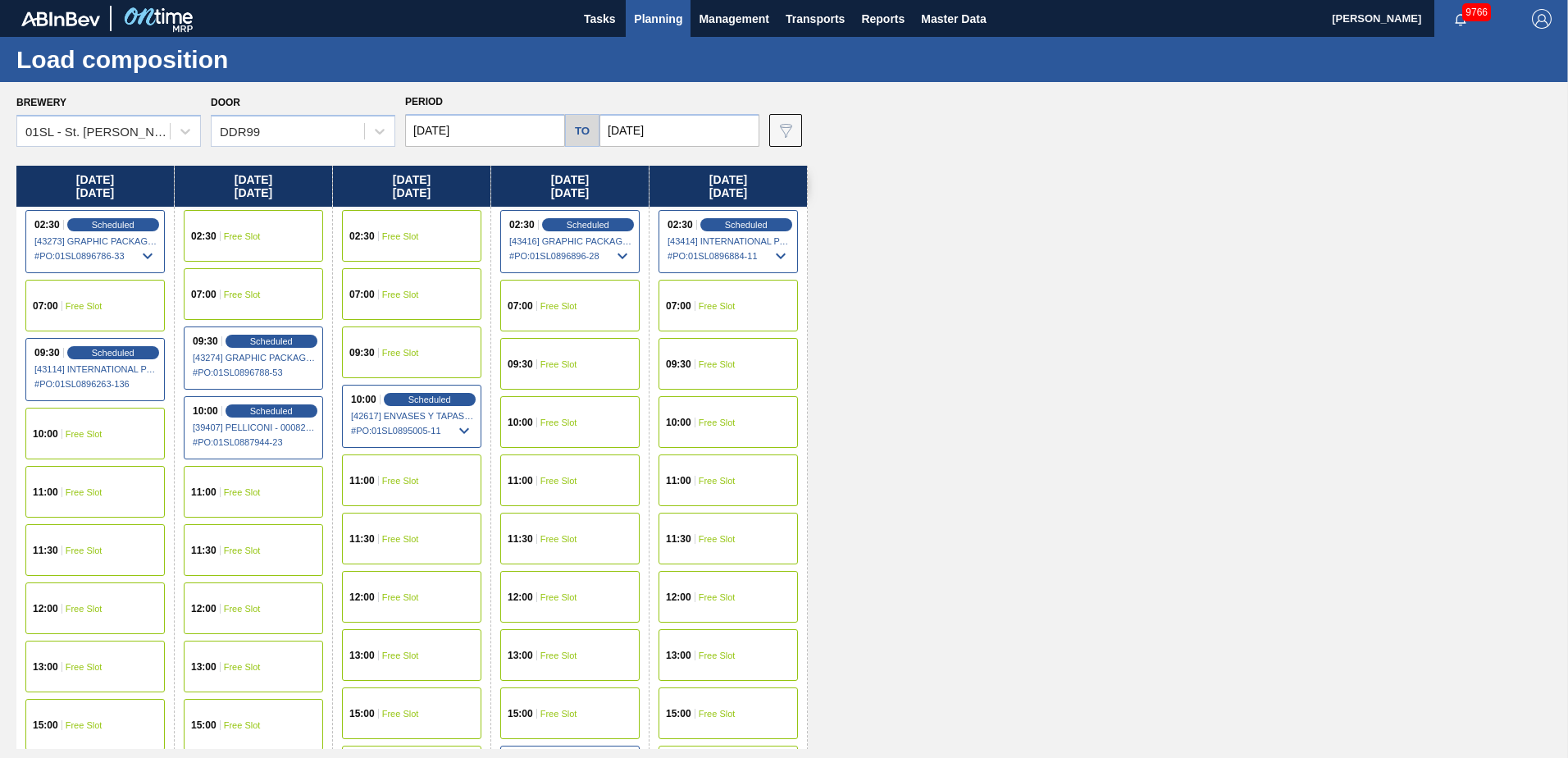
click at [674, 28] on button "Planning" at bounding box center [658, 18] width 65 height 37
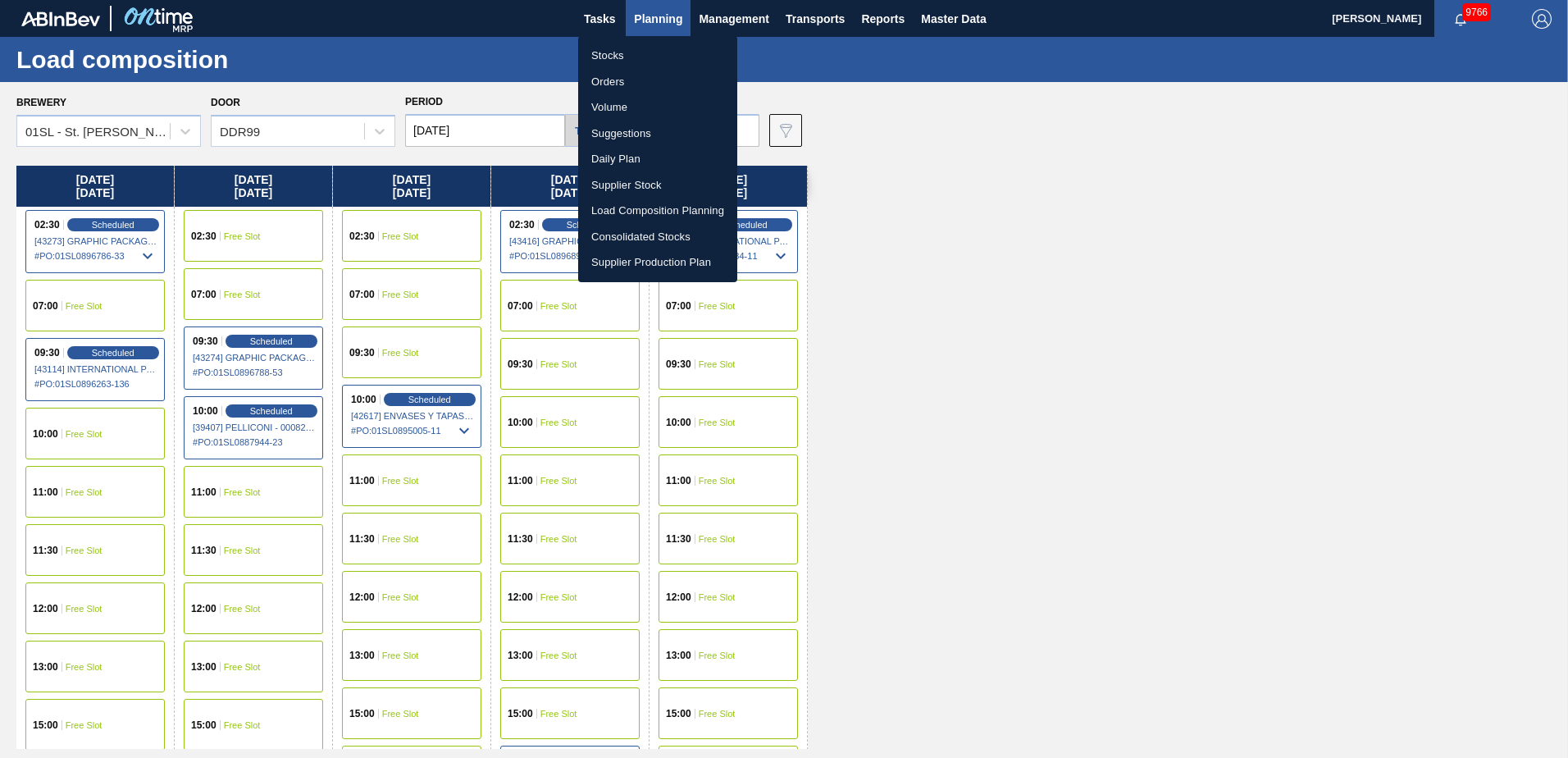
drag, startPoint x: 641, startPoint y: 132, endPoint x: 667, endPoint y: 151, distance: 32.2
click at [641, 132] on li "Suggestions" at bounding box center [657, 133] width 159 height 26
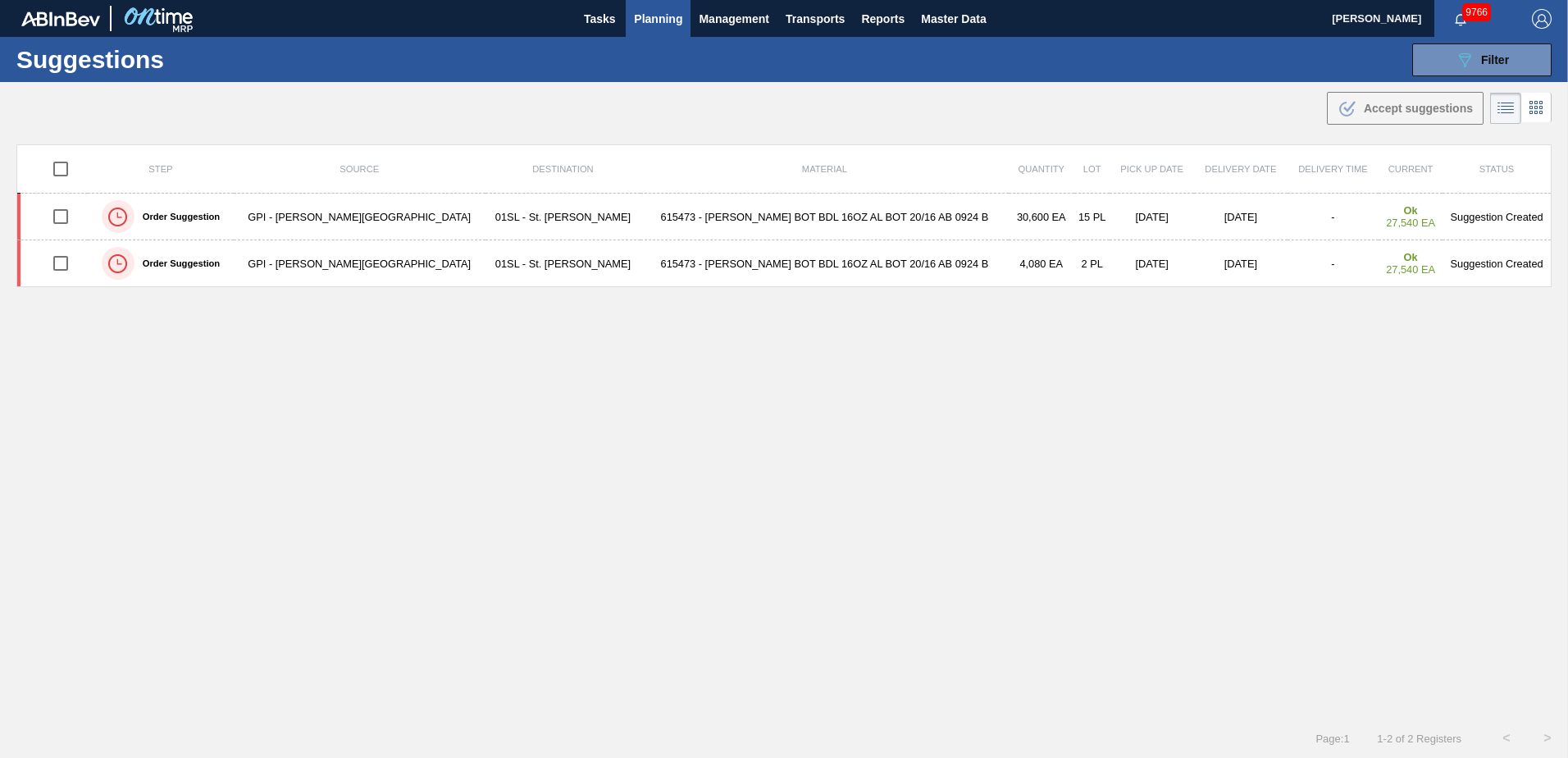
type from "[DATE]"
type to "[DATE]"
click at [1488, 56] on span "Filter" at bounding box center [1494, 60] width 28 height 13
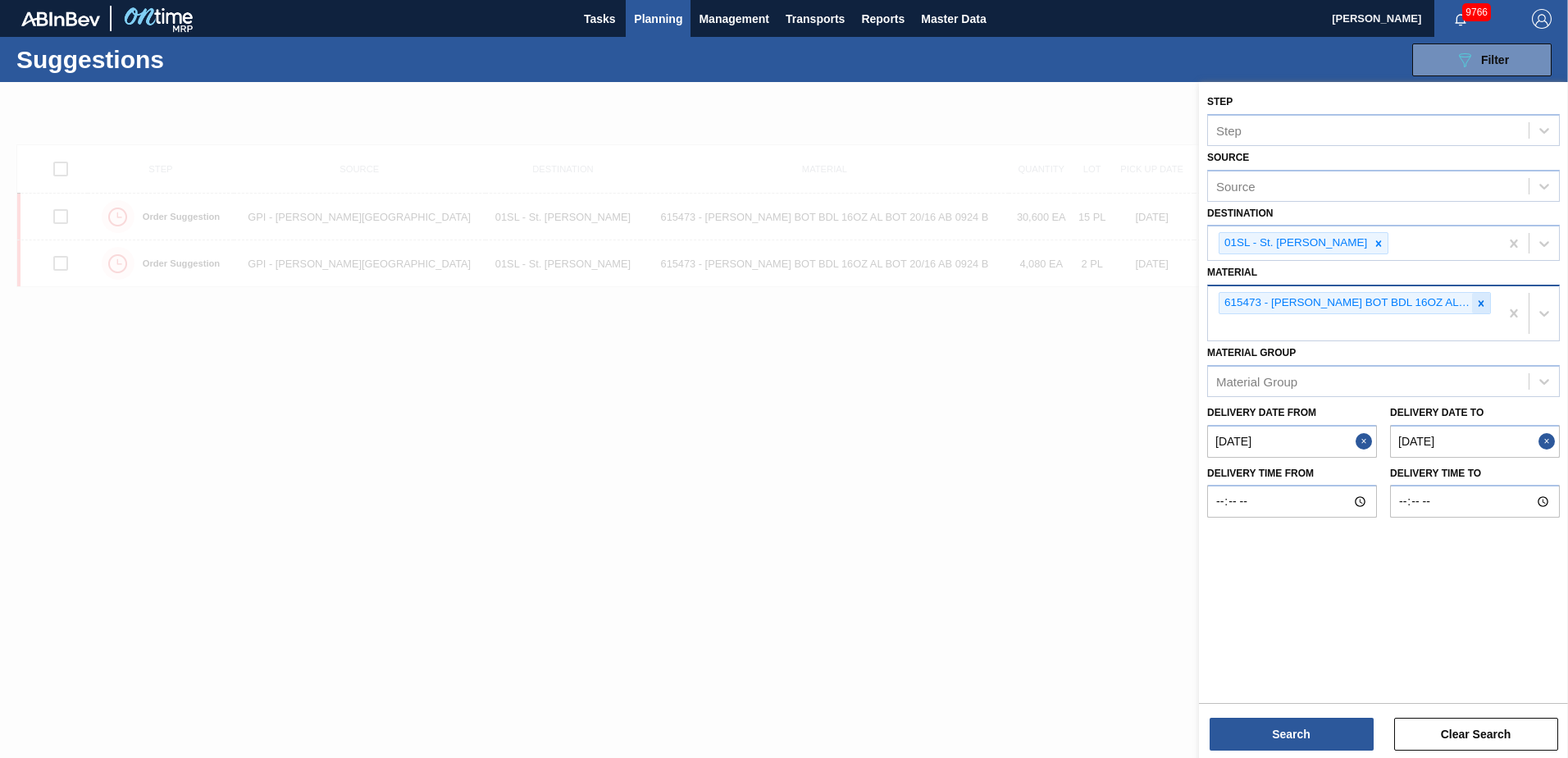
click at [1484, 304] on icon at bounding box center [1481, 303] width 12 height 12
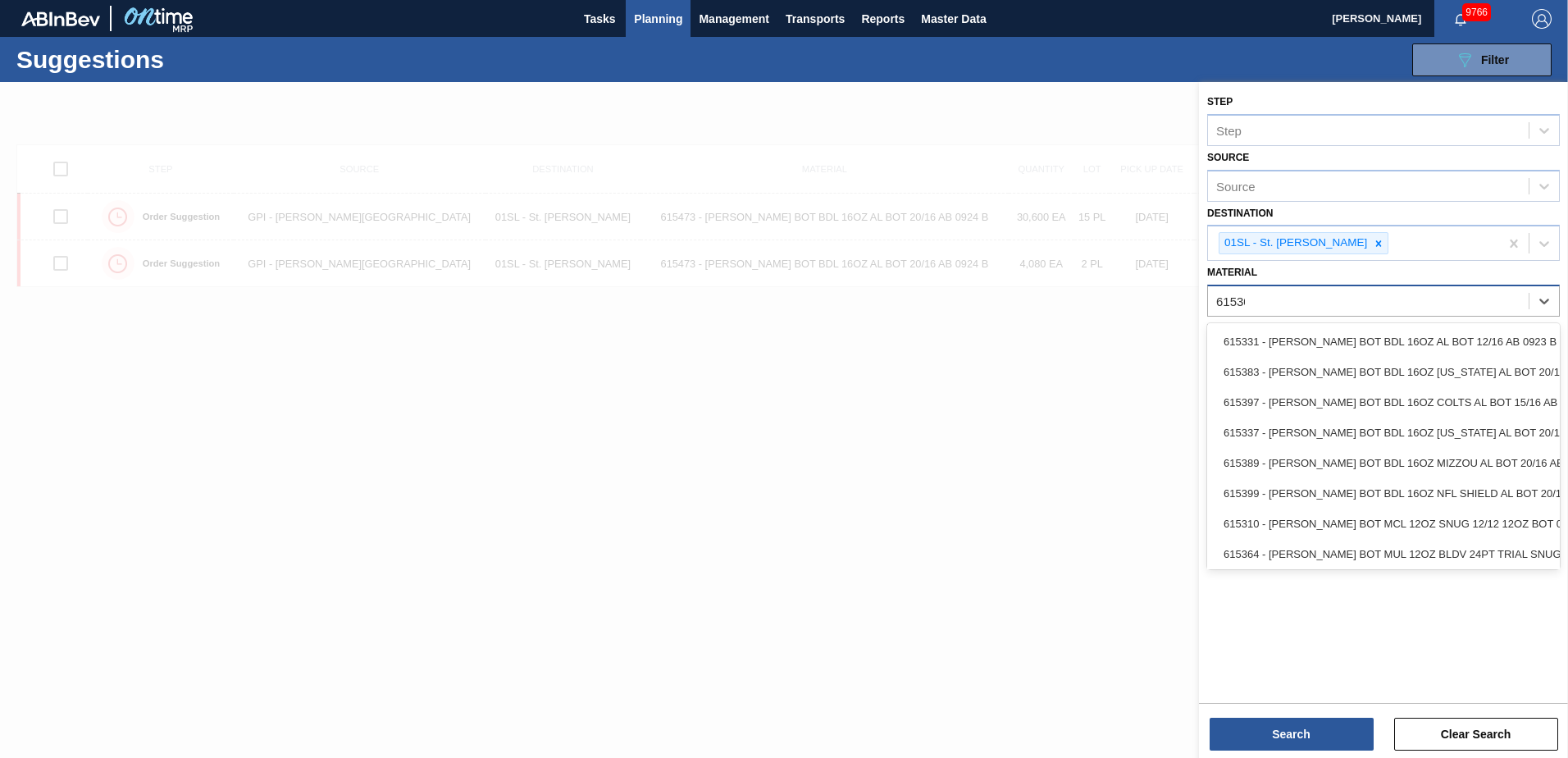
type input "615307"
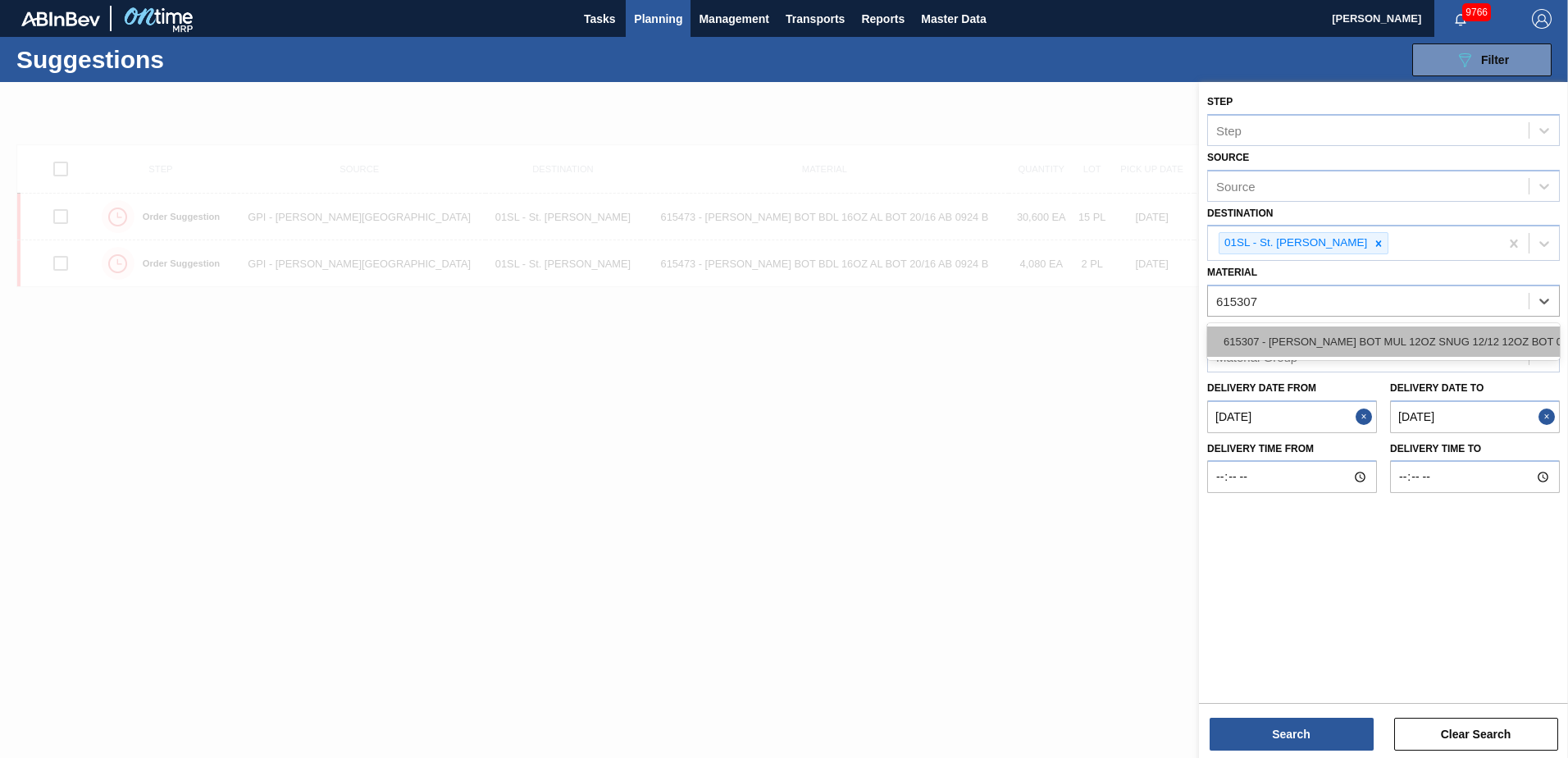
click at [1371, 339] on div "615307 - [PERSON_NAME] BOT MUL 12OZ SNUG 12/12 12OZ BOT 07" at bounding box center [1382, 341] width 352 height 30
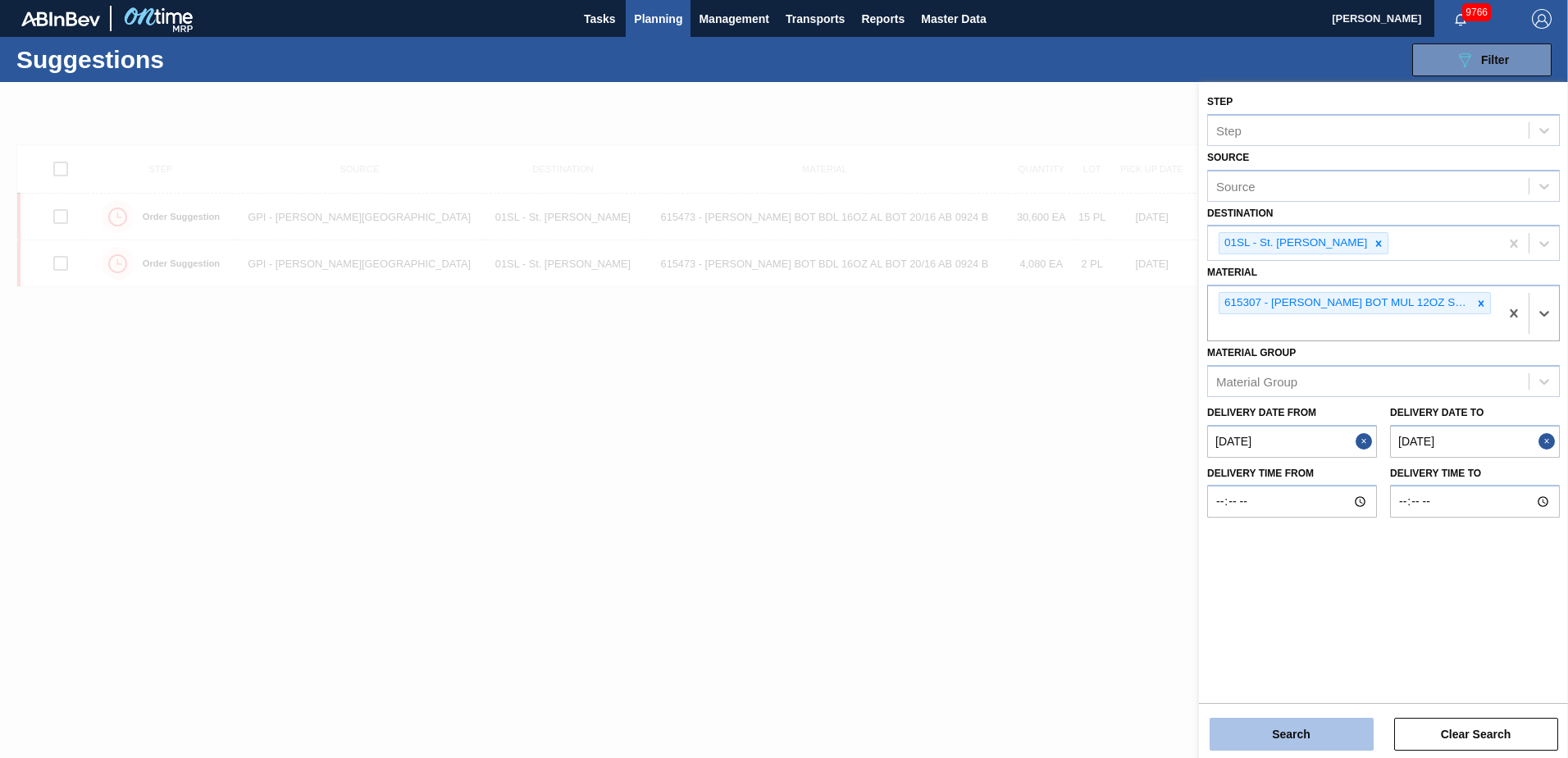
click at [1275, 729] on button "Search" at bounding box center [1291, 733] width 164 height 33
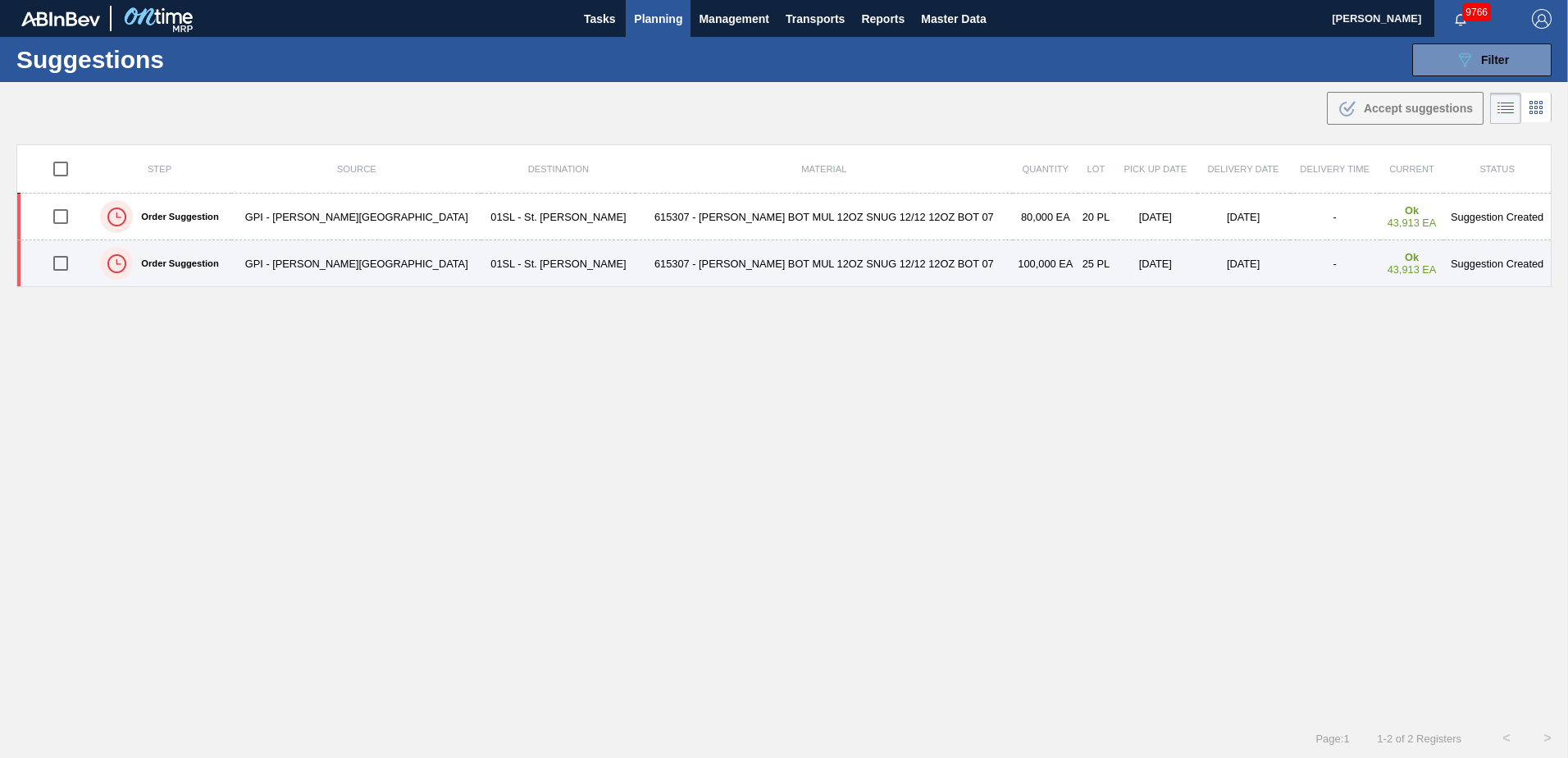
click at [57, 269] on input "checkbox" at bounding box center [61, 263] width 35 height 35
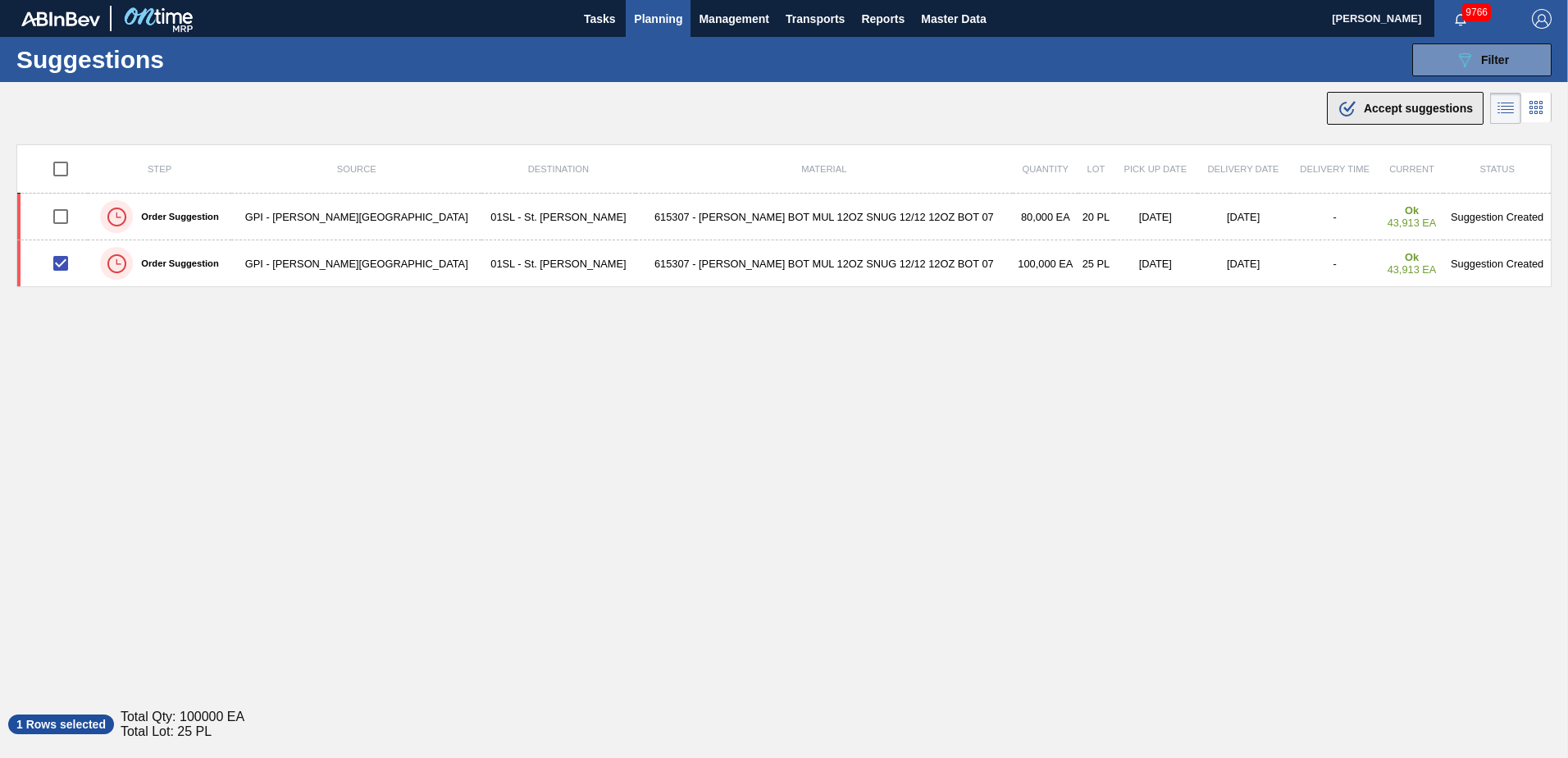
click at [1363, 103] on span "Accept suggestions" at bounding box center [1418, 108] width 109 height 13
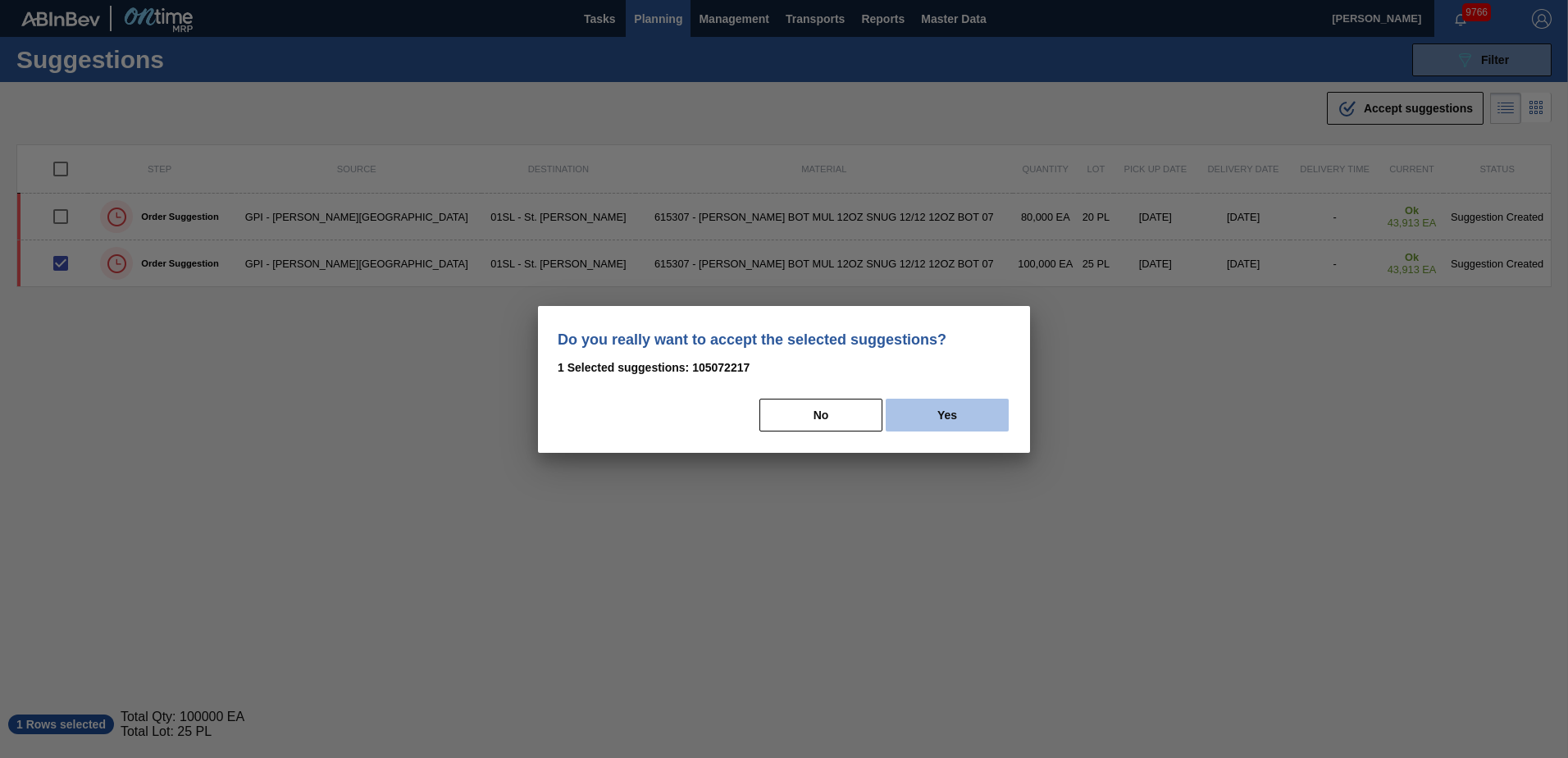
click at [956, 409] on button "Yes" at bounding box center [946, 415] width 123 height 33
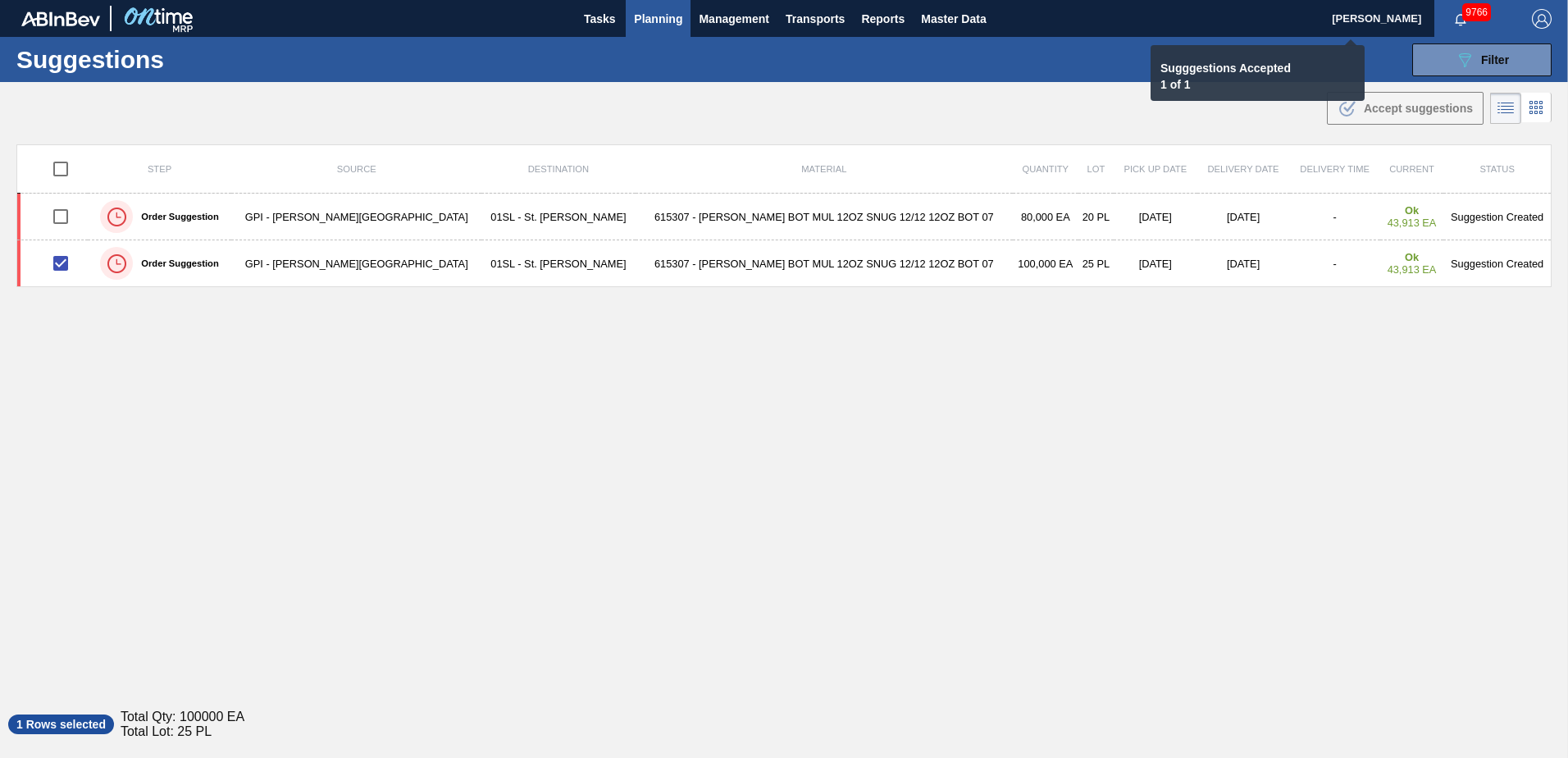
checkbox input "false"
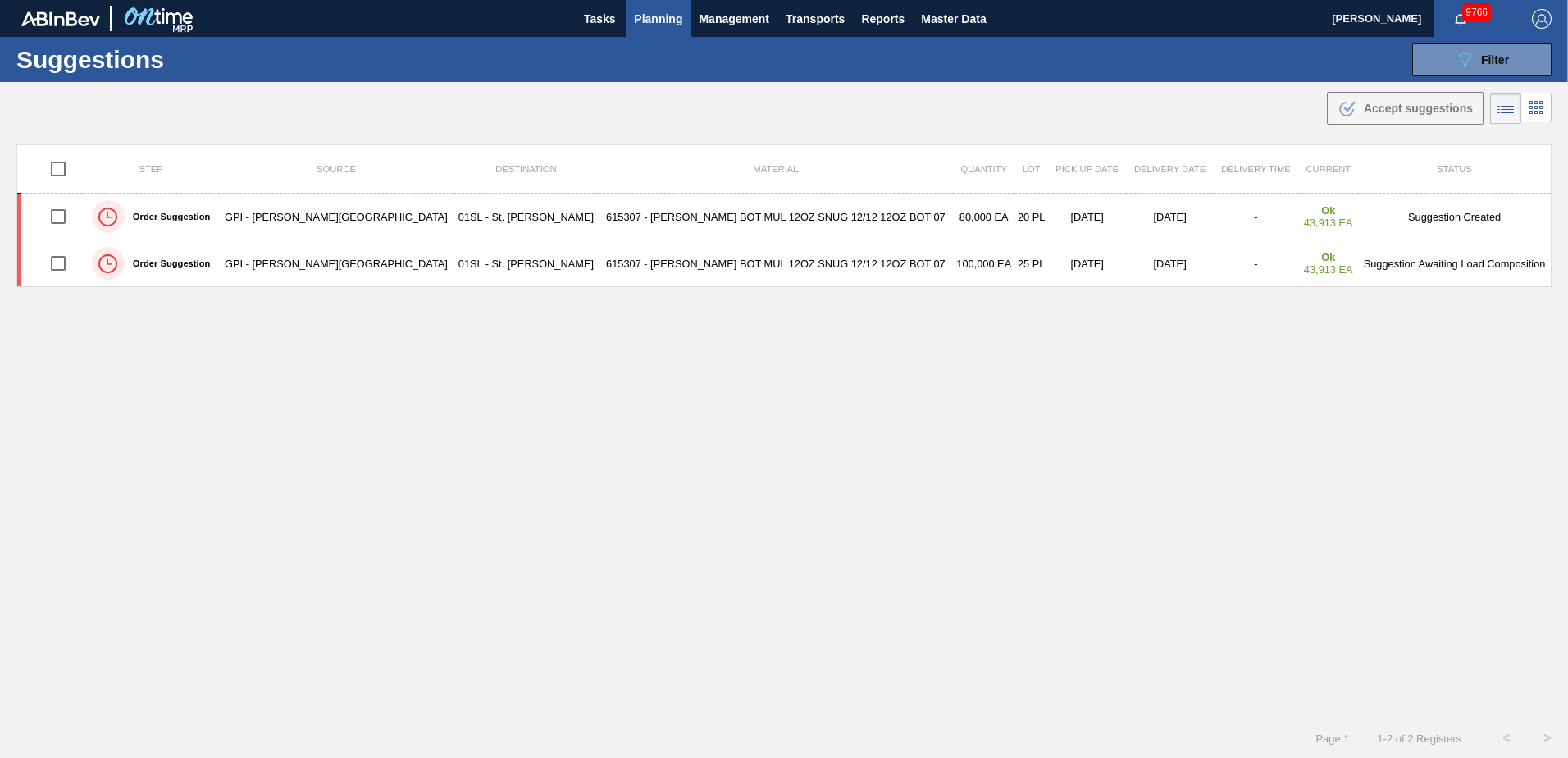
click at [656, 24] on span "Planning" at bounding box center [658, 19] width 48 height 20
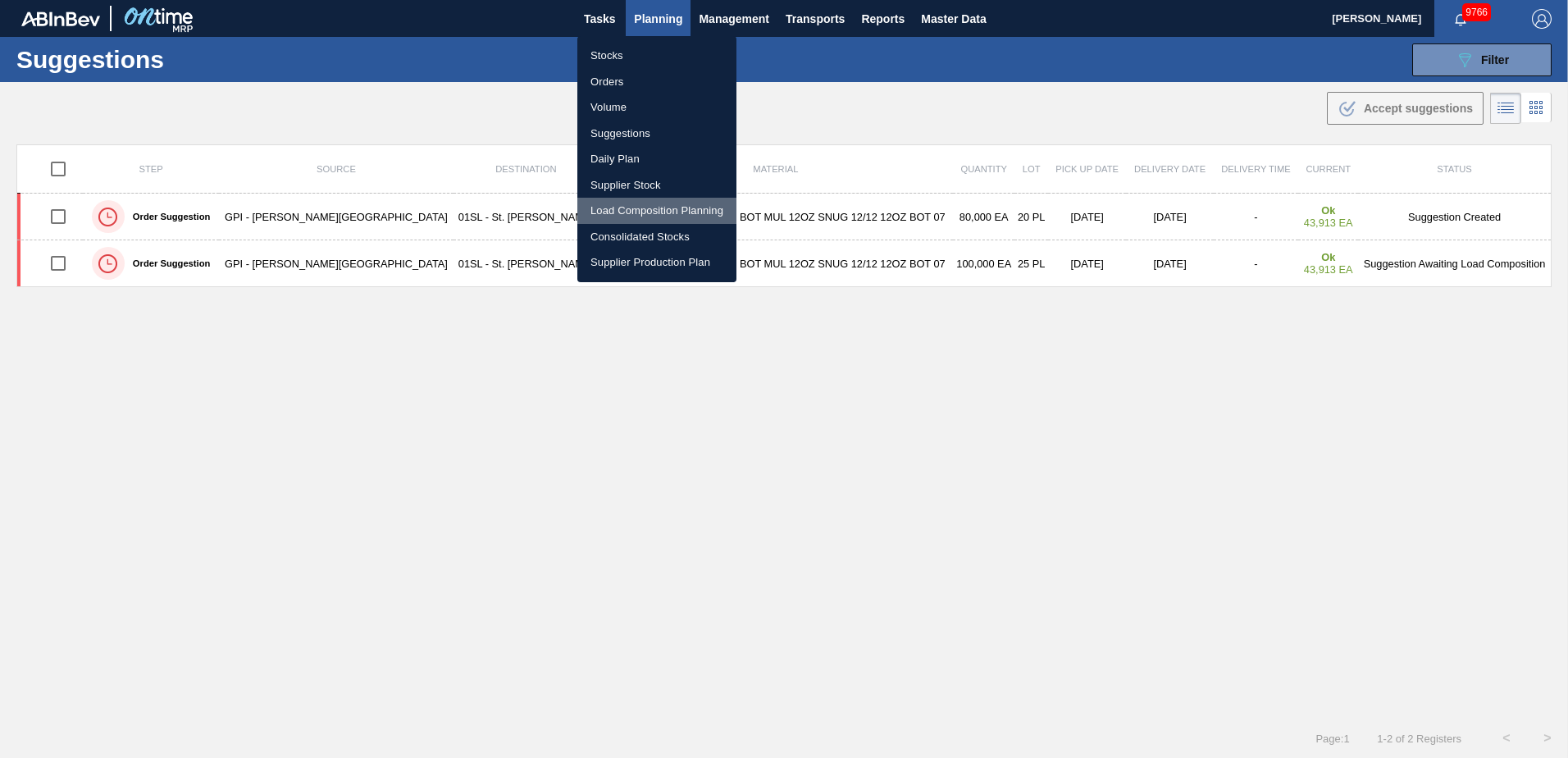
click at [631, 203] on li "Load Composition Planning" at bounding box center [656, 210] width 159 height 26
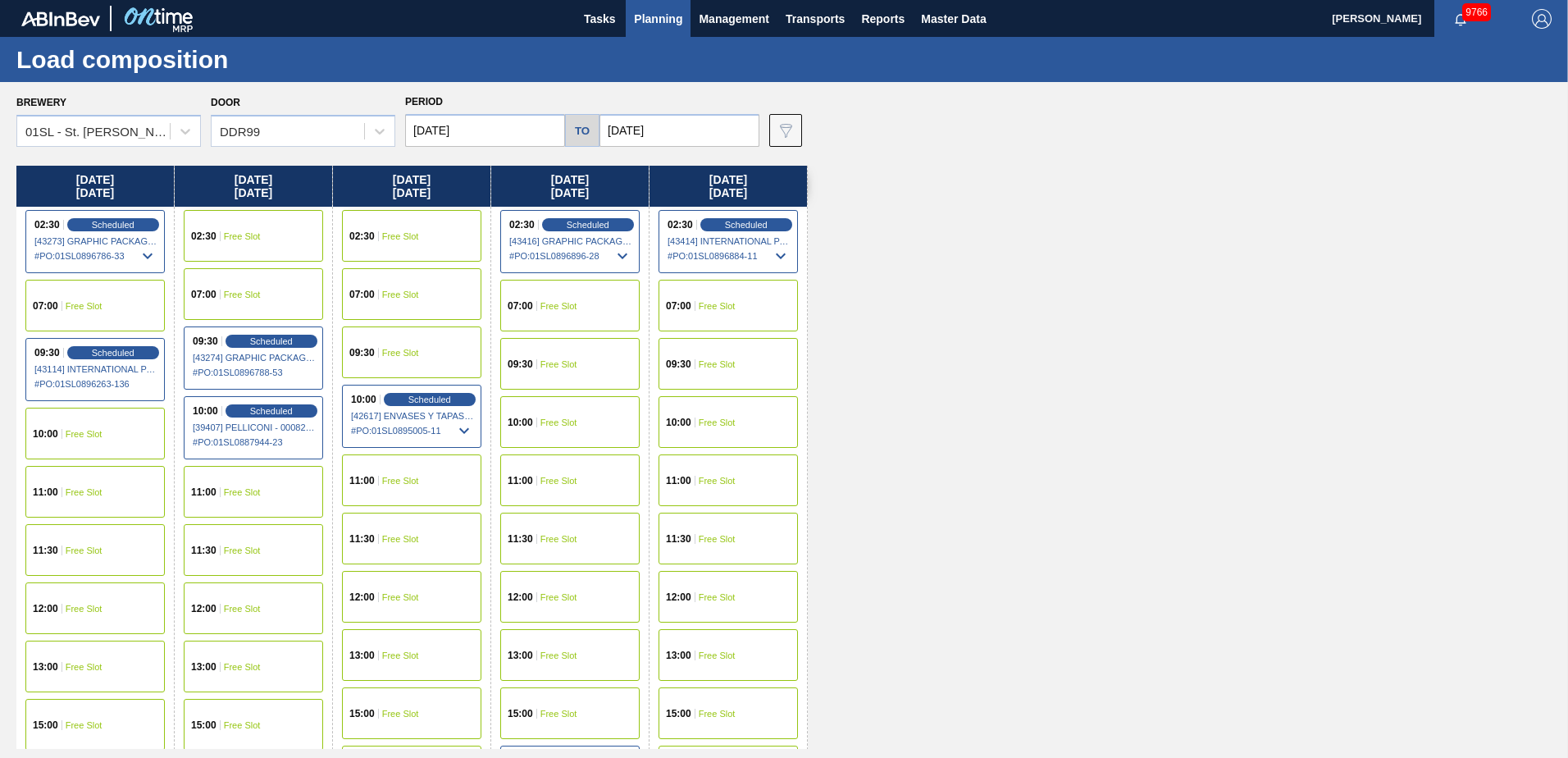
click at [720, 360] on span "Free Slot" at bounding box center [717, 364] width 37 height 10
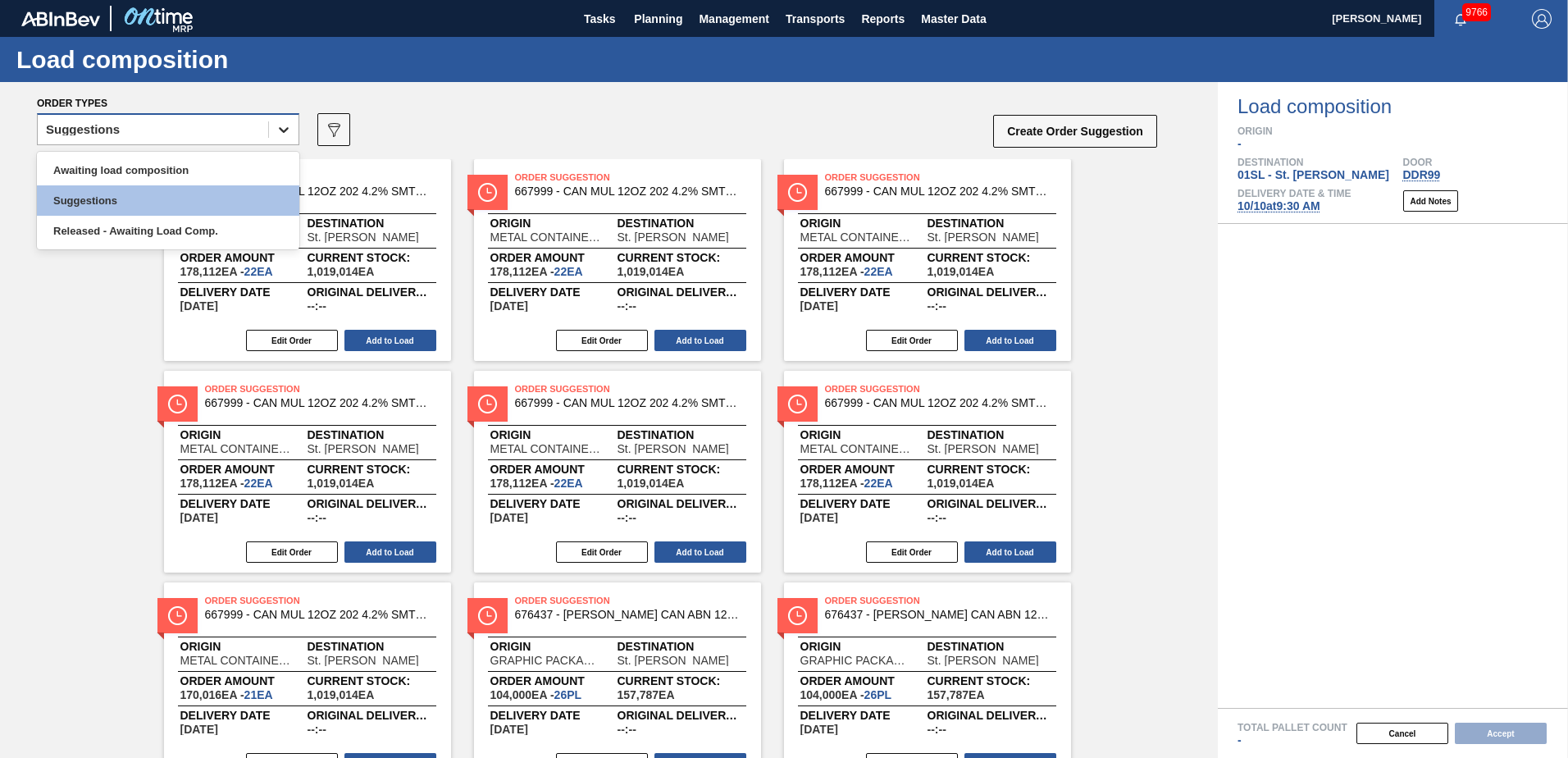
click at [288, 132] on icon at bounding box center [284, 129] width 16 height 16
click at [194, 161] on div "Awaiting load composition" at bounding box center [168, 169] width 262 height 30
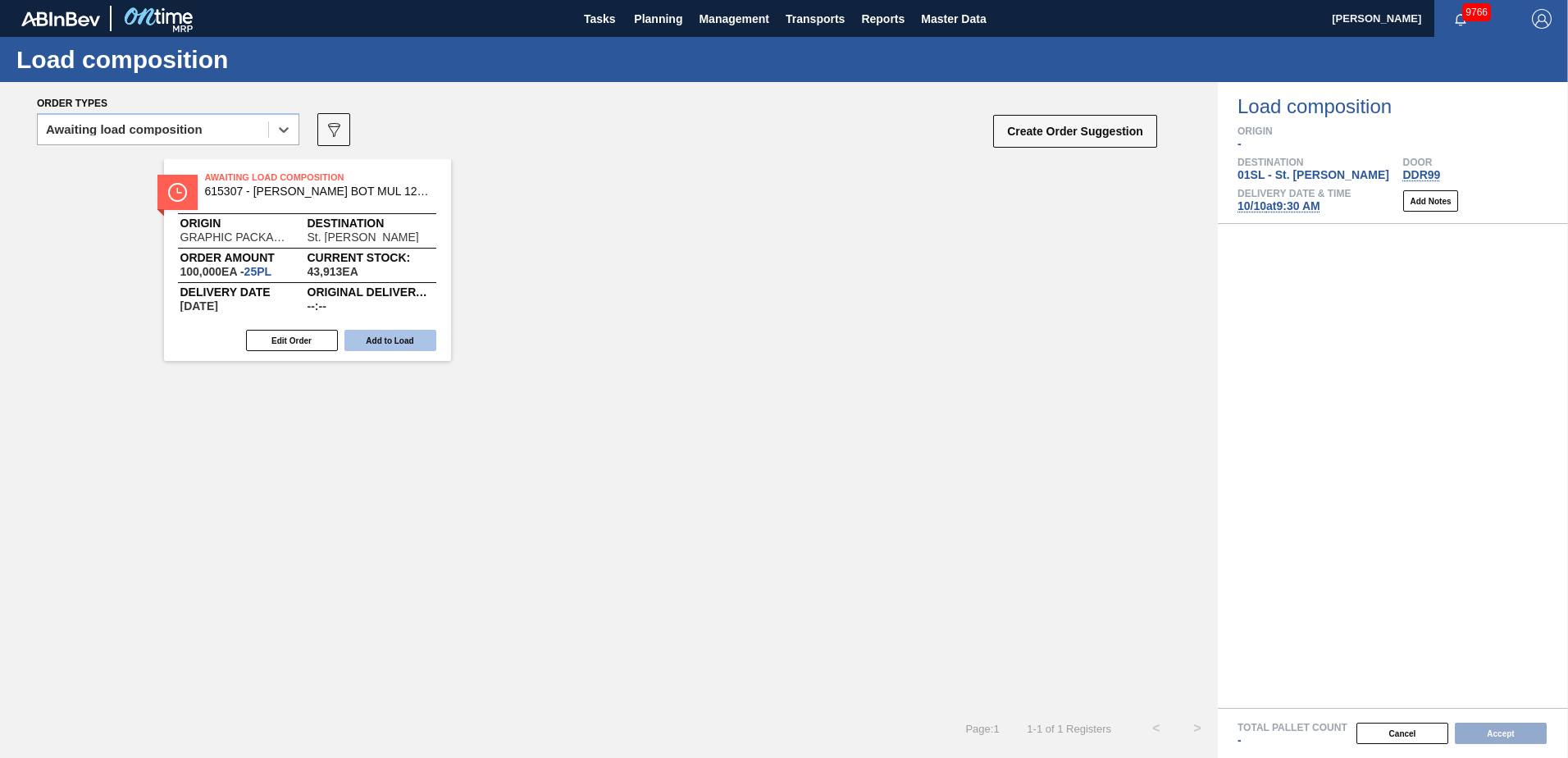
click at [398, 336] on button "Add to Load" at bounding box center [389, 339] width 92 height 21
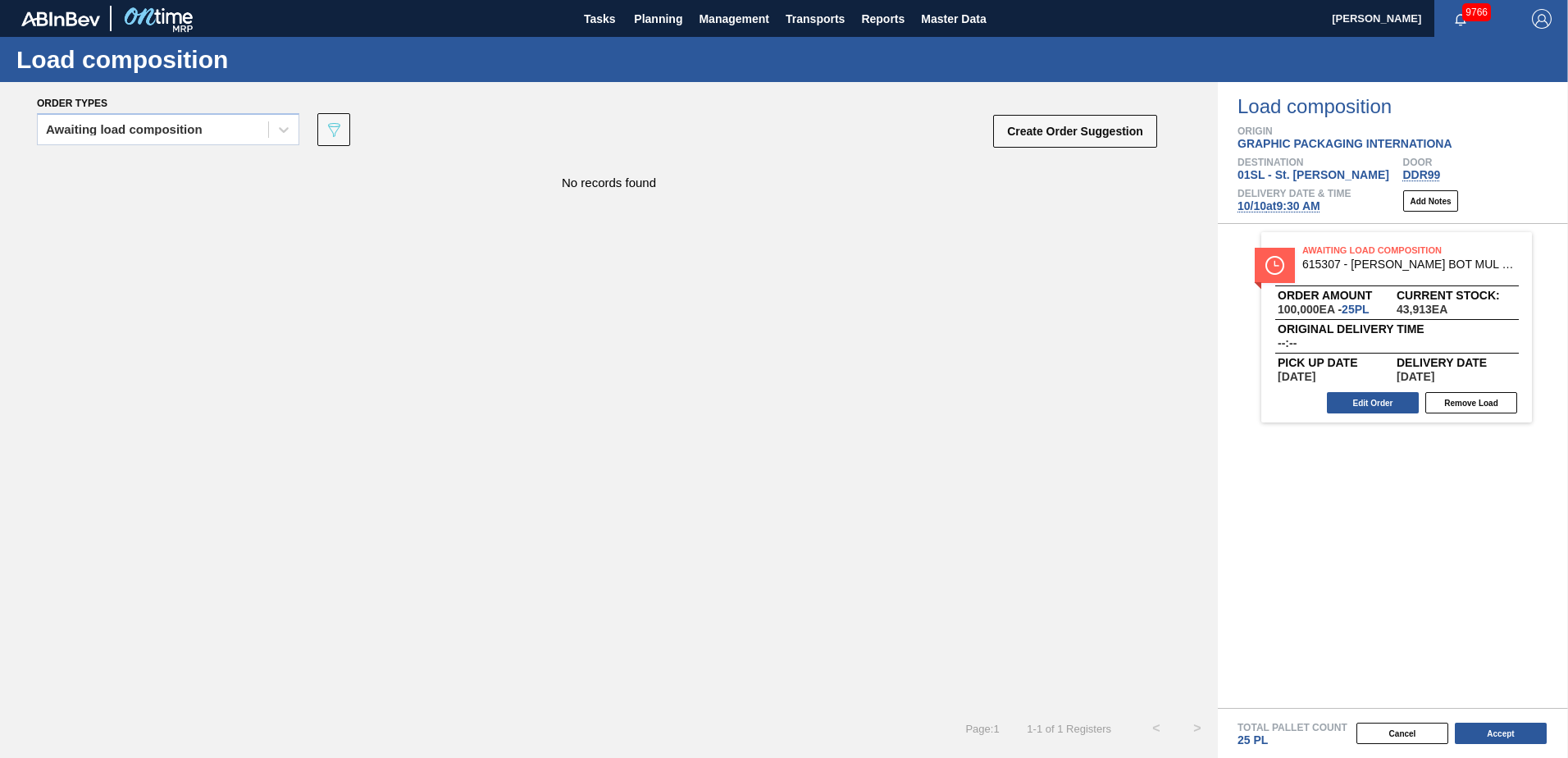
click at [1084, 136] on button "Create Order Suggestion" at bounding box center [1075, 131] width 164 height 33
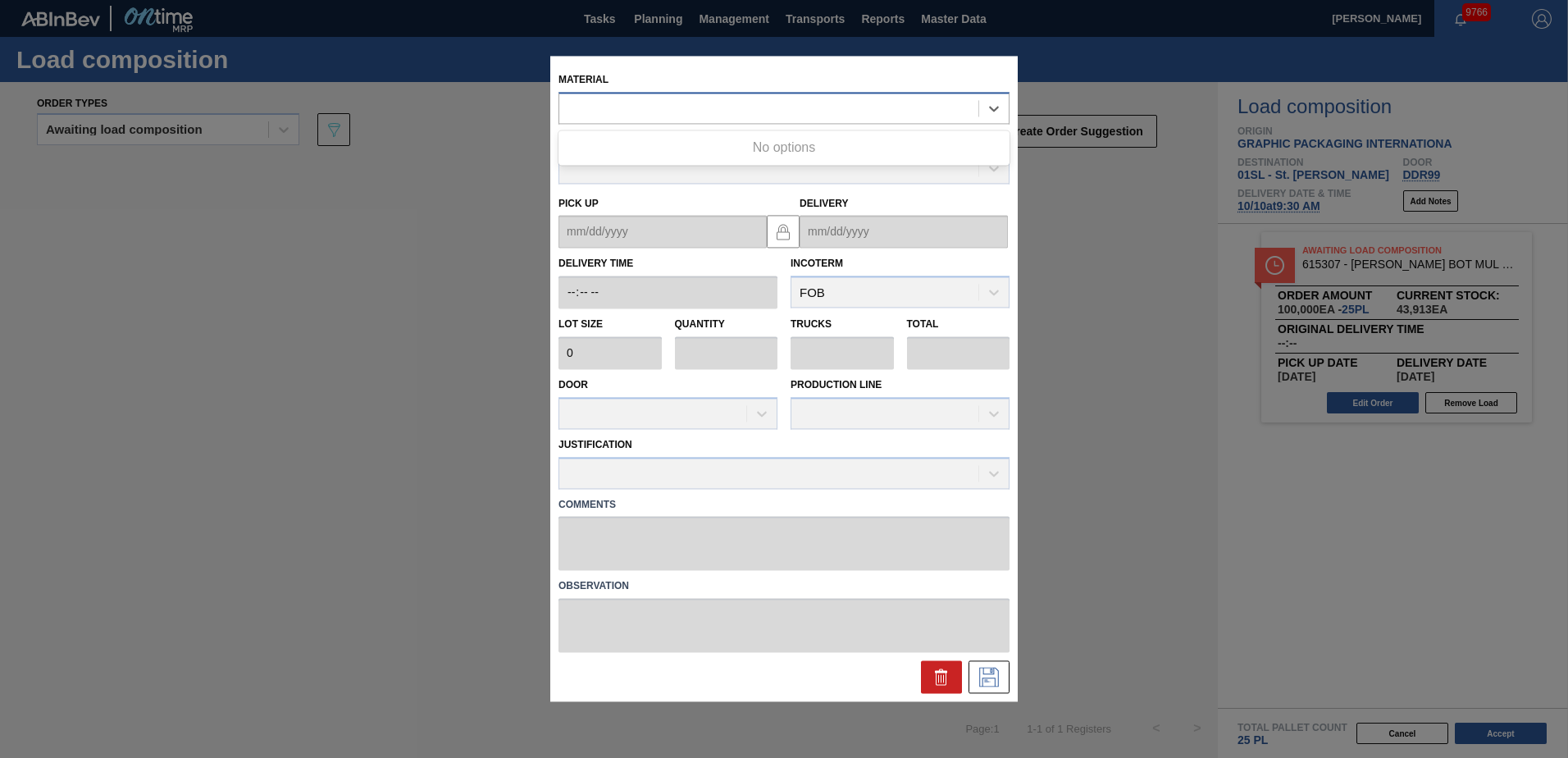
click at [759, 100] on div at bounding box center [769, 108] width 419 height 24
type input "615307"
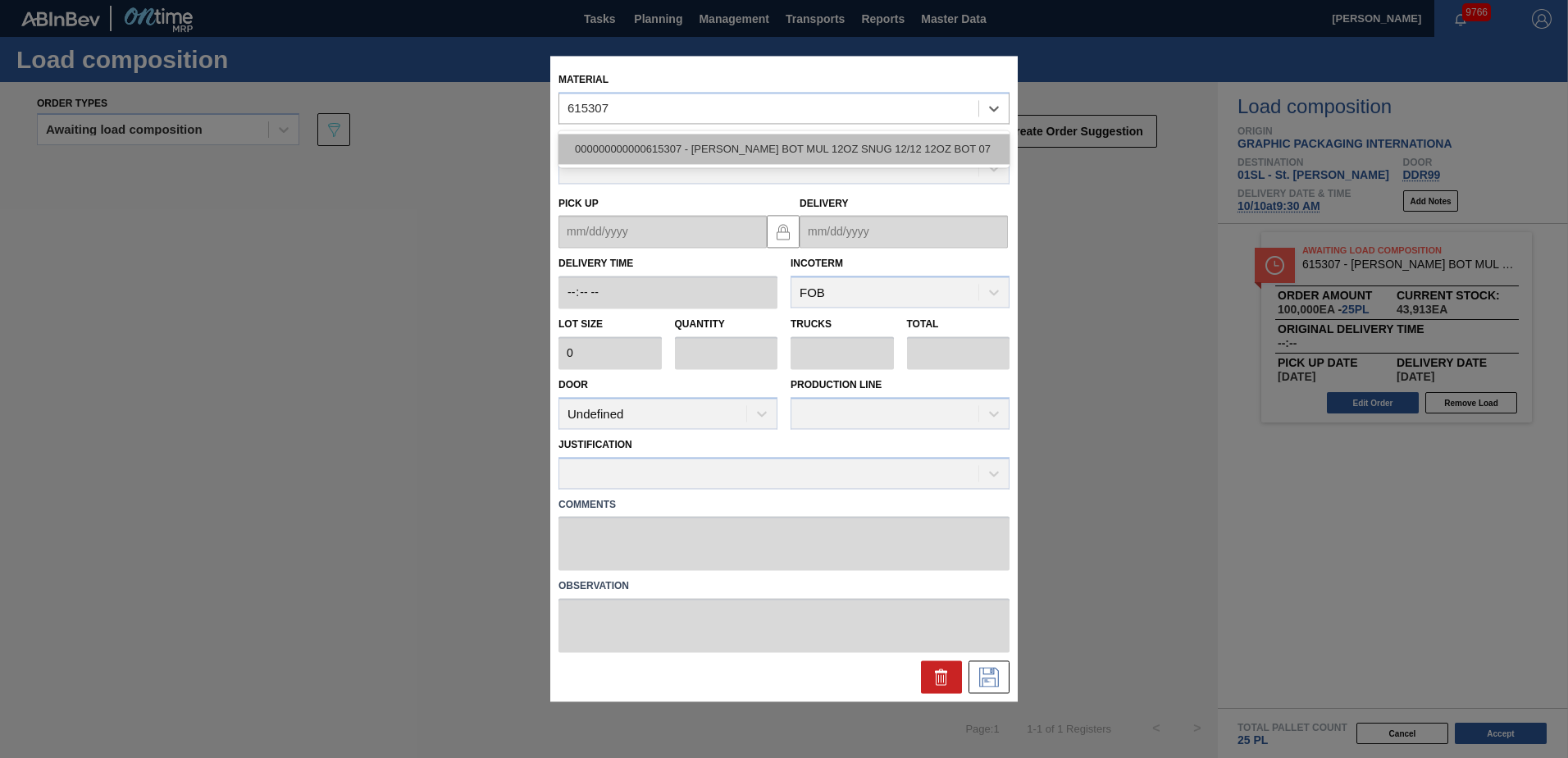
click at [742, 151] on div "000000000000615307 - [PERSON_NAME] BOT MUL 12OZ SNUG 12/12 12OZ BOT 07" at bounding box center [784, 148] width 451 height 30
type input "4,000"
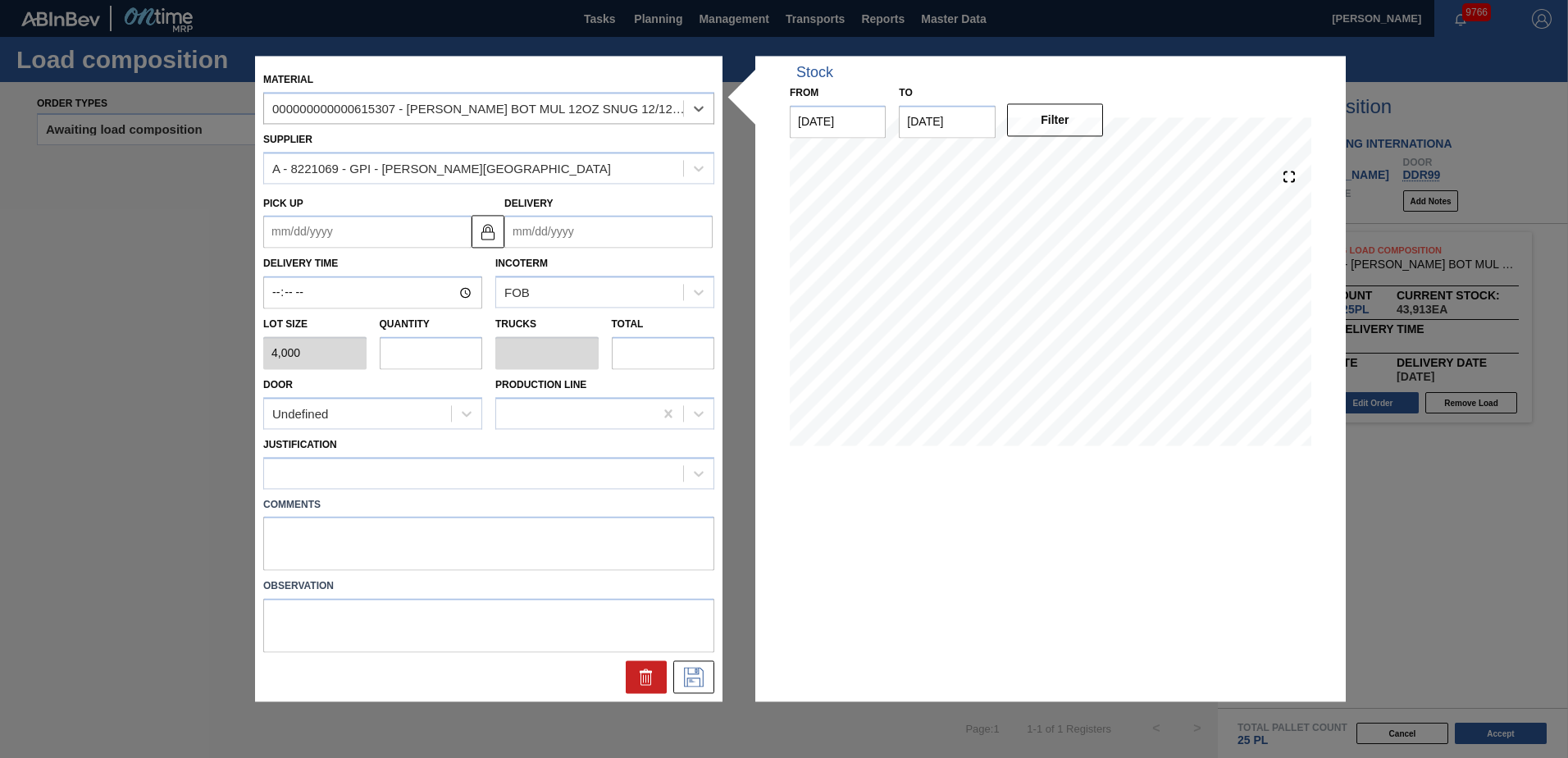
click at [568, 237] on input "Delivery" at bounding box center [608, 232] width 208 height 33
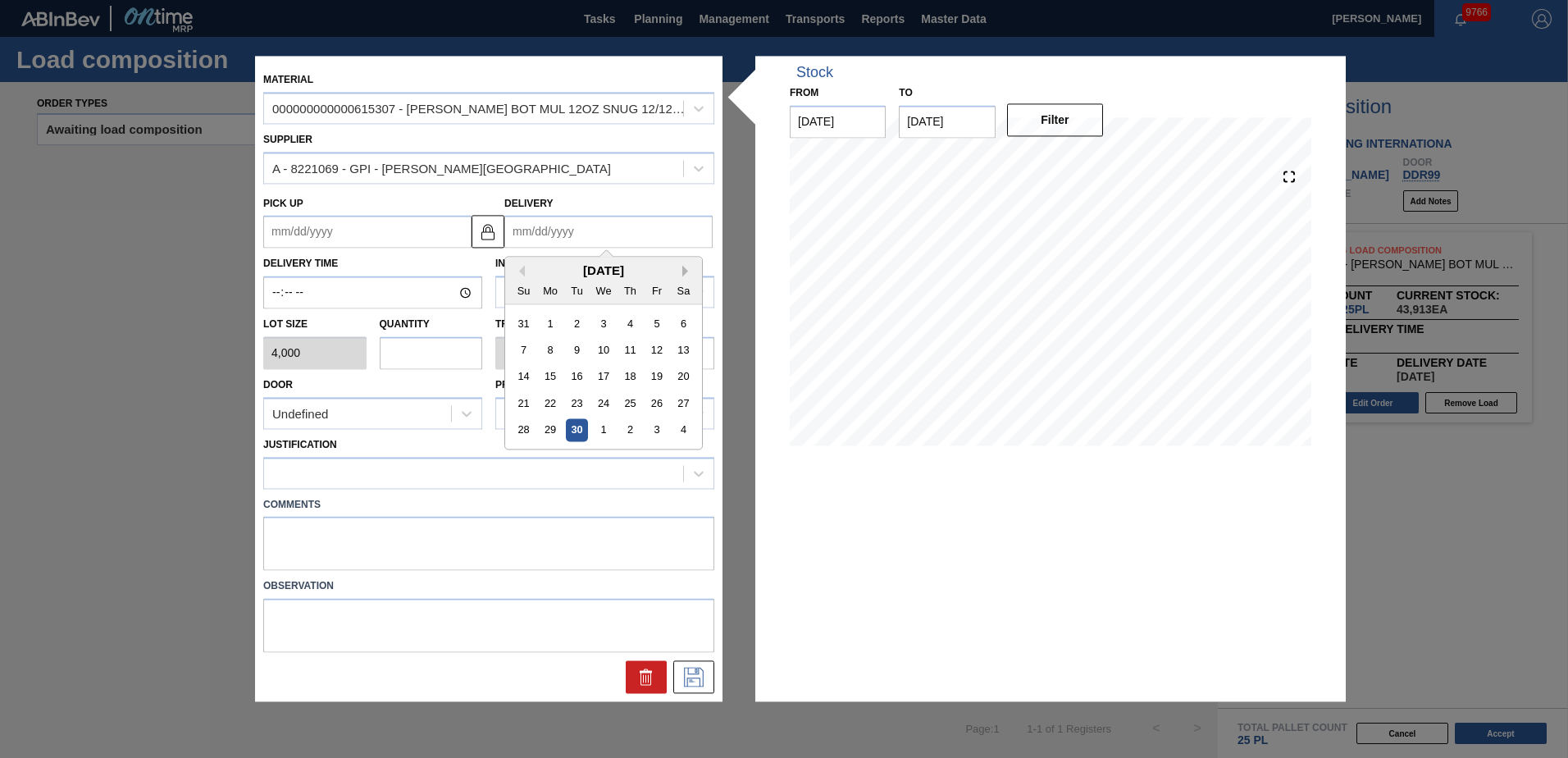
click at [686, 269] on button "Next Month" at bounding box center [688, 271] width 12 height 12
click at [653, 356] on div "10" at bounding box center [656, 350] width 22 height 22
type up "[DATE]"
type input "[DATE]"
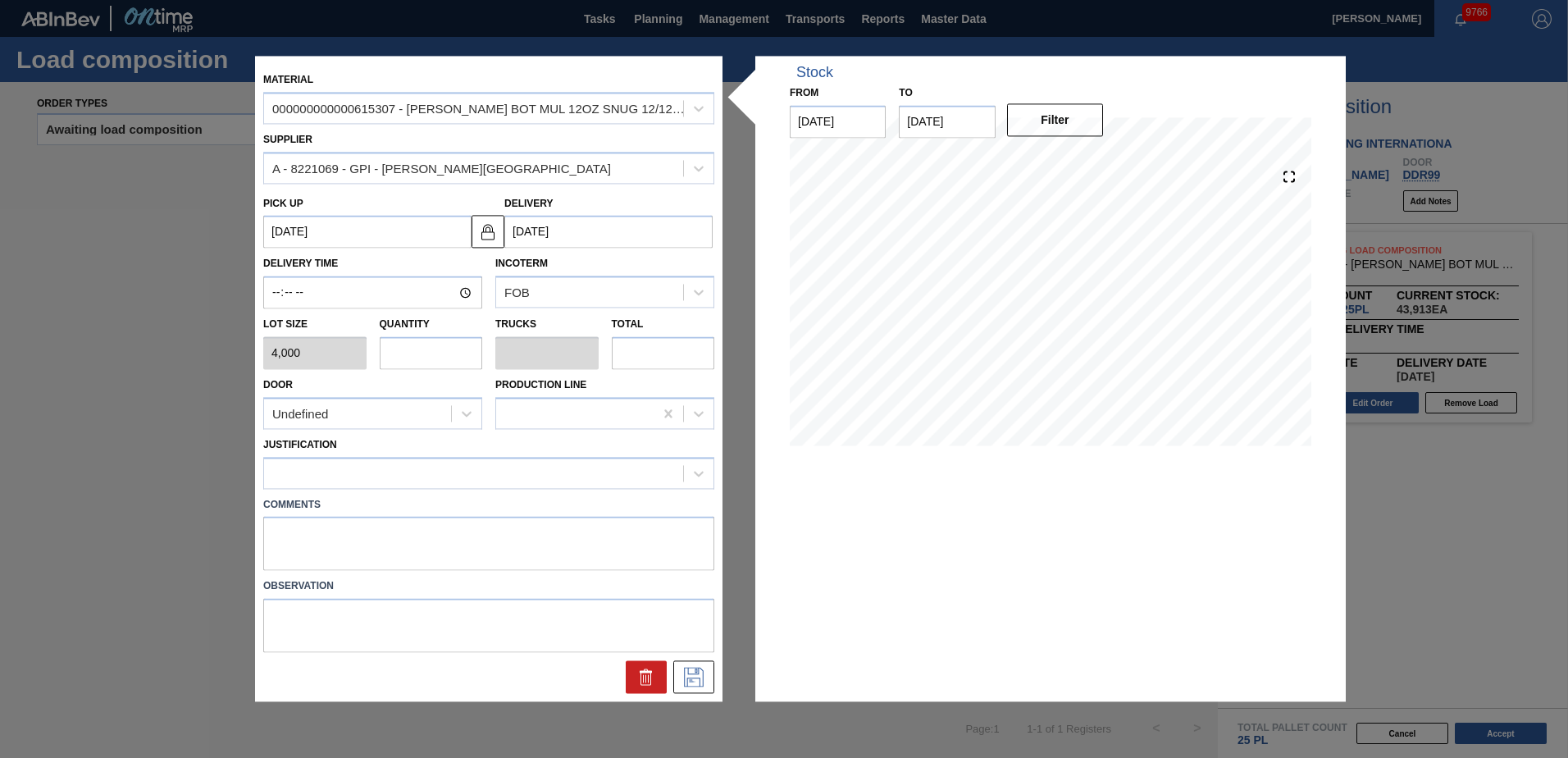
click at [436, 359] on input "text" at bounding box center [431, 352] width 104 height 33
type input "1"
type input "0.038"
type input "4,000"
type input "1"
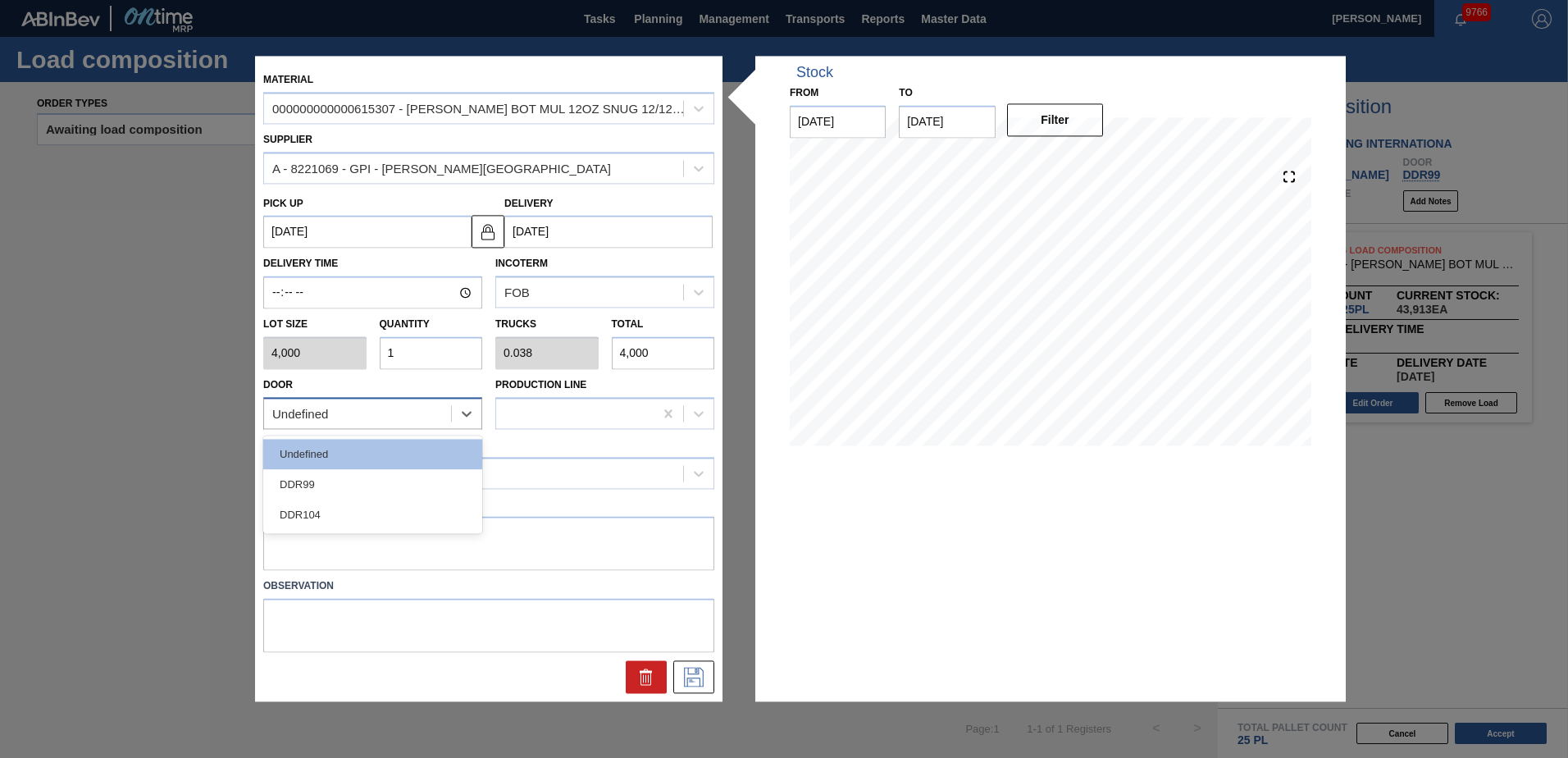
click at [404, 410] on div "Undefined" at bounding box center [357, 414] width 187 height 24
click at [372, 471] on div "DDR99" at bounding box center [372, 483] width 219 height 30
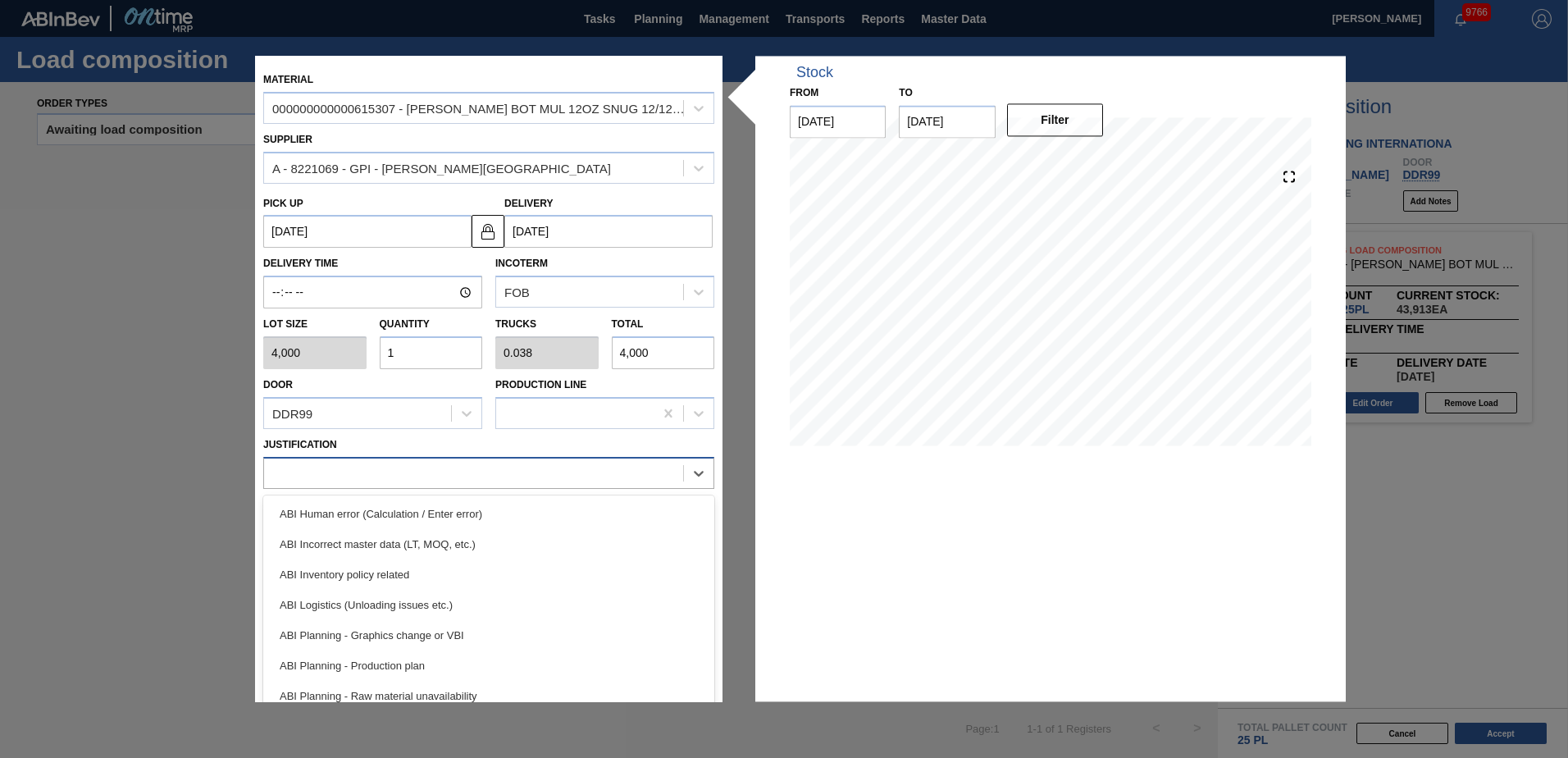
click at [389, 464] on div at bounding box center [473, 472] width 419 height 24
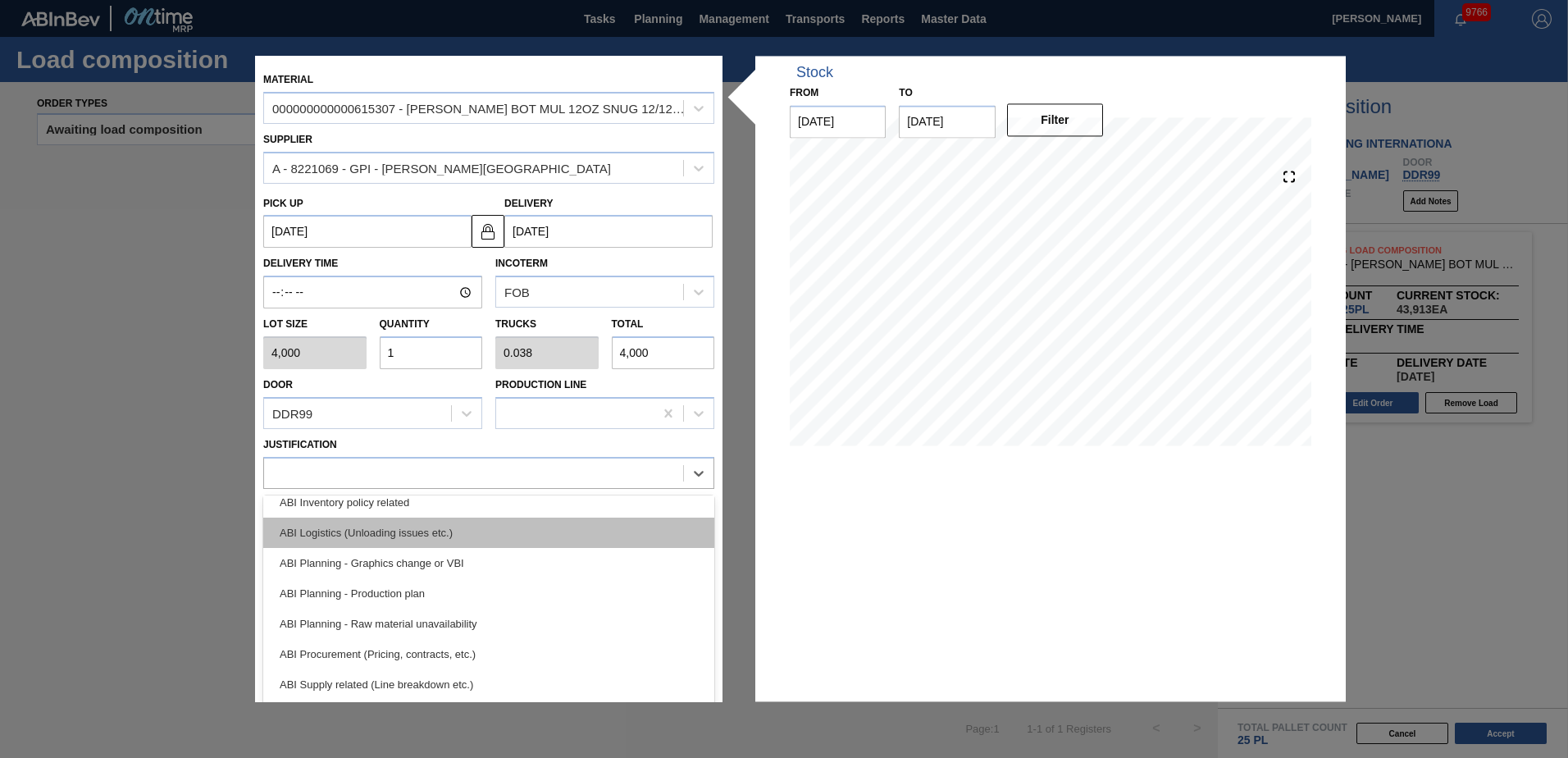
scroll to position [164, 0]
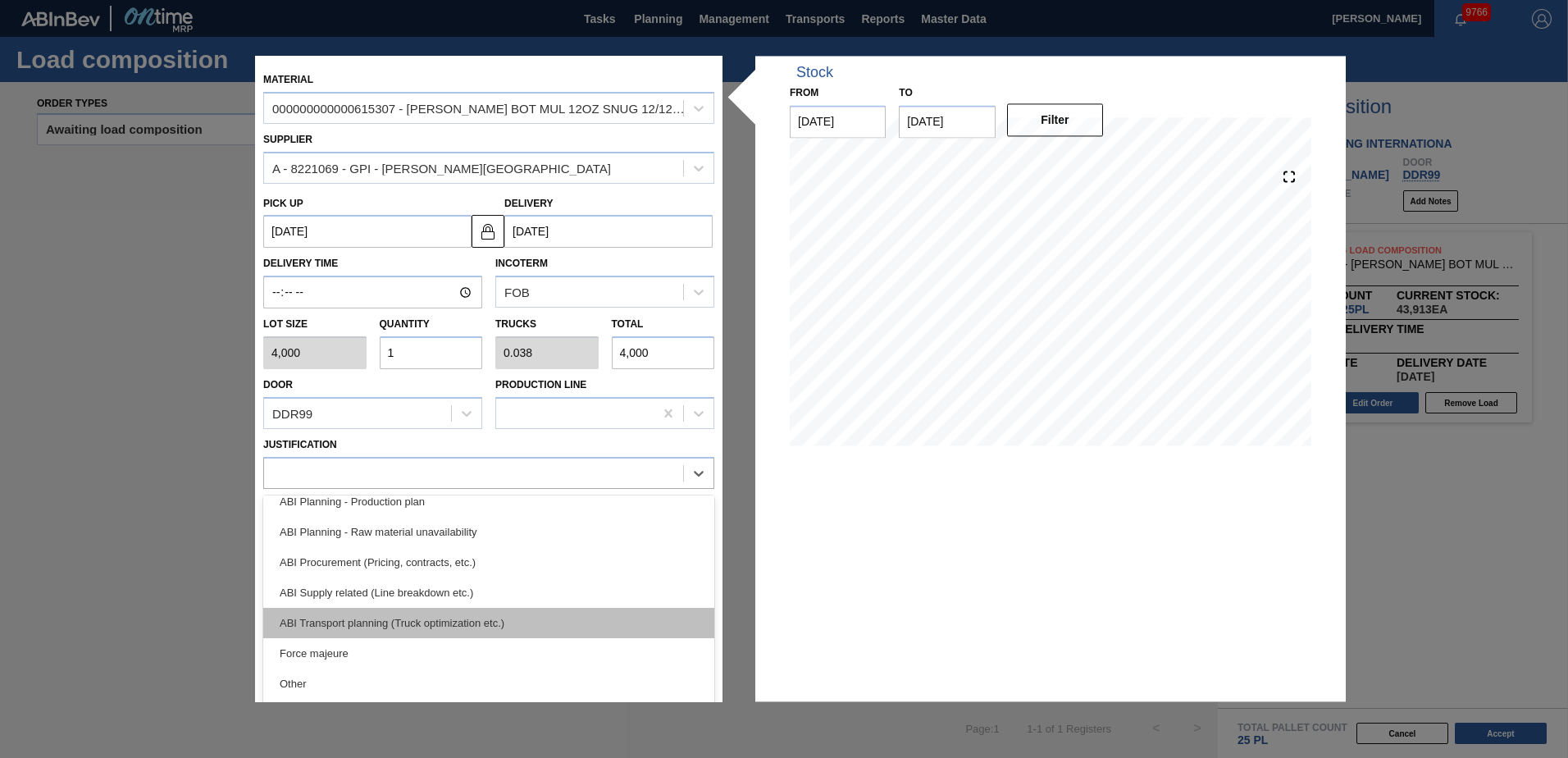
click at [440, 620] on div "ABI Transport planning (Truck optimization etc.)" at bounding box center [489, 622] width 451 height 30
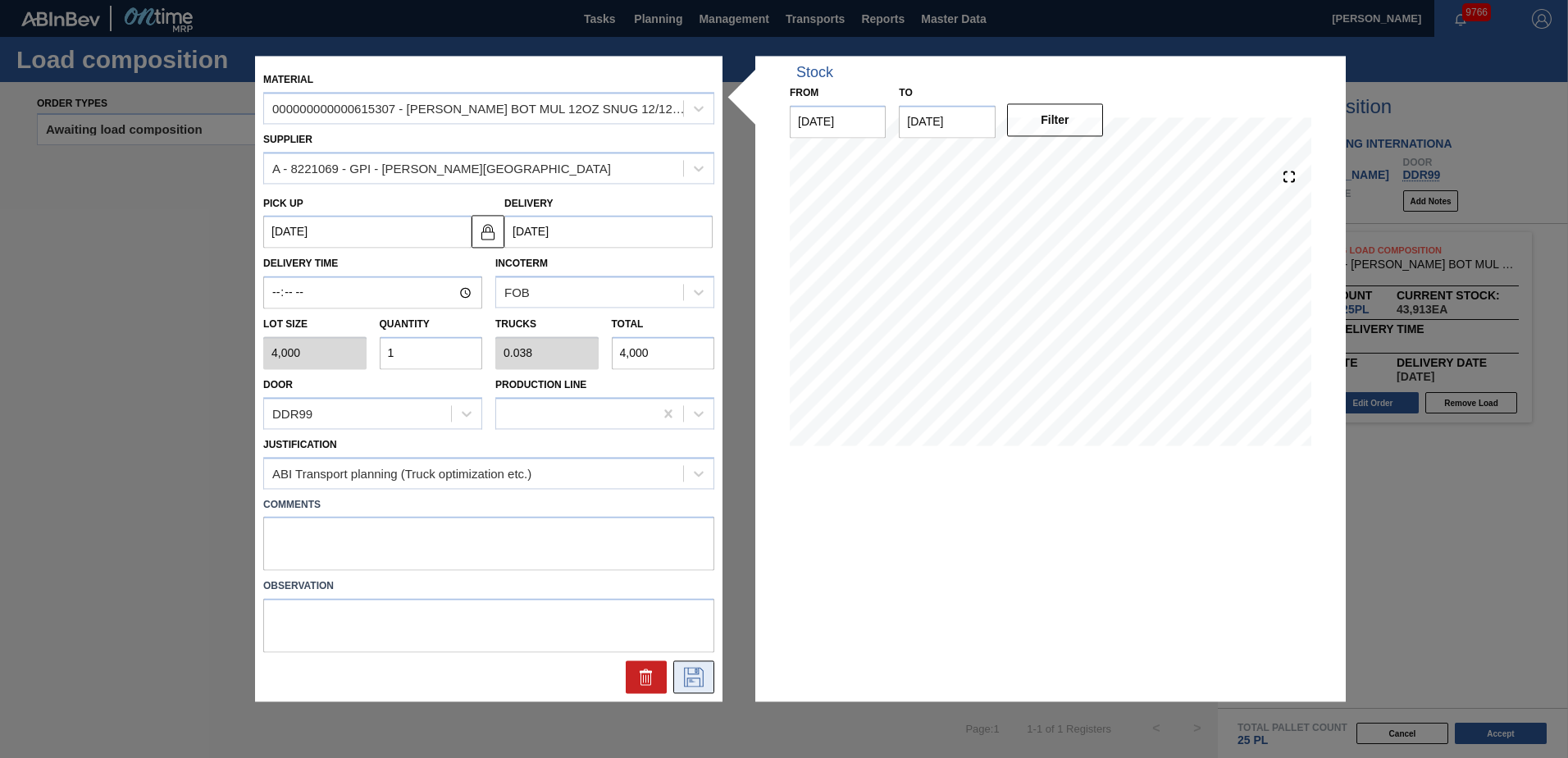
click at [711, 678] on button at bounding box center [693, 677] width 41 height 33
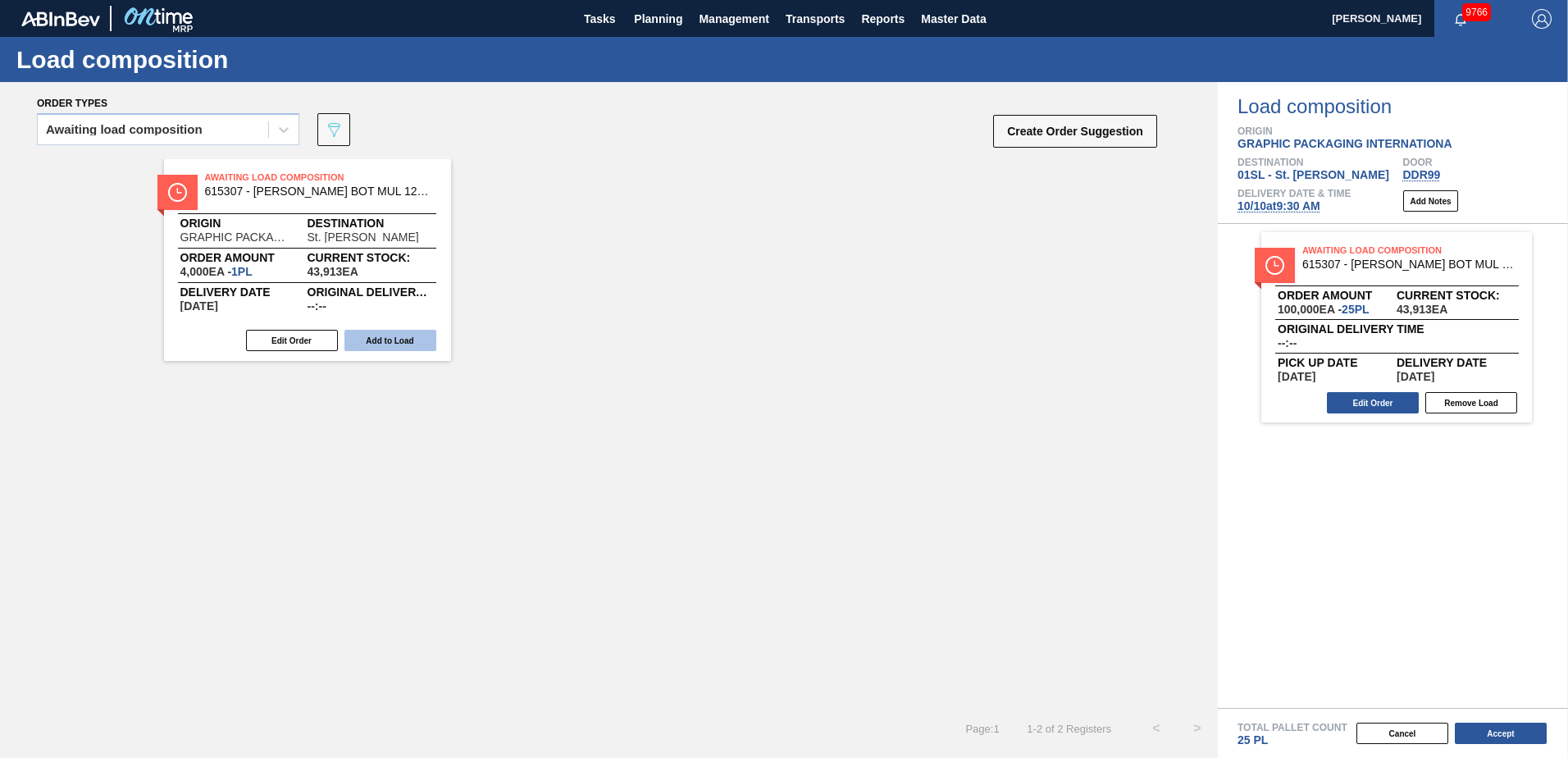
click at [425, 344] on button "Add to Load" at bounding box center [389, 339] width 92 height 21
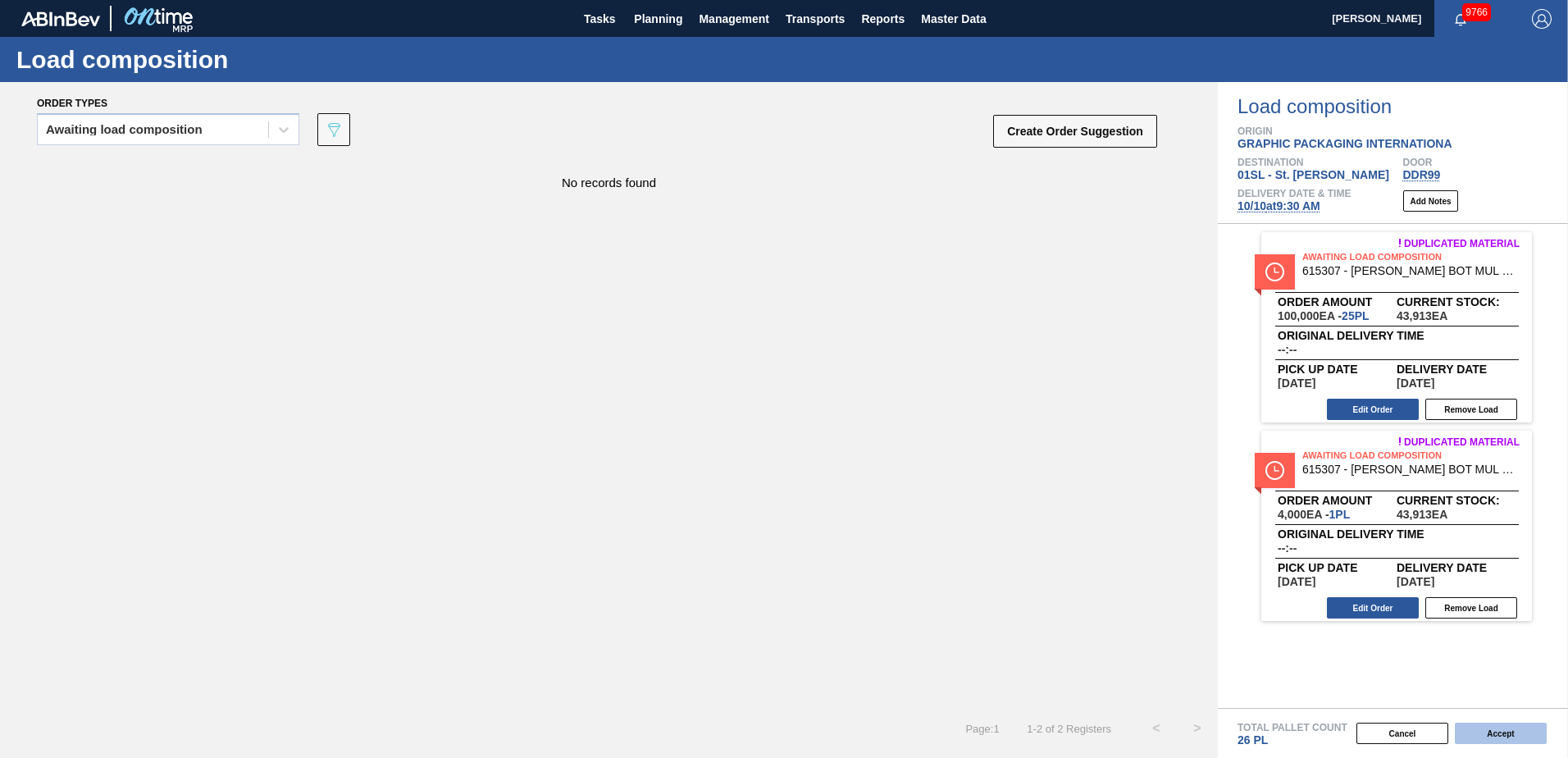
click at [1456, 729] on button "Accept" at bounding box center [1501, 733] width 92 height 21
click at [1503, 728] on button "Accept" at bounding box center [1501, 733] width 92 height 21
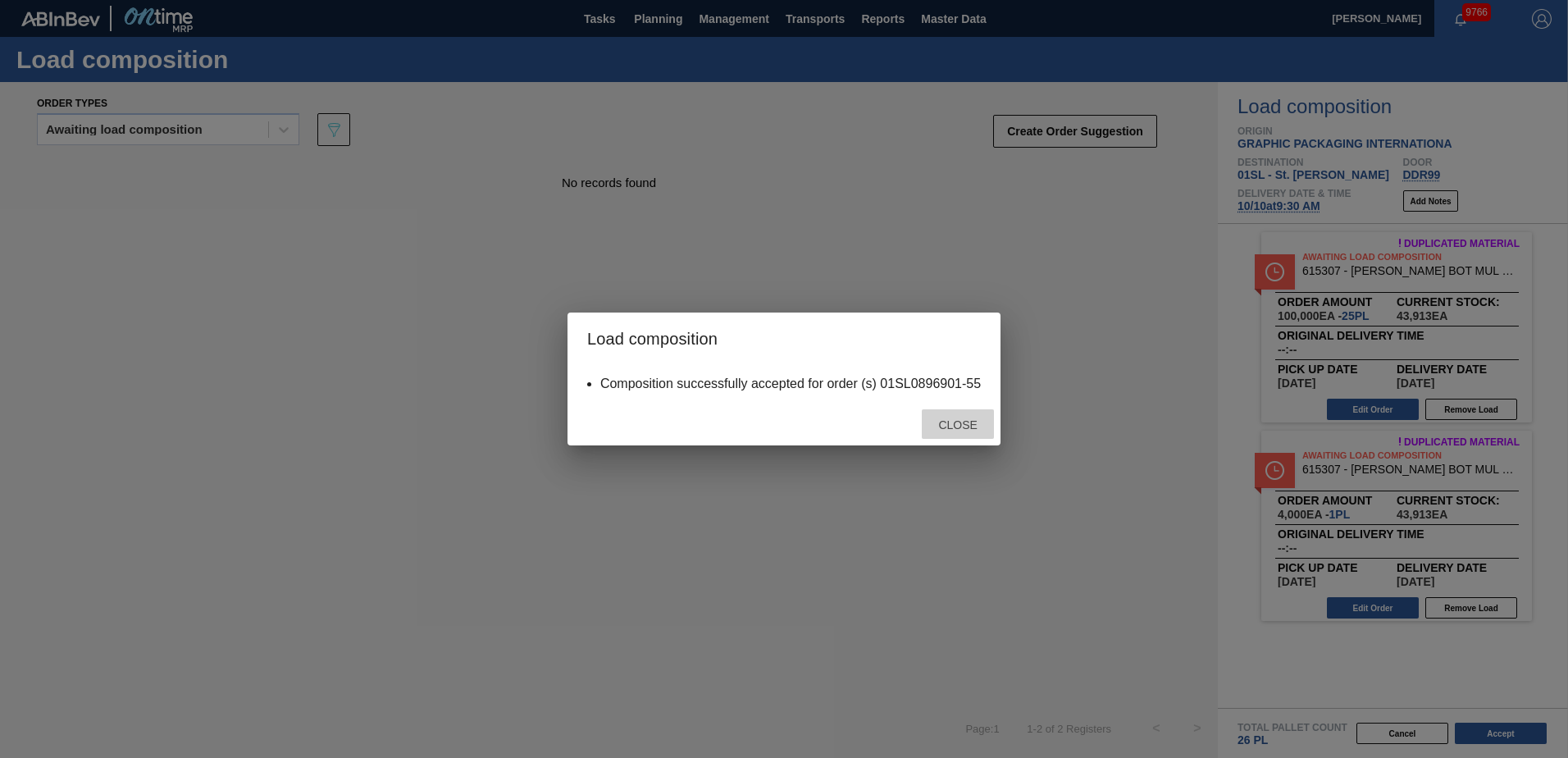
click at [943, 427] on span "Close" at bounding box center [956, 425] width 65 height 13
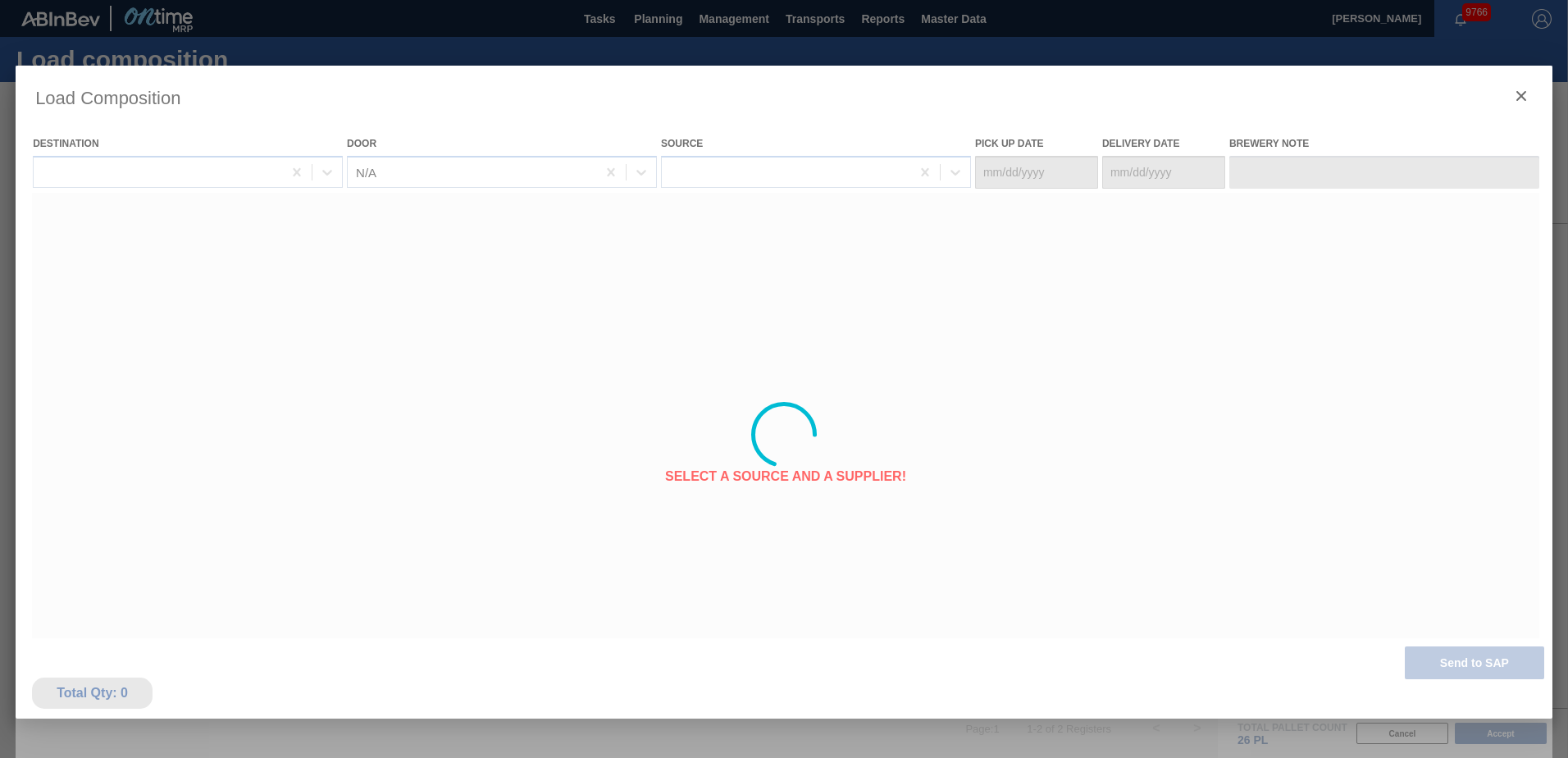
type Date "[DATE]"
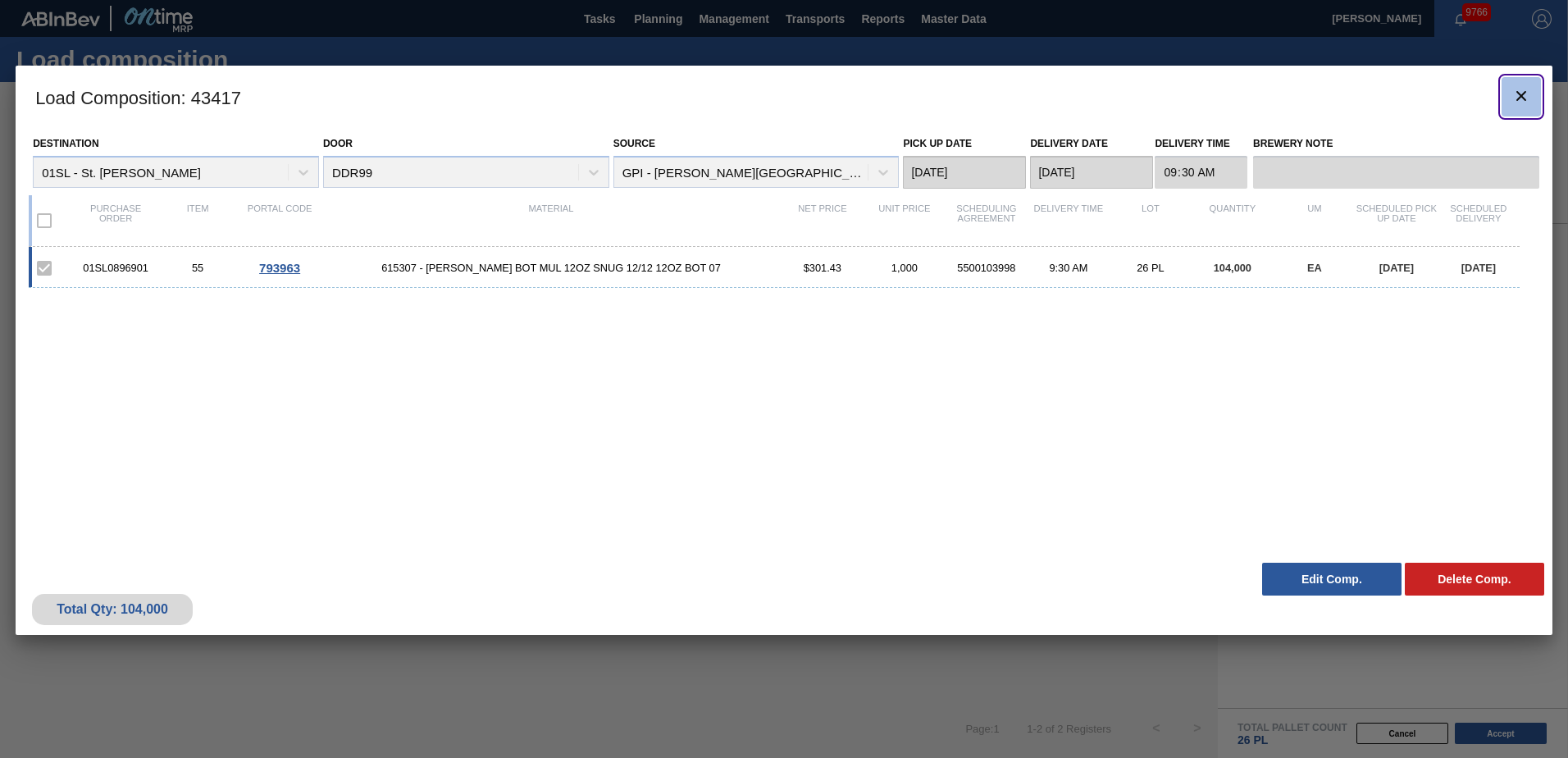
click at [1522, 96] on icon "botão de ícone" at bounding box center [1521, 96] width 10 height 10
